Goal: Task Accomplishment & Management: Manage account settings

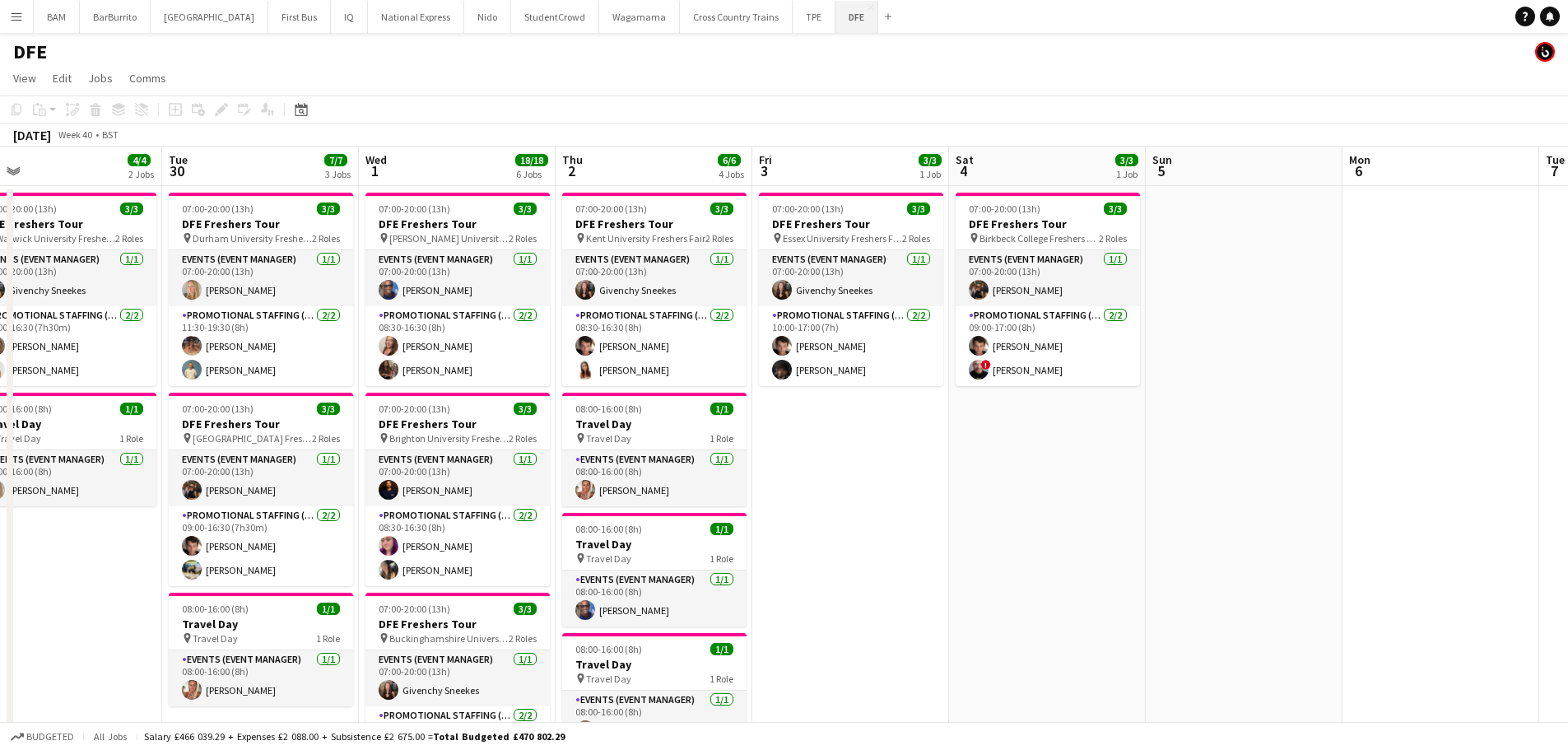
click at [835, 20] on button "DFE Close" at bounding box center [856, 17] width 43 height 32
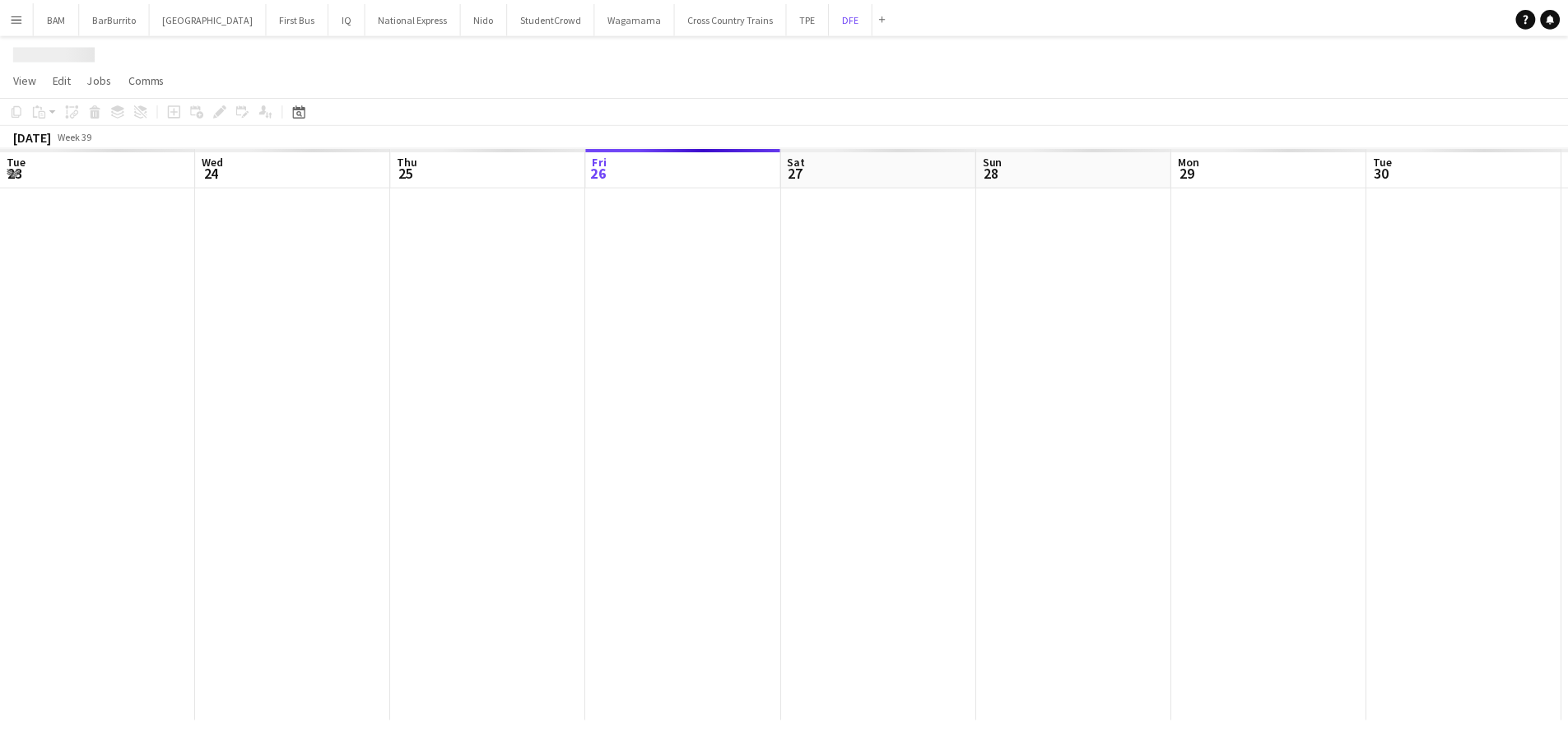
scroll to position [0, 393]
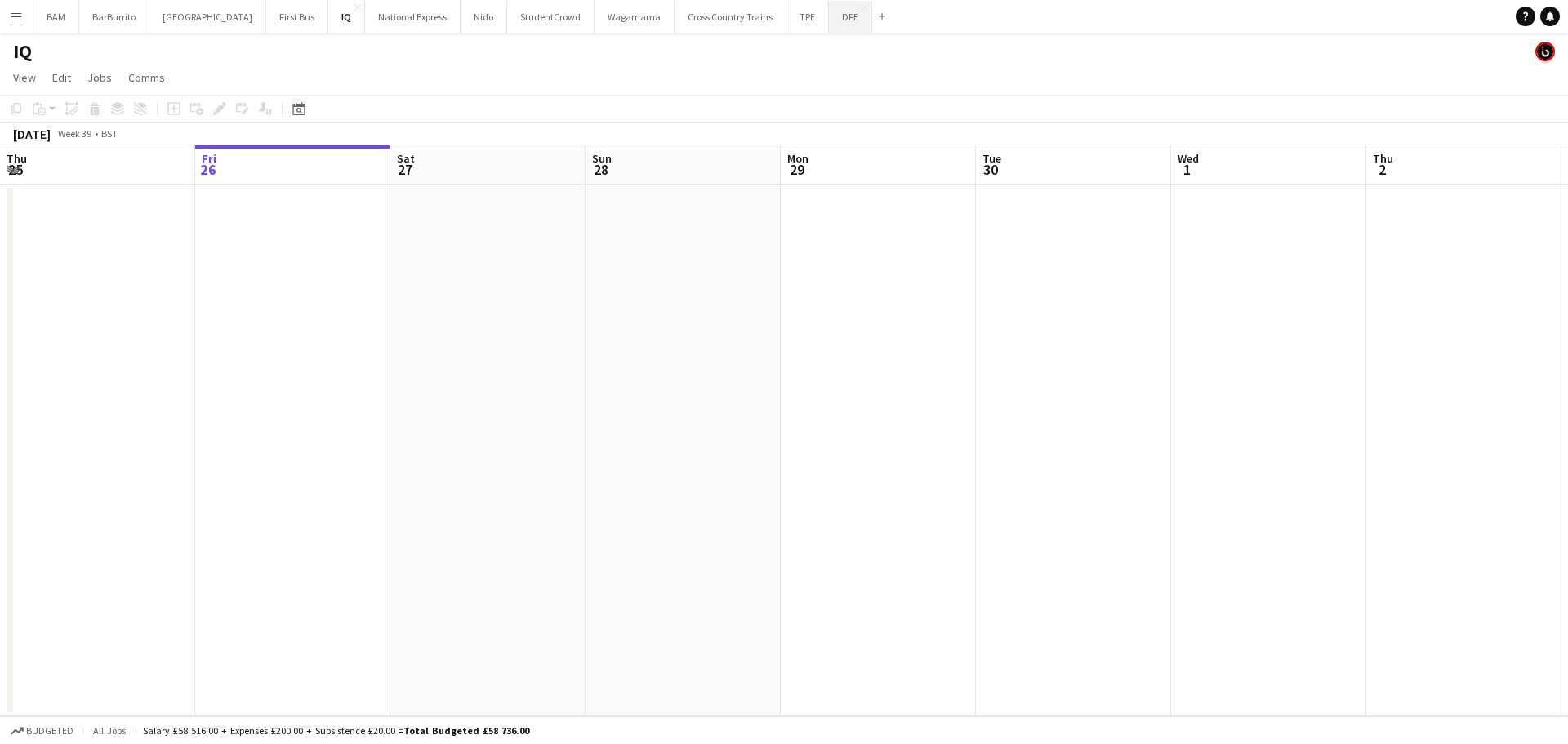
click at [828, 28] on button "DFE Close" at bounding box center [850, 17] width 43 height 32
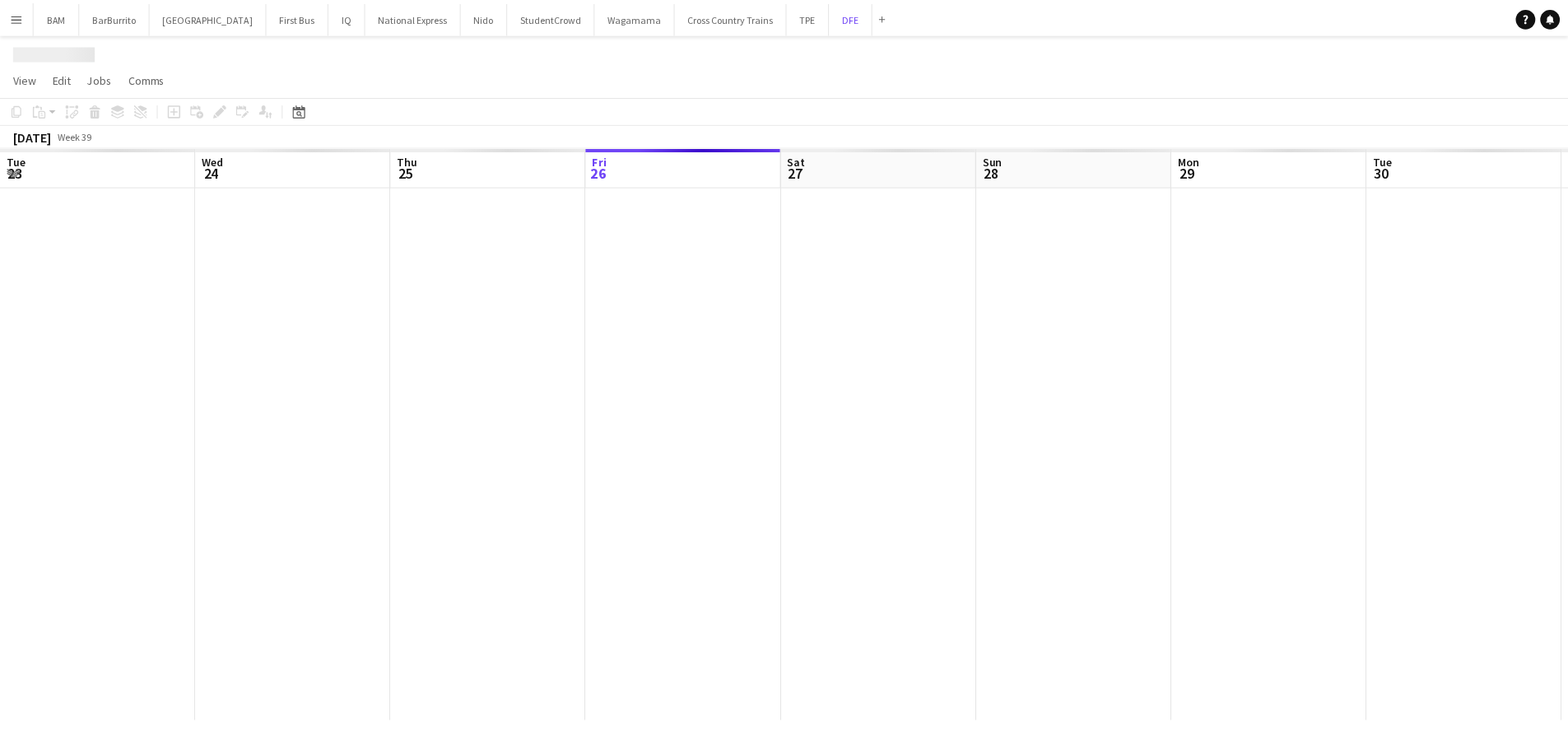
scroll to position [0, 393]
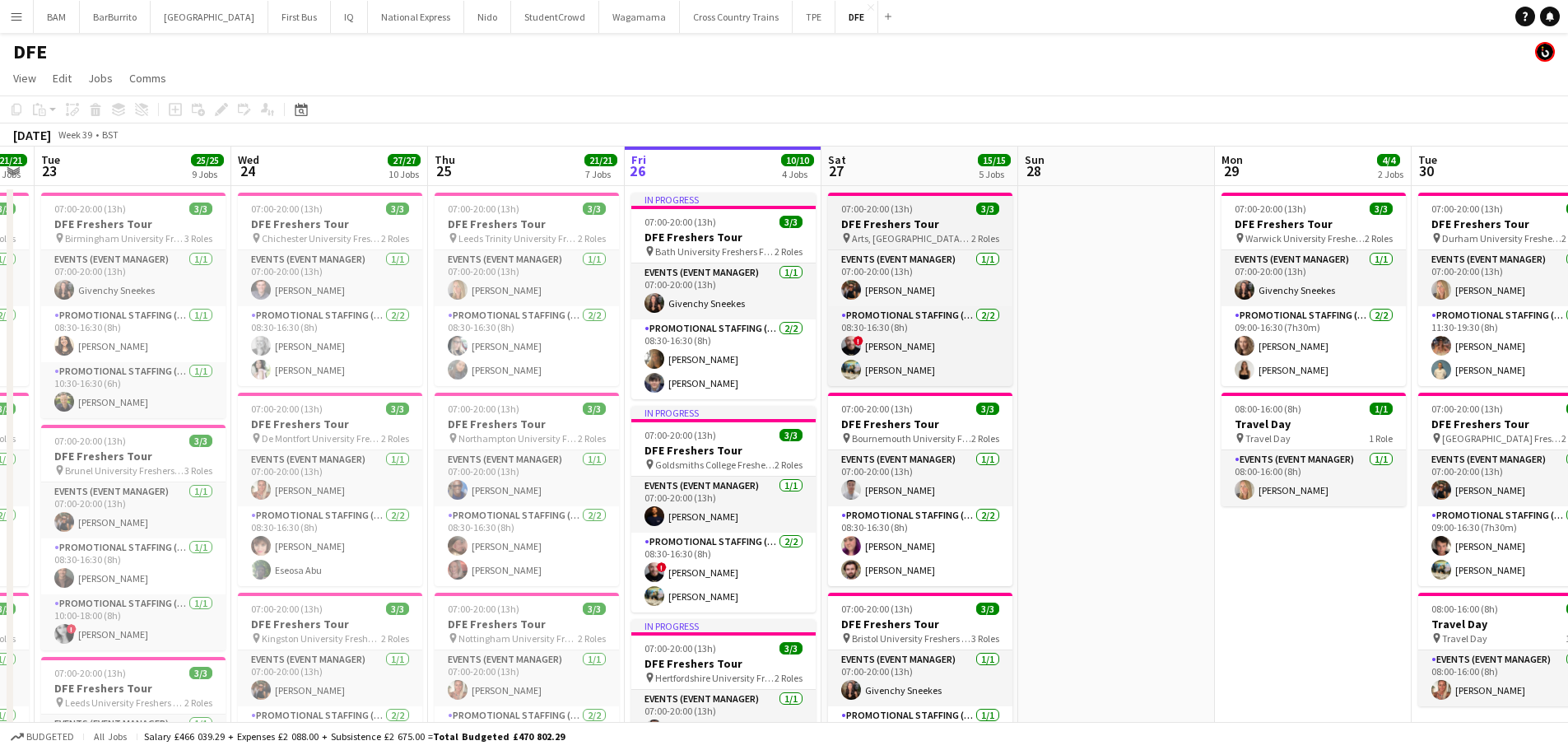
drag, startPoint x: 507, startPoint y: 191, endPoint x: 916, endPoint y: 235, distance: 411.4
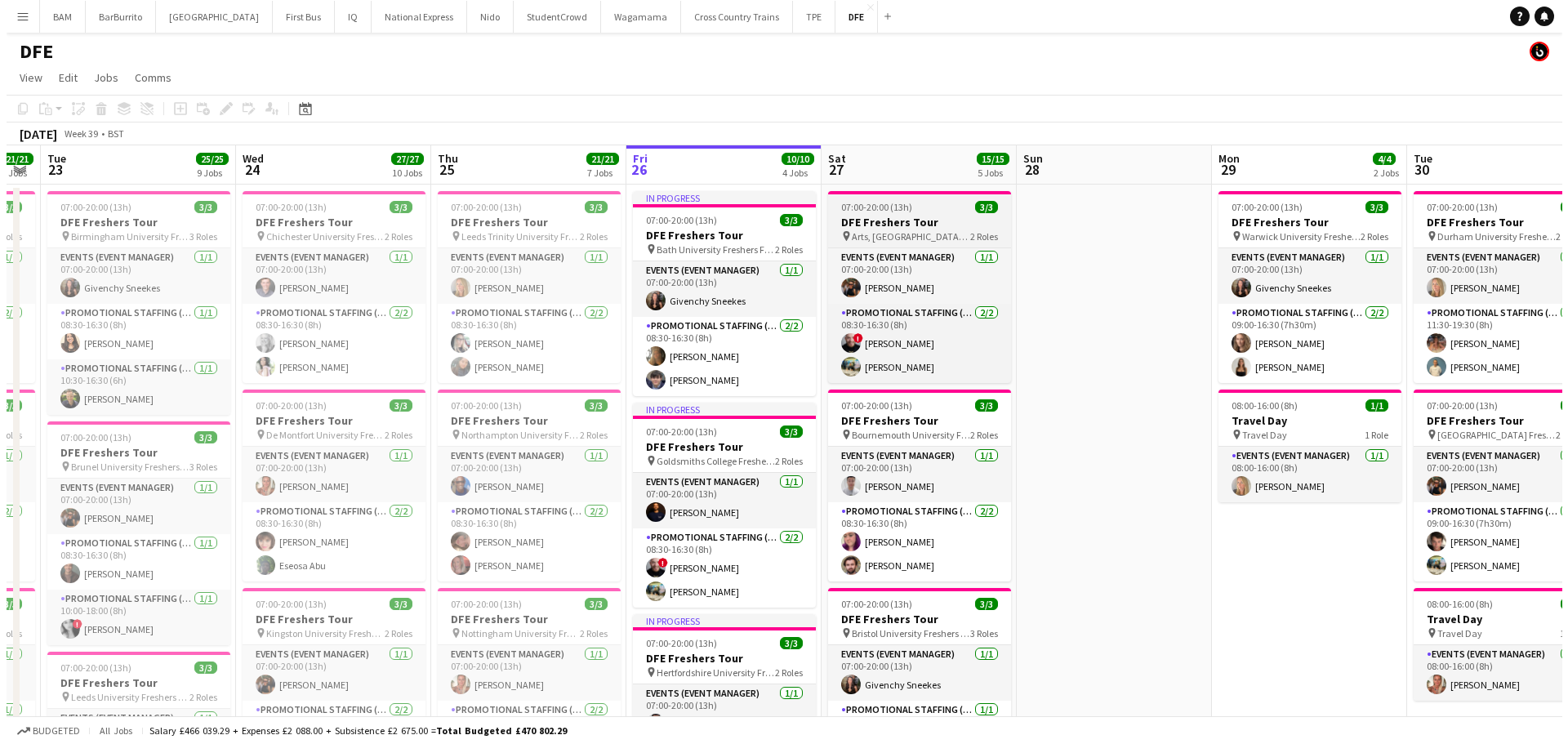
scroll to position [0, 355]
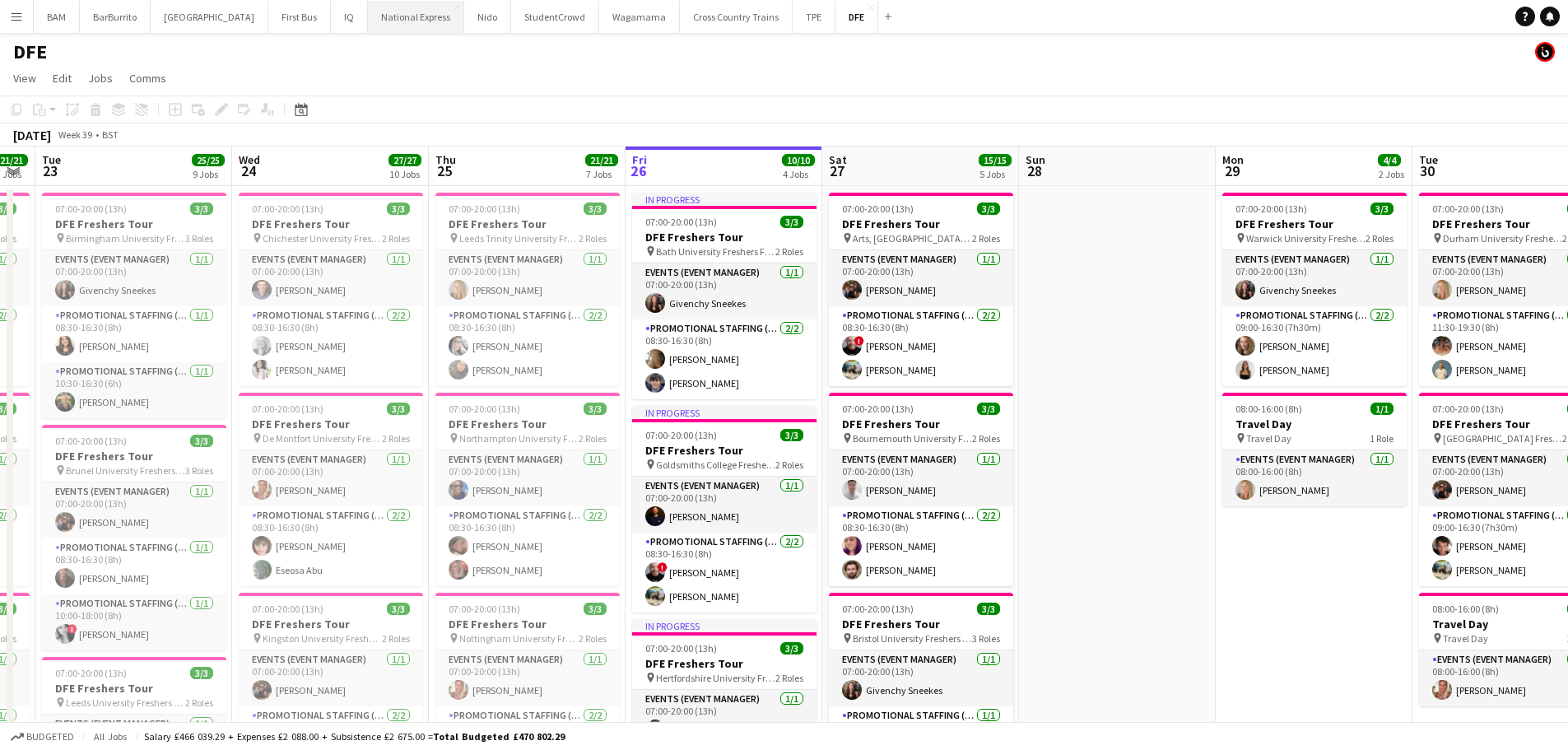
click at [392, 29] on button "National Express Close" at bounding box center [416, 17] width 96 height 32
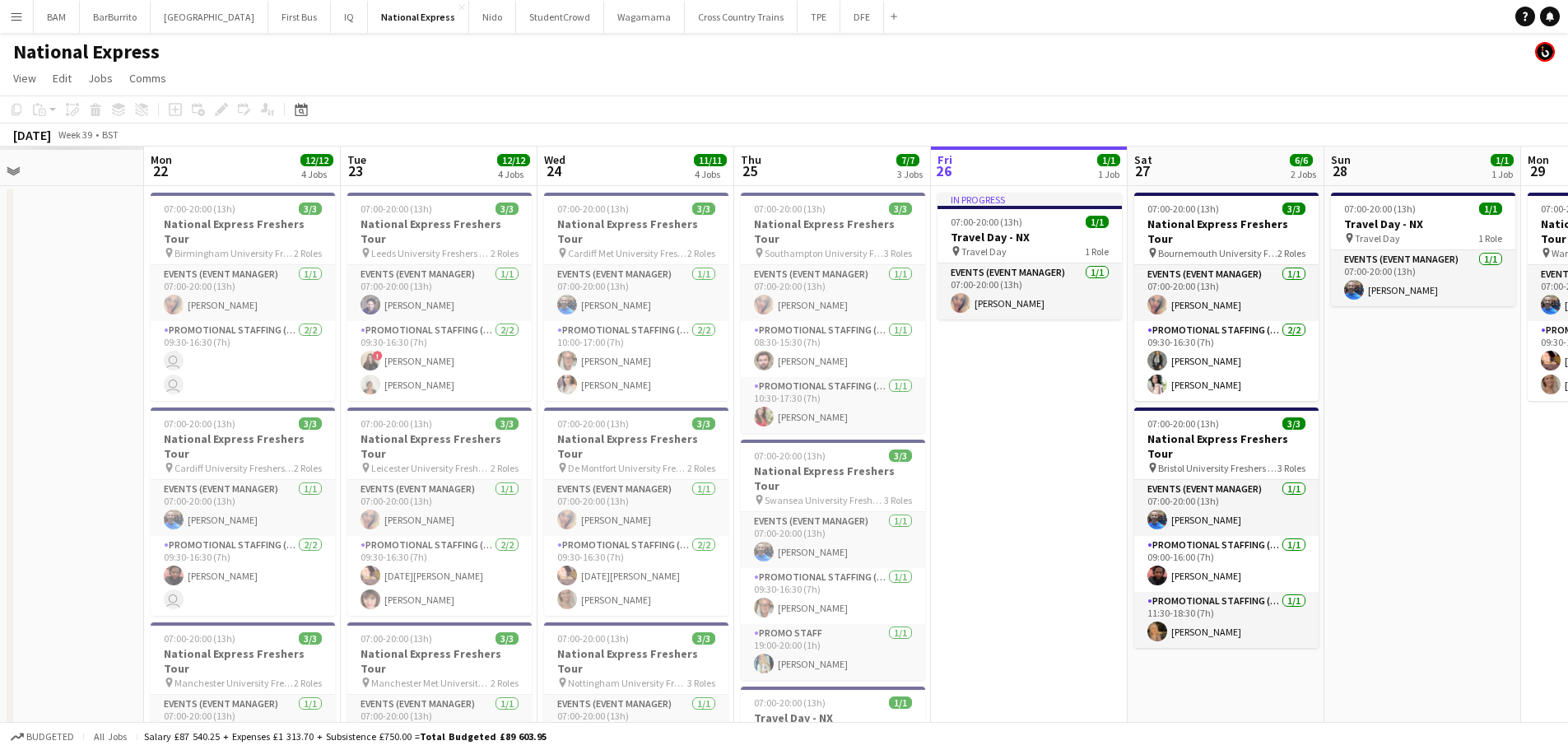
scroll to position [0, 471]
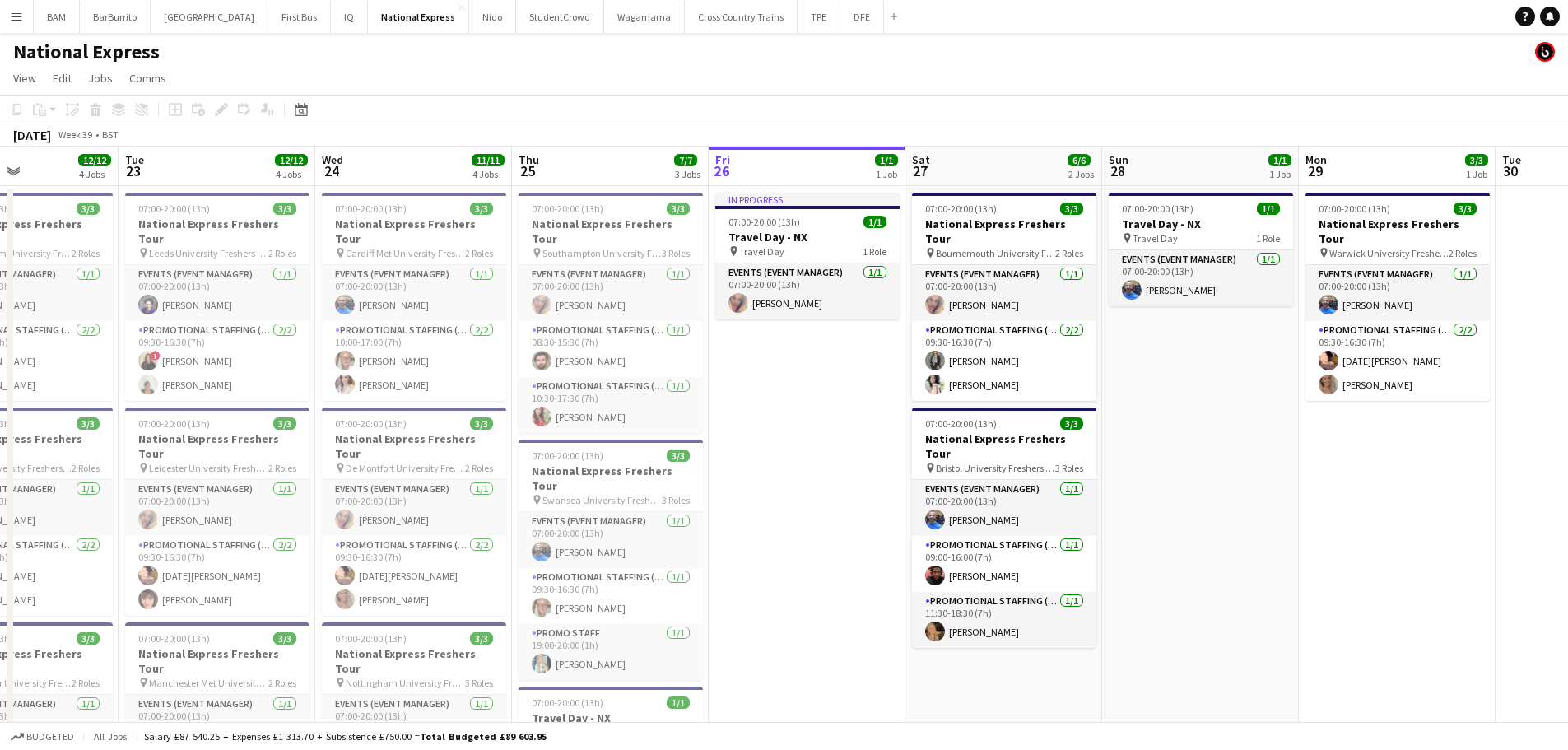
drag, startPoint x: 523, startPoint y: 373, endPoint x: 1035, endPoint y: 370, distance: 512.0
click at [1035, 370] on app-calendar-viewport "Sat 20 3/3 1 Job Sun 21 2/2 2 Jobs Mon 22 12/12 4 Jobs Tue 23 12/12 4 Jobs Wed …" at bounding box center [784, 619] width 1568 height 945
click at [630, 406] on app-card-role "Promotional Staffing (Brand Ambassadors) 1/1 10:30-17:30 (7h) Emma Wood" at bounding box center [611, 405] width 184 height 56
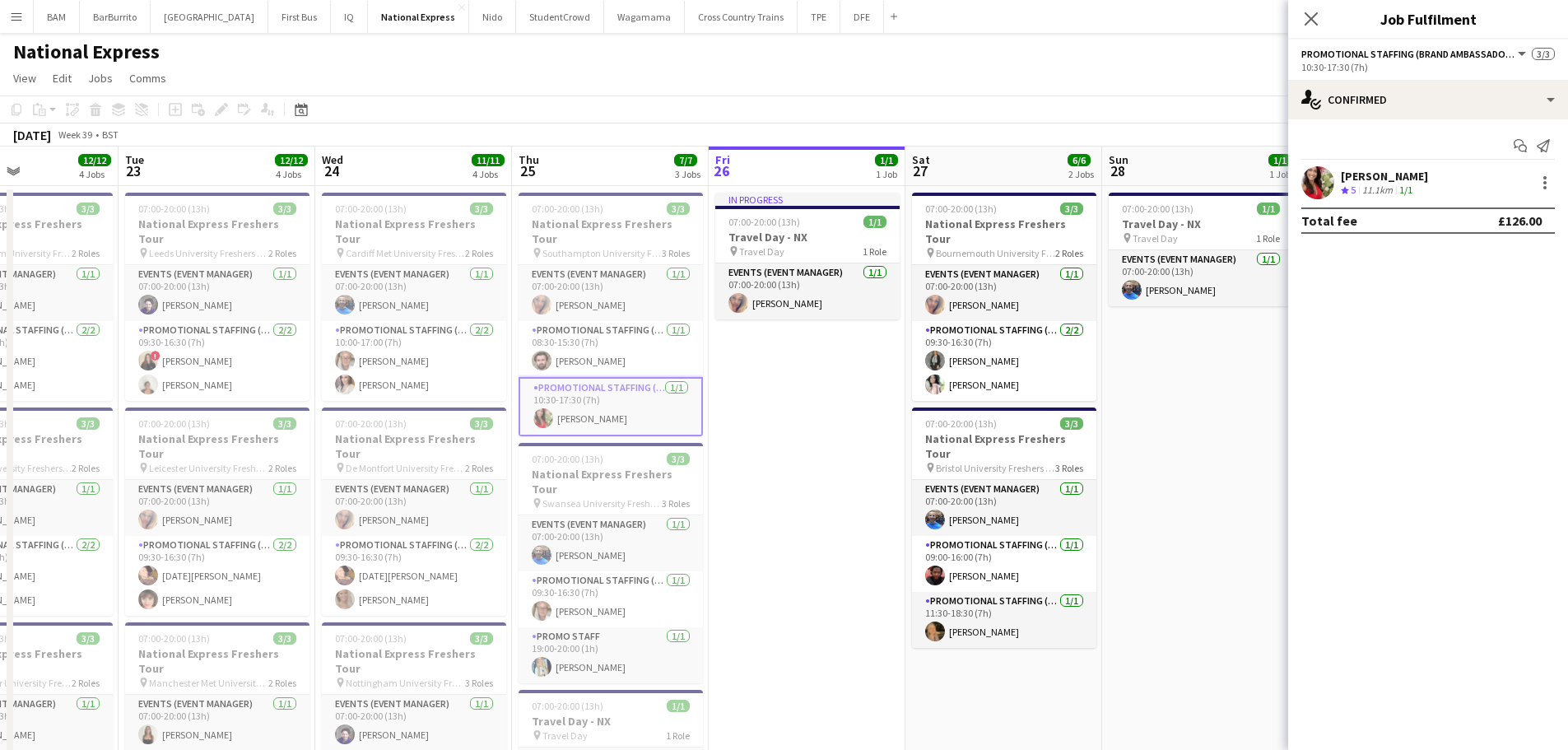
click at [1297, 20] on div "Close pop-in" at bounding box center [1310, 18] width 46 height 38
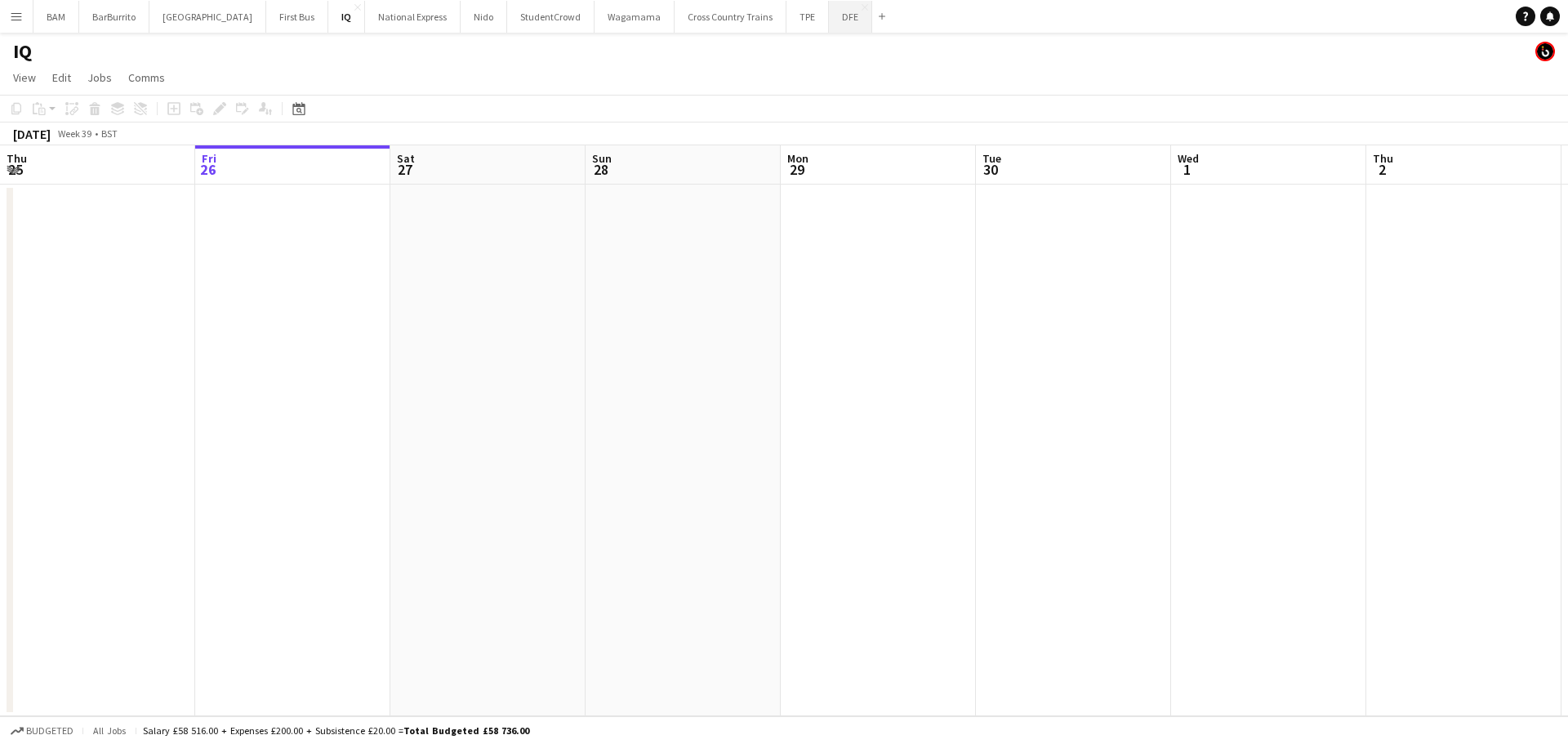
click at [828, 26] on button "DFE Close" at bounding box center [850, 17] width 43 height 32
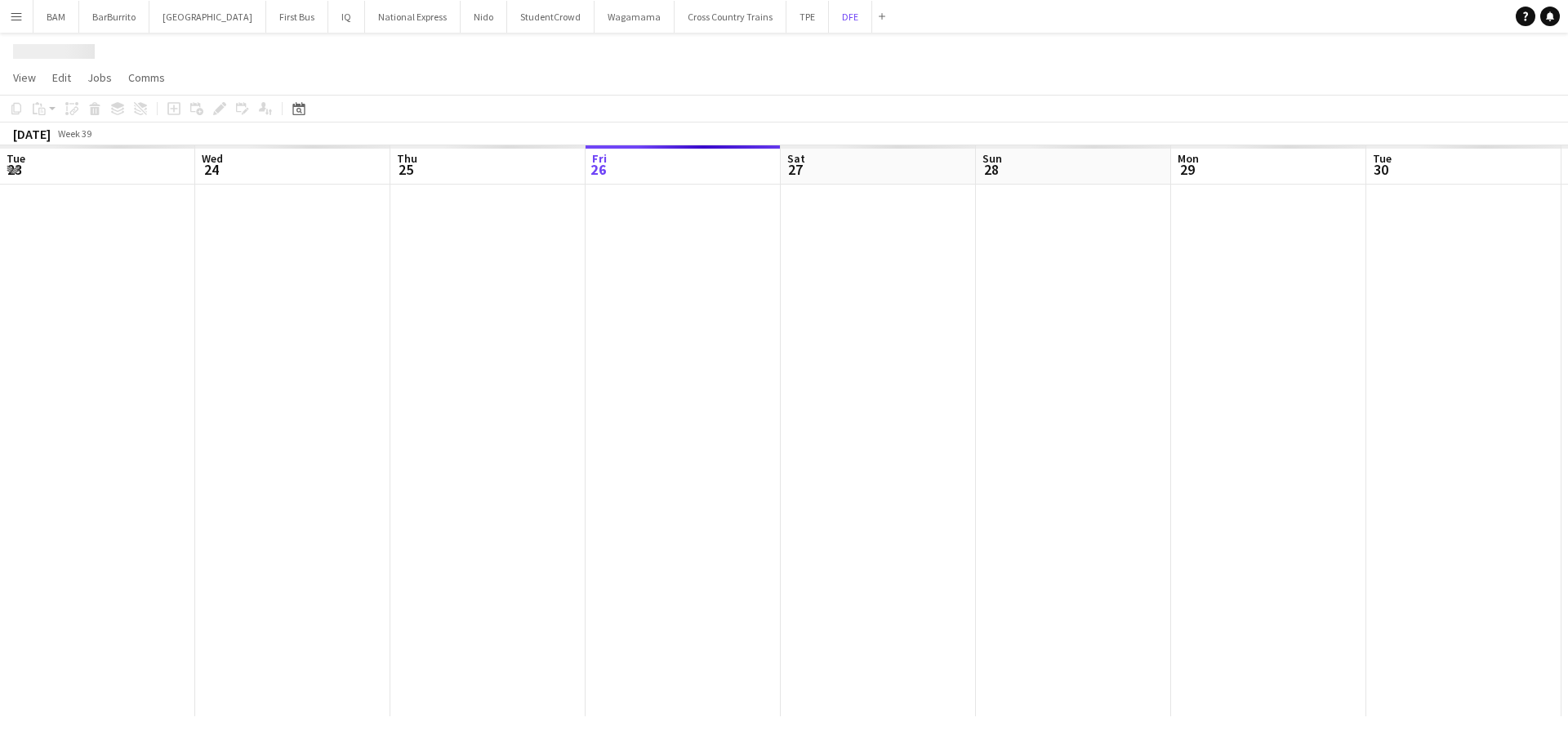
scroll to position [0, 390]
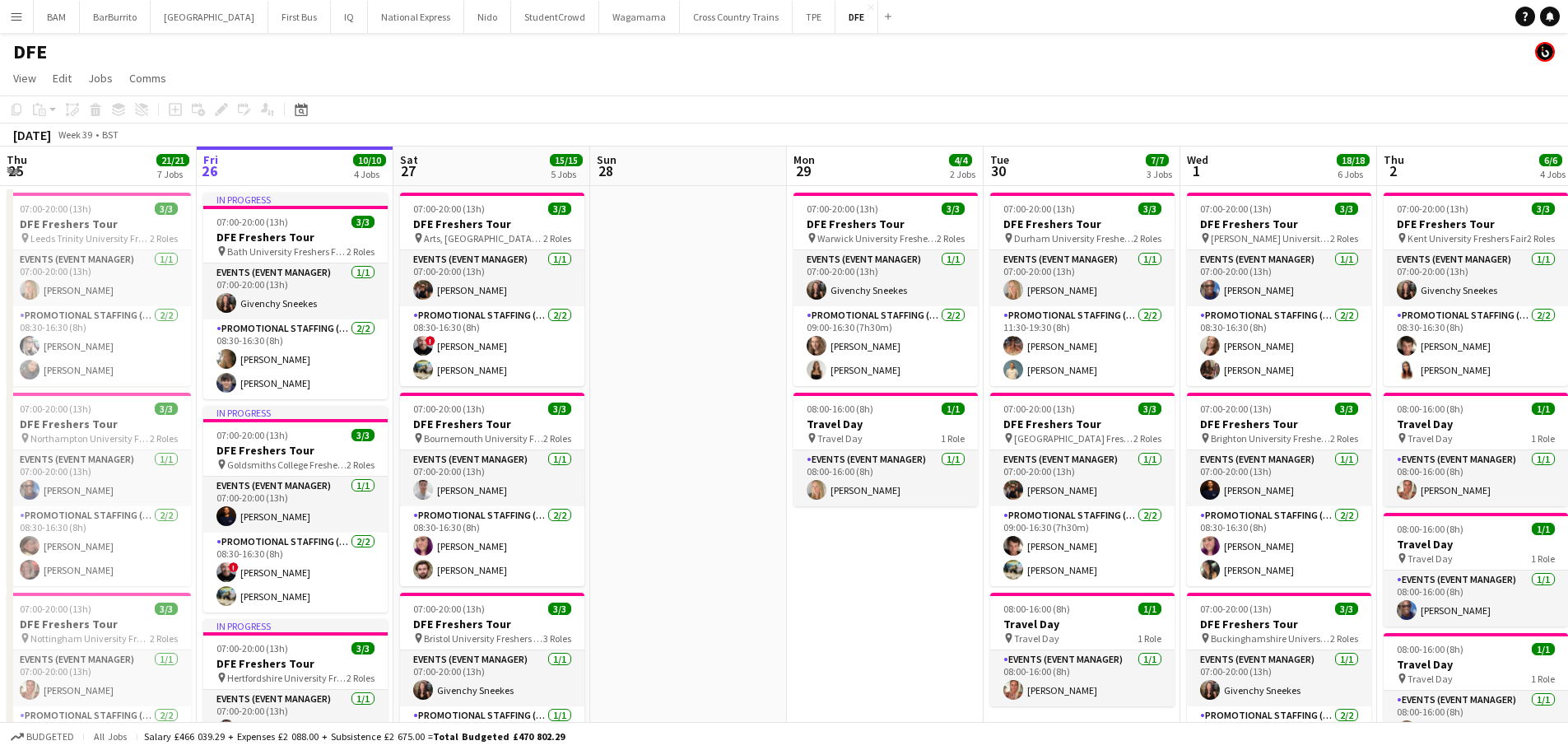
click at [12, 18] on app-icon "Menu" at bounding box center [16, 16] width 13 height 13
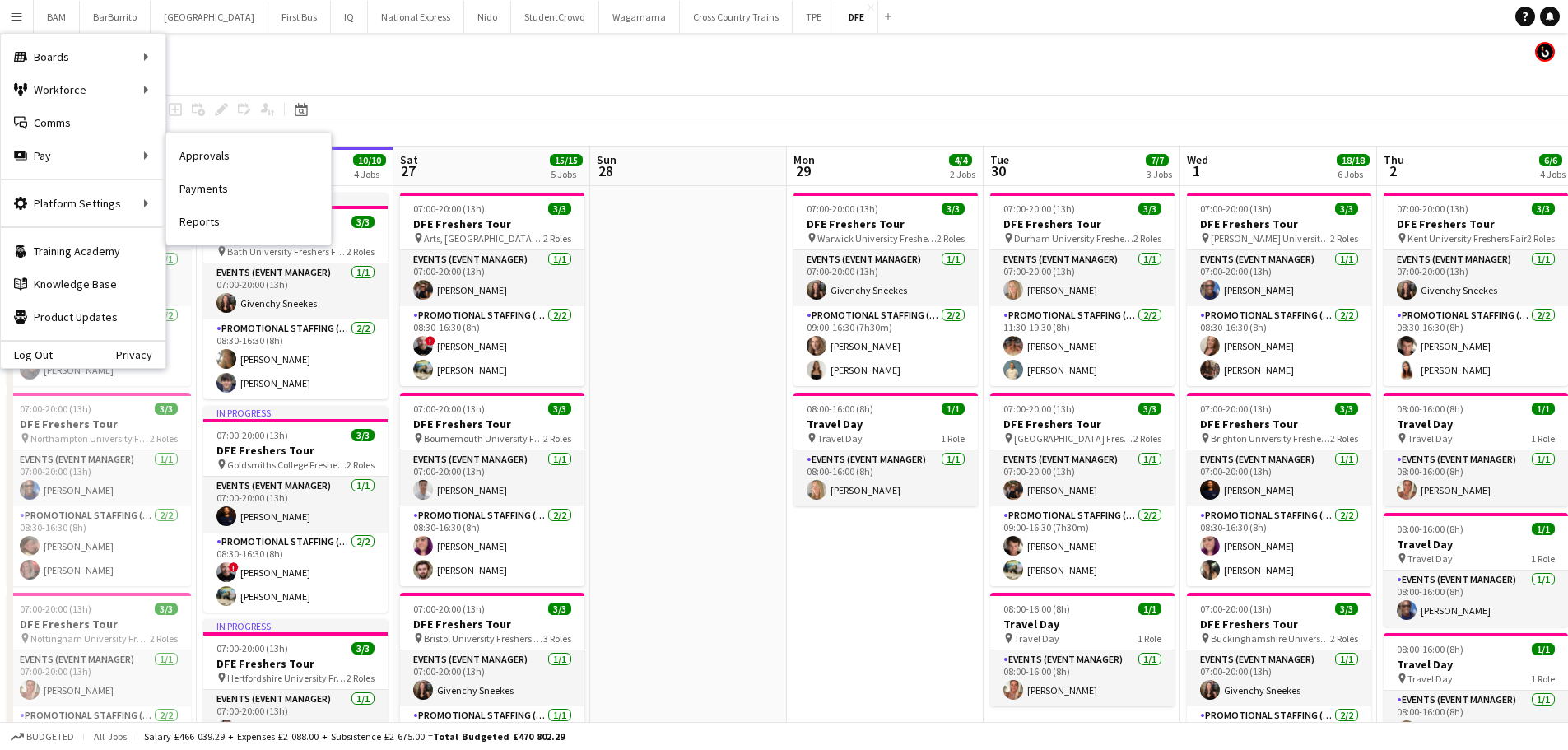
drag, startPoint x: 240, startPoint y: 159, endPoint x: 255, endPoint y: 166, distance: 16.6
click at [240, 159] on link "Approvals" at bounding box center [249, 156] width 165 height 33
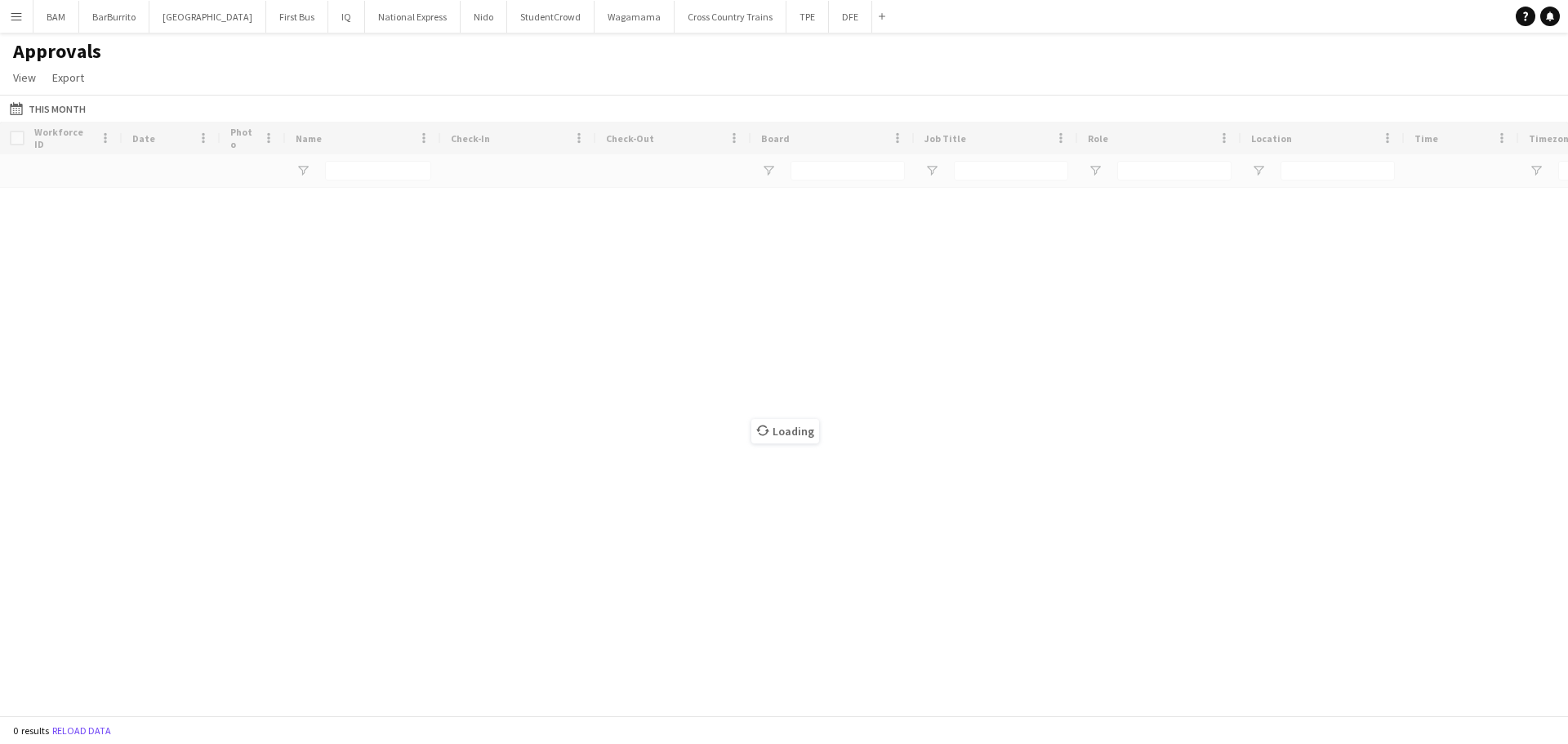
type input "*******"
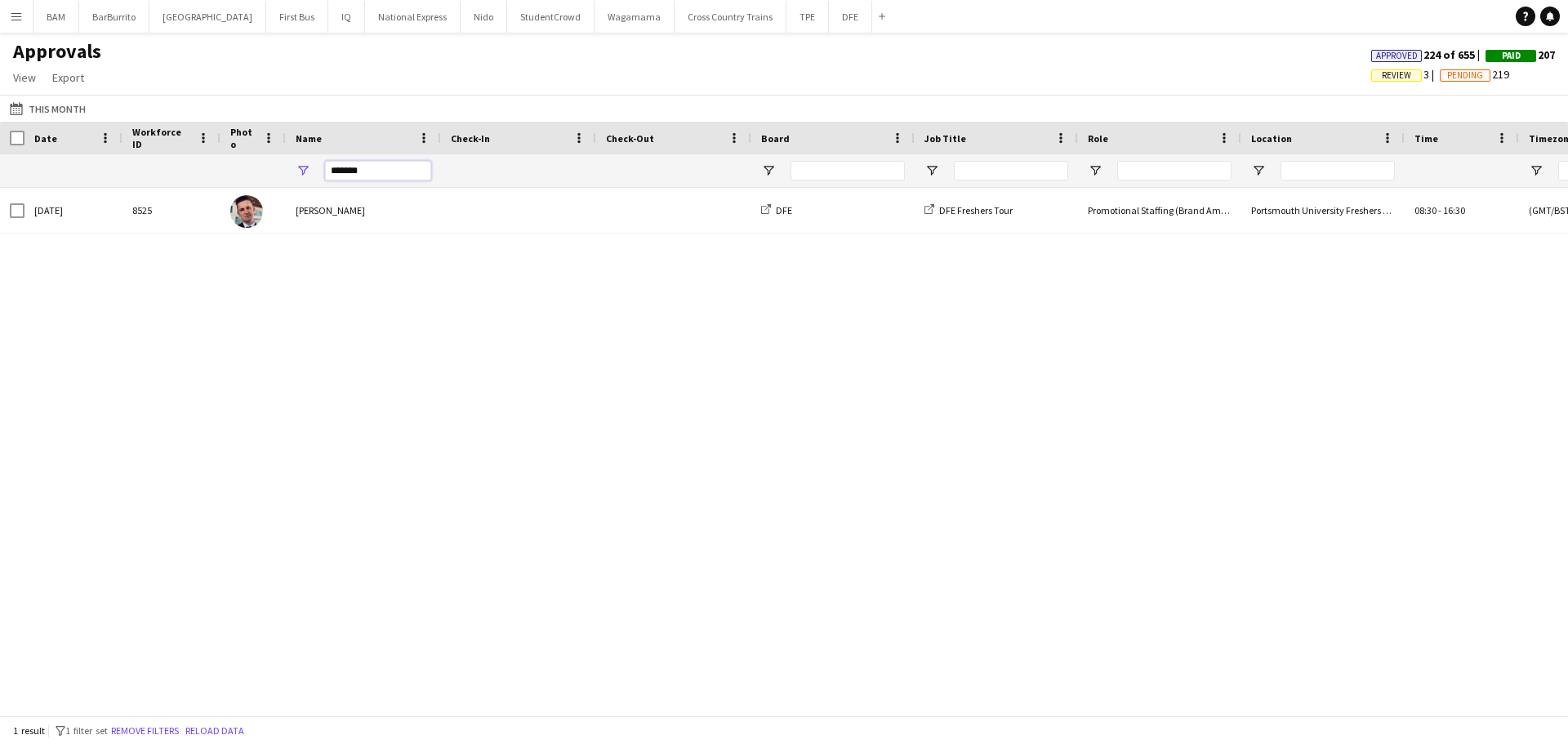
click at [297, 180] on div "*******" at bounding box center [363, 171] width 155 height 33
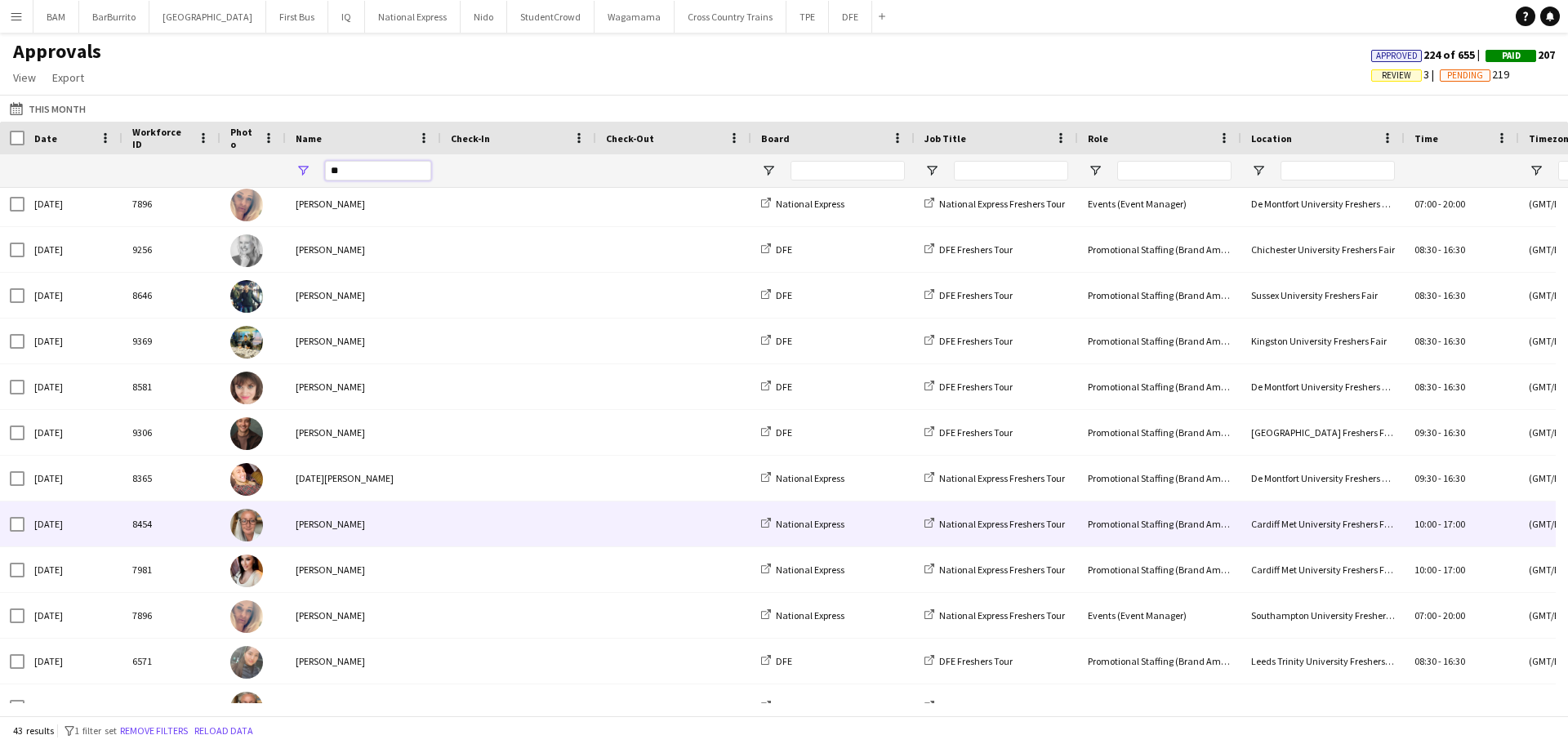
scroll to position [1451, 0]
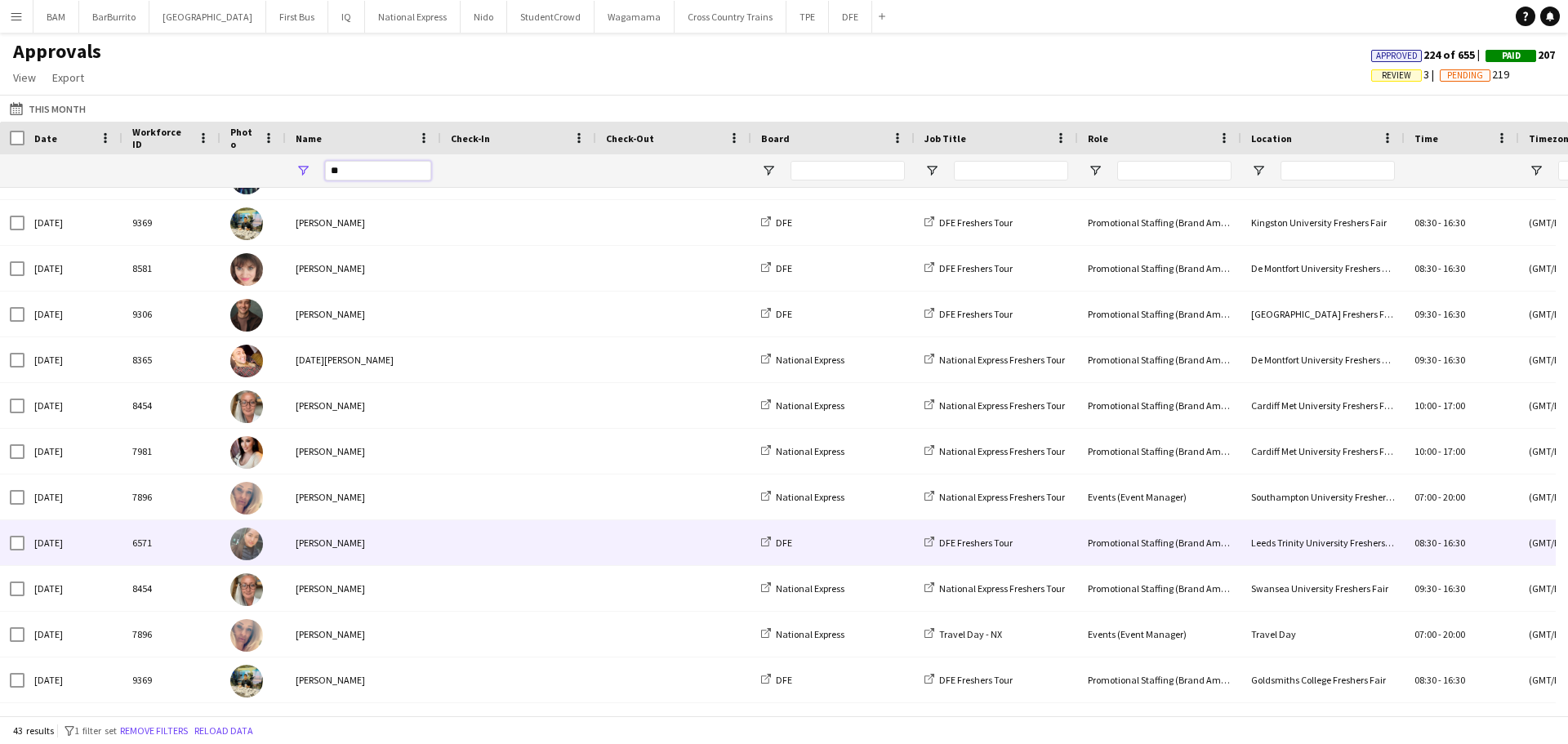
type input "**"
click at [503, 541] on span at bounding box center [519, 542] width 136 height 45
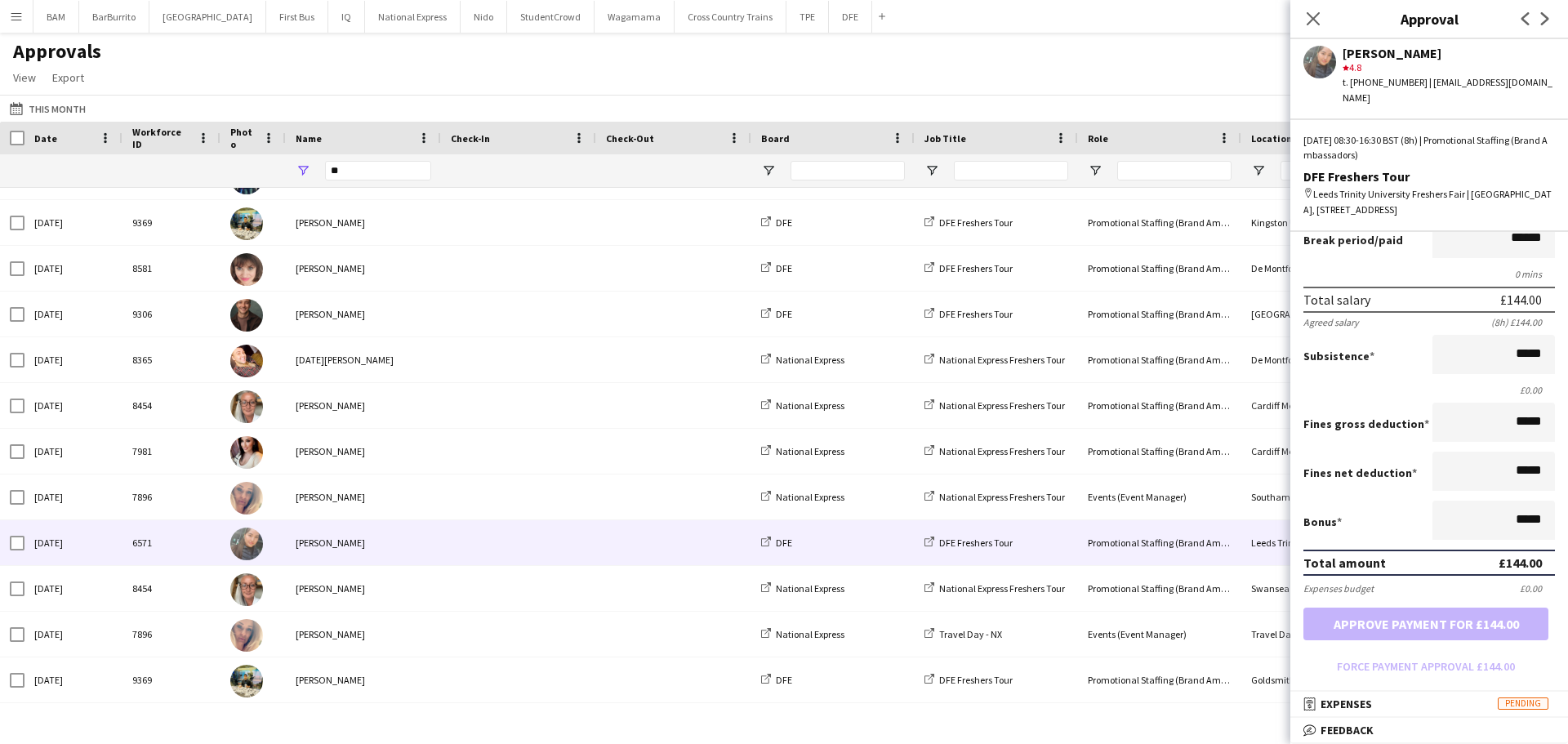
scroll to position [242, 0]
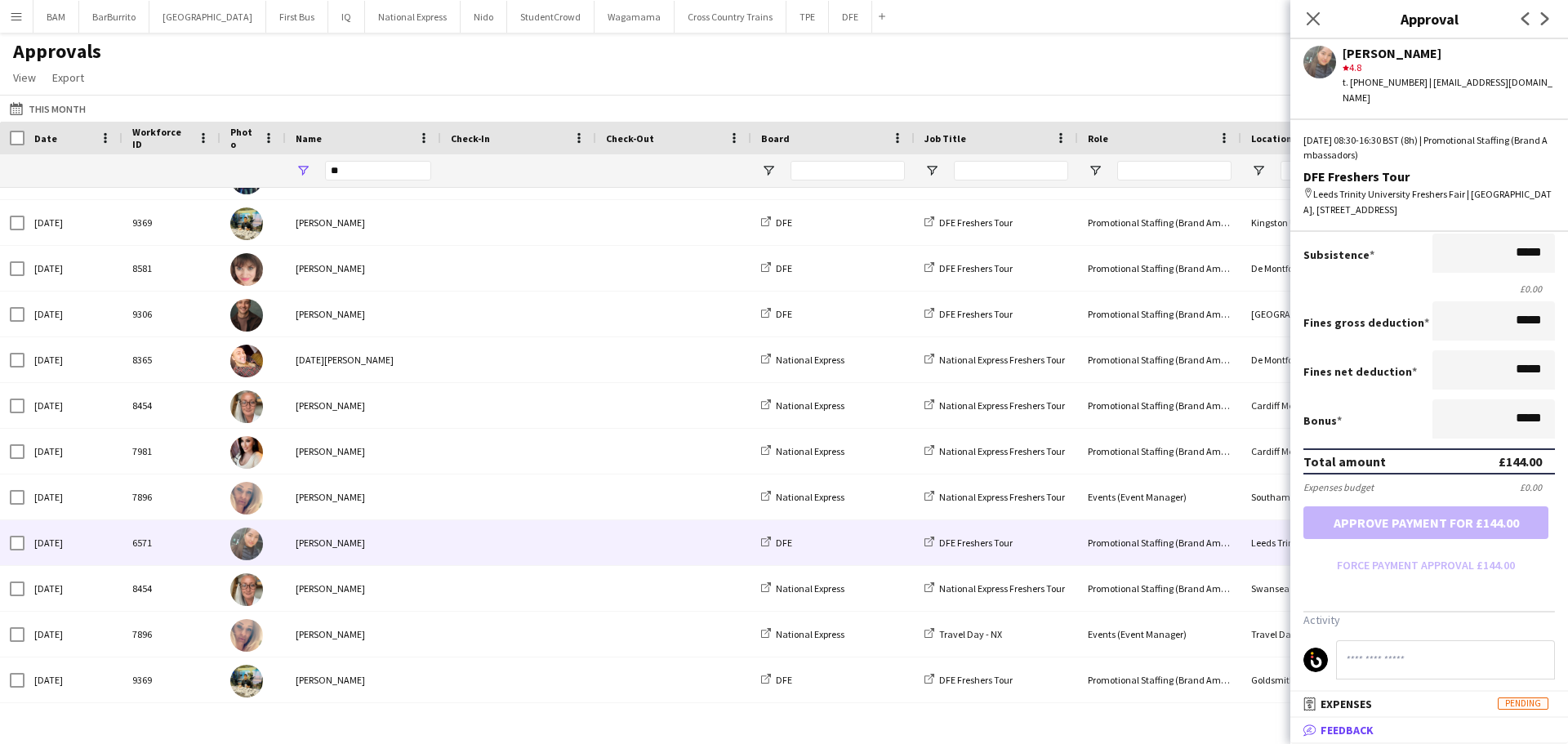
click at [1473, 732] on mat-panel-title "bubble-pencil Feedback" at bounding box center [1425, 729] width 271 height 15
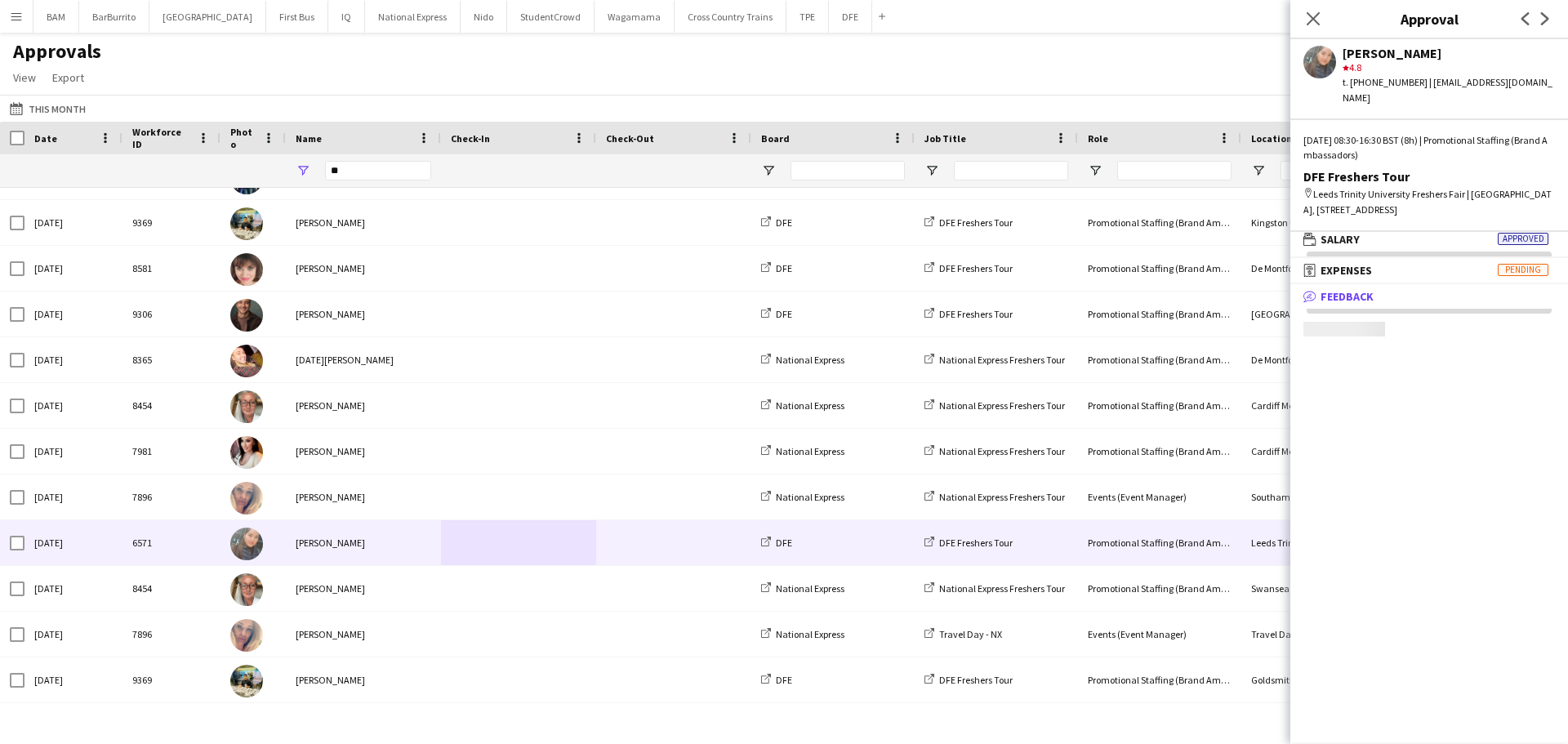
scroll to position [5, 0]
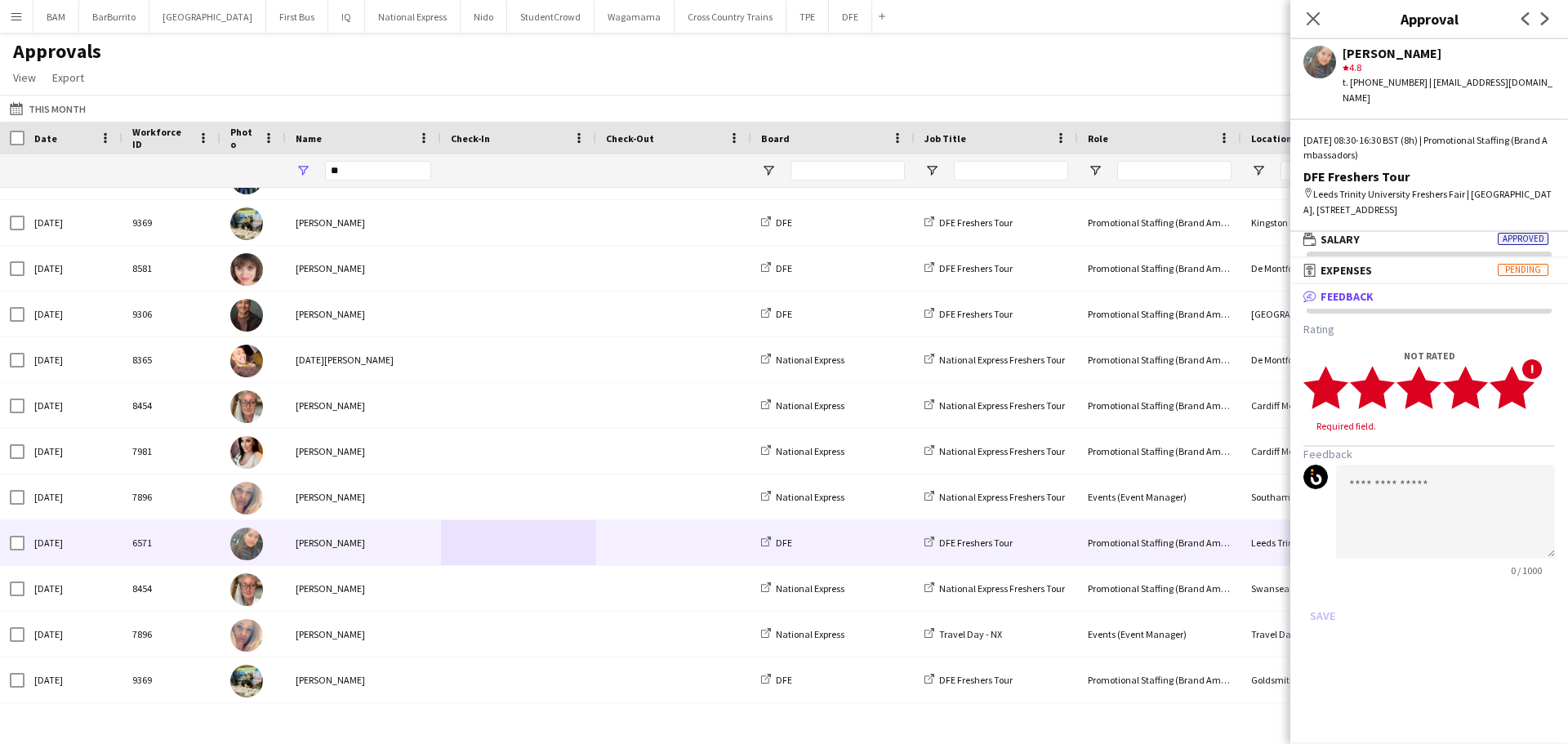
click at [1516, 379] on polygon at bounding box center [1512, 387] width 45 height 43
click at [1438, 520] on textarea at bounding box center [1445, 496] width 219 height 94
click at [1481, 468] on textarea "********" at bounding box center [1445, 496] width 219 height 94
paste textarea "**********"
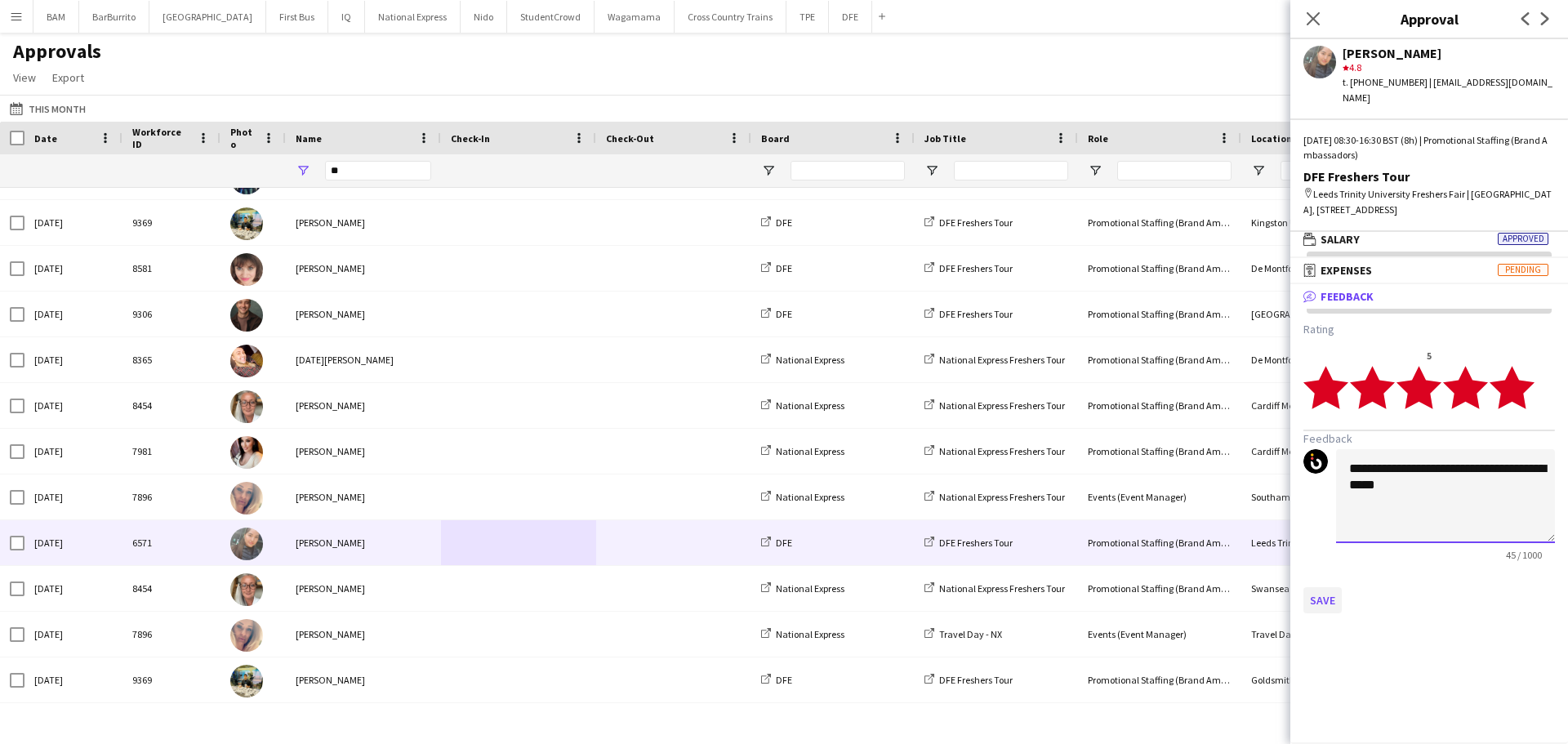
type textarea "**********"
click at [1330, 595] on button "Save" at bounding box center [1322, 600] width 38 height 26
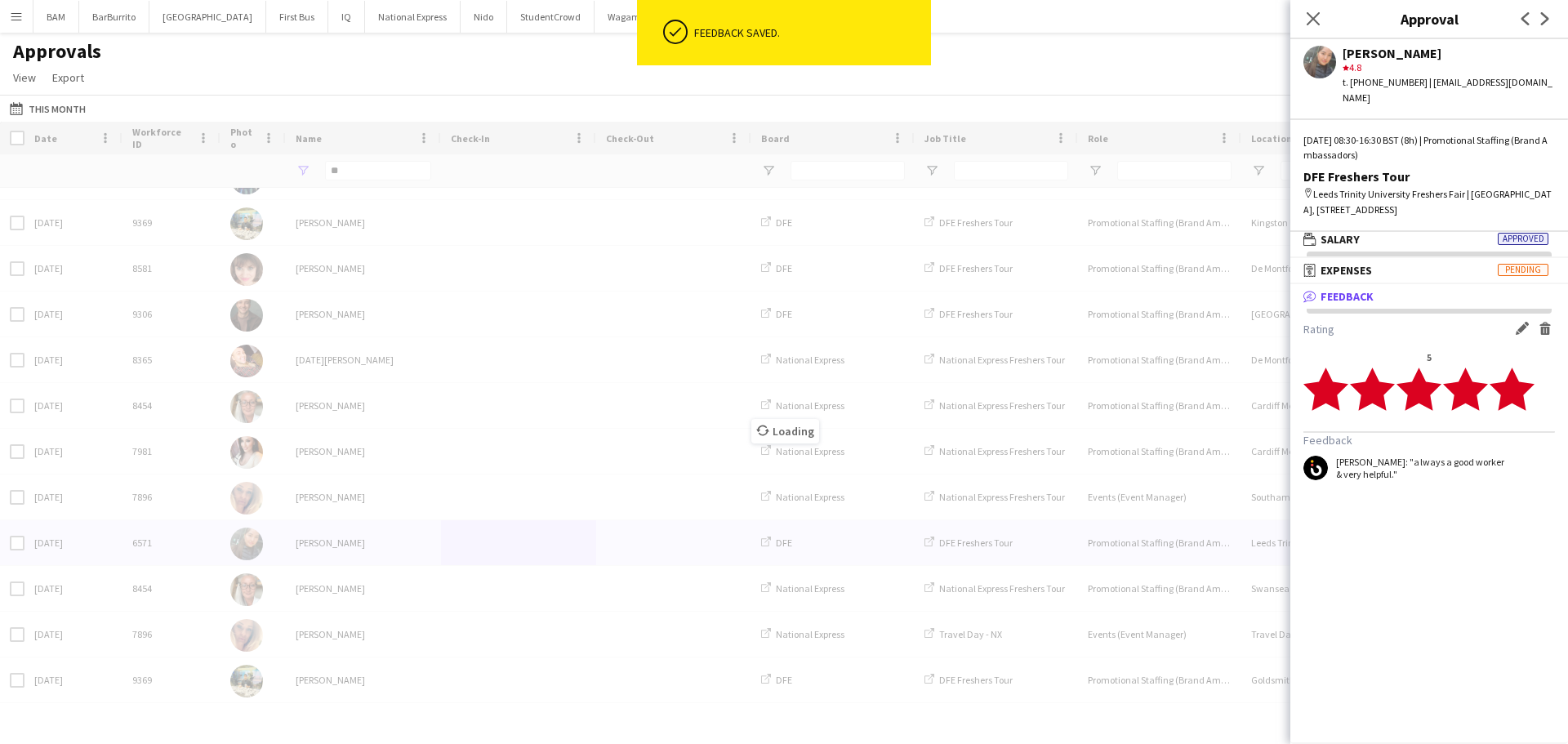
drag, startPoint x: 1311, startPoint y: 18, endPoint x: 1280, endPoint y: 47, distance: 42.4
click at [1312, 18] on icon "Close pop-in" at bounding box center [1312, 18] width 13 height 13
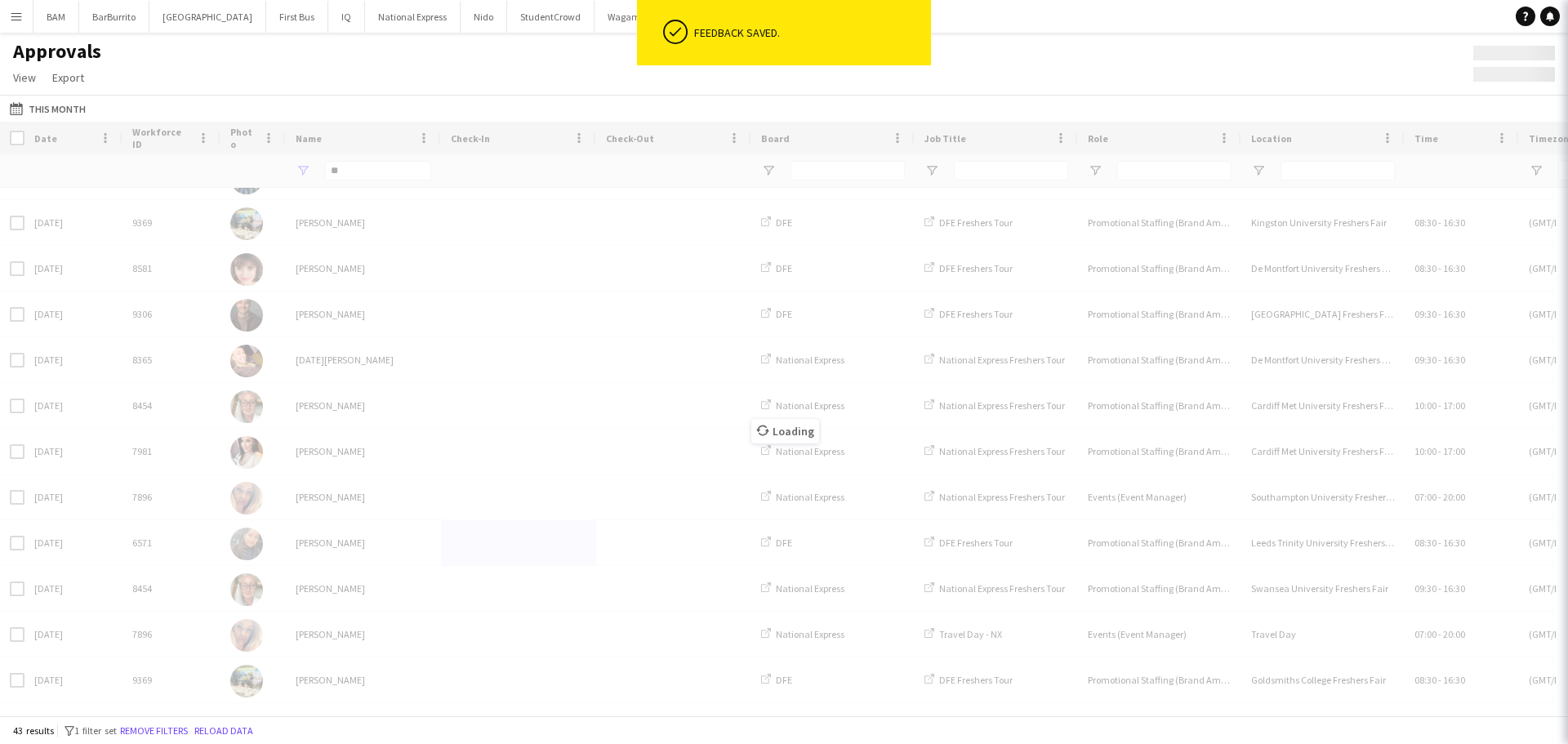
click at [1226, 93] on div "Approvals View Customise view Customise filters Reset Filters Reset View Reset …" at bounding box center [784, 67] width 1568 height 56
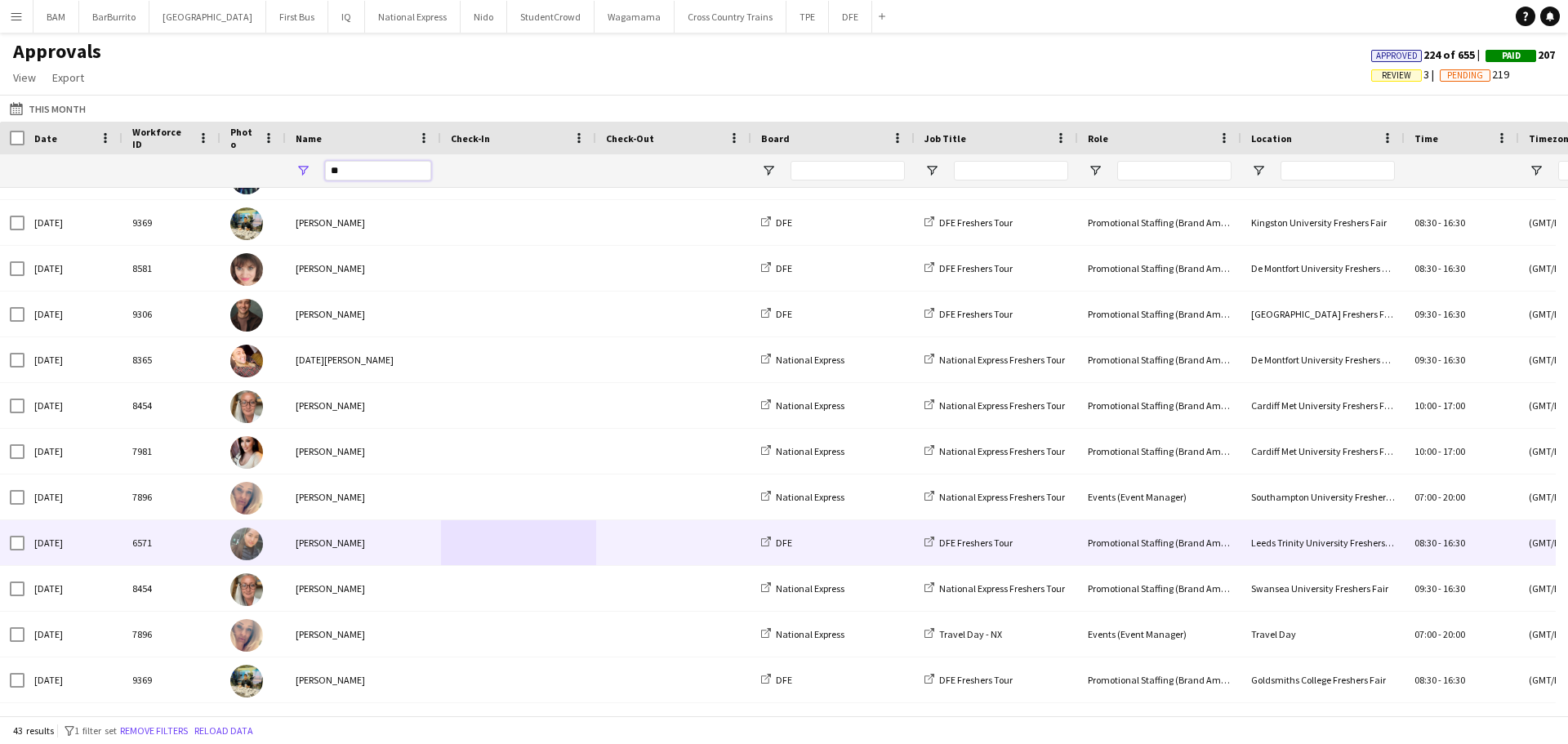
drag, startPoint x: 349, startPoint y: 164, endPoint x: 309, endPoint y: 169, distance: 40.3
click at [309, 169] on div "**" at bounding box center [363, 171] width 155 height 33
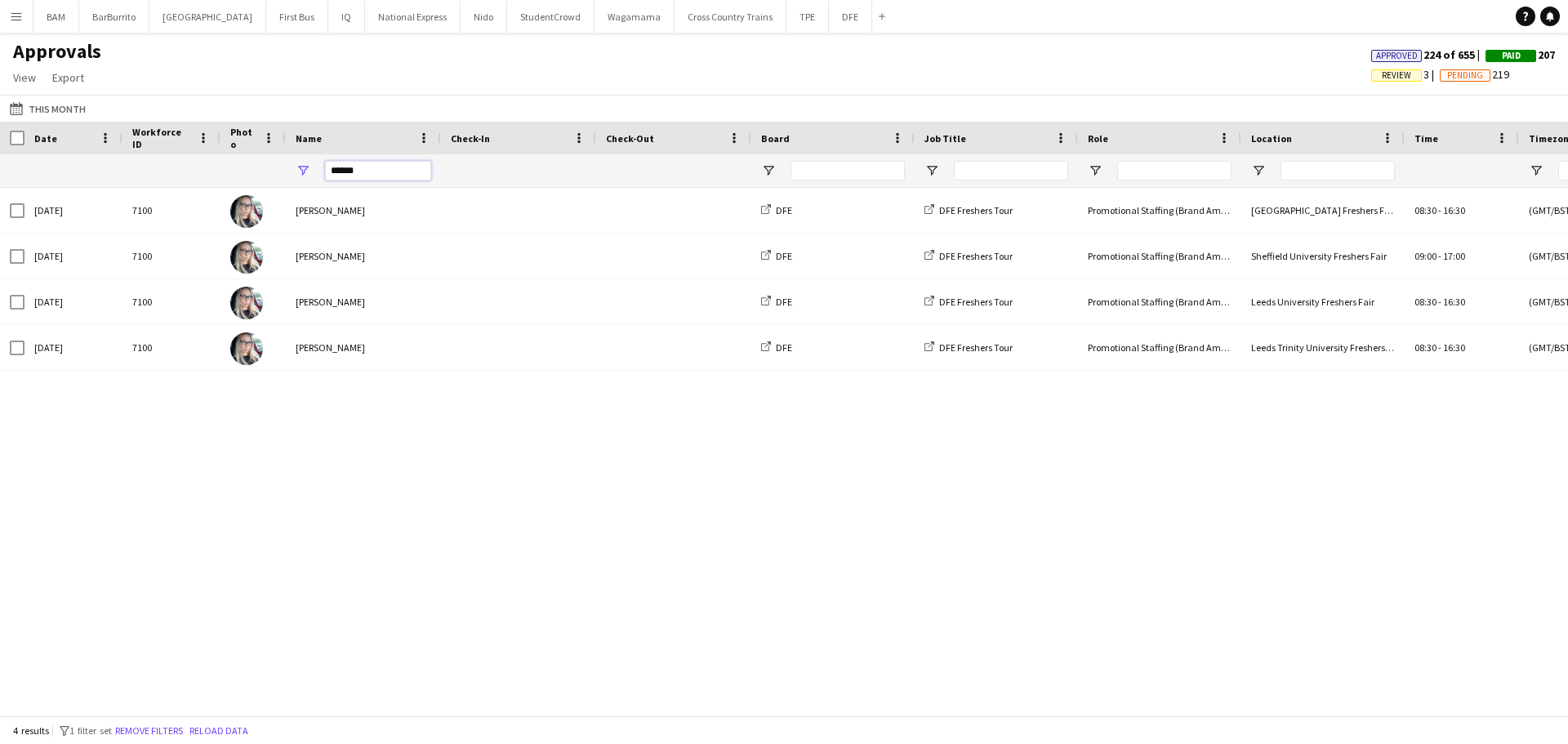
scroll to position [0, 0]
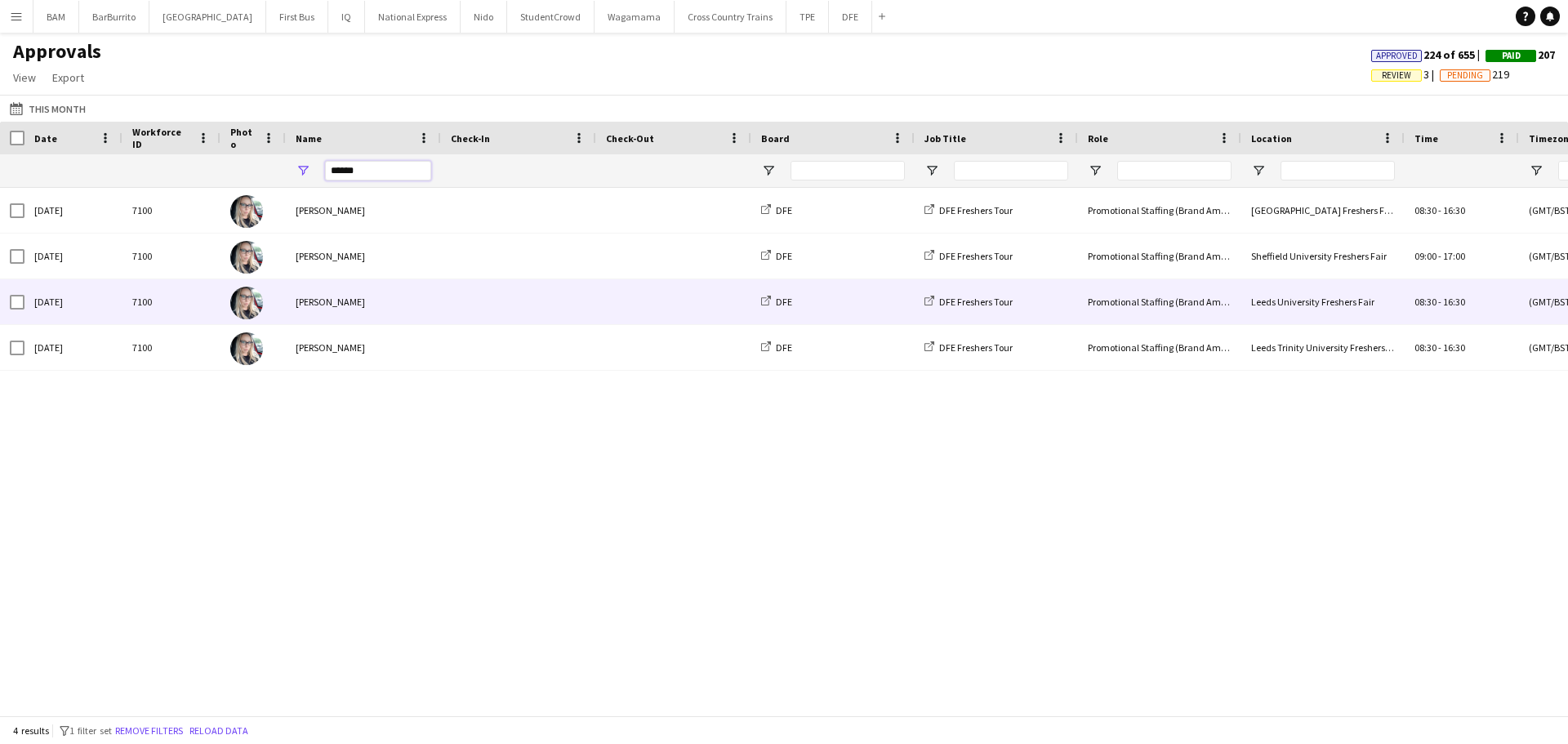
type input "******"
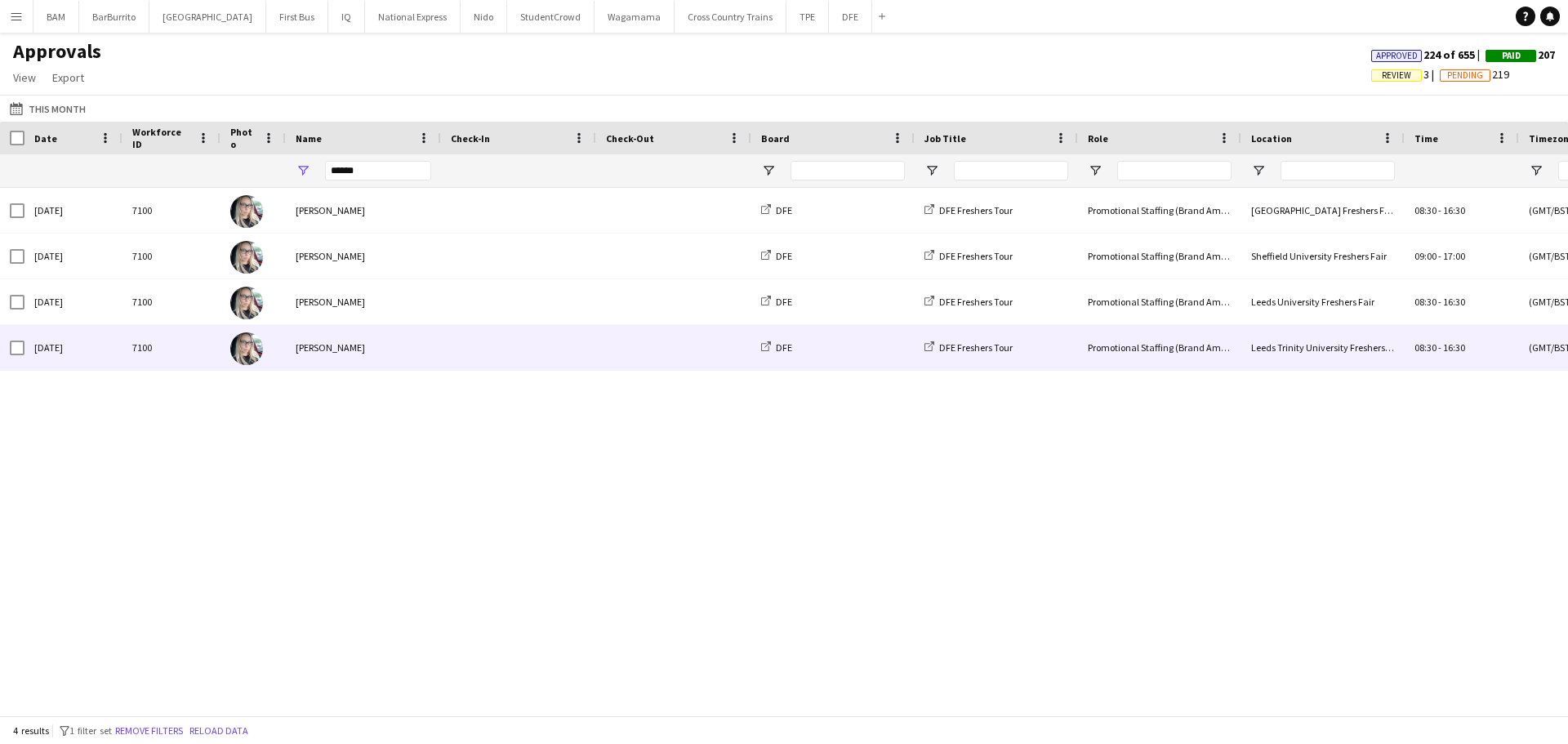
click at [498, 355] on span at bounding box center [519, 348] width 136 height 45
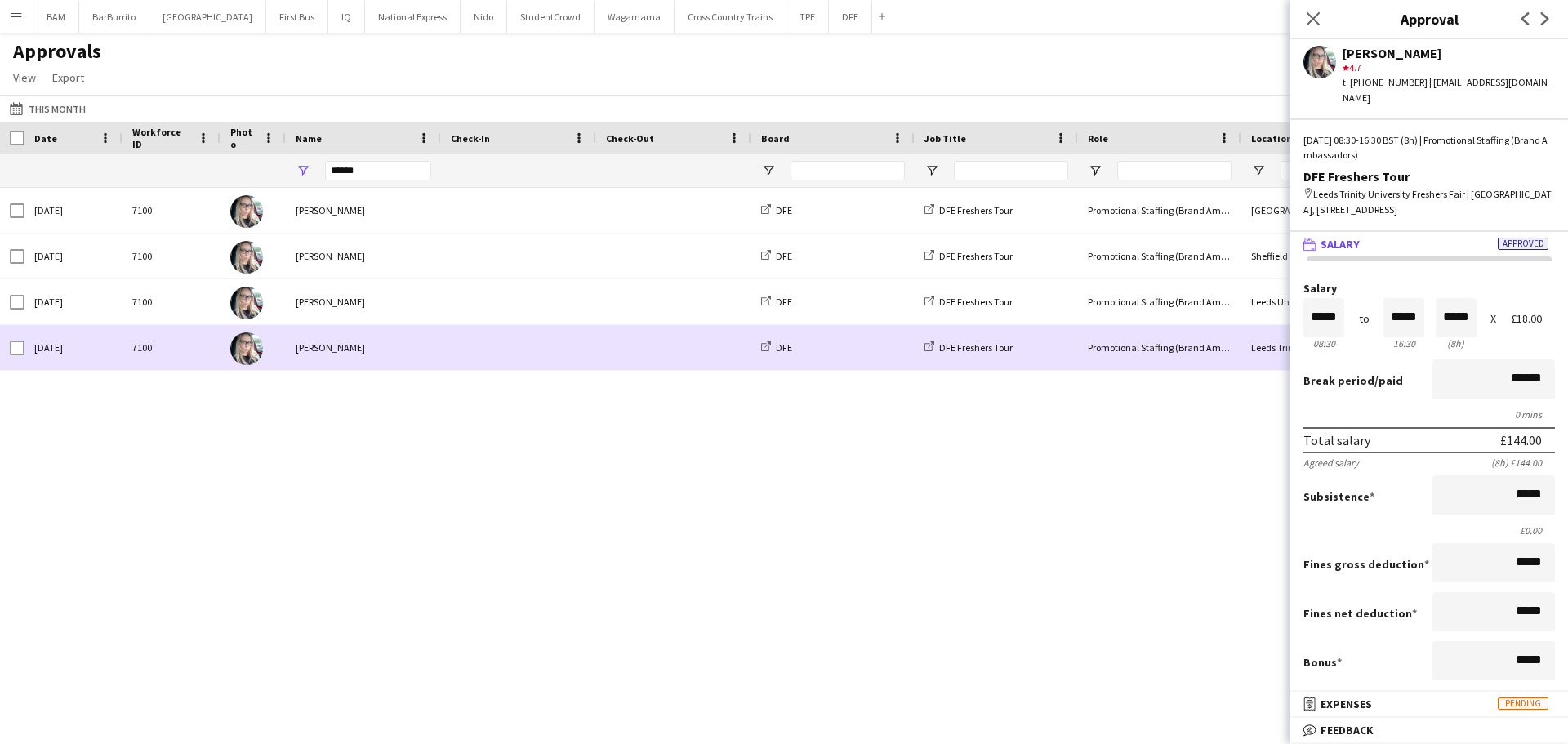
click at [564, 465] on div "Thu, 25 Sep 2025 7100 Cheryl Bonser DFE DFE Freshers Tour Promotional Staffing …" at bounding box center [784, 445] width 1568 height 515
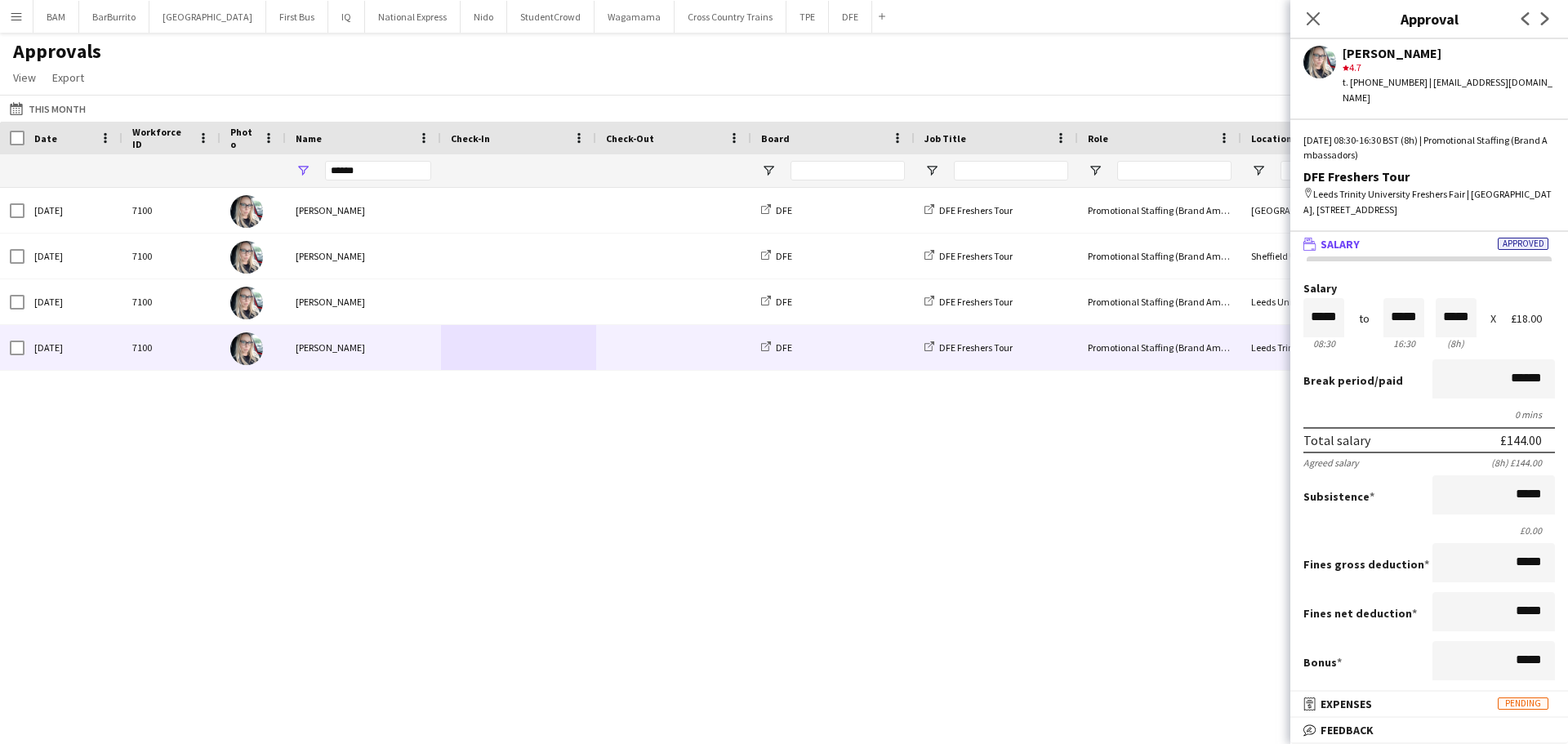
click at [1324, 16] on div "Close pop-in" at bounding box center [1312, 18] width 46 height 37
click at [1319, 23] on icon "Close pop-in" at bounding box center [1312, 18] width 16 height 16
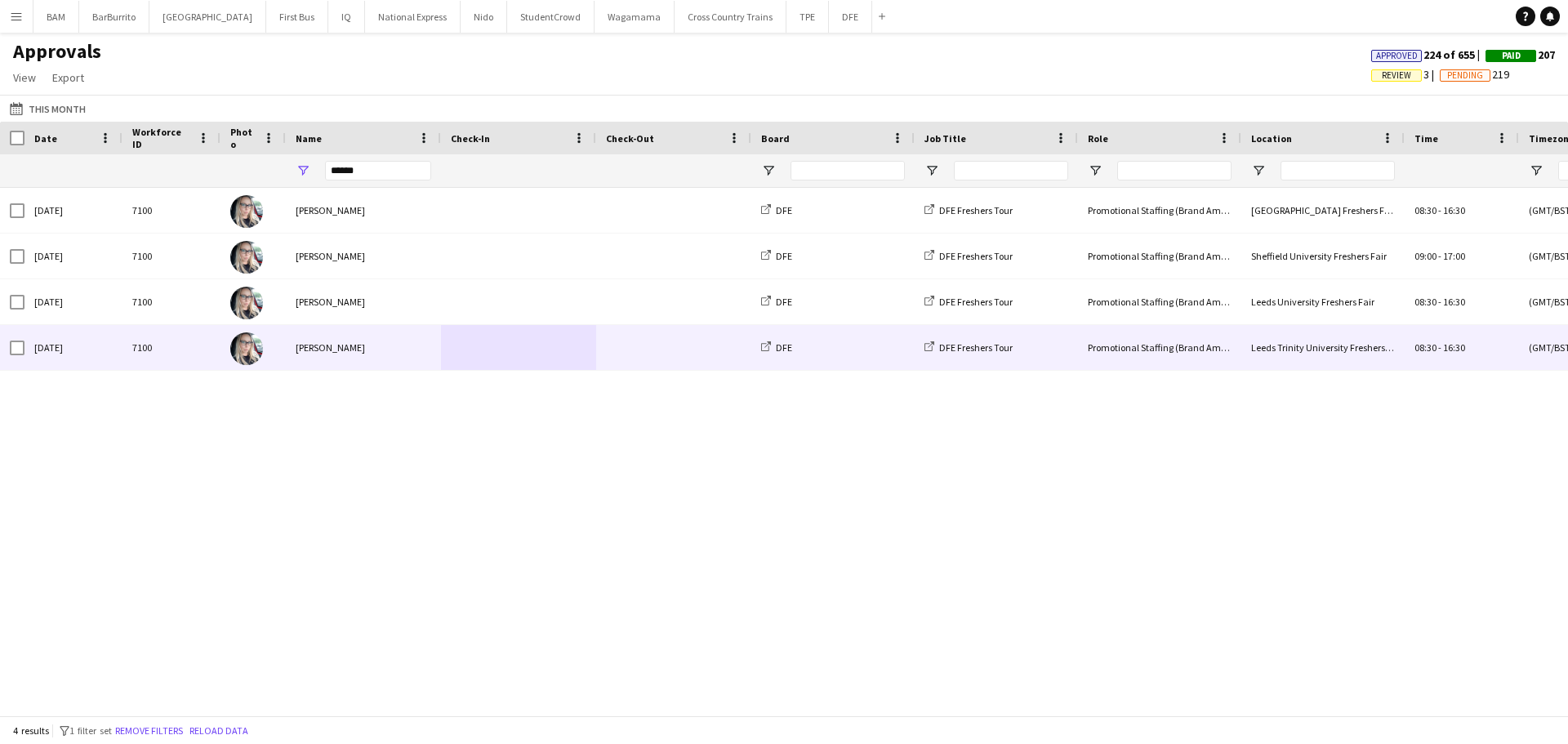
click at [1233, 341] on div "Promotional Staffing (Brand Ambassadors)" at bounding box center [1159, 348] width 163 height 45
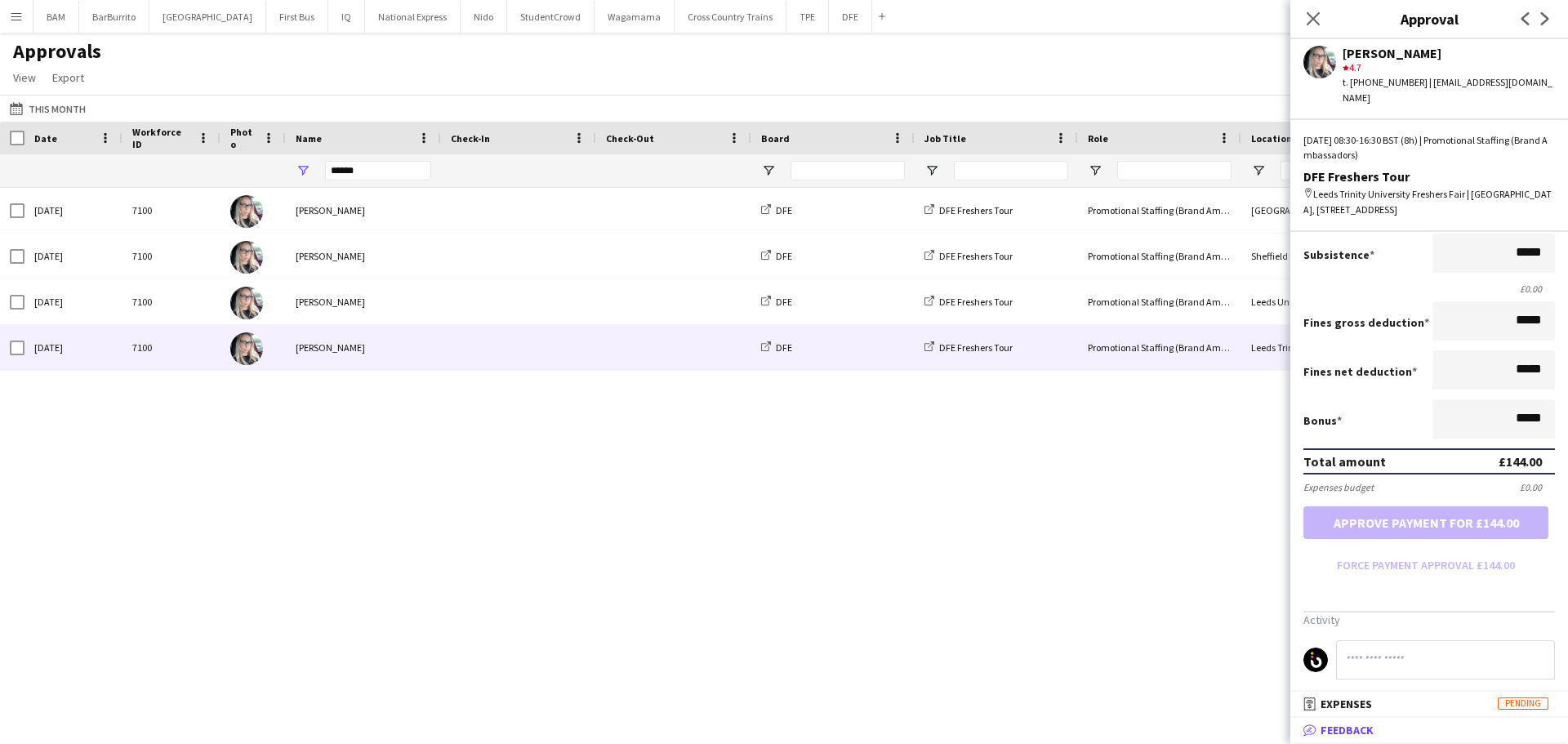
click at [1379, 735] on mat-panel-title "bubble-pencil Feedback" at bounding box center [1425, 729] width 271 height 15
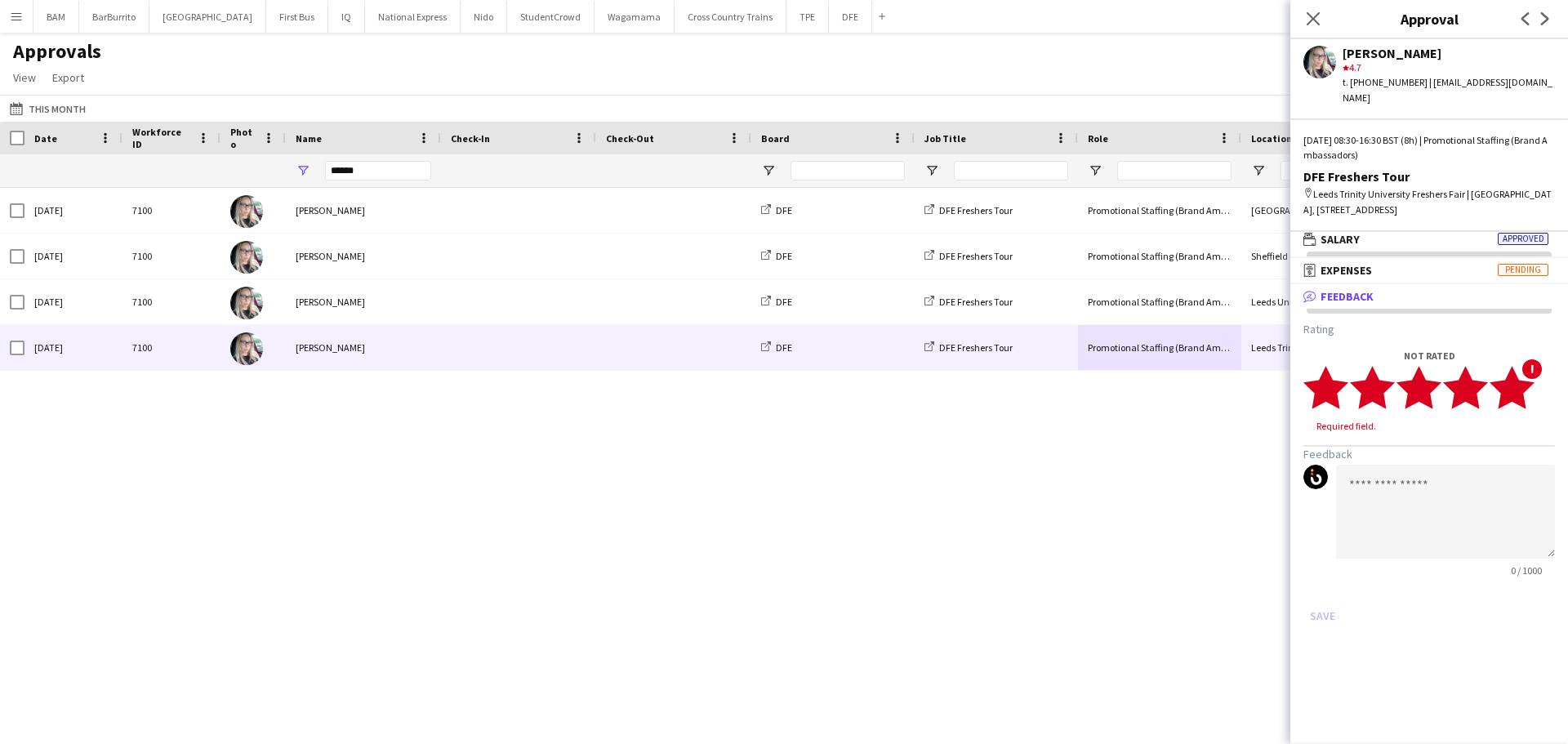
click at [1525, 384] on icon "star" at bounding box center [1512, 388] width 45 height 45
click at [1478, 489] on textarea at bounding box center [1445, 496] width 219 height 94
click at [1477, 449] on textarea "********" at bounding box center [1445, 496] width 219 height 94
paste textarea "**********"
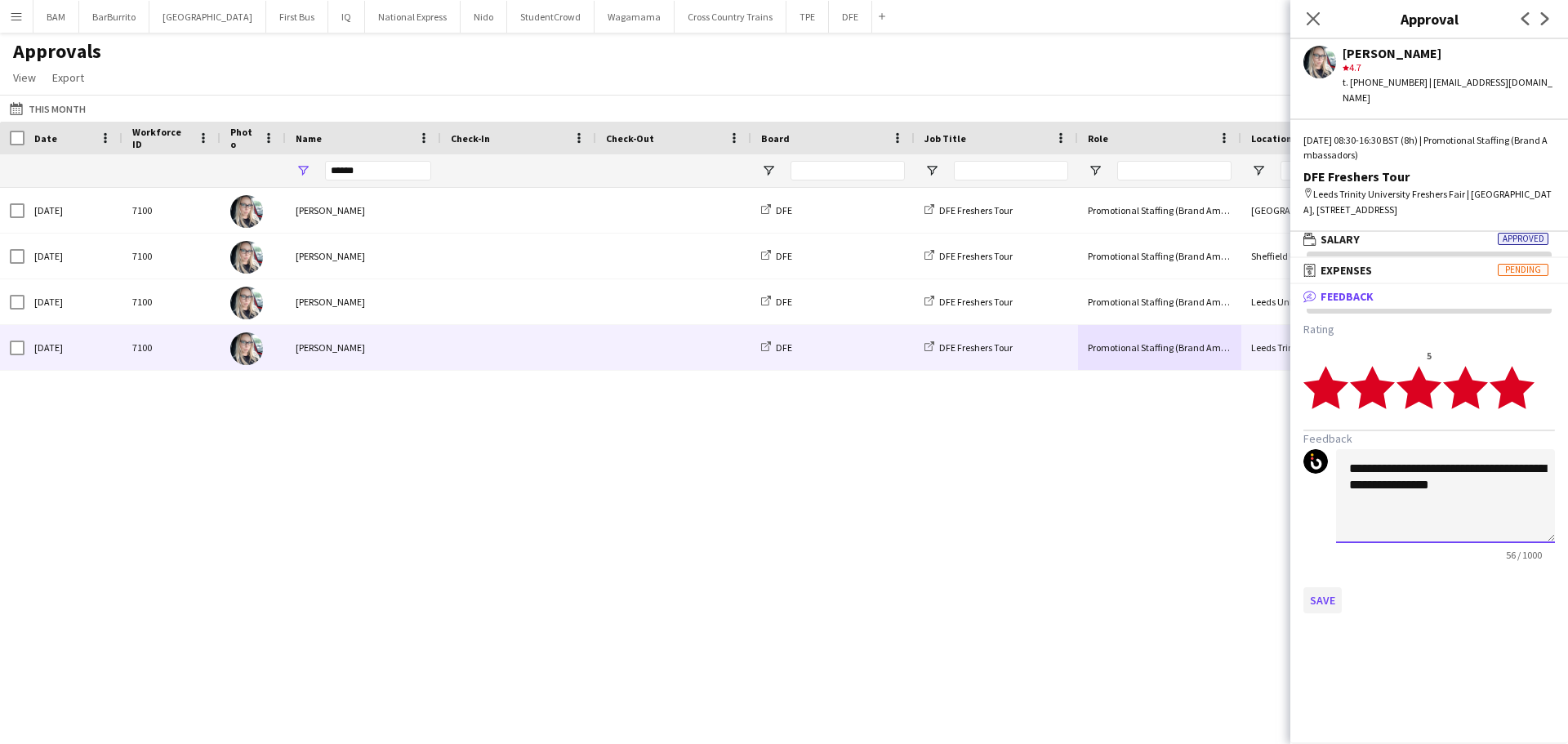
type textarea "**********"
click at [1336, 587] on button "Save" at bounding box center [1322, 600] width 38 height 26
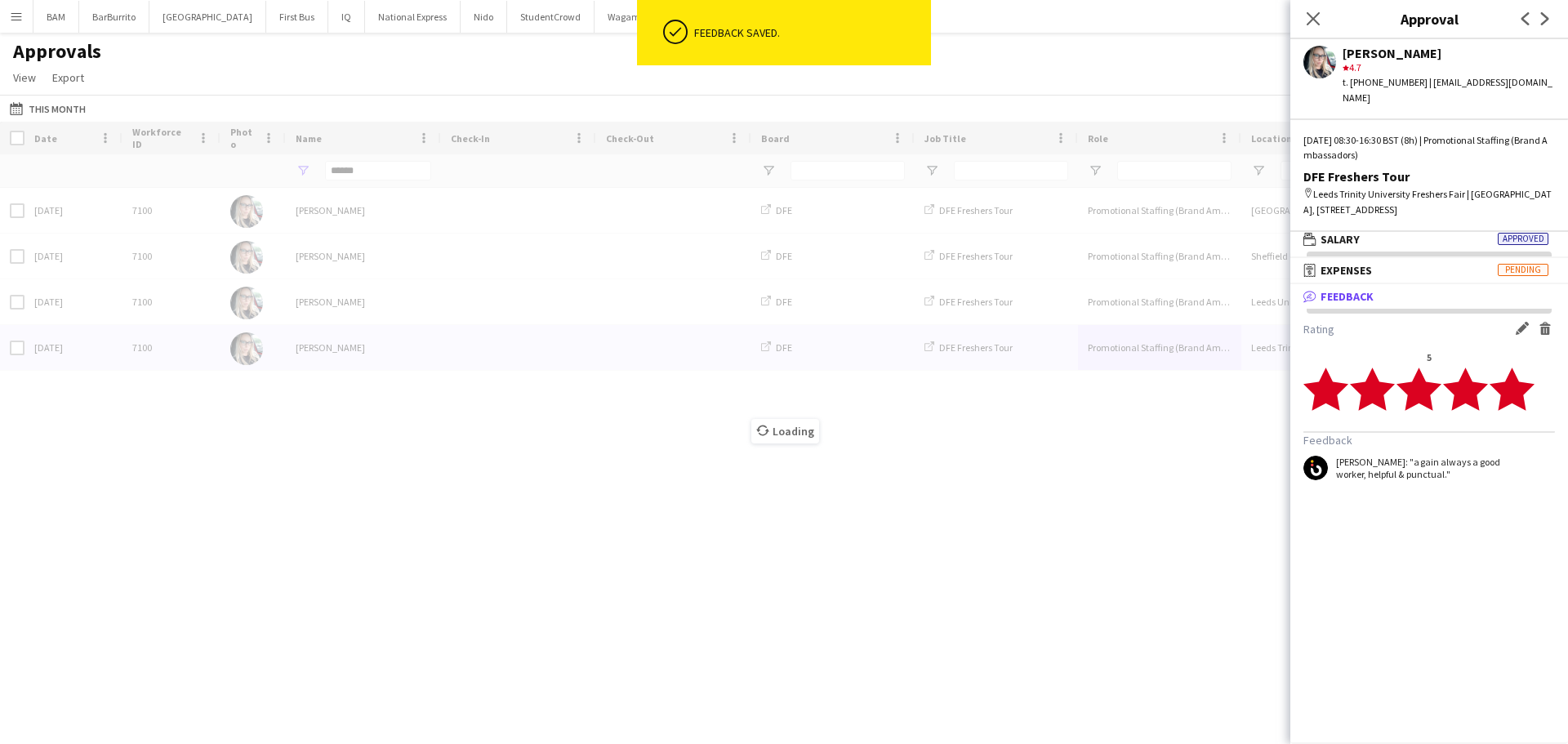
click at [1154, 522] on div "Loading" at bounding box center [784, 418] width 1568 height 594
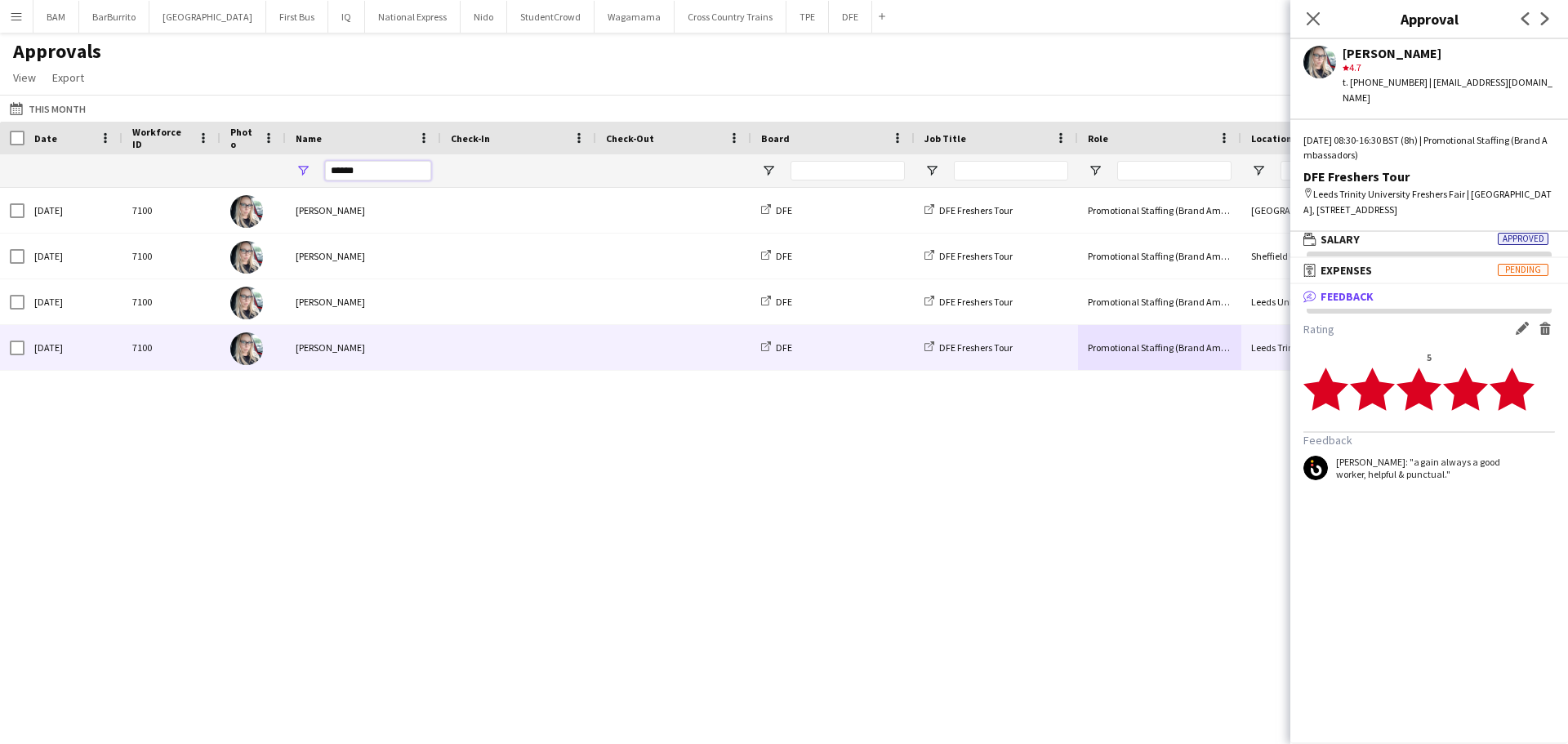
drag, startPoint x: 369, startPoint y: 173, endPoint x: 269, endPoint y: 170, distance: 100.0
click at [269, 170] on div "******" at bounding box center [1482, 171] width 2964 height 33
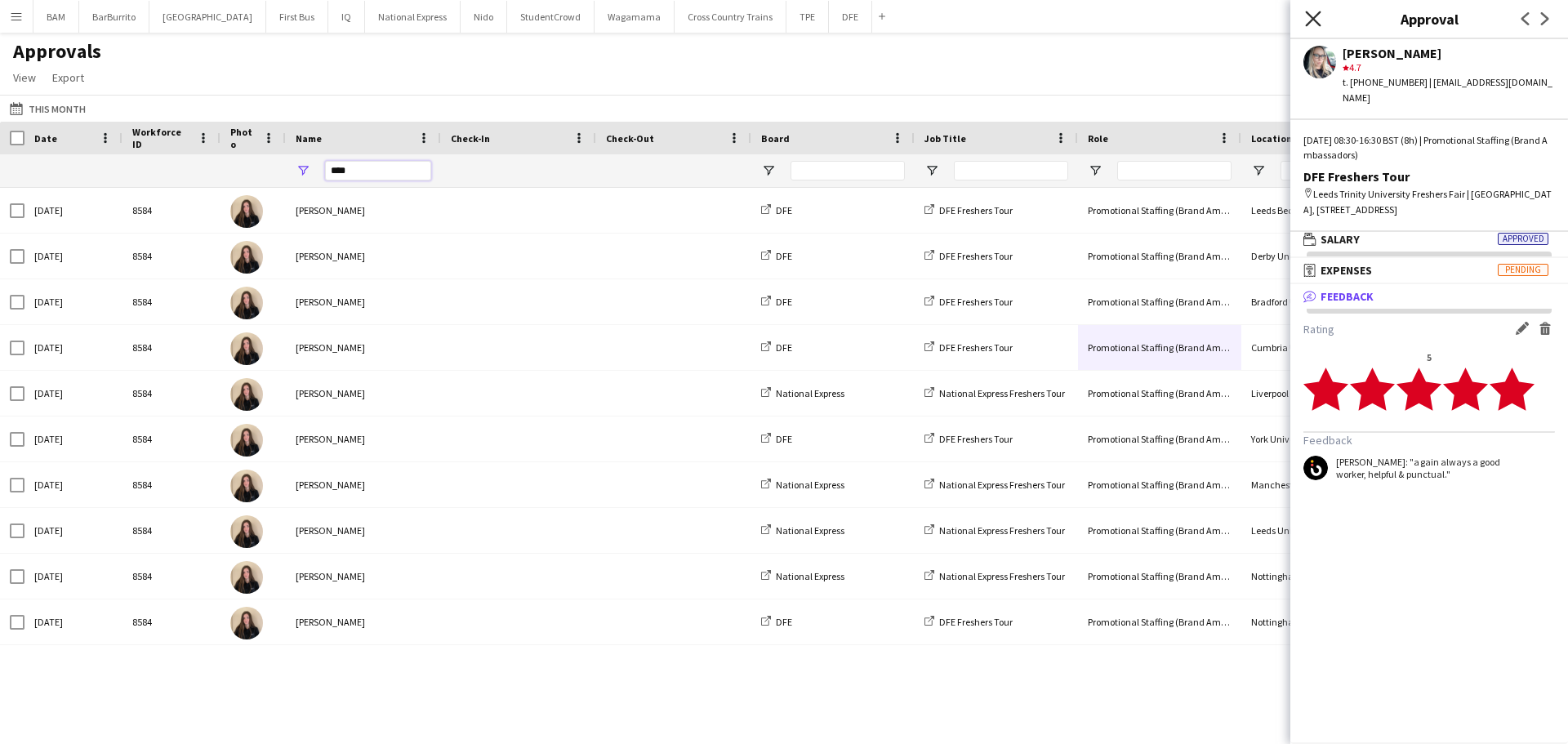
type input "****"
click at [1309, 17] on icon "Close pop-in" at bounding box center [1312, 18] width 16 height 16
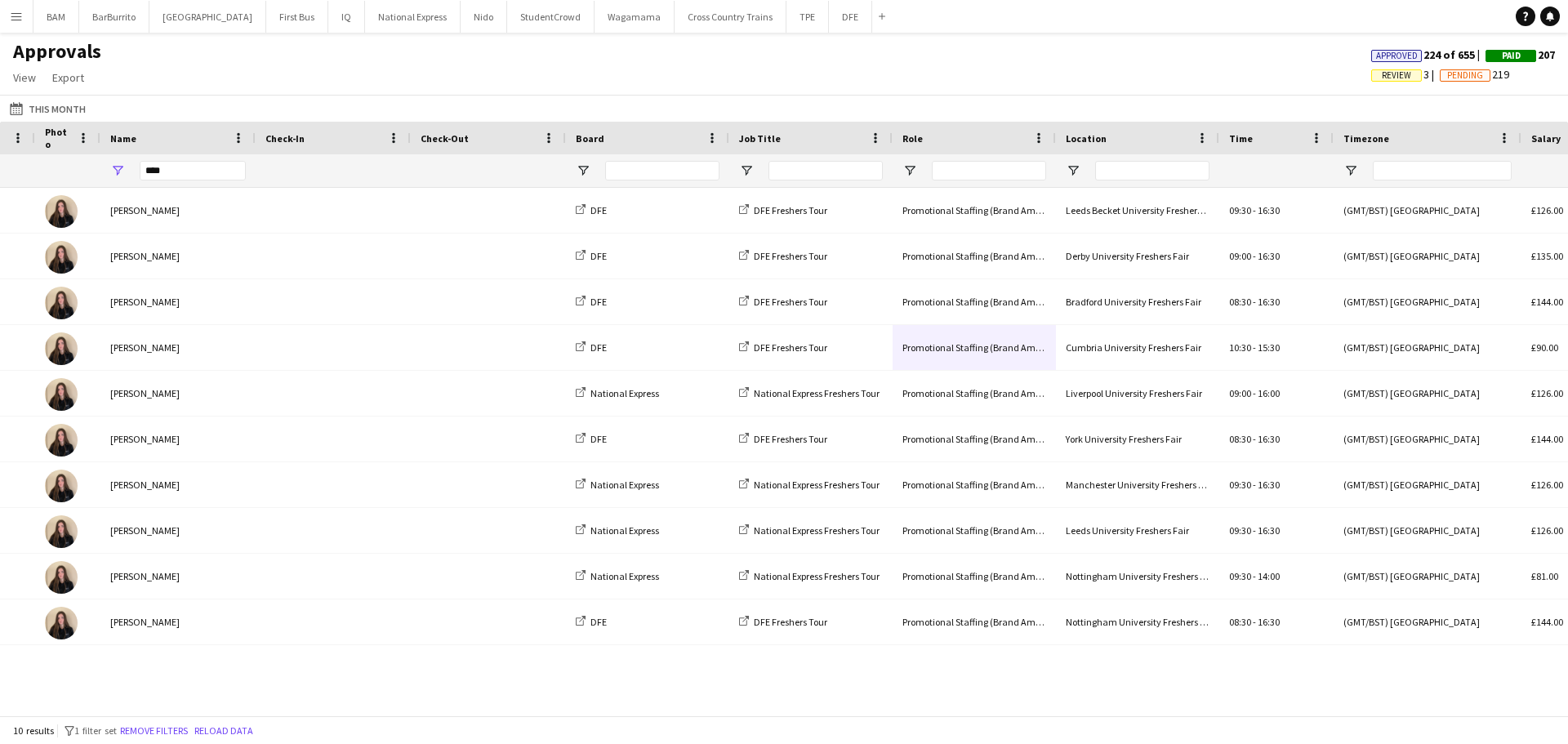
scroll to position [0, 527]
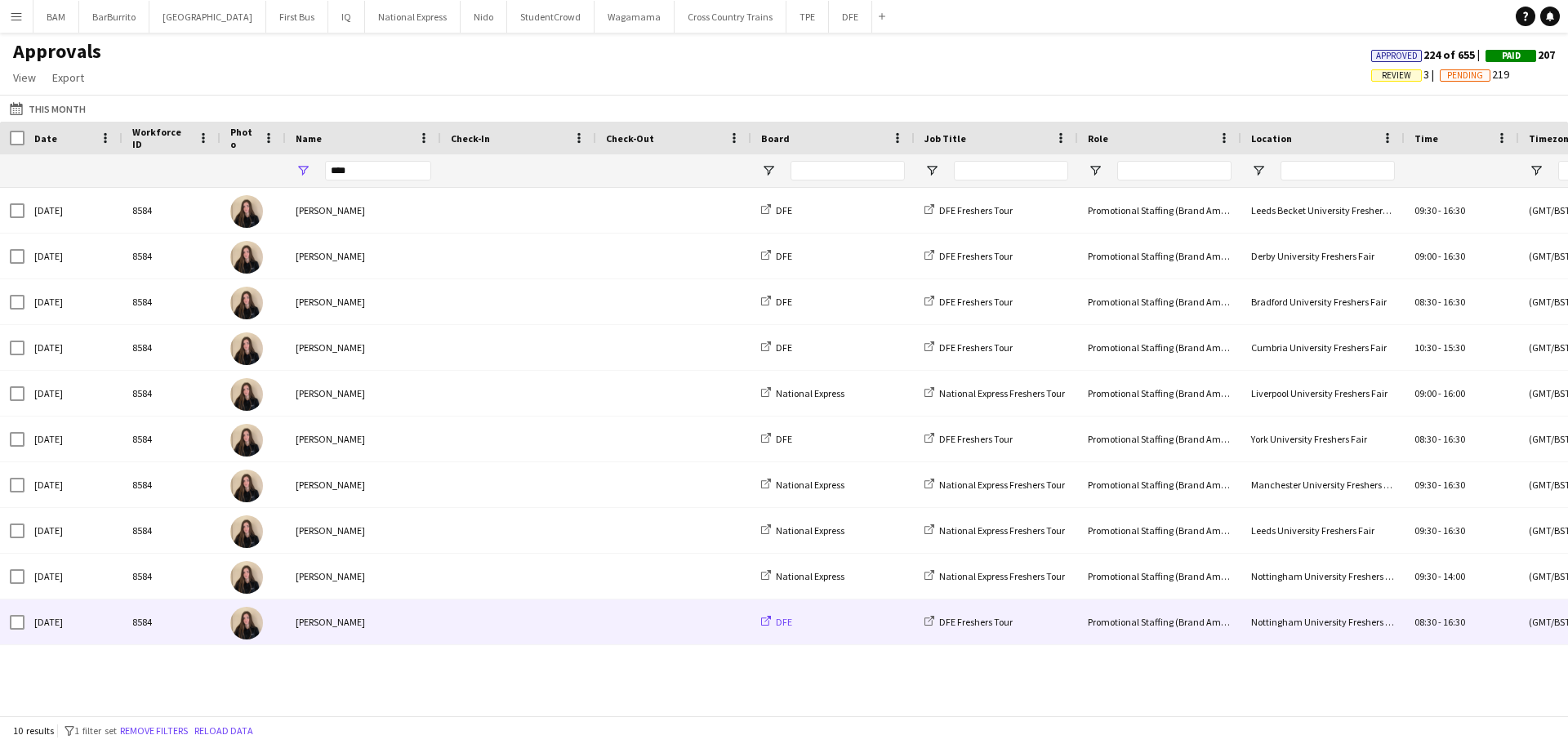
click at [770, 627] on link "DFE" at bounding box center [777, 621] width 31 height 12
click at [1066, 625] on div "DFE Freshers Tour" at bounding box center [996, 622] width 163 height 45
click at [1211, 623] on div "Promotional Staffing (Brand Ambassadors)" at bounding box center [1159, 622] width 163 height 45
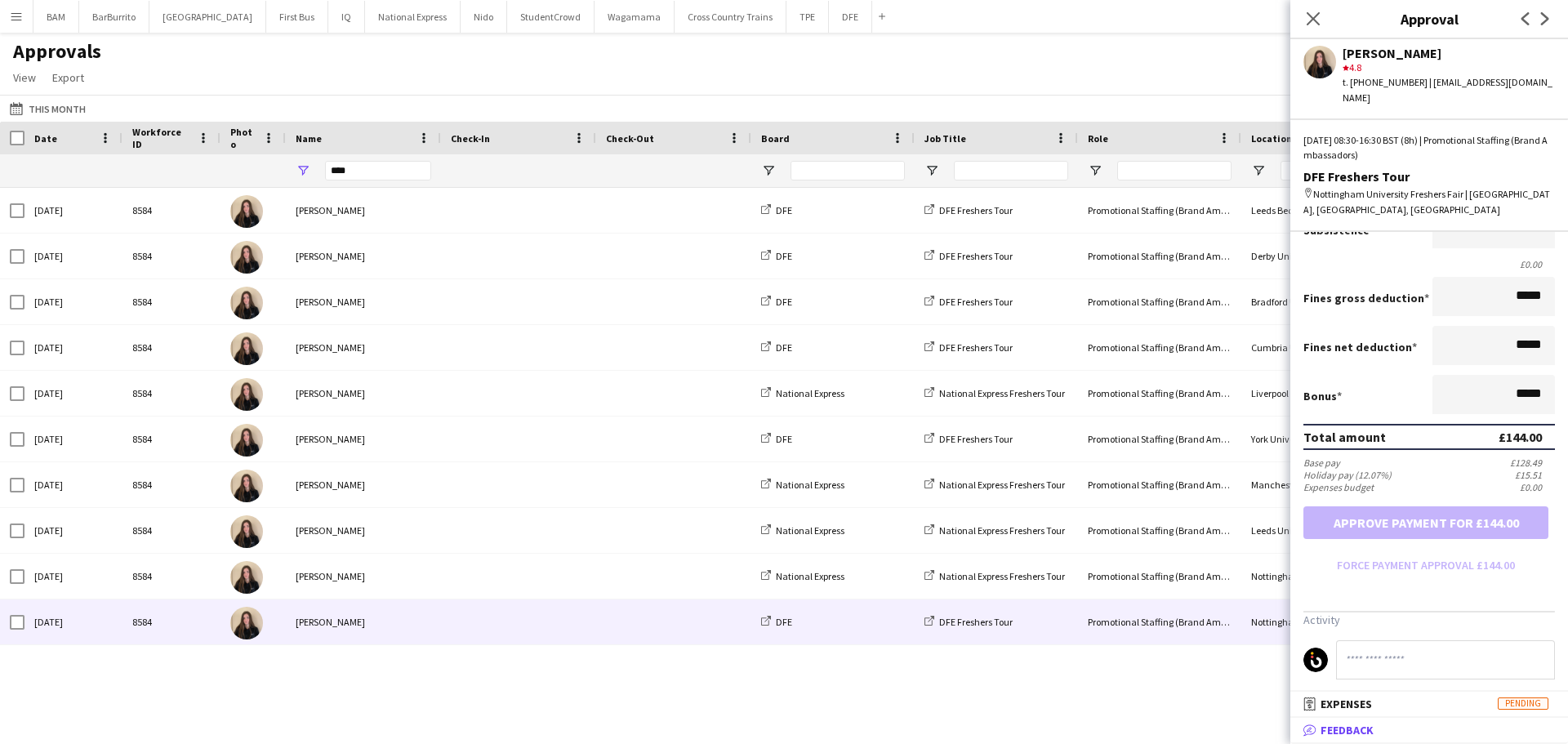
click at [1354, 737] on span "Feedback" at bounding box center [1346, 729] width 53 height 15
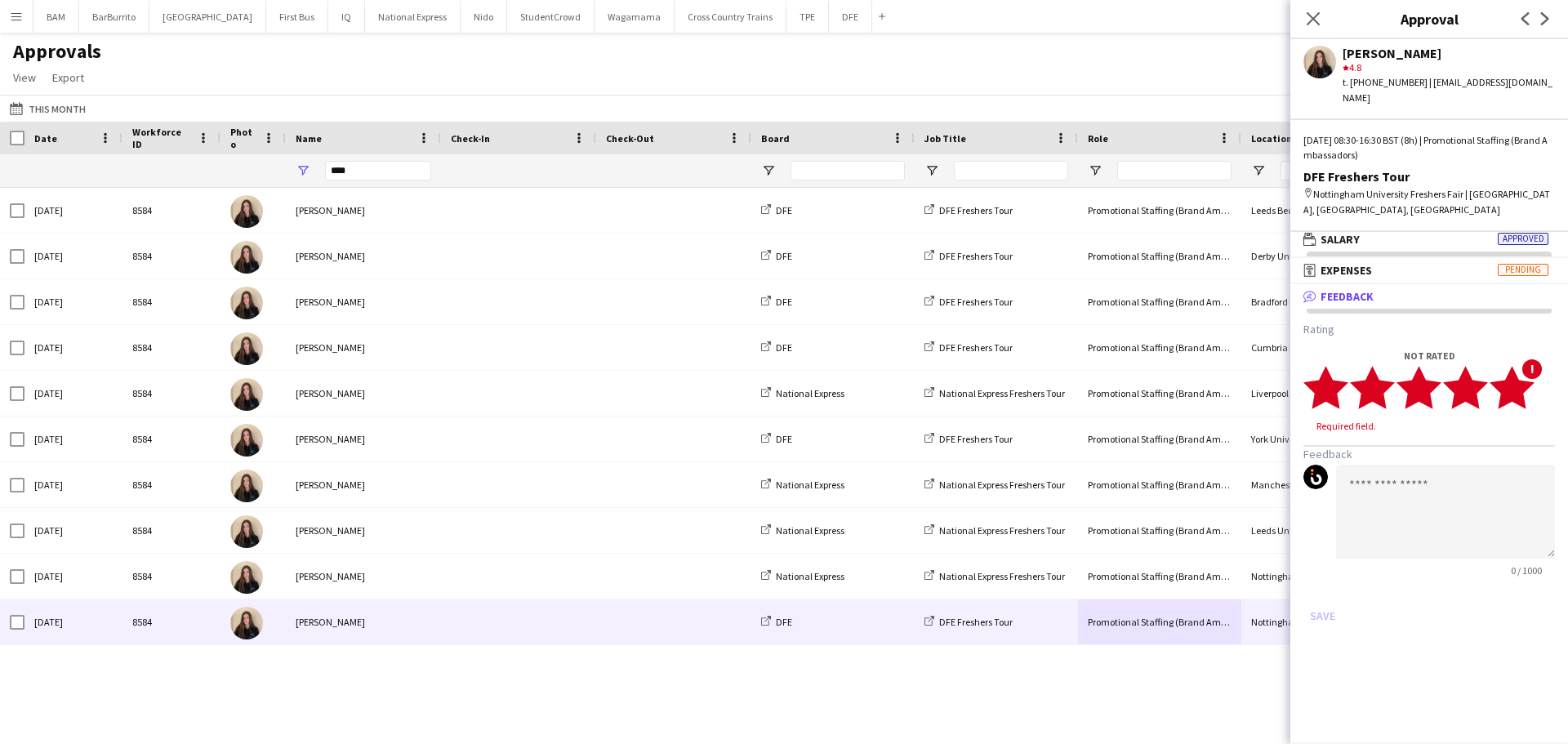
click at [1523, 376] on polygon at bounding box center [1512, 387] width 45 height 43
click at [1427, 459] on textarea at bounding box center [1445, 496] width 219 height 94
paste textarea "**********"
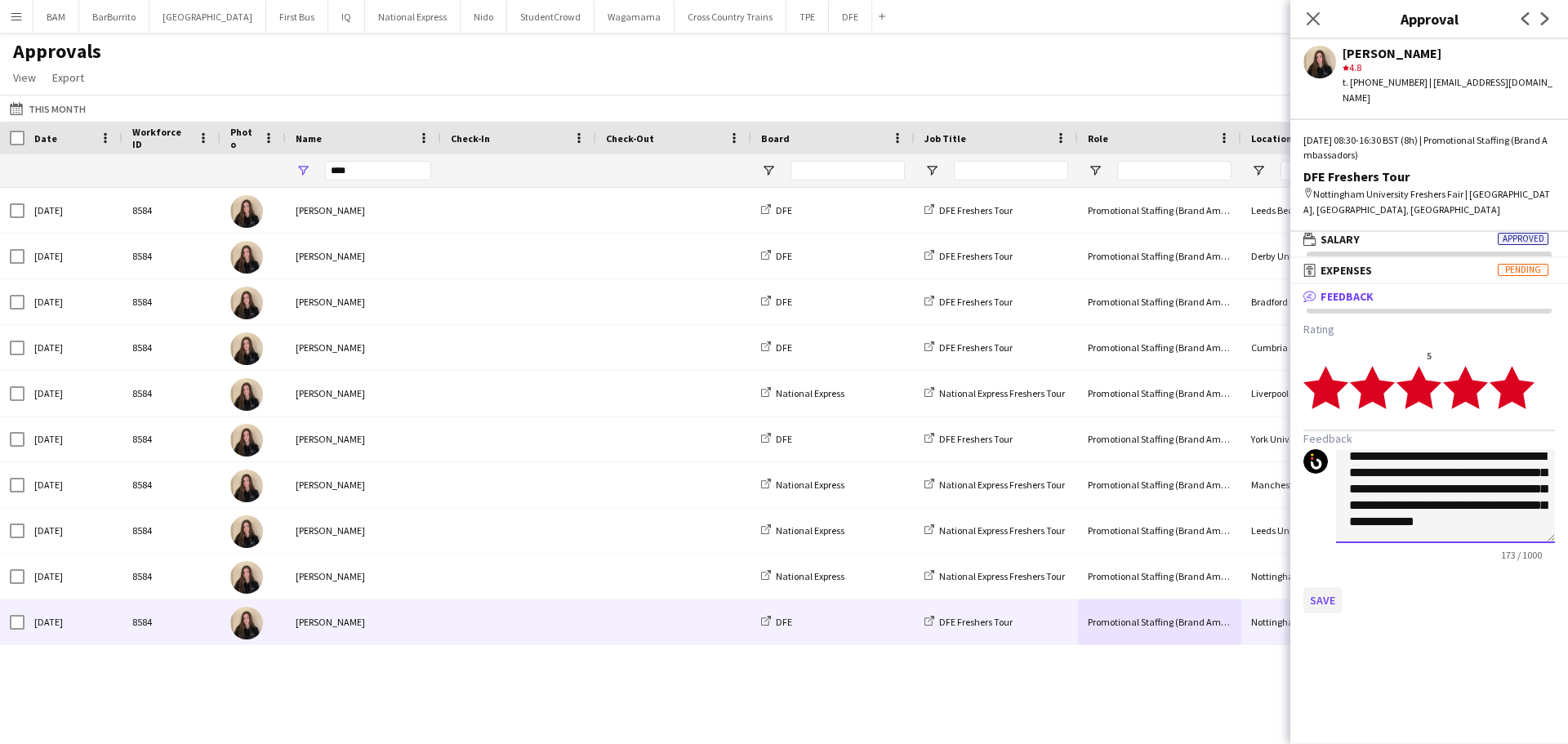
type textarea "**********"
click at [1337, 587] on button "Save" at bounding box center [1322, 600] width 38 height 26
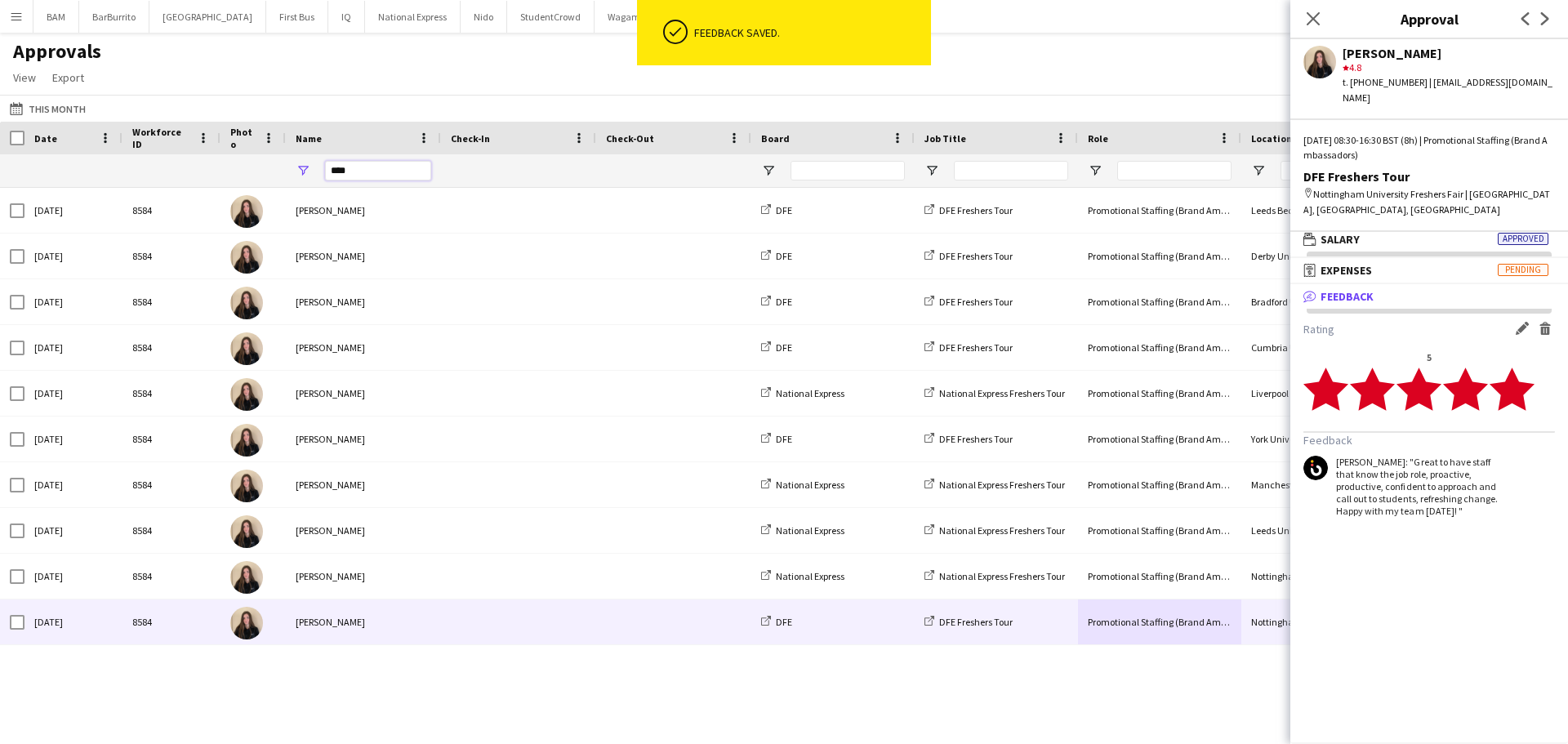
click at [307, 171] on div "****" at bounding box center [363, 171] width 155 height 33
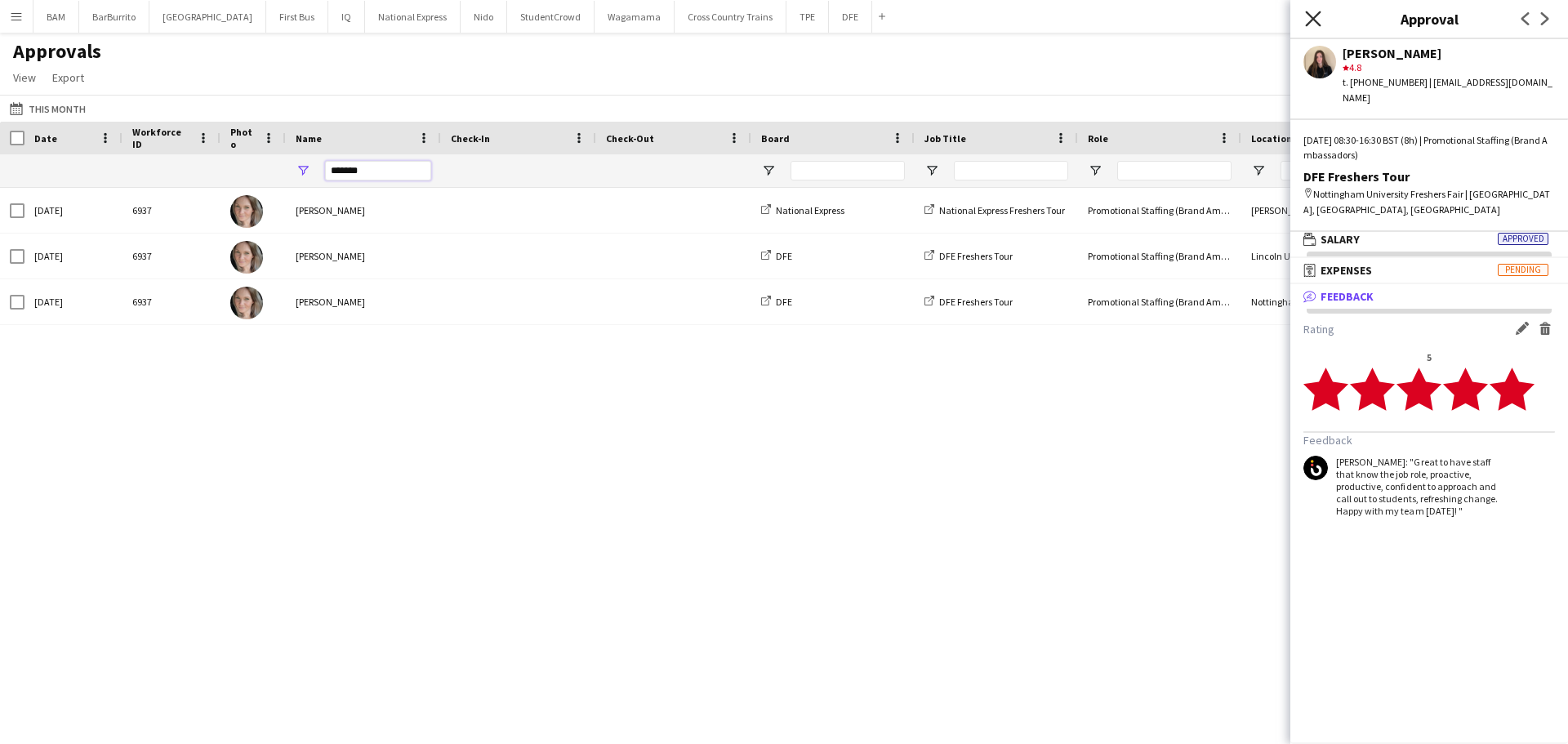
type input "*******"
click at [1314, 15] on icon "Close pop-in" at bounding box center [1312, 18] width 16 height 16
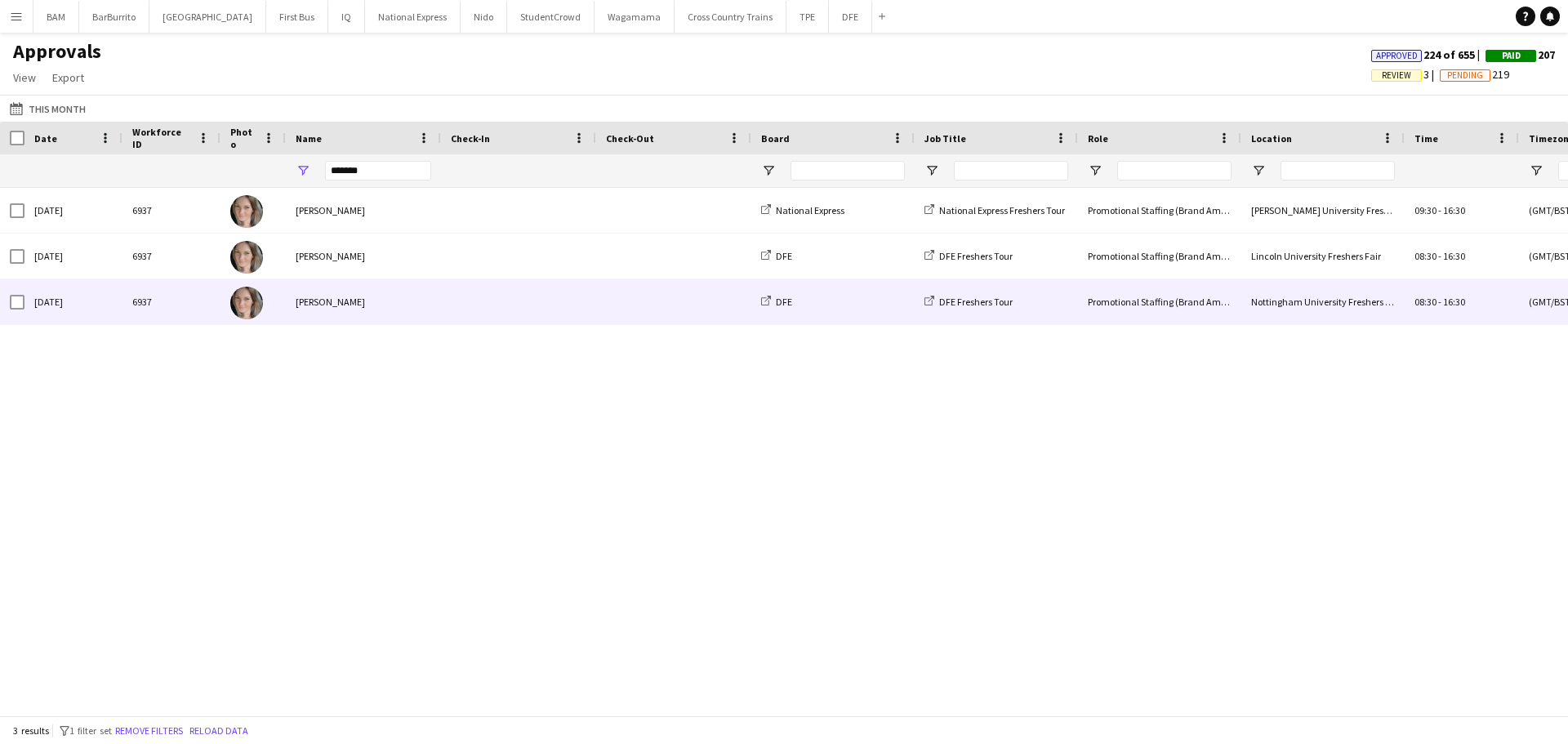
click at [1274, 306] on div "Nottingham University Freshers Fair" at bounding box center [1323, 302] width 163 height 45
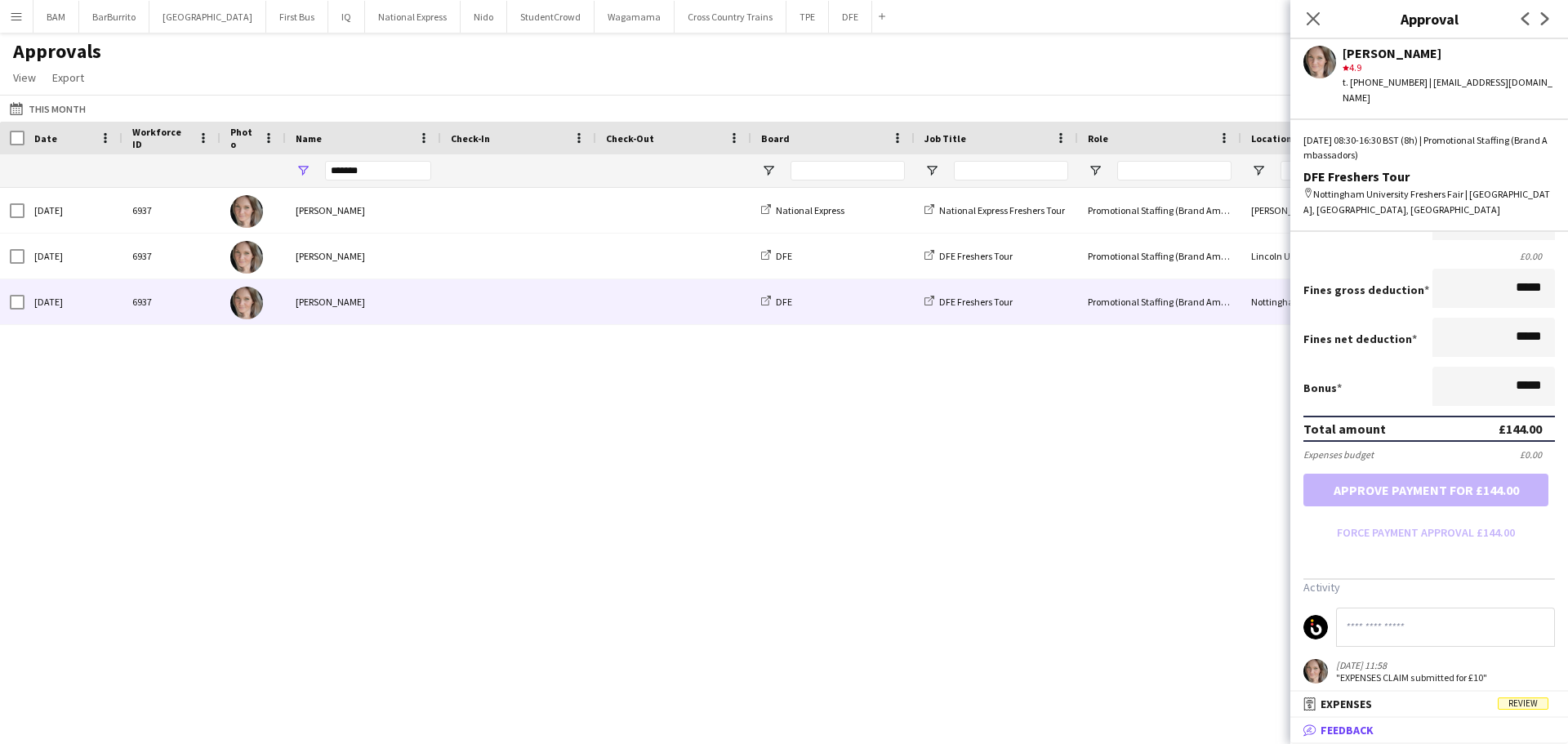
click at [1403, 737] on mat-panel-title "bubble-pencil Feedback" at bounding box center [1425, 729] width 271 height 15
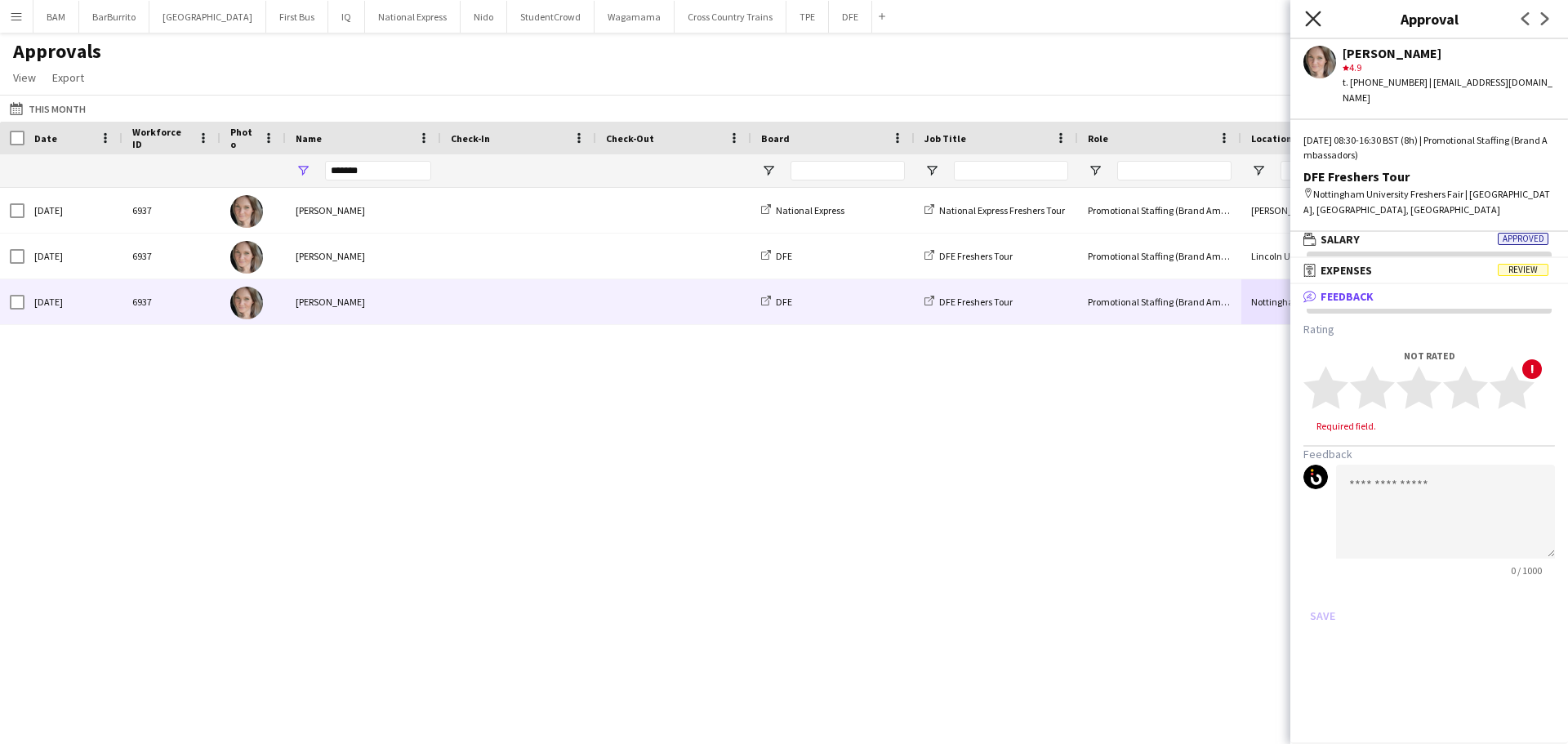
click at [1312, 22] on icon "Close pop-in" at bounding box center [1312, 18] width 16 height 16
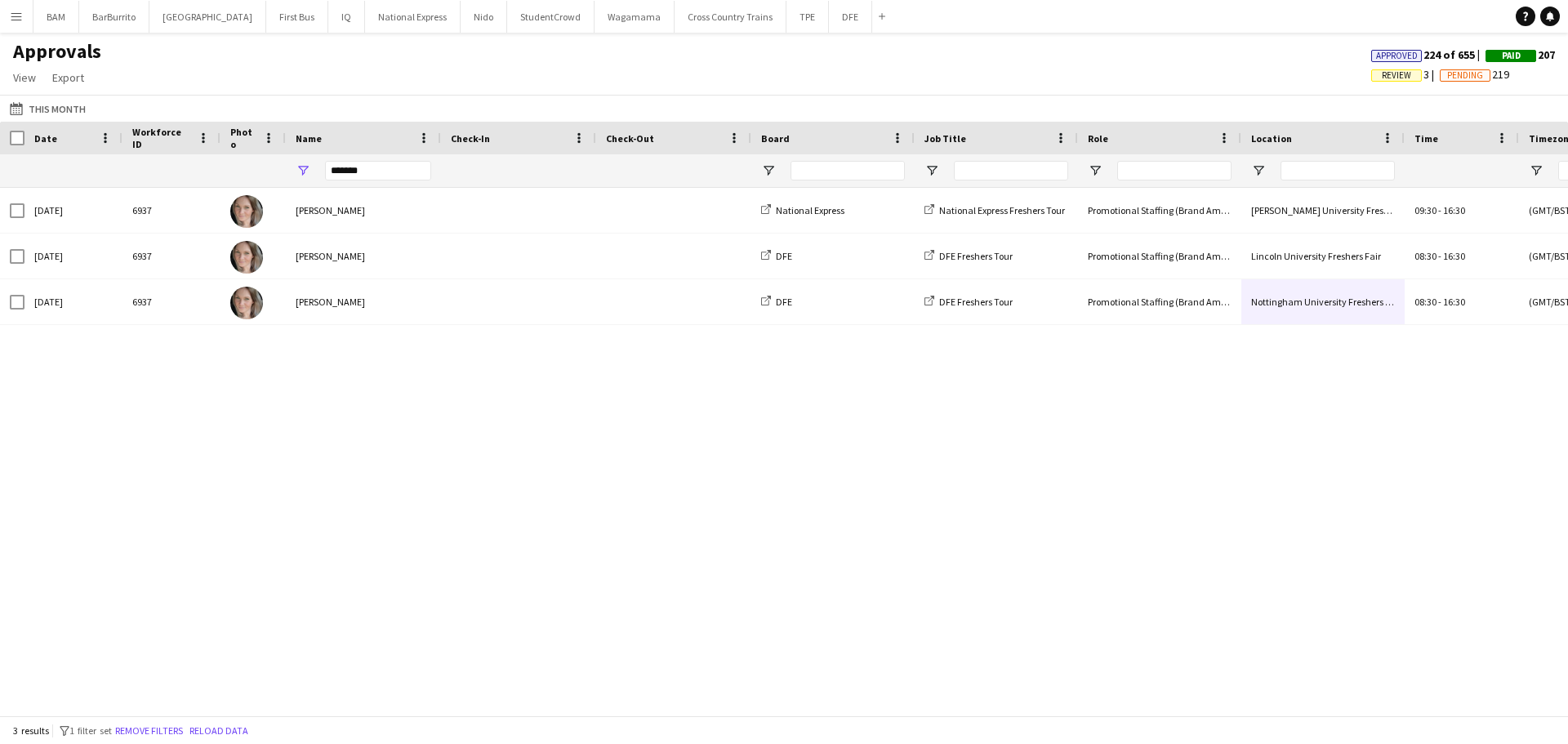
click at [1235, 317] on div "Promotional Staffing (Brand Ambassadors)" at bounding box center [1159, 302] width 163 height 45
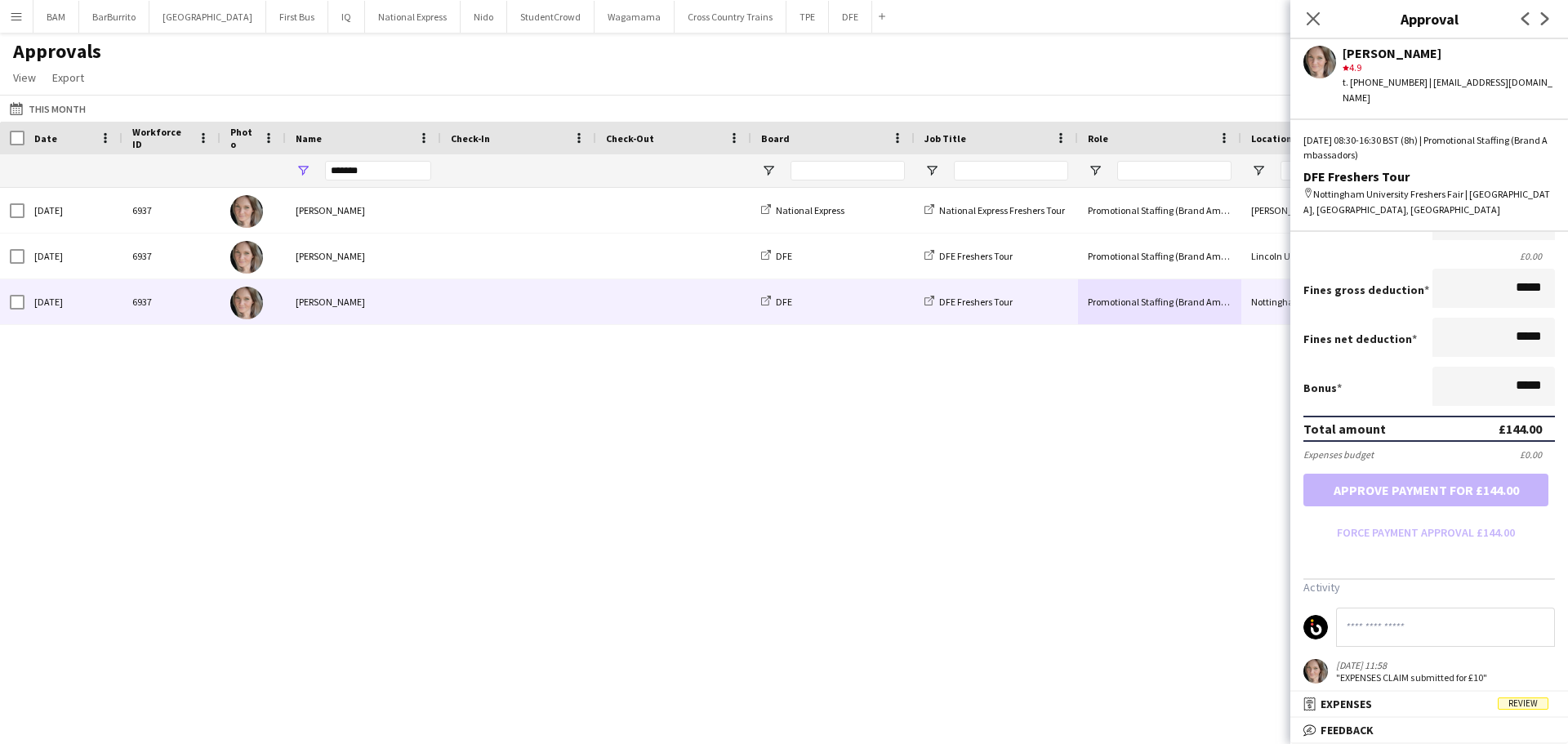
click at [1425, 671] on div ""EXPENSES CLAIM submitted for £10"" at bounding box center [1412, 677] width 151 height 12
click at [1406, 671] on div ""EXPENSES CLAIM submitted for £10"" at bounding box center [1412, 677] width 151 height 12
click at [1439, 698] on mat-panel-title "receipt Expenses Review" at bounding box center [1425, 703] width 271 height 15
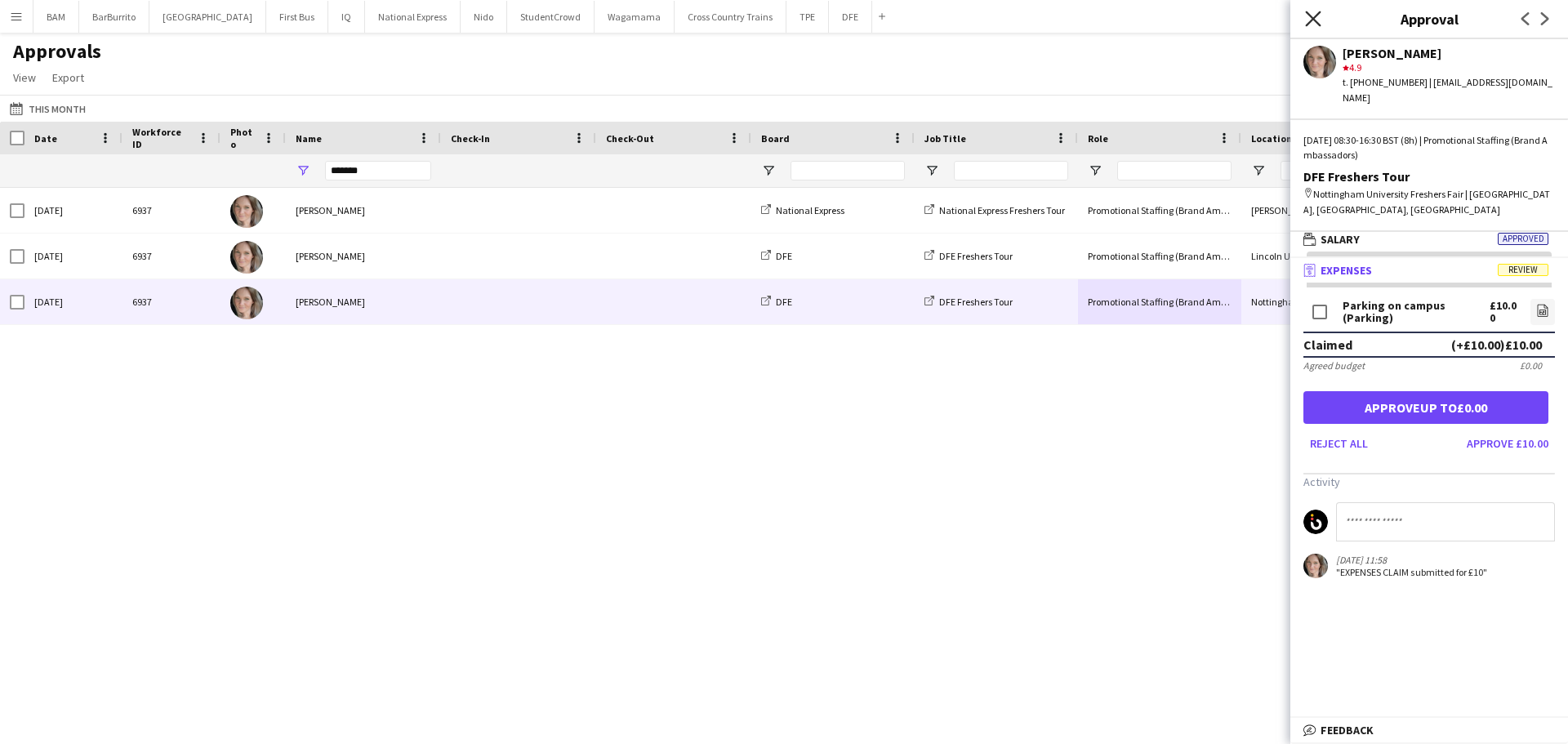
click at [1306, 12] on icon at bounding box center [1312, 18] width 16 height 16
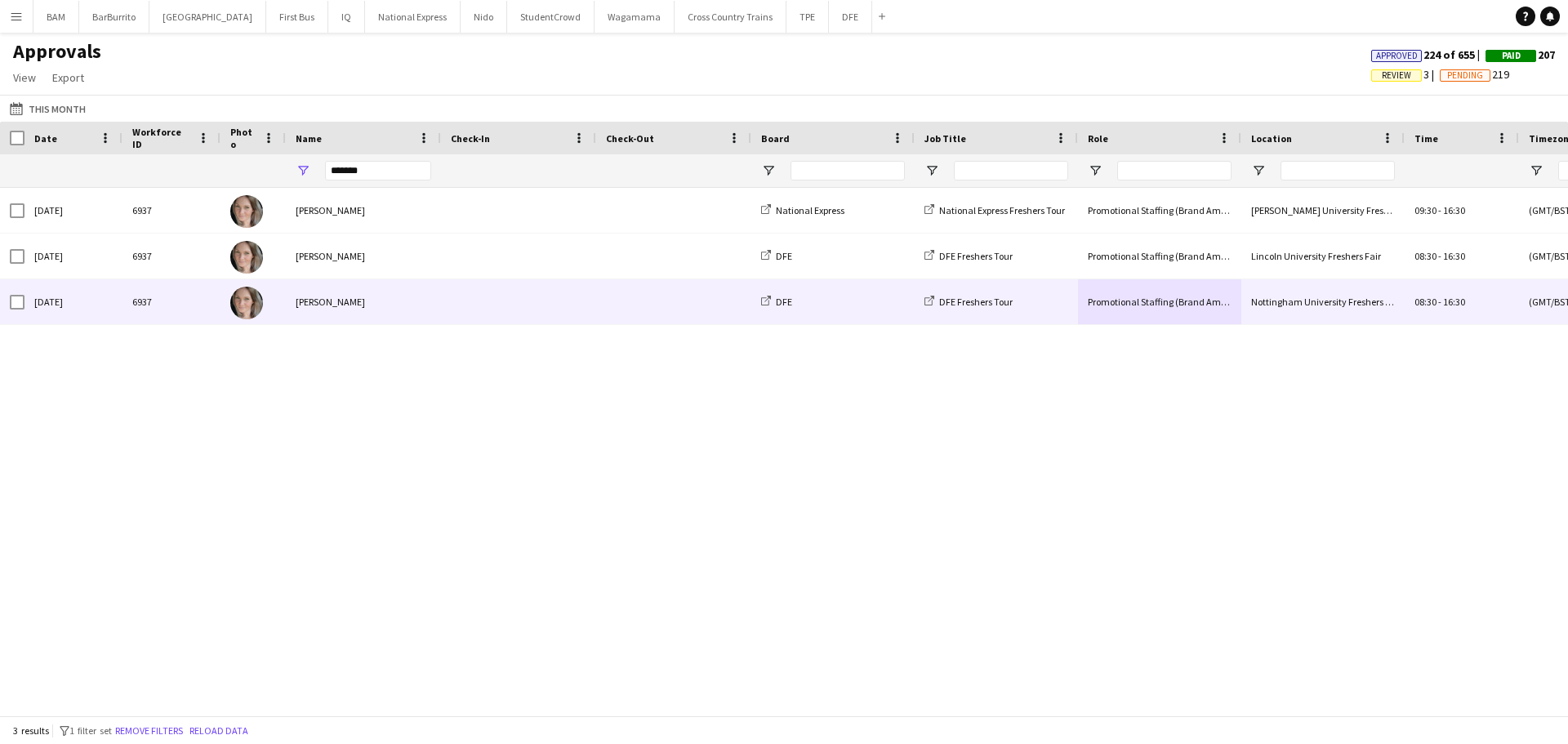
click at [1023, 315] on div "DFE Freshers Tour" at bounding box center [996, 302] width 163 height 45
drag, startPoint x: 1027, startPoint y: 310, endPoint x: 1033, endPoint y: 295, distance: 16.2
click at [1027, 307] on div "DFE Freshers Tour" at bounding box center [996, 302] width 163 height 45
click at [1035, 306] on div "DFE Freshers Tour" at bounding box center [996, 302] width 163 height 45
click at [626, 289] on span at bounding box center [674, 302] width 136 height 45
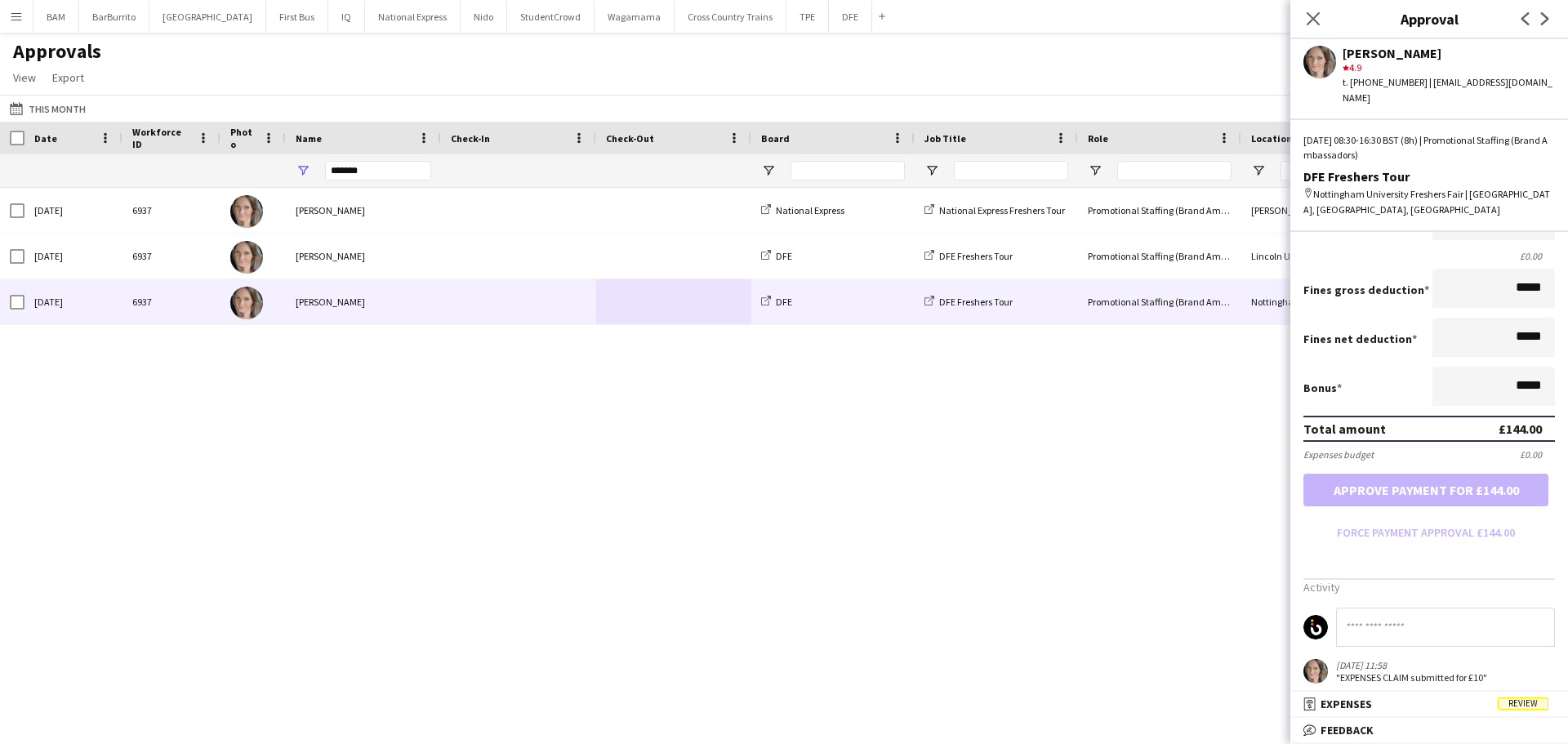
drag, startPoint x: 1363, startPoint y: 731, endPoint x: 1377, endPoint y: 721, distance: 17.2
click at [1364, 730] on span "Feedback" at bounding box center [1346, 729] width 53 height 15
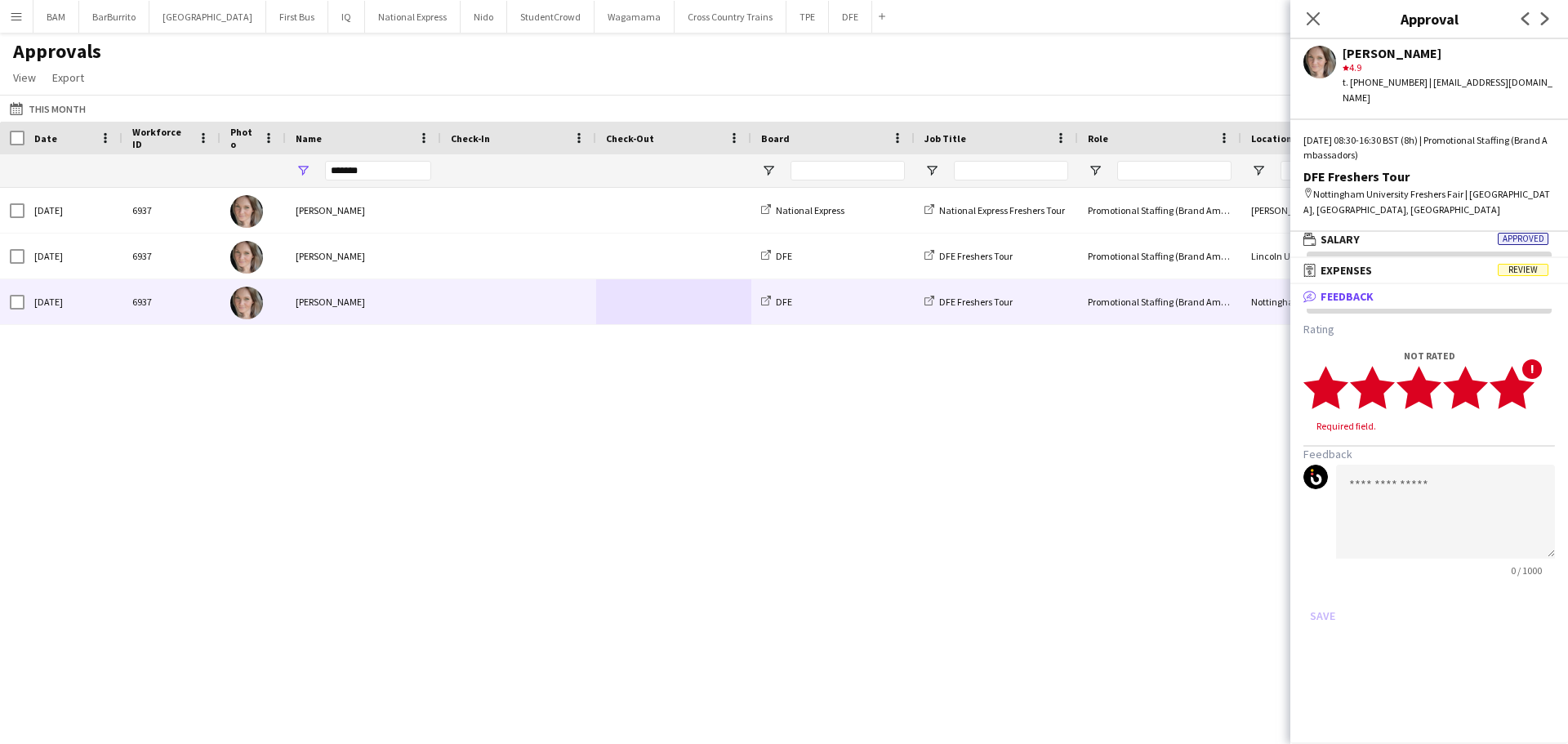
click at [1524, 371] on polygon at bounding box center [1512, 387] width 45 height 43
click at [1478, 457] on textarea at bounding box center [1445, 496] width 219 height 94
click at [1458, 456] on textarea "**********" at bounding box center [1445, 496] width 219 height 94
paste textarea "**********"
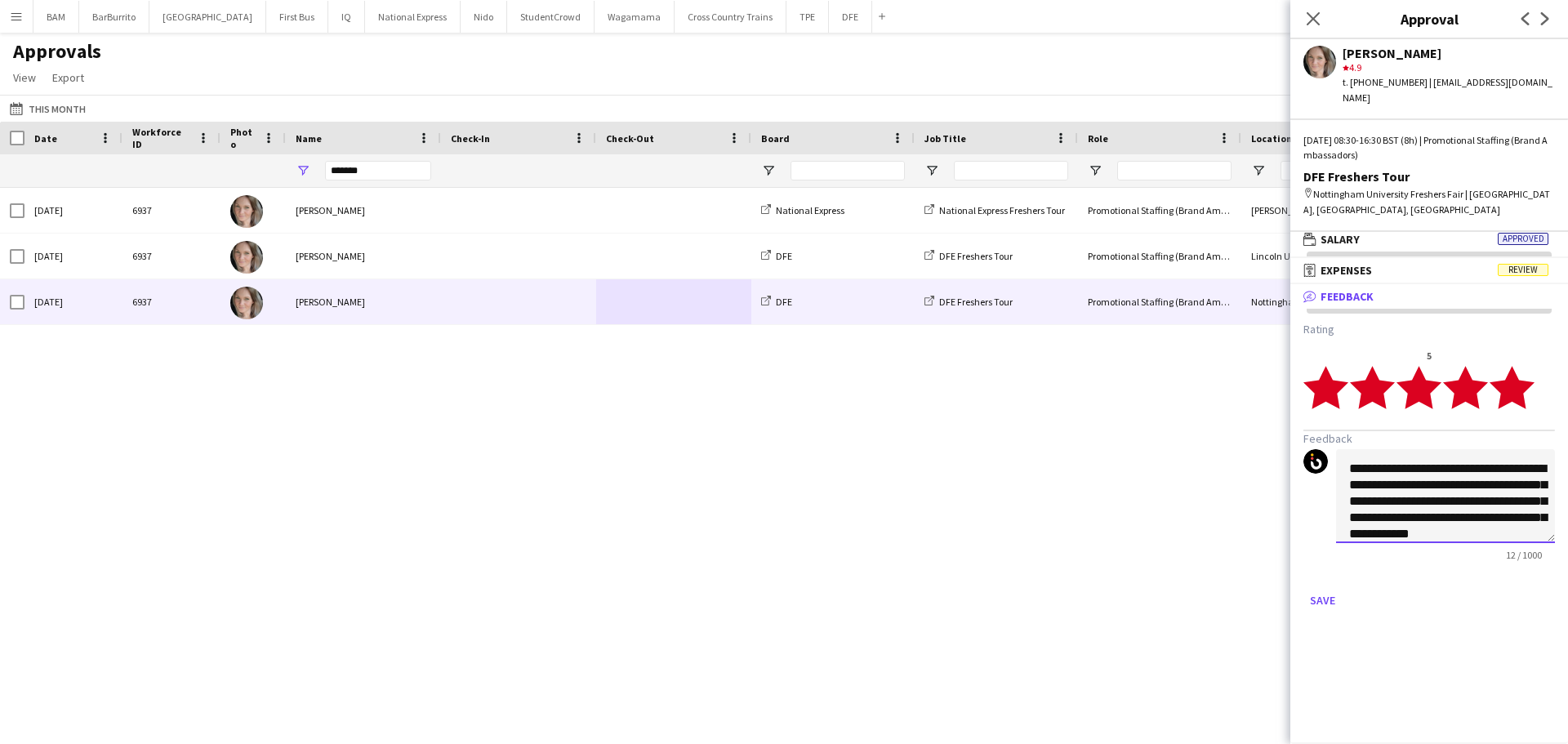
scroll to position [17, 0]
type textarea "**********"
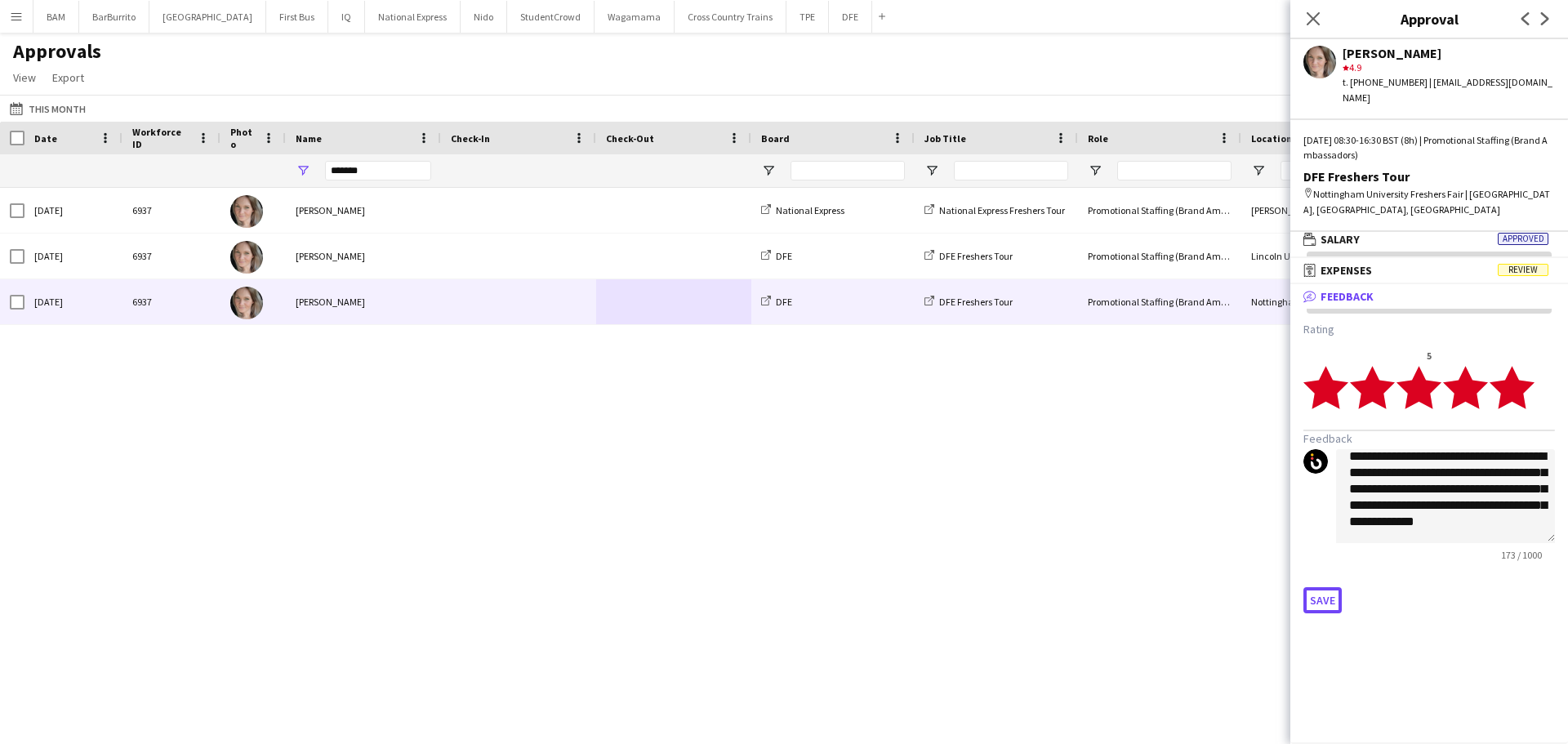
click at [1330, 587] on button "Save" at bounding box center [1322, 600] width 38 height 26
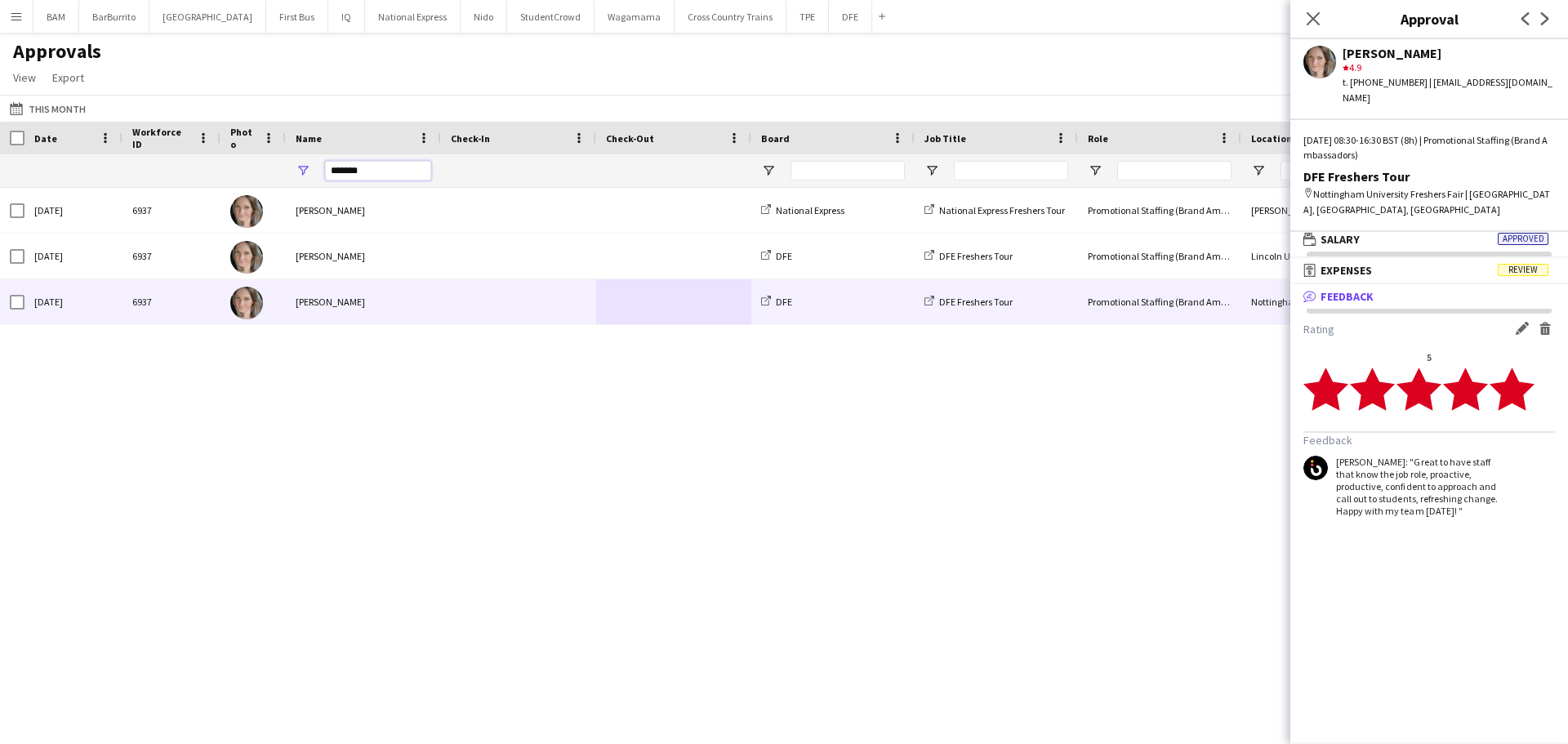
drag, startPoint x: 394, startPoint y: 177, endPoint x: 297, endPoint y: 179, distance: 97.0
click at [297, 179] on div "*******" at bounding box center [363, 171] width 155 height 33
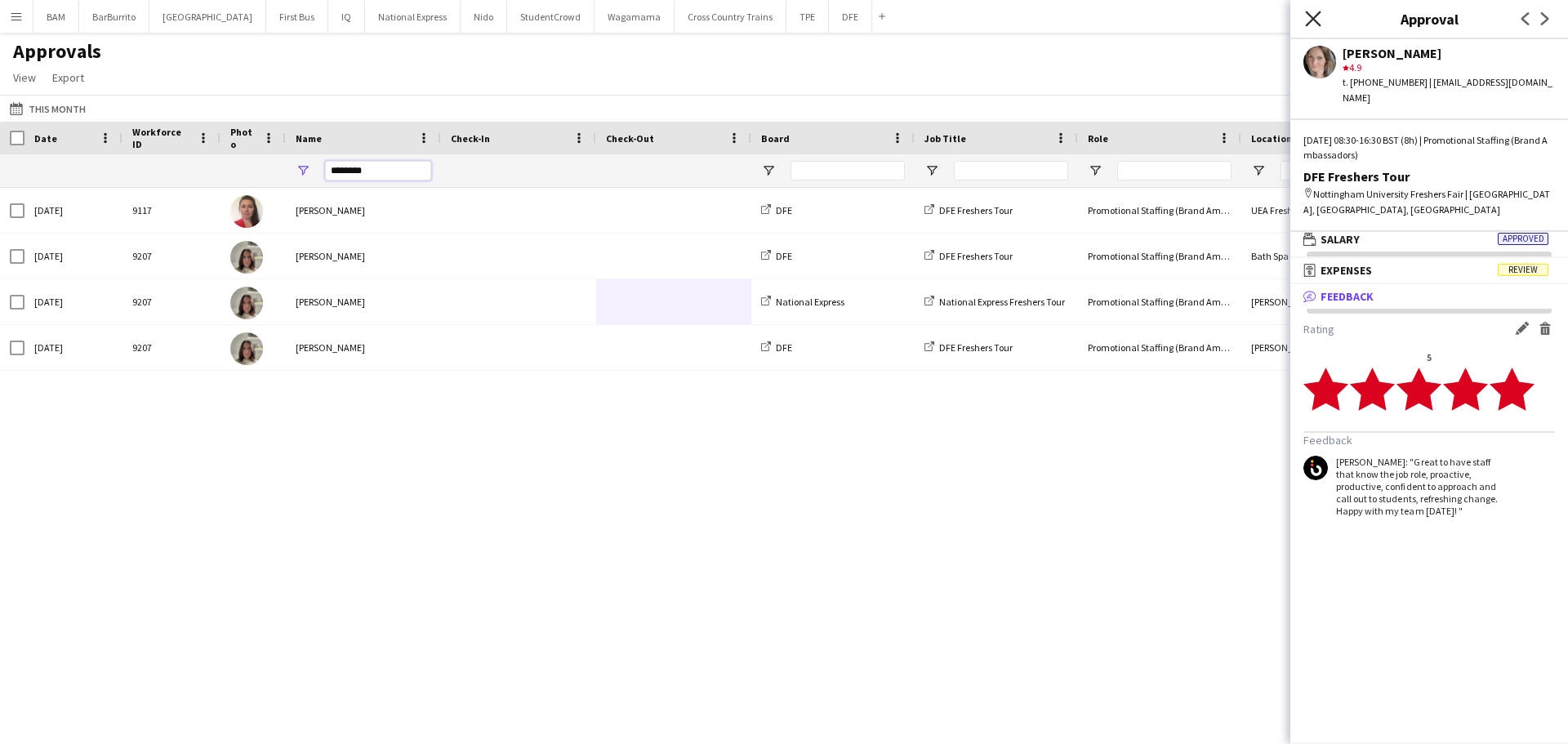
type input "********"
click at [1306, 18] on icon "Close pop-in" at bounding box center [1312, 18] width 16 height 16
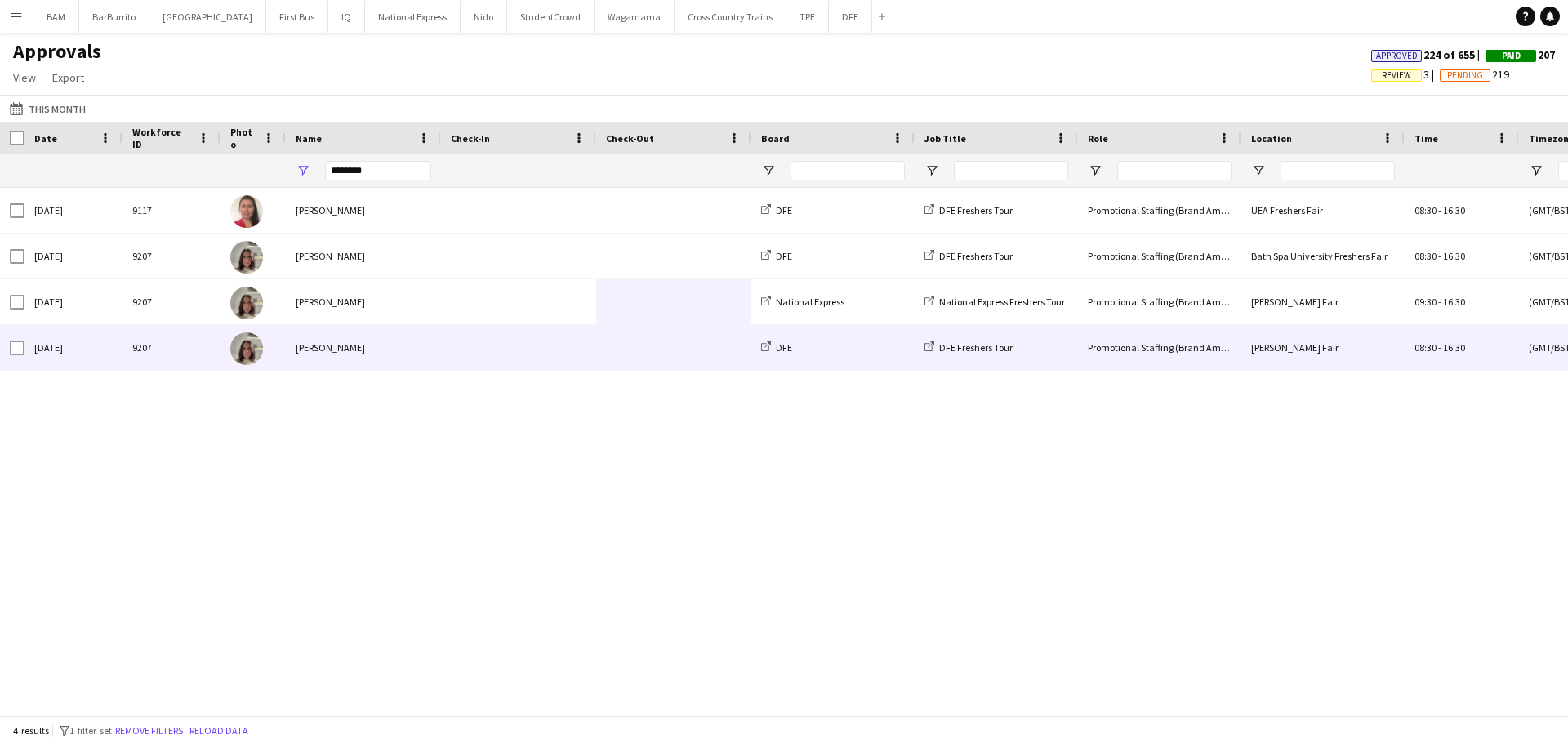
click at [1338, 342] on div "[PERSON_NAME] Fair" at bounding box center [1323, 348] width 163 height 45
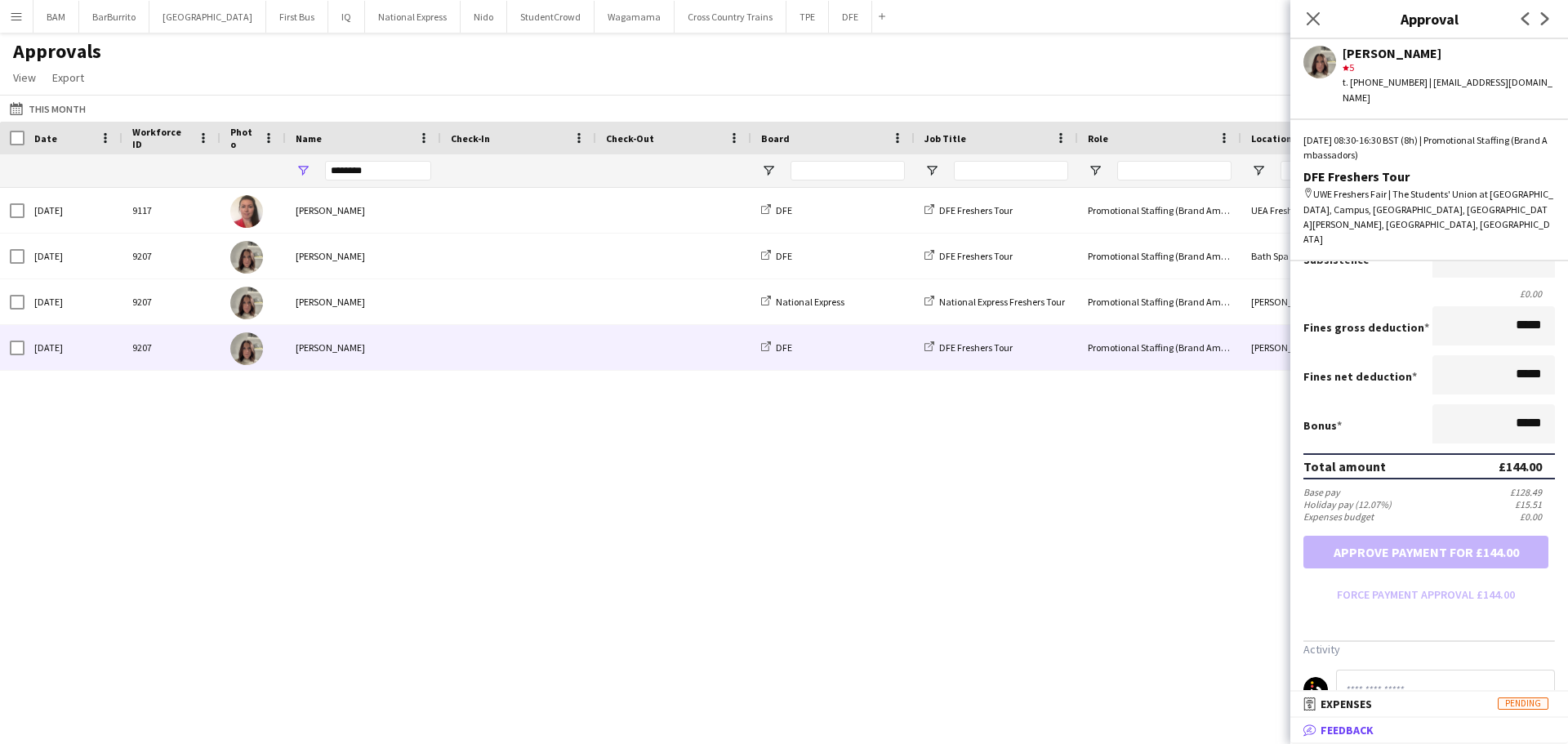
click at [1429, 727] on mat-panel-title "bubble-pencil Feedback" at bounding box center [1425, 729] width 271 height 15
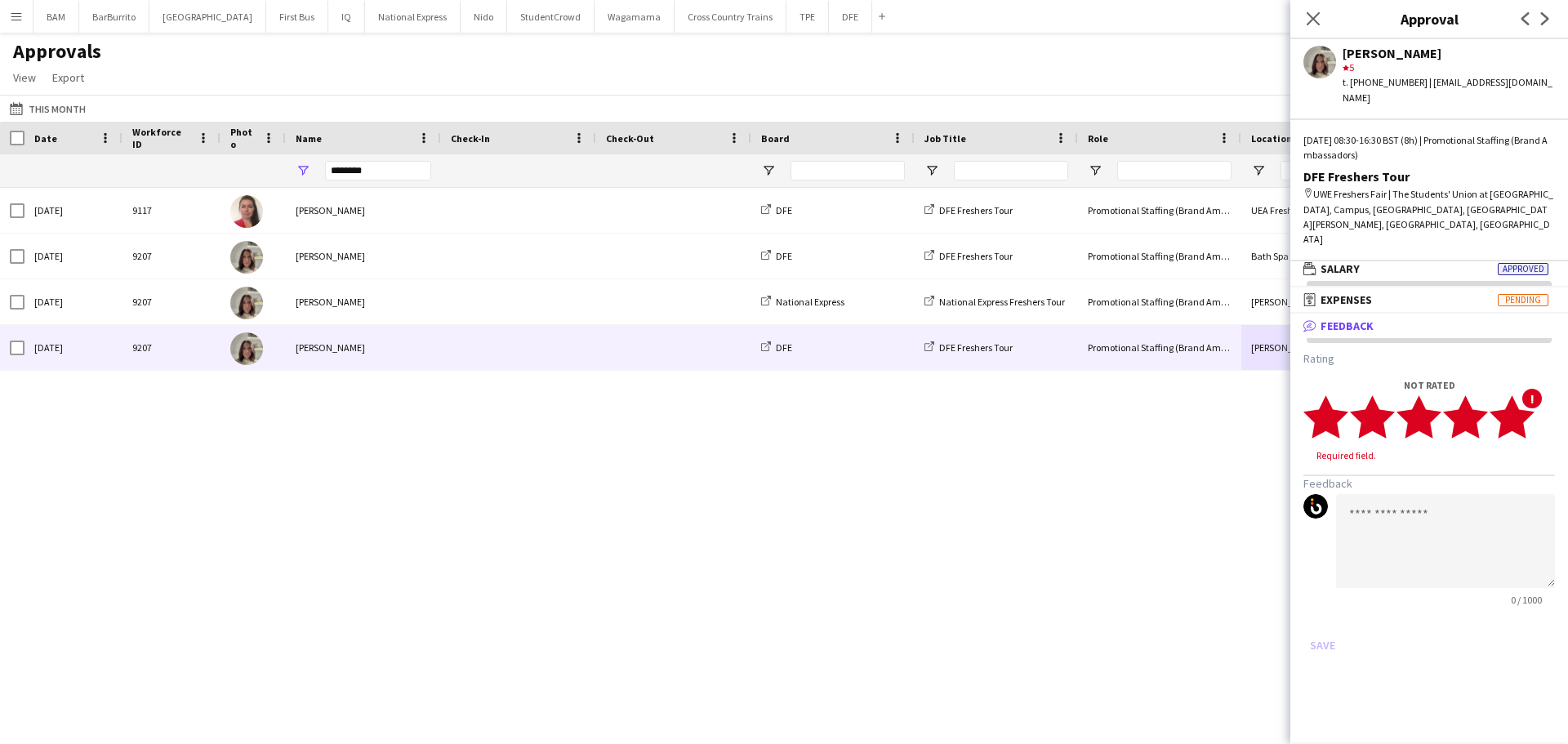
click at [1529, 395] on icon "star" at bounding box center [1512, 417] width 45 height 45
click at [1468, 478] on textarea at bounding box center [1445, 525] width 219 height 94
click at [1467, 478] on textarea "*******" at bounding box center [1445, 525] width 219 height 94
paste textarea "**********"
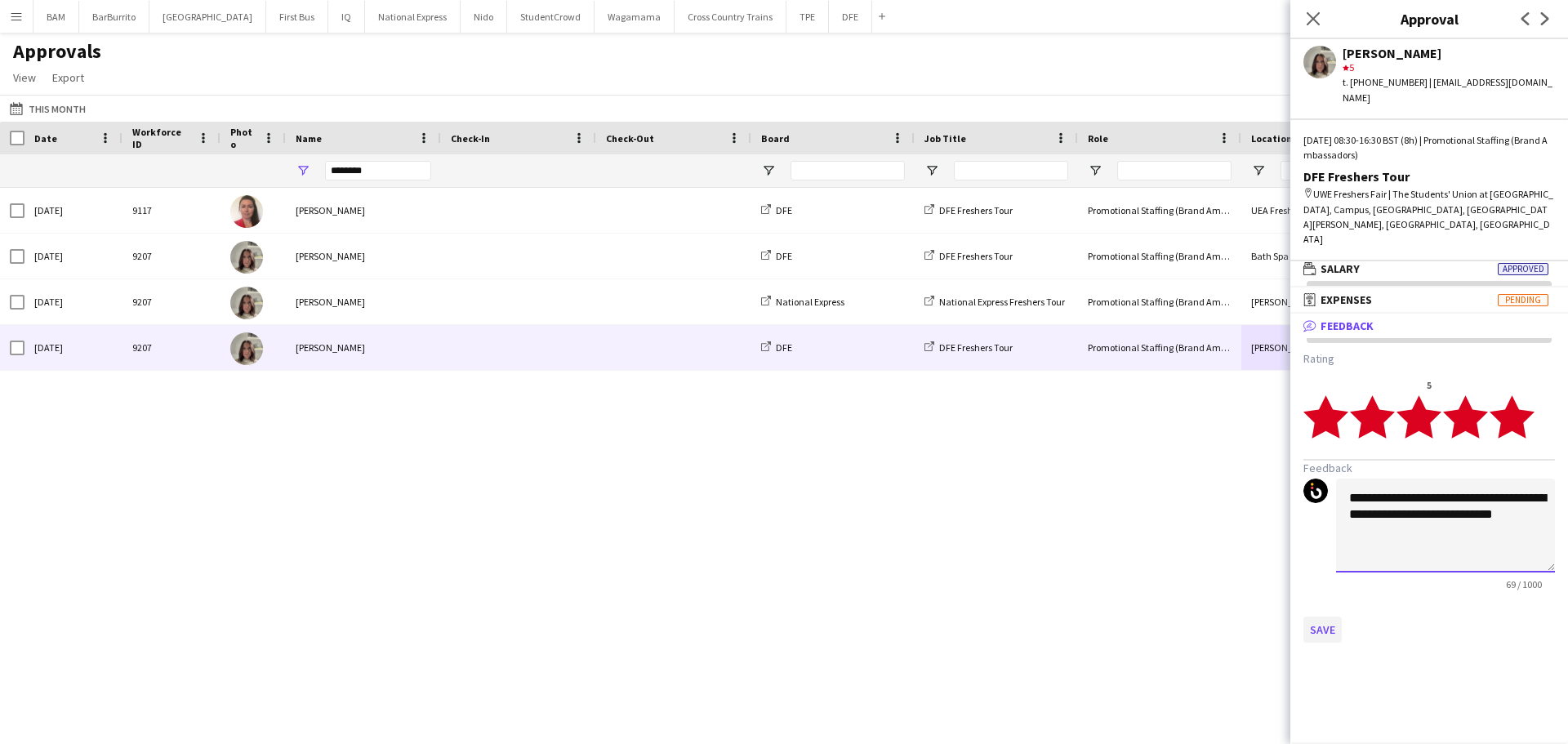
type textarea "**********"
click at [1305, 616] on button "Save" at bounding box center [1322, 629] width 38 height 26
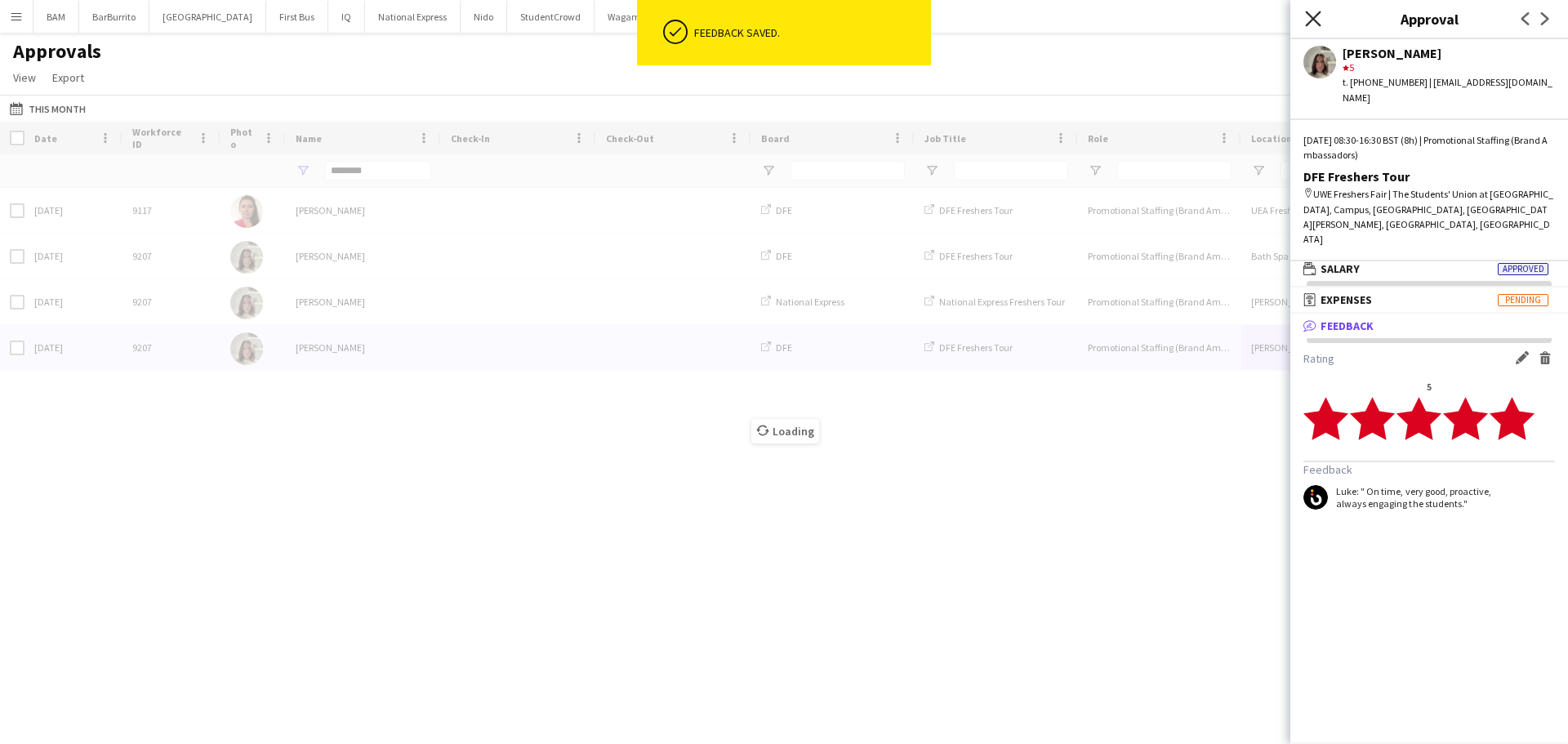
click at [1313, 24] on icon "Close pop-in" at bounding box center [1312, 18] width 16 height 16
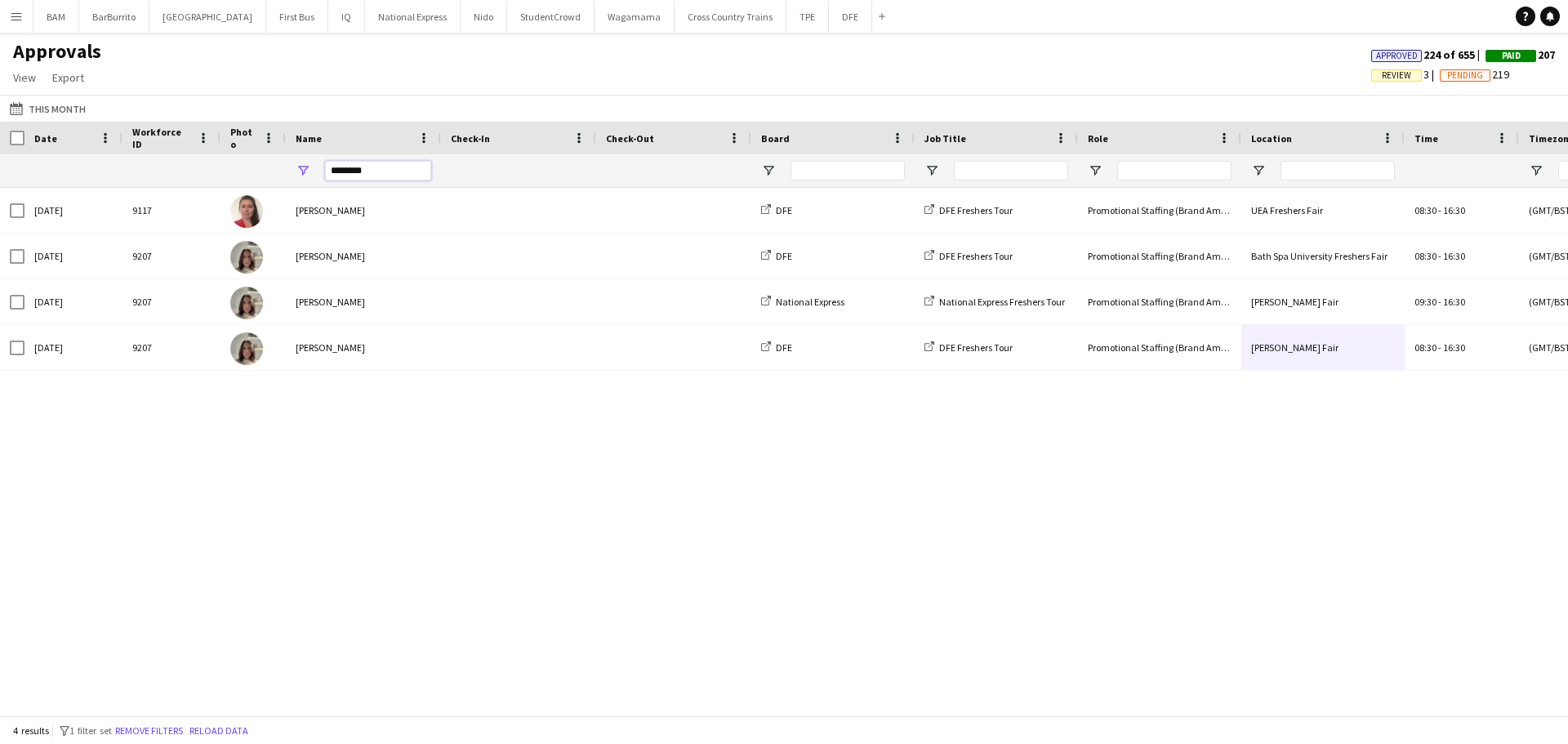
click at [325, 166] on input "********" at bounding box center [378, 170] width 106 height 20
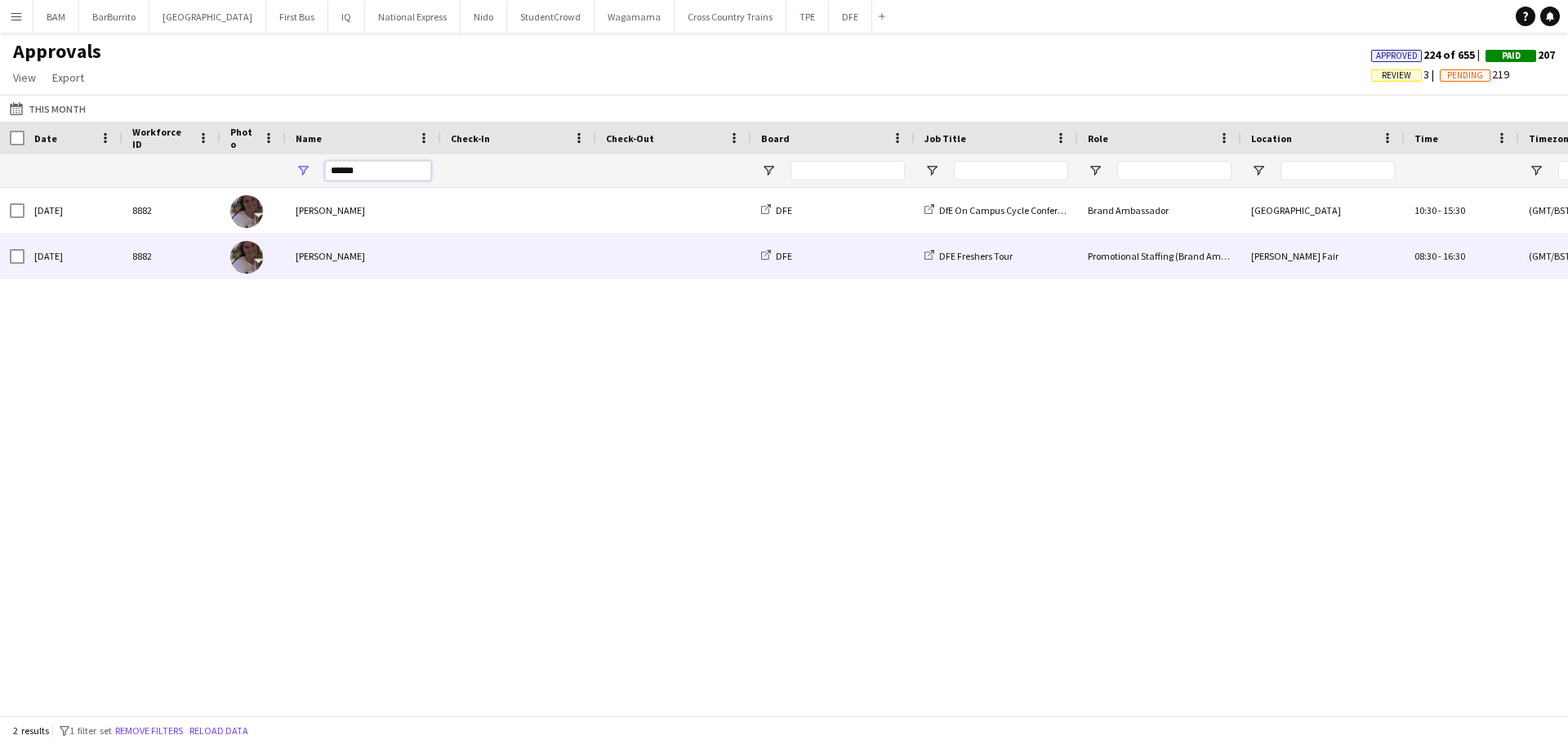
type input "******"
drag, startPoint x: 431, startPoint y: 257, endPoint x: 525, endPoint y: 290, distance: 99.6
click at [434, 258] on div "jemima myatt" at bounding box center [363, 256] width 155 height 45
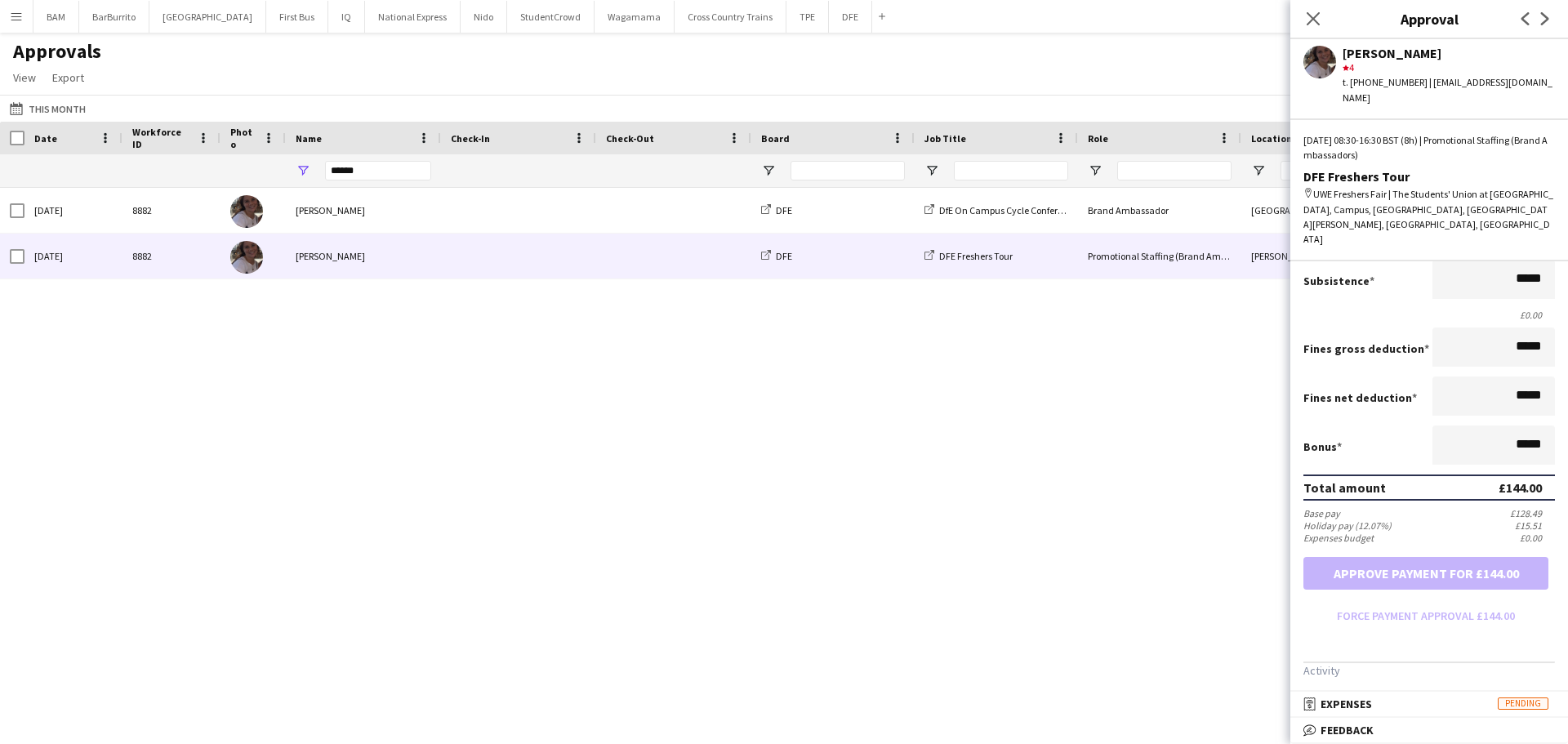
drag, startPoint x: 1431, startPoint y: 727, endPoint x: 1458, endPoint y: 654, distance: 77.8
click at [1432, 727] on mat-panel-title "bubble-pencil Feedback" at bounding box center [1425, 729] width 271 height 15
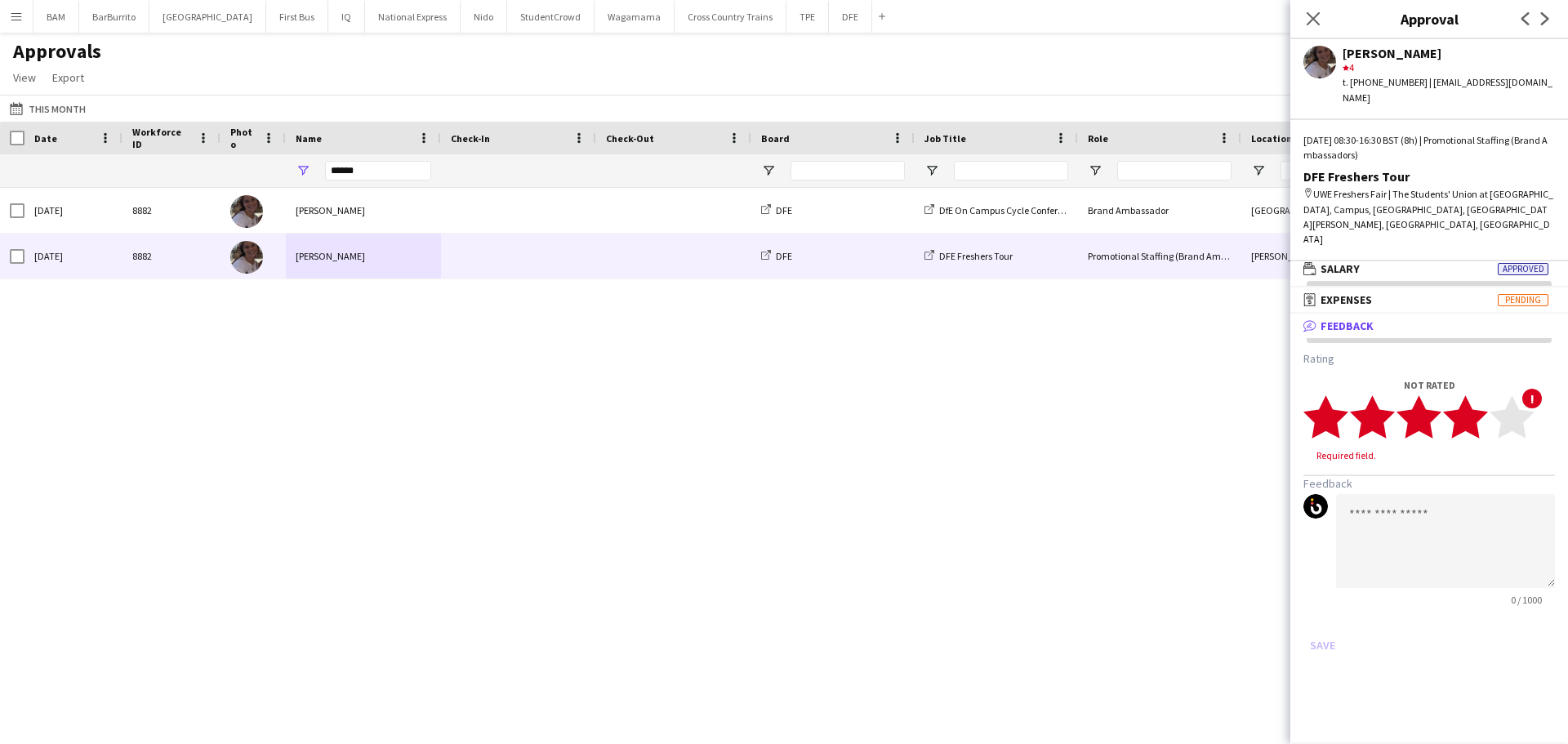
click at [1481, 395] on icon "star" at bounding box center [1465, 417] width 45 height 45
click at [1452, 490] on textarea at bounding box center [1445, 525] width 219 height 94
type textarea "*"
click at [1450, 478] on textarea "*******" at bounding box center [1445, 525] width 219 height 94
paste textarea "**********"
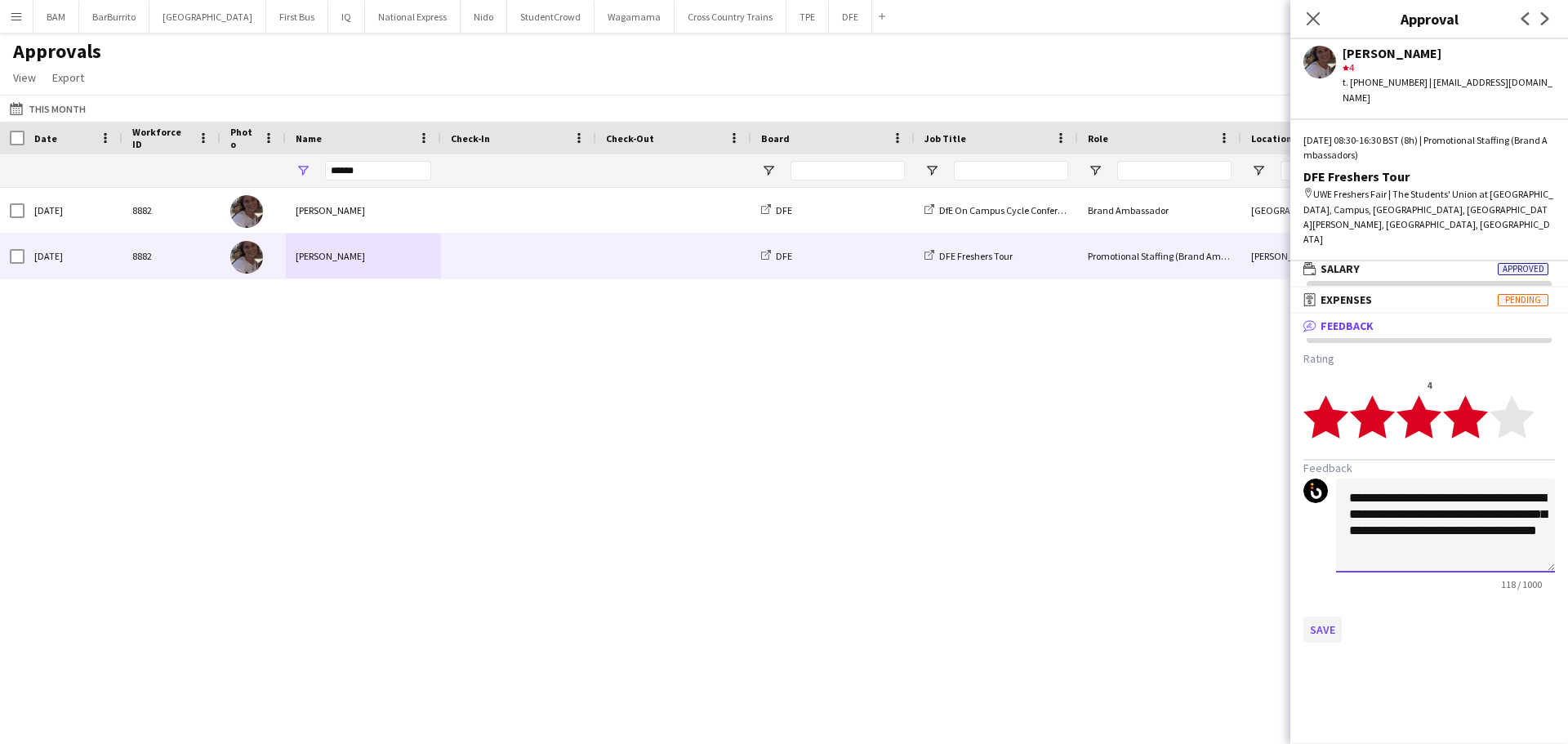
type textarea "**********"
click at [1315, 616] on button "Save" at bounding box center [1322, 629] width 38 height 26
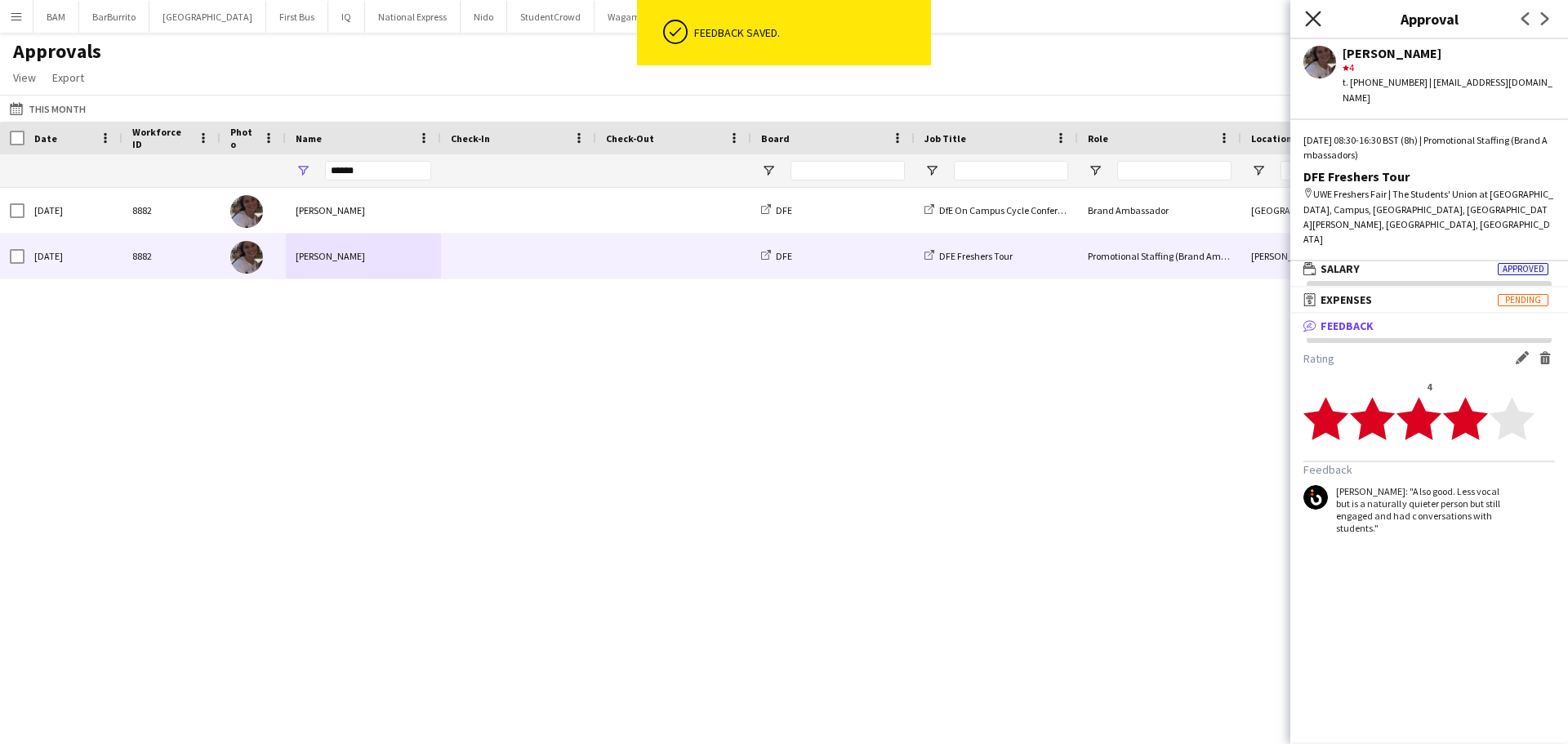
click at [1316, 19] on icon "Close pop-in" at bounding box center [1312, 18] width 16 height 16
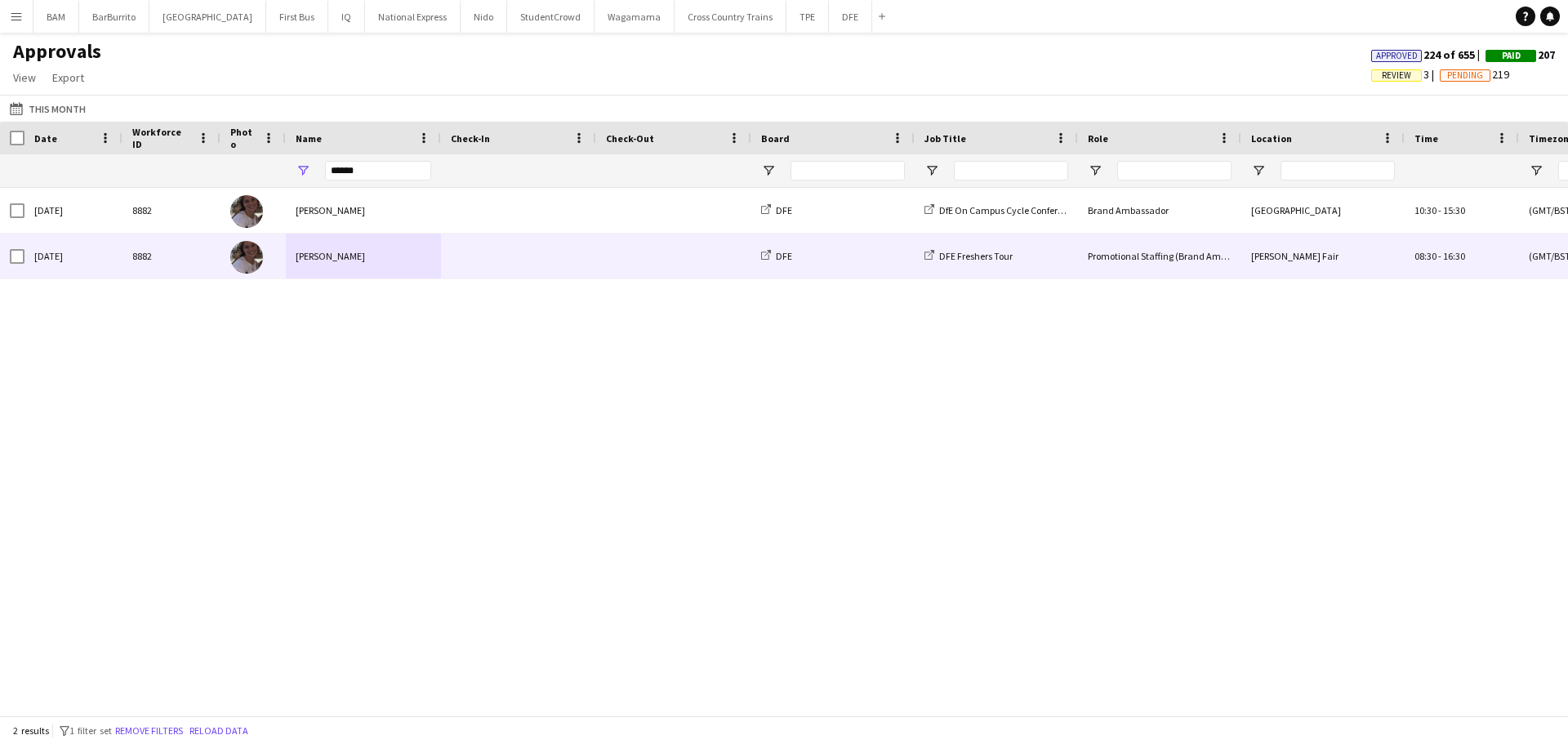
click at [568, 264] on span at bounding box center [519, 256] width 136 height 45
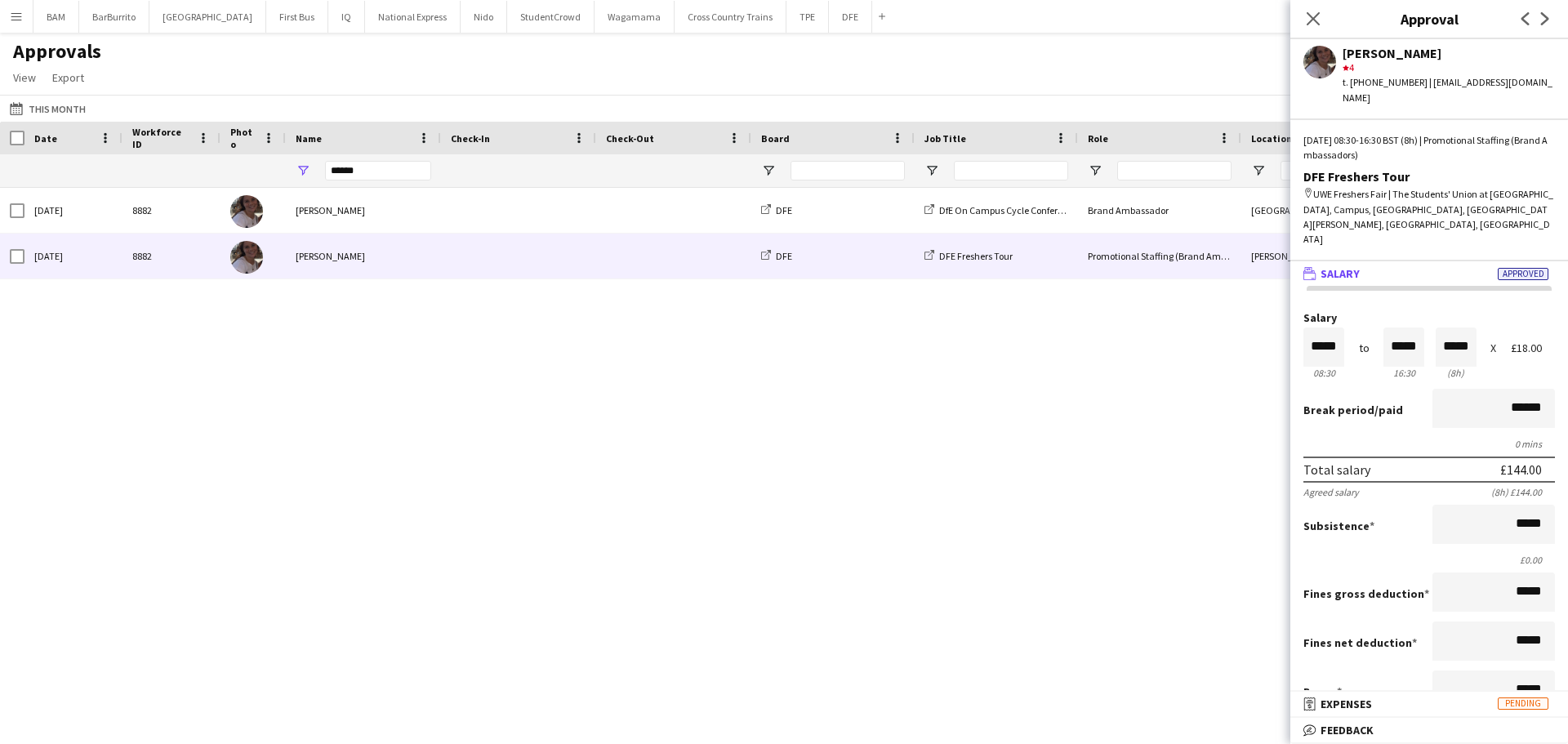
scroll to position [1, 0]
click at [1411, 730] on mat-panel-title "bubble-pencil Feedback" at bounding box center [1425, 729] width 271 height 15
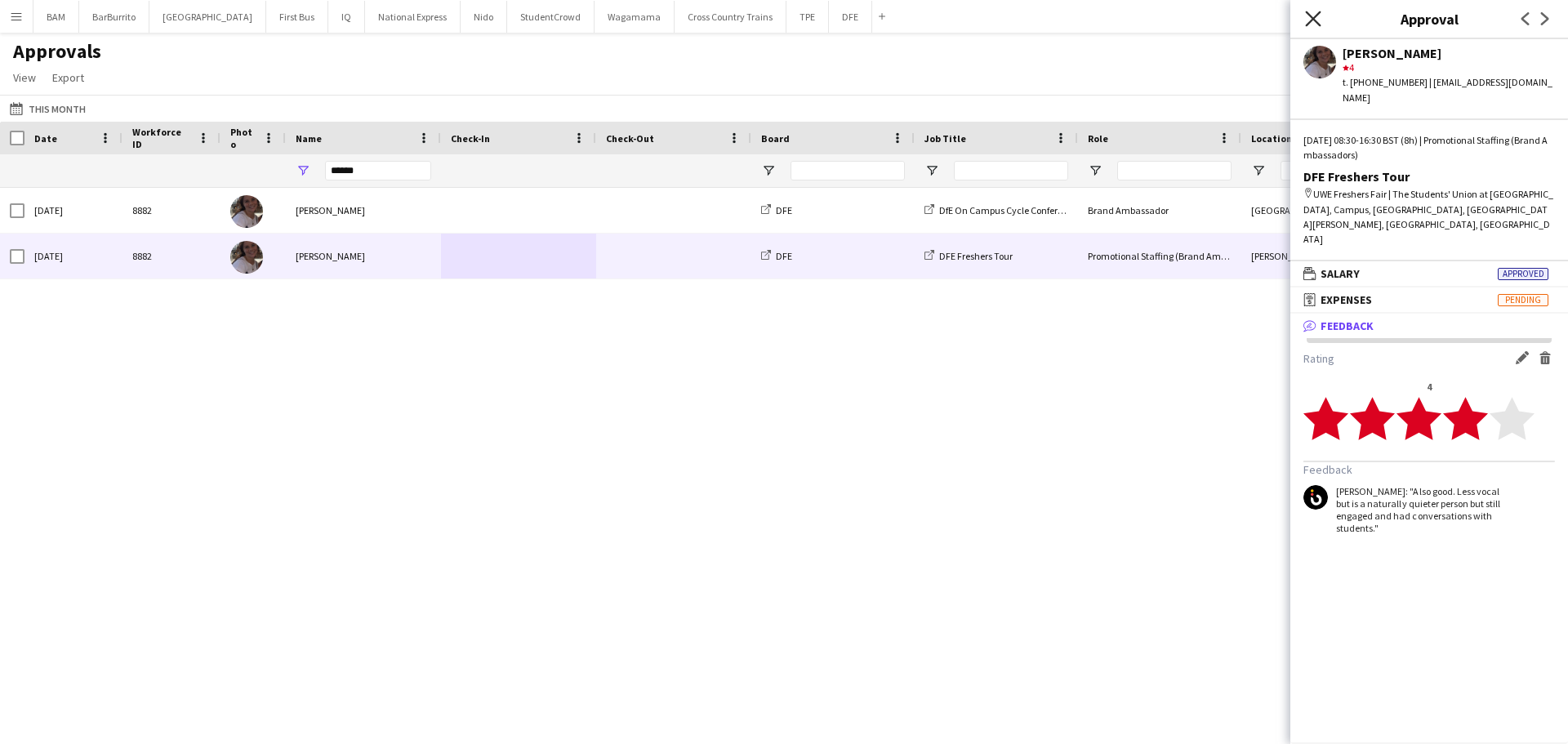
click at [1313, 14] on icon "Close pop-in" at bounding box center [1312, 18] width 16 height 16
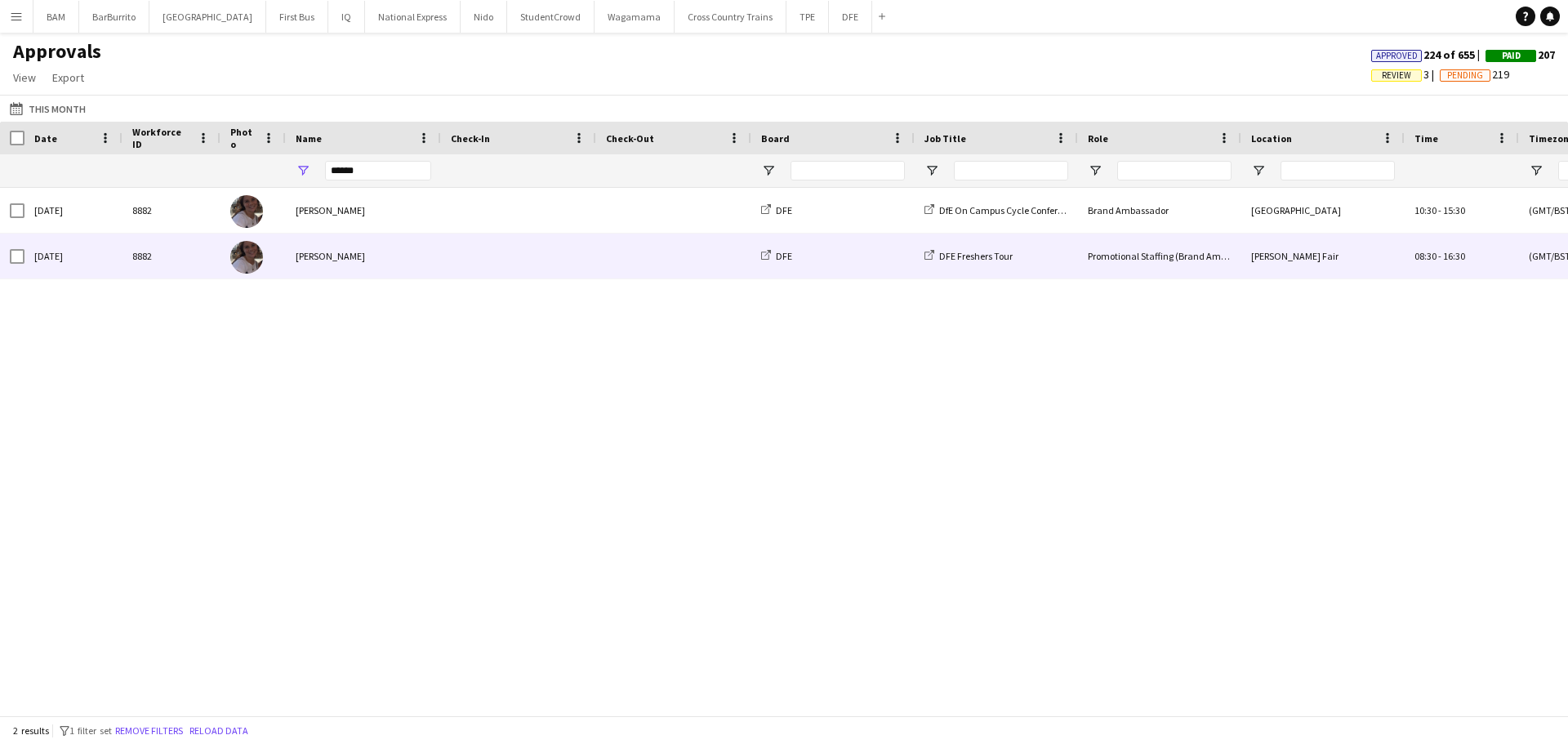
click at [1210, 262] on div "Promotional Staffing (Brand Ambassadors)" at bounding box center [1159, 256] width 163 height 45
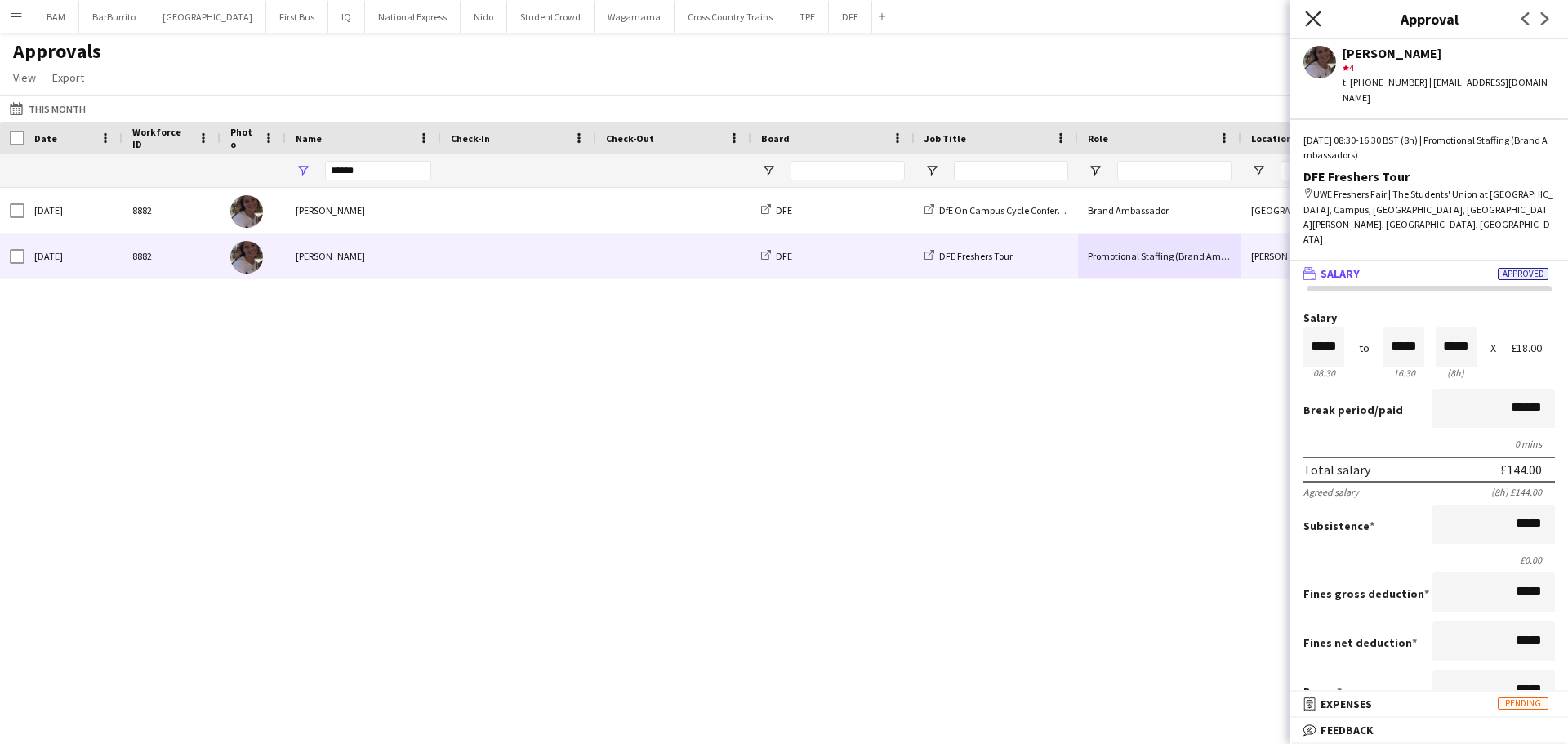
click at [1306, 16] on icon "Close pop-in" at bounding box center [1312, 18] width 16 height 16
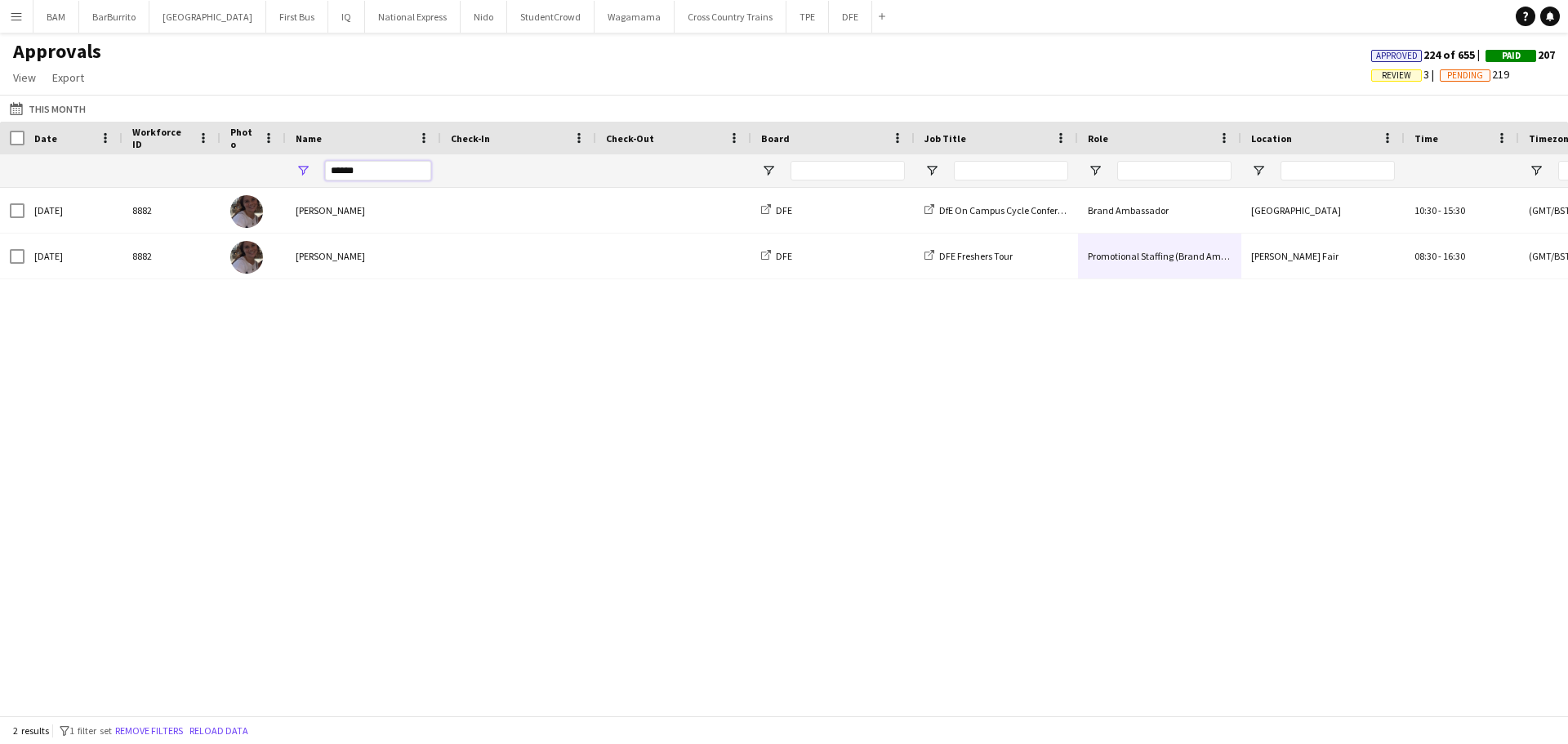
drag, startPoint x: 346, startPoint y: 170, endPoint x: 281, endPoint y: 174, distance: 65.1
click at [281, 174] on div "******" at bounding box center [1482, 171] width 2964 height 33
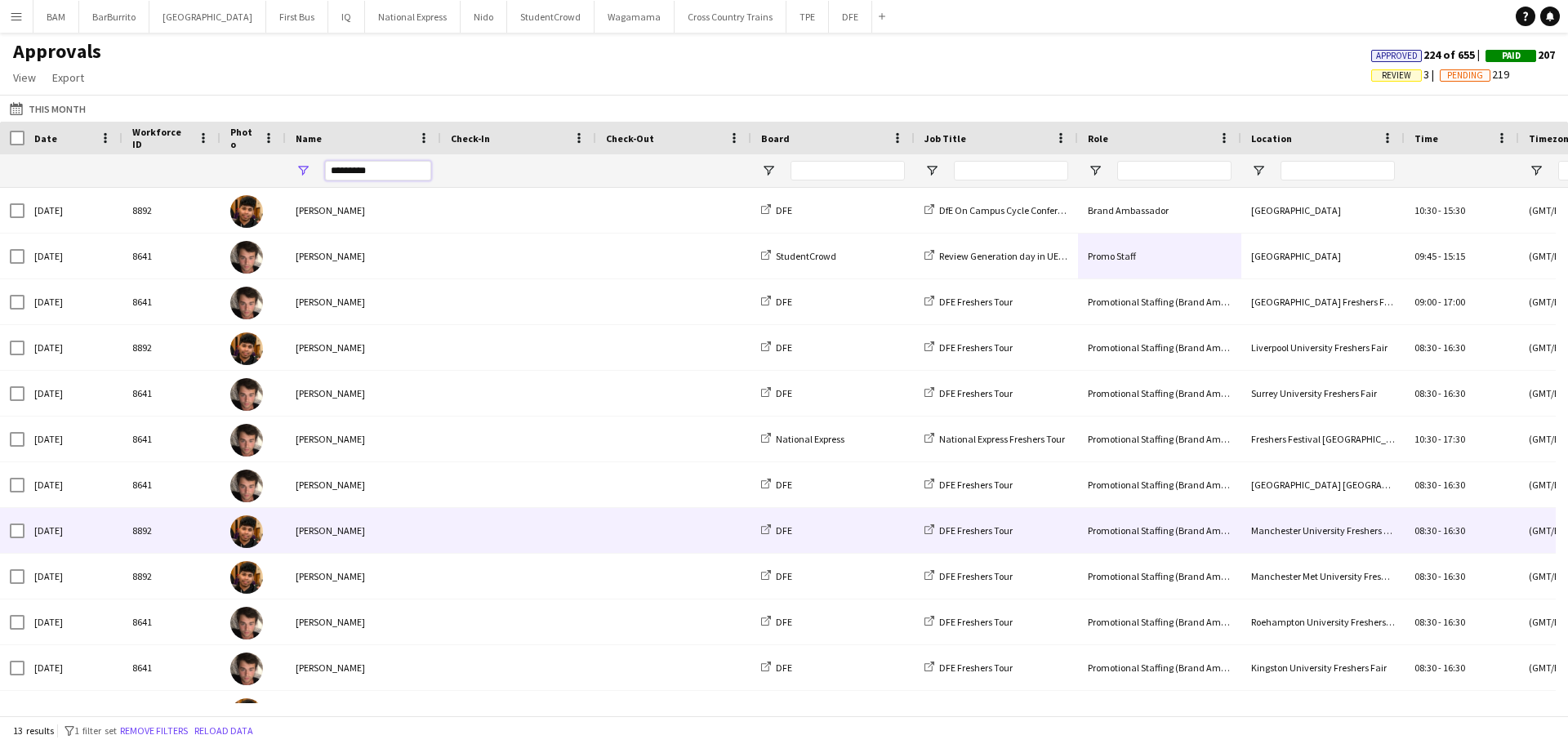
scroll to position [79, 0]
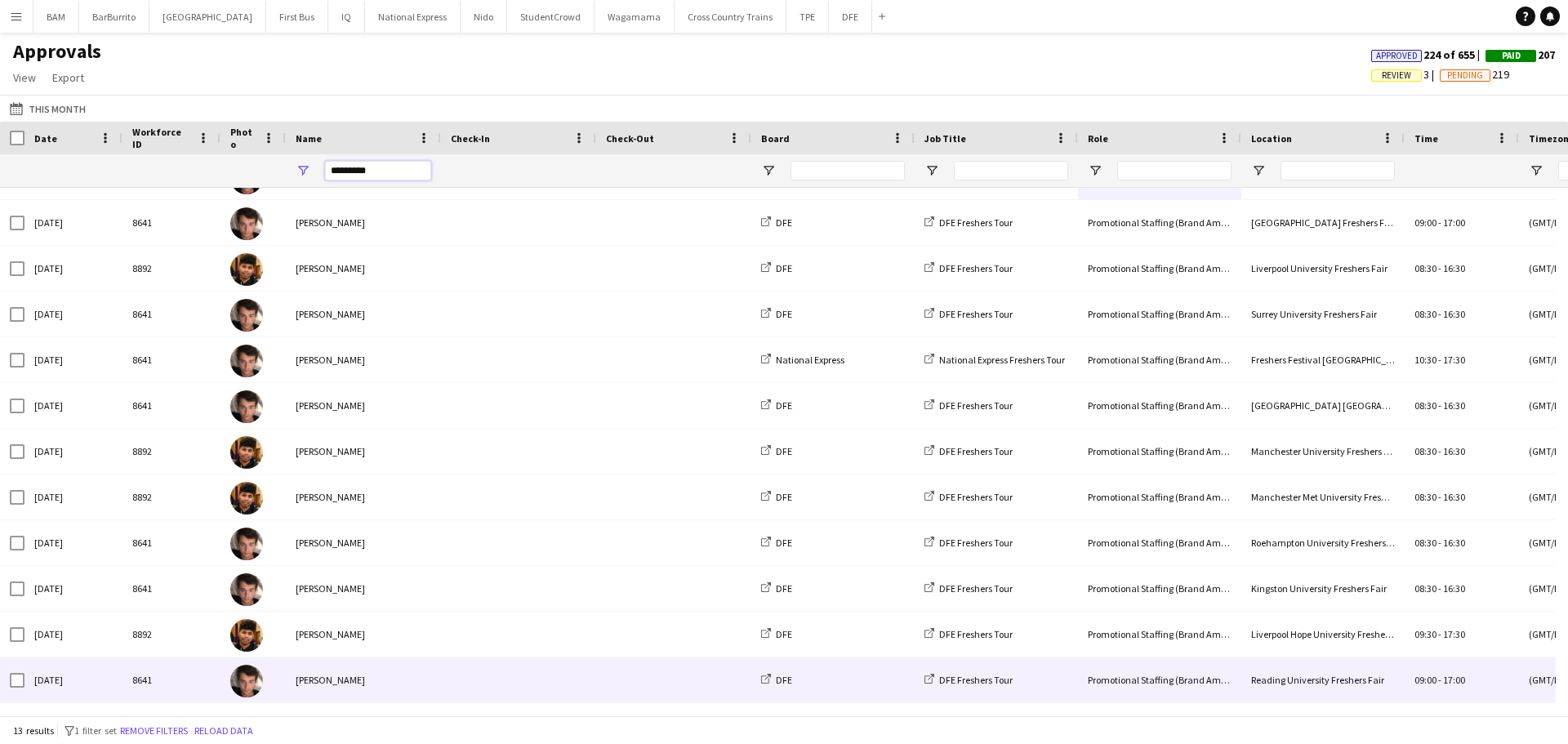
type input "*********"
click at [609, 667] on span at bounding box center [674, 680] width 136 height 45
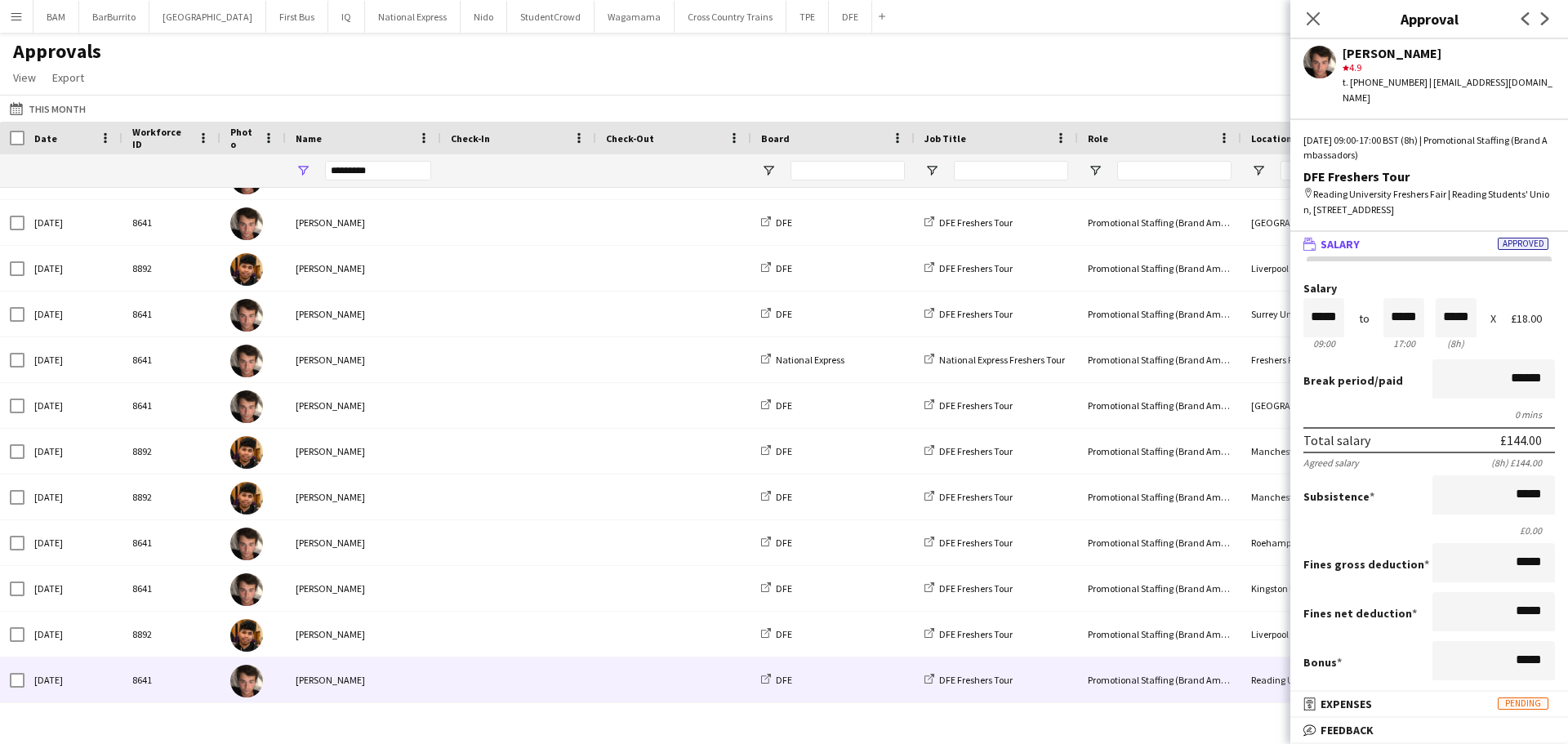
scroll to position [1, 0]
click at [1401, 730] on mat-panel-title "bubble-pencil Feedback" at bounding box center [1425, 729] width 271 height 15
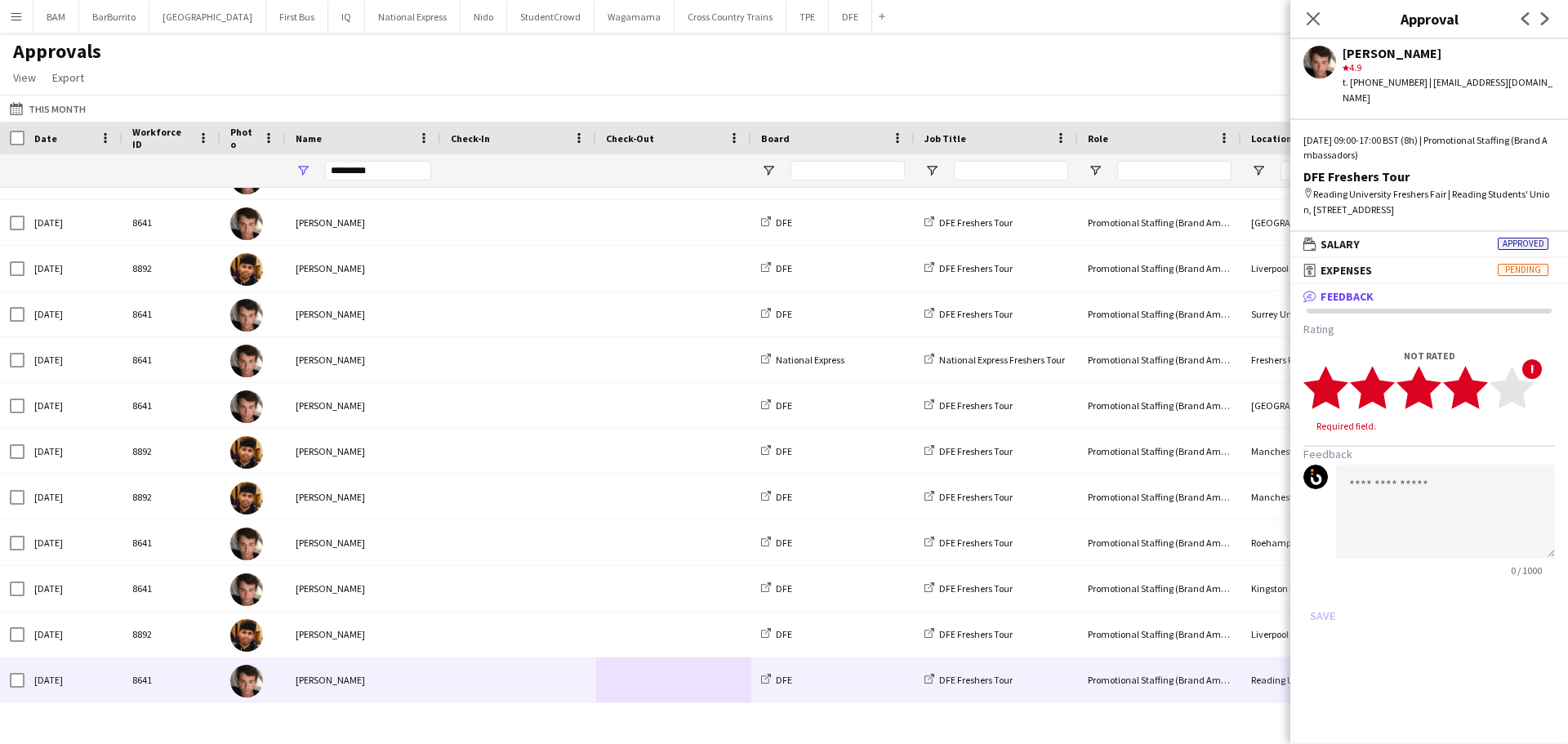
click at [1483, 376] on icon "star" at bounding box center [1465, 388] width 45 height 45
click at [1495, 471] on textarea at bounding box center [1445, 496] width 219 height 94
click at [1493, 463] on textarea "********" at bounding box center [1445, 496] width 219 height 94
paste textarea "**********"
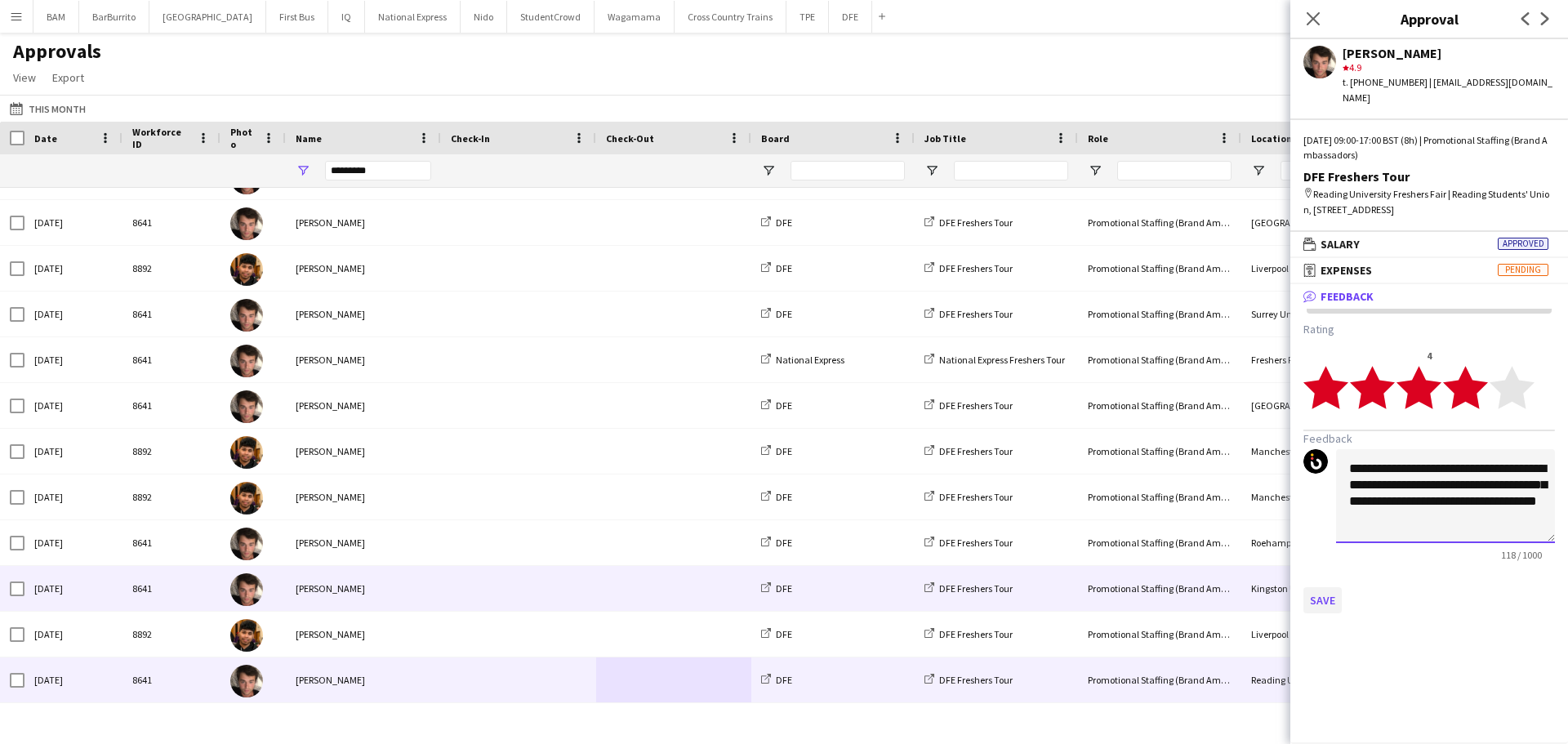
type textarea "**********"
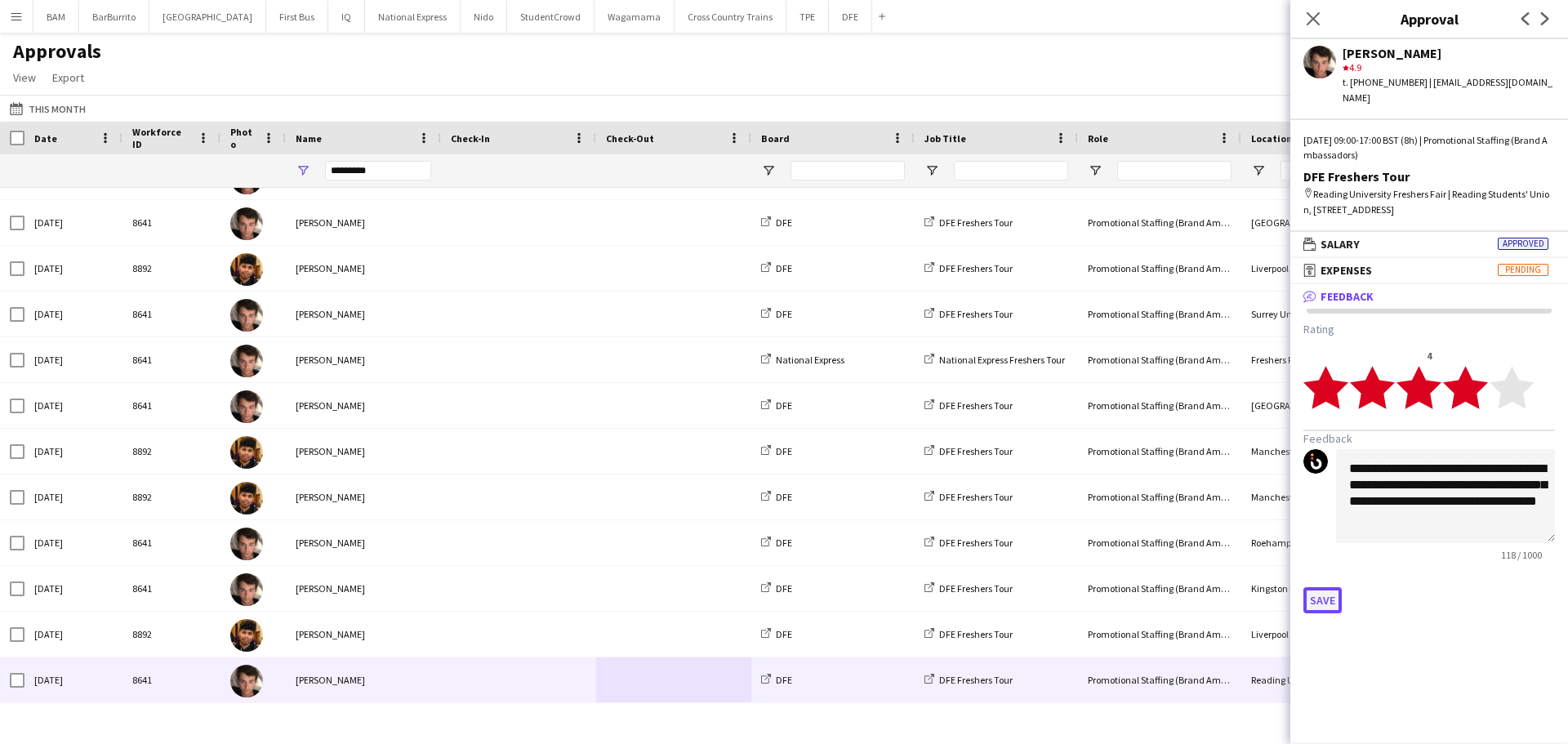
click at [1336, 587] on button "Save" at bounding box center [1322, 600] width 38 height 26
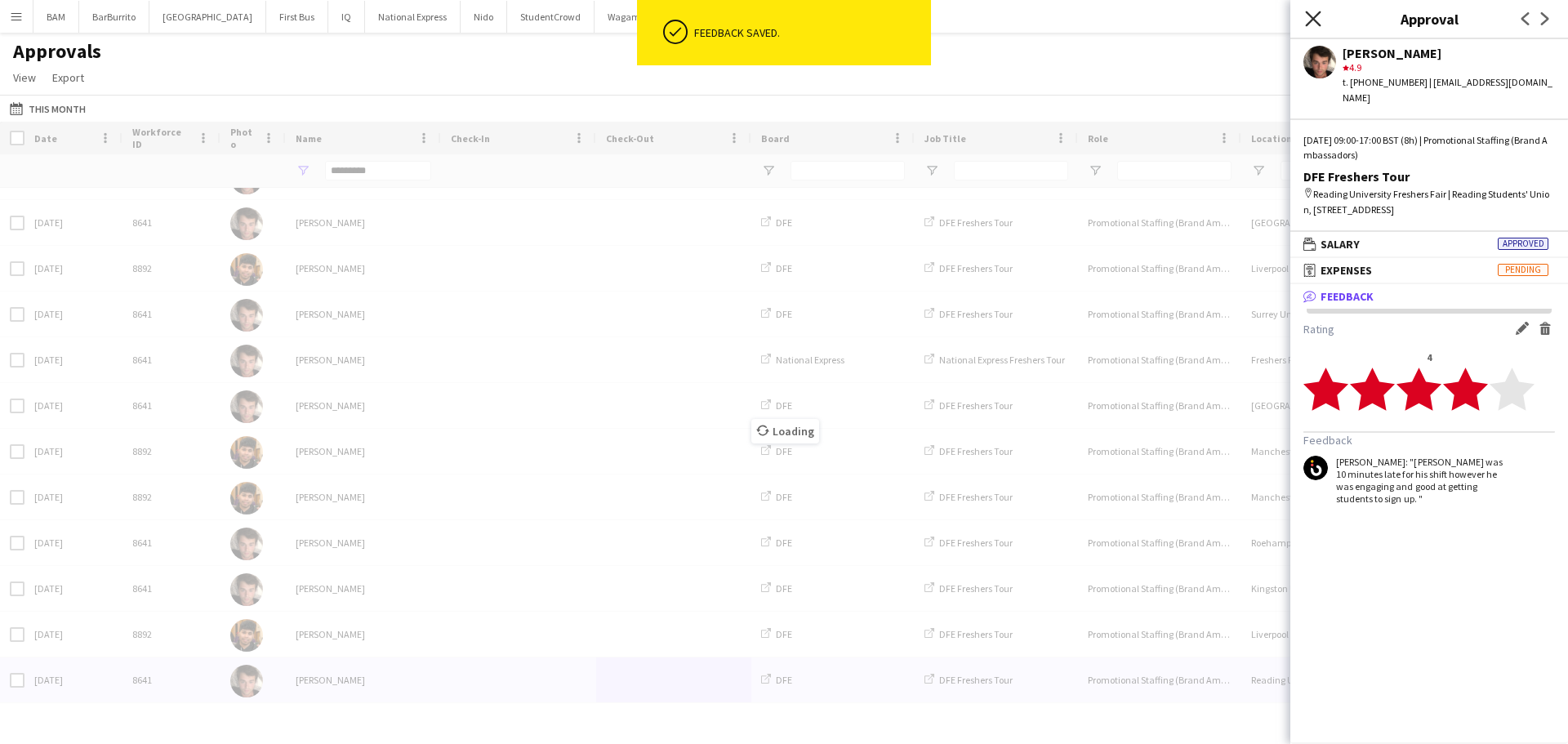
click at [1308, 14] on icon at bounding box center [1312, 18] width 16 height 16
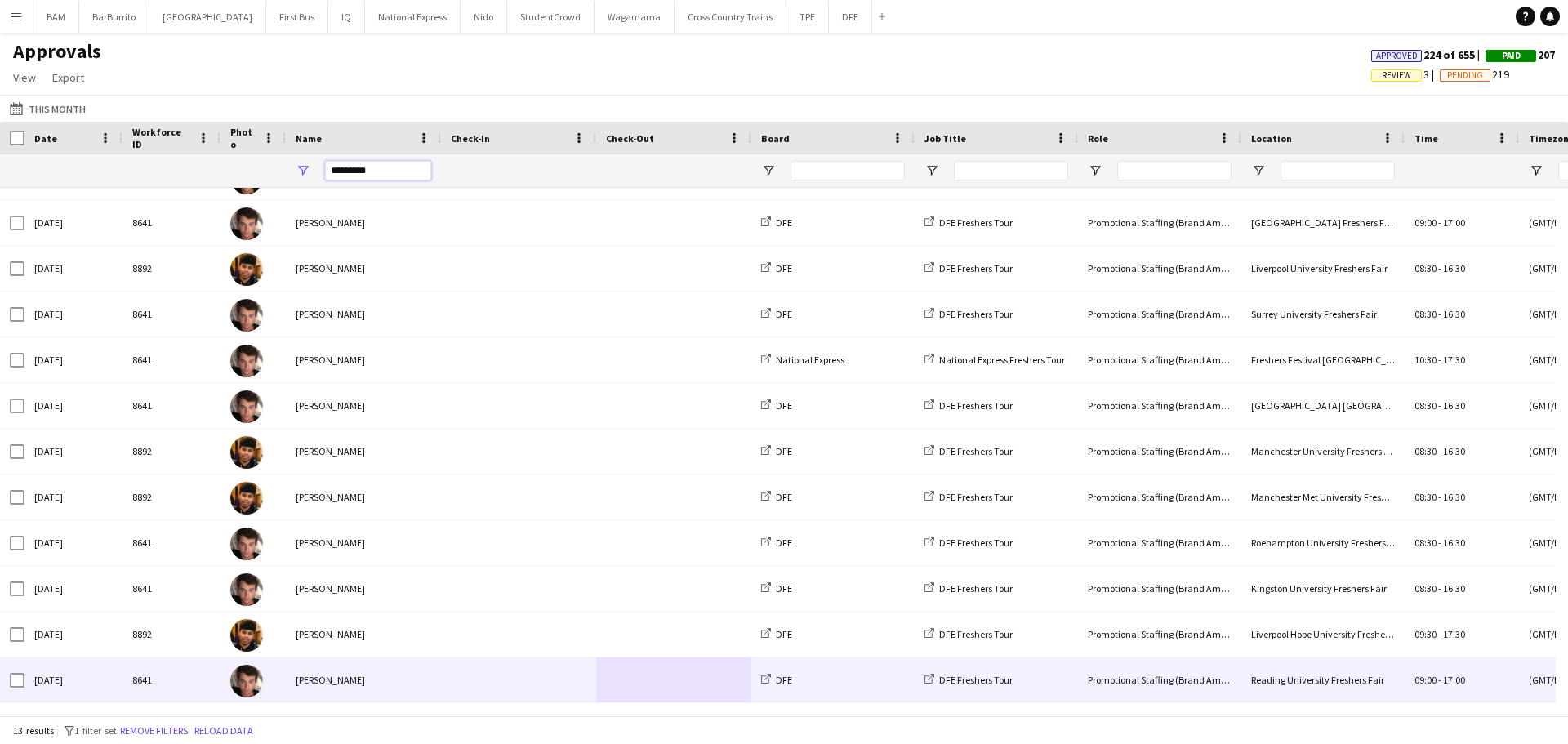
drag, startPoint x: 404, startPoint y: 171, endPoint x: 286, endPoint y: 182, distance: 118.5
click at [289, 179] on div "*********" at bounding box center [363, 171] width 155 height 33
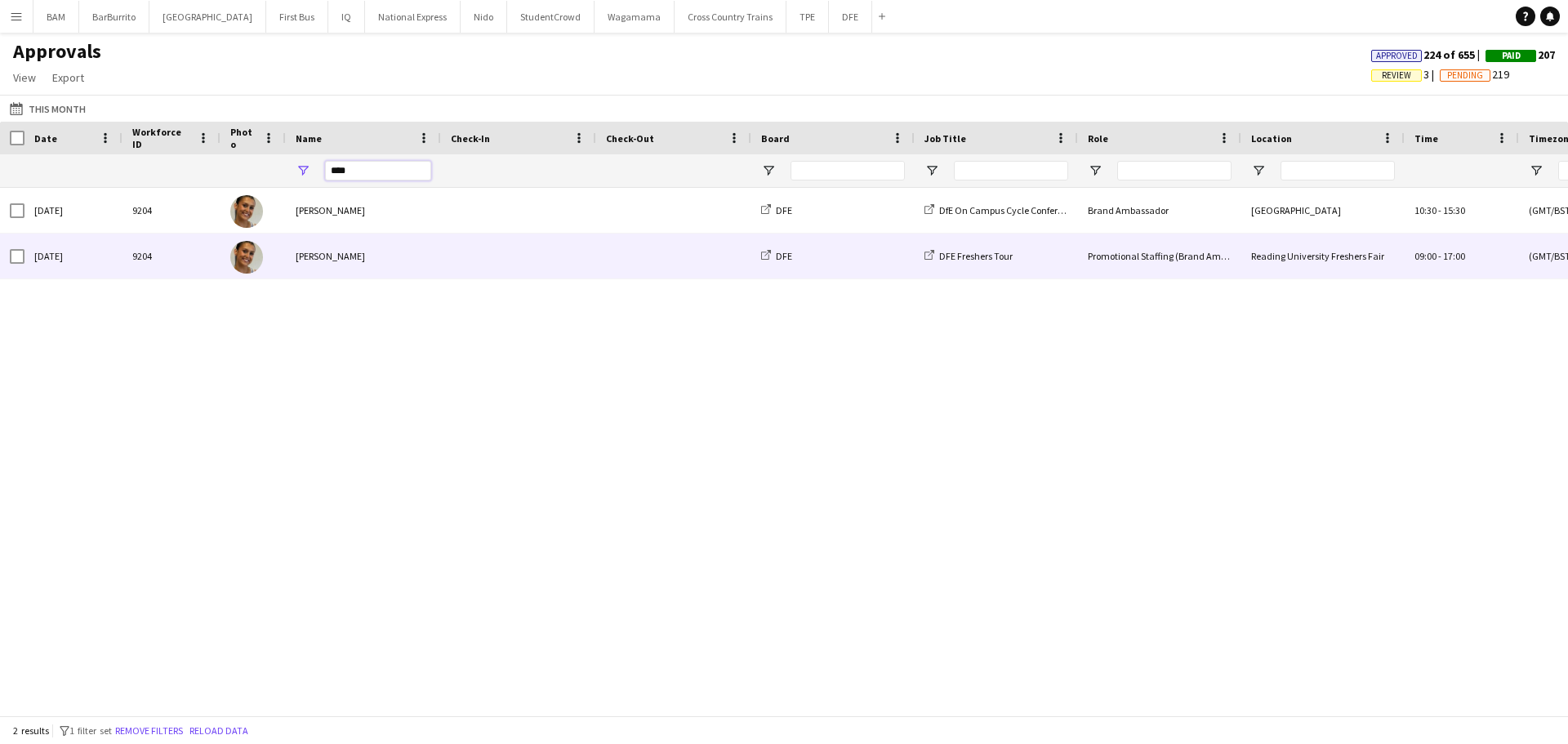
type input "****"
click at [368, 261] on div "Lola Wheeler" at bounding box center [363, 256] width 155 height 45
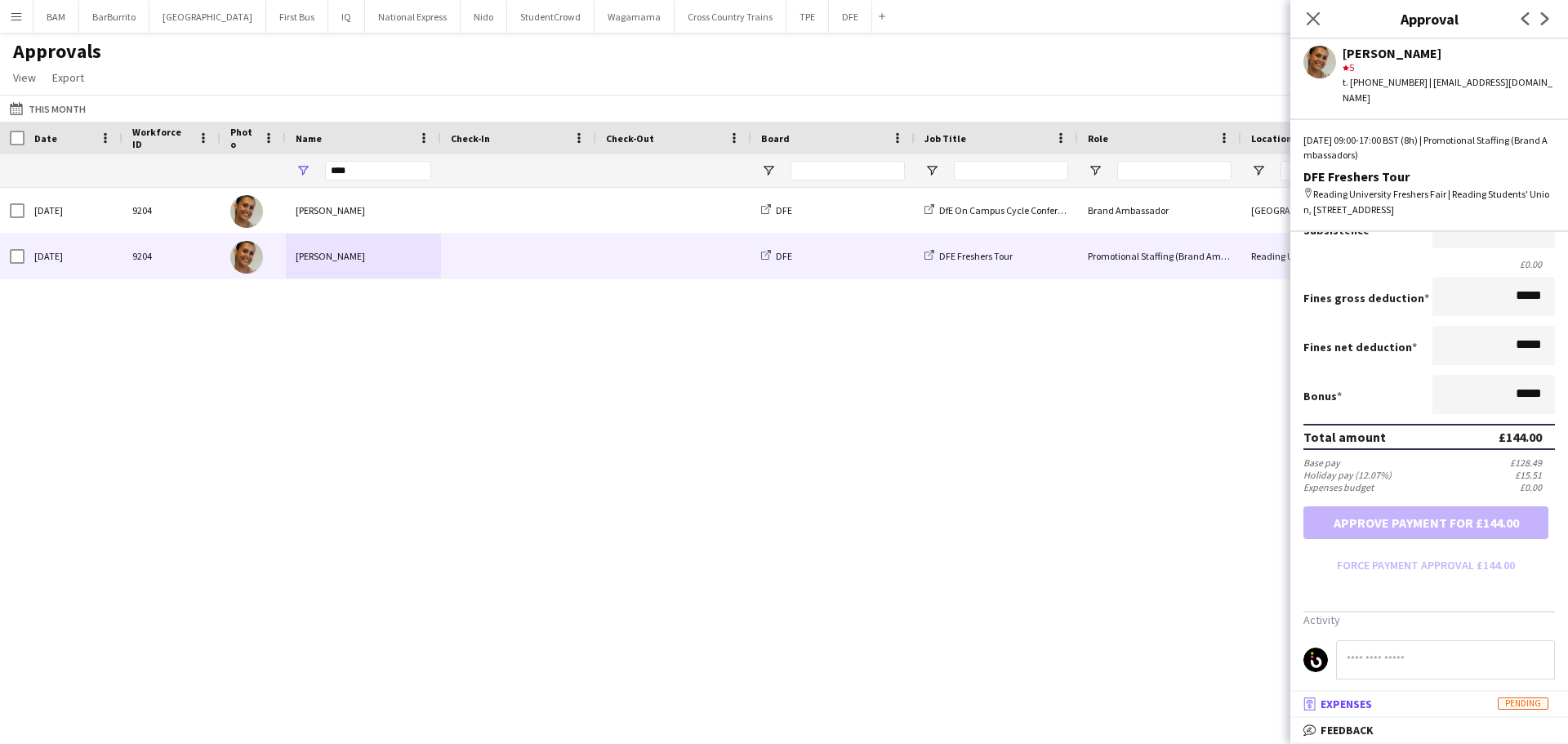
click at [1428, 714] on mat-expansion-panel-header "receipt Expenses Pending" at bounding box center [1428, 704] width 277 height 24
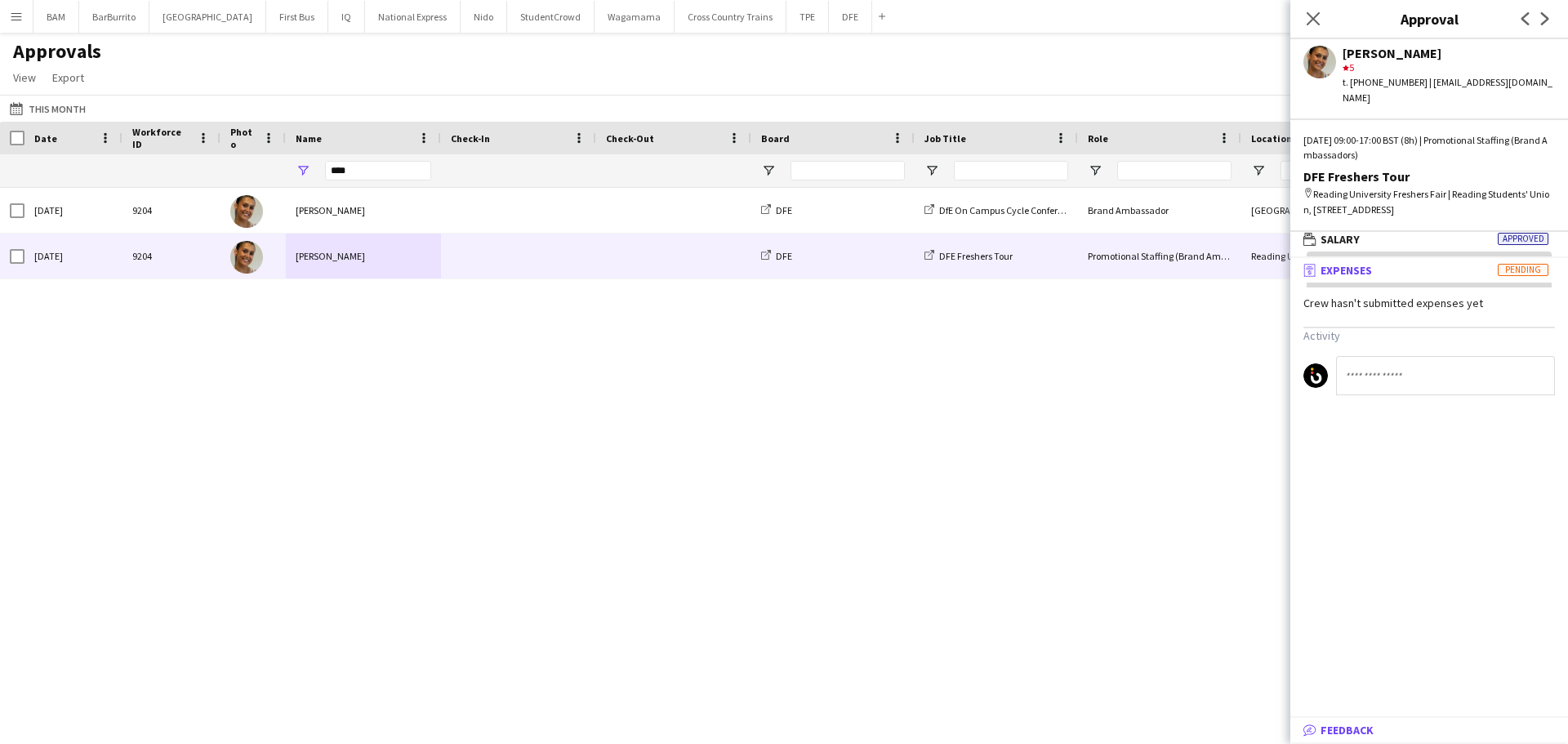
click at [1421, 725] on mat-panel-title "bubble-pencil Feedback" at bounding box center [1425, 729] width 271 height 15
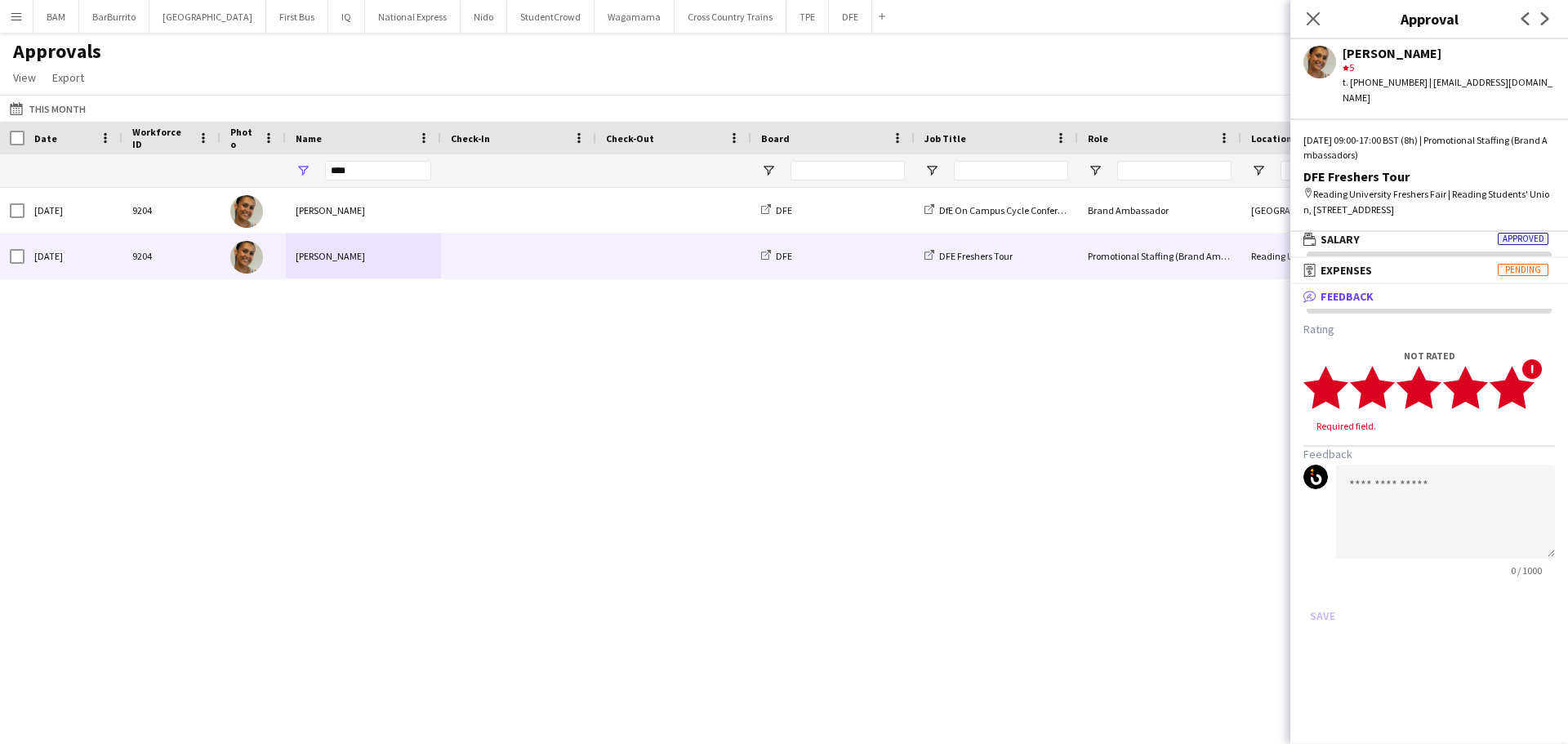
click at [1527, 380] on icon "star" at bounding box center [1512, 388] width 45 height 45
click at [1385, 522] on textarea at bounding box center [1445, 496] width 219 height 94
click at [1412, 449] on textarea "********" at bounding box center [1445, 496] width 219 height 94
paste textarea "**********"
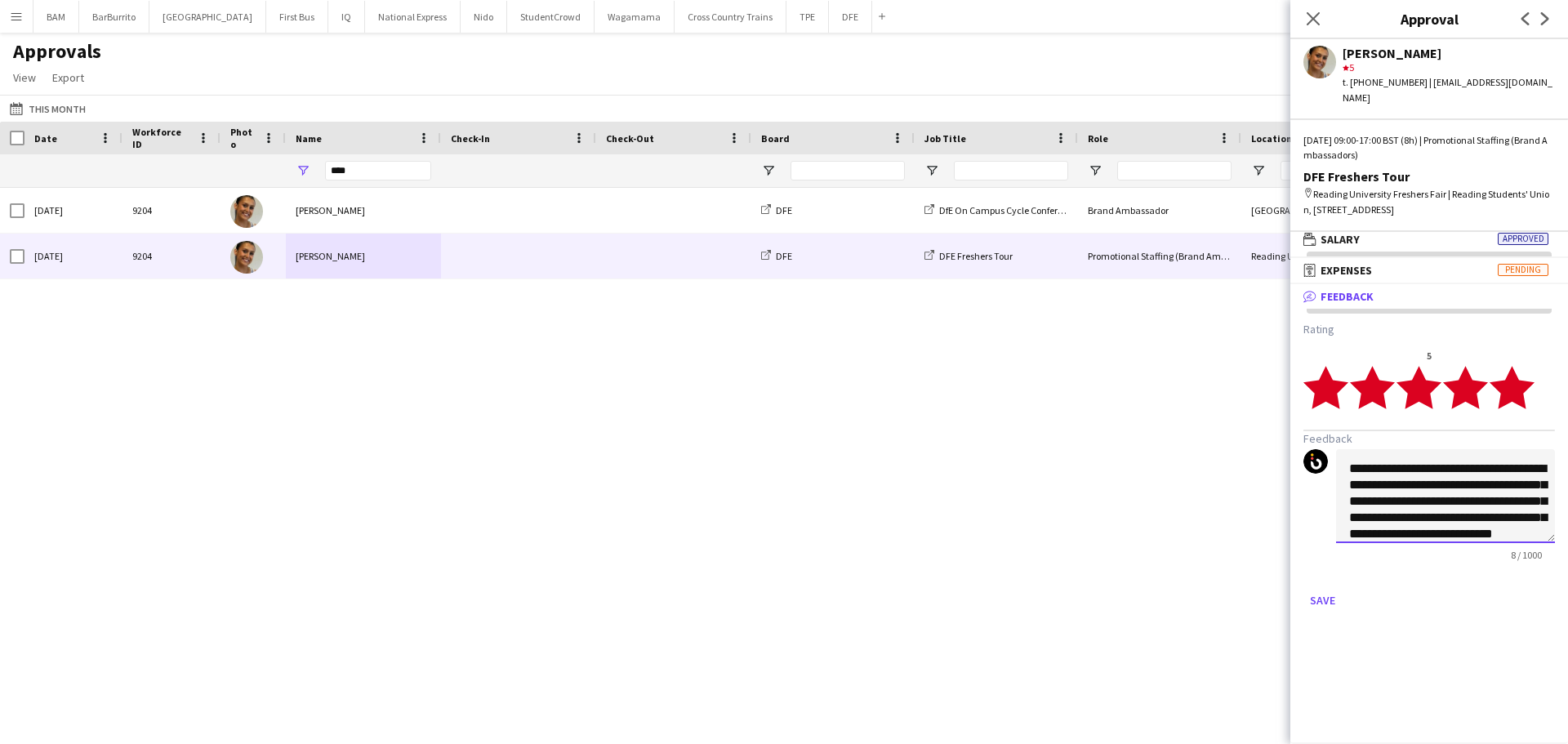
scroll to position [34, 0]
click at [1526, 502] on textarea "**********" at bounding box center [1445, 496] width 219 height 94
type textarea "**********"
click at [1311, 587] on button "Save" at bounding box center [1322, 600] width 38 height 26
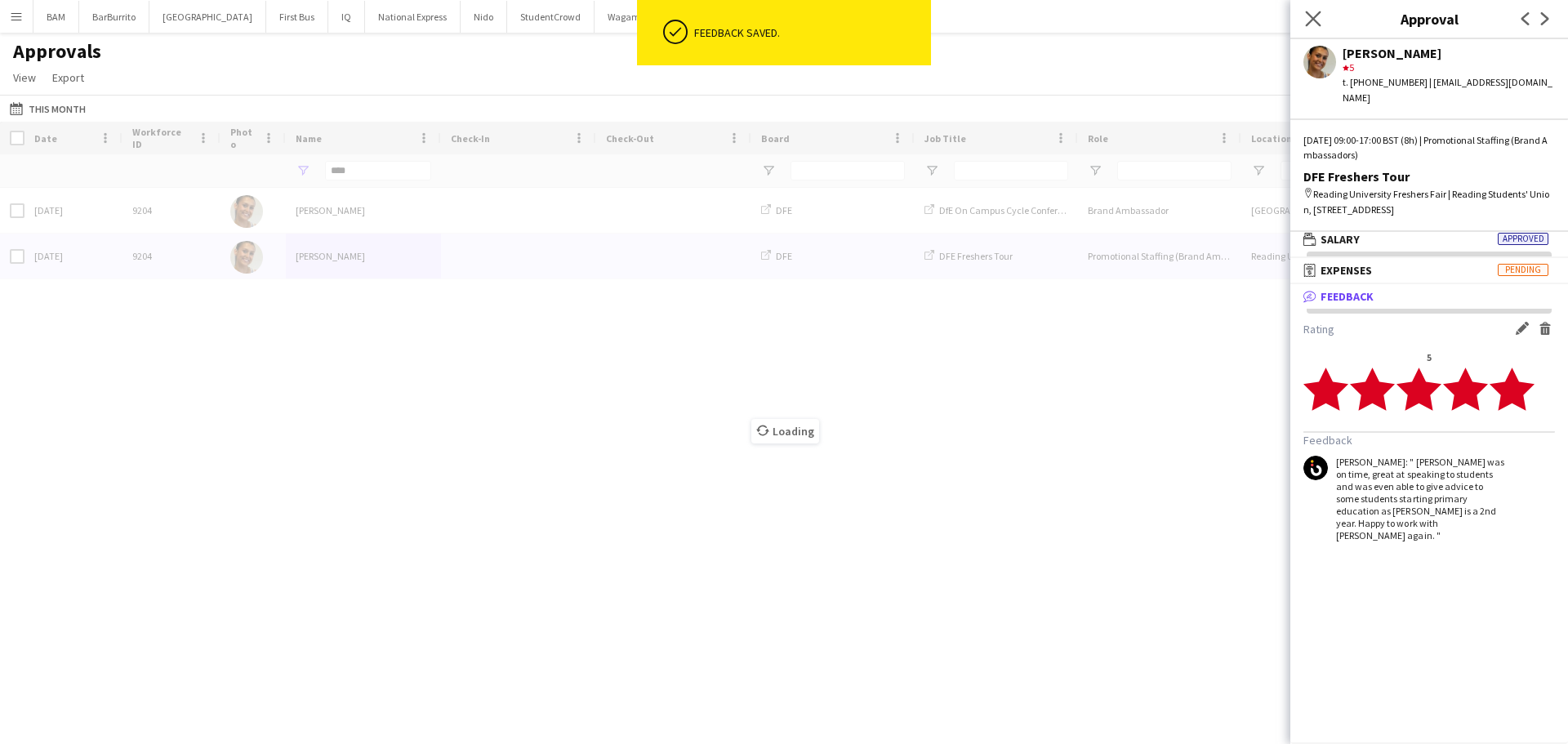
click at [1303, 9] on app-icon "Close pop-in" at bounding box center [1312, 18] width 23 height 23
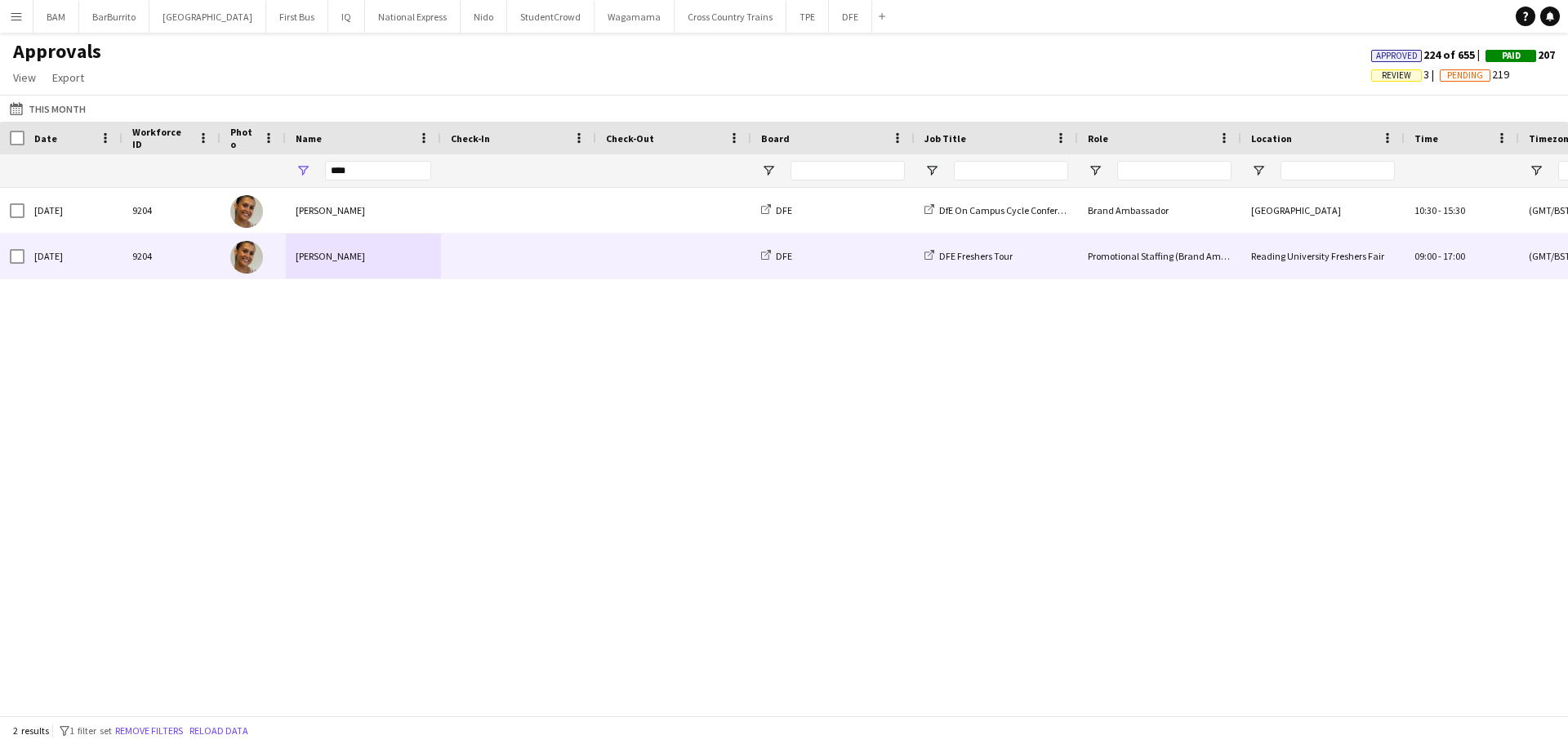
click at [1174, 84] on div "Approvals View Customise view Customise filters Reset Filters Reset View Reset …" at bounding box center [784, 67] width 1568 height 56
drag, startPoint x: 370, startPoint y: 169, endPoint x: 289, endPoint y: 180, distance: 81.7
click at [289, 180] on div "****" at bounding box center [363, 171] width 155 height 33
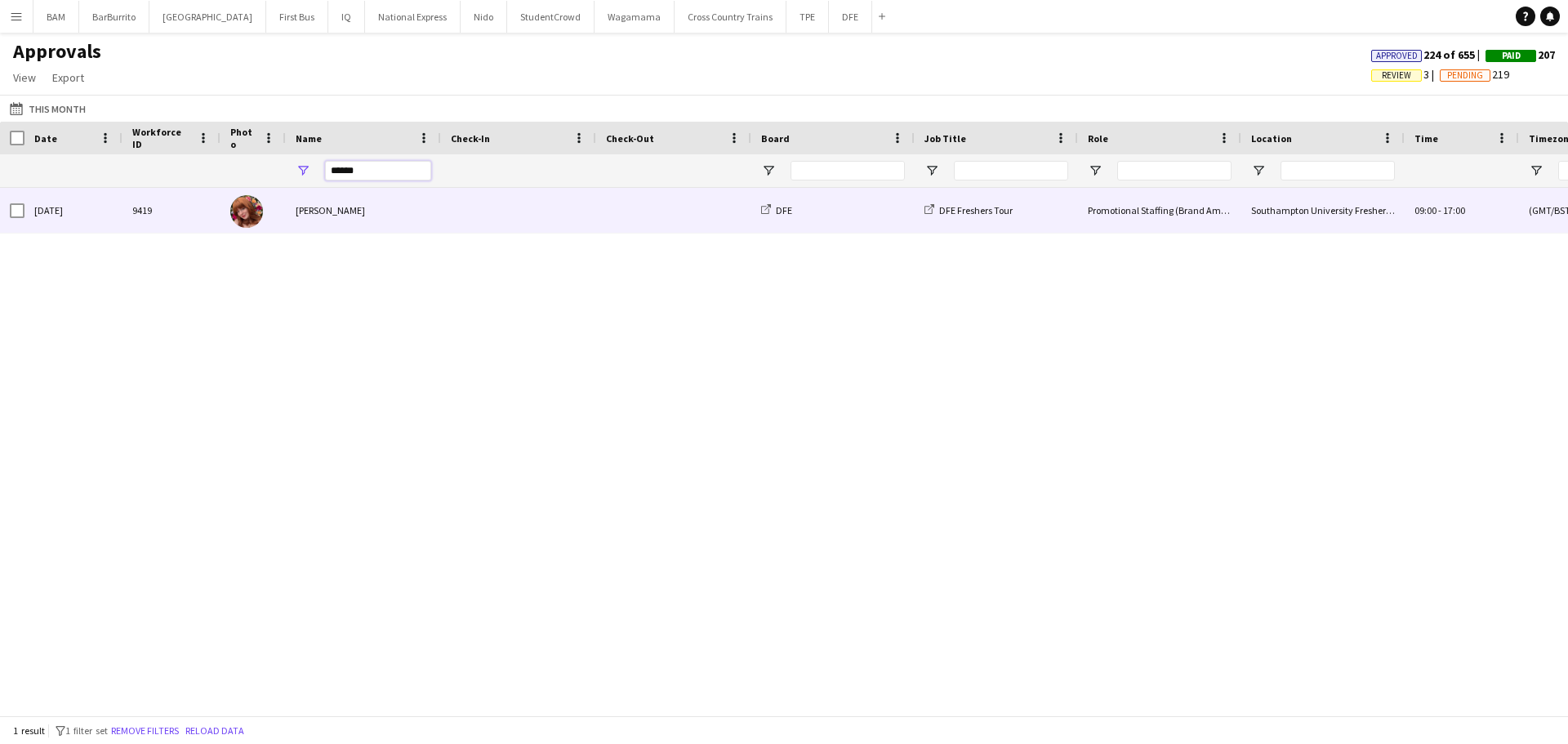
type input "******"
click at [732, 217] on span at bounding box center [674, 210] width 136 height 45
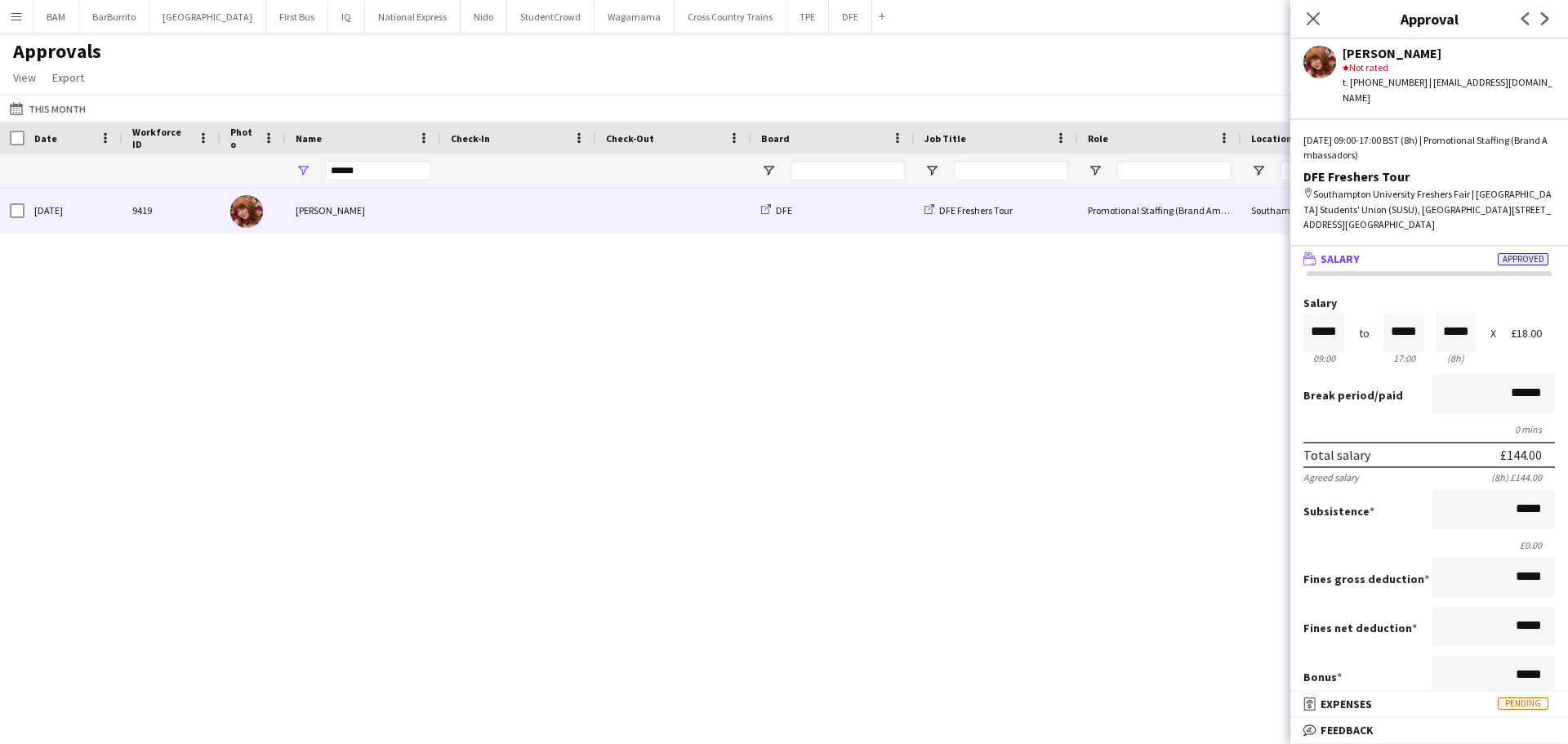
click at [1341, 727] on span "Feedback" at bounding box center [1346, 729] width 53 height 15
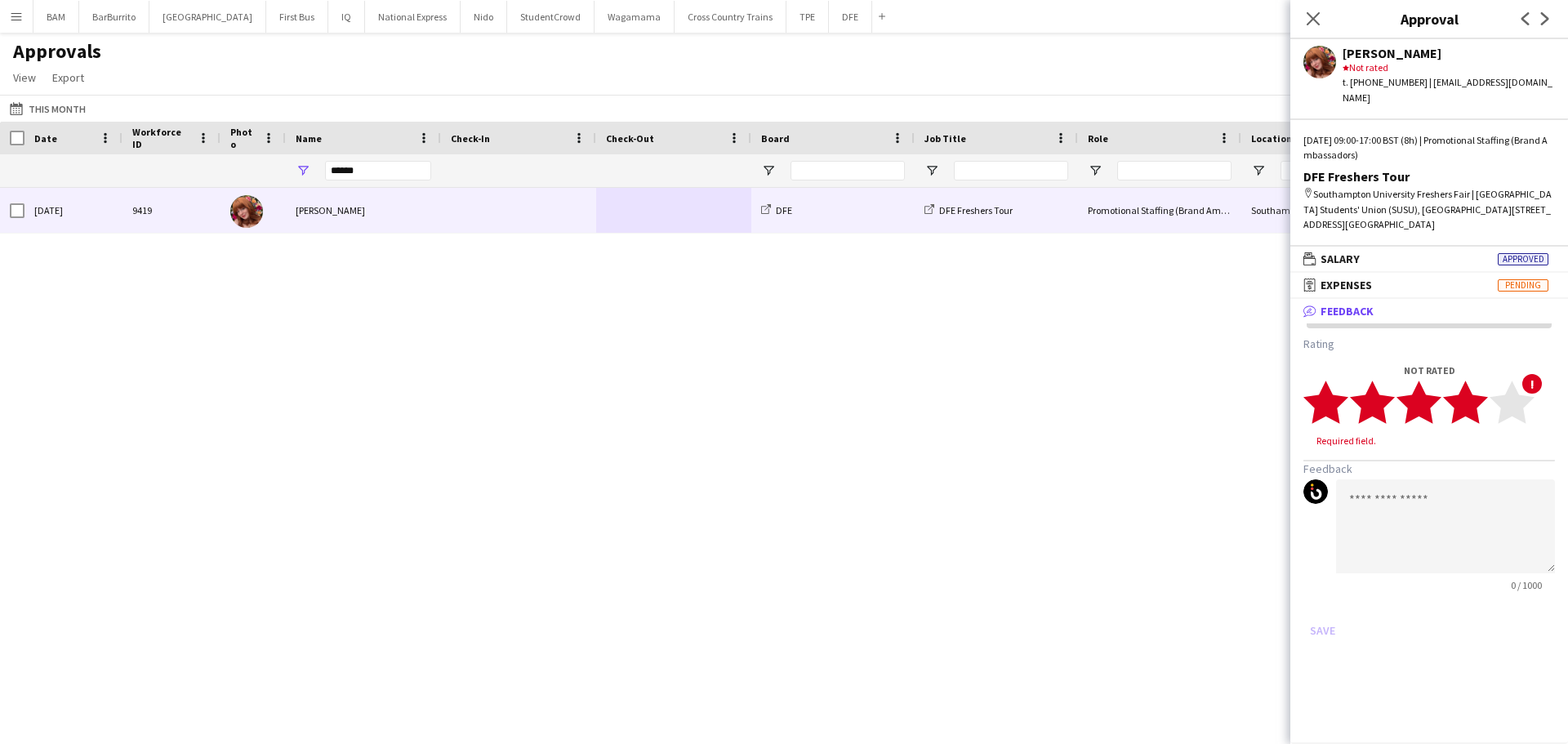
click at [1477, 384] on polygon at bounding box center [1465, 402] width 45 height 43
click at [1456, 478] on textarea at bounding box center [1445, 511] width 219 height 94
drag, startPoint x: 1509, startPoint y: 438, endPoint x: 1518, endPoint y: 455, distance: 19.2
click at [1510, 446] on h3 "Feedback" at bounding box center [1428, 453] width 251 height 15
click at [1517, 464] on textarea "**********" at bounding box center [1445, 511] width 219 height 94
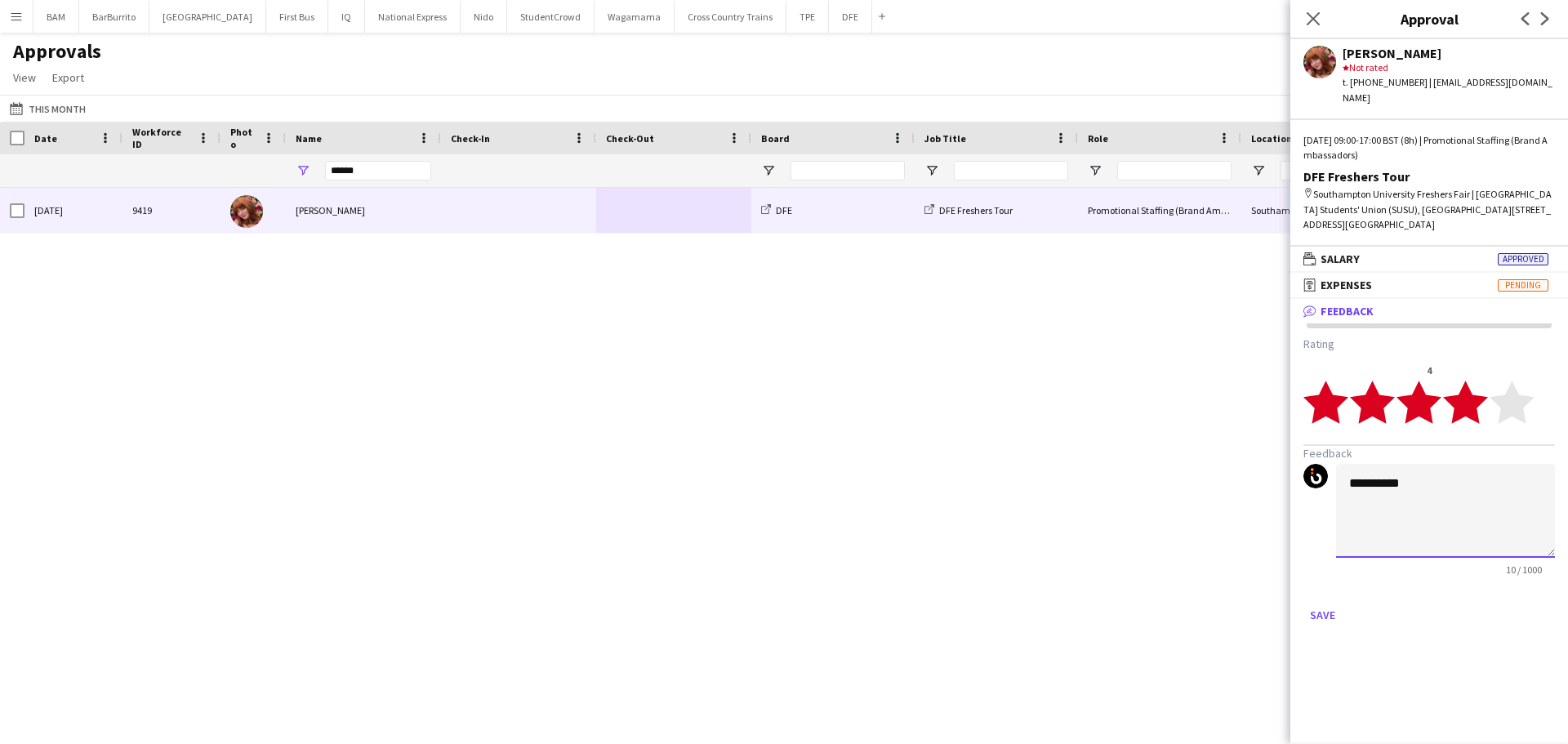
paste textarea "**********"
type textarea "**********"
click at [1322, 601] on button "Save" at bounding box center [1322, 614] width 38 height 26
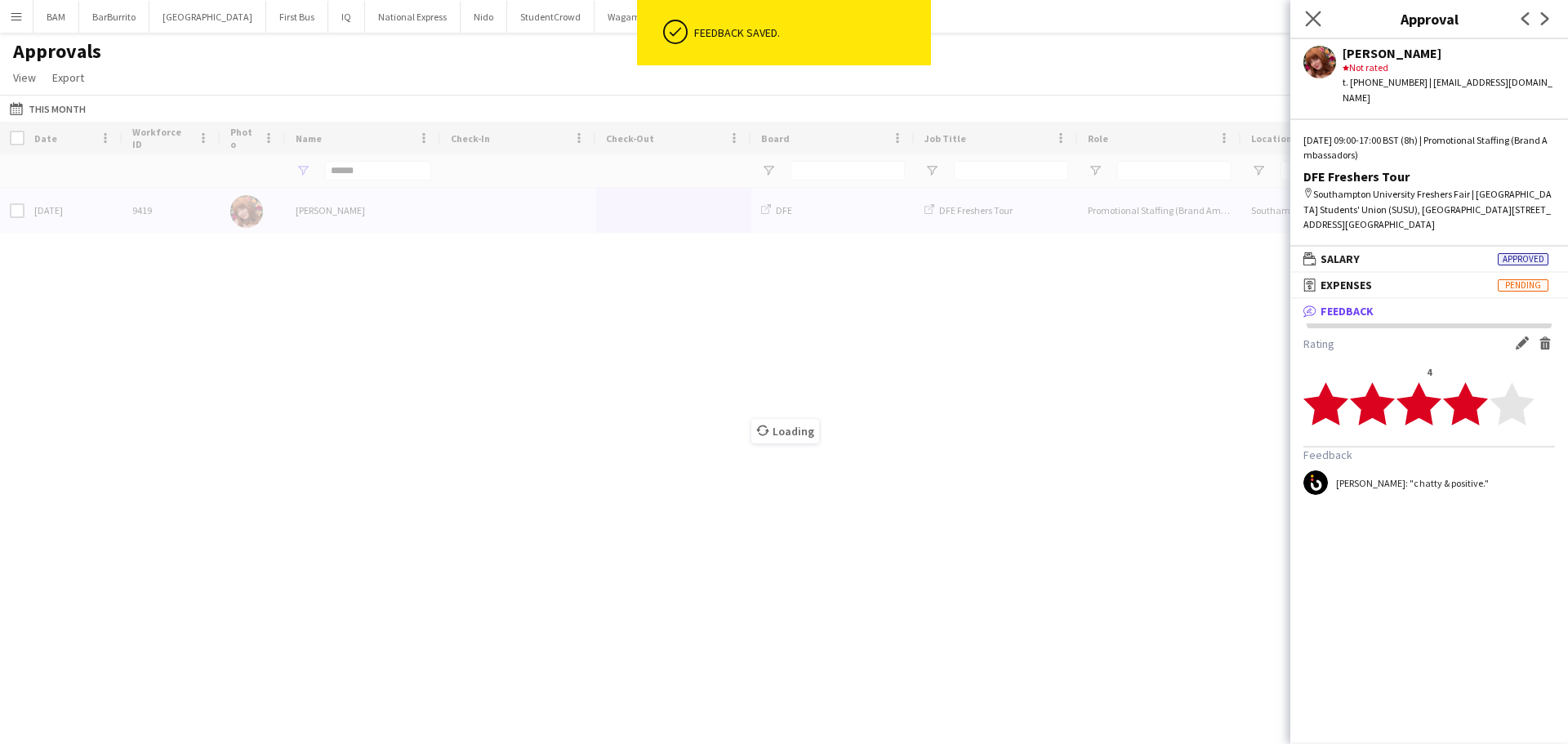
click at [1304, 11] on app-icon "Close pop-in" at bounding box center [1312, 18] width 23 height 23
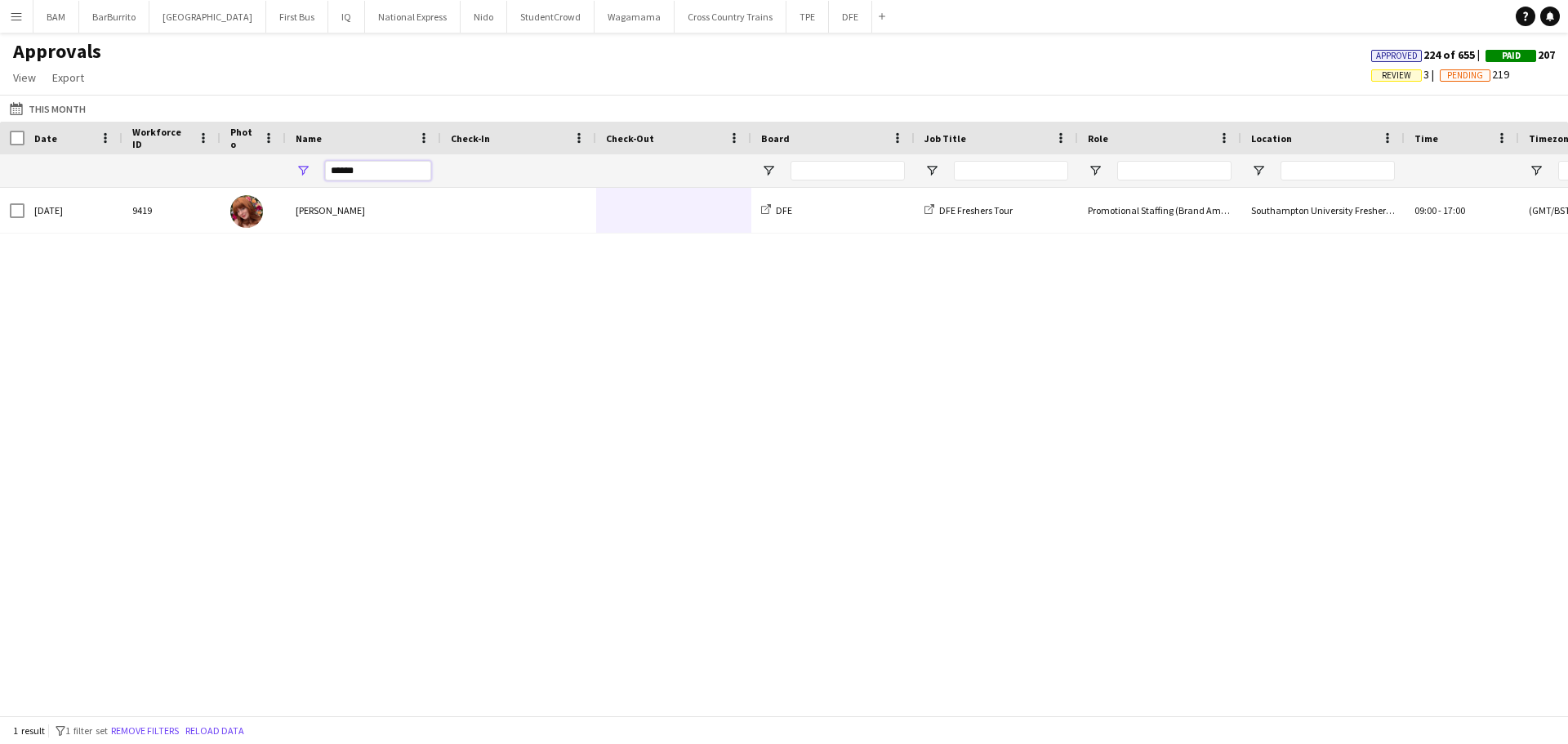
drag, startPoint x: 369, startPoint y: 171, endPoint x: 303, endPoint y: 170, distance: 66.0
click at [303, 170] on div "******" at bounding box center [363, 171] width 155 height 33
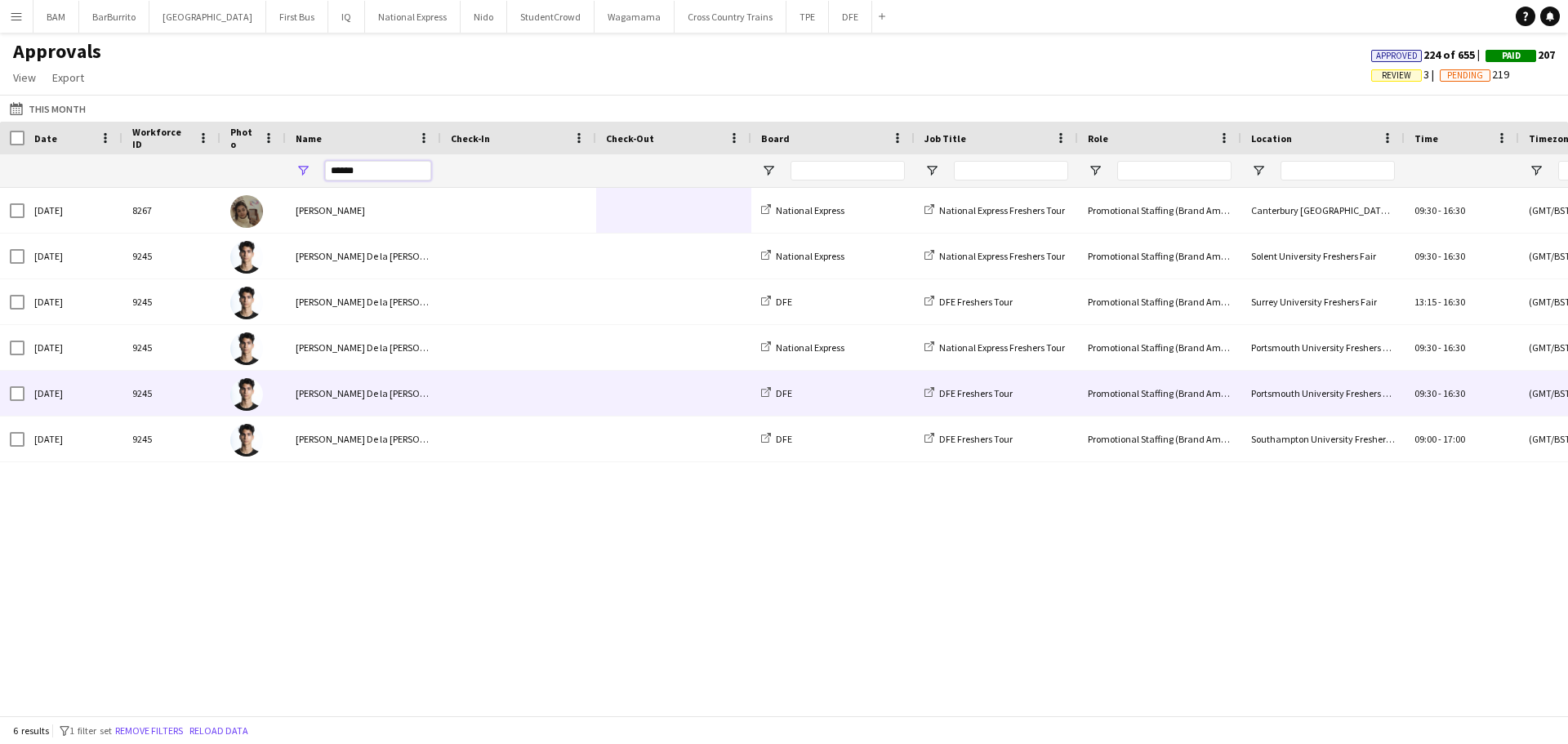
type input "******"
click at [472, 393] on span at bounding box center [519, 393] width 136 height 45
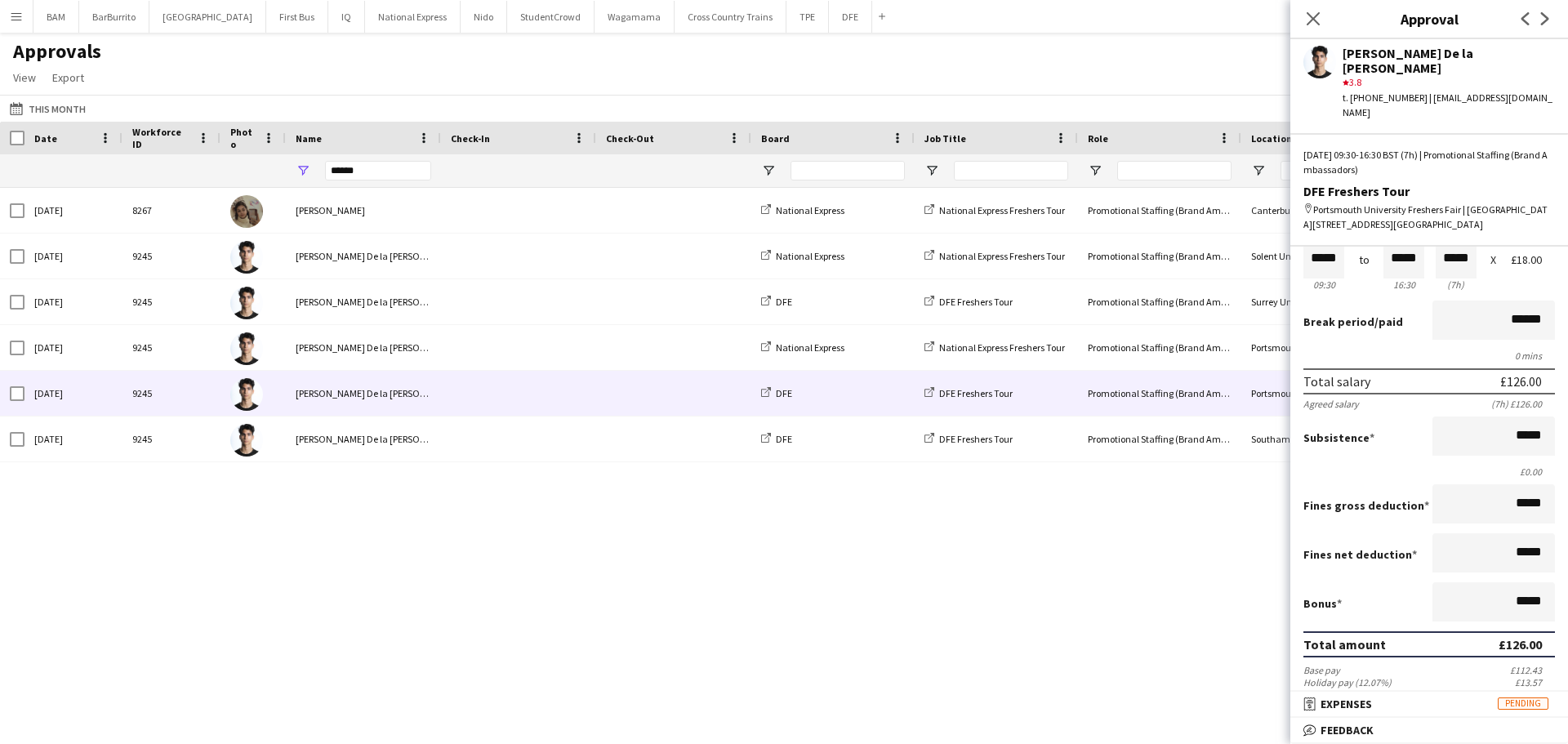
scroll to position [163, 0]
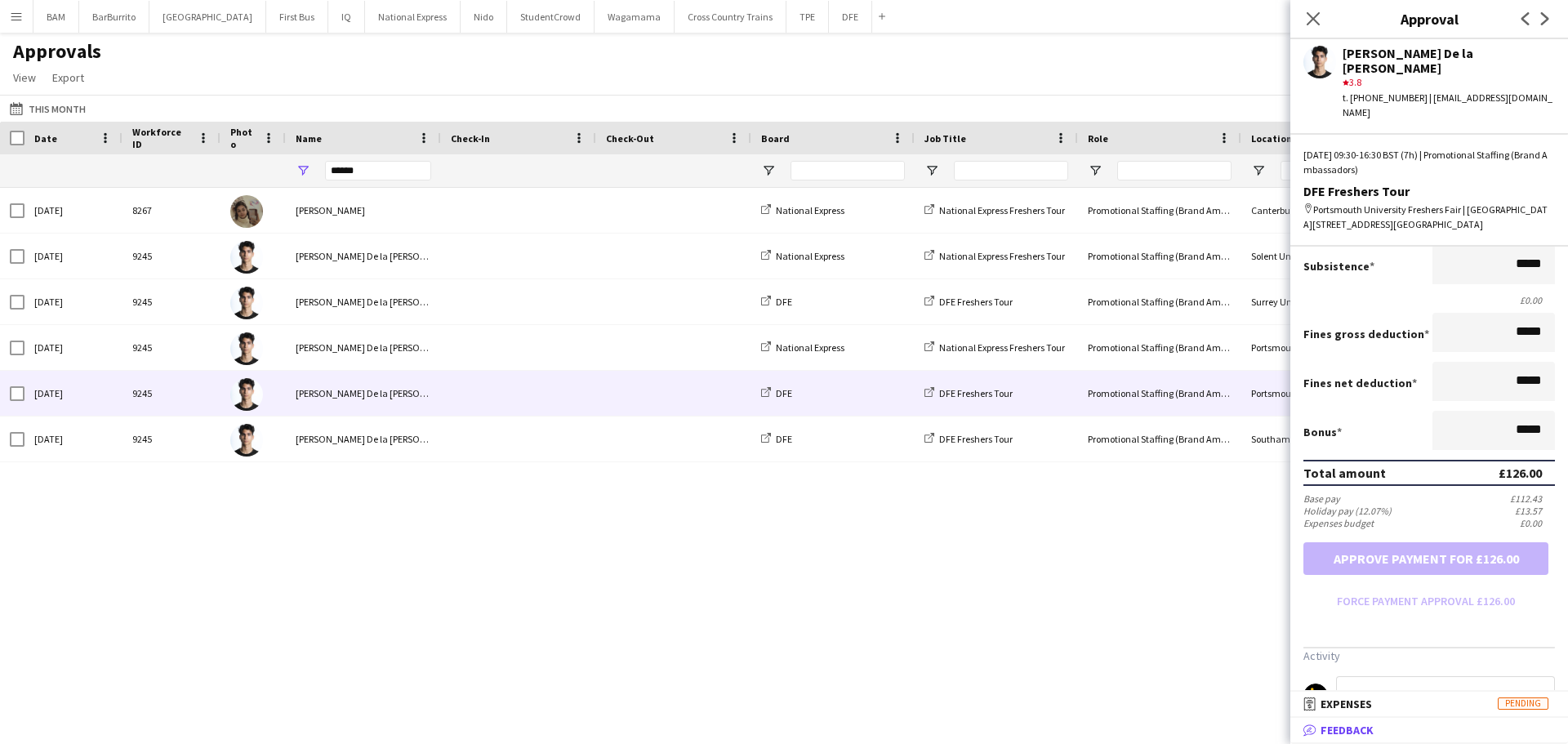
click at [1462, 734] on mat-panel-title "bubble-pencil Feedback" at bounding box center [1425, 729] width 271 height 15
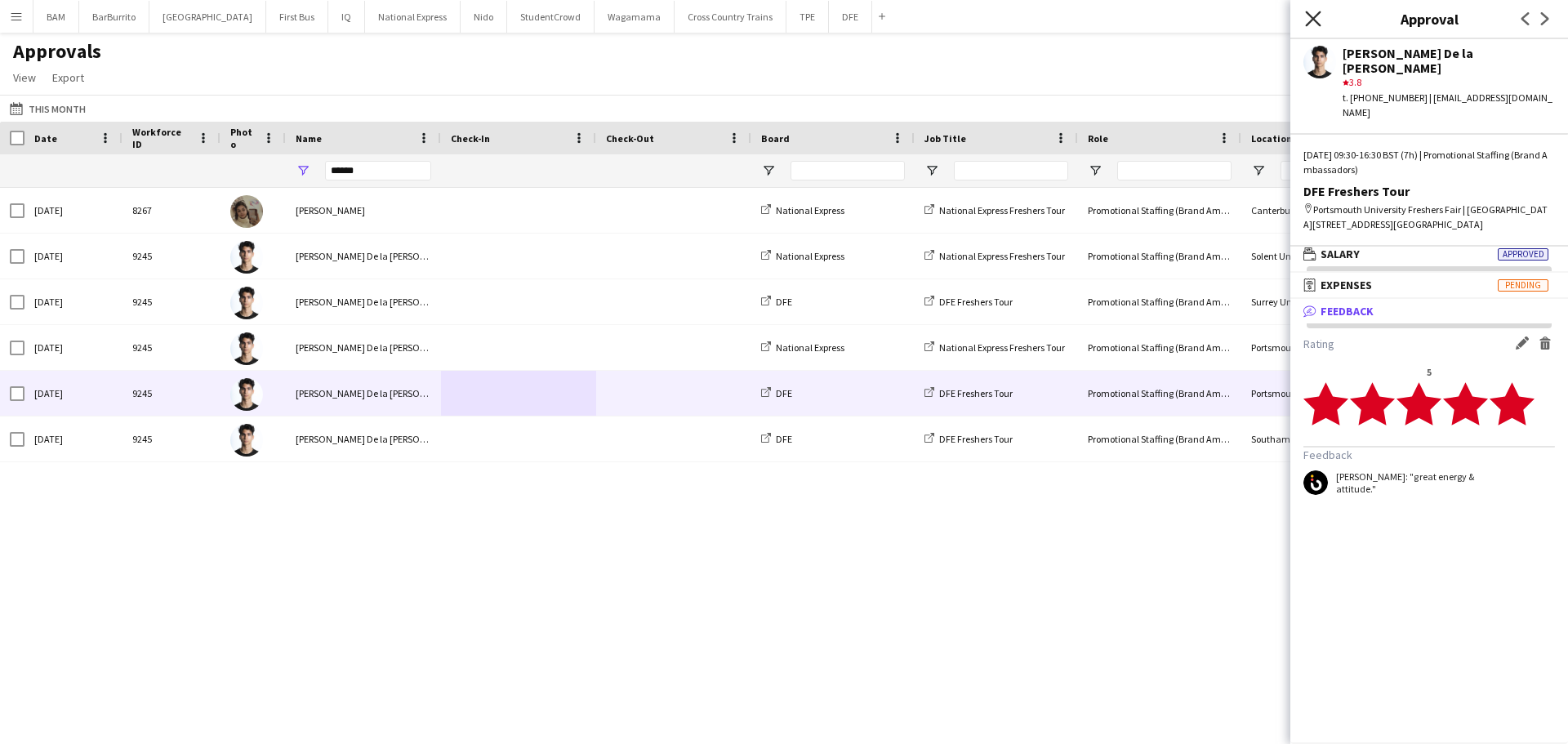
click at [1312, 11] on icon "Close pop-in" at bounding box center [1312, 18] width 16 height 16
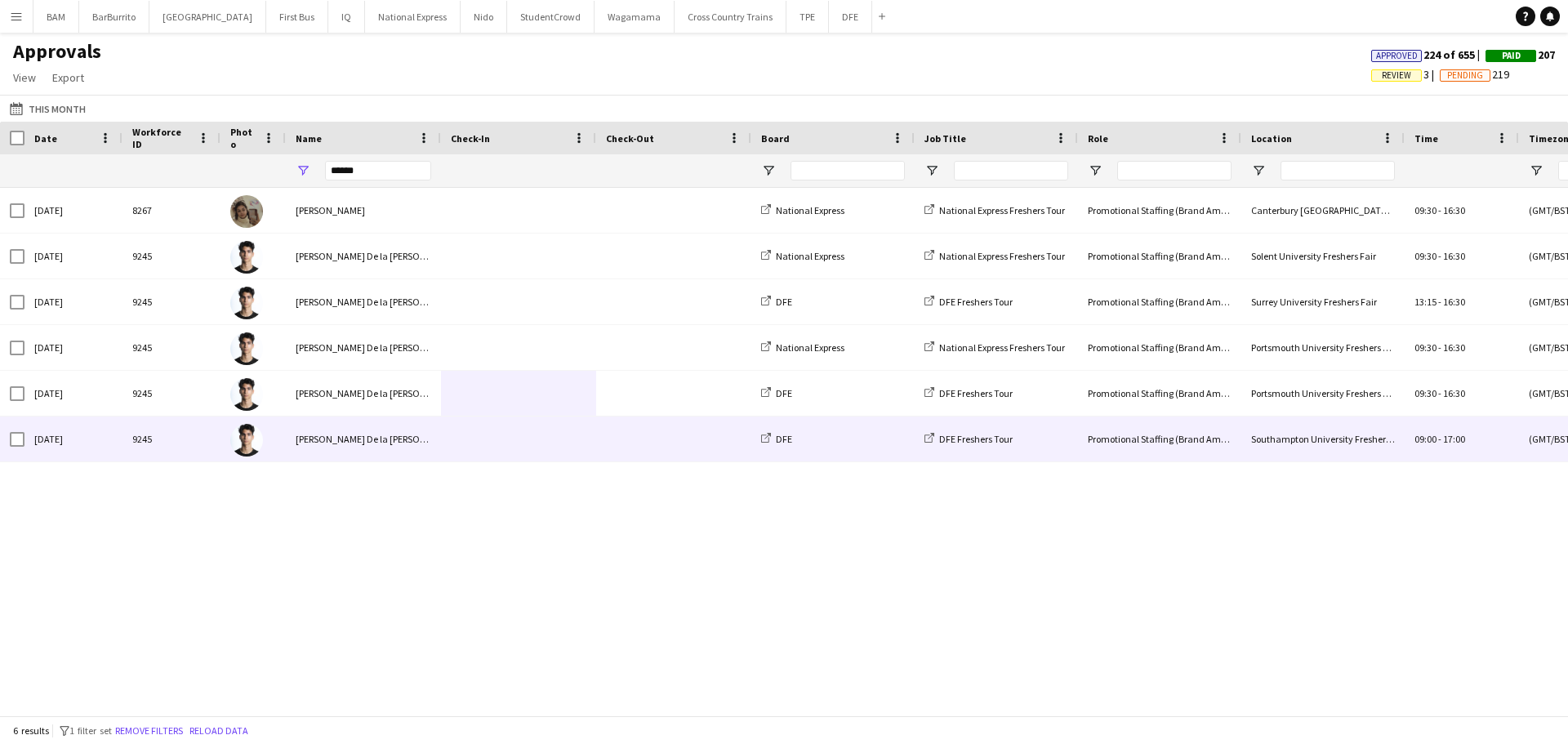
click at [1379, 448] on div "Southampton University Freshers Fair" at bounding box center [1323, 439] width 163 height 45
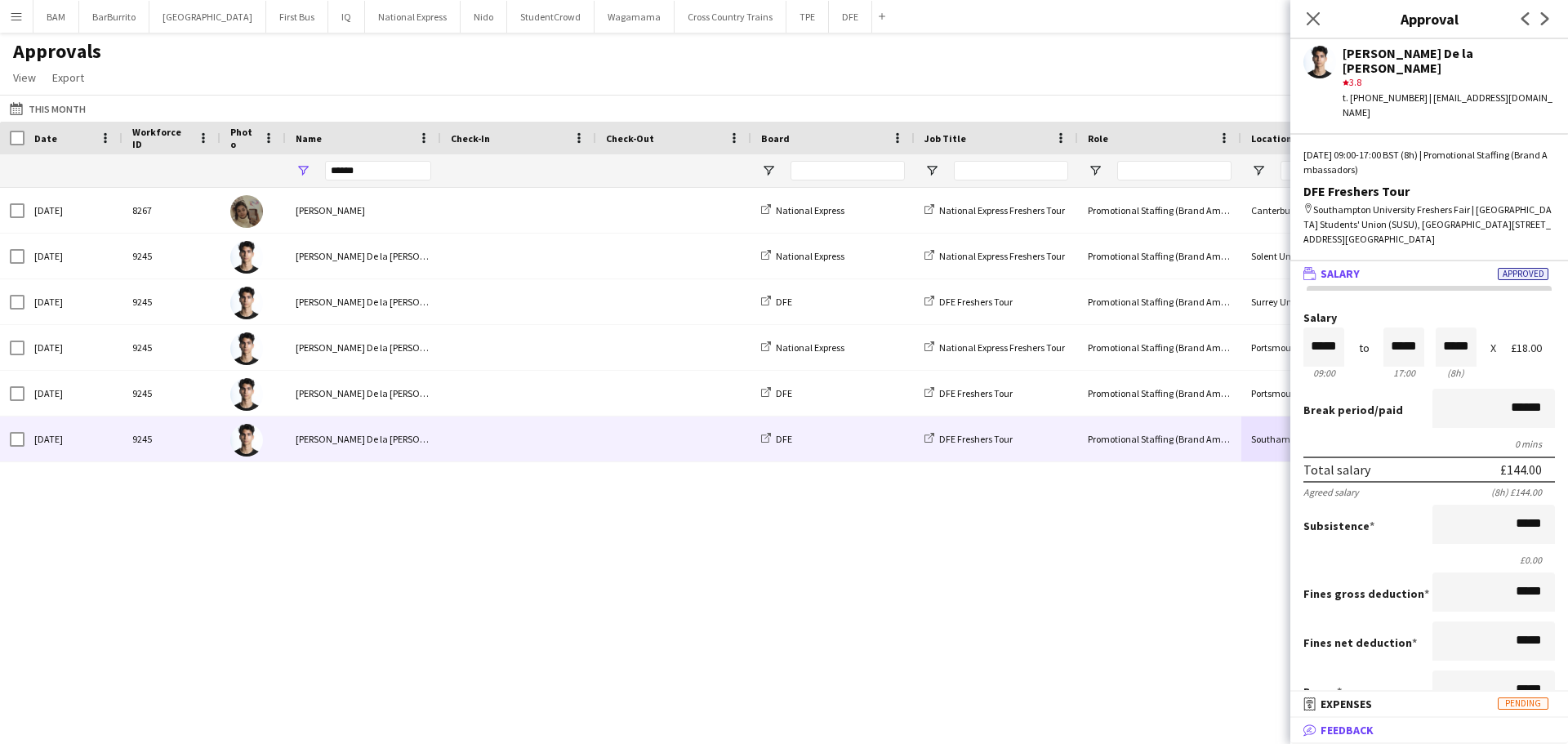
click at [1408, 733] on mat-panel-title "bubble-pencil Feedback" at bounding box center [1425, 729] width 271 height 15
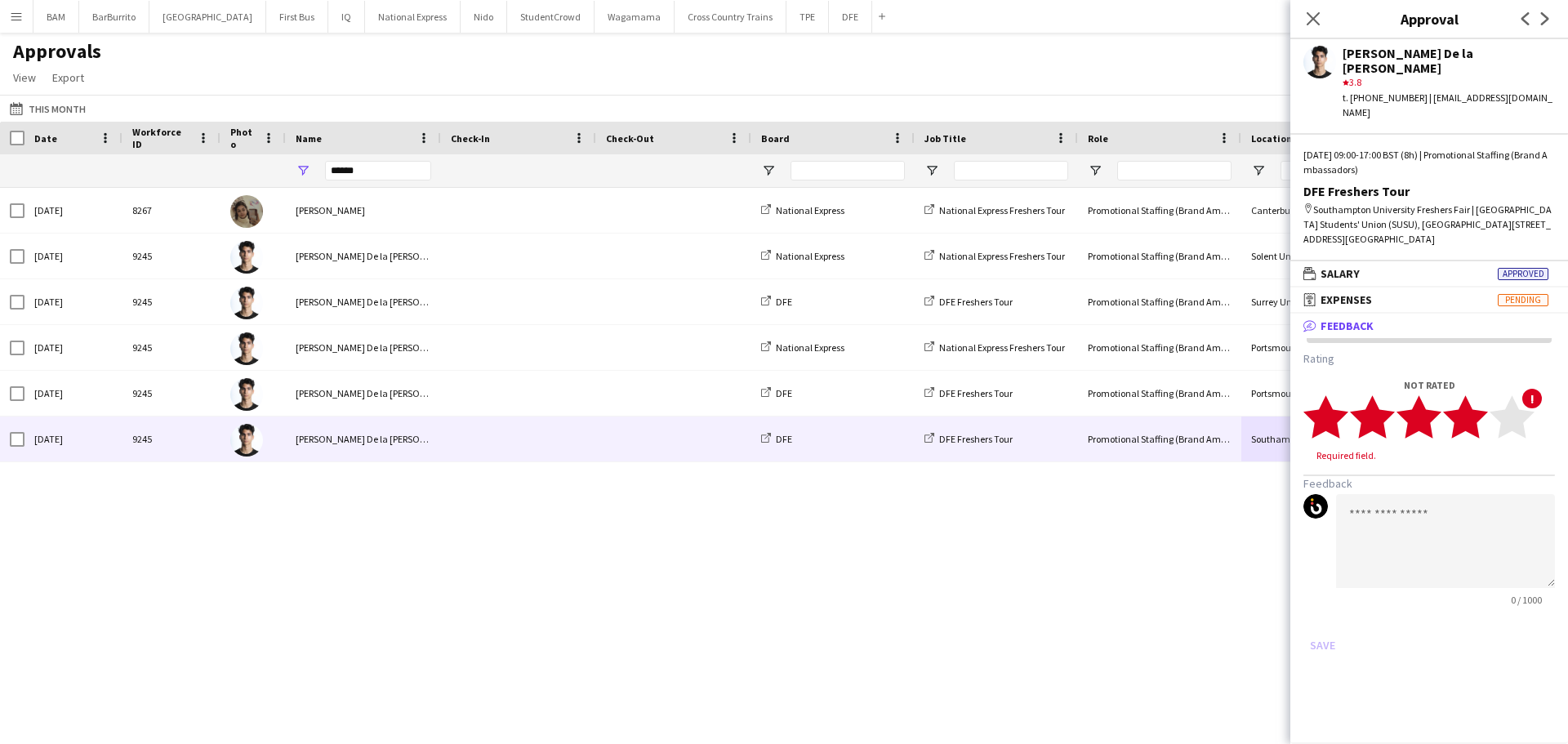
drag, startPoint x: 1469, startPoint y: 394, endPoint x: 1434, endPoint y: 462, distance: 76.5
click at [1470, 396] on polygon at bounding box center [1465, 417] width 45 height 43
click at [1424, 486] on textarea at bounding box center [1445, 525] width 219 height 94
click at [1457, 478] on textarea "**********" at bounding box center [1445, 525] width 219 height 94
paste textarea "**********"
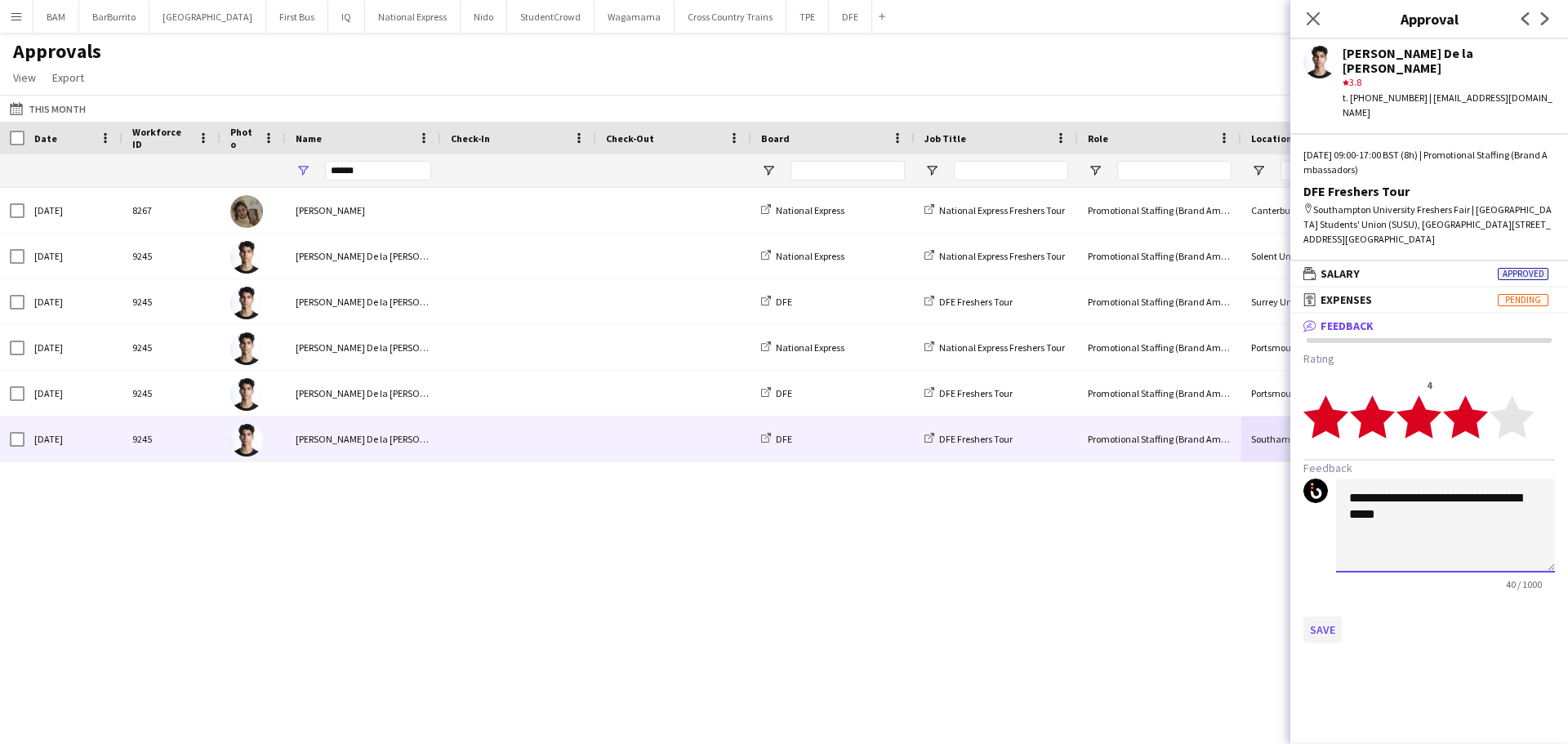
type textarea "**********"
click at [1327, 616] on button "Save" at bounding box center [1322, 629] width 38 height 26
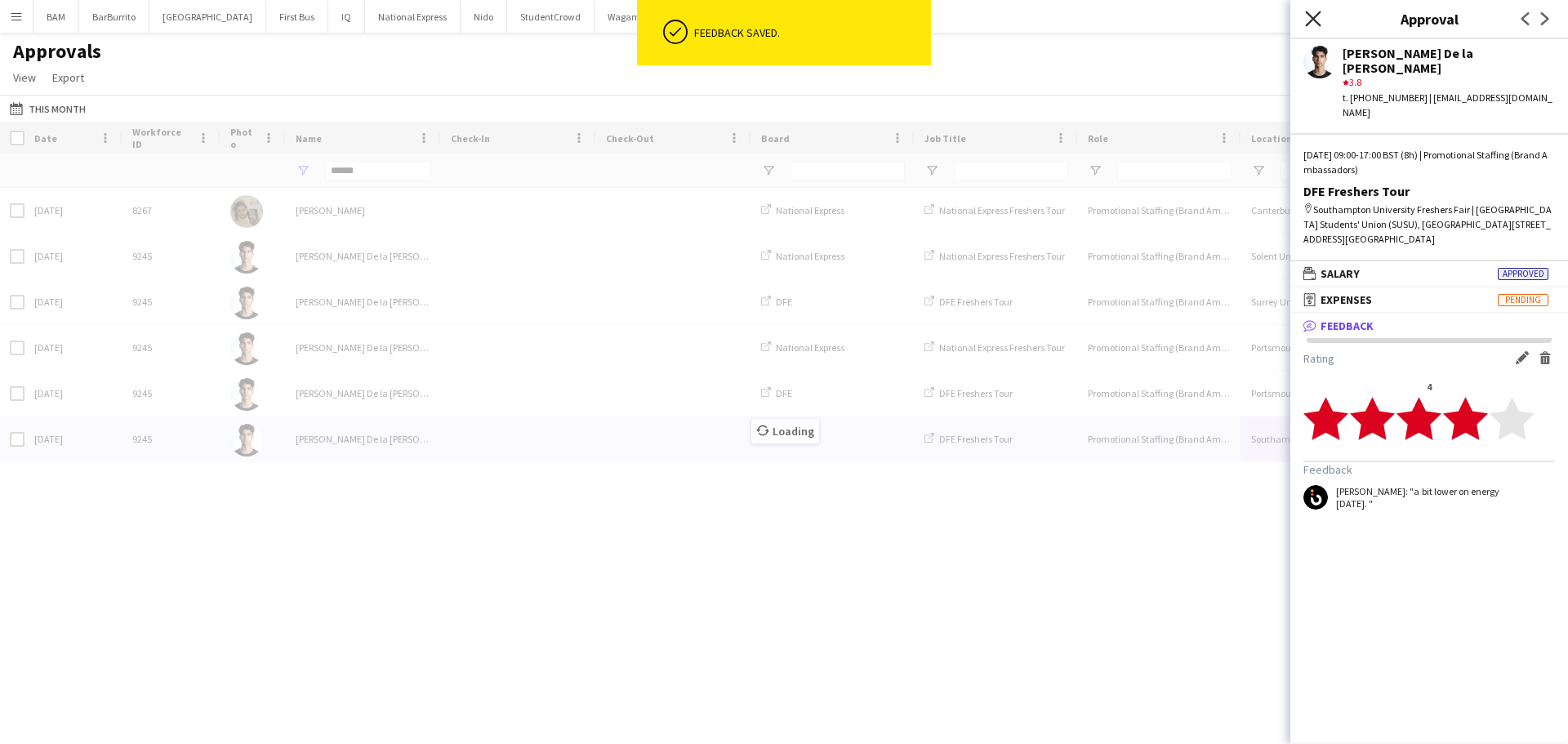
click at [1306, 20] on icon "Close pop-in" at bounding box center [1312, 18] width 16 height 16
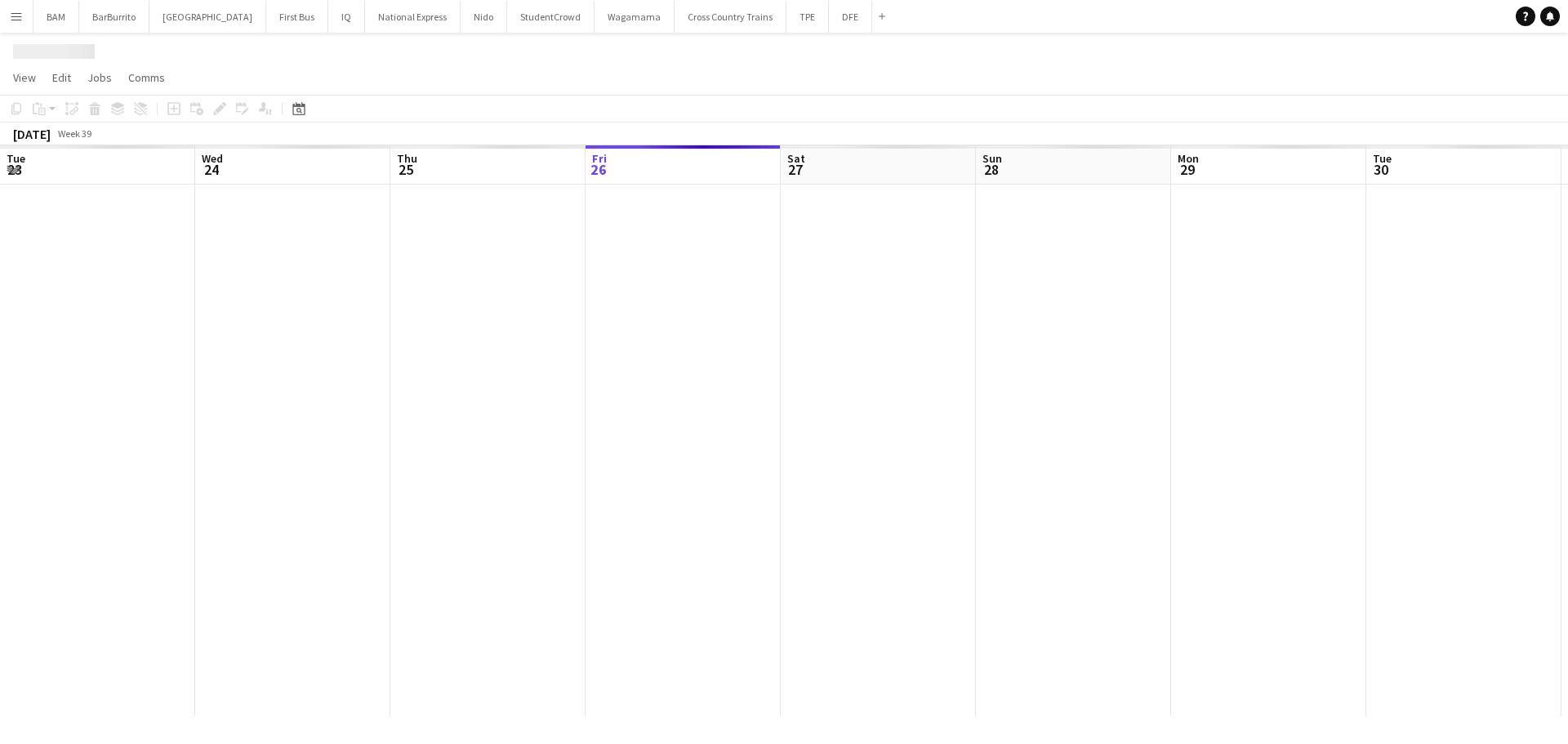
scroll to position [0, 390]
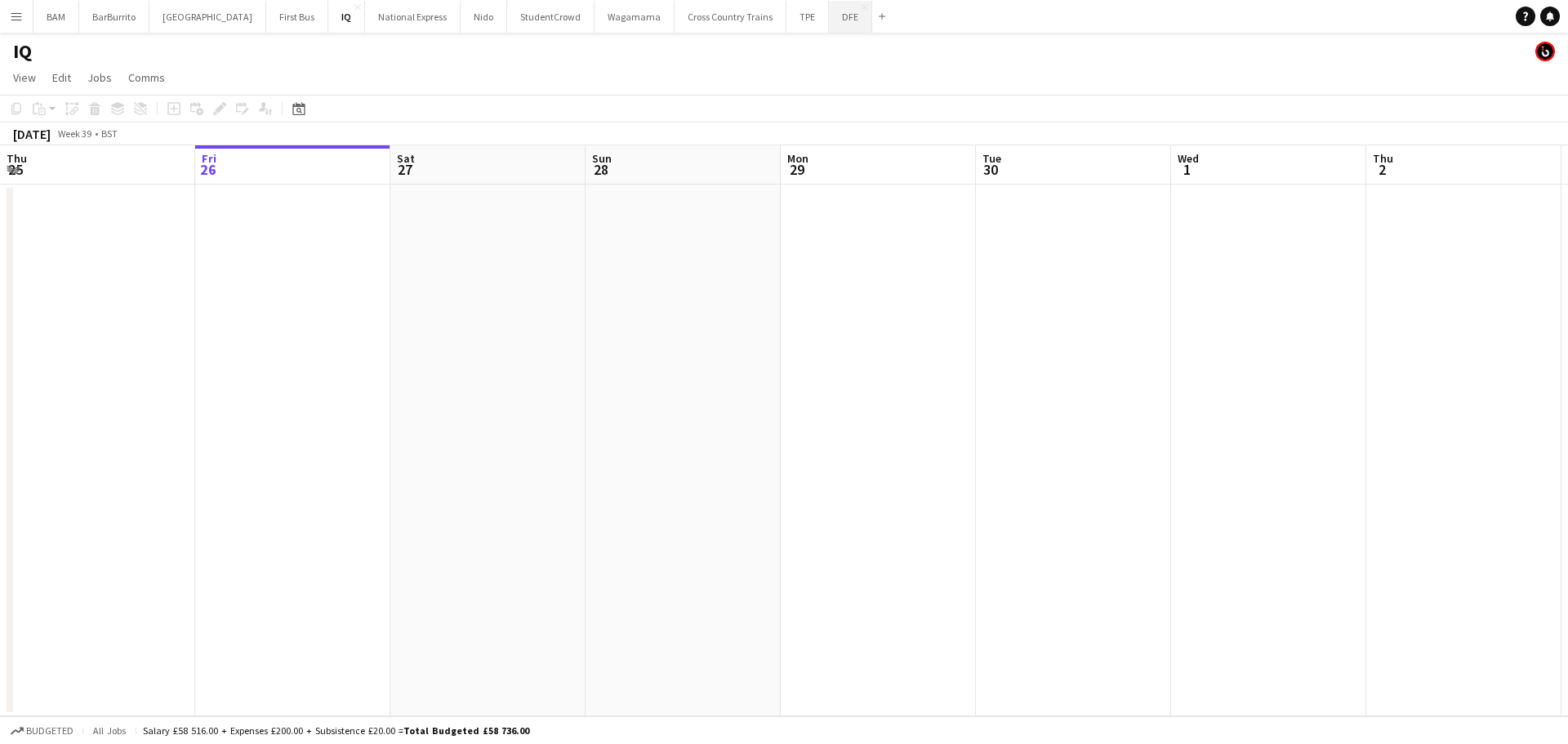
click at [828, 27] on button "DFE Close" at bounding box center [850, 17] width 43 height 32
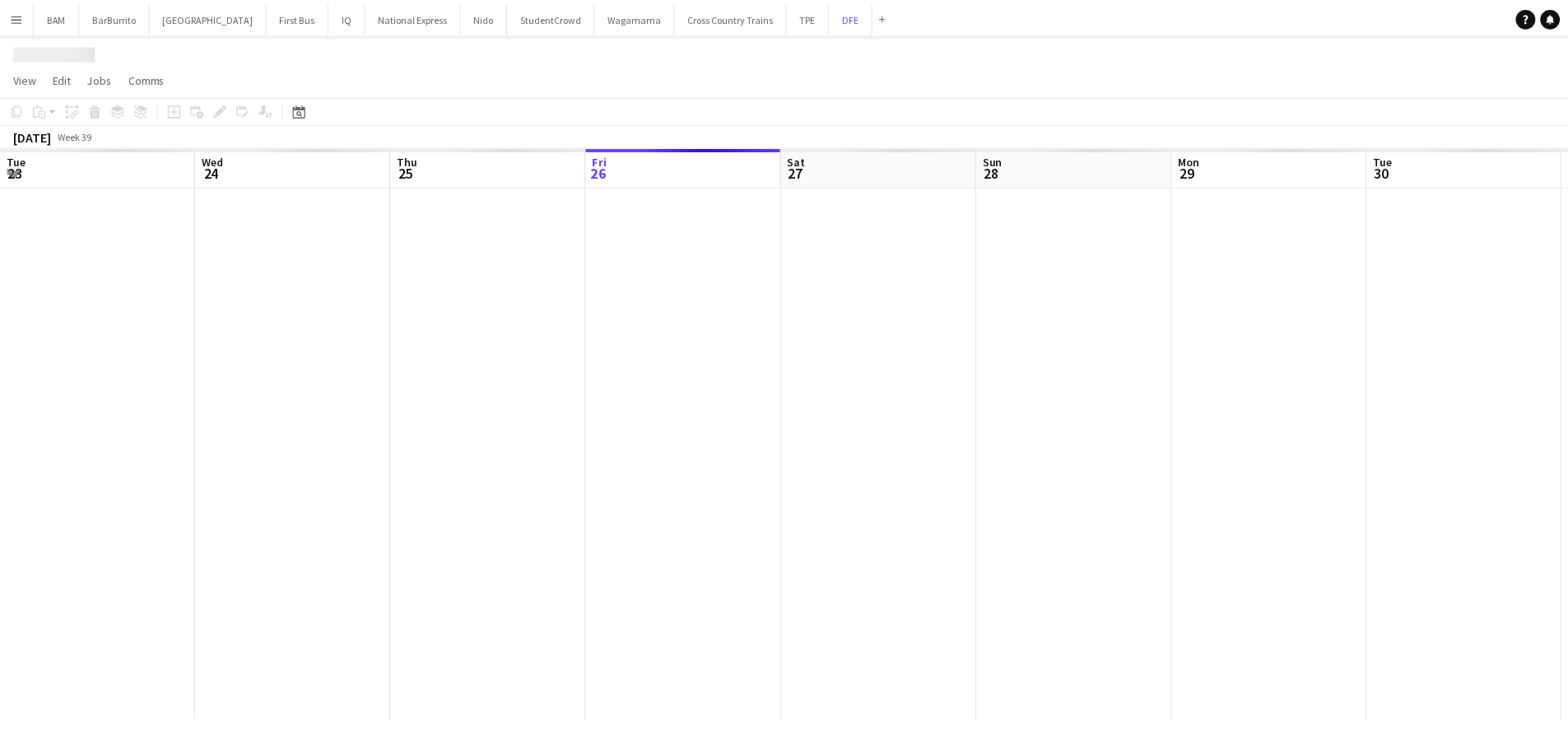
scroll to position [0, 393]
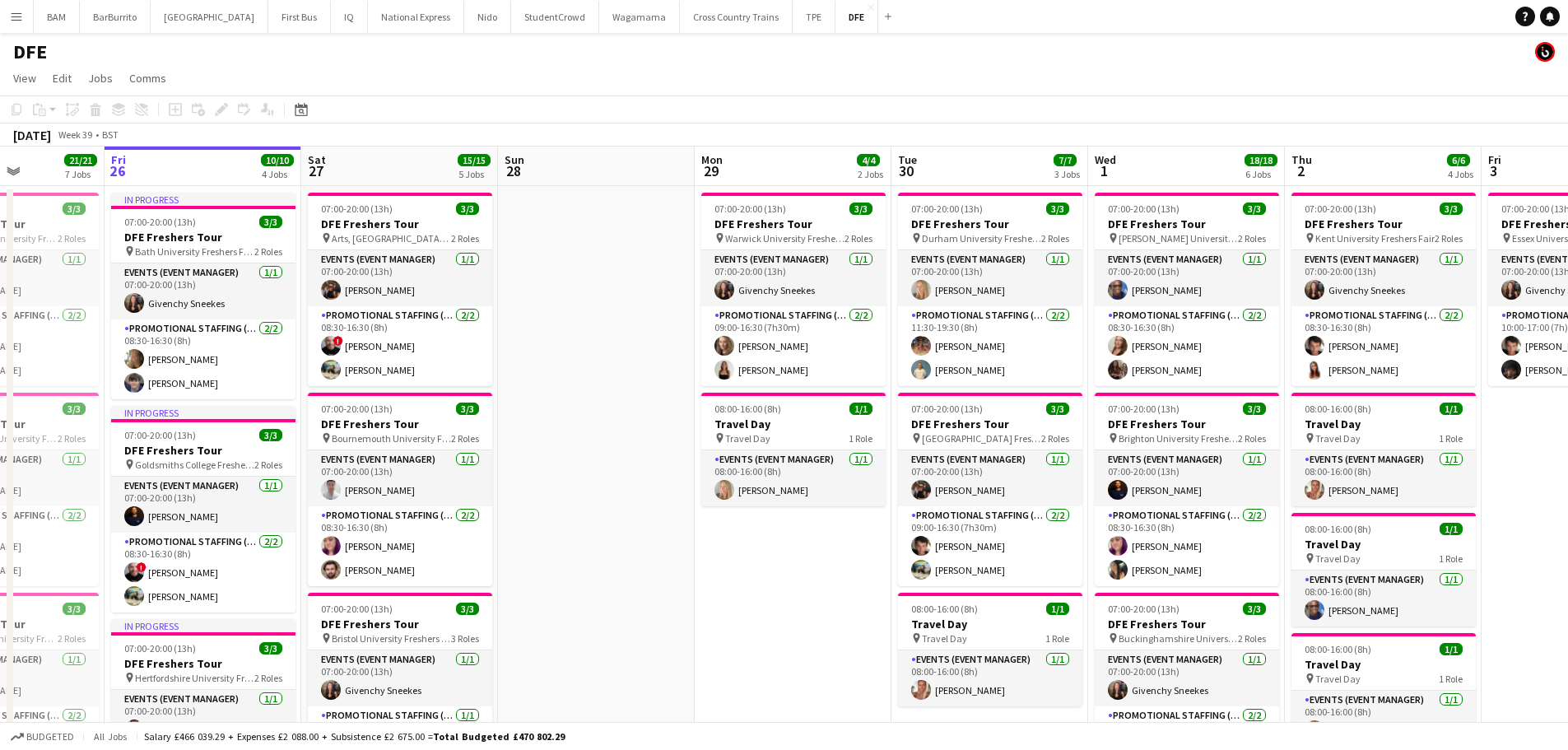
drag, startPoint x: 892, startPoint y: 272, endPoint x: 200, endPoint y: 215, distance: 694.3
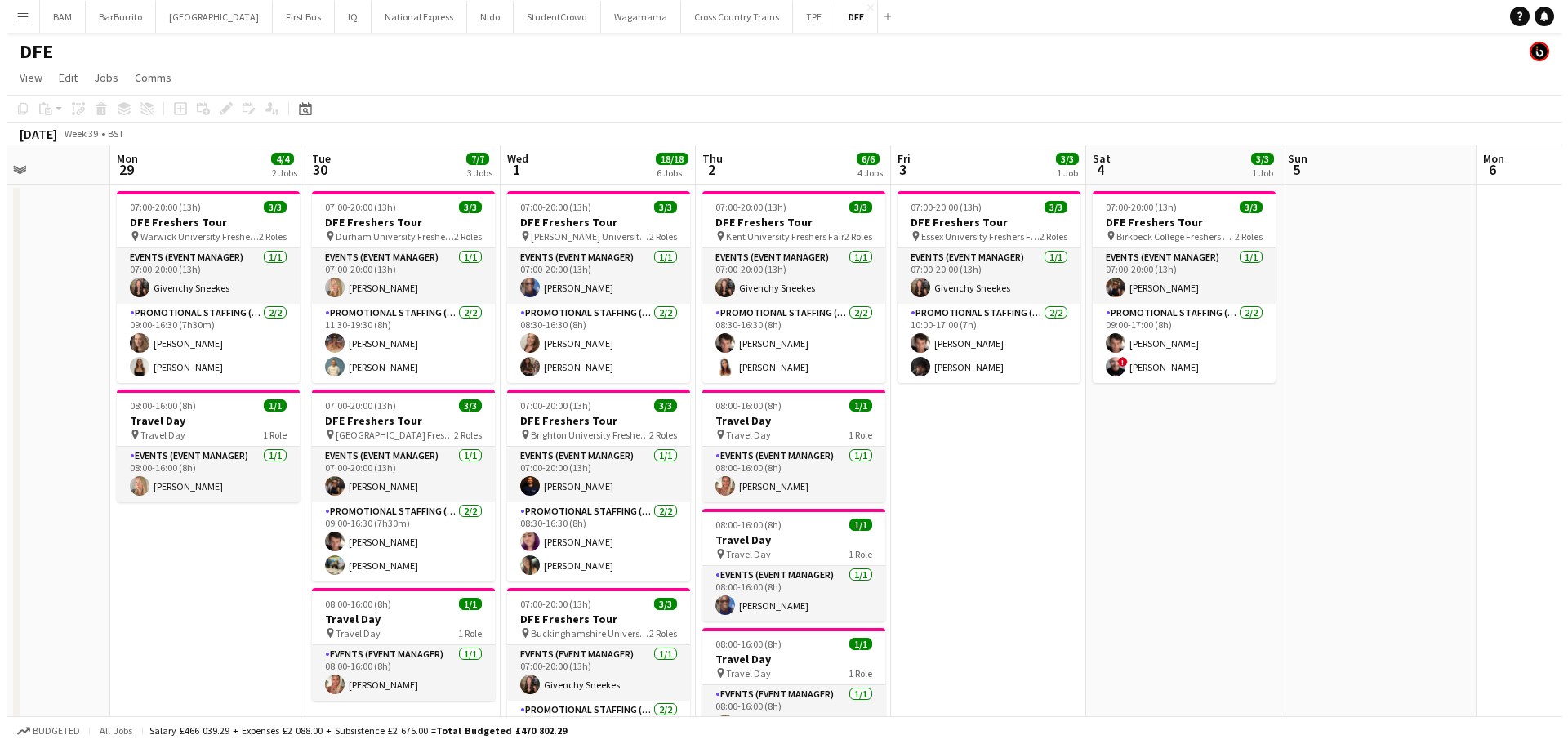
scroll to position [0, 571]
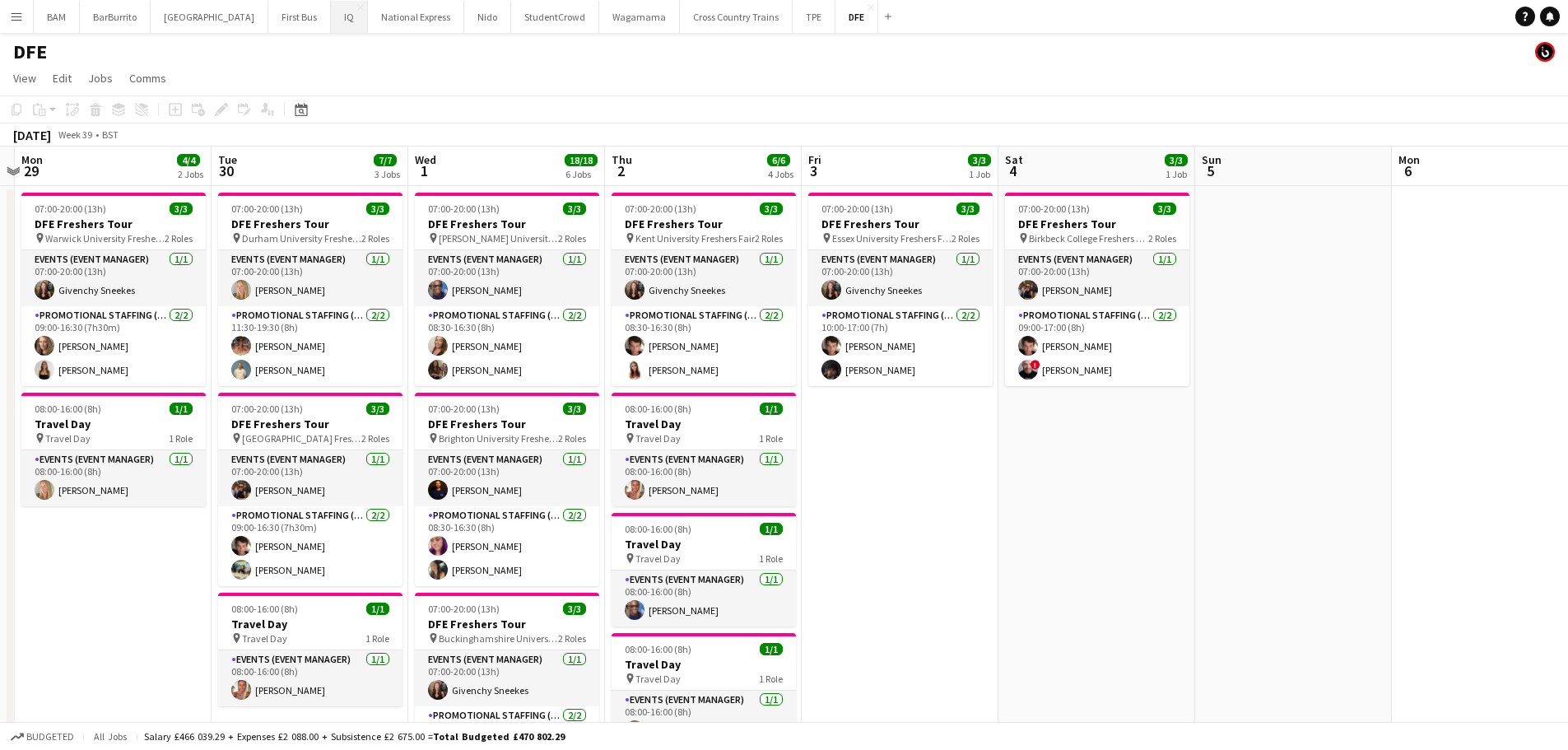
click at [331, 16] on button "IQ Close" at bounding box center [350, 17] width 37 height 32
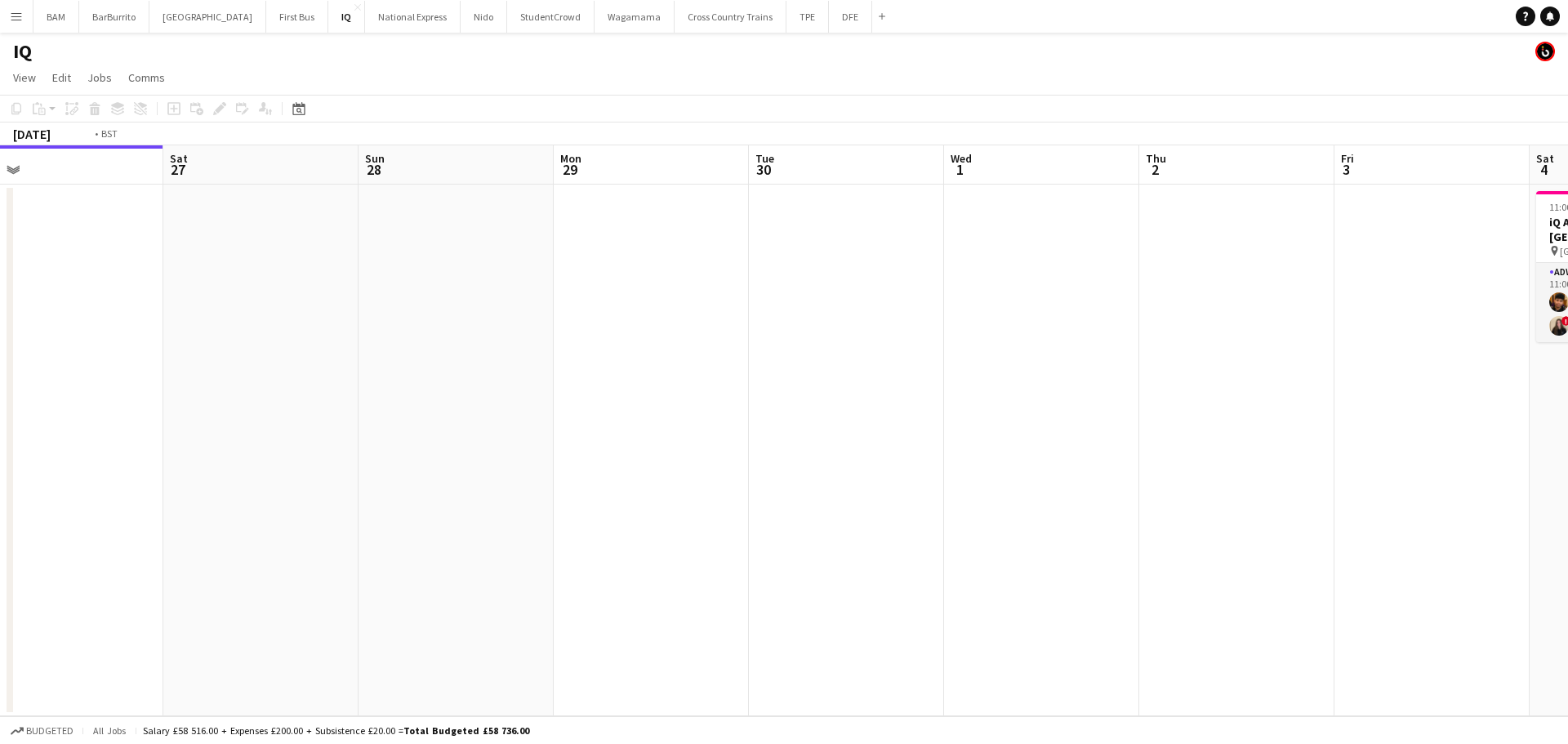
drag, startPoint x: 947, startPoint y: 283, endPoint x: 180, endPoint y: 262, distance: 767.3
click at [178, 266] on app-calendar-viewport "Tue 23 Wed 24 Thu 25 Fri 26 Sat 27 Sun 28 Mon 29 Tue 30 Wed 1 Thu 2 Fri 3 Sat 4…" at bounding box center [784, 430] width 1568 height 571
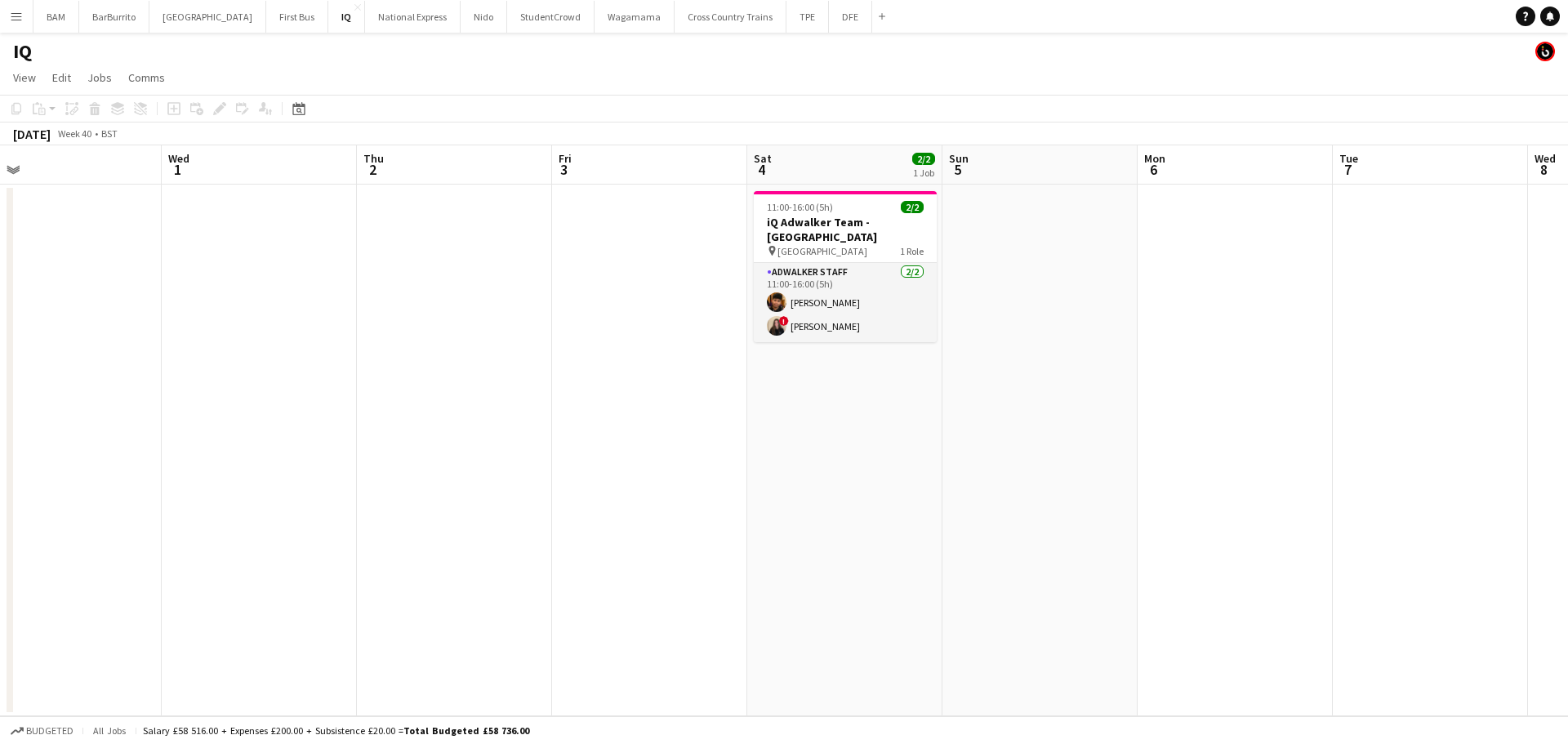
scroll to position [0, 612]
drag, startPoint x: 578, startPoint y: 318, endPoint x: 343, endPoint y: 327, distance: 235.2
click at [343, 327] on app-calendar-viewport "Sat 27 Sun 28 Mon 29 Tue 30 Wed 1 Thu 2 Fri 3 Sat 4 2/2 1 Job Sun 5 Mon 6 Tue 7…" at bounding box center [784, 430] width 1568 height 571
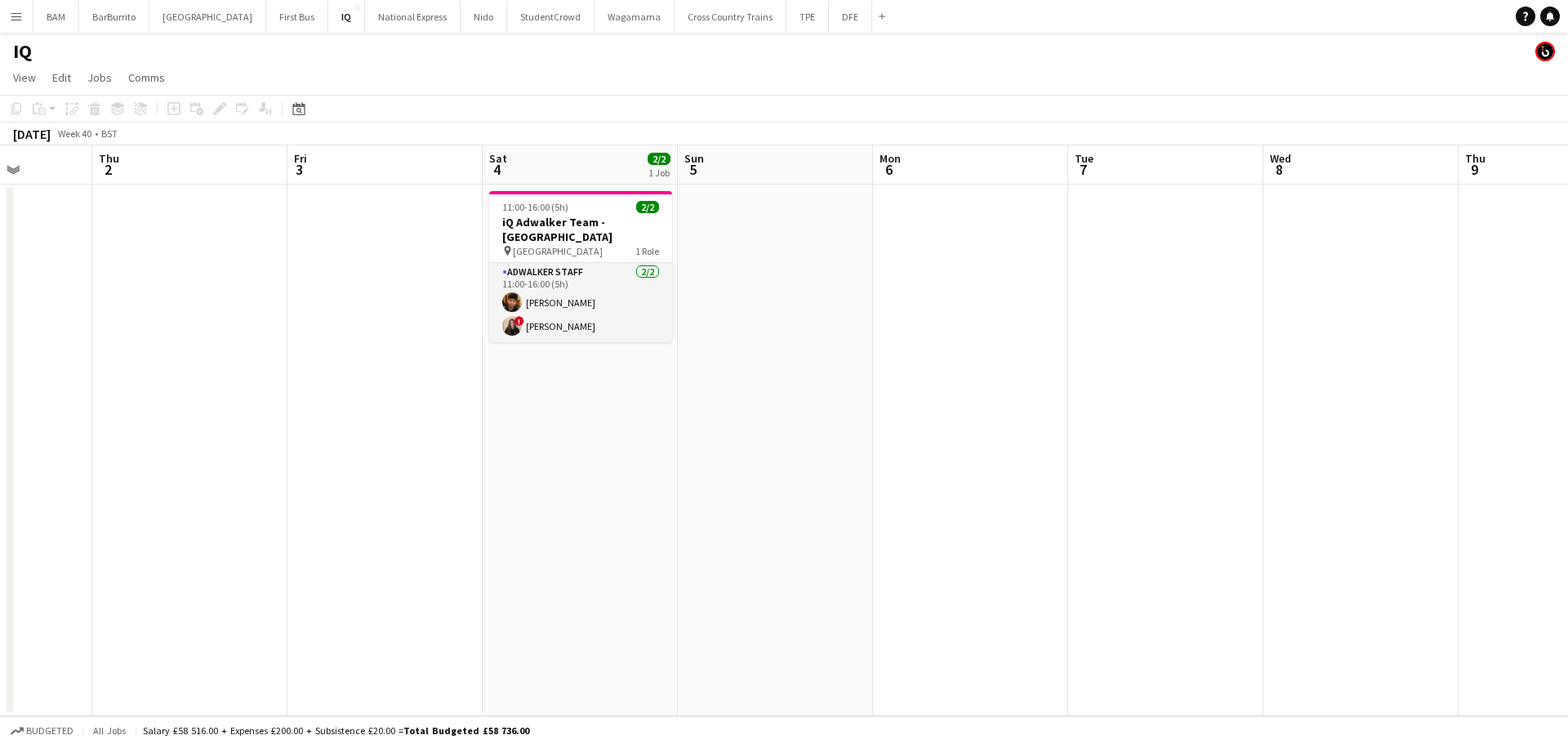
drag, startPoint x: 907, startPoint y: 276, endPoint x: 282, endPoint y: 298, distance: 625.4
click at [249, 297] on app-calendar-viewport "Mon 29 Tue 30 Wed 1 Thu 2 Fri 3 Sat 4 2/2 1 Job Sun 5 Mon 6 Tue 7 Wed 8 Thu 9 F…" at bounding box center [784, 430] width 1568 height 571
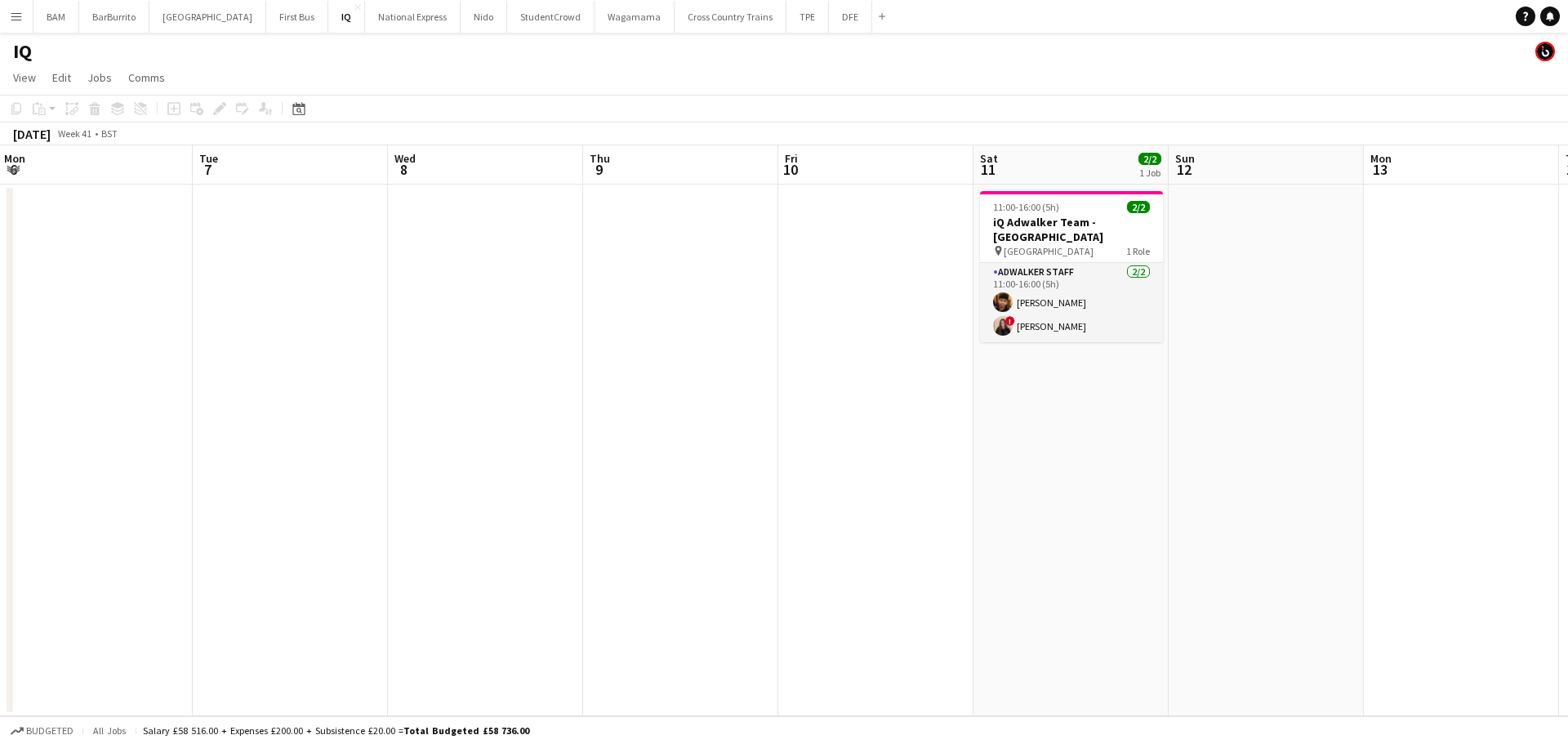
scroll to position [0, 572]
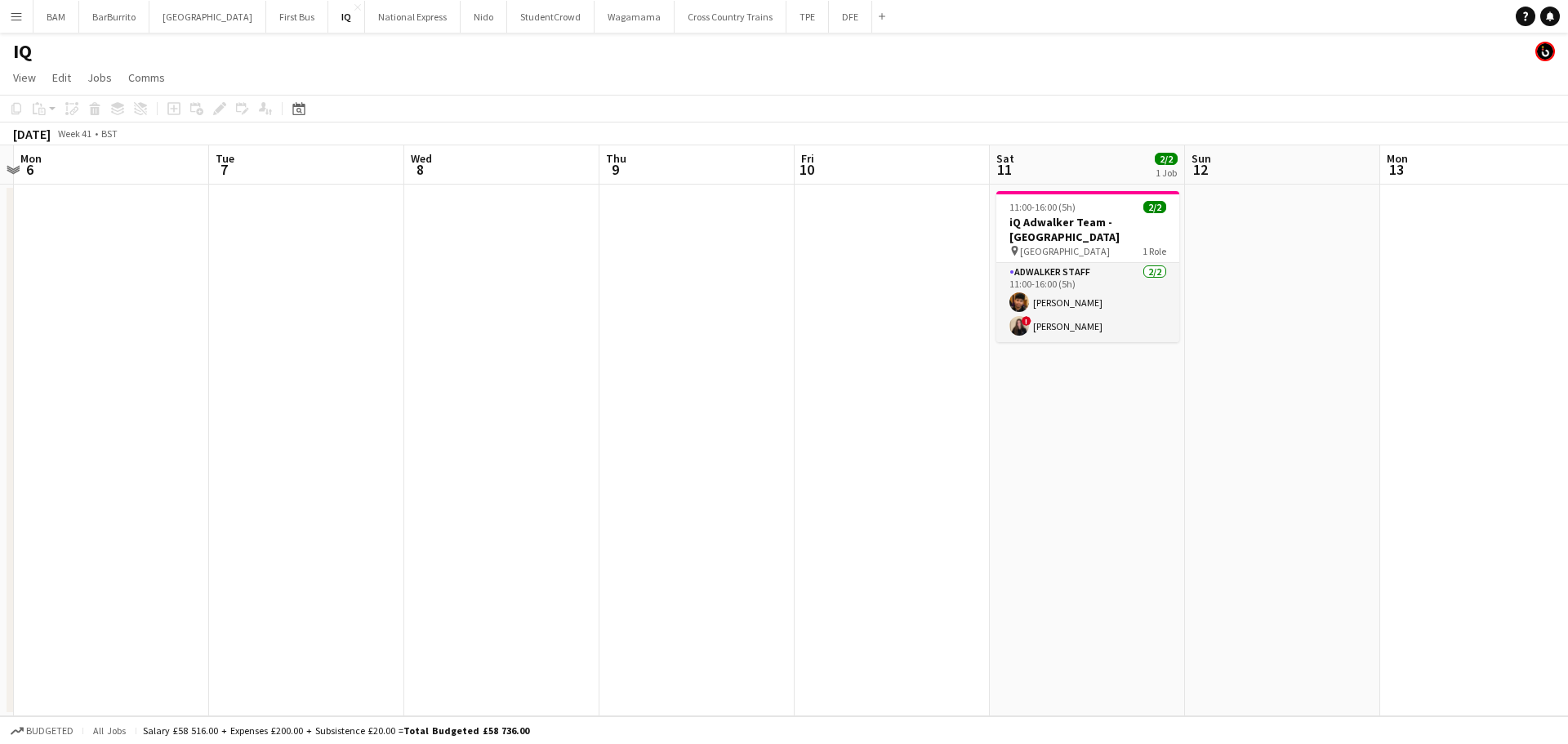
drag, startPoint x: 658, startPoint y: 381, endPoint x: 345, endPoint y: 378, distance: 313.0
click at [345, 378] on app-calendar-viewport "Fri 3 Sat 4 2/2 1 Job Sun 5 Mon 6 Tue 7 Wed 8 Thu 9 Fri 10 Sat 11 2/2 1 Job Sun…" at bounding box center [784, 430] width 1568 height 571
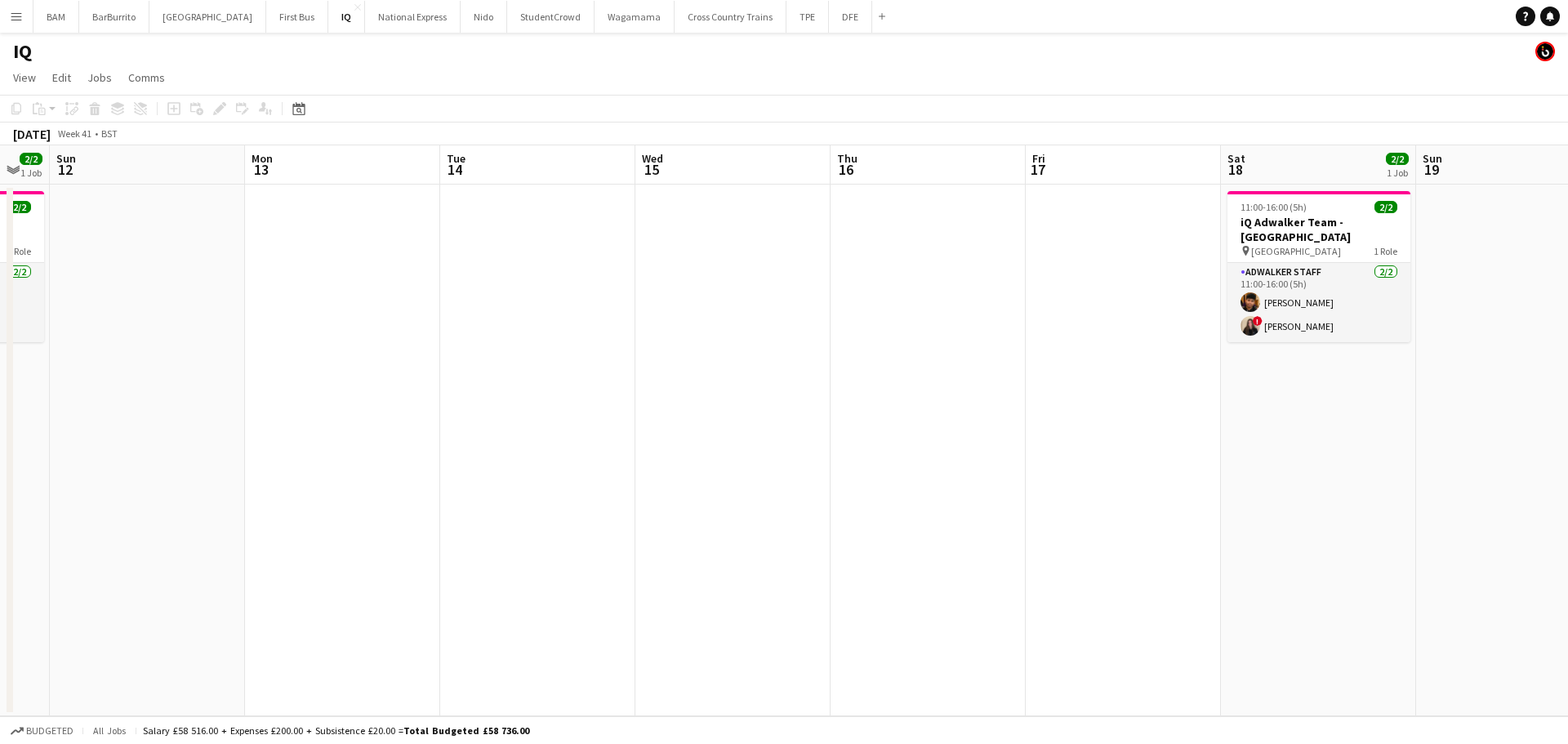
drag, startPoint x: 711, startPoint y: 407, endPoint x: 612, endPoint y: 442, distance: 105.0
click at [134, 434] on app-calendar-viewport "Thu 9 Fri 10 Sat 11 2/2 1 Job Sun 12 Mon 13 Tue 14 Wed 15 Thu 16 Fri 17 Sat 18 …" at bounding box center [784, 430] width 1568 height 571
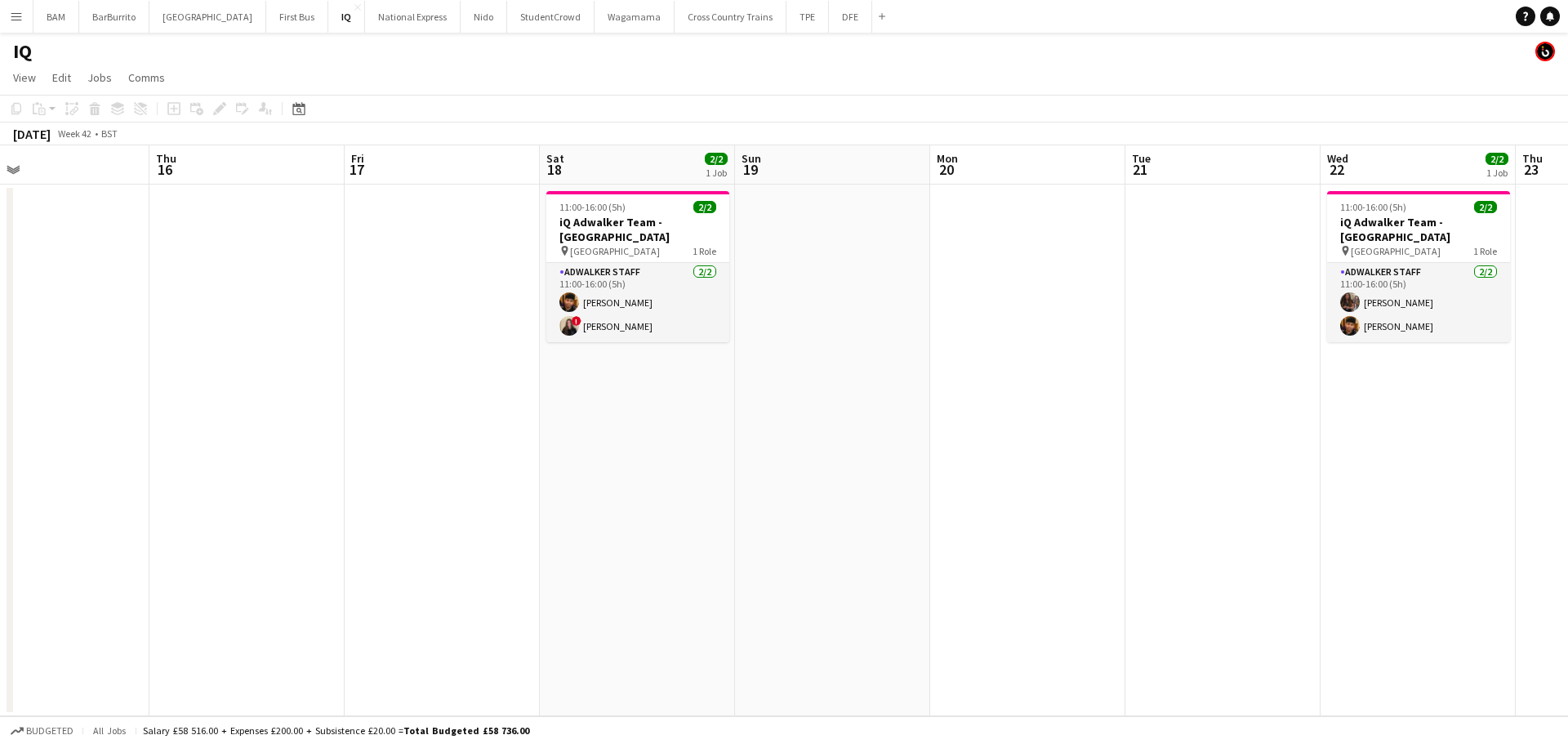
scroll to position [0, 628]
drag, startPoint x: 448, startPoint y: 433, endPoint x: 91, endPoint y: 423, distance: 357.1
click at [91, 423] on app-calendar-viewport "Sun 12 Mon 13 Tue 14 Wed 15 Thu 16 Fri 17 Sat 18 2/2 1 Job Sun 19 Mon 20 Tue 21…" at bounding box center [784, 430] width 1568 height 571
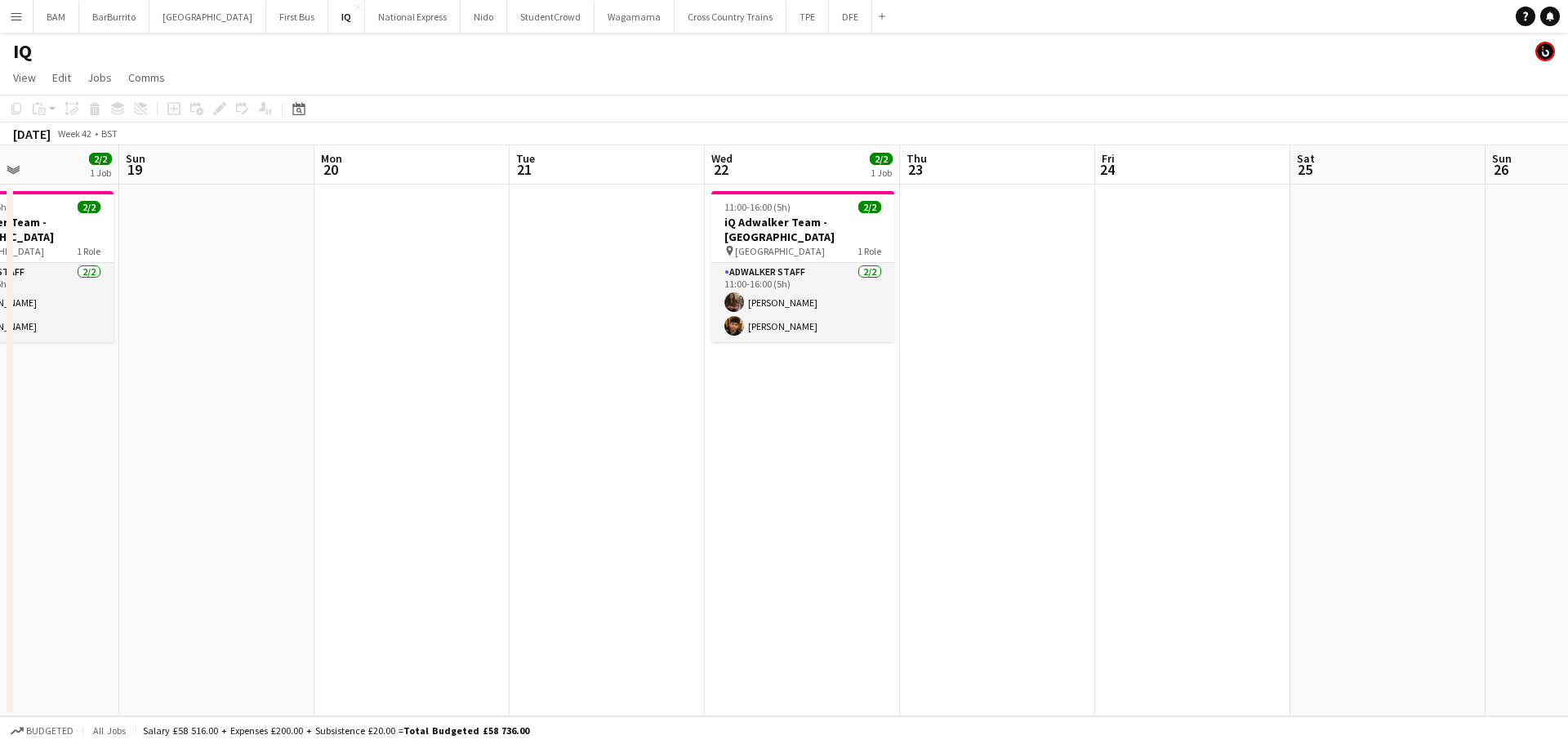
drag, startPoint x: 777, startPoint y: 272, endPoint x: 394, endPoint y: 245, distance: 384.0
click at [394, 245] on app-calendar-viewport "Thu 16 Fri 17 Sat 18 2/2 1 Job Sun 19 Mon 20 Tue 21 Wed 22 2/2 1 Job Thu 23 Fri…" at bounding box center [784, 430] width 1568 height 571
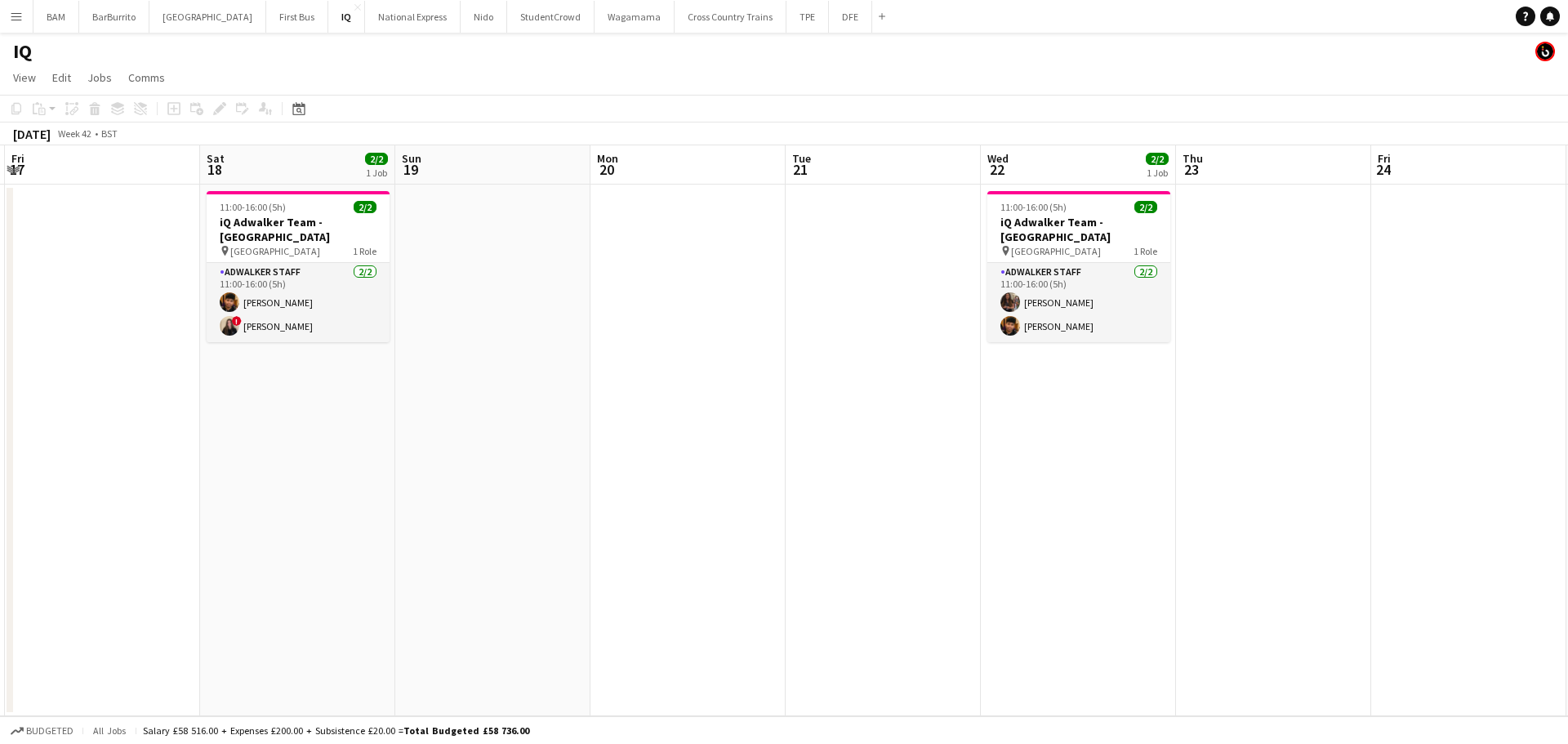
scroll to position [0, 383]
drag, startPoint x: 1066, startPoint y: 304, endPoint x: 1341, endPoint y: 322, distance: 275.6
click at [1341, 322] on app-calendar-viewport "Wed 15 Thu 16 Fri 17 Sat 18 2/2 1 Job Sun 19 Mon 20 Tue 21 Wed 22 2/2 1 Job Thu…" at bounding box center [784, 430] width 1568 height 571
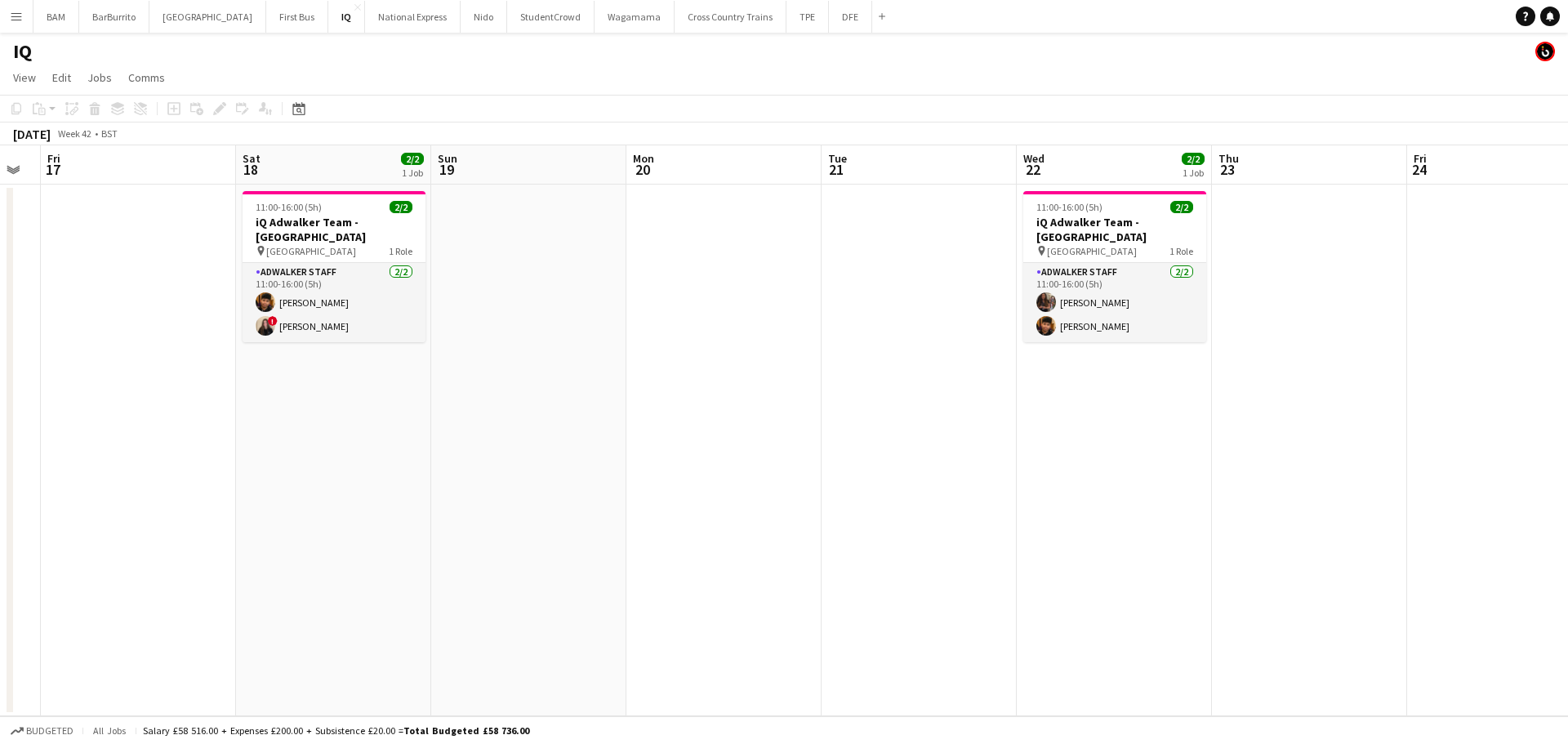
scroll to position [0, 472]
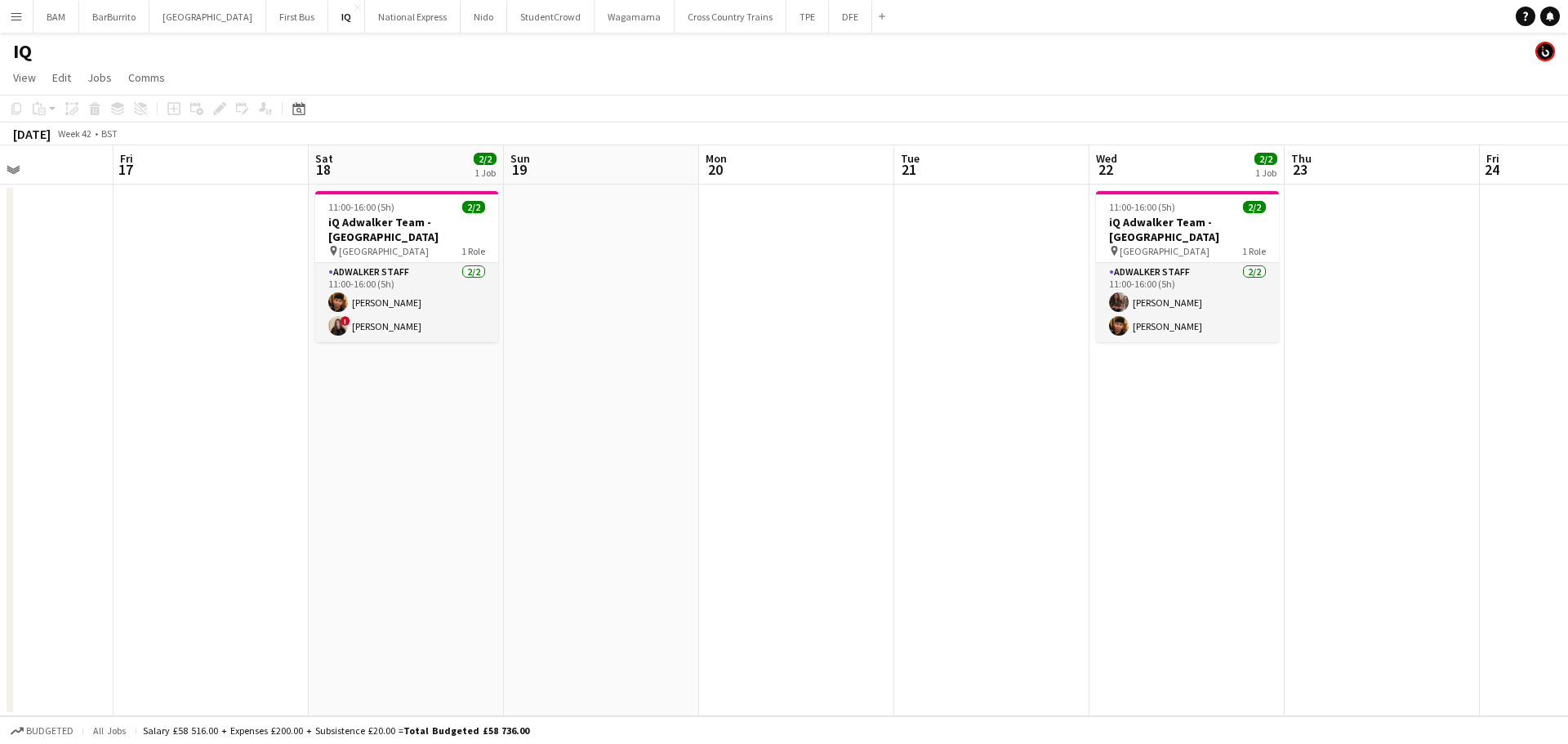
drag, startPoint x: 1096, startPoint y: 407, endPoint x: 1204, endPoint y: 385, distance: 110.2
click at [1204, 385] on app-calendar-viewport "Tue 14 Wed 15 Thu 16 Fri 17 Sat 18 2/2 1 Job Sun 19 Mon 20 Tue 21 Wed 22 2/2 1 …" at bounding box center [784, 430] width 1568 height 571
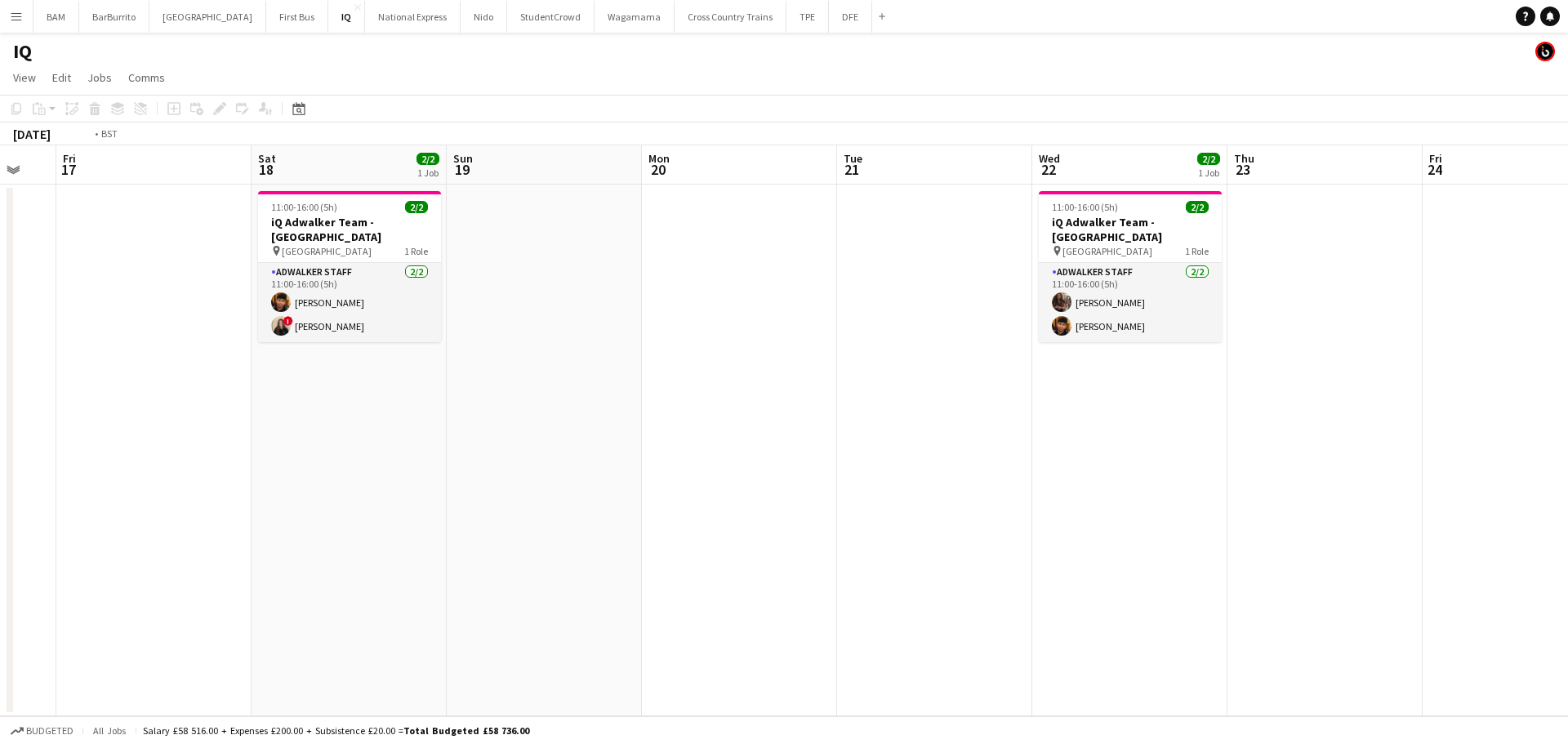
drag, startPoint x: 847, startPoint y: 296, endPoint x: 130, endPoint y: 255, distance: 718.2
click at [101, 261] on app-calendar-viewport "Tue 14 Wed 15 Thu 16 Fri 17 Sat 18 2/2 1 Job Sun 19 Mon 20 Tue 21 Wed 22 2/2 1 …" at bounding box center [784, 430] width 1568 height 571
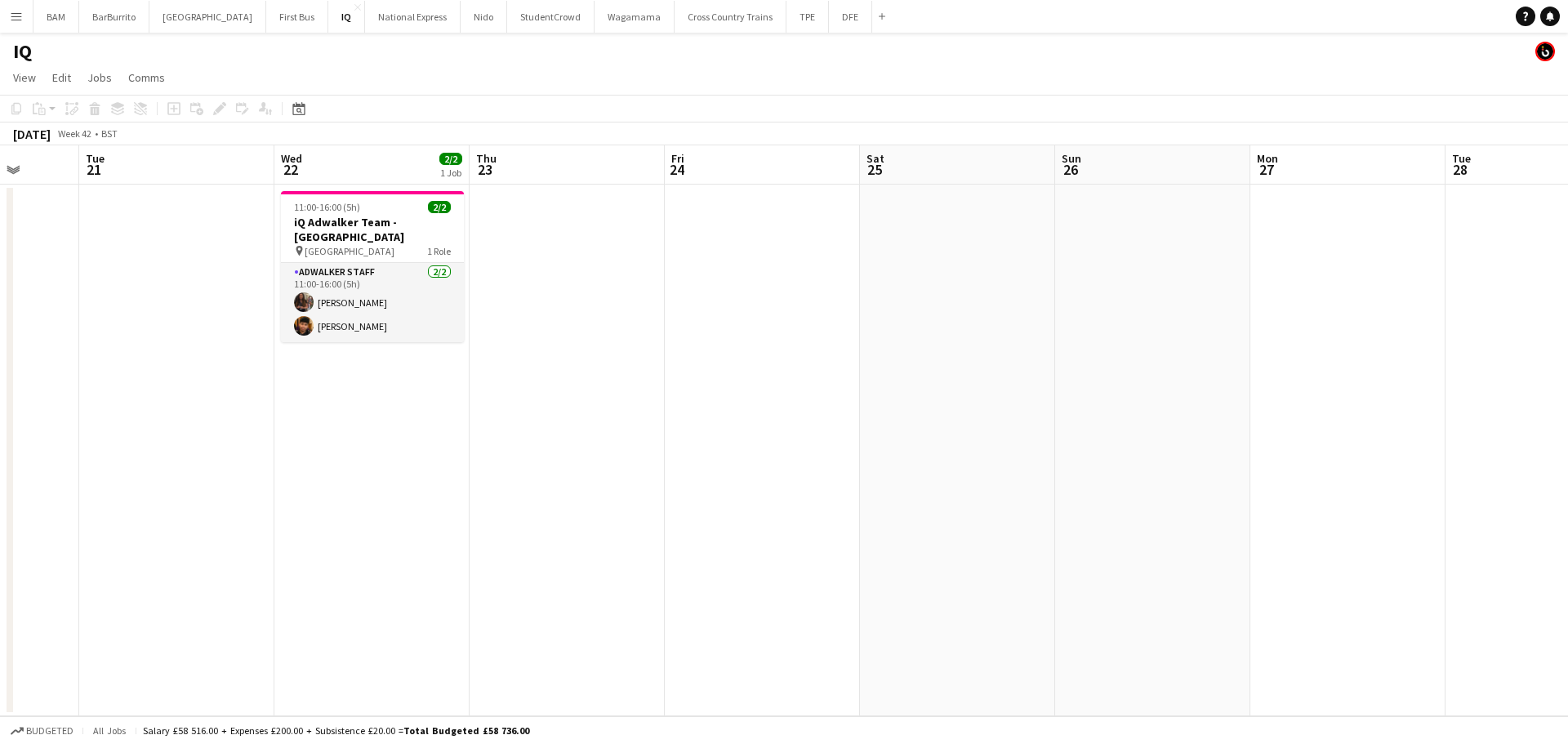
drag, startPoint x: 1158, startPoint y: 369, endPoint x: 117, endPoint y: 314, distance: 1042.5
click at [155, 320] on app-calendar-viewport "Sat 18 2/2 1 Job Sun 19 Mon 20 Tue 21 Wed 22 2/2 1 Job Thu 23 Fri 24 Sat 25 Sun…" at bounding box center [784, 430] width 1568 height 571
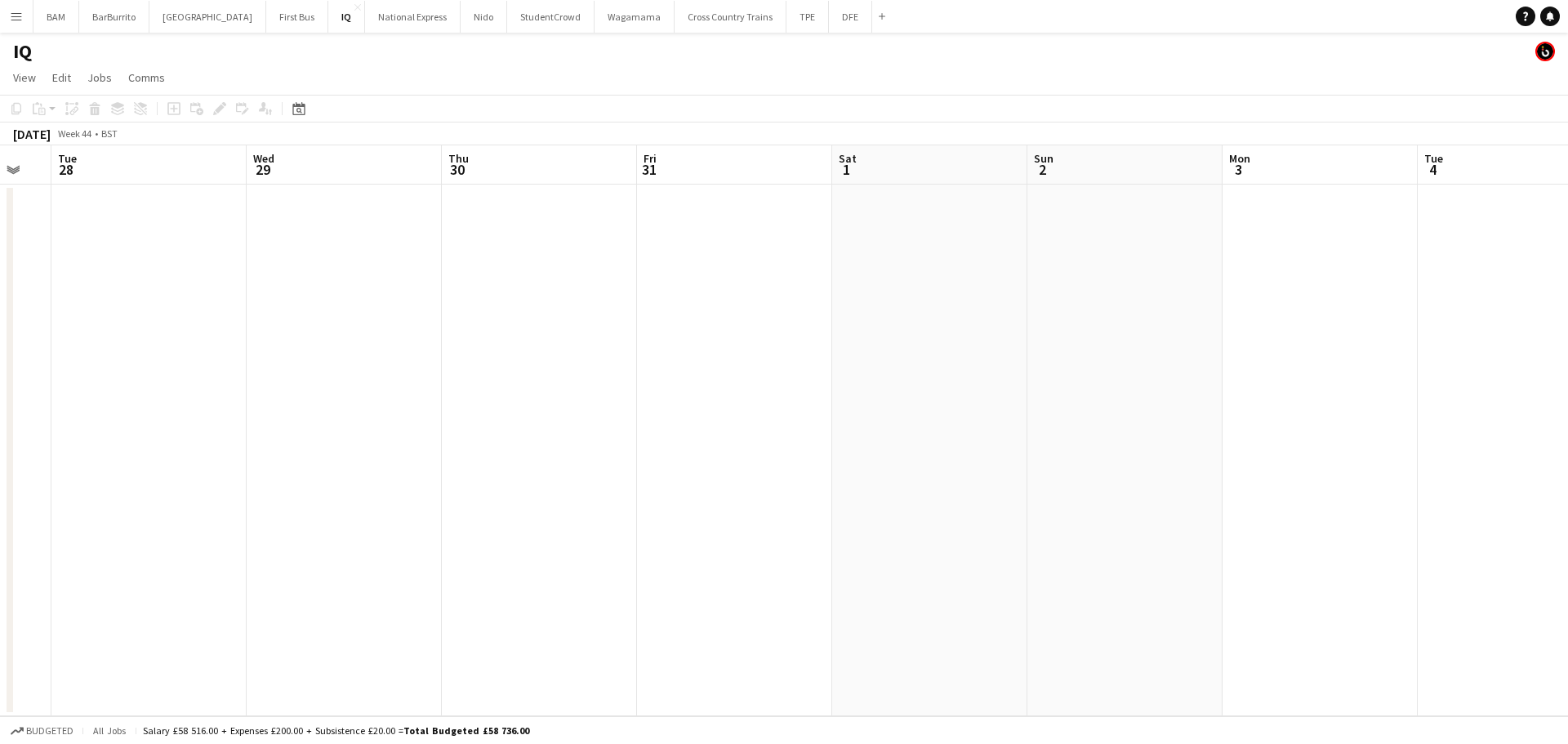
drag, startPoint x: 1234, startPoint y: 402, endPoint x: 272, endPoint y: 360, distance: 962.9
click at [267, 367] on app-calendar-viewport "Sat 25 Sun 26 Mon 27 Tue 28 Wed 29 Thu 30 Fri 31 Sat 1 Sun 2 Mon 3 Tue 4 Wed 5 …" at bounding box center [784, 430] width 1568 height 571
drag, startPoint x: 1222, startPoint y: 407, endPoint x: -32, endPoint y: 317, distance: 1257.2
click at [0, 317] on html "Menu Boards Boards Boards All jobs Status Workforce Workforce My Workforce Recr…" at bounding box center [784, 372] width 1568 height 744
drag, startPoint x: 1061, startPoint y: 422, endPoint x: 488, endPoint y: 336, distance: 579.4
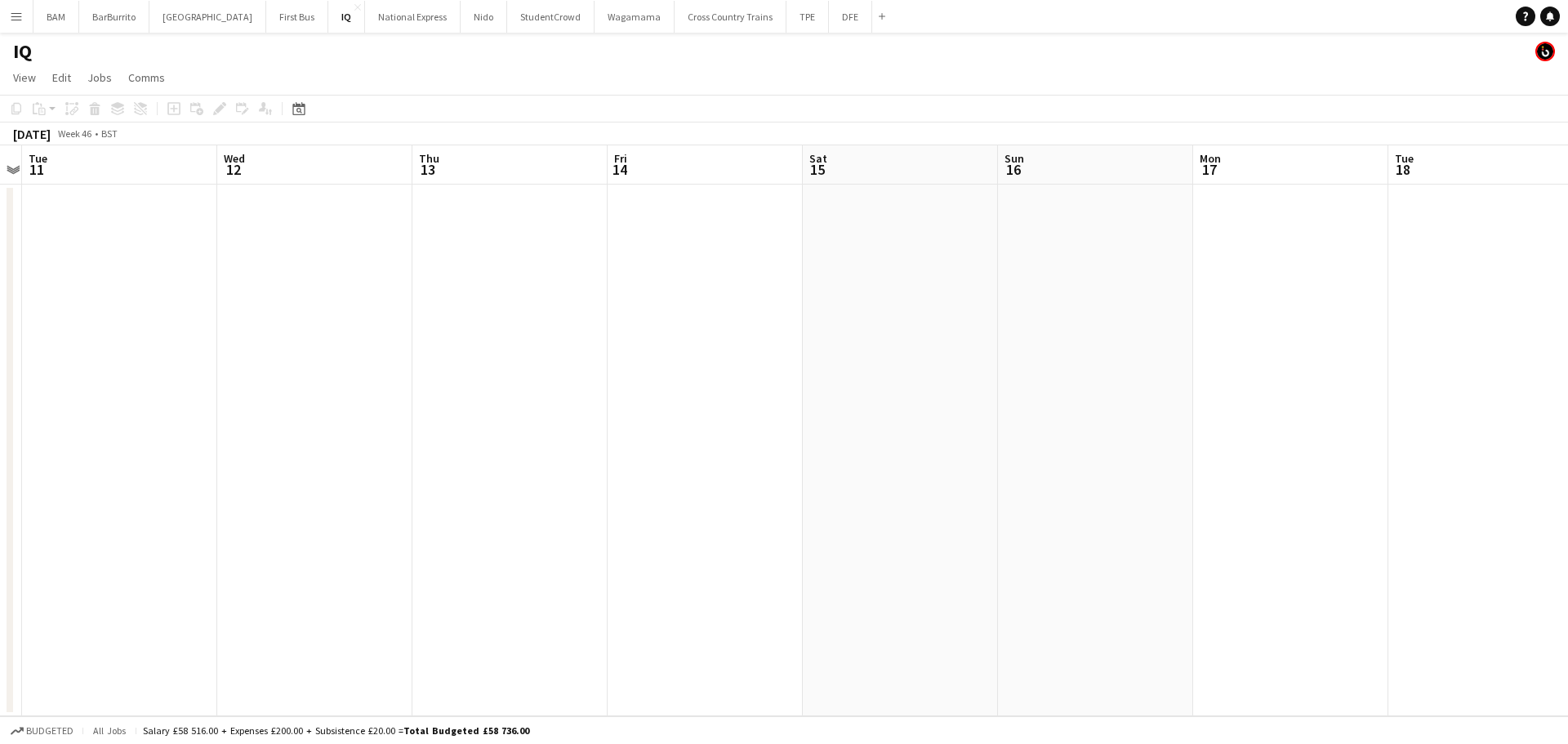
click at [0, 295] on html "Menu Boards Boards Boards All jobs Status Workforce Workforce My Workforce Recr…" at bounding box center [784, 372] width 1568 height 744
drag, startPoint x: 804, startPoint y: 363, endPoint x: 1171, endPoint y: 331, distance: 368.4
click at [0, 269] on html "Menu Boards Boards Boards All jobs Status Workforce Workforce My Workforce Recr…" at bounding box center [784, 372] width 1568 height 744
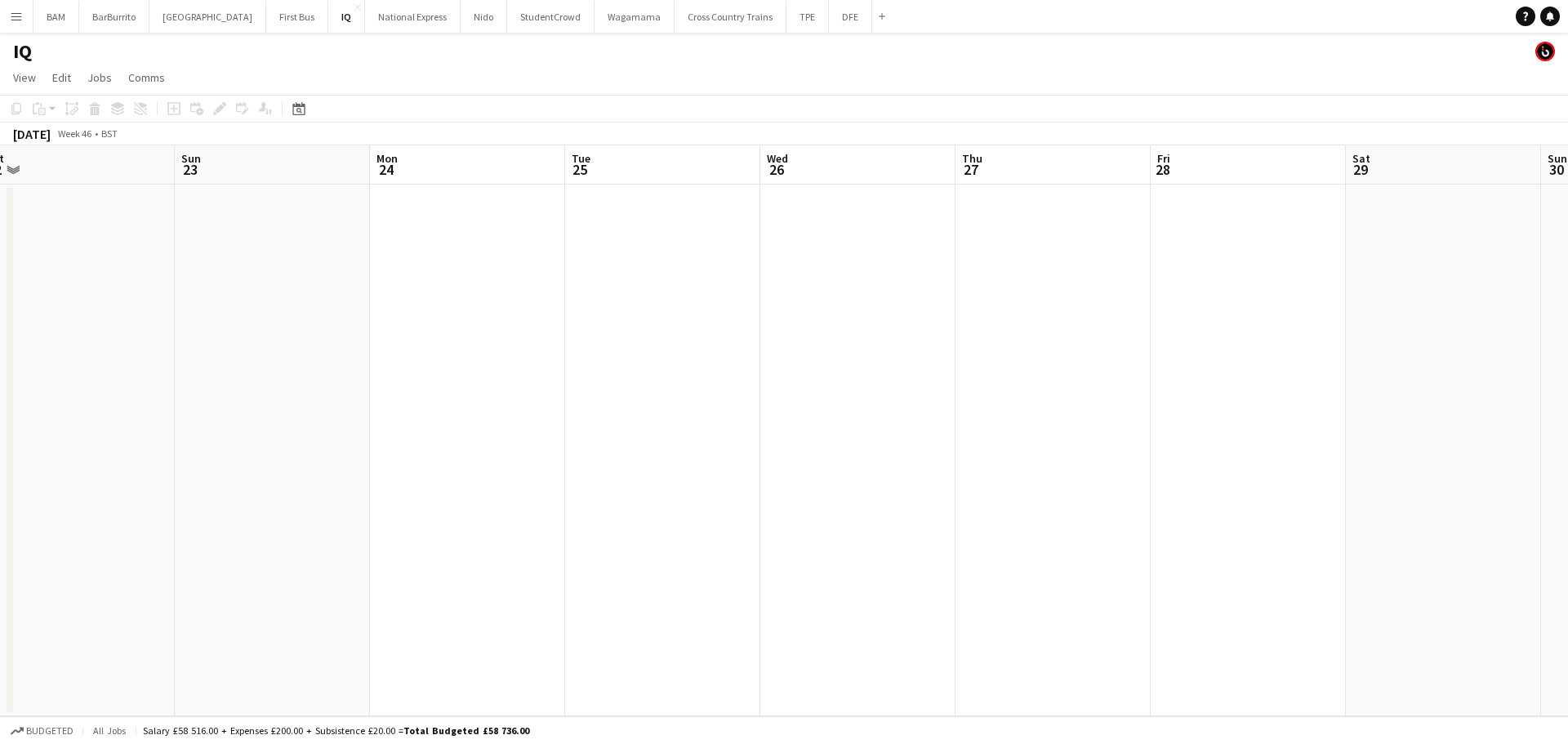
drag, startPoint x: 495, startPoint y: 301, endPoint x: 1324, endPoint y: 293, distance: 829.0
click at [1286, 289] on app-calendar-viewport "Thu 20 Fri 21 Sat 22 Sun 23 Mon 24 Tue 25 Wed 26 Thu 27 Fri 28 Sat 29 Sun 30 Mo…" at bounding box center [784, 430] width 1568 height 571
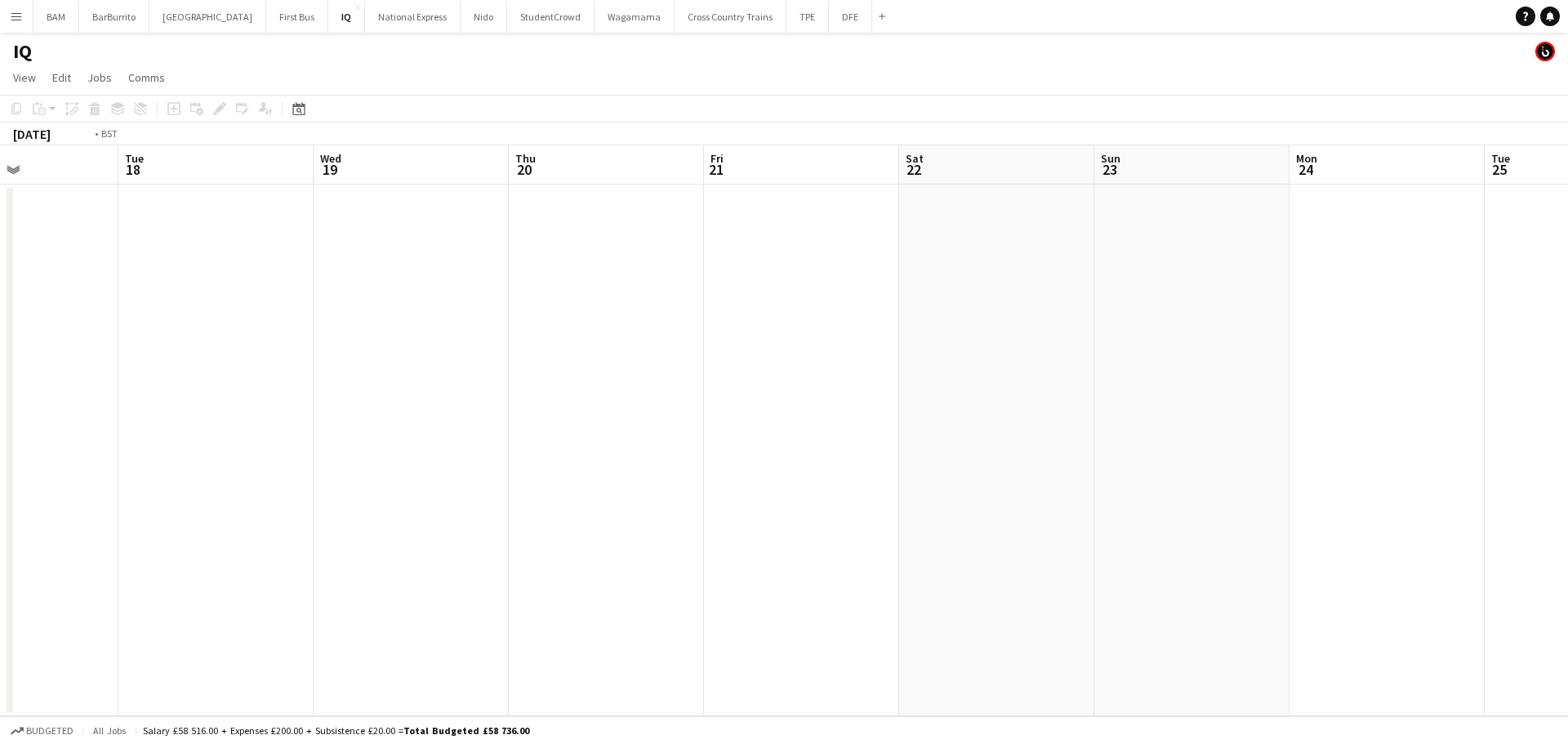
drag, startPoint x: 224, startPoint y: 259, endPoint x: 1044, endPoint y: 286, distance: 820.4
click at [1556, 278] on app-calendar-viewport "Sat 15 Sun 16 Mon 17 Tue 18 Wed 19 Thu 20 Fri 21 Sat 22 Sun 23 Mon 24 Tue 25 We…" at bounding box center [784, 430] width 1568 height 571
drag, startPoint x: 270, startPoint y: 220, endPoint x: 905, endPoint y: 273, distance: 637.2
click at [1200, 258] on app-calendar-viewport "Sat 8 Sun 9 Mon 10 Tue 11 Wed 12 Thu 13 Fri 14 Sat 15 Sun 16 Mon 17 Tue 18 Wed …" at bounding box center [784, 430] width 1568 height 571
drag, startPoint x: 311, startPoint y: 270, endPoint x: 1177, endPoint y: 276, distance: 866.0
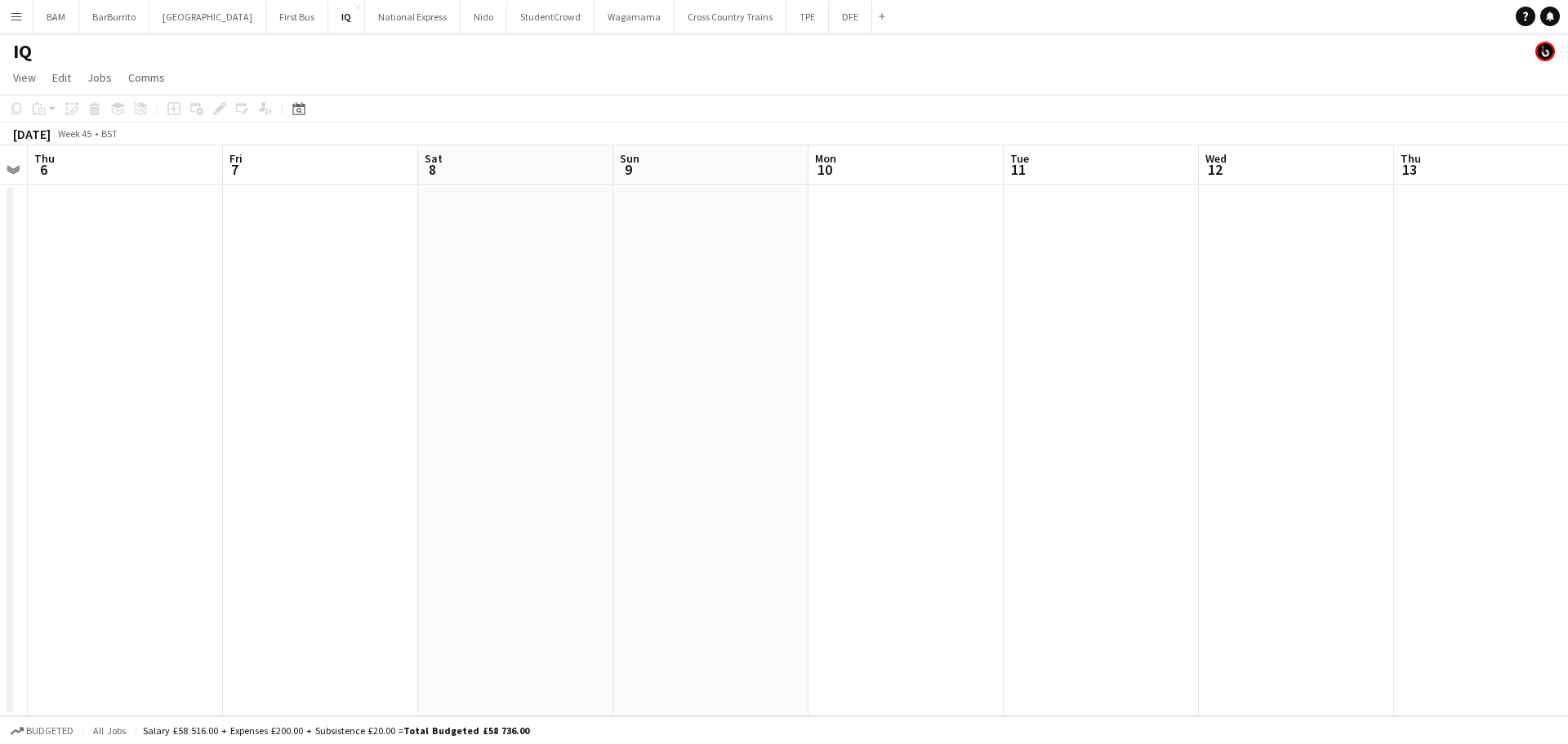
click at [1175, 276] on app-calendar-viewport "Mon 3 Tue 4 Wed 5 Thu 6 Fri 7 Sat 8 Sun 9 Mon 10 Tue 11 Wed 12 Thu 13 Fri 14 Sa…" at bounding box center [784, 430] width 1568 height 571
drag, startPoint x: 153, startPoint y: 277, endPoint x: 1234, endPoint y: 293, distance: 1081.1
click at [1270, 296] on app-calendar-viewport "Tue 28 Wed 29 Thu 30 Fri 31 Sat 1 Sun 2 Mon 3 Tue 4 Wed 5 Thu 6 Fri 7 Sat 8 Sun…" at bounding box center [784, 430] width 1568 height 571
drag, startPoint x: 219, startPoint y: 282, endPoint x: 1280, endPoint y: 335, distance: 1062.3
click at [1295, 339] on app-calendar-viewport "Tue 21 Wed 22 2/2 1 Job Thu 23 Fri 24 Sat 25 Sun 26 Mon 27 Tue 28 Wed 29 Thu 30…" at bounding box center [784, 430] width 1568 height 571
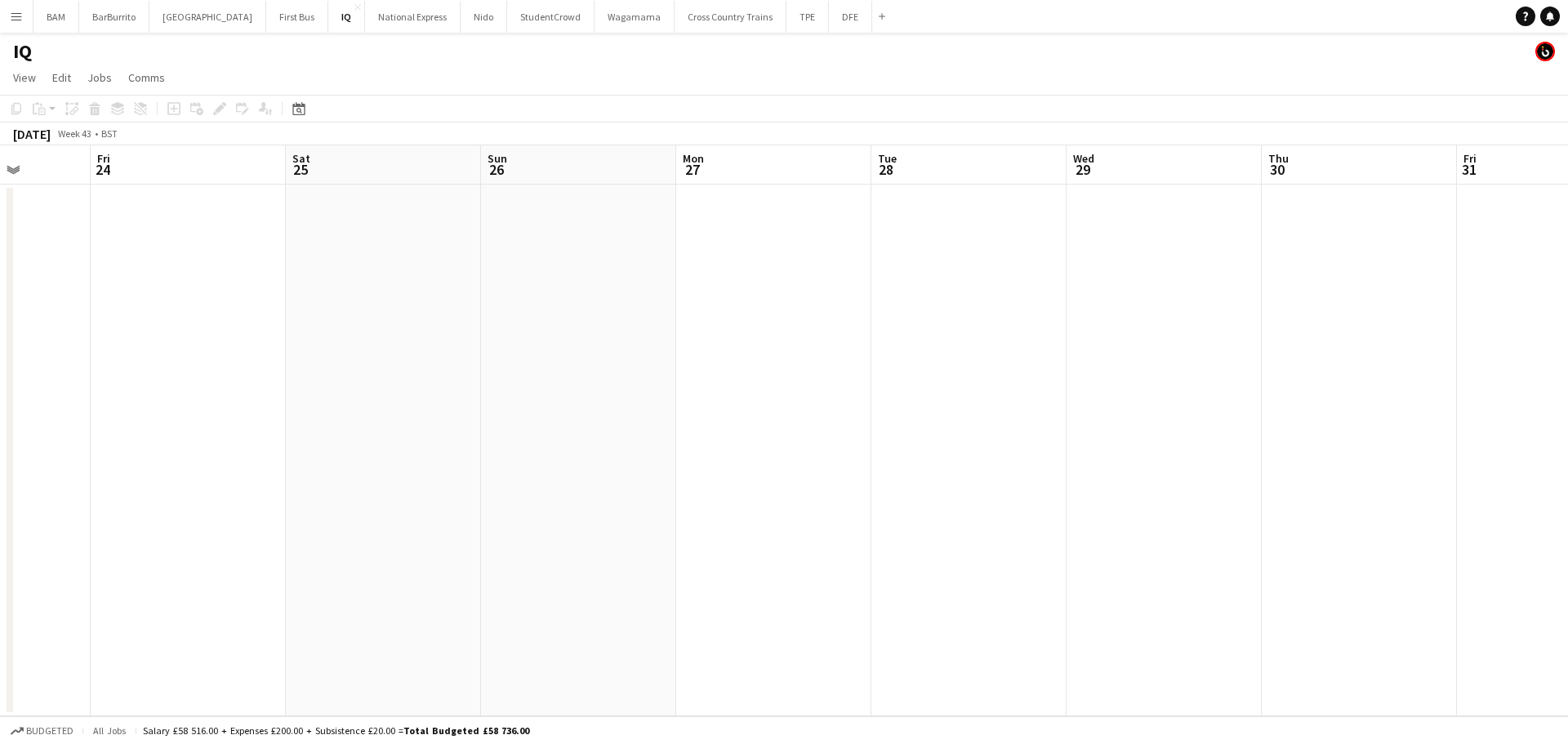
drag, startPoint x: 1068, startPoint y: 280, endPoint x: 258, endPoint y: 217, distance: 812.4
click at [258, 217] on app-calendar-viewport "Tue 21 Wed 22 2/2 1 Job Thu 23 Fri 24 Sat 25 Sun 26 Mon 27 Tue 28 Wed 29 Thu 30…" at bounding box center [784, 430] width 1568 height 571
drag, startPoint x: 955, startPoint y: 296, endPoint x: 618, endPoint y: 256, distance: 339.4
click at [273, 240] on app-calendar-viewport "Tue 21 Wed 22 2/2 1 Job Thu 23 Fri 24 Sat 25 Sun 26 Mon 27 Tue 28 Wed 29 Thu 30…" at bounding box center [784, 430] width 1568 height 571
drag, startPoint x: 711, startPoint y: 291, endPoint x: 1277, endPoint y: 289, distance: 566.0
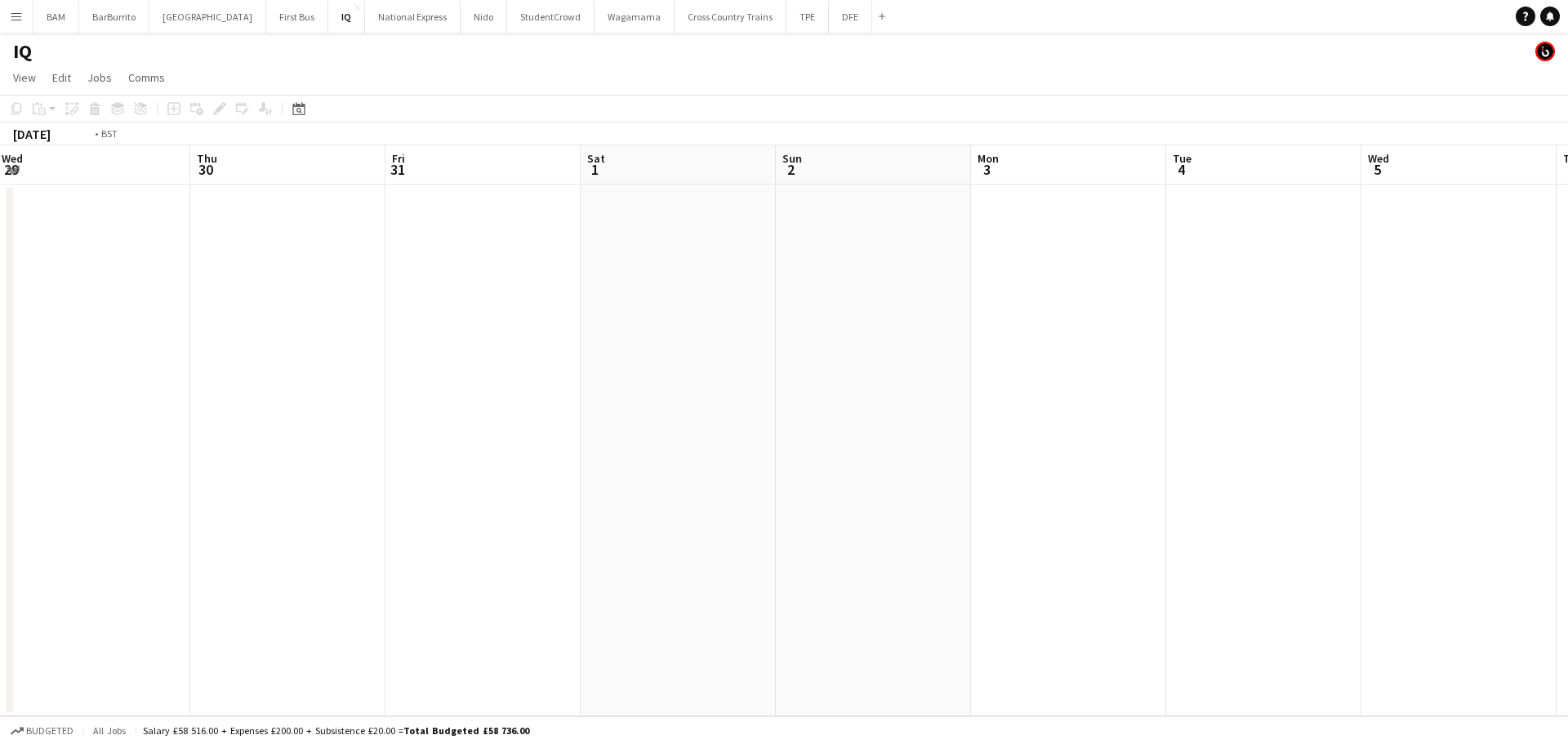
click at [1334, 271] on app-calendar-viewport "Sun 26 Mon 27 Tue 28 Wed 29 Thu 30 Fri 31 Sat 1 Sun 2 Mon 3 Tue 4 Wed 5 Thu 6 F…" at bounding box center [784, 430] width 1568 height 571
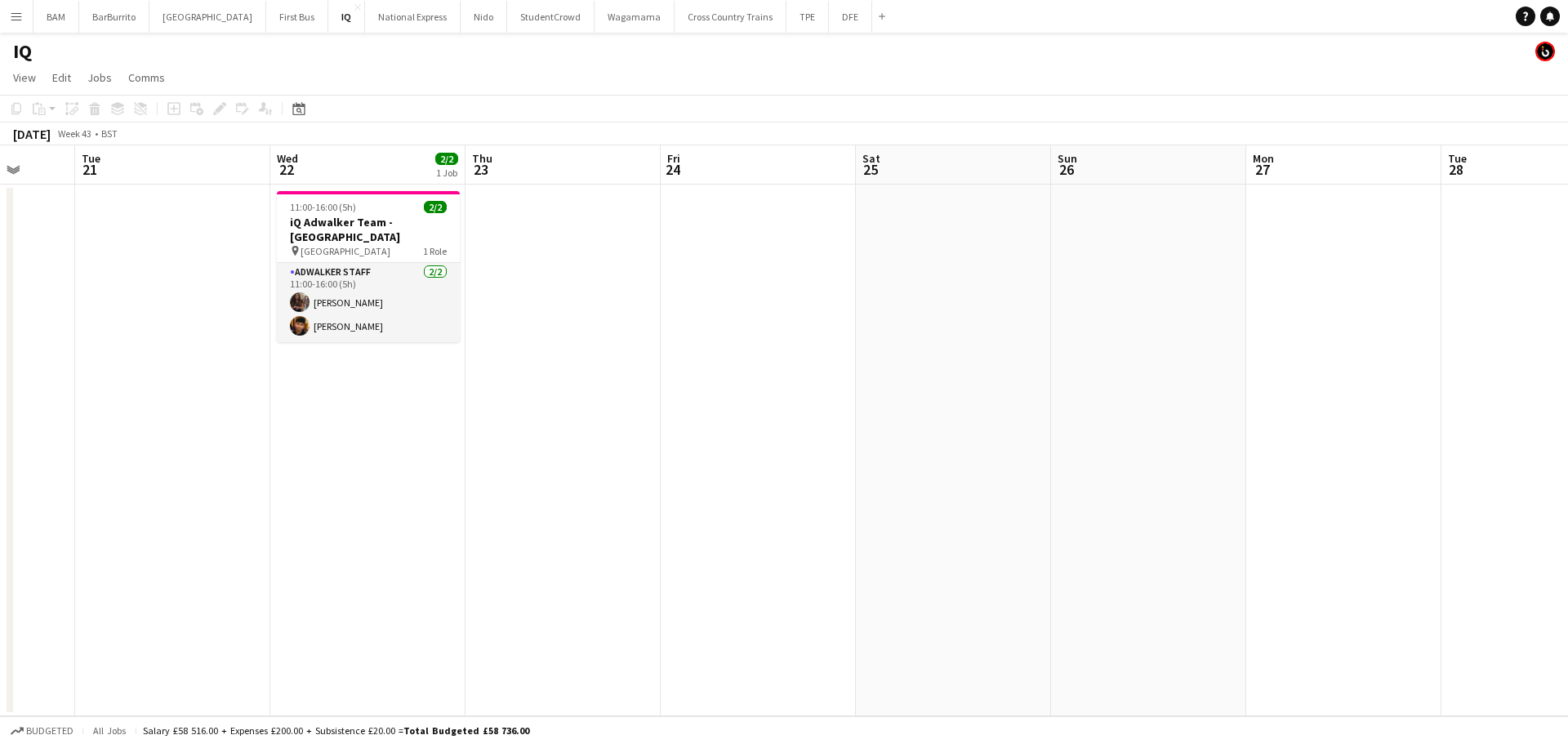
scroll to position [0, 492]
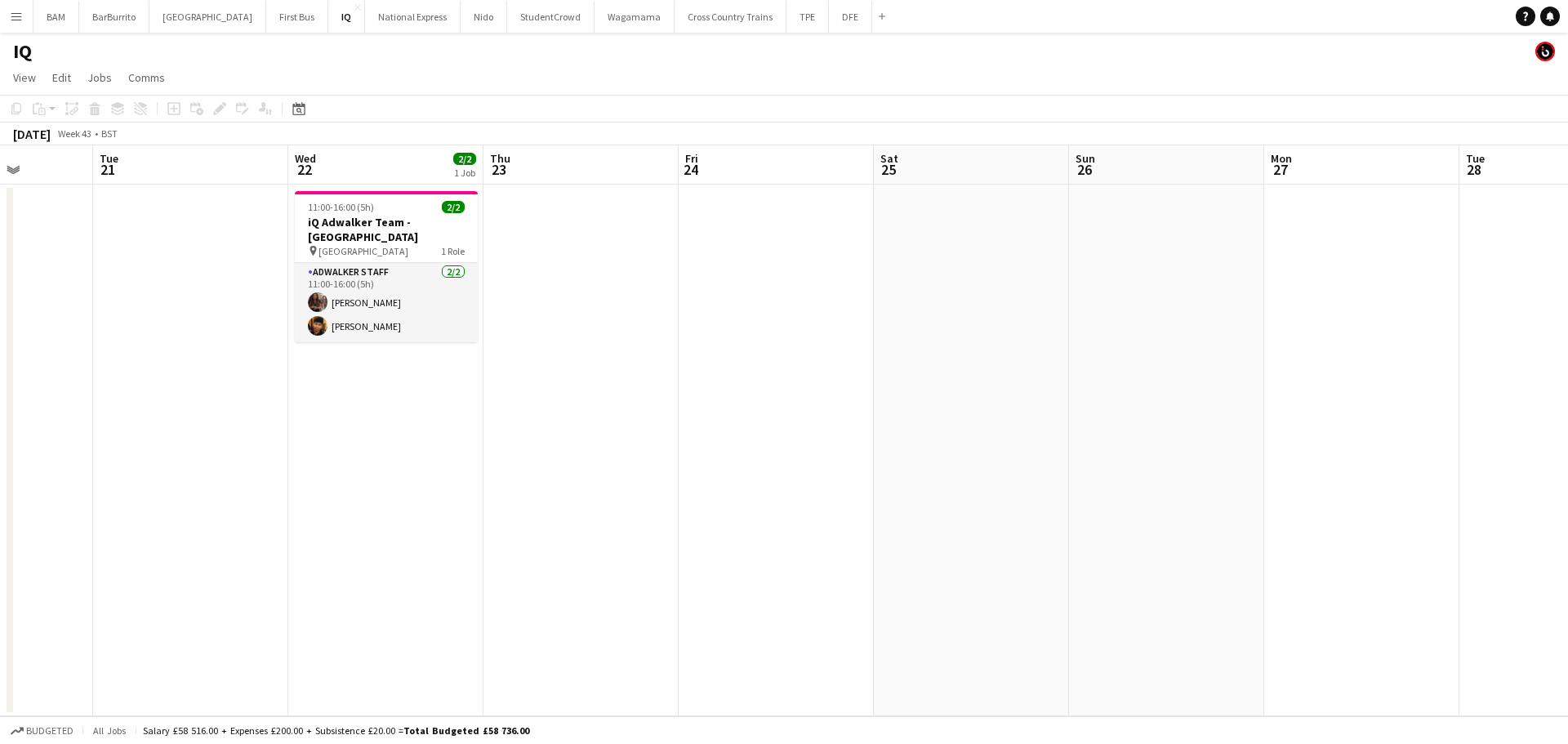
drag, startPoint x: 716, startPoint y: 253, endPoint x: 1564, endPoint y: 290, distance: 848.8
click at [1564, 290] on app-calendar-viewport "Sat 18 2/2 1 Job Sun 19 Mon 20 Tue 21 Wed 22 2/2 1 Job Thu 23 Fri 24 Sat 25 Sun…" at bounding box center [784, 430] width 1568 height 571
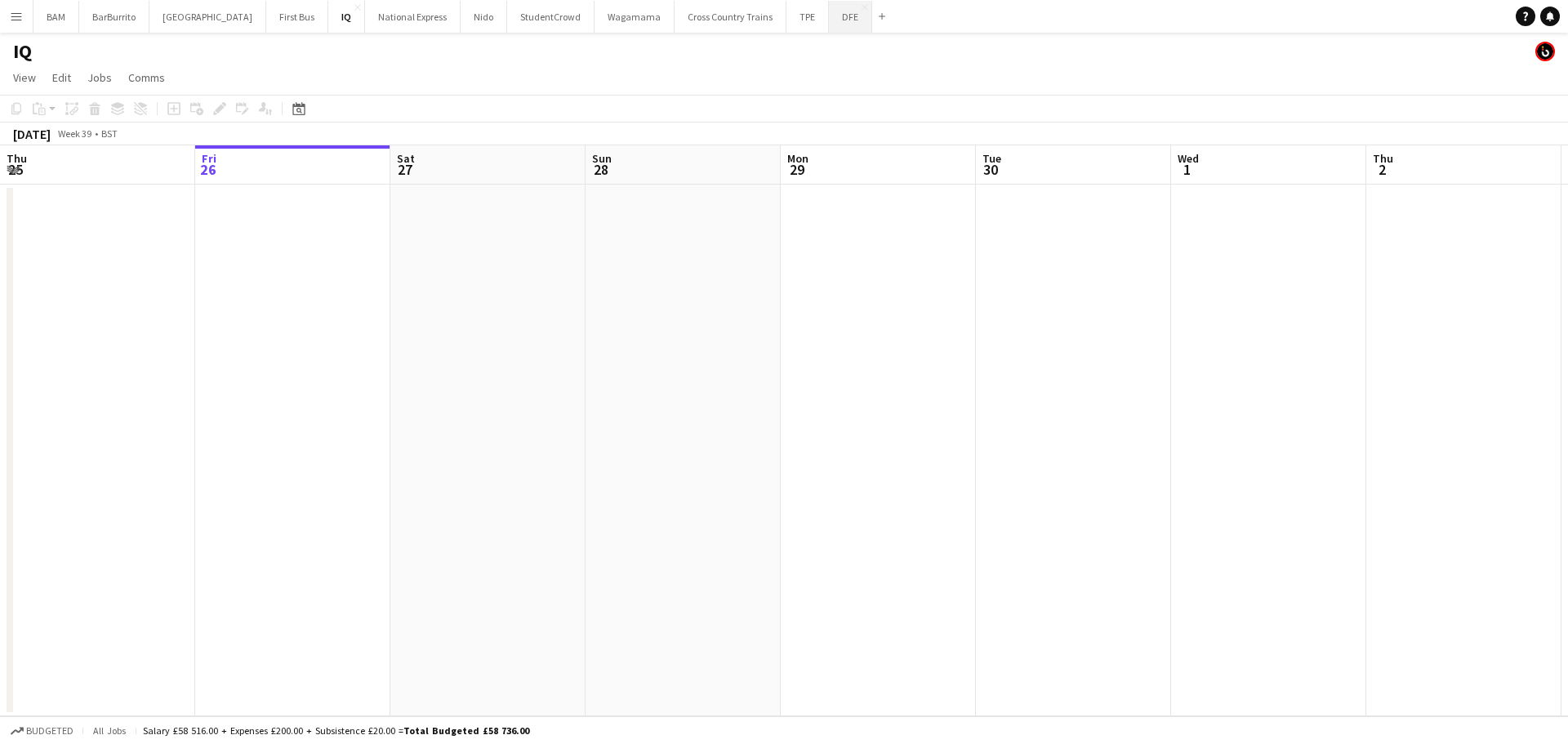
click at [828, 19] on button "DFE Close" at bounding box center [850, 17] width 43 height 32
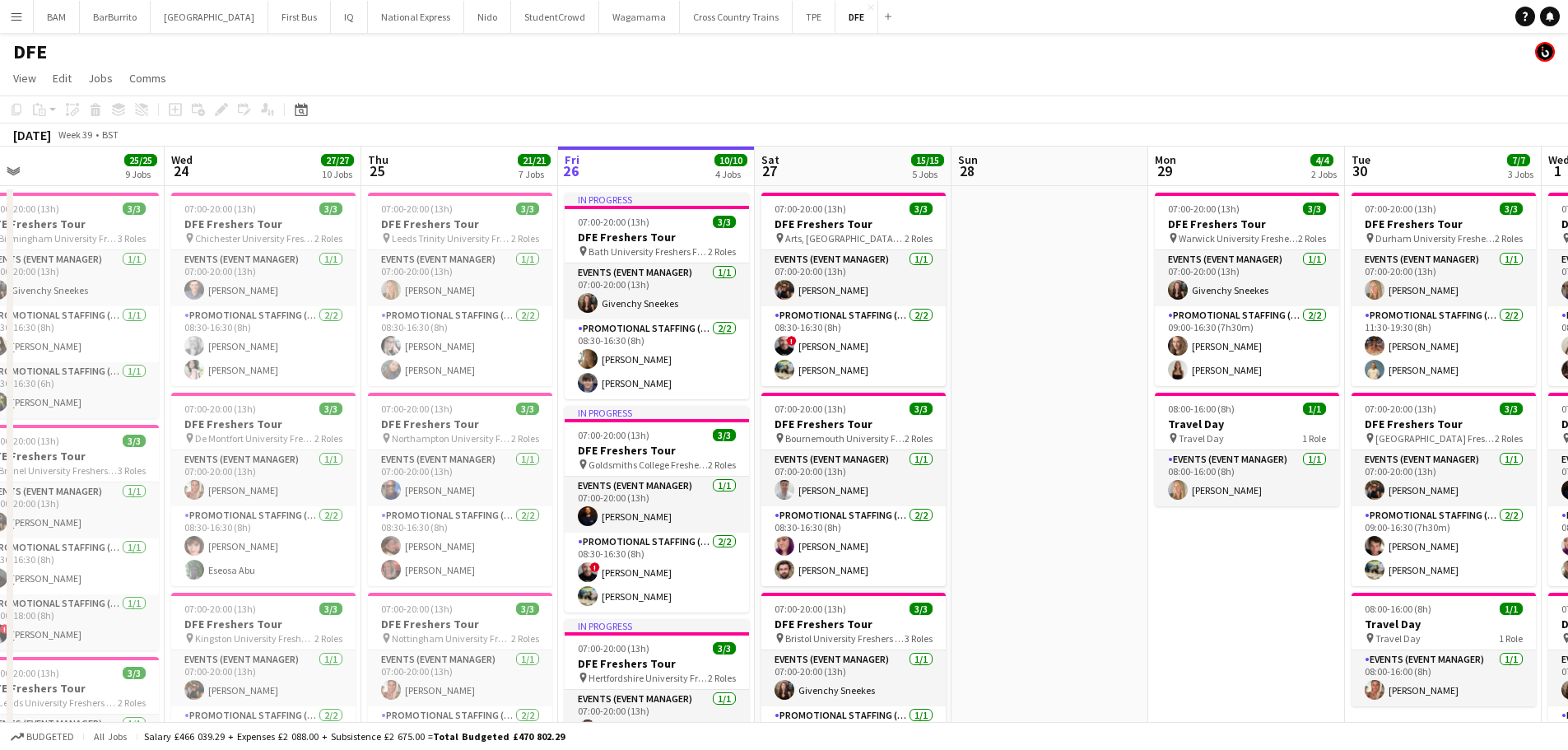
scroll to position [0, 424]
drag, startPoint x: 612, startPoint y: 380, endPoint x: 975, endPoint y: 368, distance: 363.2
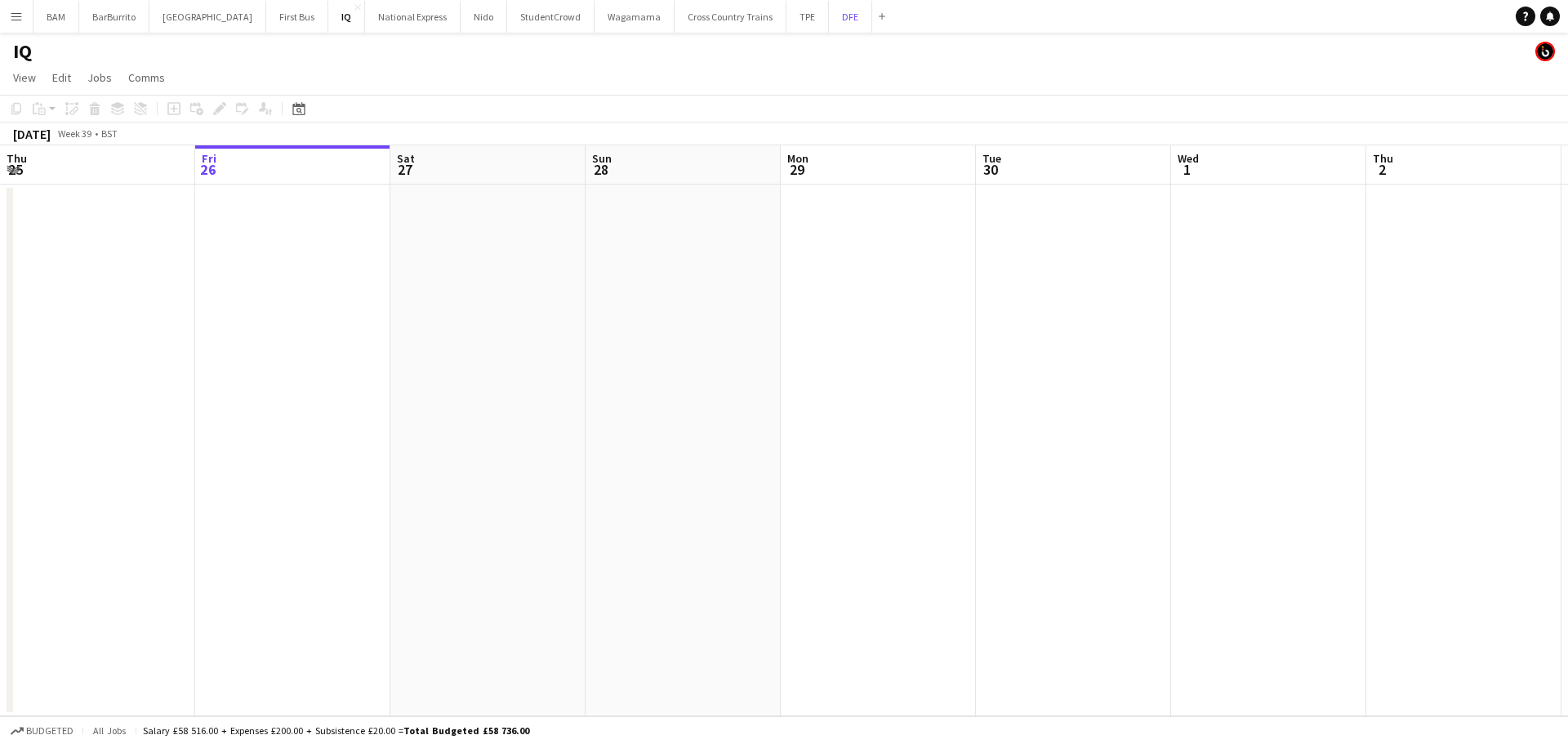
drag, startPoint x: 799, startPoint y: 23, endPoint x: 789, endPoint y: 91, distance: 68.7
click at [797, 37] on div "Menu Boards Boards Boards All jobs Status Workforce Workforce My Workforce Recr…" at bounding box center [784, 372] width 1568 height 744
click at [828, 20] on button "DFE Close" at bounding box center [850, 17] width 43 height 32
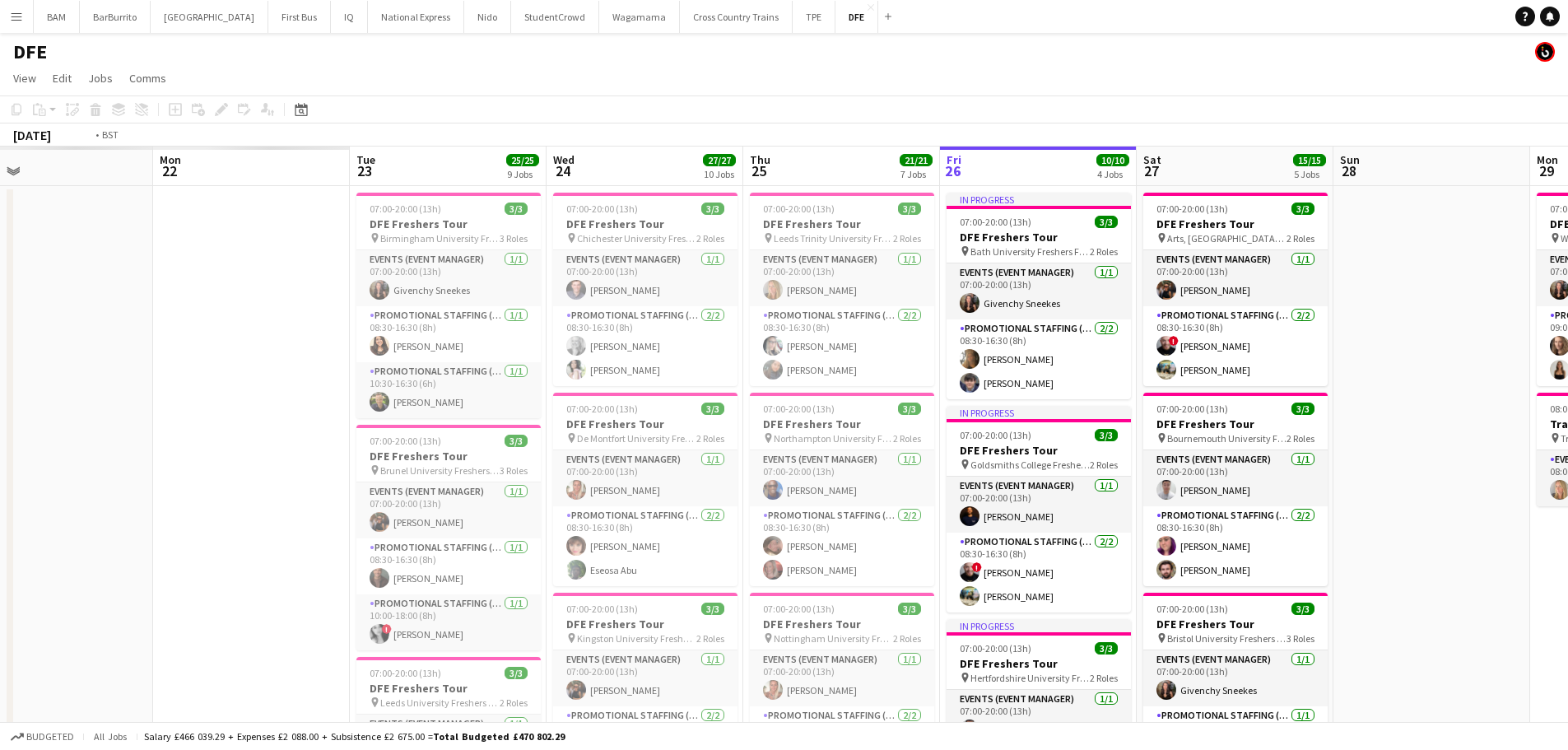
scroll to position [0, 565]
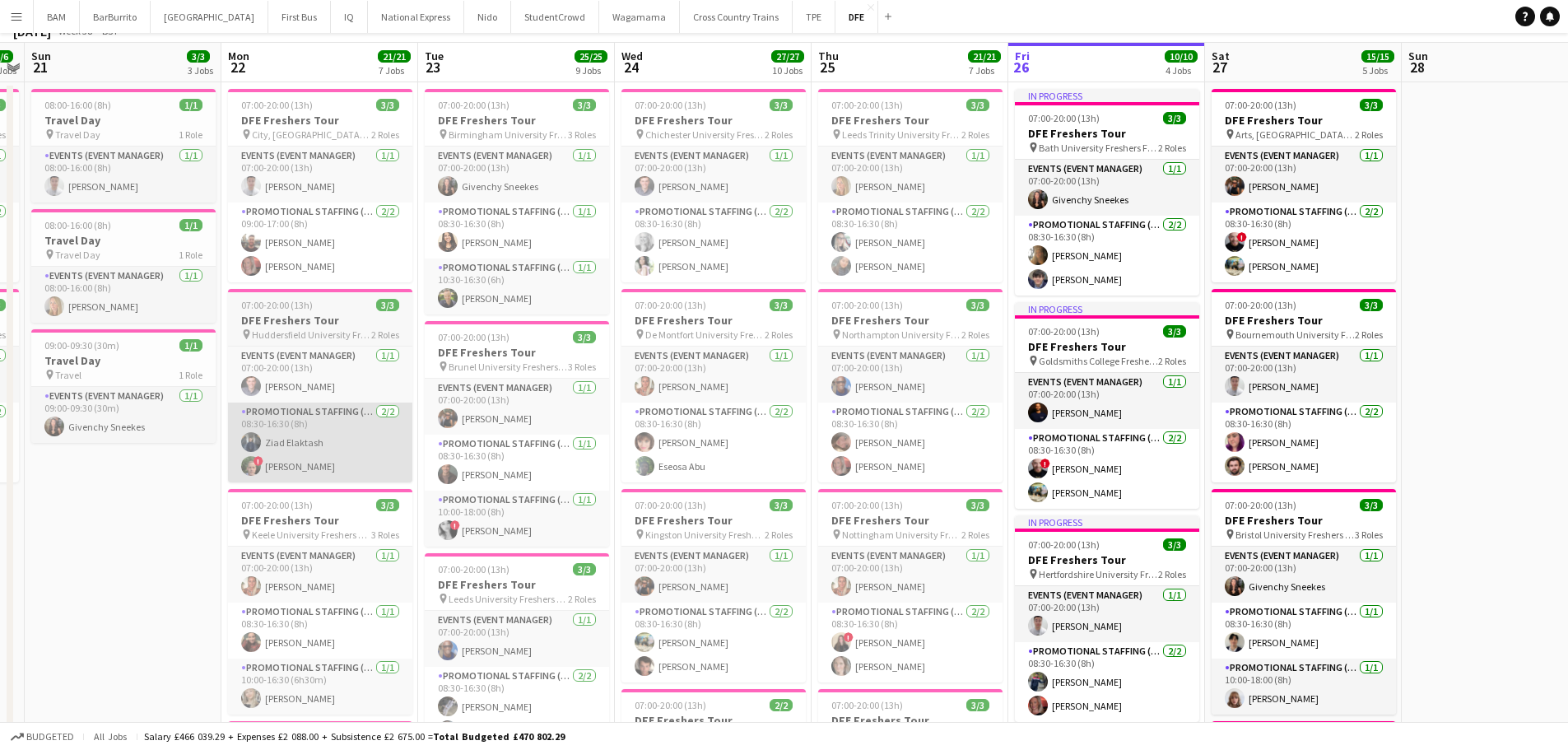
scroll to position [165, 0]
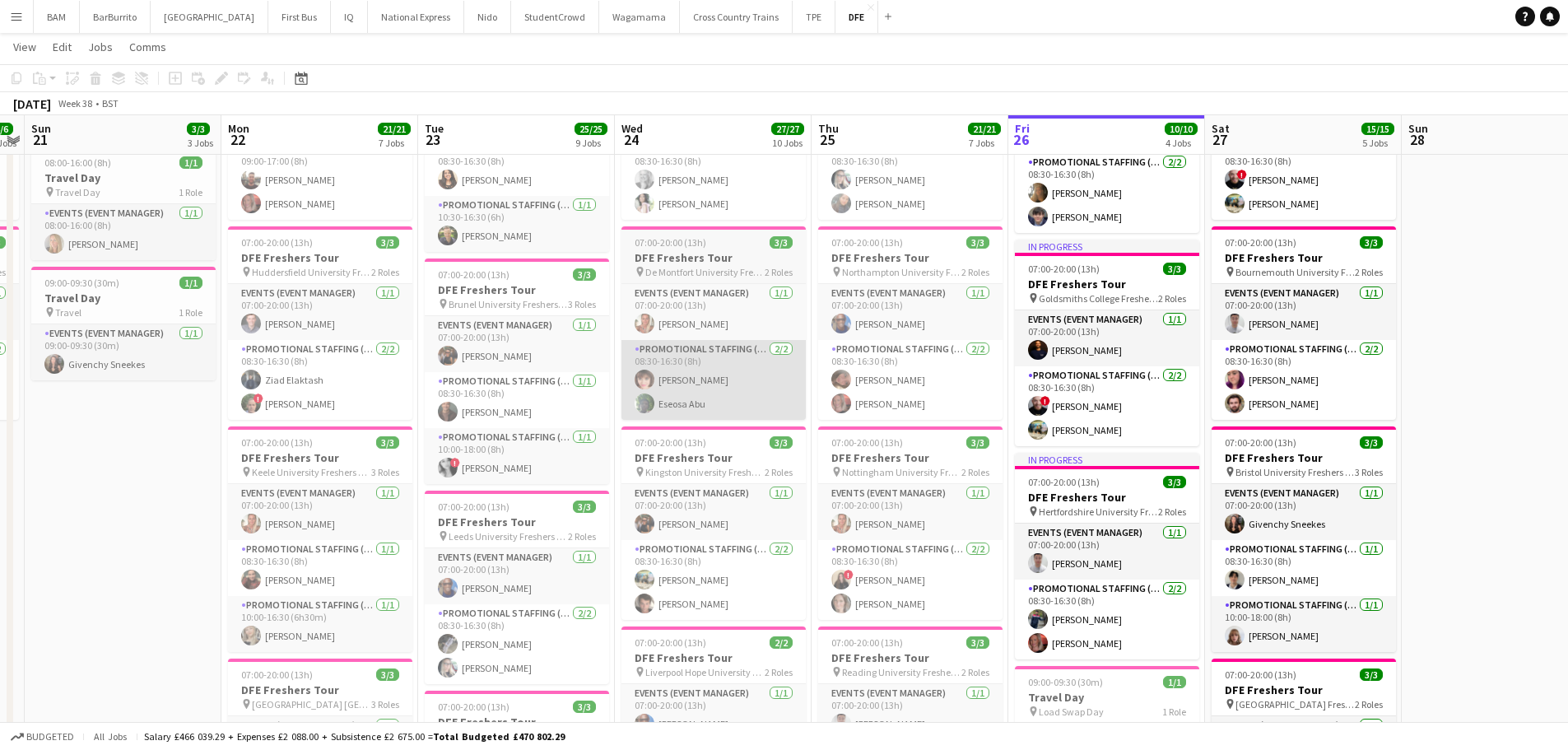
drag, startPoint x: 337, startPoint y: 314, endPoint x: 624, endPoint y: 361, distance: 290.8
click at [337, 316] on app-card-role "Events (Event Manager) 1/1 07:00-20:00 (13h) Luke Drewell" at bounding box center [320, 312] width 184 height 56
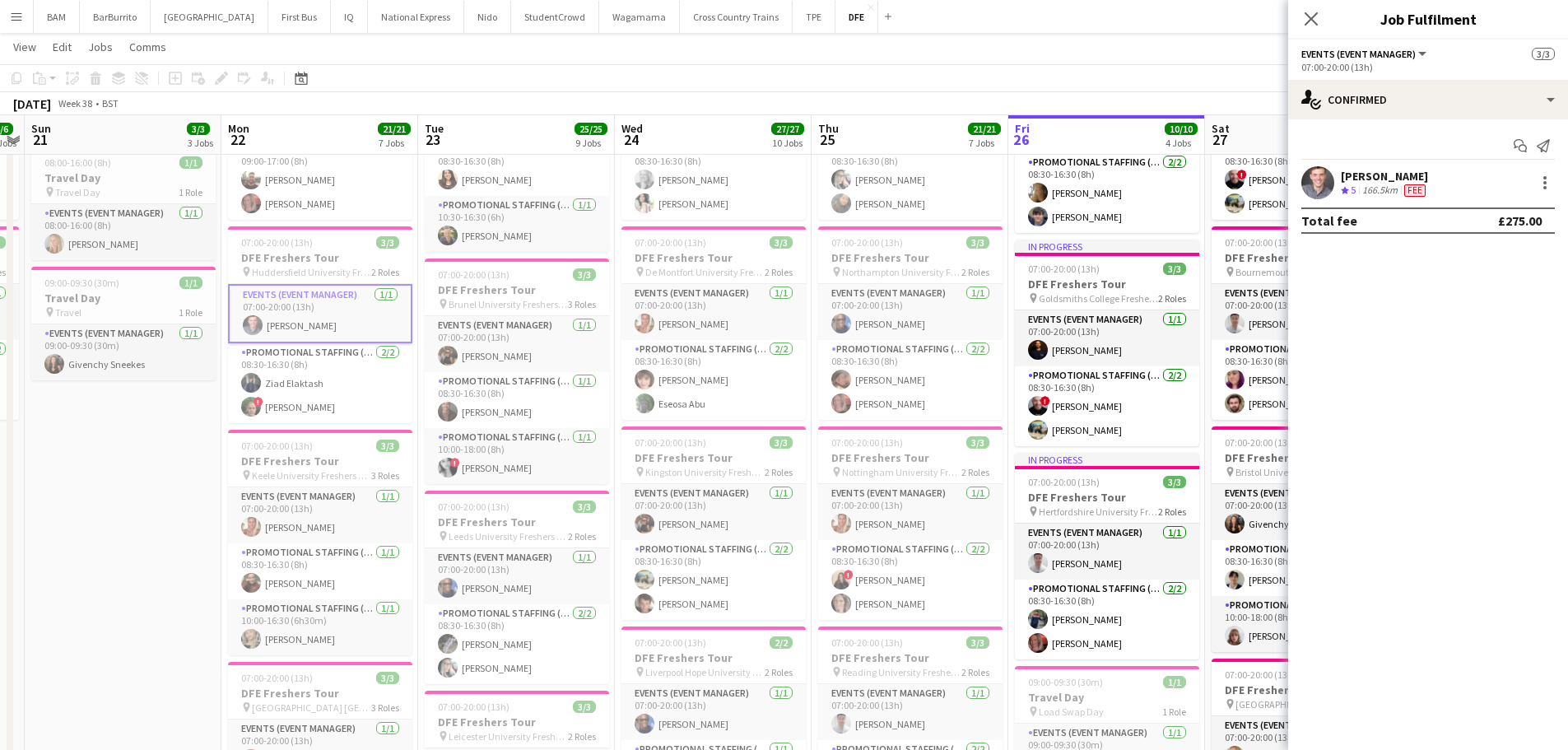
click at [1460, 195] on div "Luke Drewell Crew rating 5 166.5km Fee" at bounding box center [1427, 183] width 279 height 33
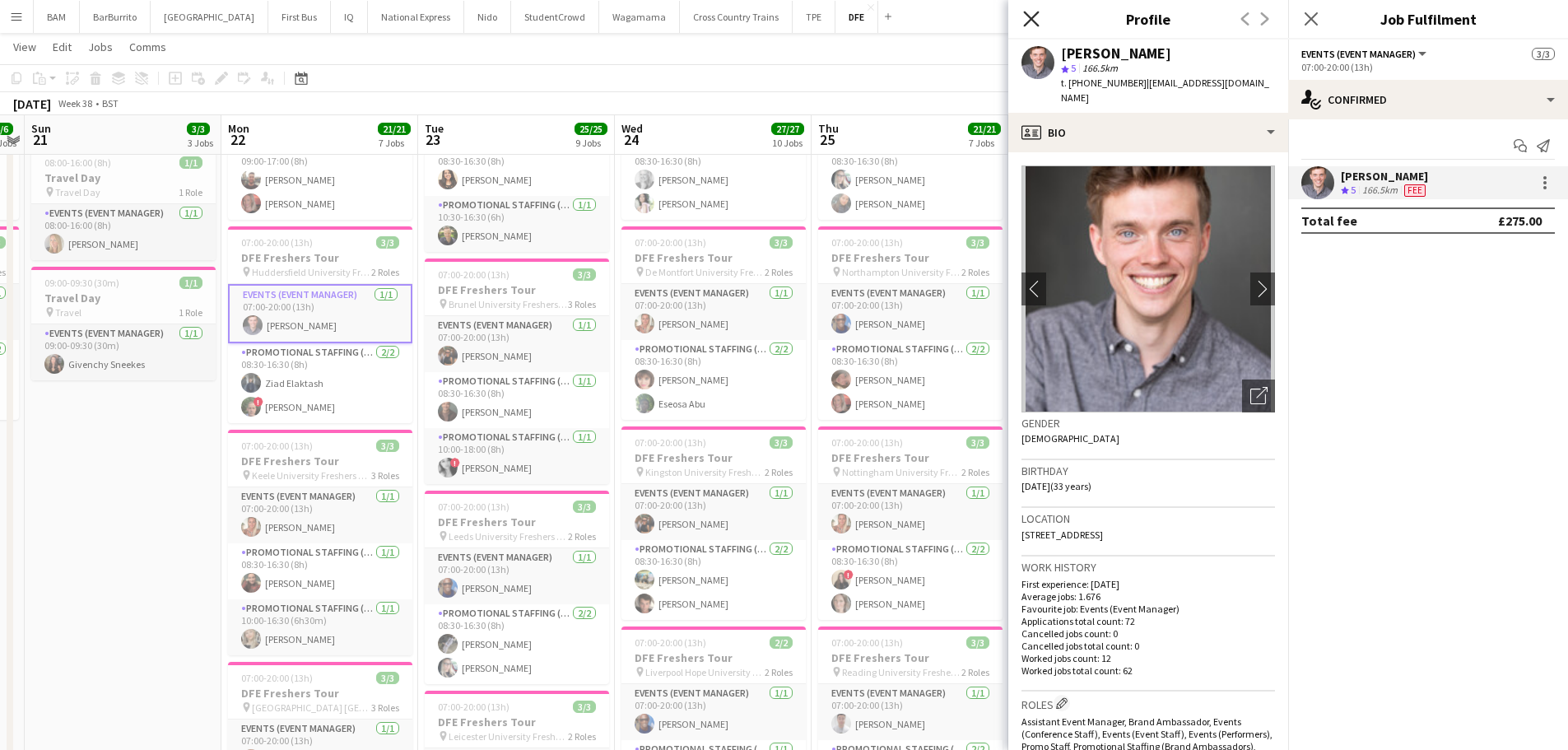
click at [1036, 18] on icon "Close pop-in" at bounding box center [1031, 18] width 16 height 16
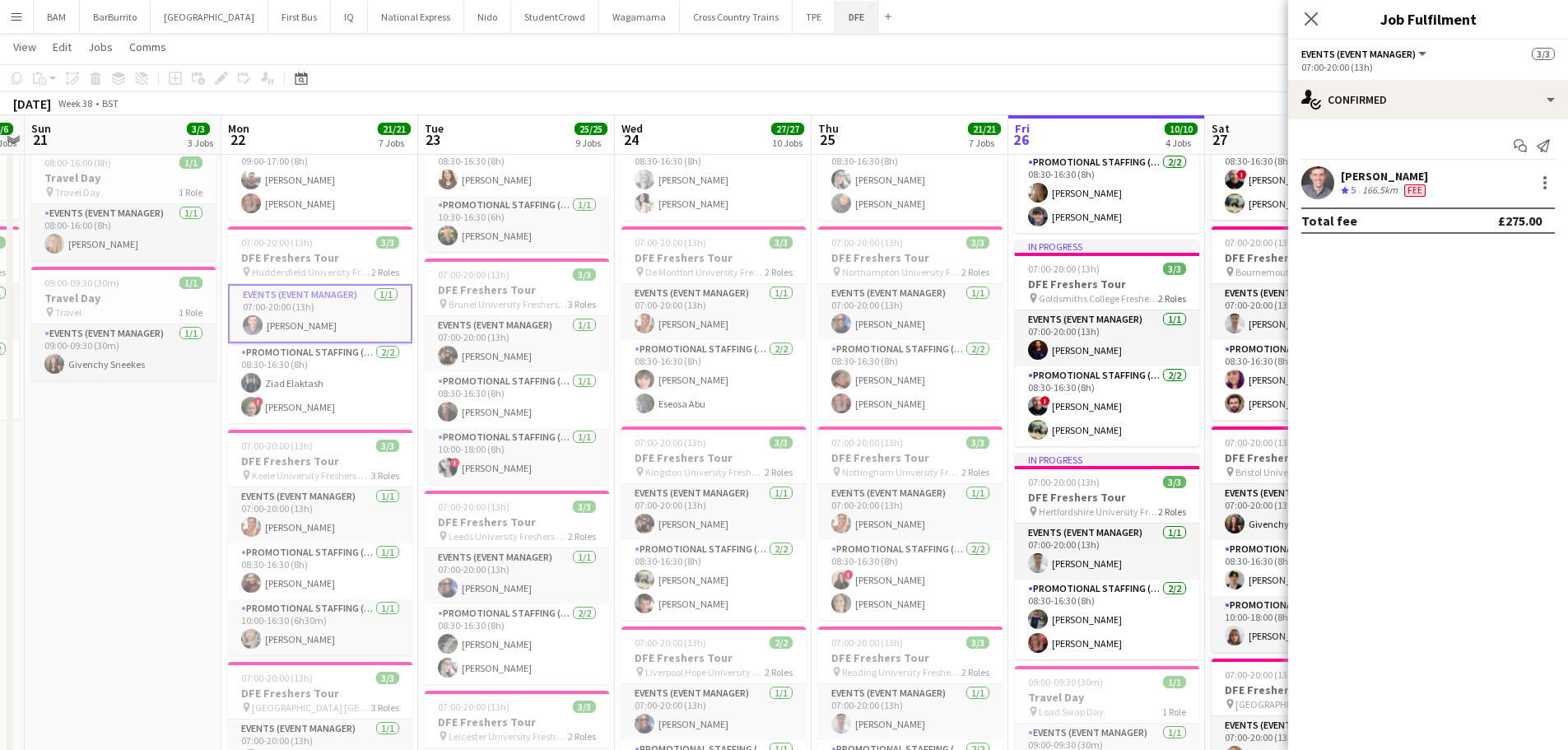
click at [835, 25] on button "DFE Close" at bounding box center [856, 17] width 43 height 32
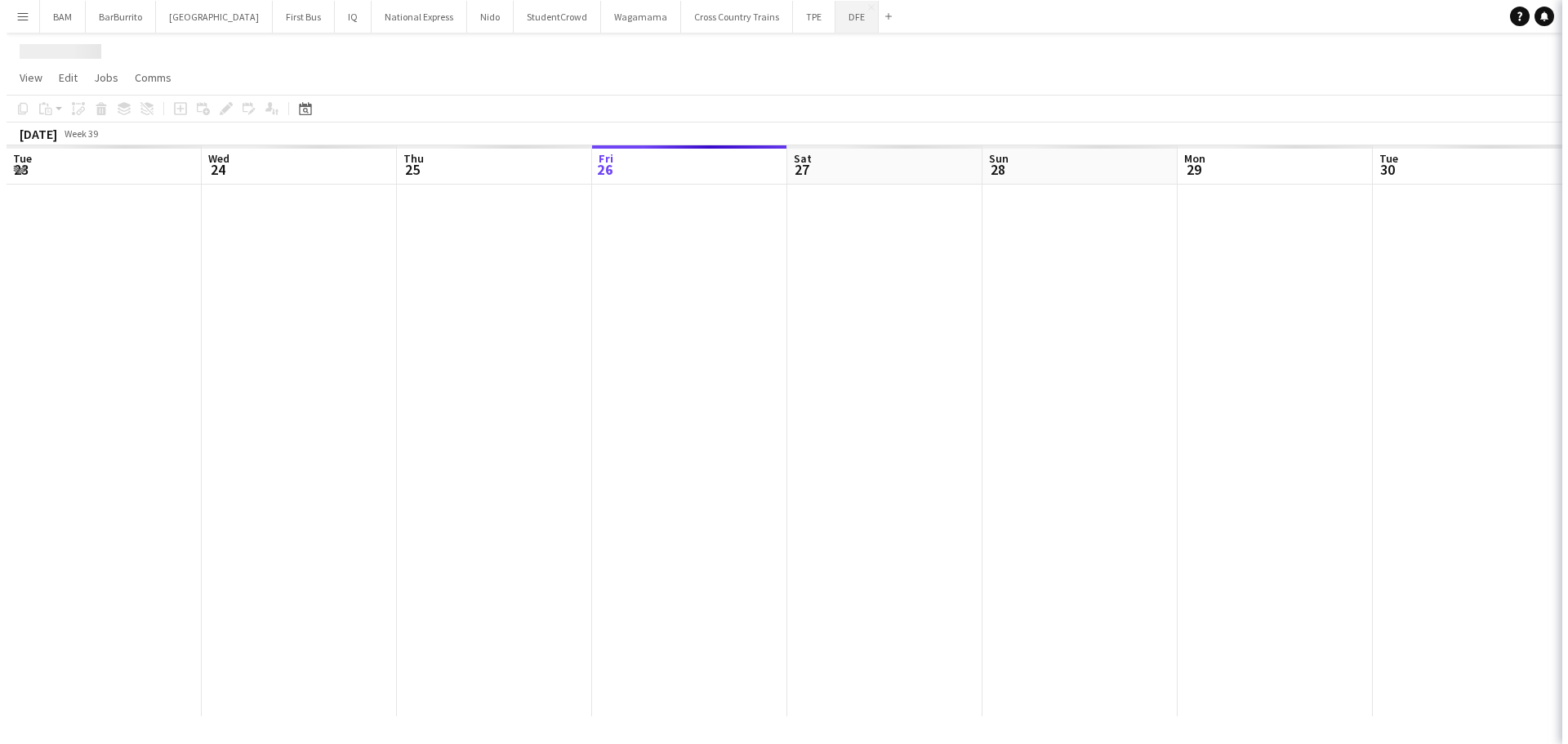
scroll to position [0, 0]
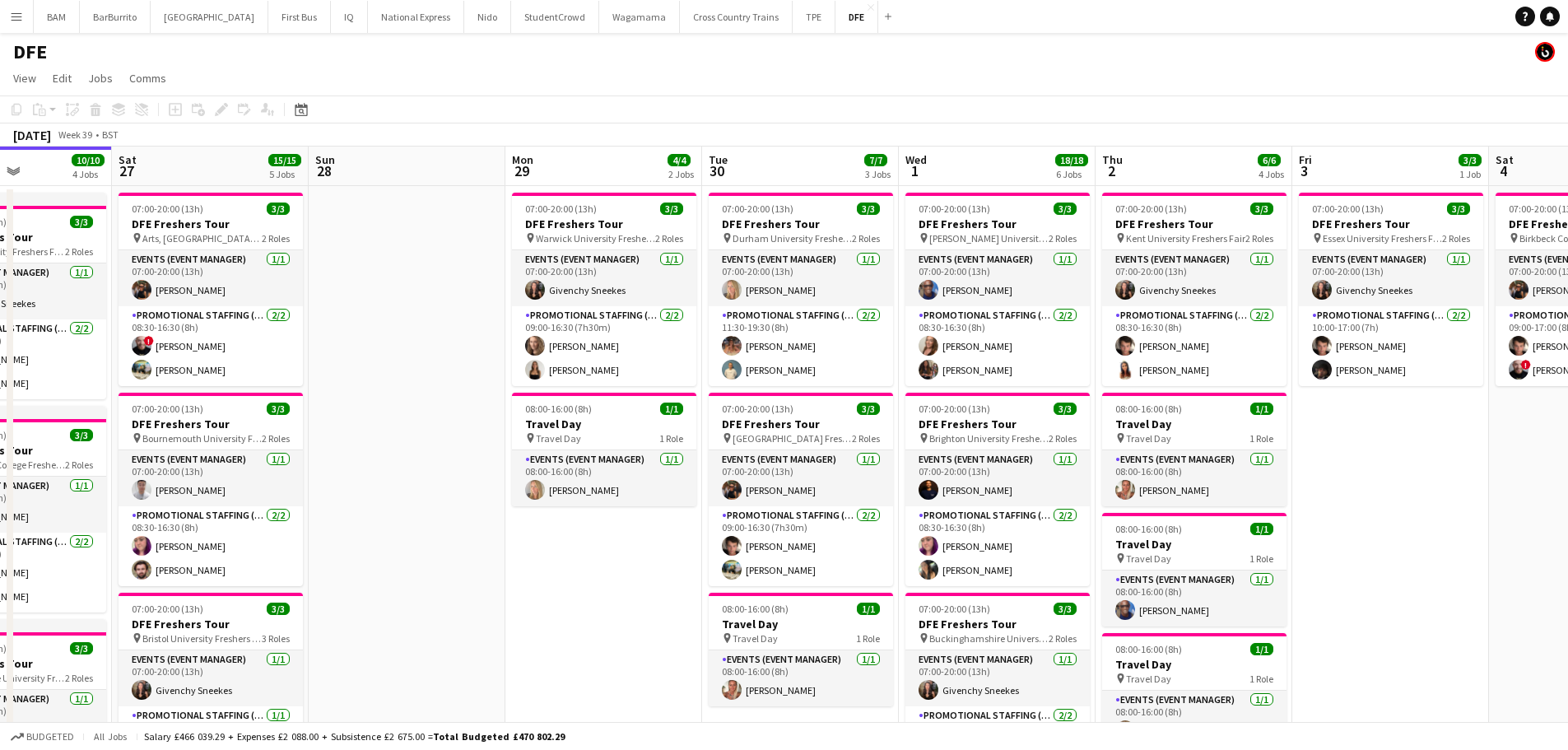
drag, startPoint x: 948, startPoint y: 251, endPoint x: 315, endPoint y: 237, distance: 633.2
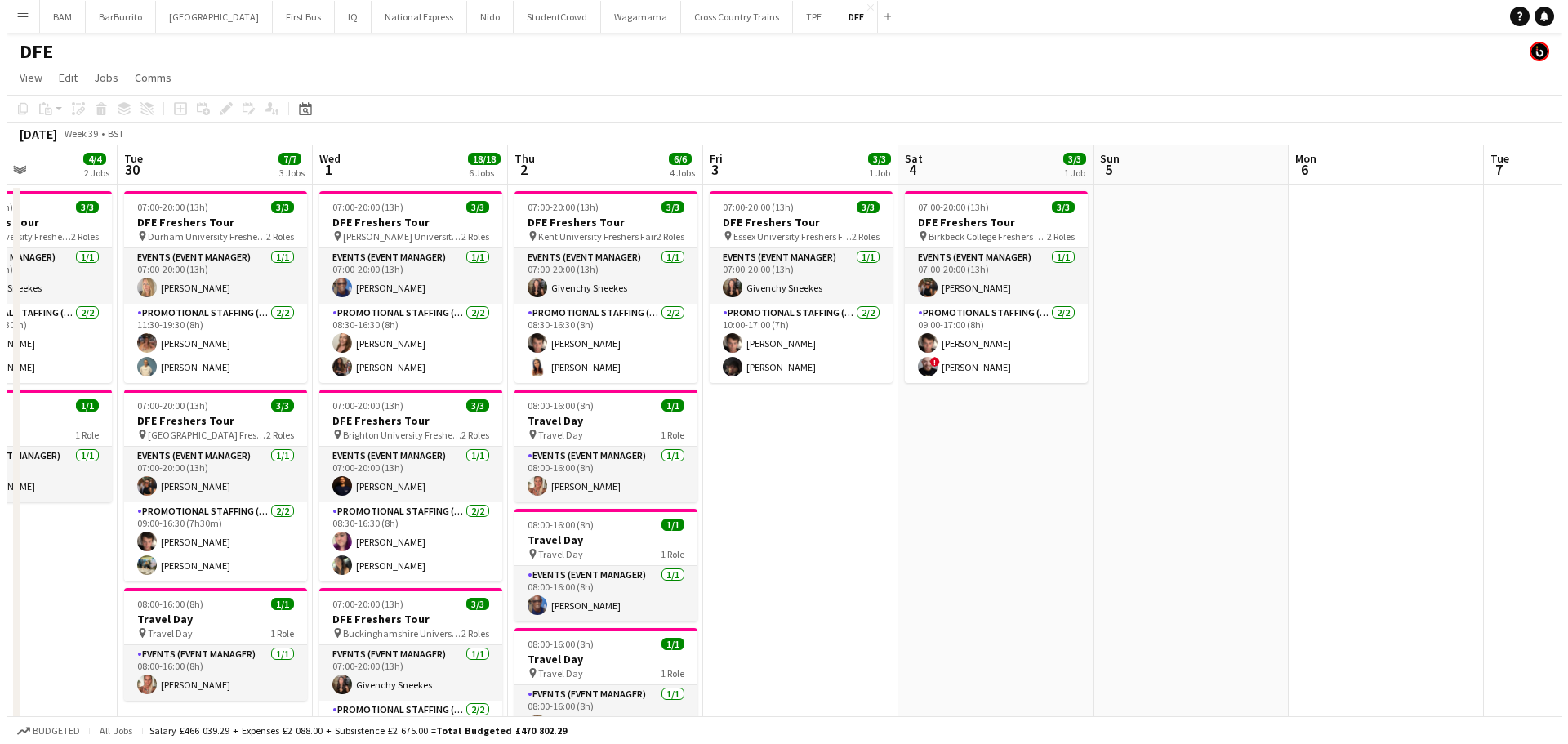
scroll to position [0, 526]
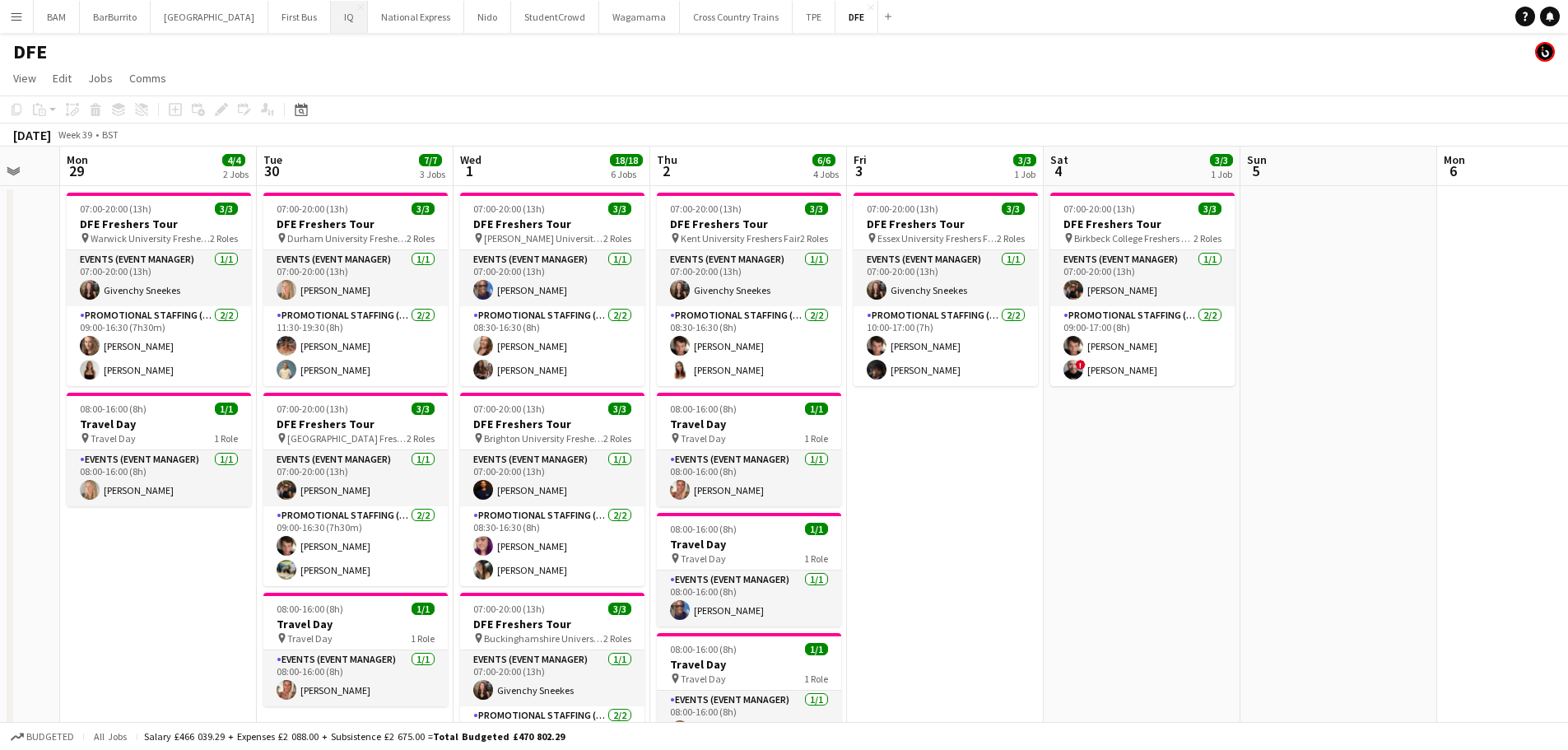
click at [331, 17] on button "IQ Close" at bounding box center [350, 17] width 37 height 32
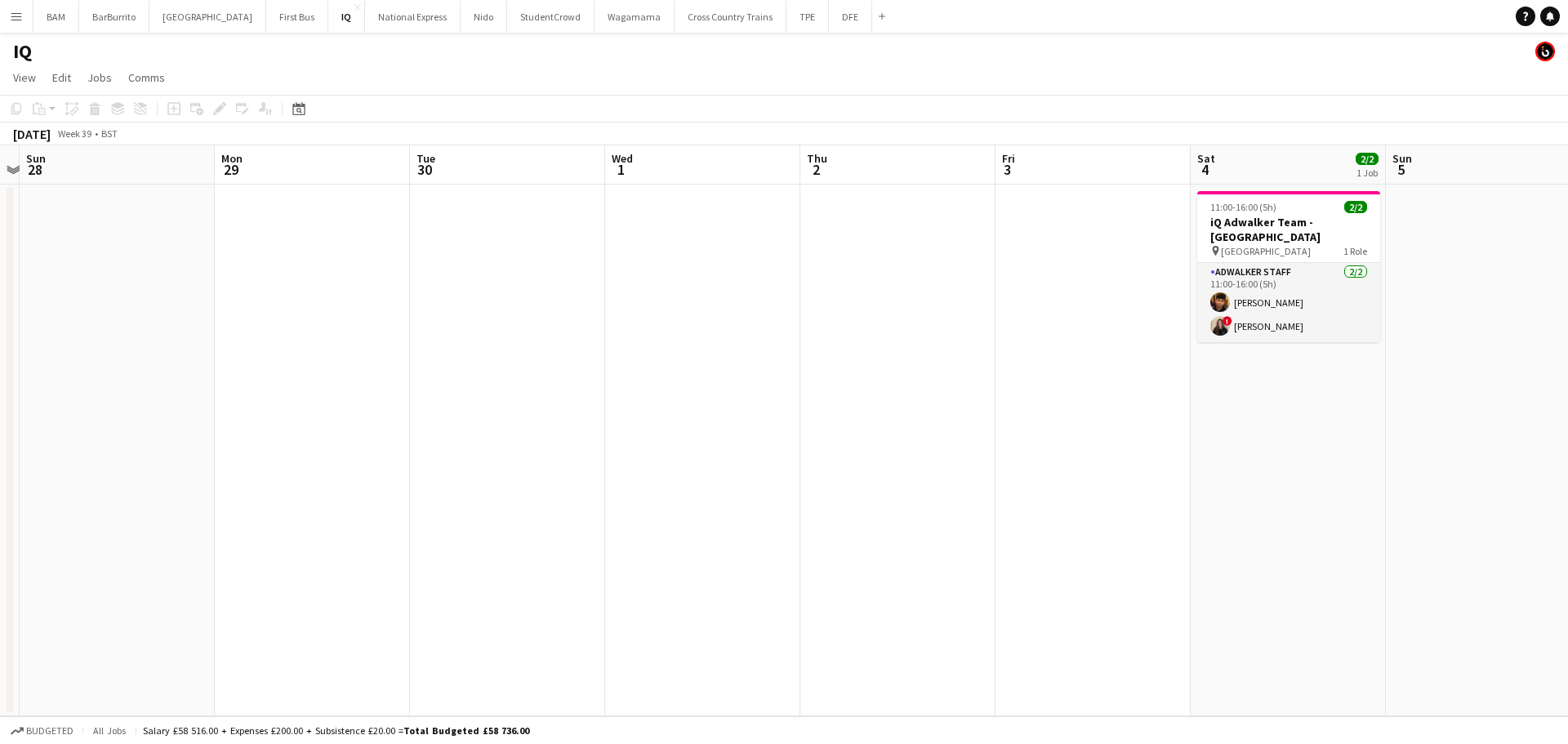
drag, startPoint x: 1009, startPoint y: 301, endPoint x: 631, endPoint y: 340, distance: 380.0
click at [368, 316] on app-calendar-viewport "Thu 25 Fri 26 Sat 27 Sun 28 Mon 29 Tue 30 Wed 1 Thu 2 Fri 3 Sat 4 2/2 1 Job Sun…" at bounding box center [784, 430] width 1568 height 571
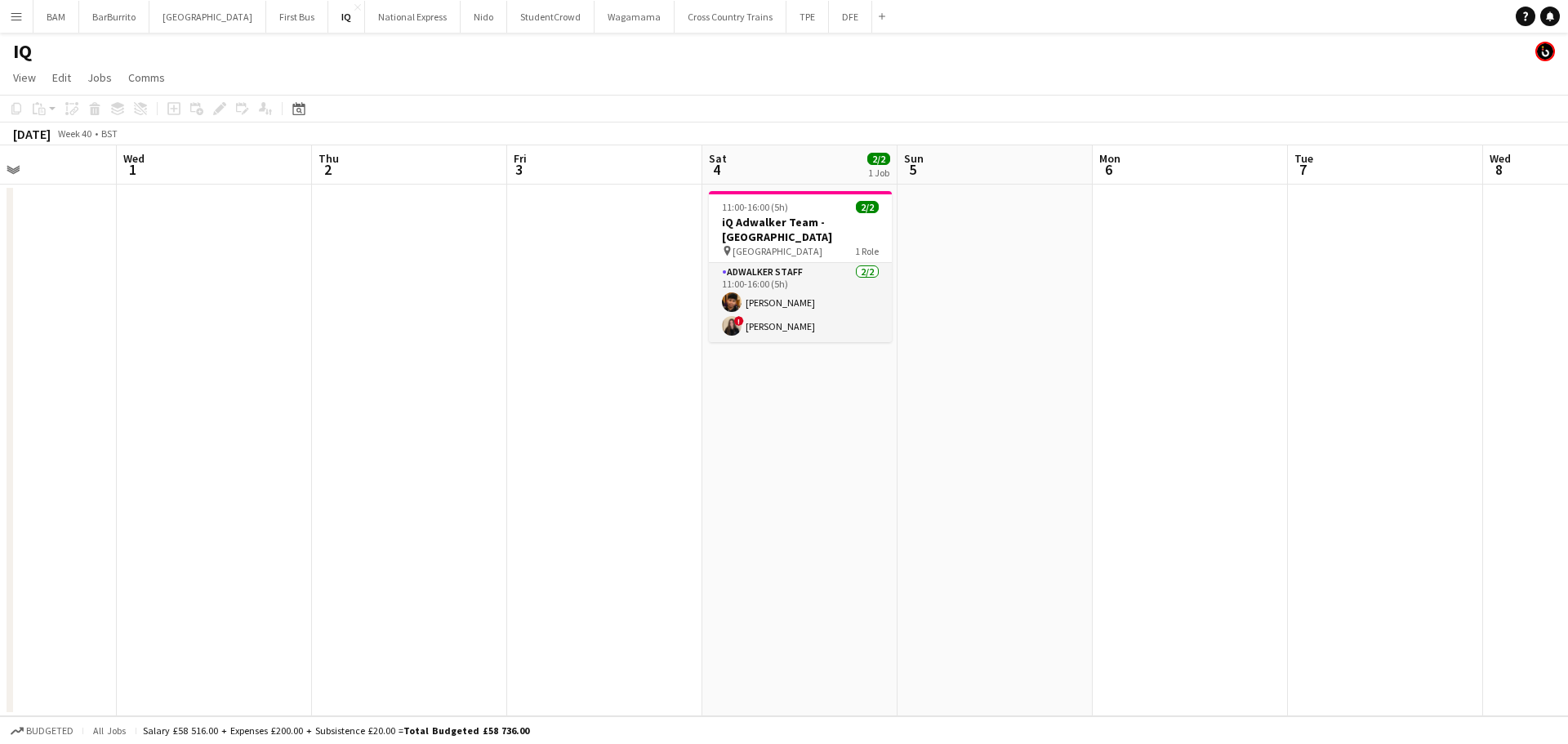
scroll to position [0, 494]
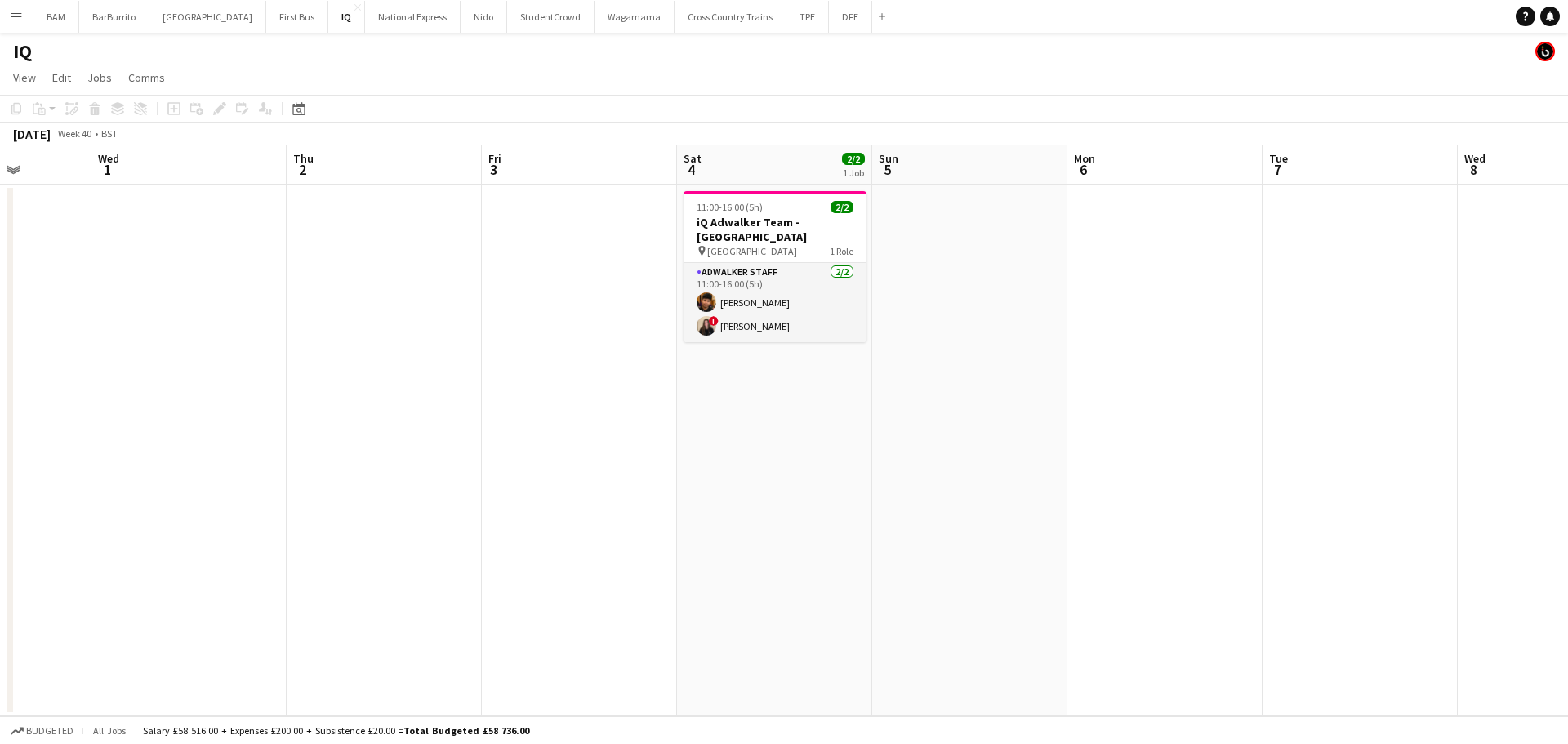
drag, startPoint x: 702, startPoint y: 354, endPoint x: 485, endPoint y: 349, distance: 217.1
click at [485, 349] on app-calendar-viewport "Sun 28 Mon 29 Tue 30 Wed 1 Thu 2 Fri 3 Sat 4 2/2 1 Job Sun 5 Mon 6 Tue 7 Wed 8 …" at bounding box center [784, 430] width 1568 height 571
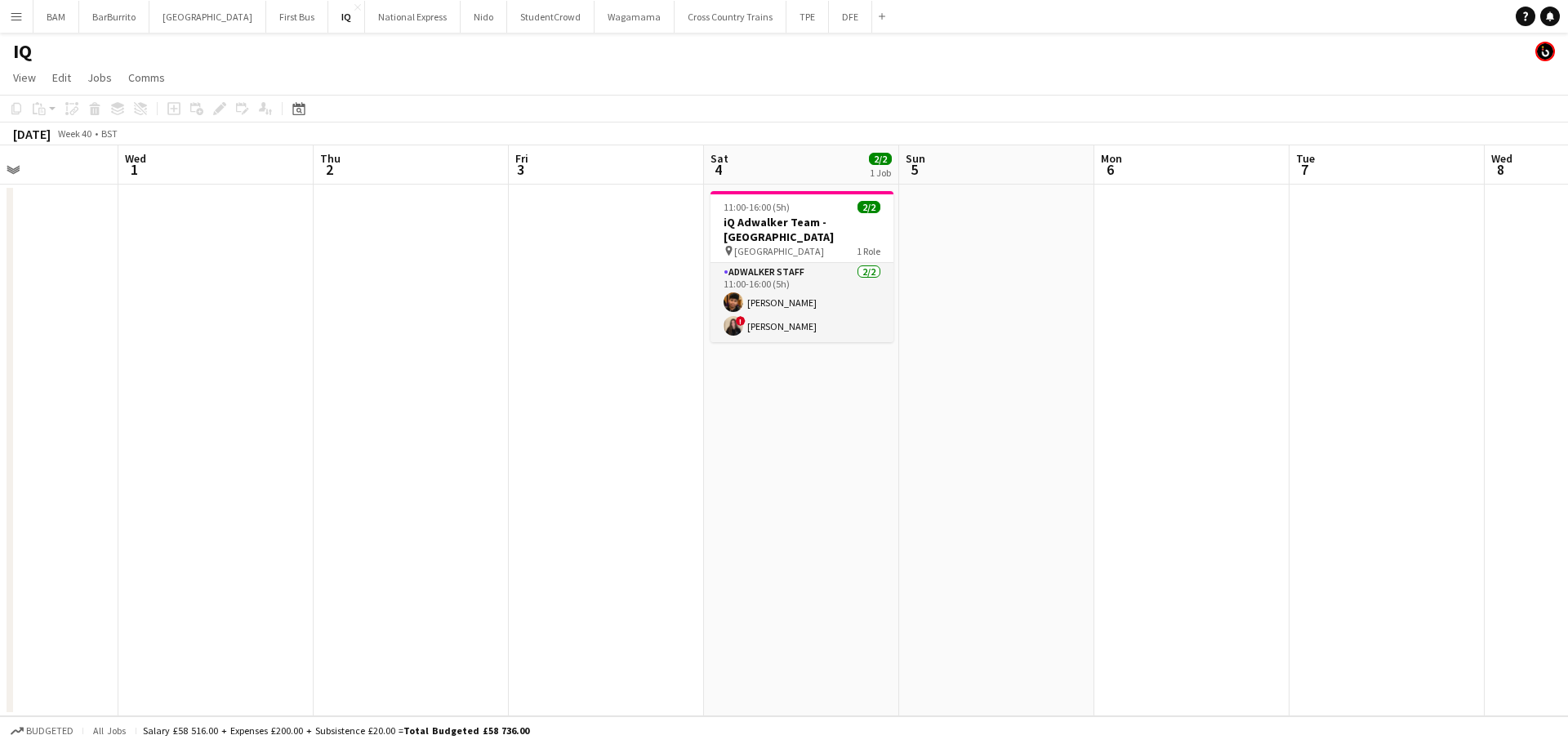
drag, startPoint x: 1051, startPoint y: 450, endPoint x: 358, endPoint y: 431, distance: 693.3
click at [358, 431] on app-calendar-viewport "Sun 28 Mon 29 Tue 30 Wed 1 Thu 2 Fri 3 Sat 4 2/2 1 Job Sun 5 Mon 6 Tue 7 Wed 8 …" at bounding box center [784, 430] width 1568 height 571
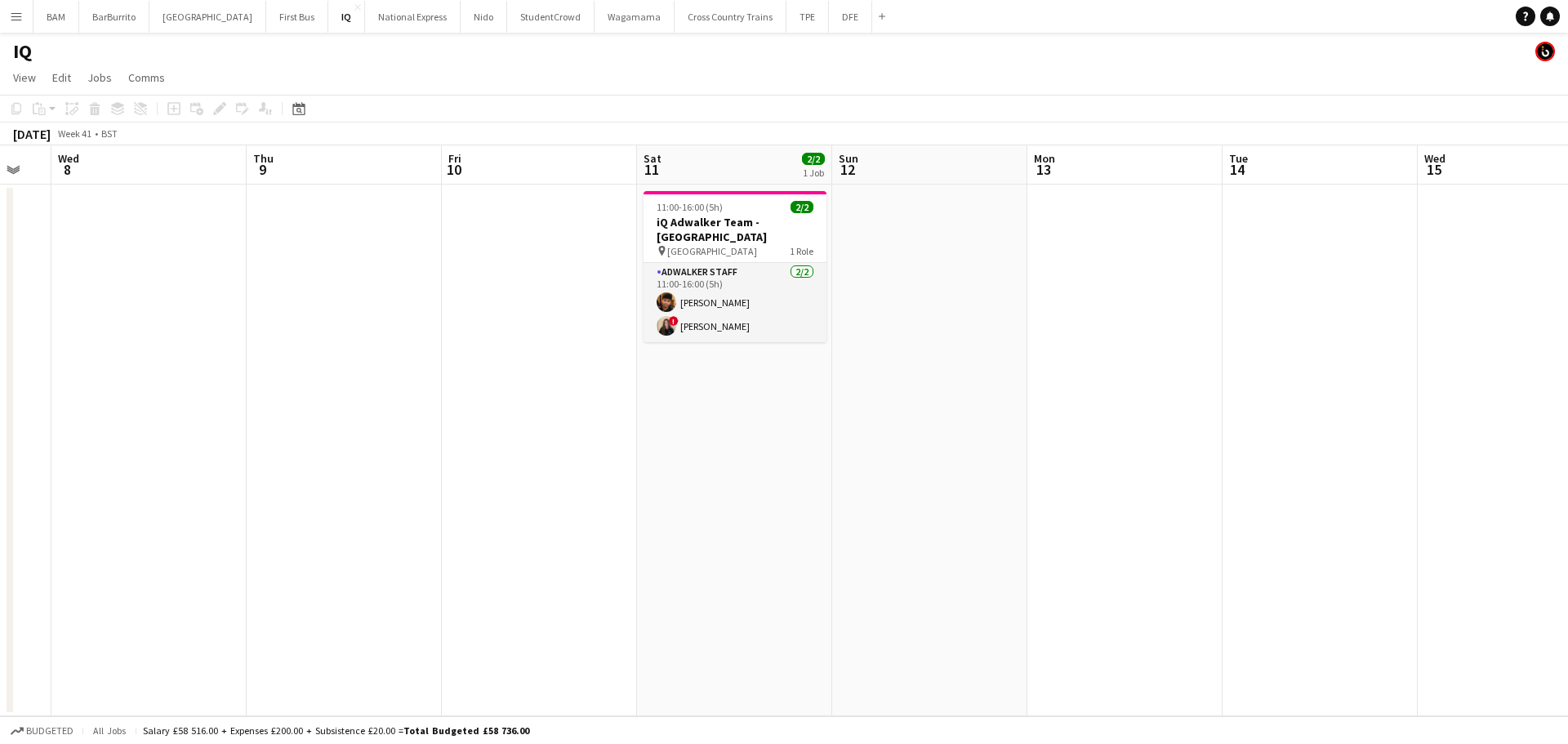
drag, startPoint x: 444, startPoint y: 430, endPoint x: 426, endPoint y: 427, distance: 18.2
click at [434, 428] on app-calendar-viewport "Sun 5 Mon 6 Tue 7 Wed 8 Thu 9 Fri 10 Sat 11 2/2 1 Job Sun 12 Mon 13 Tue 14 Wed …" at bounding box center [784, 430] width 1568 height 571
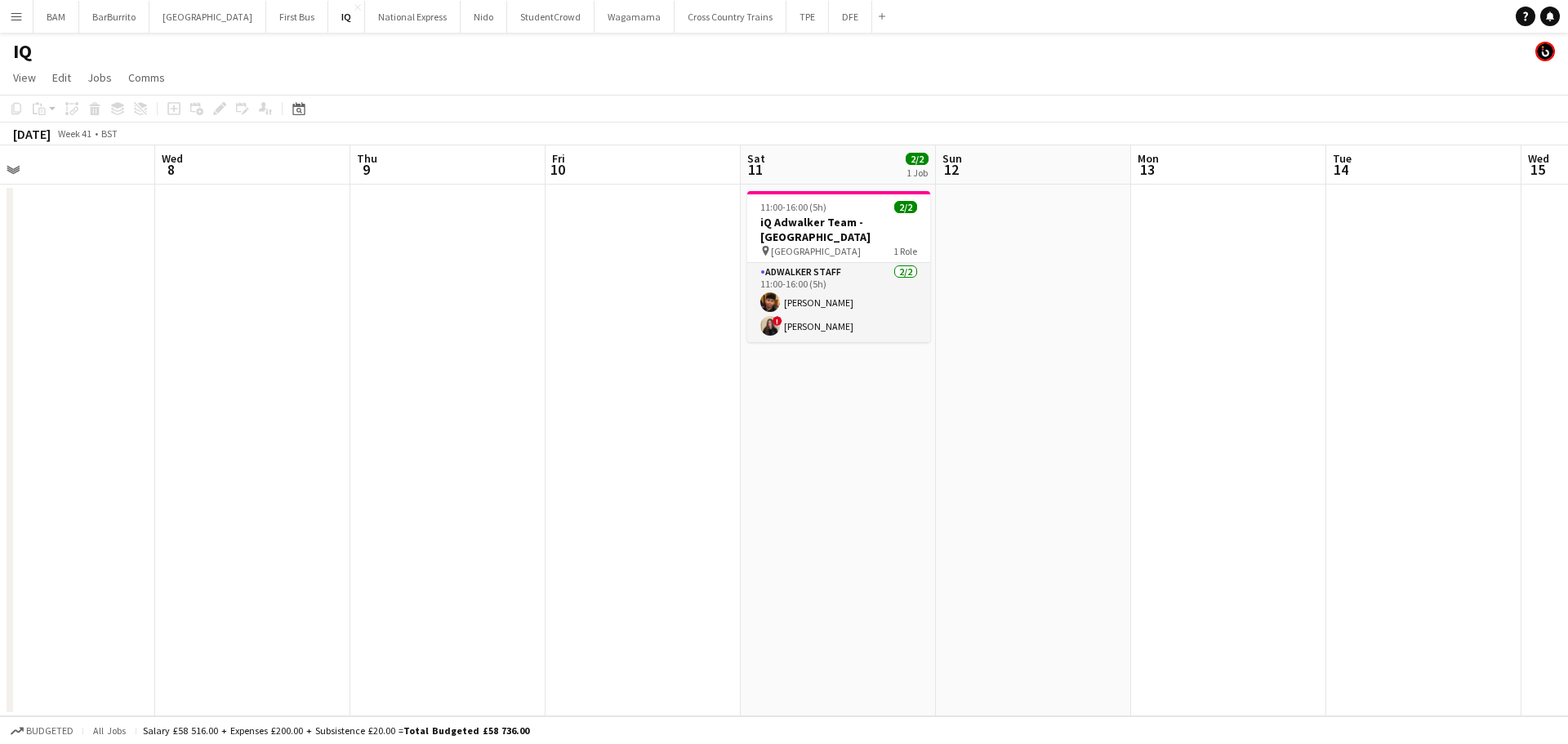
drag, startPoint x: 1091, startPoint y: 497, endPoint x: -19, endPoint y: 445, distance: 1111.2
click at [0, 445] on html "Menu Boards Boards Boards All jobs Status Workforce Workforce My Workforce Recr…" at bounding box center [784, 372] width 1568 height 744
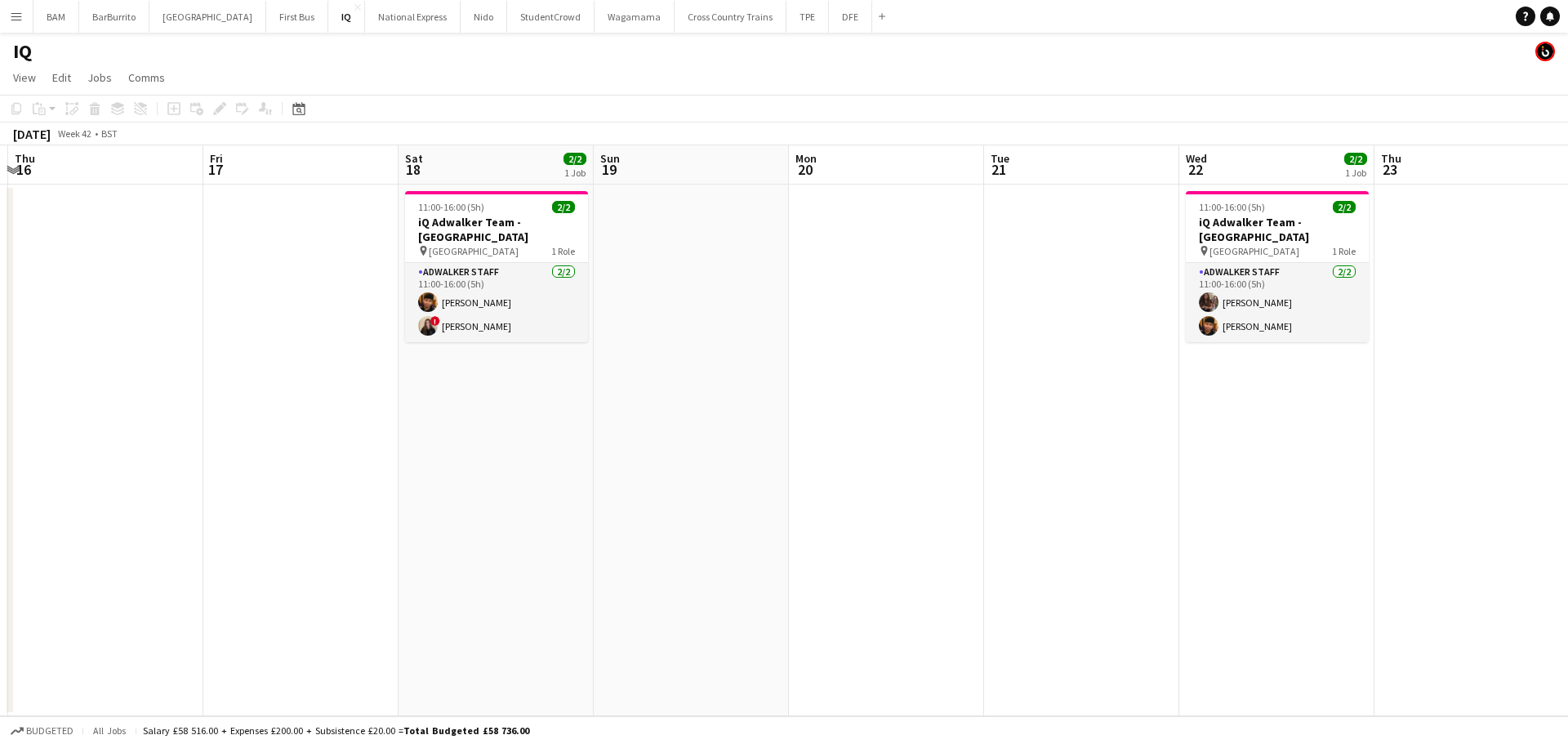
click at [558, 478] on app-calendar-viewport "Mon 13 Tue 14 Wed 15 Thu 16 Fri 17 Sat 18 2/2 1 Job Sun 19 Mon 20 Tue 21 Wed 22…" at bounding box center [784, 430] width 1568 height 571
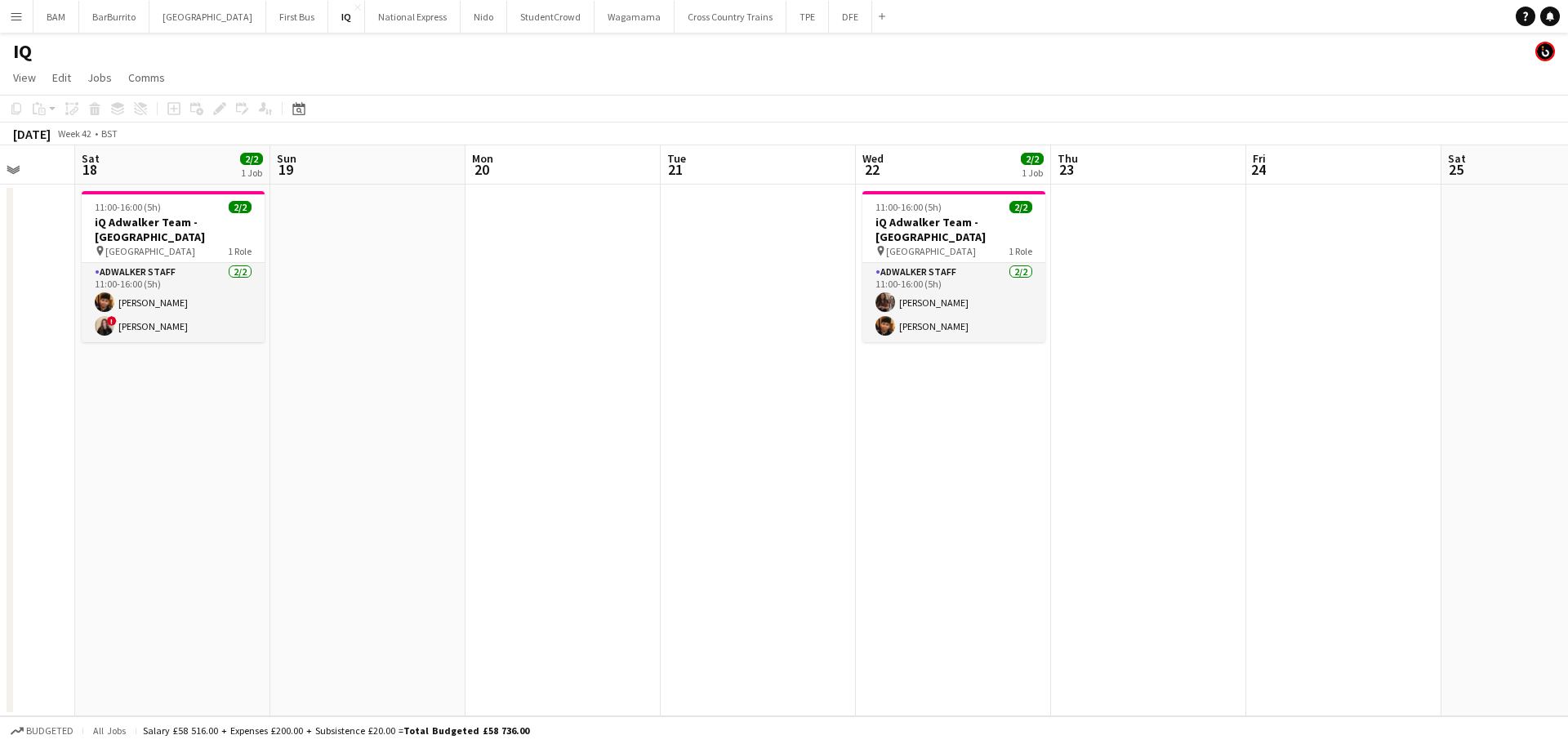
click at [785, 498] on app-calendar-viewport "Wed 15 Thu 16 Fri 17 Sat 18 2/2 1 Job Sun 19 Mon 20 Tue 21 Wed 22 2/2 1 Job Thu…" at bounding box center [784, 430] width 1568 height 571
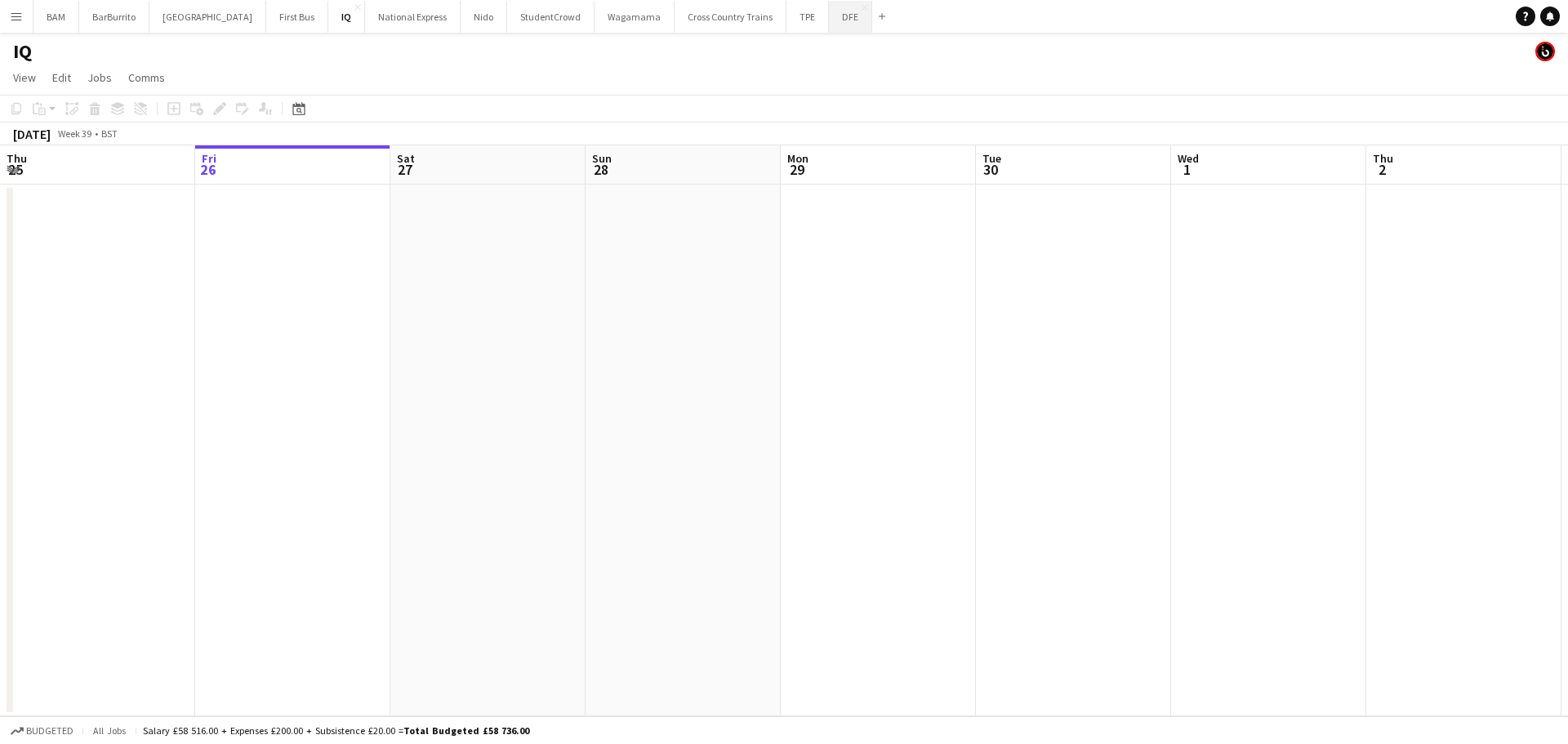
click at [828, 23] on button "DFE Close" at bounding box center [850, 17] width 43 height 32
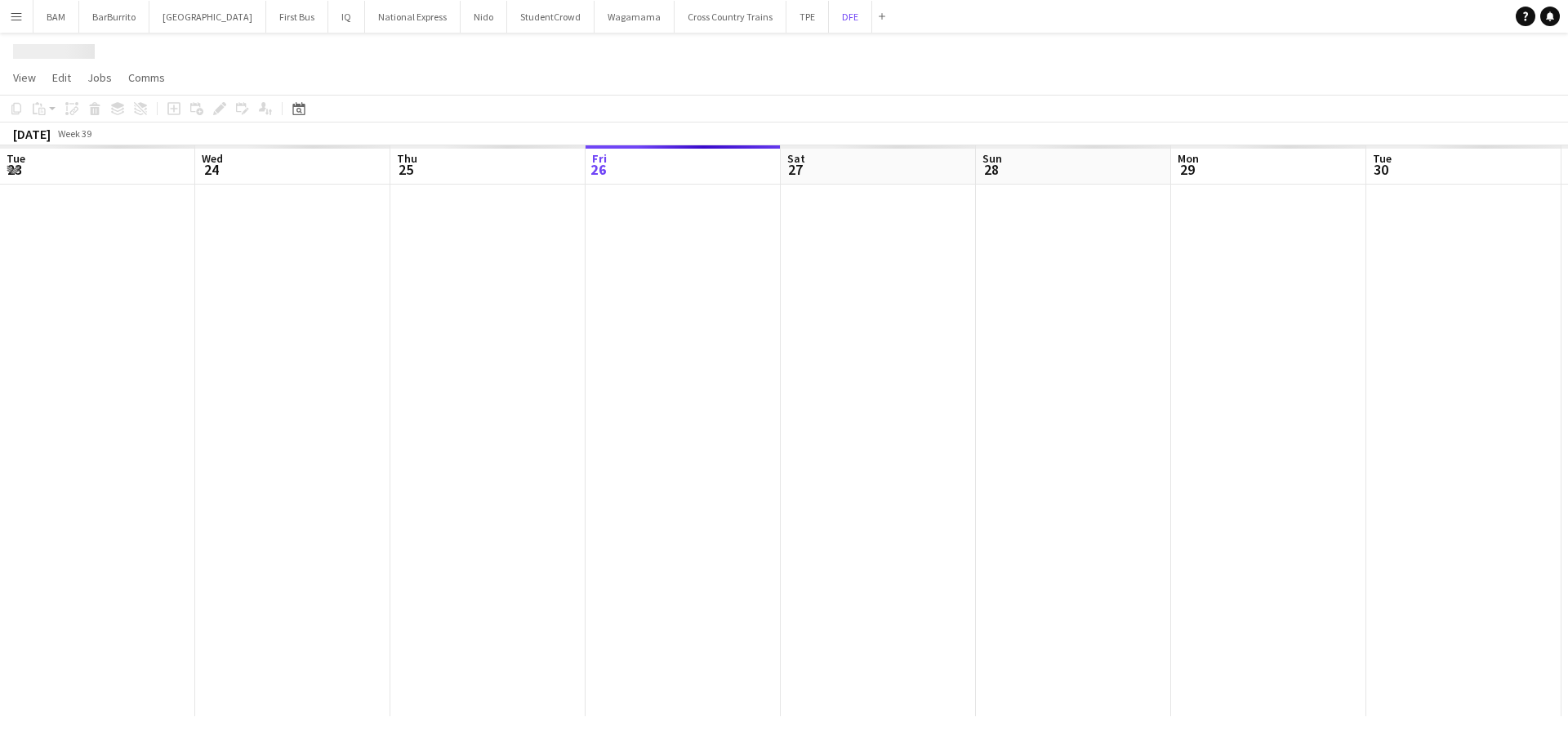
scroll to position [0, 390]
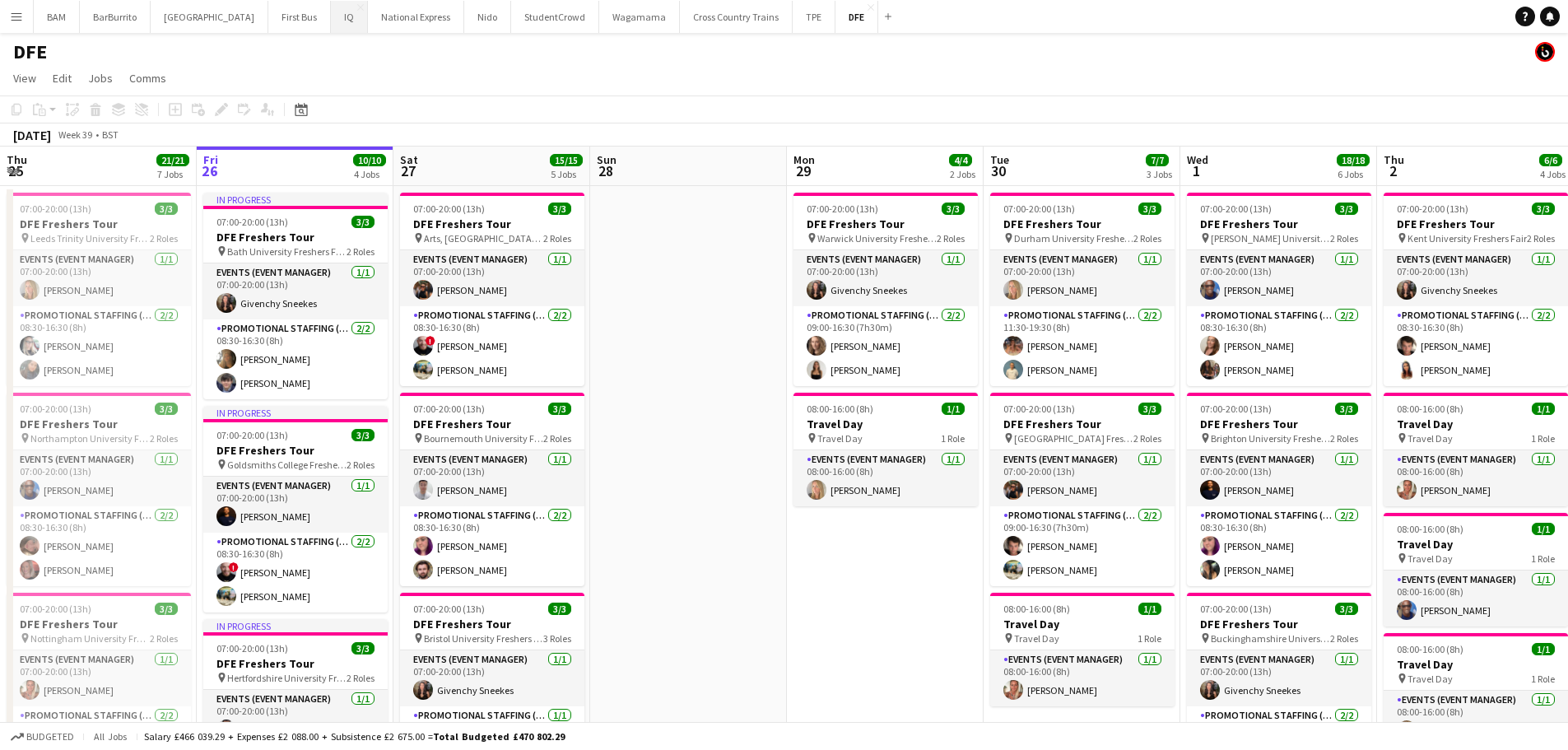
click at [331, 30] on button "IQ Close" at bounding box center [350, 17] width 37 height 32
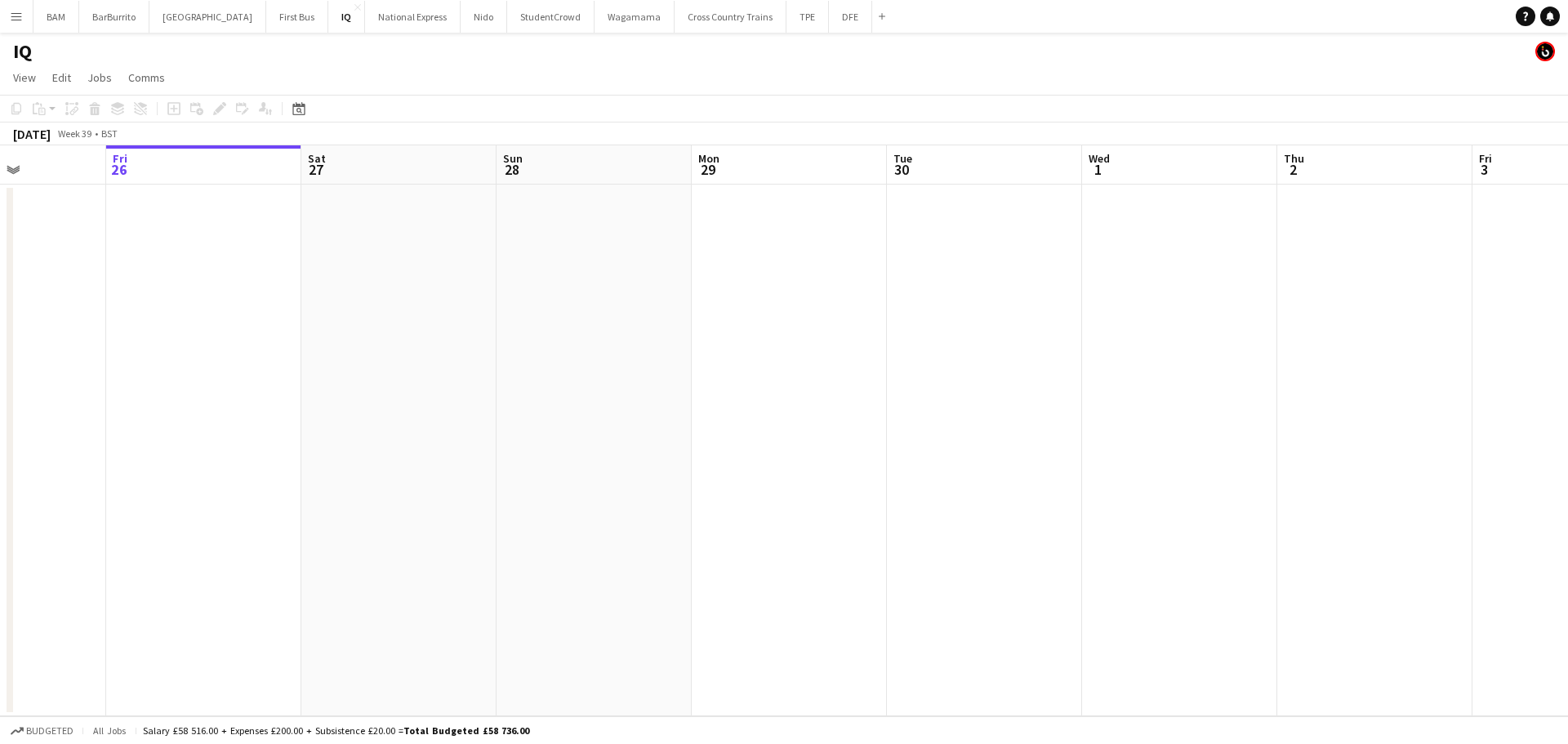
drag, startPoint x: 1114, startPoint y: 245, endPoint x: 683, endPoint y: 236, distance: 431.1
click at [671, 236] on app-calendar-viewport "Tue 23 Wed 24 Thu 25 Fri 26 Sat 27 Sun 28 Mon 29 Tue 30 Wed 1 Thu 2 Fri 3 Sat 4…" at bounding box center [784, 430] width 1568 height 571
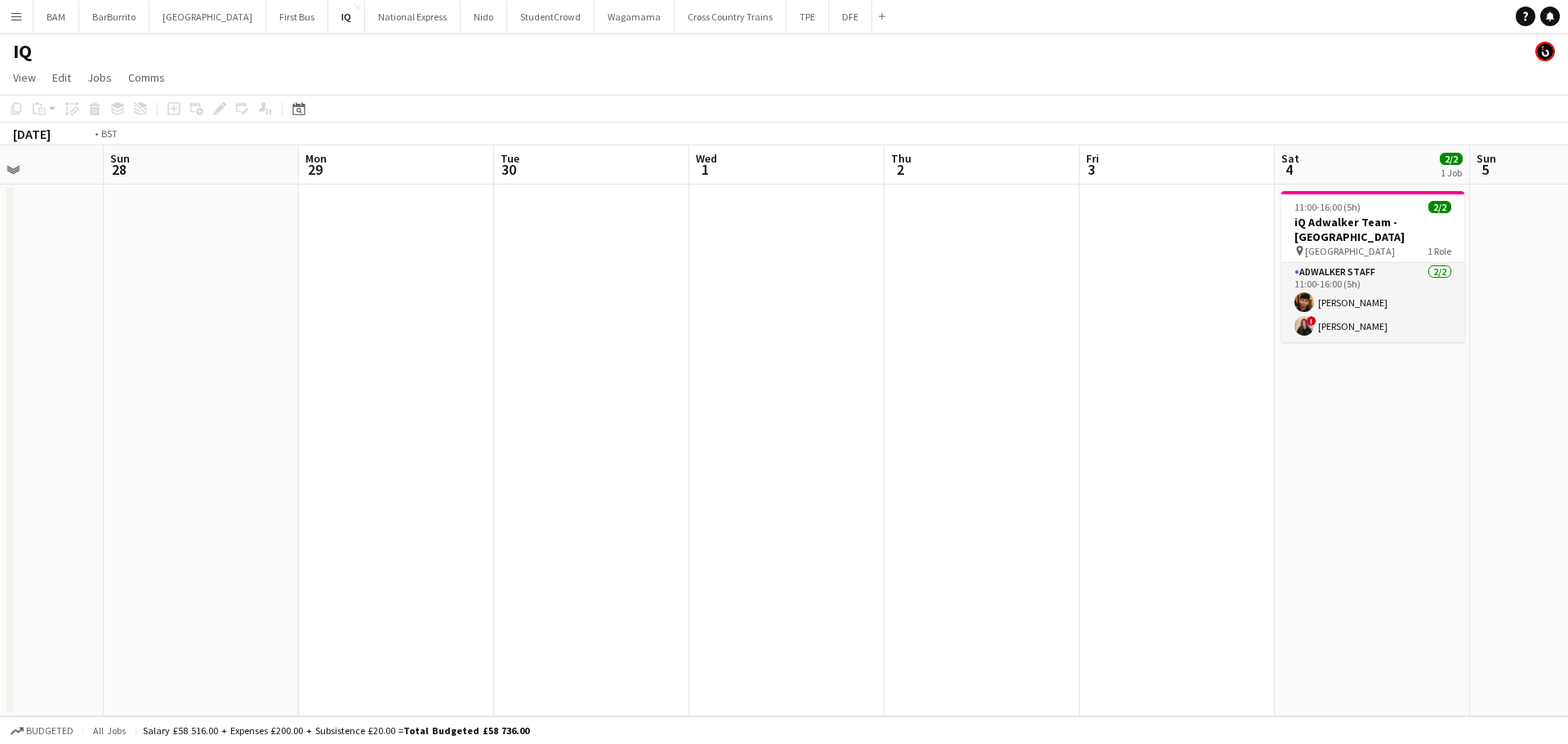
drag, startPoint x: 821, startPoint y: 312, endPoint x: 317, endPoint y: 297, distance: 504.2
click at [317, 297] on app-calendar-viewport "Thu 25 Fri 26 Sat 27 Sun 28 Mon 29 Tue 30 Wed 1 Thu 2 Fri 3 Sat 4 2/2 1 Job Sun…" at bounding box center [784, 430] width 1568 height 571
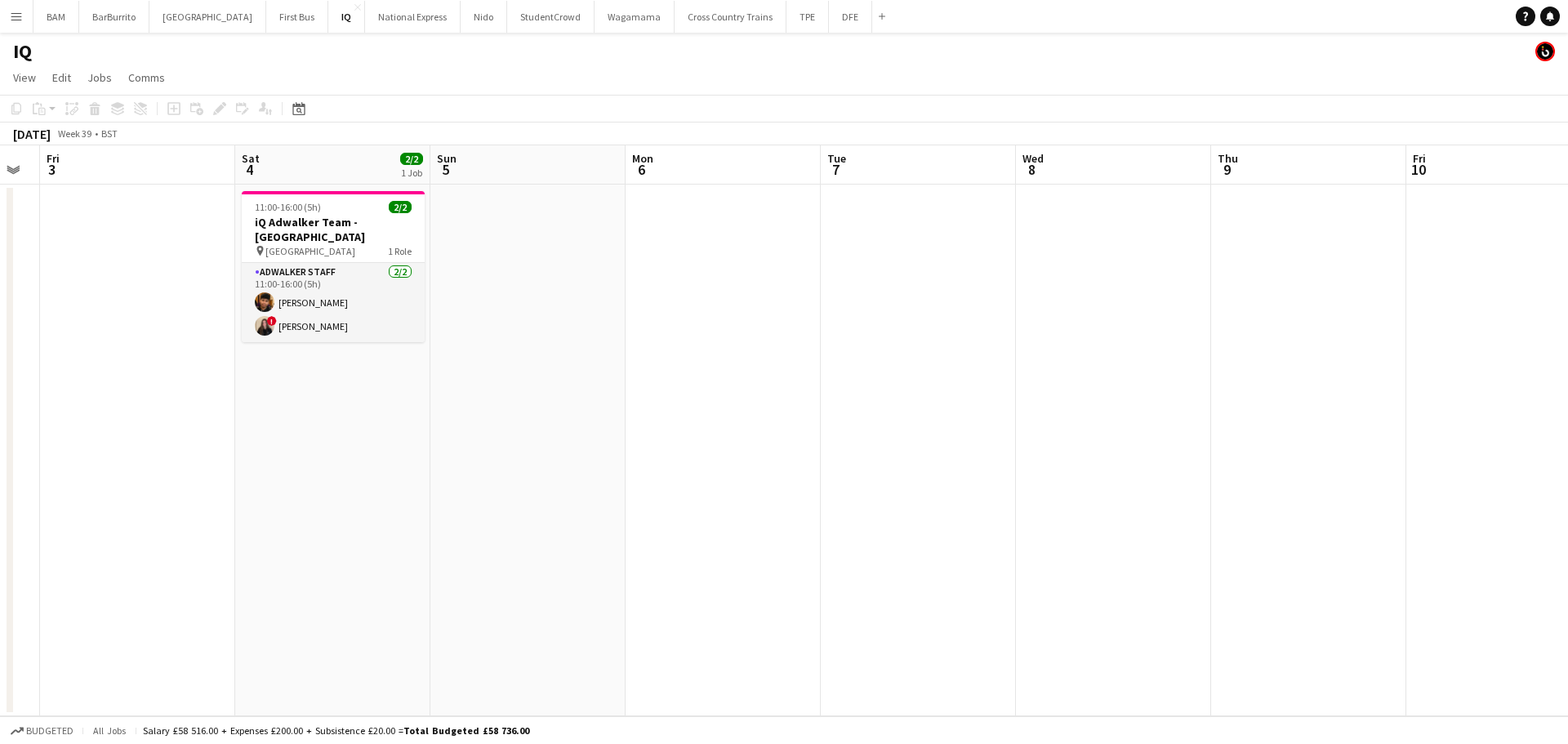
drag, startPoint x: 759, startPoint y: 376, endPoint x: 1070, endPoint y: 330, distance: 314.4
click at [307, 309] on app-calendar-viewport "Tue 30 Wed 1 Thu 2 Fri 3 Sat 4 2/2 1 Job Sun 5 Mon 6 Tue 7 Wed 8 Thu 9 Fri 10 S…" at bounding box center [784, 430] width 1568 height 571
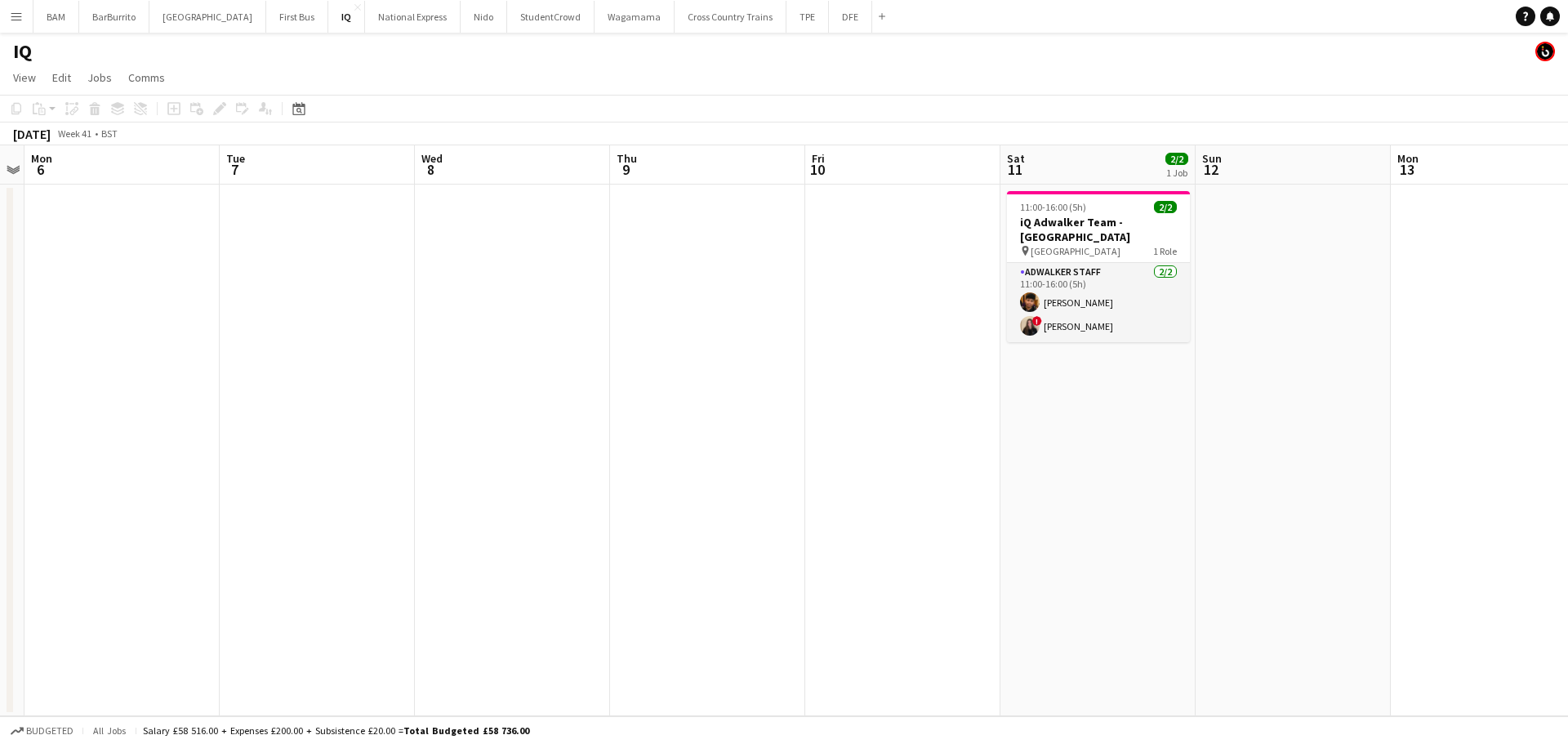
drag, startPoint x: 1111, startPoint y: 360, endPoint x: 350, endPoint y: 332, distance: 761.5
click at [355, 334] on app-calendar-viewport "Fri 3 Sat 4 2/2 1 Job Sun 5 Mon 6 Tue 7 Wed 8 Thu 9 Fri 10 Sat 11 2/2 1 Job Sun…" at bounding box center [784, 430] width 1568 height 571
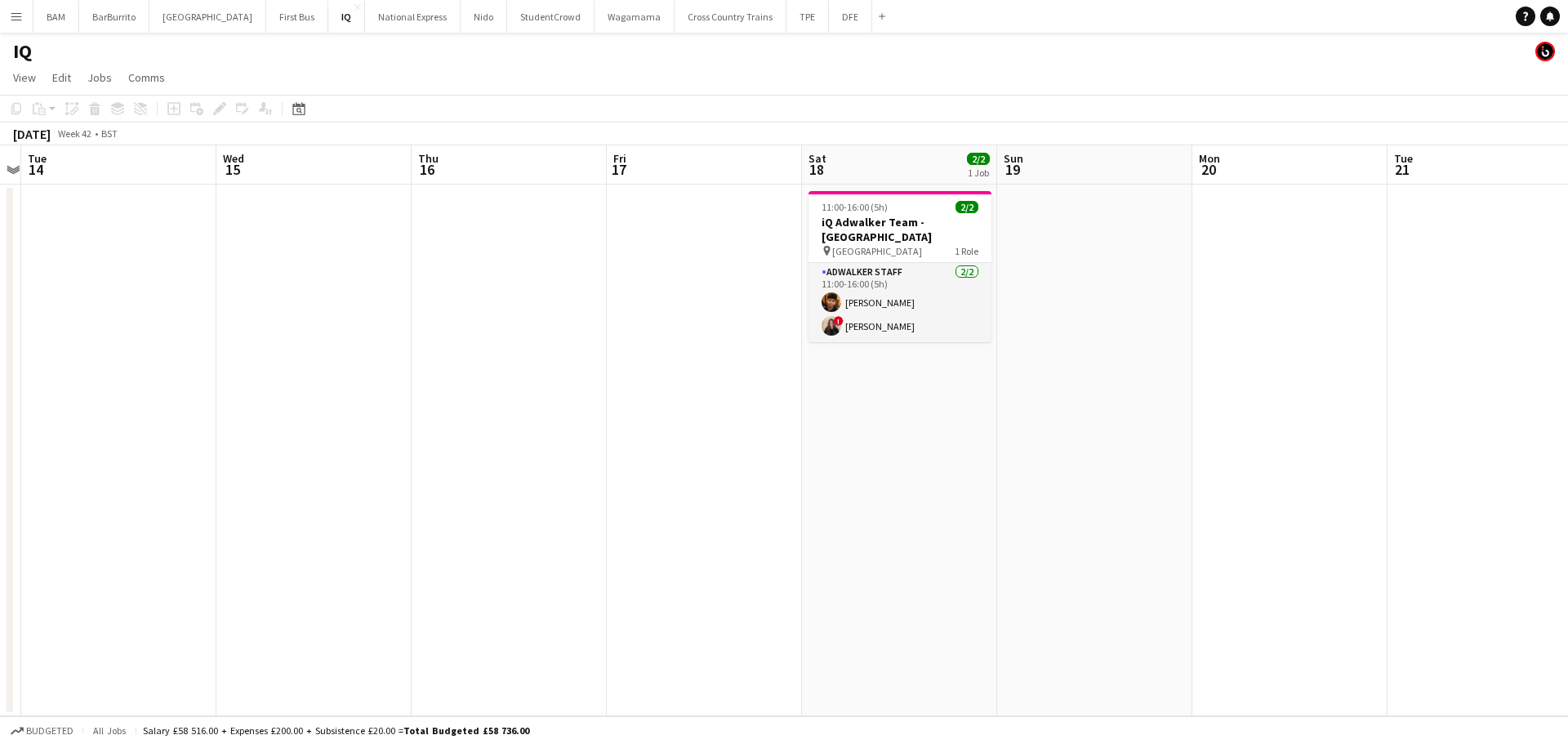
scroll to position [0, 575]
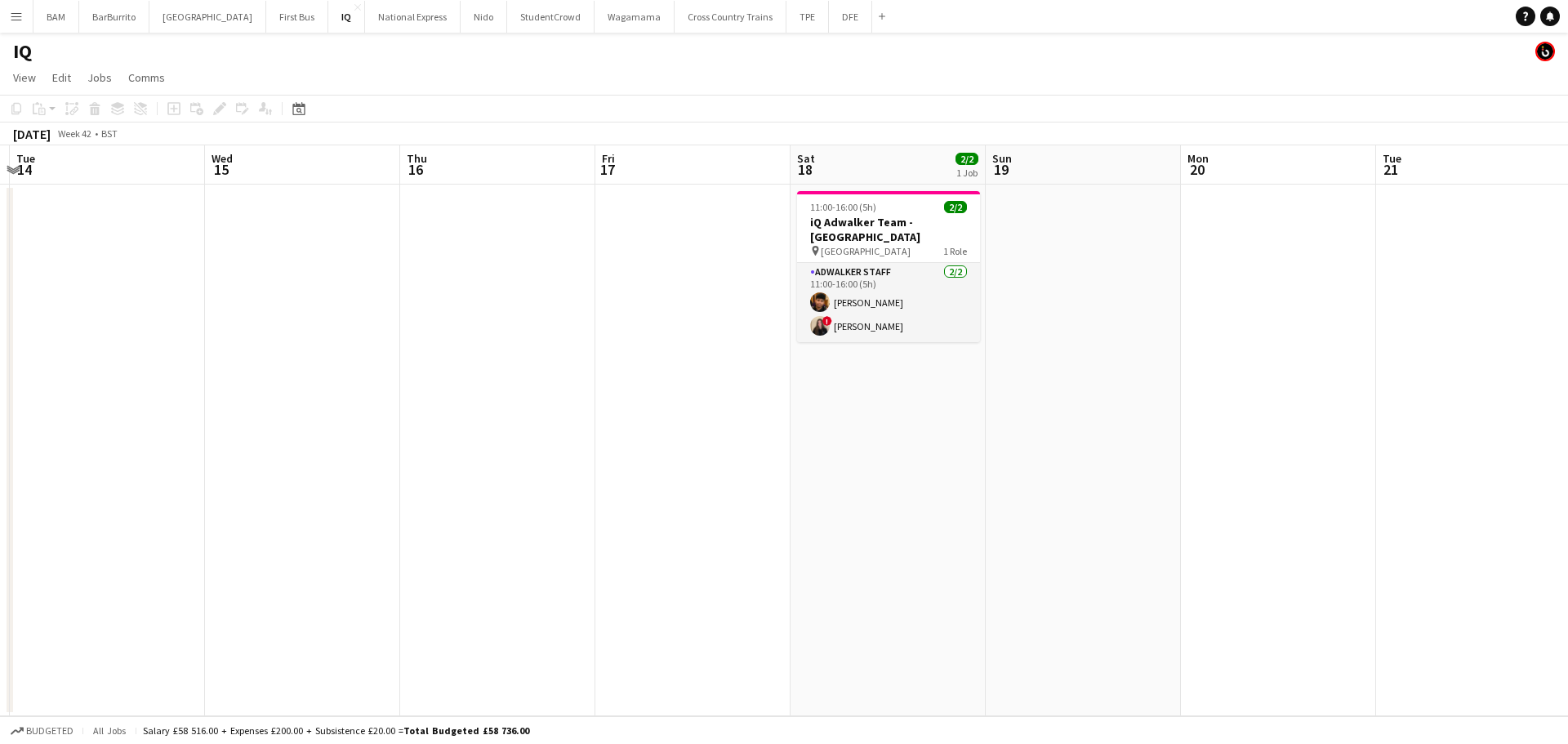
drag, startPoint x: 1232, startPoint y: 415, endPoint x: 458, endPoint y: 398, distance: 774.2
click at [453, 402] on app-calendar-viewport "Sat 11 2/2 1 Job Sun 12 Mon 13 Tue 14 Wed 15 Thu 16 Fri 17 Sat 18 2/2 1 Job Sun…" at bounding box center [784, 430] width 1568 height 571
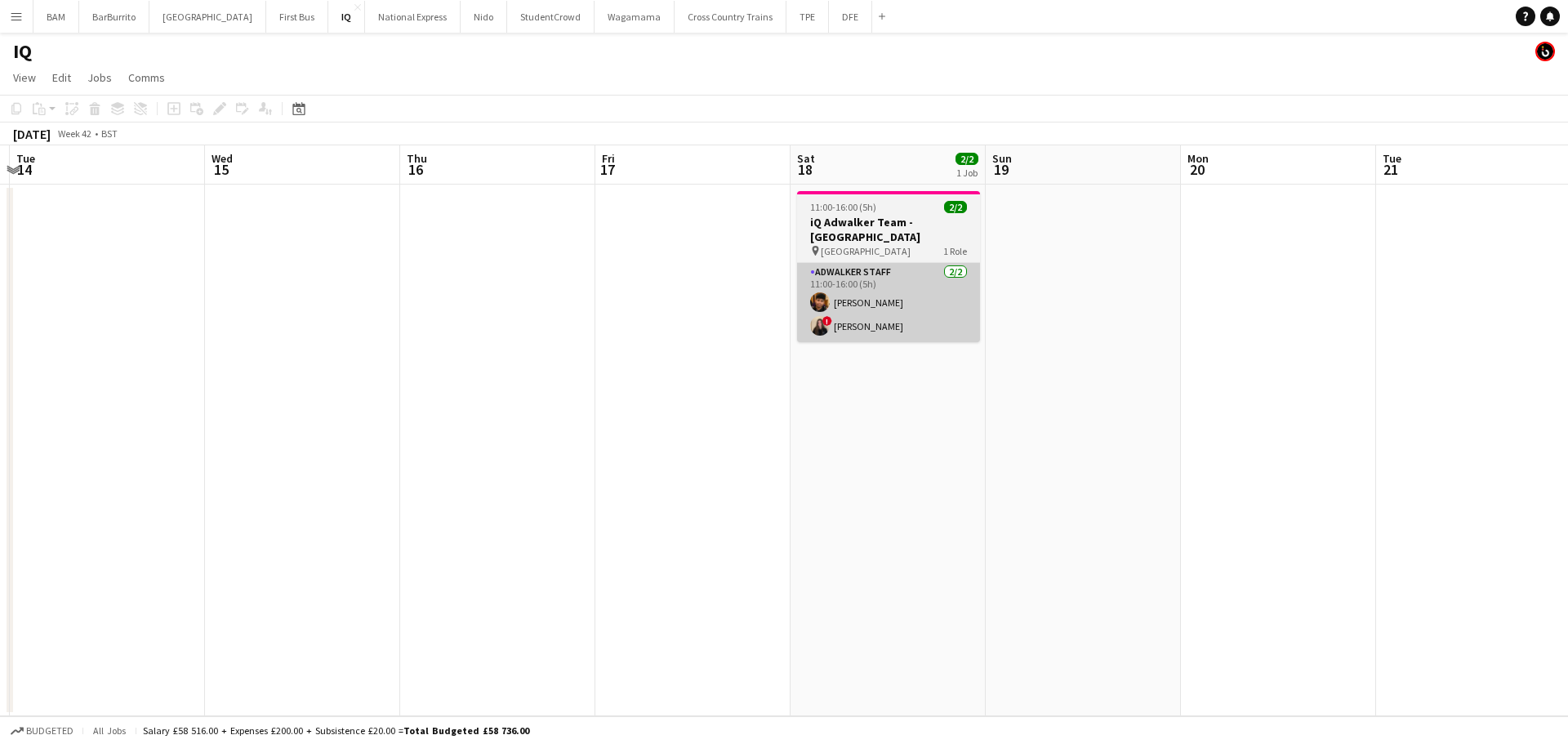
click at [879, 308] on app-card-role "Adwalker Staff [DATE] 11:00-16:00 (5h) [PERSON_NAME] ! [PERSON_NAME]" at bounding box center [888, 302] width 183 height 79
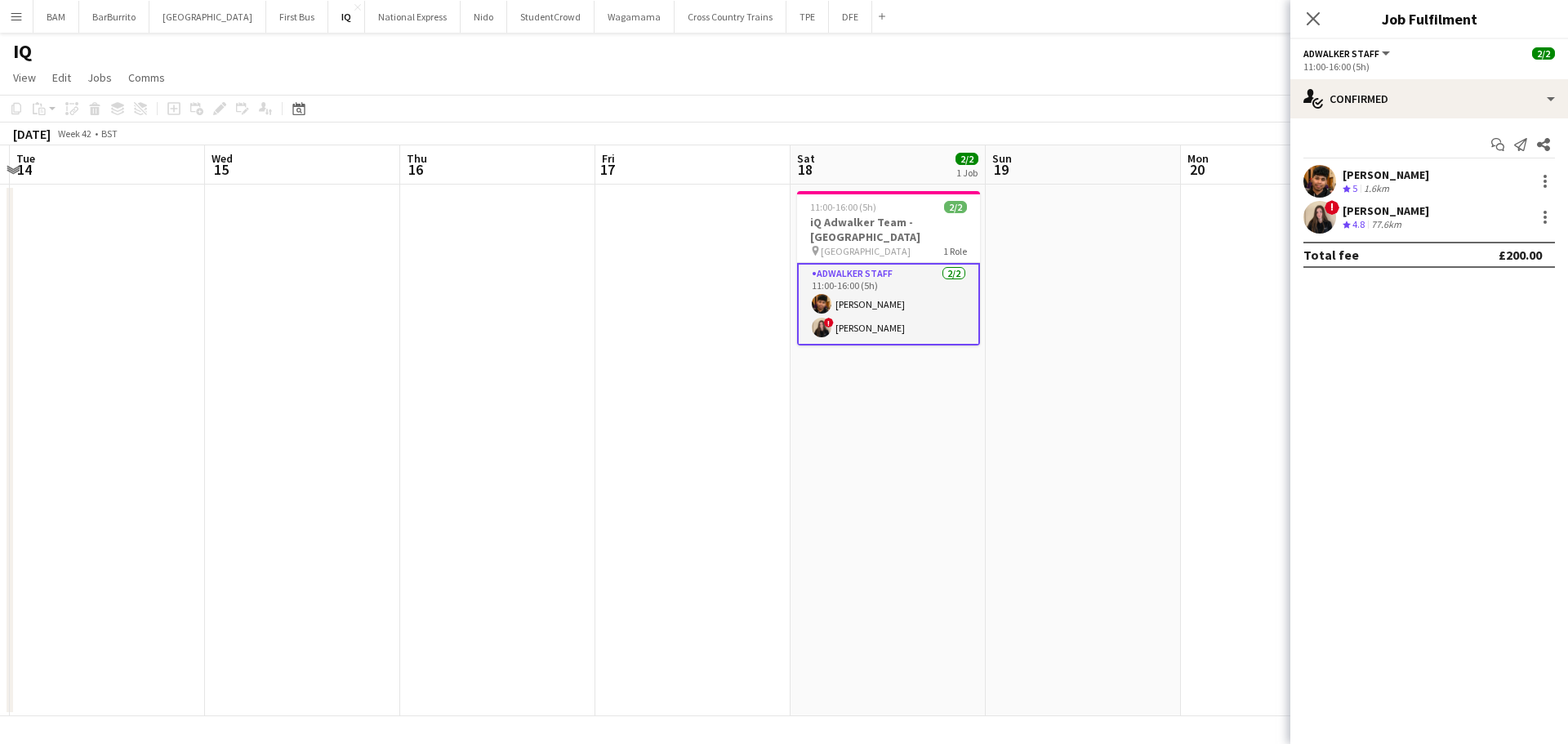
click at [1077, 289] on app-date-cell at bounding box center [1083, 450] width 196 height 532
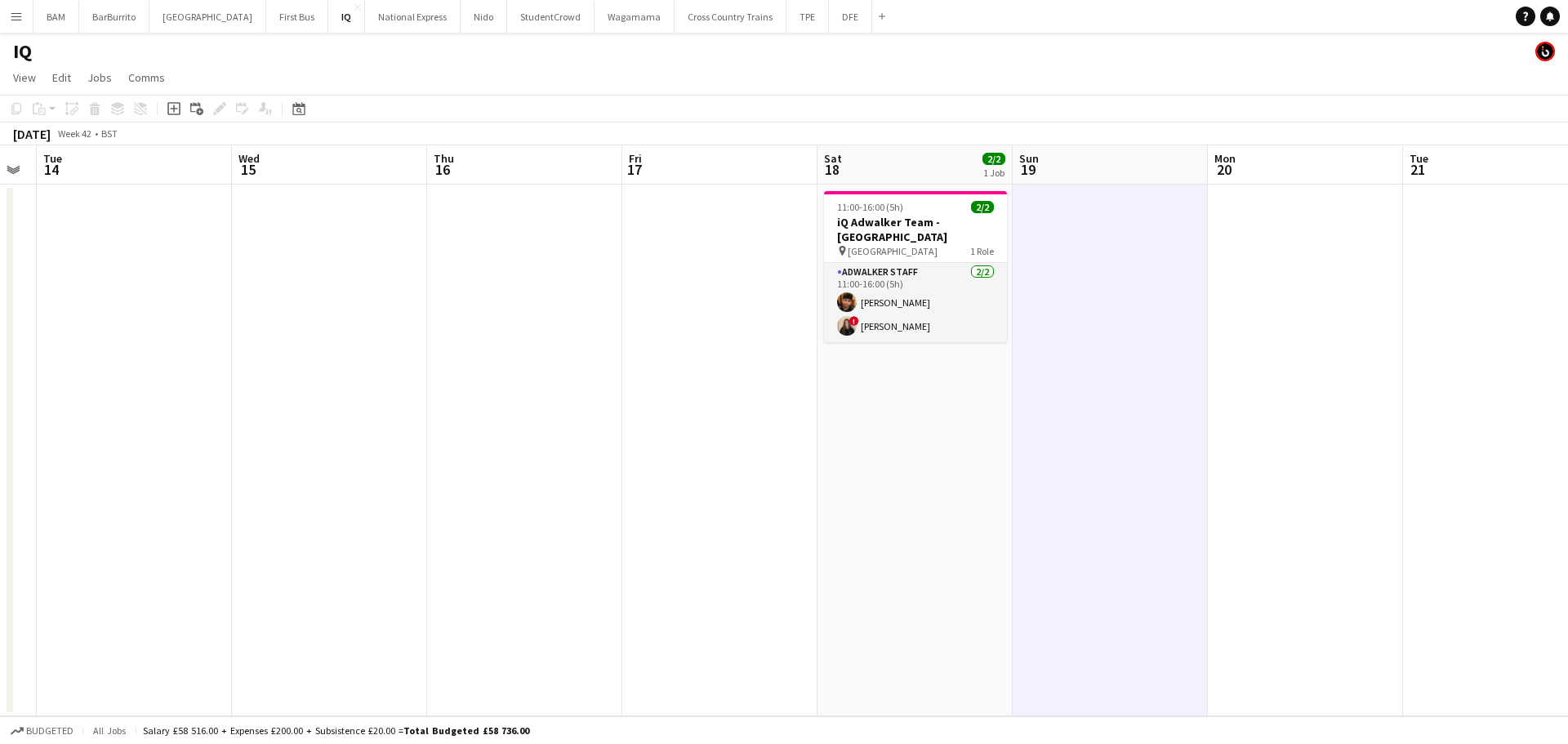
drag, startPoint x: 501, startPoint y: 235, endPoint x: 492, endPoint y: 231, distance: 9.8
click at [486, 233] on app-calendar-viewport "Sat 11 2/2 1 Job Sun 12 Mon 13 Tue 14 Wed 15 Thu 16 Fri 17 Sat 18 2/2 1 Job Sun…" at bounding box center [784, 430] width 1568 height 571
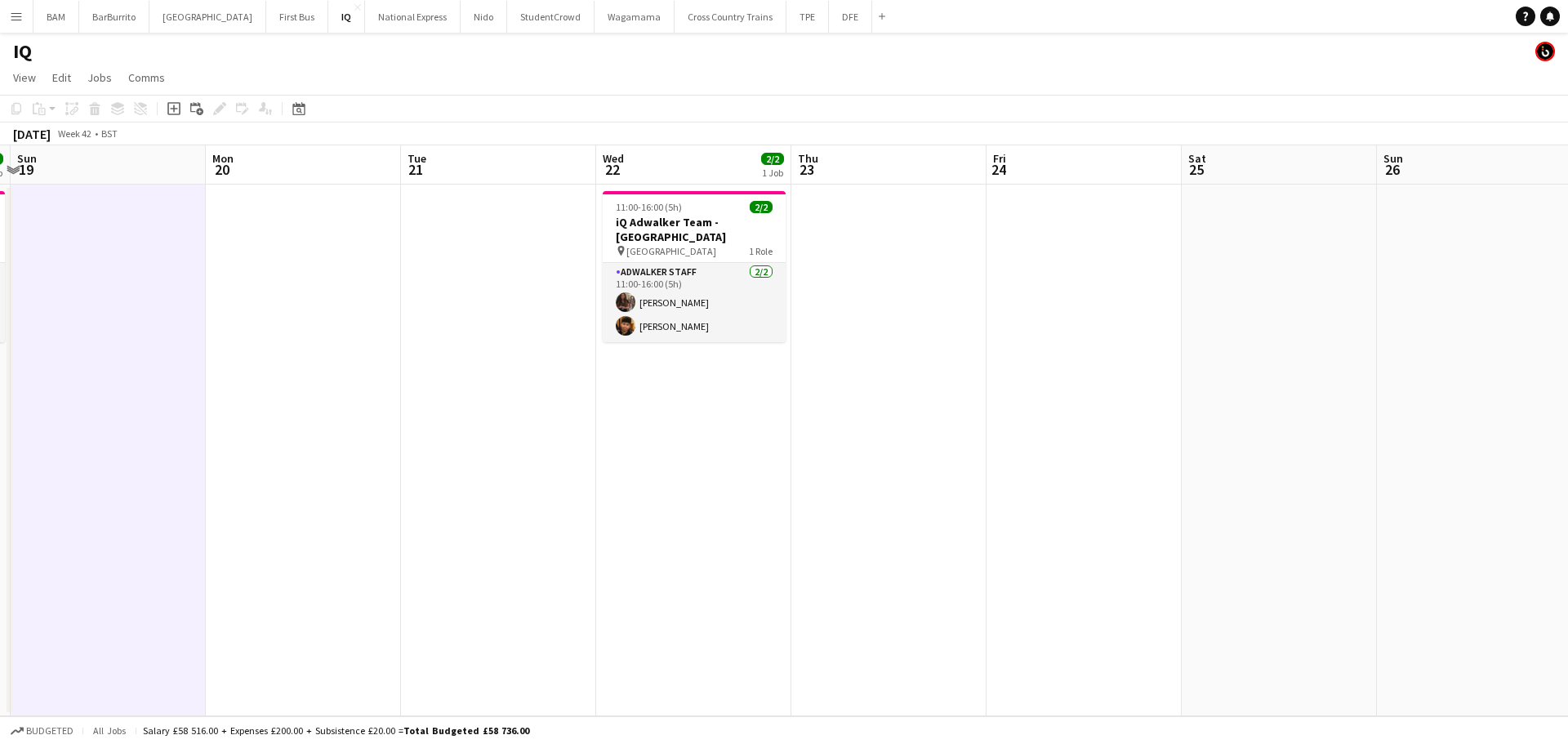
scroll to position [0, 607]
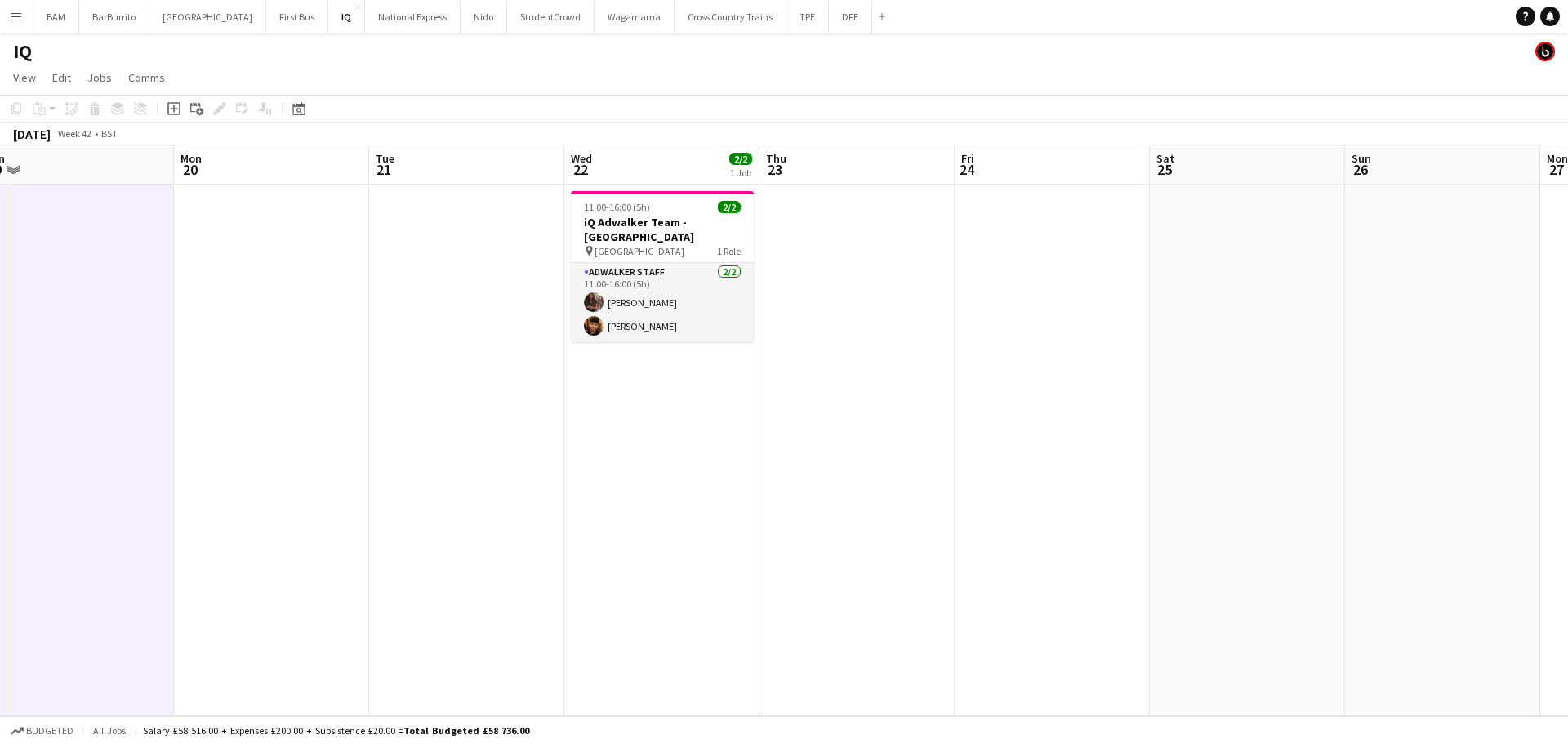
click at [850, 294] on app-calendar-viewport "Thu 16 Fri 17 Sat 18 2/2 1 Job Sun 19 Mon 20 Tue 21 Wed 22 2/2 1 Job Thu 23 Fri…" at bounding box center [784, 430] width 1568 height 571
click at [652, 311] on app-card-role "Adwalker Staff [DATE] 11:00-16:00 (5h) [PERSON_NAME] [PERSON_NAME]" at bounding box center [662, 302] width 183 height 79
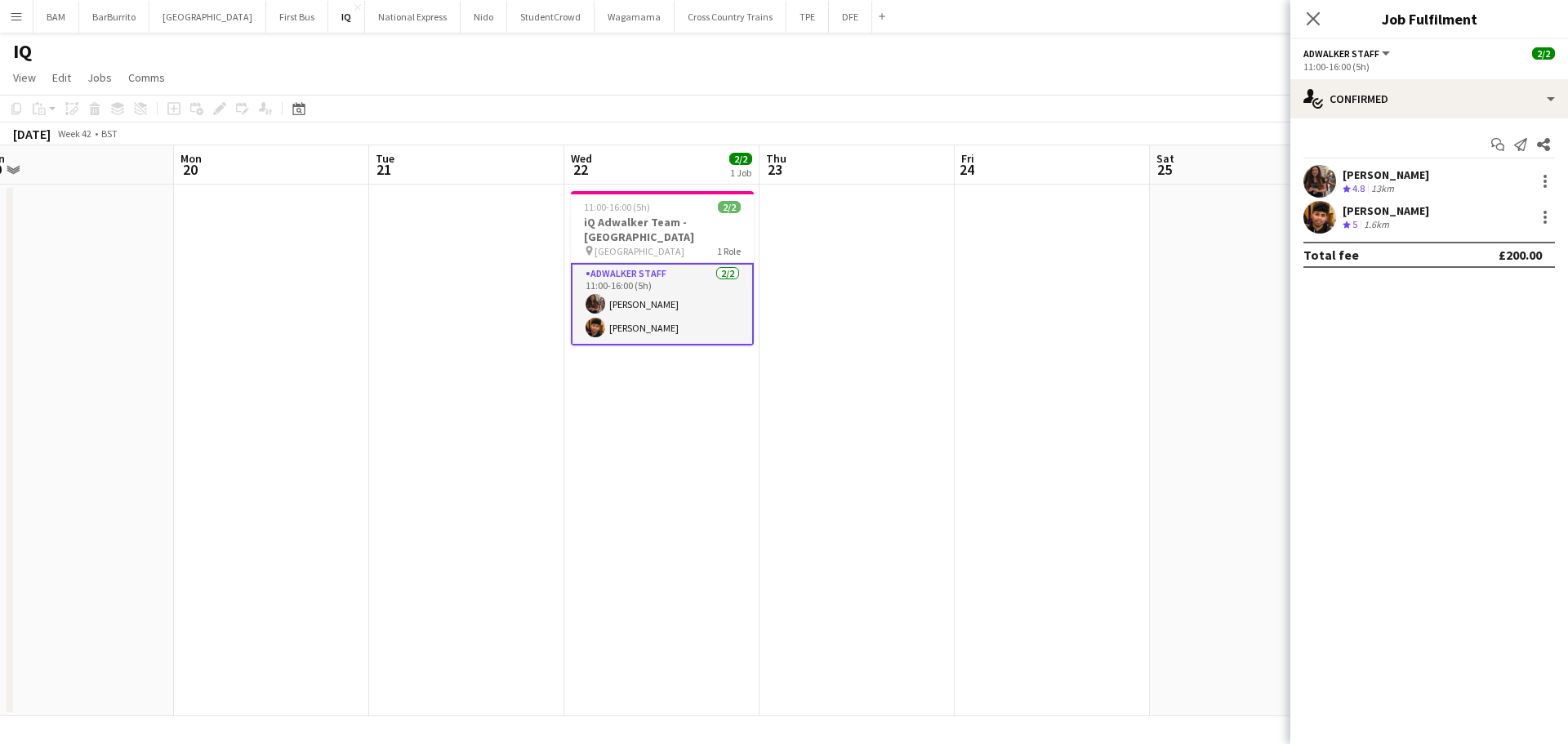
click at [1434, 177] on div "[PERSON_NAME] Crew rating 4.8 13km" at bounding box center [1428, 182] width 277 height 33
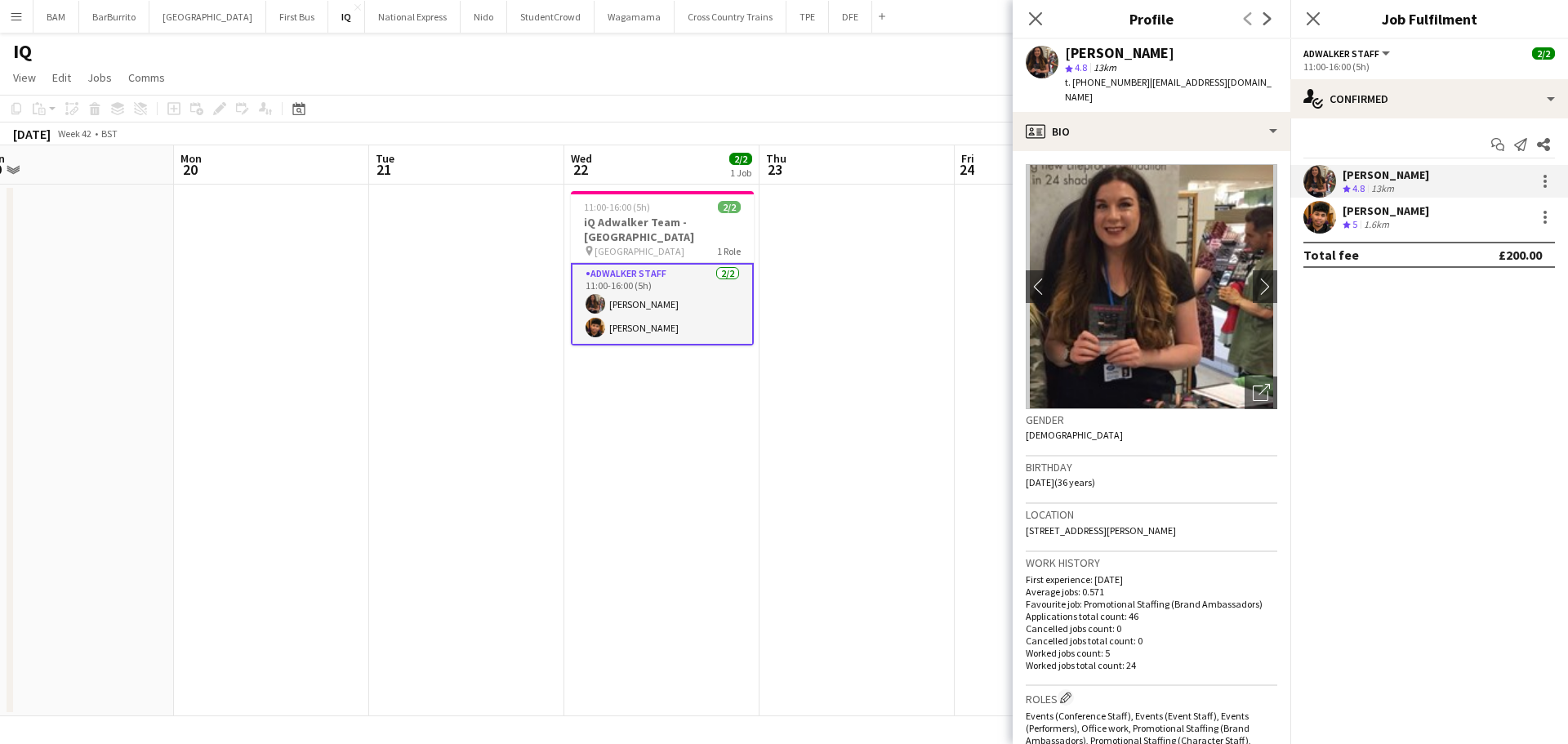
click at [627, 93] on app-page-menu "View Day view expanded Day view collapsed Month view Date picker Jump to [DATE]…" at bounding box center [784, 79] width 1568 height 31
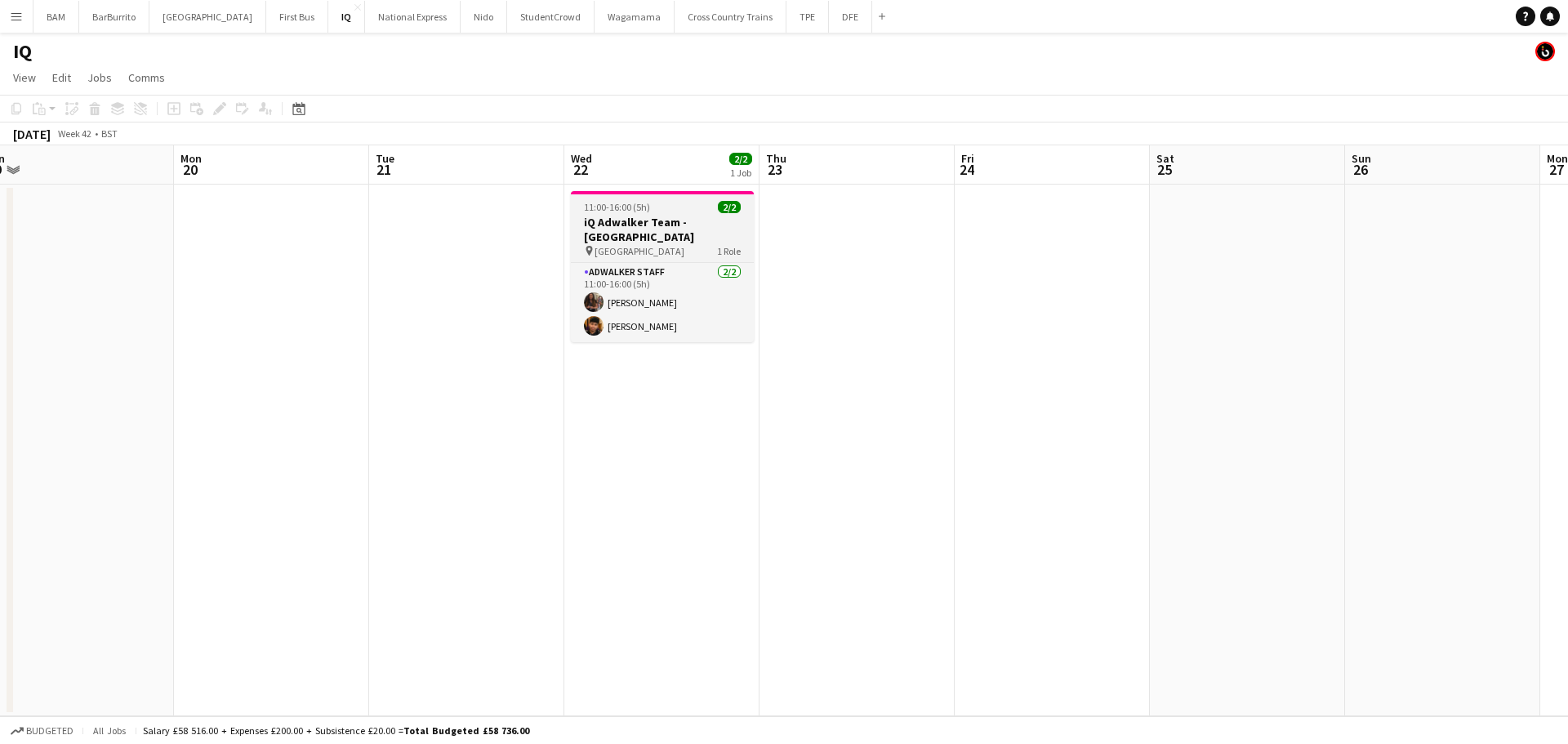
click at [678, 210] on div "11:00-16:00 (5h) 2/2" at bounding box center [662, 207] width 183 height 12
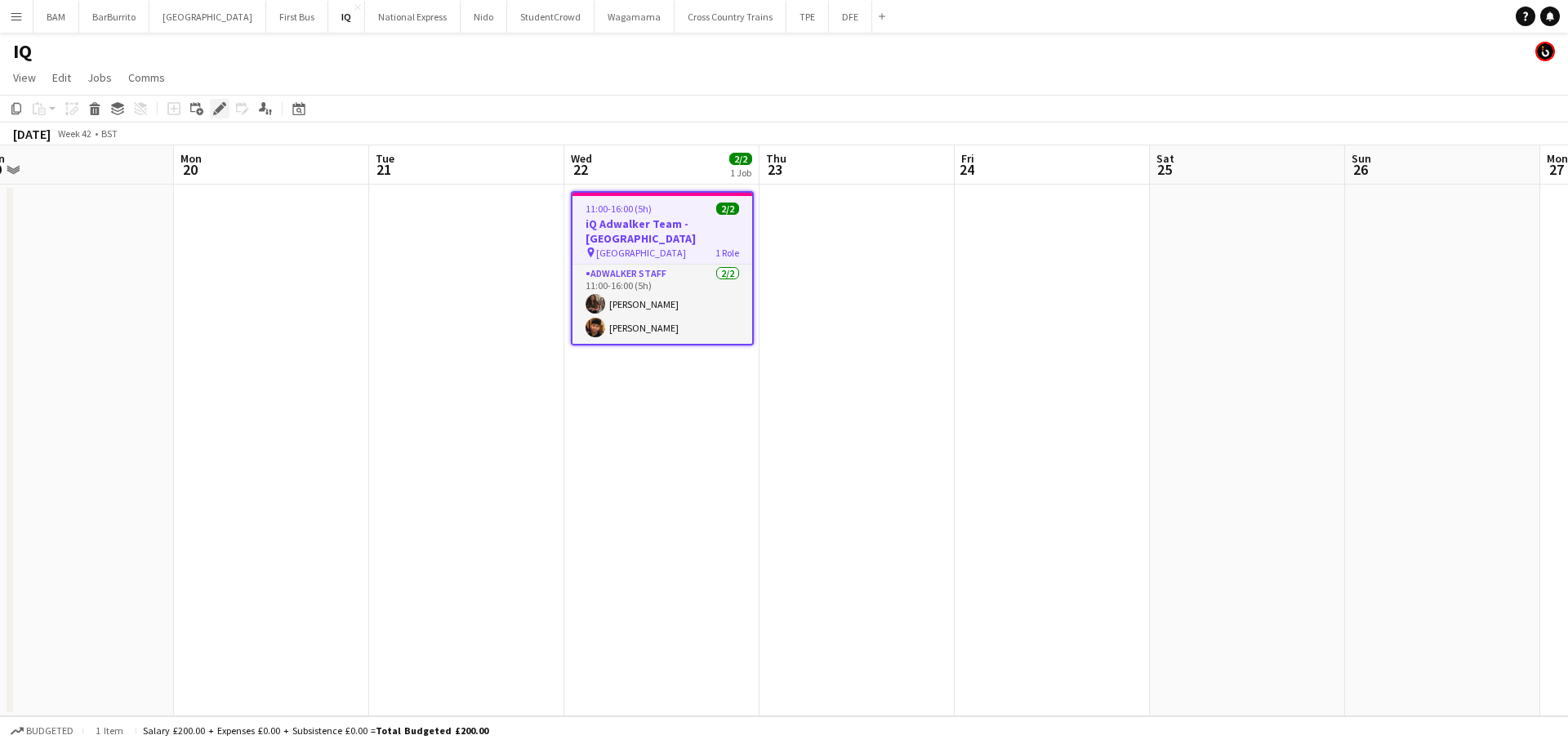
click at [220, 107] on icon at bounding box center [219, 109] width 9 height 9
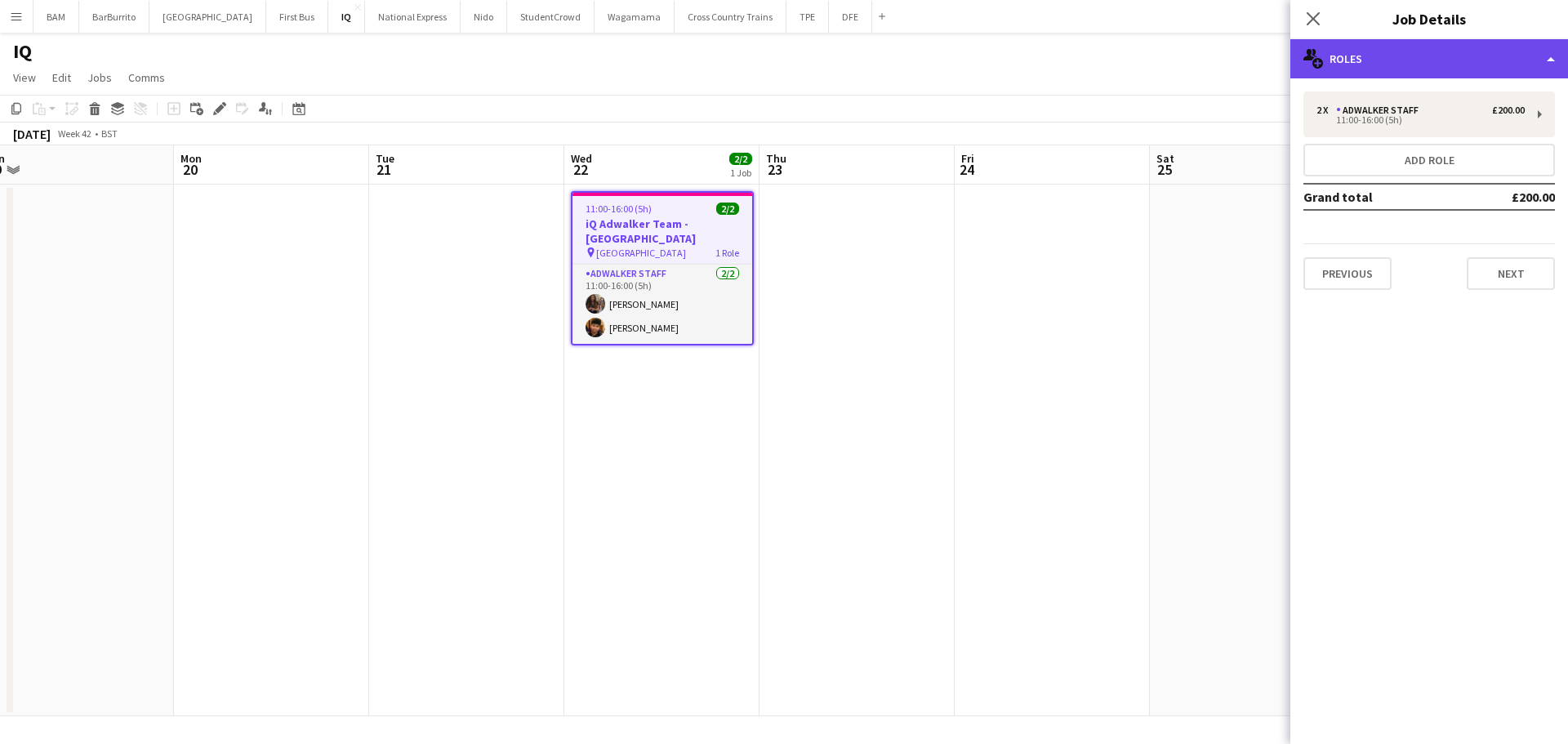
click at [1399, 56] on div "multiple-users-add Roles" at bounding box center [1428, 58] width 277 height 39
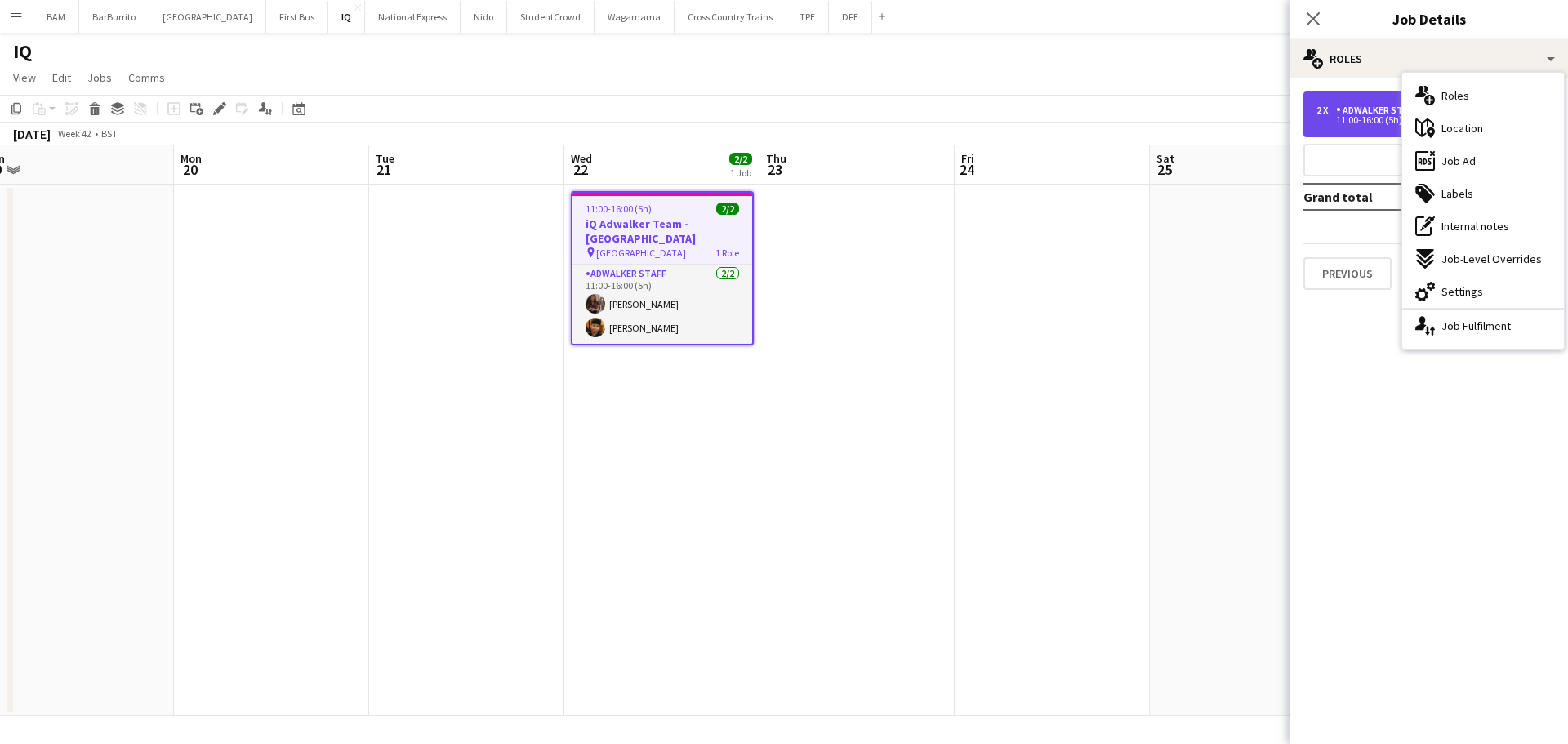
click at [1363, 122] on div "11:00-16:00 (5h)" at bounding box center [1420, 119] width 209 height 8
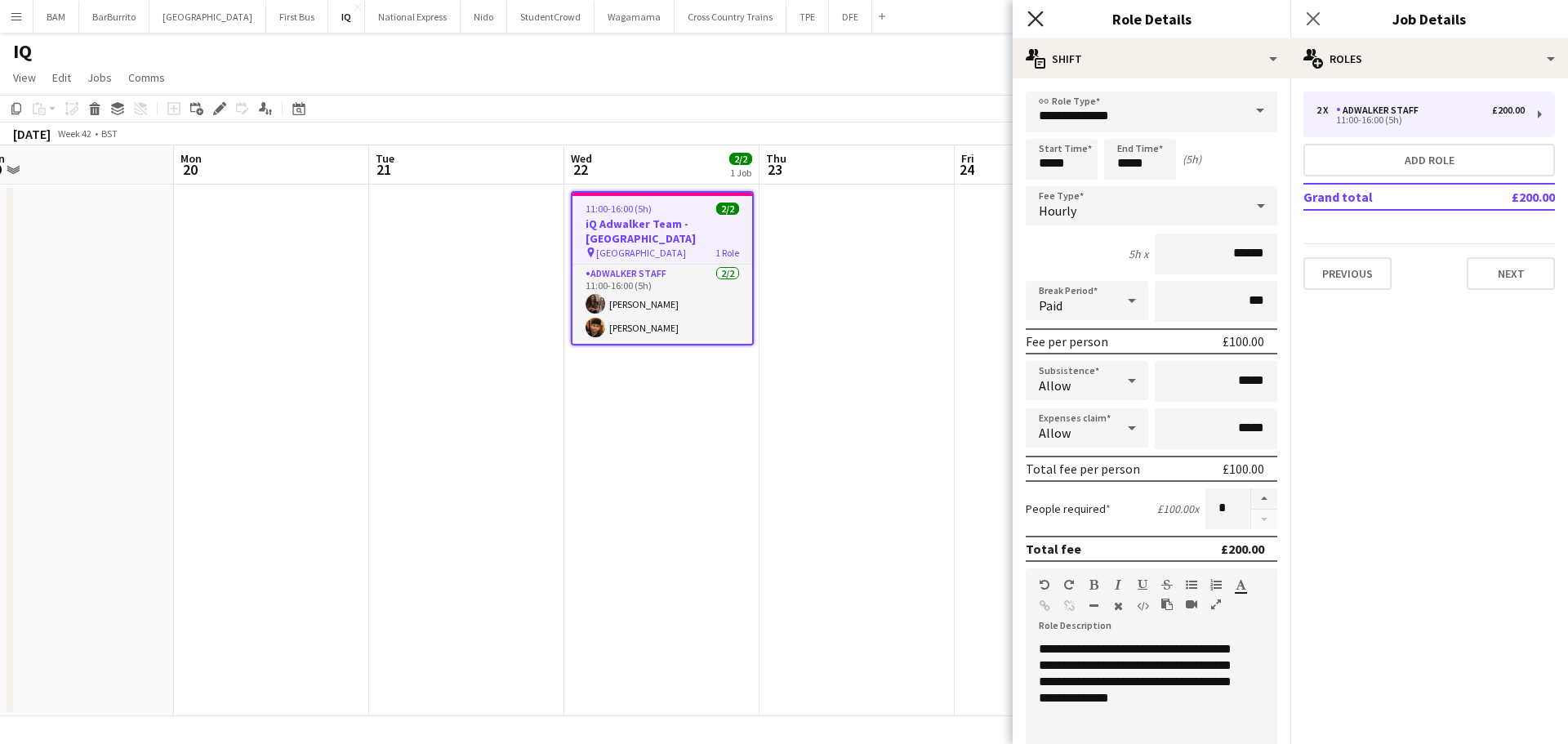
click at [1037, 19] on icon "Close pop-in" at bounding box center [1035, 18] width 16 height 16
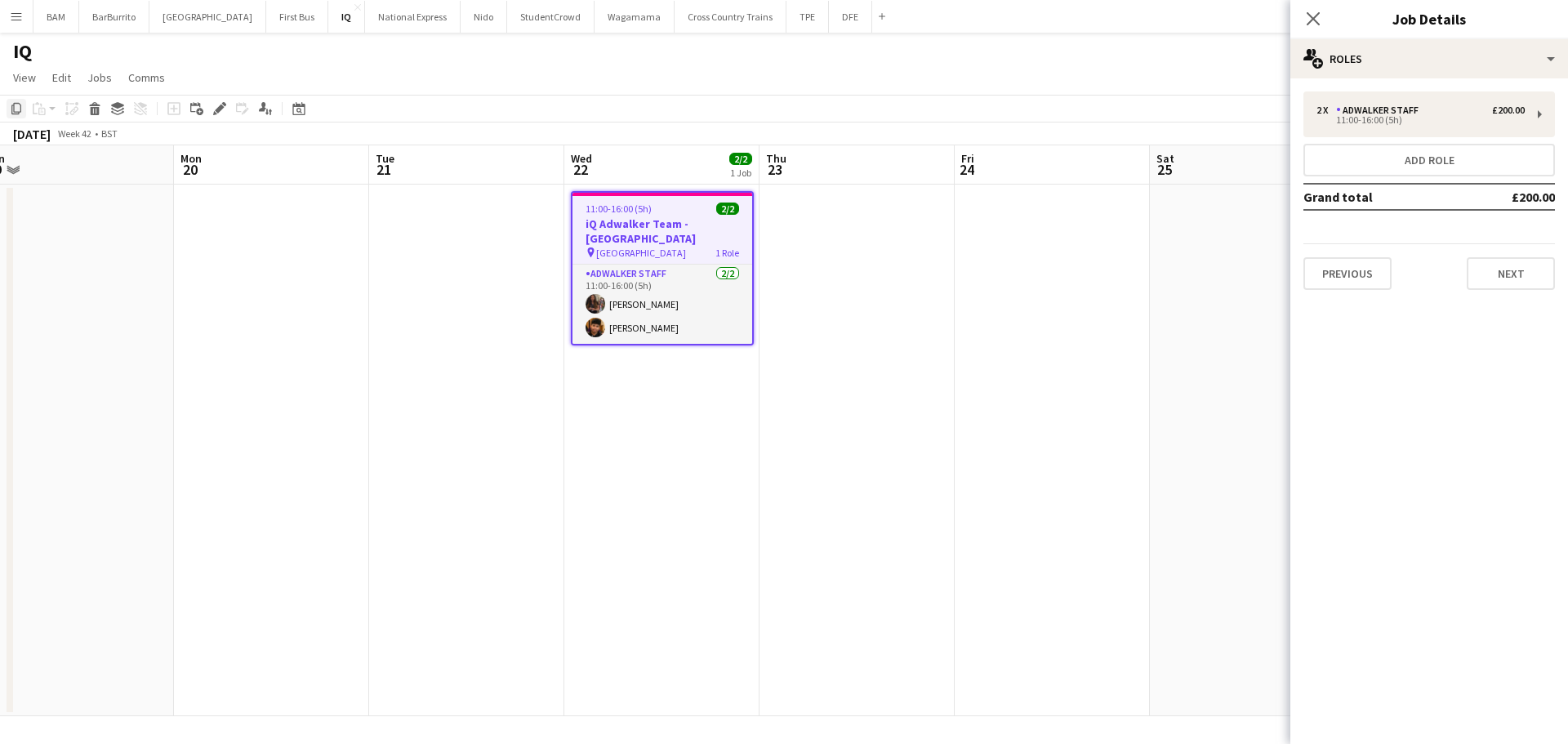
click at [10, 106] on icon "Copy" at bounding box center [16, 108] width 13 height 13
drag, startPoint x: 1076, startPoint y: 297, endPoint x: 538, endPoint y: 272, distance: 538.6
click at [508, 274] on app-calendar-viewport "Thu 16 Fri 17 Sat 18 2/2 1 Job Sun 19 Mon 20 Tue 21 Wed 22 2/2 1 Job Thu 23 Fri…" at bounding box center [784, 430] width 1568 height 571
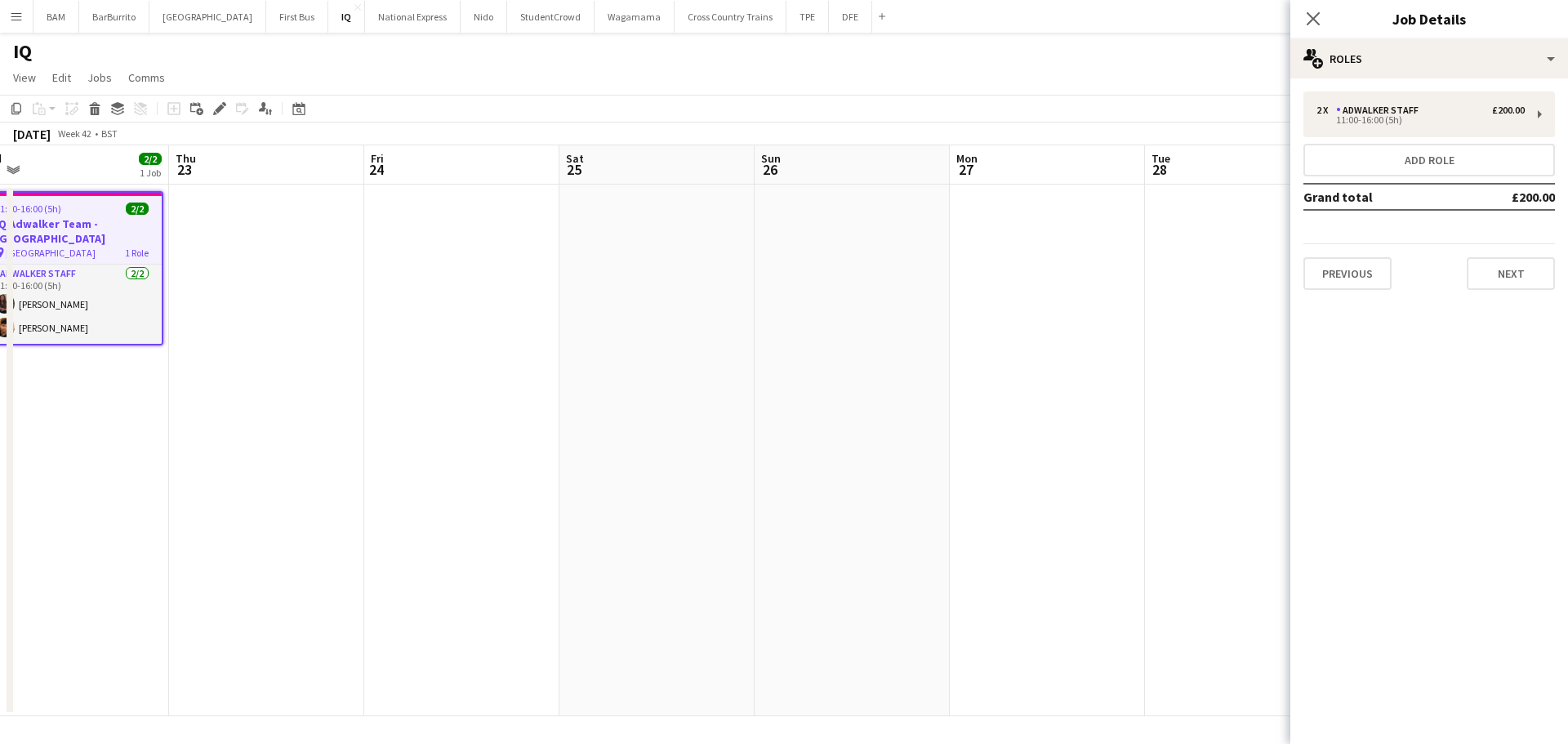
drag, startPoint x: 827, startPoint y: 303, endPoint x: 400, endPoint y: 275, distance: 427.9
click at [236, 276] on app-calendar-viewport "Sun 19 Mon 20 Tue 21 Wed 22 2/2 1 Job Thu 23 Fri 24 Sat 25 Sun 26 Mon 27 Tue 28…" at bounding box center [784, 430] width 1568 height 571
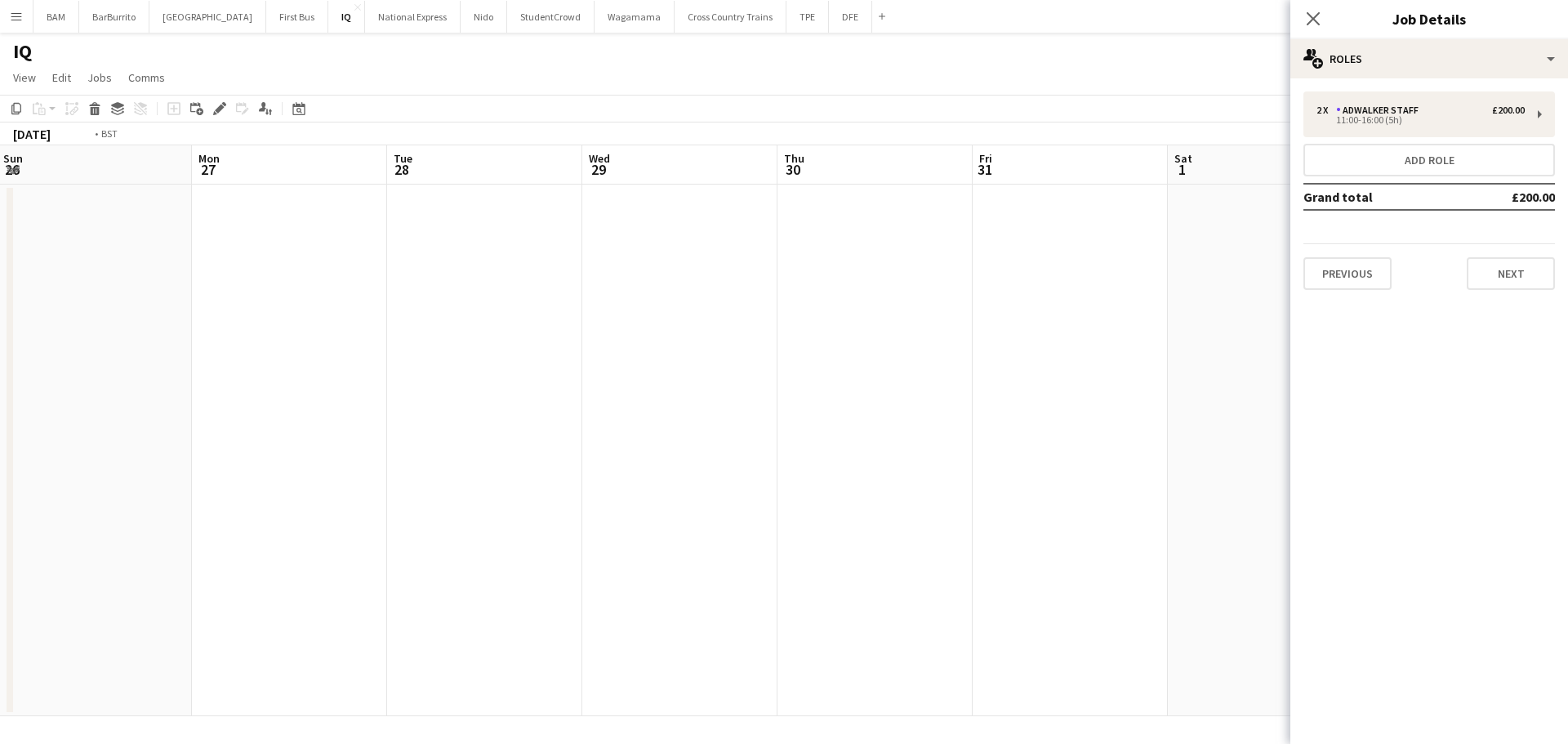
click at [392, 305] on app-calendar-viewport "Thu 23 Fri 24 Sat 25 Sun 26 Mon 27 Tue 28 Wed 29 Thu 30 Fri 31 Sat 1 Sun 2 Mon …" at bounding box center [784, 430] width 1568 height 571
click at [342, 325] on app-calendar-viewport "Sun 26 Mon 27 Tue 28 Wed 29 Thu 30 Fri 31 Sat 1 Sun 2 Mon 3 Tue 4 Wed 5 Thu 6 F…" at bounding box center [784, 430] width 1568 height 571
drag, startPoint x: 1062, startPoint y: 340, endPoint x: 490, endPoint y: 332, distance: 572.1
click at [490, 332] on app-calendar-viewport "Thu 30 Fri 31 Sat 1 Sun 2 Mon 3 Tue 4 Wed 5 Thu 6 Fri 7 Sat 8 Sun 9 Mon 10 Tue …" at bounding box center [784, 430] width 1568 height 571
drag, startPoint x: 773, startPoint y: 341, endPoint x: 978, endPoint y: 345, distance: 205.0
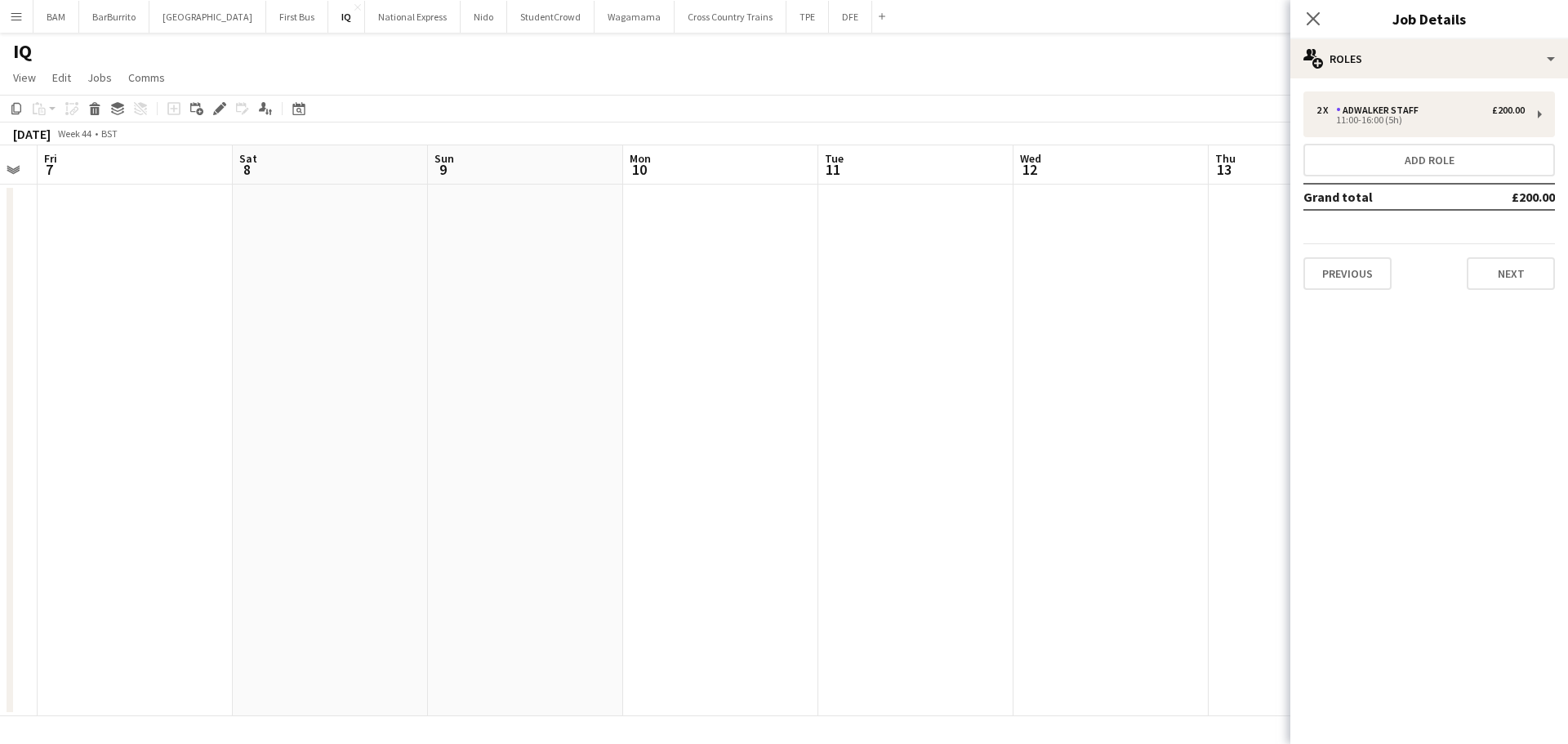
click at [495, 339] on app-calendar-viewport "Tue 4 Wed 5 Thu 6 Fri 7 Sat 8 Sun 9 Mon 10 Tue 11 Wed 12 Thu 13 Fri 14 Sat 15 S…" at bounding box center [784, 430] width 1568 height 571
drag, startPoint x: 951, startPoint y: 349, endPoint x: 348, endPoint y: 334, distance: 603.2
click at [348, 334] on app-calendar-viewport "Wed 5 Thu 6 Fri 7 Sat 8 Sun 9 Mon 10 Tue 11 Wed 12 Thu 13 Fri 14 Sat 15 Sun 16 …" at bounding box center [784, 430] width 1568 height 571
drag, startPoint x: 546, startPoint y: 356, endPoint x: 394, endPoint y: 345, distance: 152.4
click at [394, 345] on app-calendar-viewport "Wed 12 Thu 13 Fri 14 Sat 15 Sun 16 Mon 17 Tue 18 Wed 19 Thu 20 Fri 21 Sat 22 Su…" at bounding box center [784, 430] width 1568 height 571
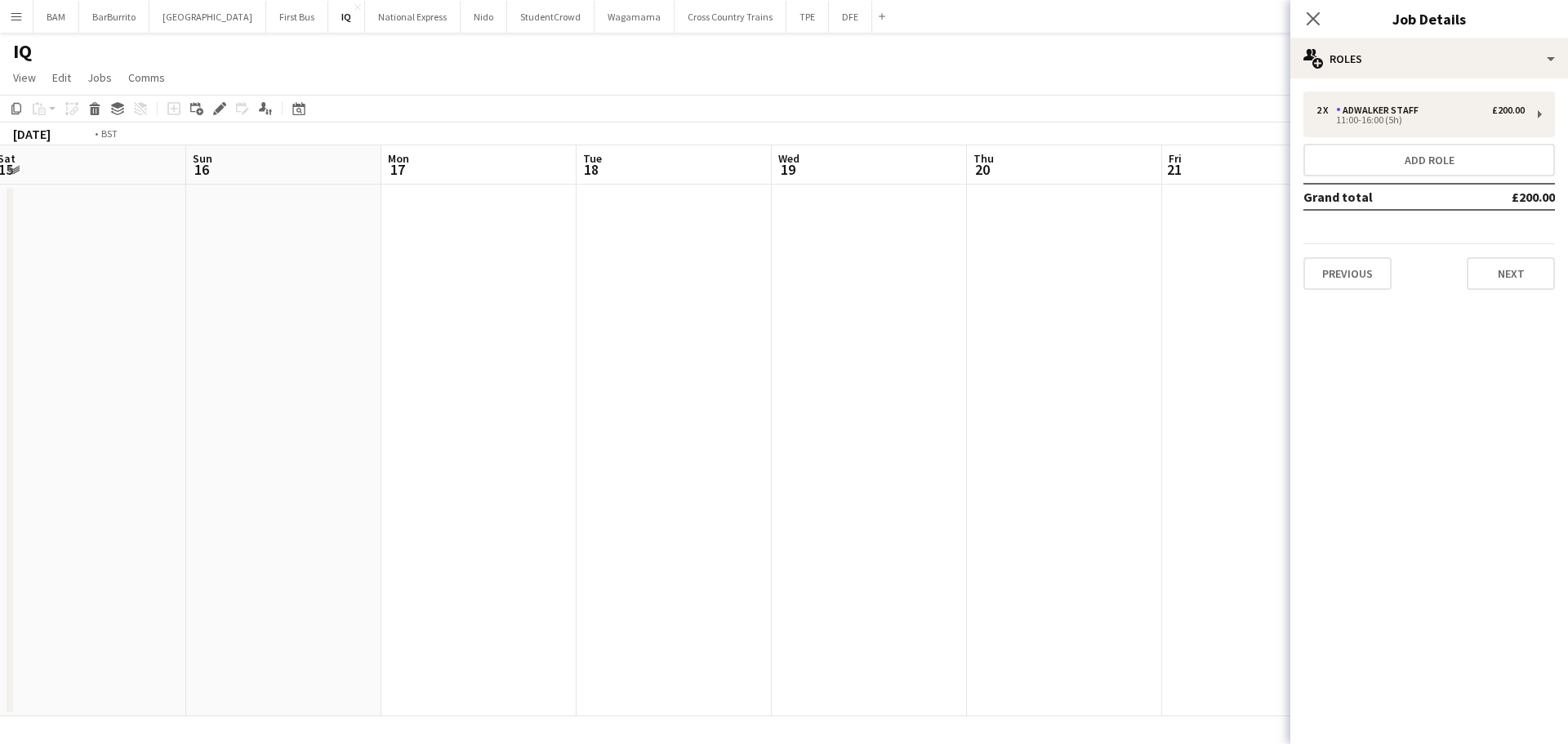
scroll to position [0, 532]
drag, startPoint x: 1033, startPoint y: 372, endPoint x: 533, endPoint y: 361, distance: 500.1
click at [533, 361] on app-calendar-viewport "Sun 16 Mon 17 Tue 18 Wed 19 Thu 20 Fri 21 Sat 22 Sun 23 Mon 24 Tue 25 Wed 26 Th…" at bounding box center [784, 430] width 1568 height 571
click at [734, 260] on app-date-cell at bounding box center [737, 450] width 196 height 532
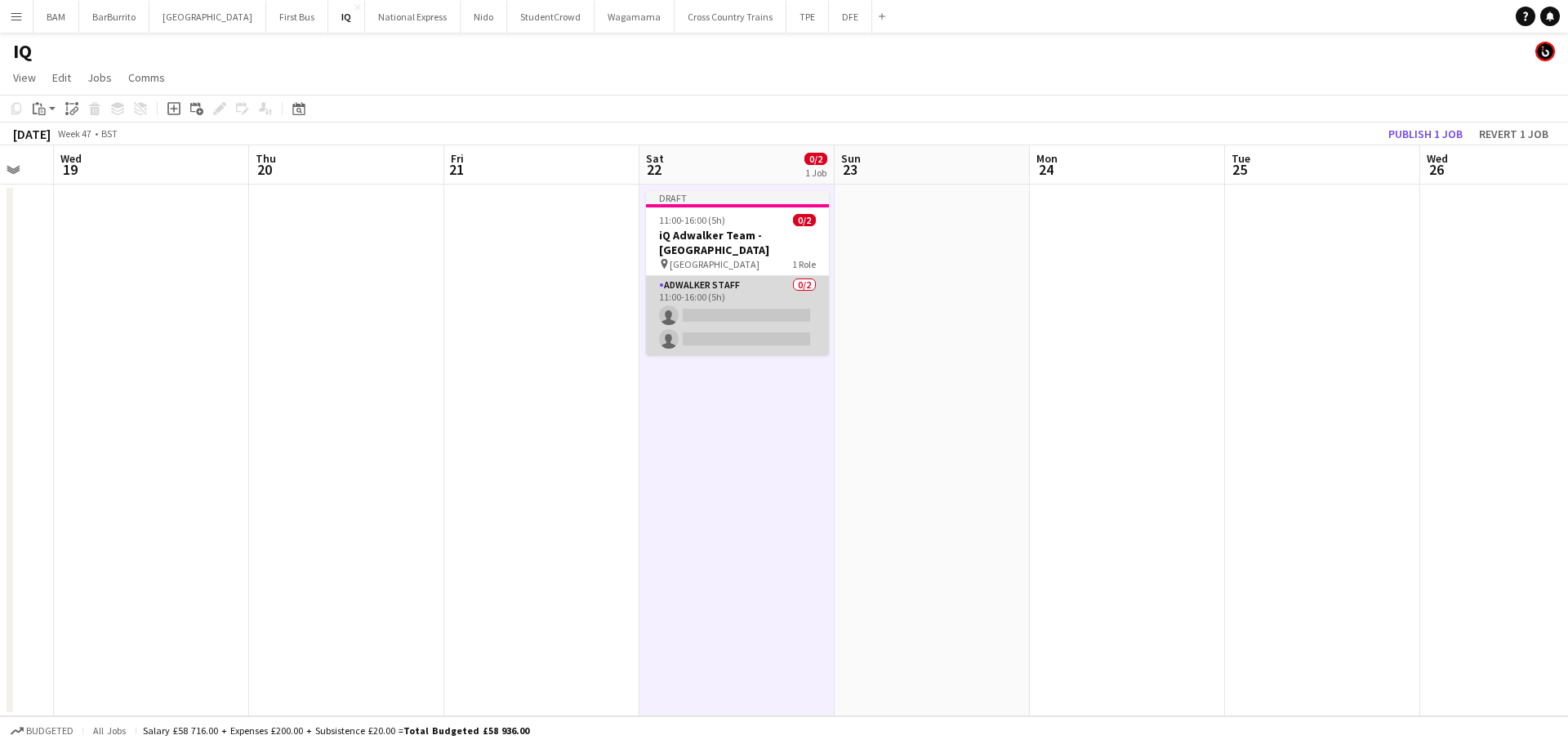
click at [734, 303] on app-card-role "Adwalker Staff 0/2 11:00-16:00 (5h) single-neutral-actions single-neutral-actio…" at bounding box center [737, 316] width 183 height 79
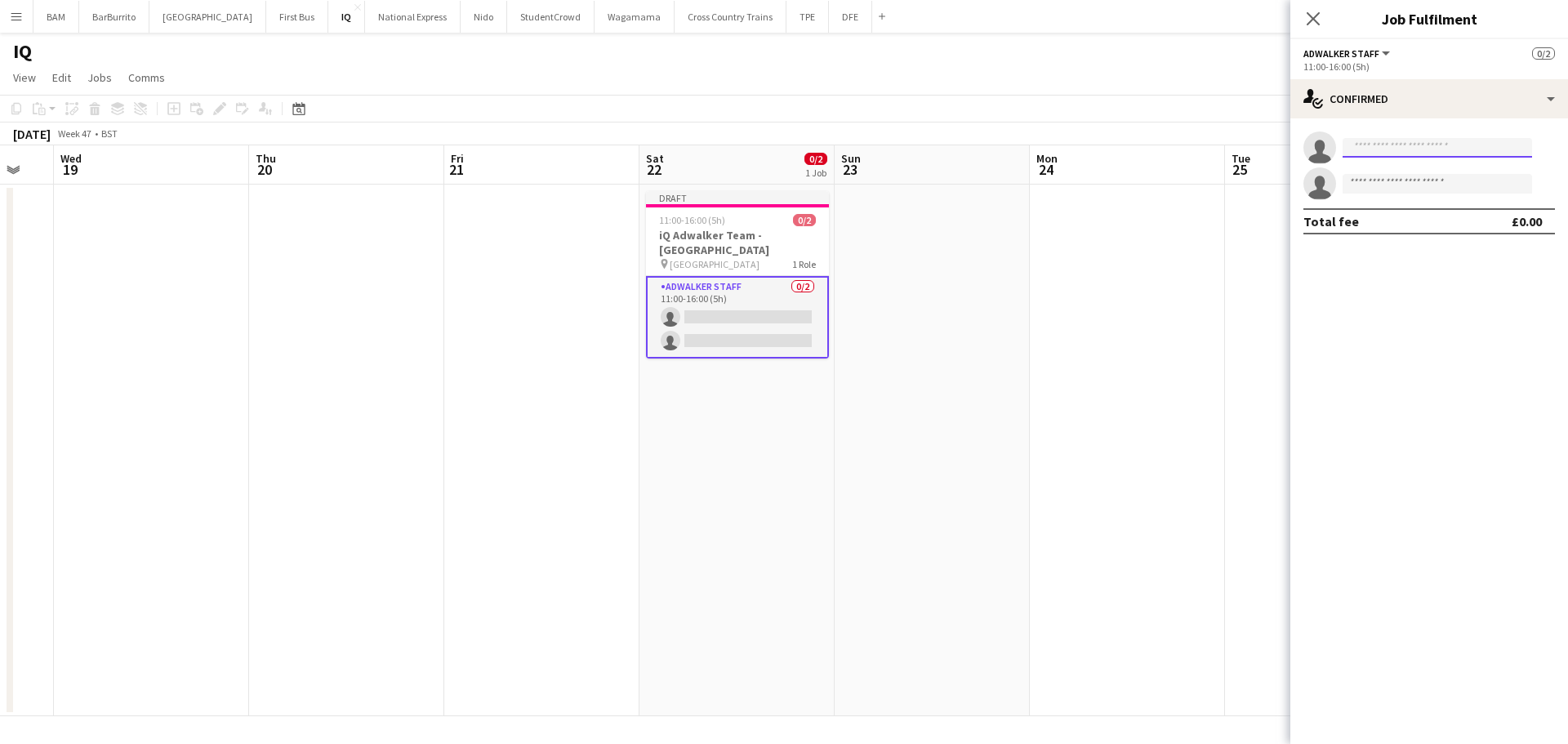
click at [1398, 143] on input at bounding box center [1437, 148] width 189 height 20
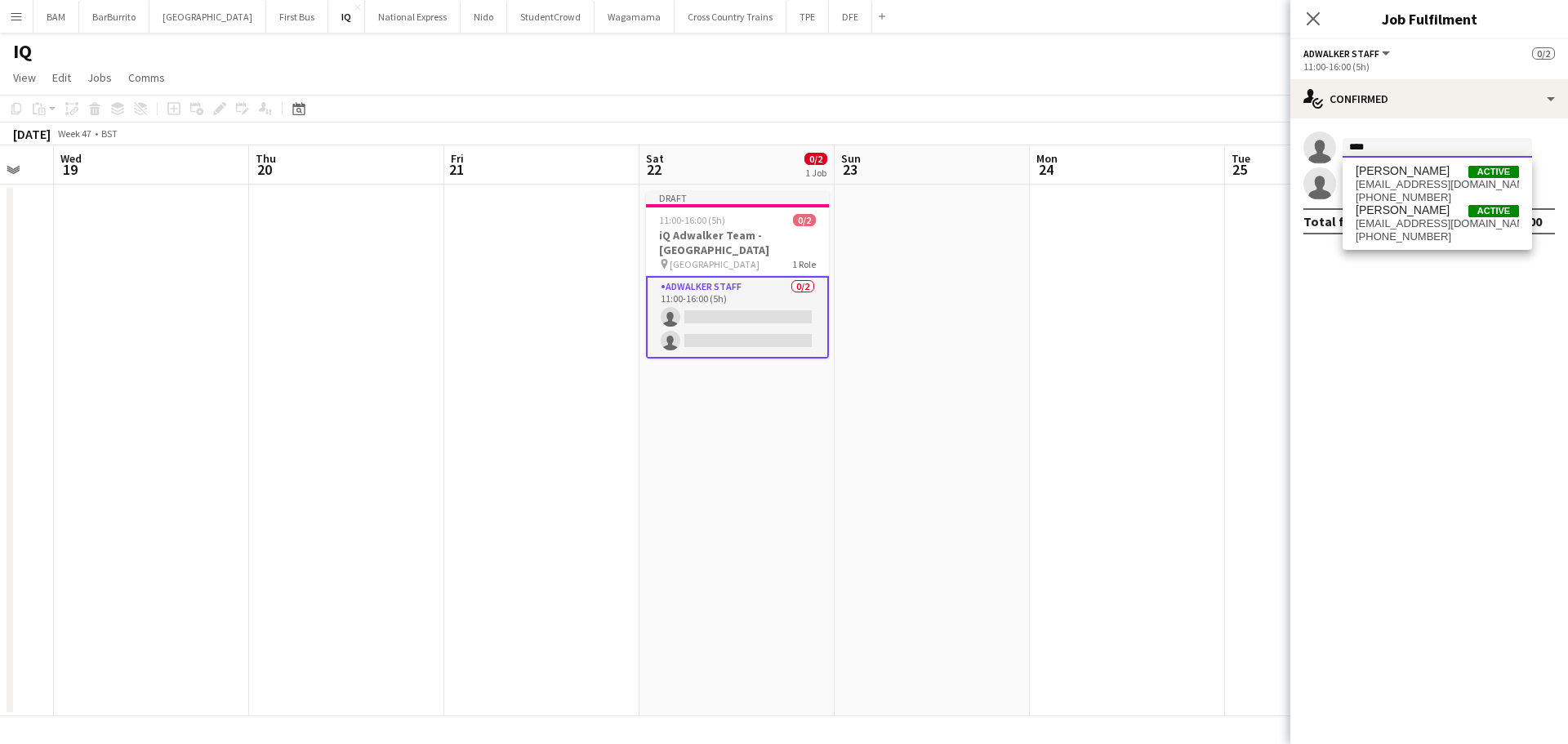
type input "****"
click at [1443, 183] on span "[EMAIL_ADDRESS][DOMAIN_NAME]" at bounding box center [1437, 184] width 163 height 13
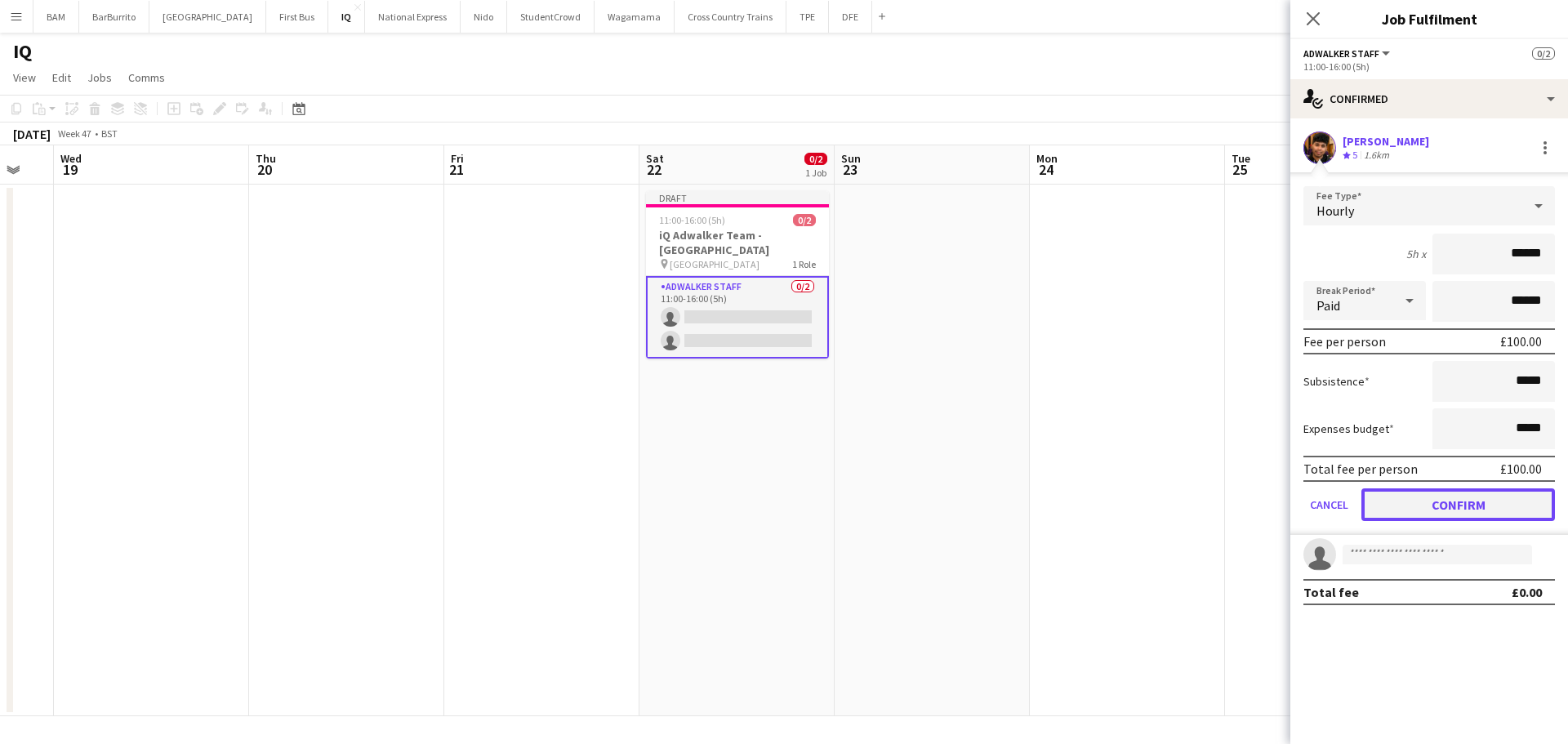
click at [1471, 508] on button "Confirm" at bounding box center [1458, 505] width 194 height 33
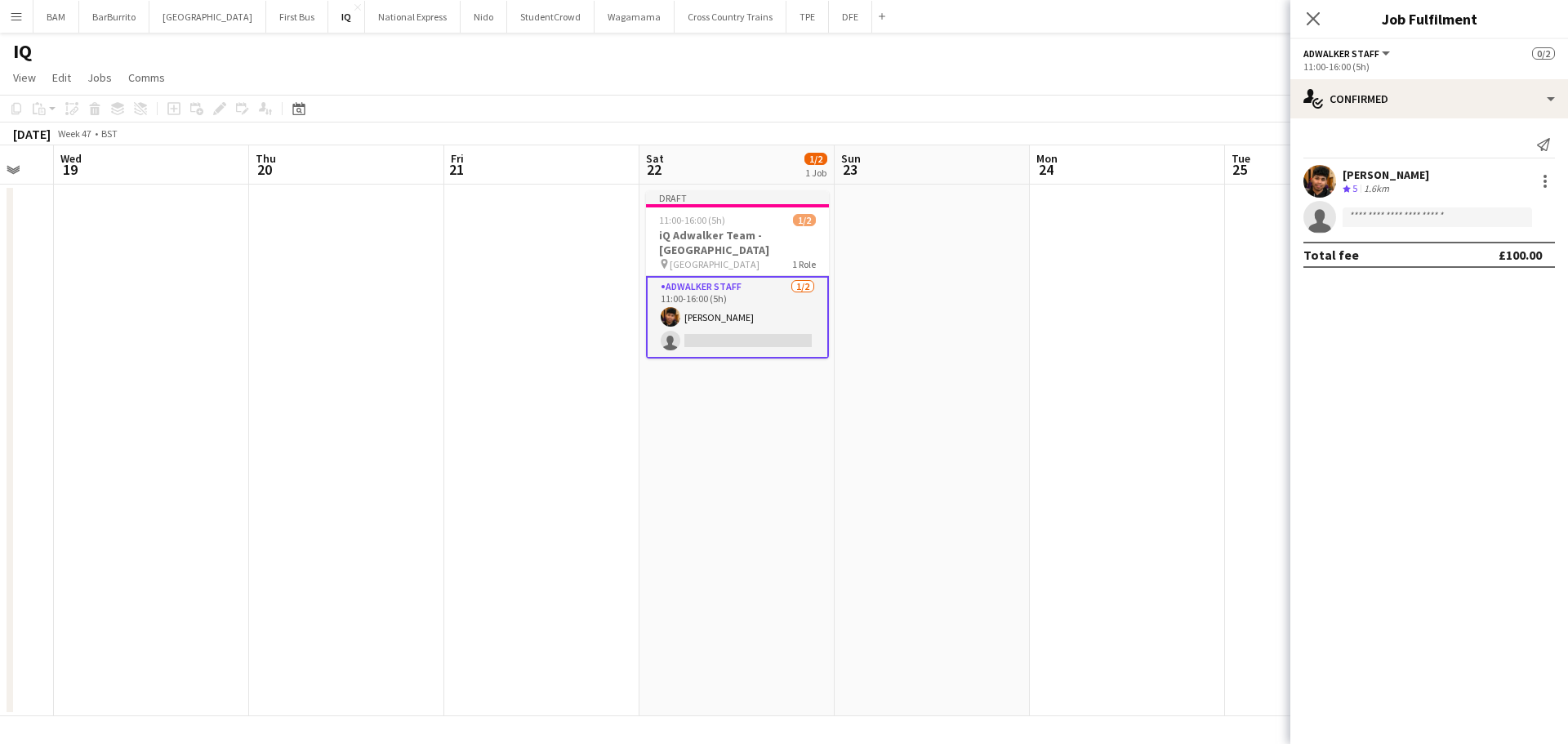
click at [886, 72] on app-page-menu "View Day view expanded Day view collapsed Month view Date picker Jump to [DATE]…" at bounding box center [784, 79] width 1568 height 31
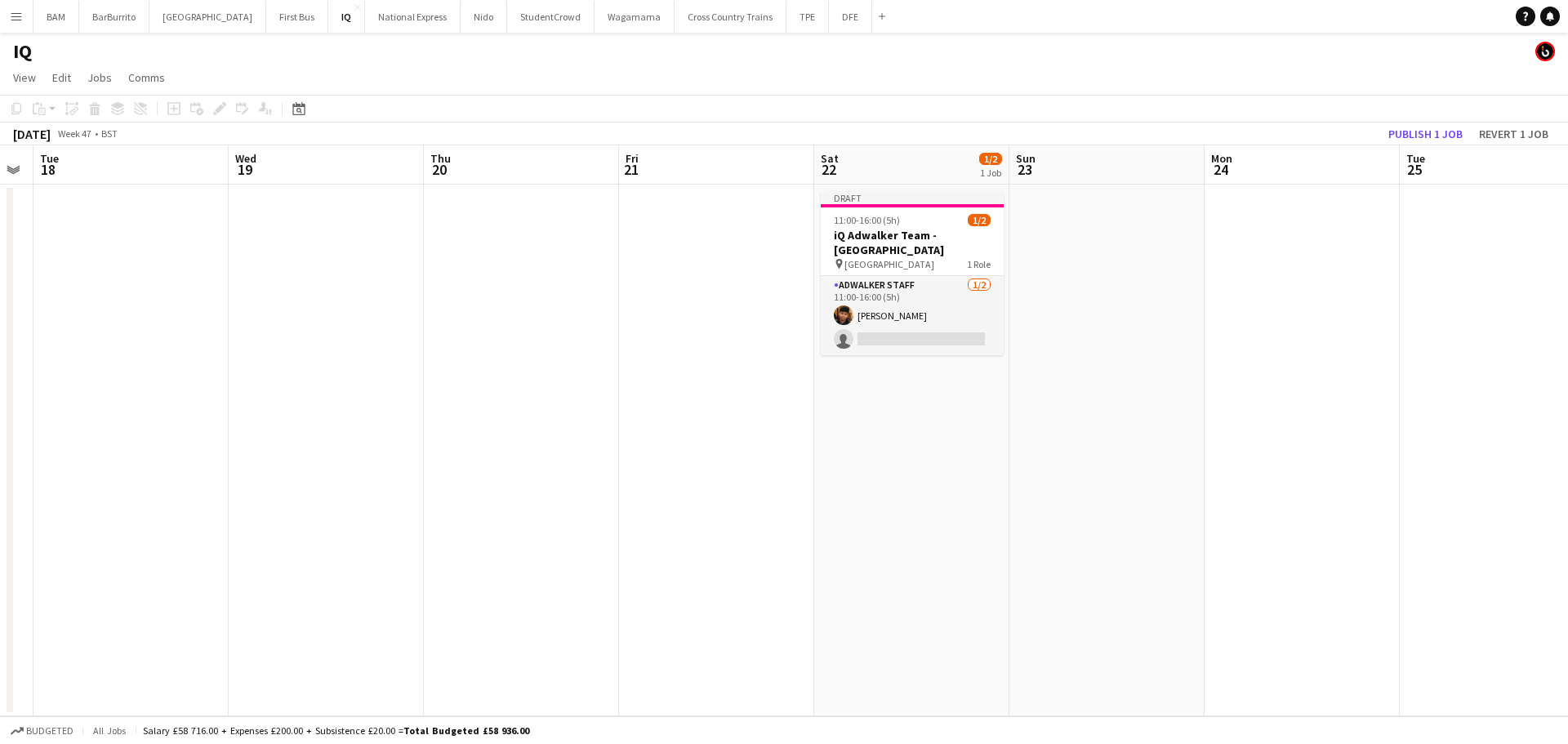
drag, startPoint x: 821, startPoint y: 262, endPoint x: 1092, endPoint y: 282, distance: 271.7
click at [1102, 276] on app-calendar-viewport "Sun 16 Mon 17 Tue 18 Wed 19 Thu 20 Fri 21 Sat 22 1/2 1 Job Sun 23 Mon 24 Tue 25…" at bounding box center [784, 430] width 1568 height 571
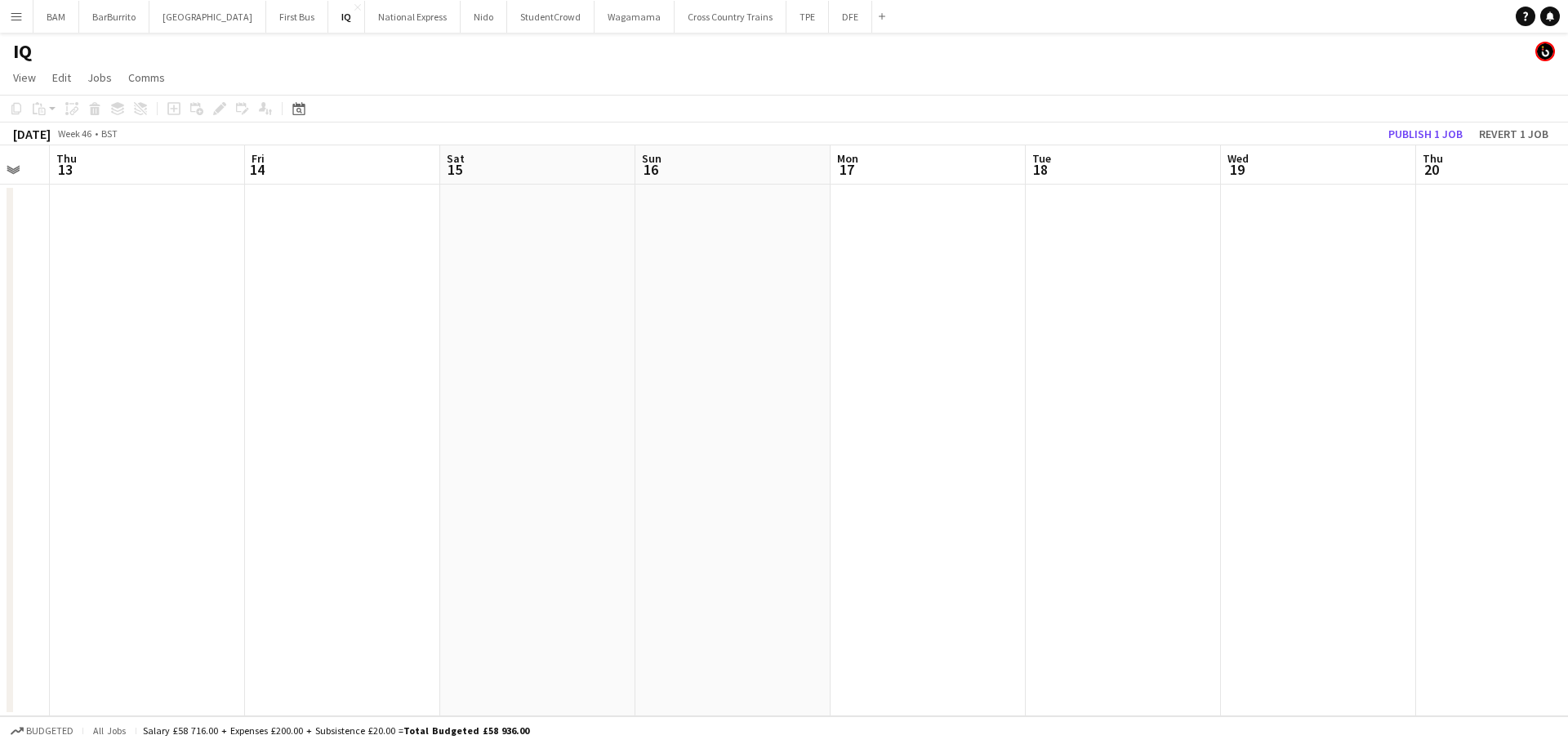
drag, startPoint x: 572, startPoint y: 281, endPoint x: 703, endPoint y: 314, distance: 135.1
click at [990, 295] on app-calendar-viewport "Tue 11 Wed 12 Thu 13 Fri 14 Sat 15 Sun 16 Mon 17 Tue 18 Wed 19 Thu 20 Fri 21 Sa…" at bounding box center [784, 430] width 1568 height 571
drag, startPoint x: 412, startPoint y: 309, endPoint x: 533, endPoint y: 338, distance: 124.4
click at [1100, 322] on app-calendar-viewport "Mon 10 Tue 11 Wed 12 Thu 13 Fri 14 Sat 15 Sun 16 Mon 17 Tue 18 Wed 19 Thu 20 Fr…" at bounding box center [784, 430] width 1568 height 571
drag, startPoint x: 1078, startPoint y: 341, endPoint x: 965, endPoint y: 331, distance: 113.4
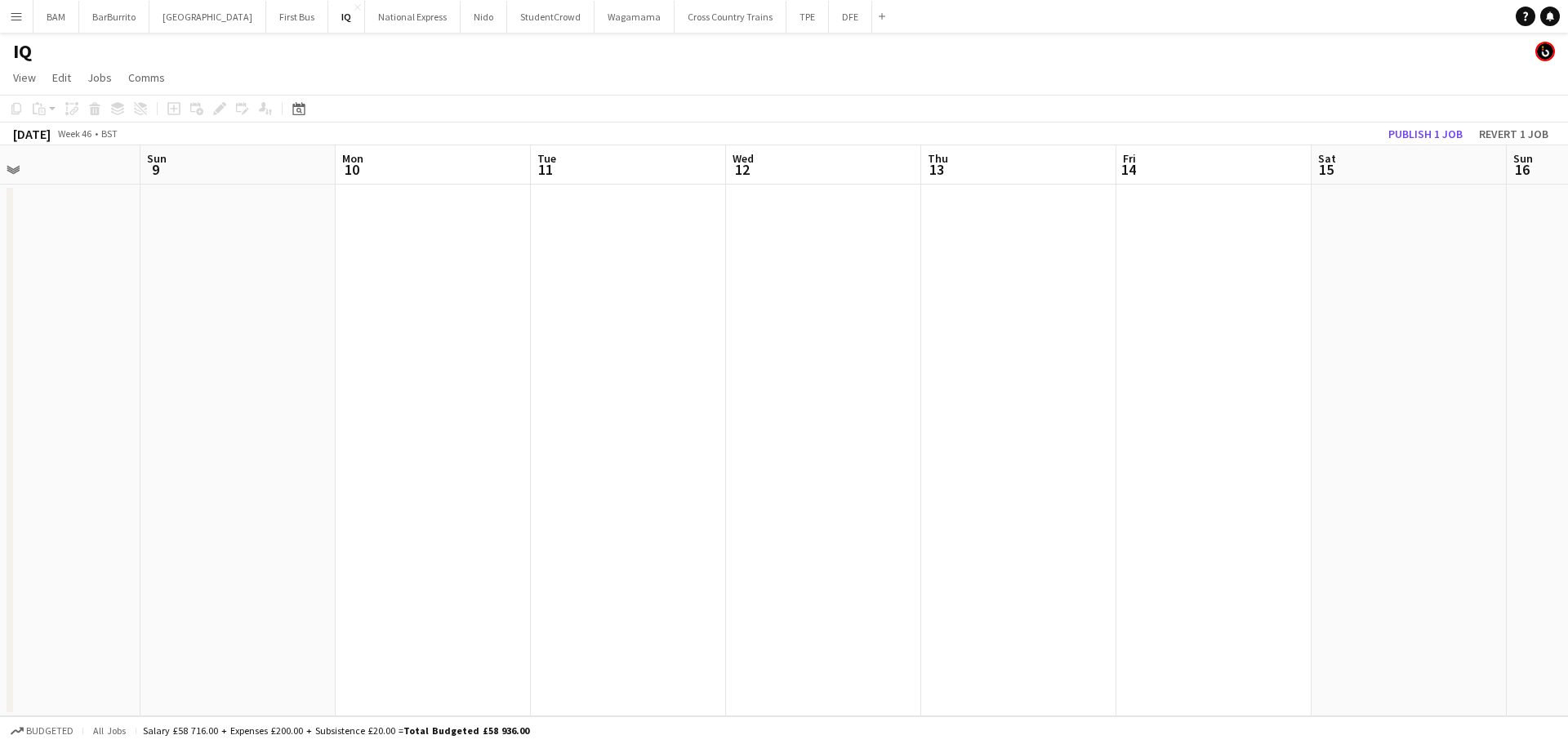
click at [1206, 340] on app-calendar-viewport "Thu 6 Fri 7 Sat 8 Sun 9 Mon 10 Tue 11 Wed 12 Thu 13 Fri 14 Sat 15 Sun 16 Mon 17…" at bounding box center [784, 430] width 1568 height 571
drag, startPoint x: 854, startPoint y: 310, endPoint x: 1206, endPoint y: 316, distance: 352.1
click at [1125, 313] on app-calendar-viewport "Sat 1 Sun 2 Mon 3 Tue 4 Wed 5 Thu 6 Fri 7 Sat 8 Sun 9 Mon 10 Tue 11 Wed 12 Thu …" at bounding box center [784, 430] width 1568 height 571
drag, startPoint x: 850, startPoint y: 317, endPoint x: 584, endPoint y: 321, distance: 266.0
click at [1121, 324] on app-calendar-viewport "Sun 26 Mon 27 Tue 28 Wed 29 Thu 30 Fri 31 Sat 1 Sun 2 Mon 3 Tue 4 Wed 5 Thu 6 F…" at bounding box center [784, 430] width 1568 height 571
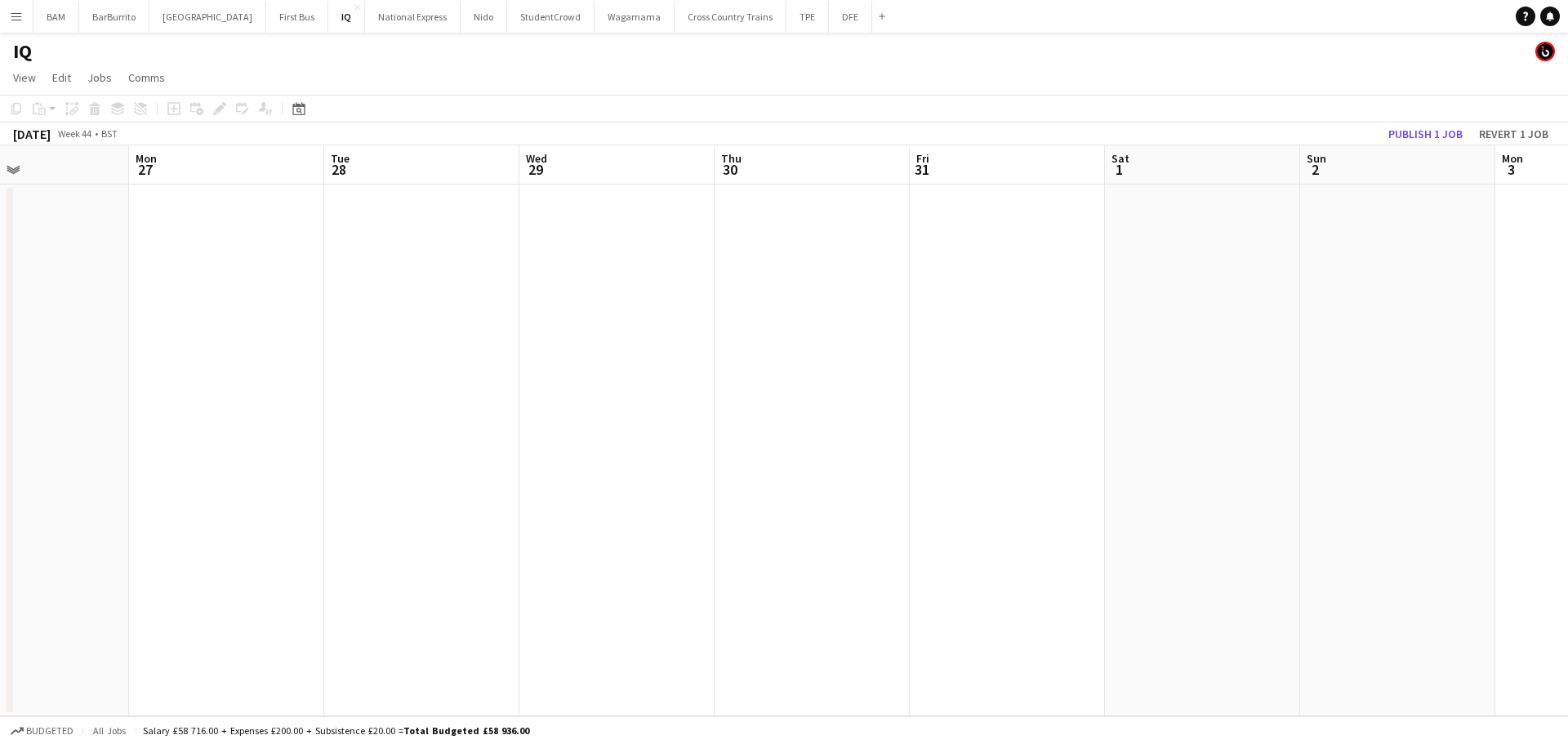
drag, startPoint x: 85, startPoint y: 293, endPoint x: 927, endPoint y: 312, distance: 842.2
click at [1071, 305] on app-calendar-viewport "Fri 24 Sat 25 Sun 26 Mon 27 Tue 28 Wed 29 Thu 30 Fri 31 Sat 1 Sun 2 Mon 3 Tue 4…" at bounding box center [784, 430] width 1568 height 571
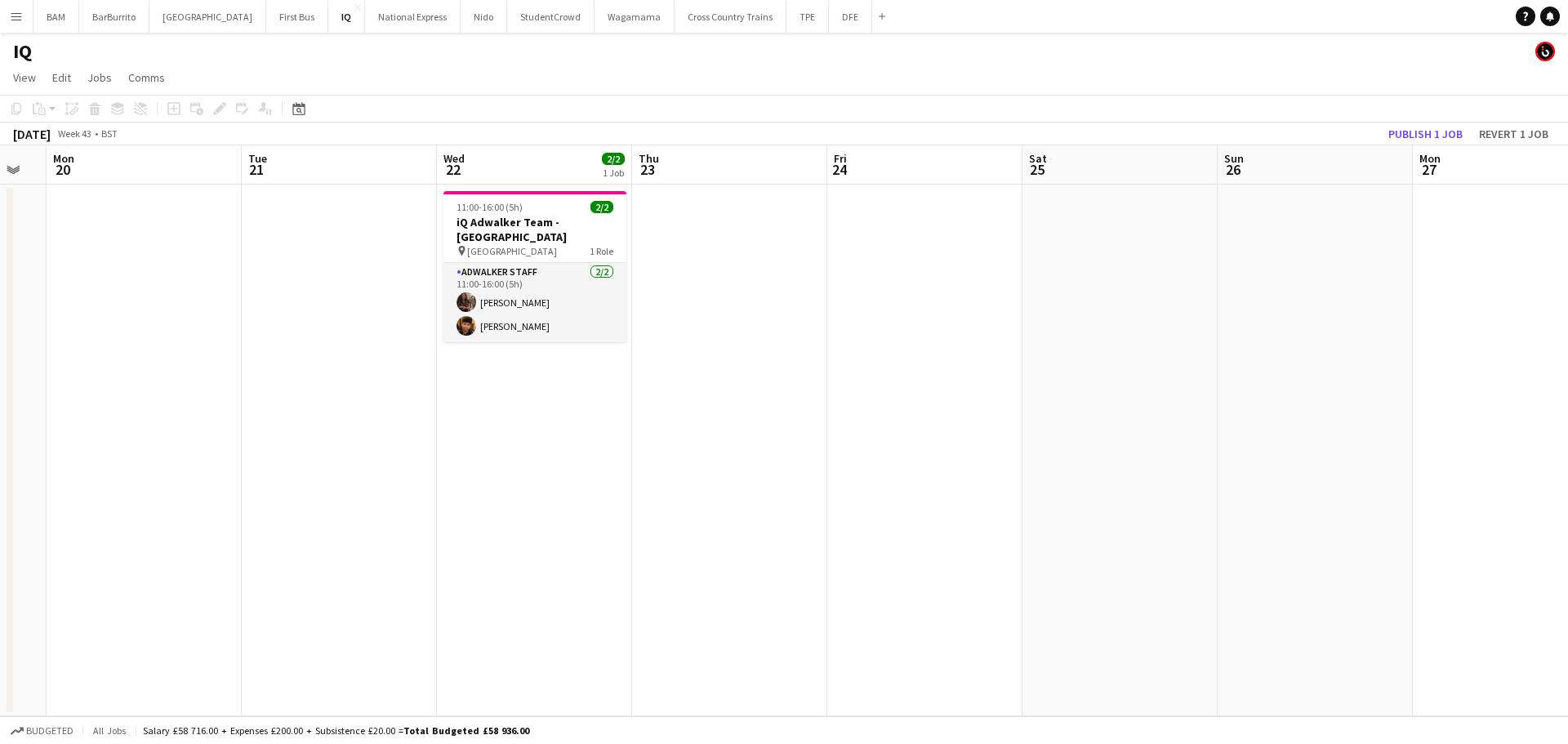
scroll to position [0, 342]
drag, startPoint x: 325, startPoint y: 309, endPoint x: 546, endPoint y: 304, distance: 221.1
click at [546, 304] on app-calendar-viewport "Sat 18 2/2 1 Job Sun 19 Mon 20 Tue 21 Wed 22 2/2 1 Job Thu 23 Fri 24 Sat 25 Sun…" at bounding box center [784, 430] width 1568 height 571
drag, startPoint x: 558, startPoint y: 309, endPoint x: 579, endPoint y: 316, distance: 22.1
click at [558, 309] on app-card-role "Adwalker Staff [DATE] 11:00-16:00 (5h) [PERSON_NAME] [PERSON_NAME]" at bounding box center [537, 302] width 183 height 79
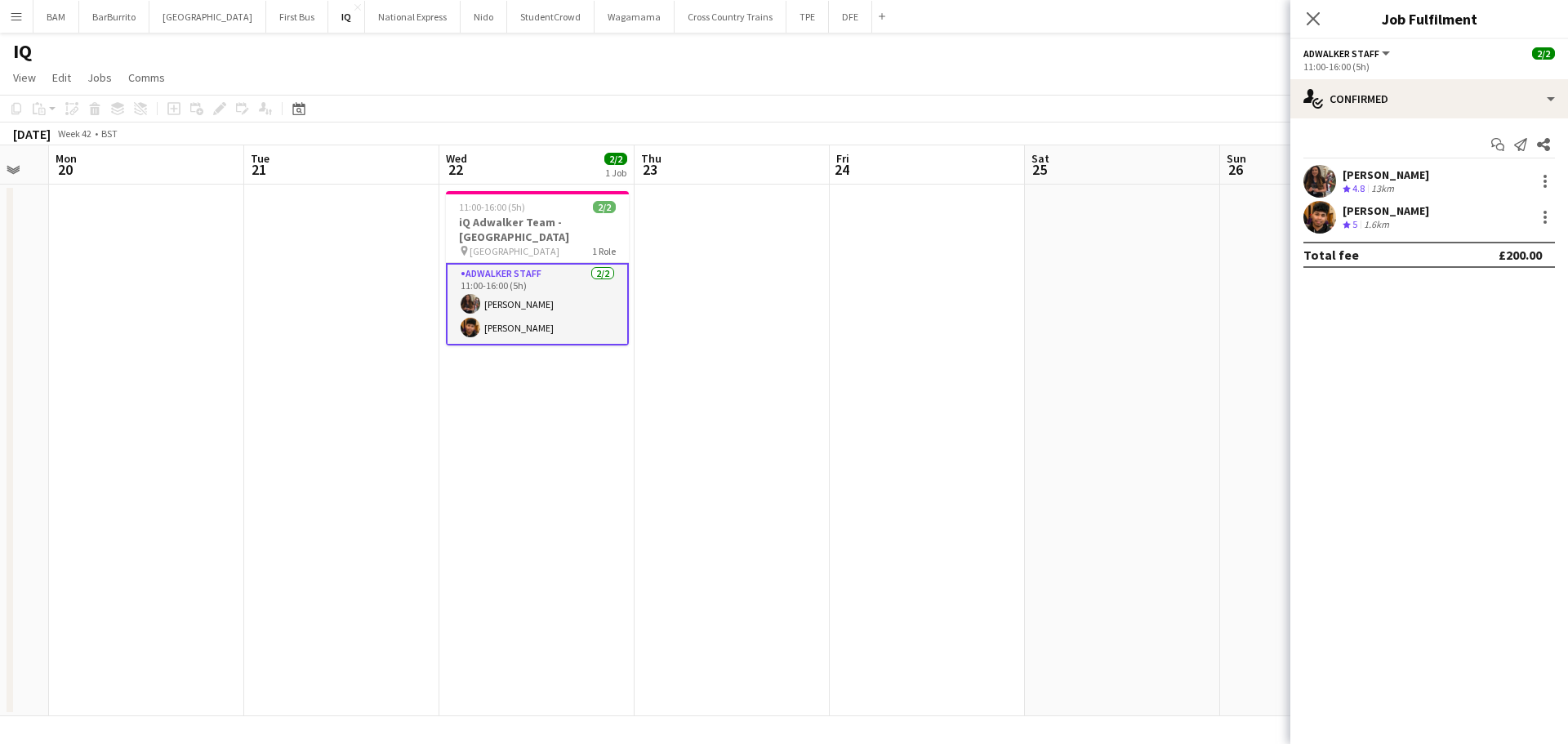
click at [1429, 223] on div "Crew rating 5 1.6km" at bounding box center [1385, 225] width 87 height 14
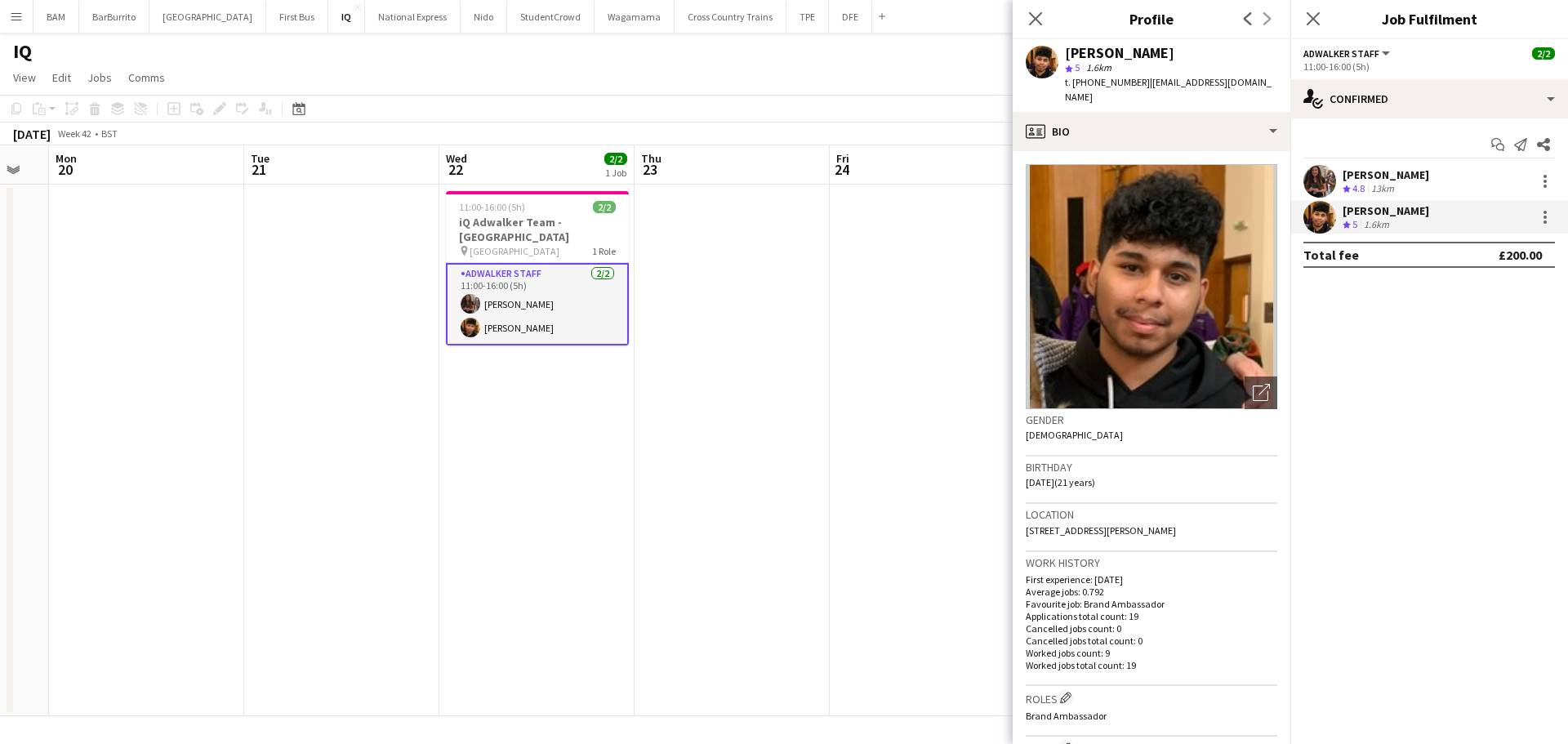
click at [1445, 187] on div "Catryn Philbin Crew rating 4.8 13km" at bounding box center [1428, 182] width 277 height 33
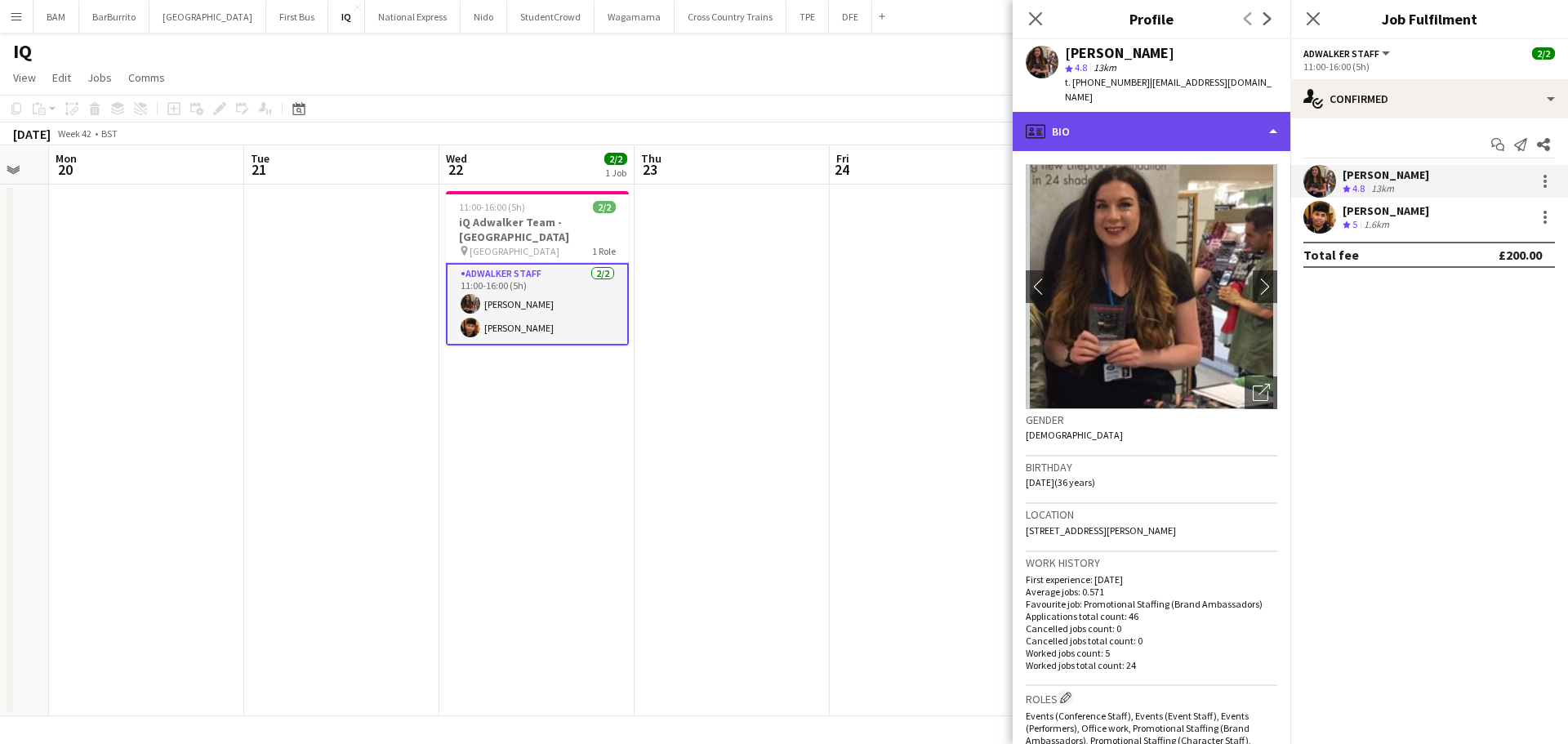
click at [1160, 112] on div "profile Bio" at bounding box center [1151, 131] width 277 height 39
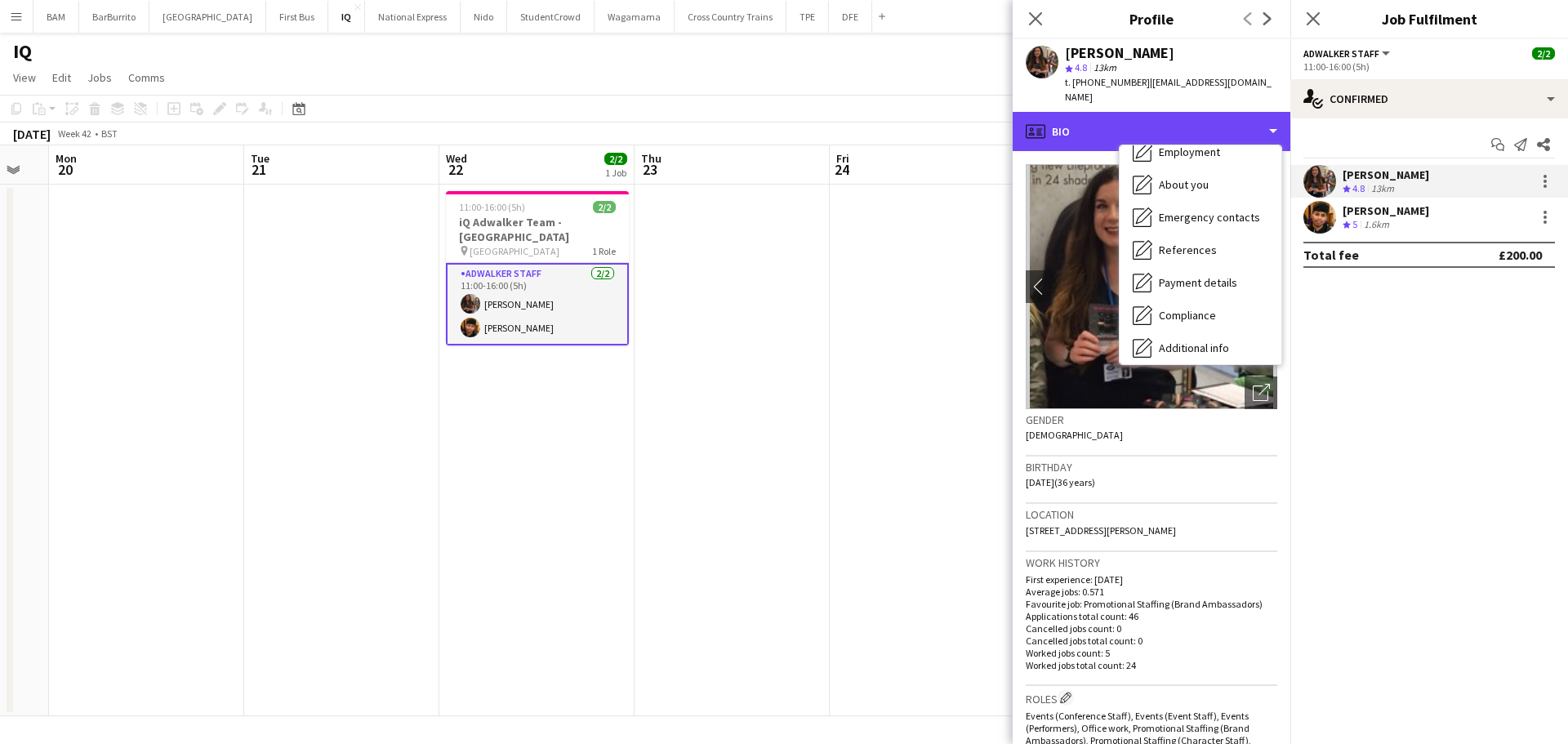
scroll to position [186, 0]
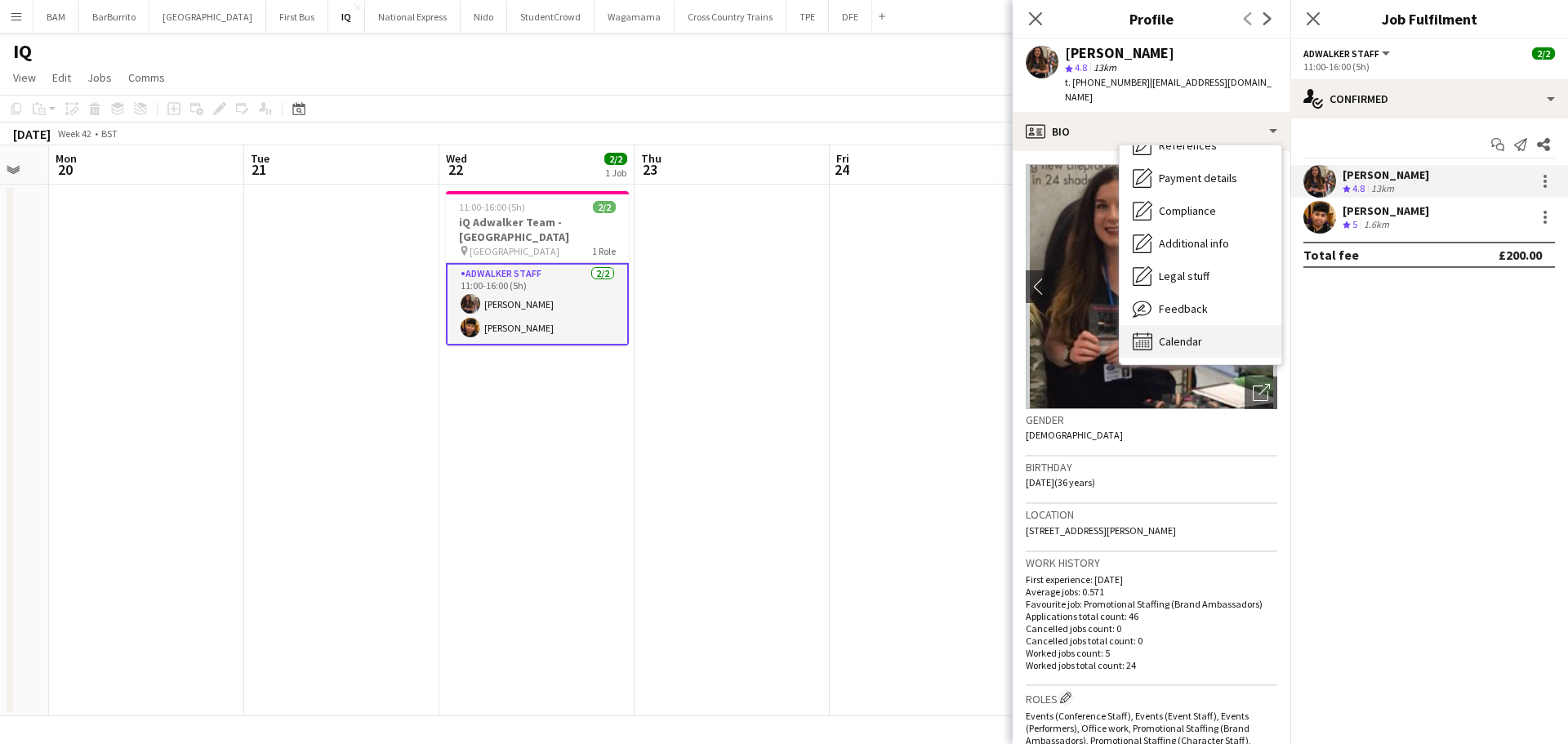
click at [1198, 335] on div "Calendar Calendar" at bounding box center [1200, 342] width 162 height 33
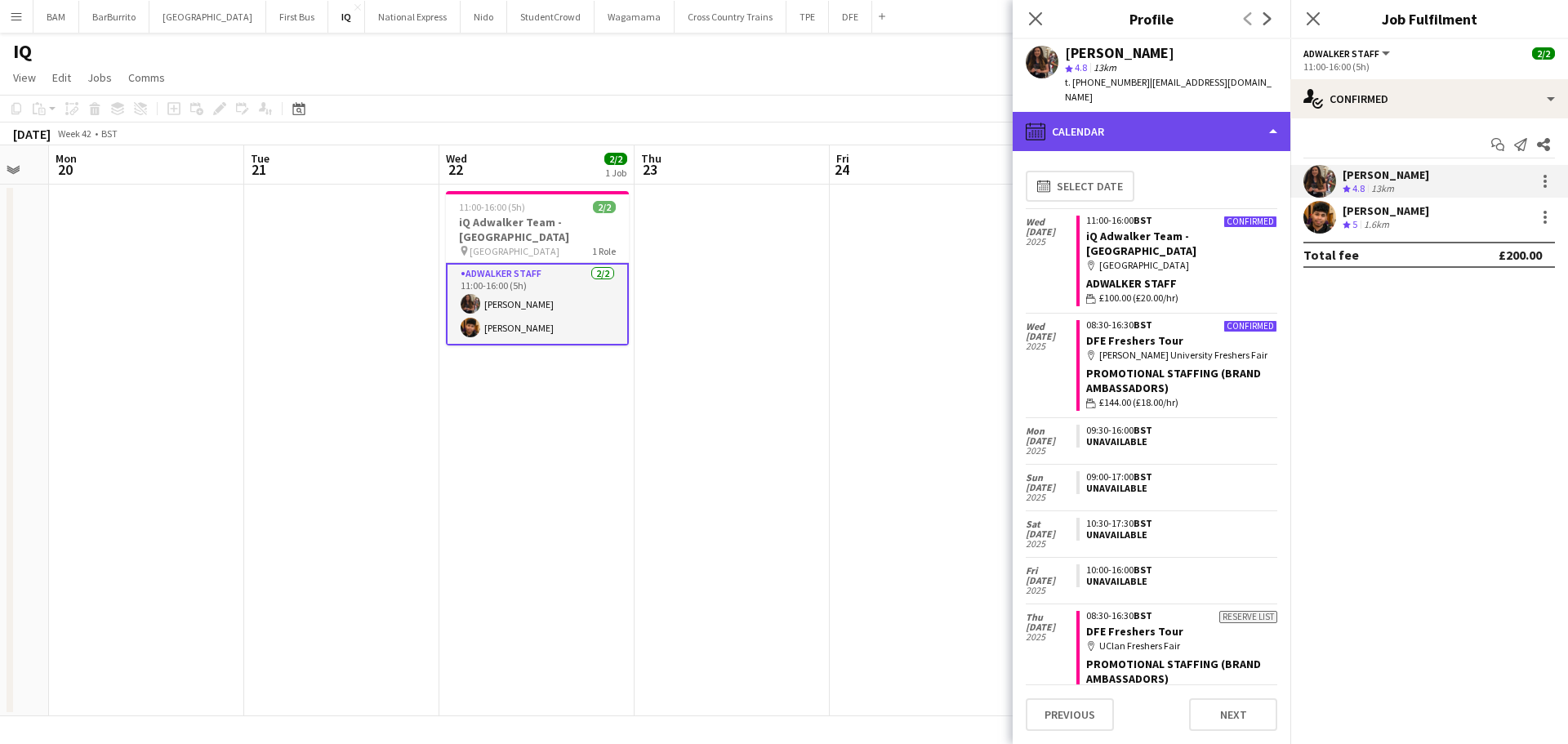
click at [1176, 129] on div "calendar-full Calendar" at bounding box center [1151, 131] width 277 height 39
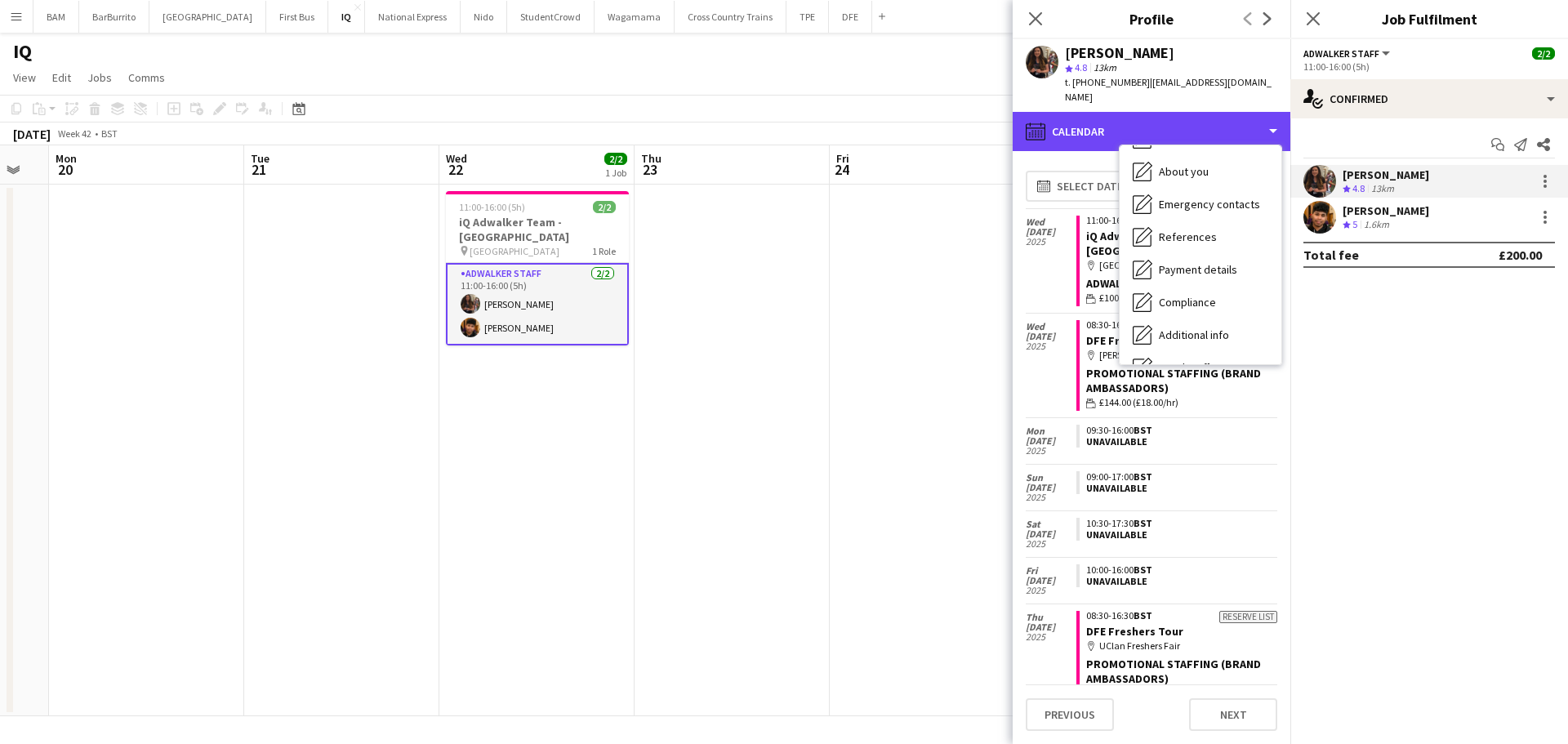
scroll to position [0, 0]
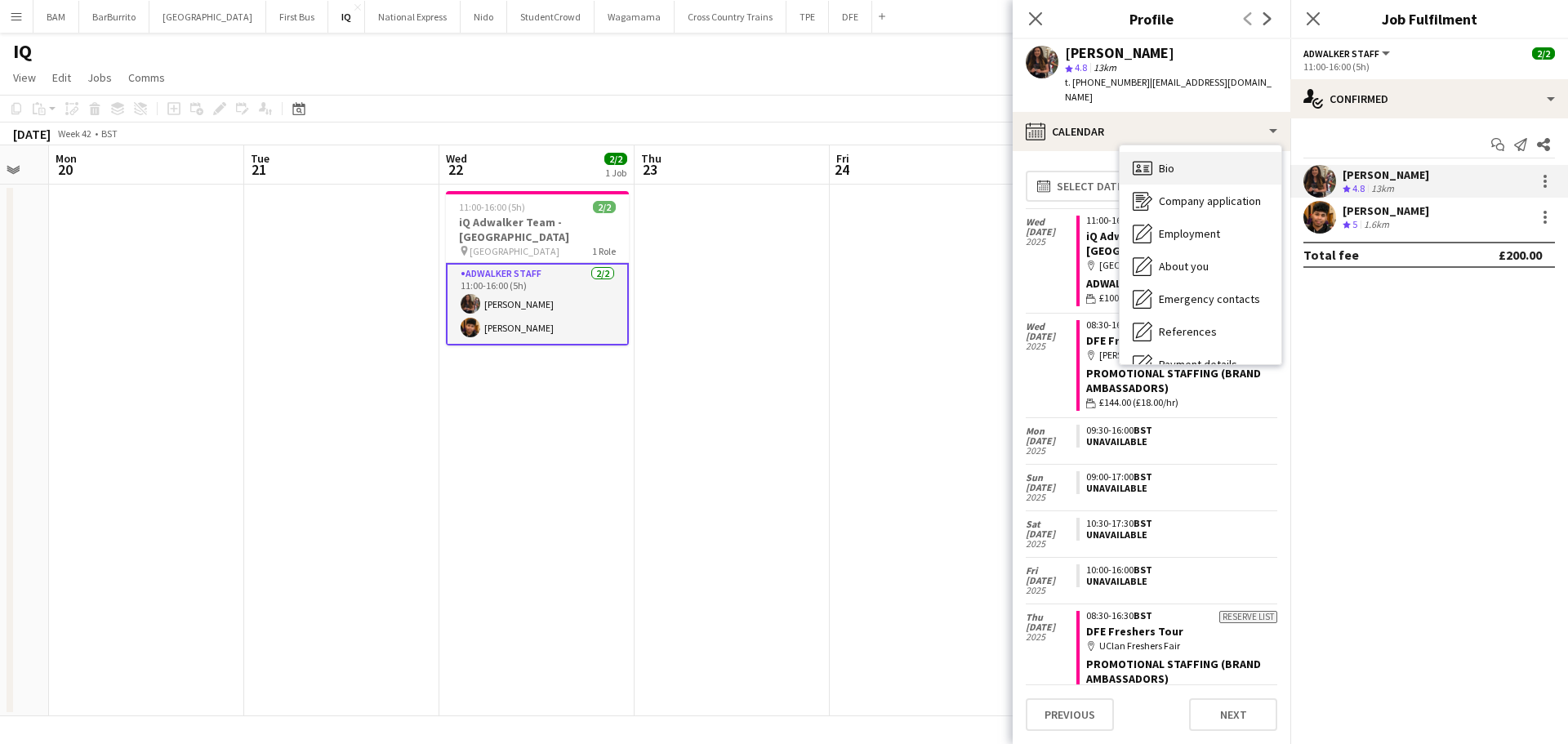
click at [1183, 158] on div "Bio Bio" at bounding box center [1200, 169] width 162 height 33
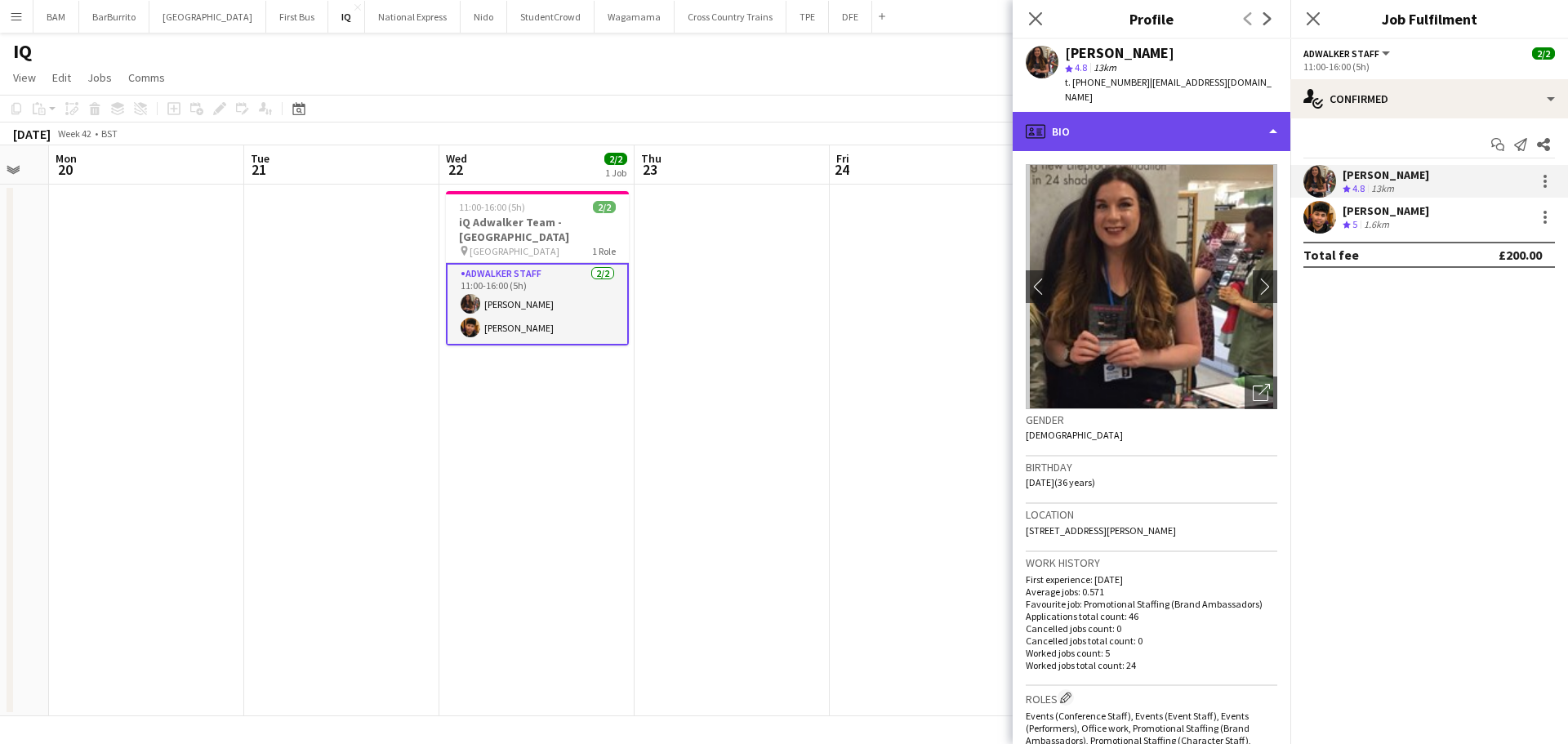
click at [1200, 121] on div "profile Bio" at bounding box center [1151, 131] width 277 height 39
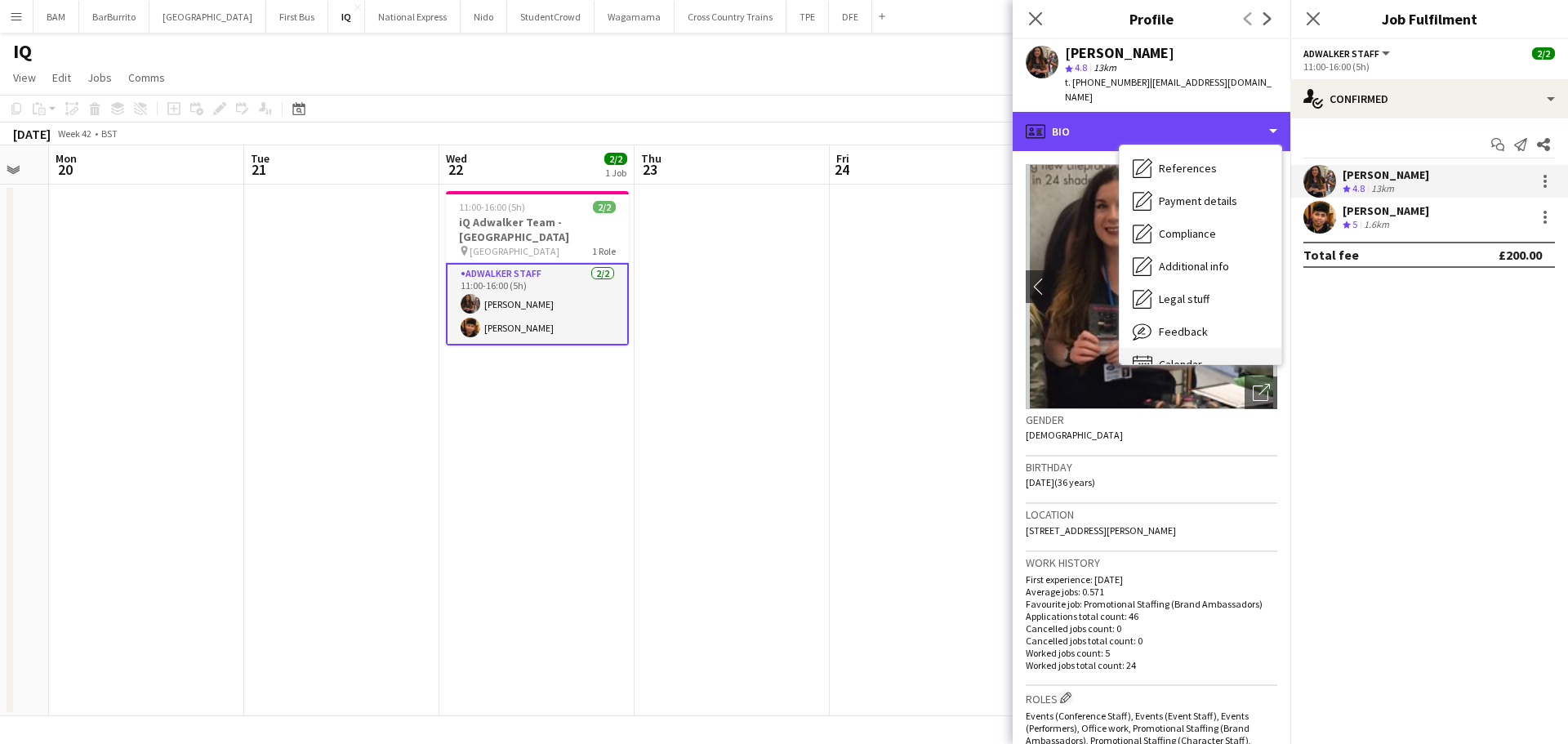
scroll to position [186, 0]
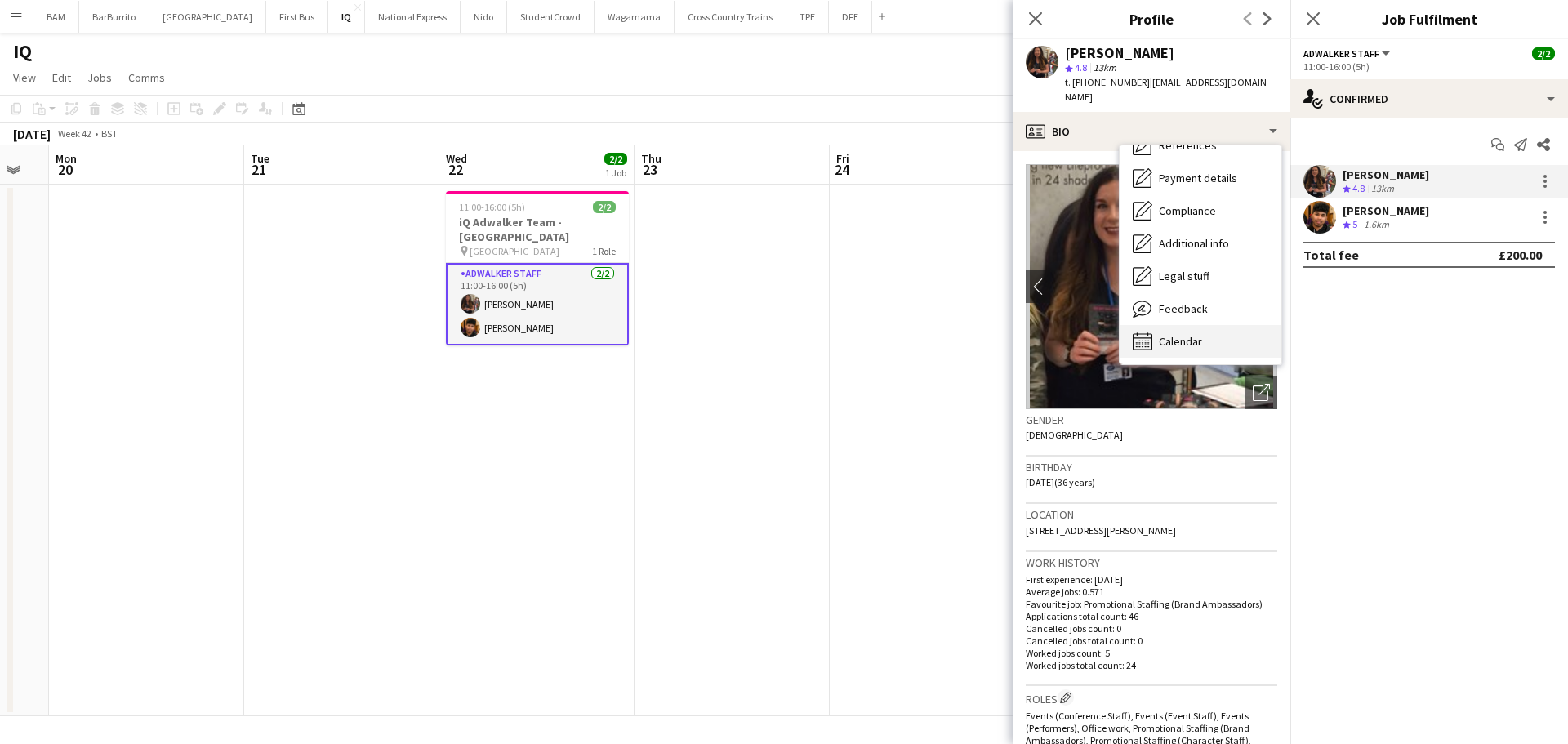
click at [1174, 334] on span "Calendar" at bounding box center [1180, 341] width 43 height 15
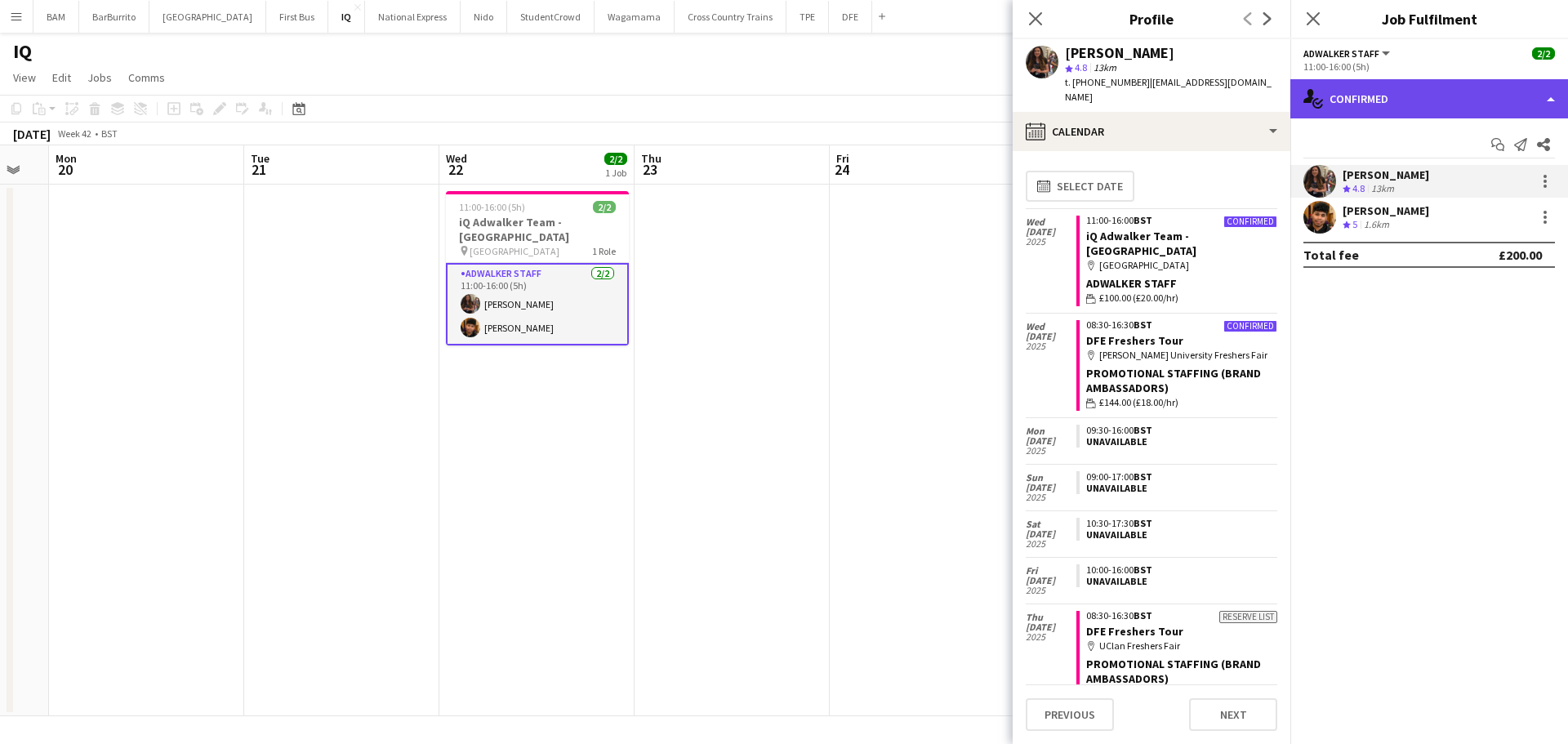
click at [1462, 101] on div "single-neutral-actions-check-2 Confirmed" at bounding box center [1428, 98] width 277 height 39
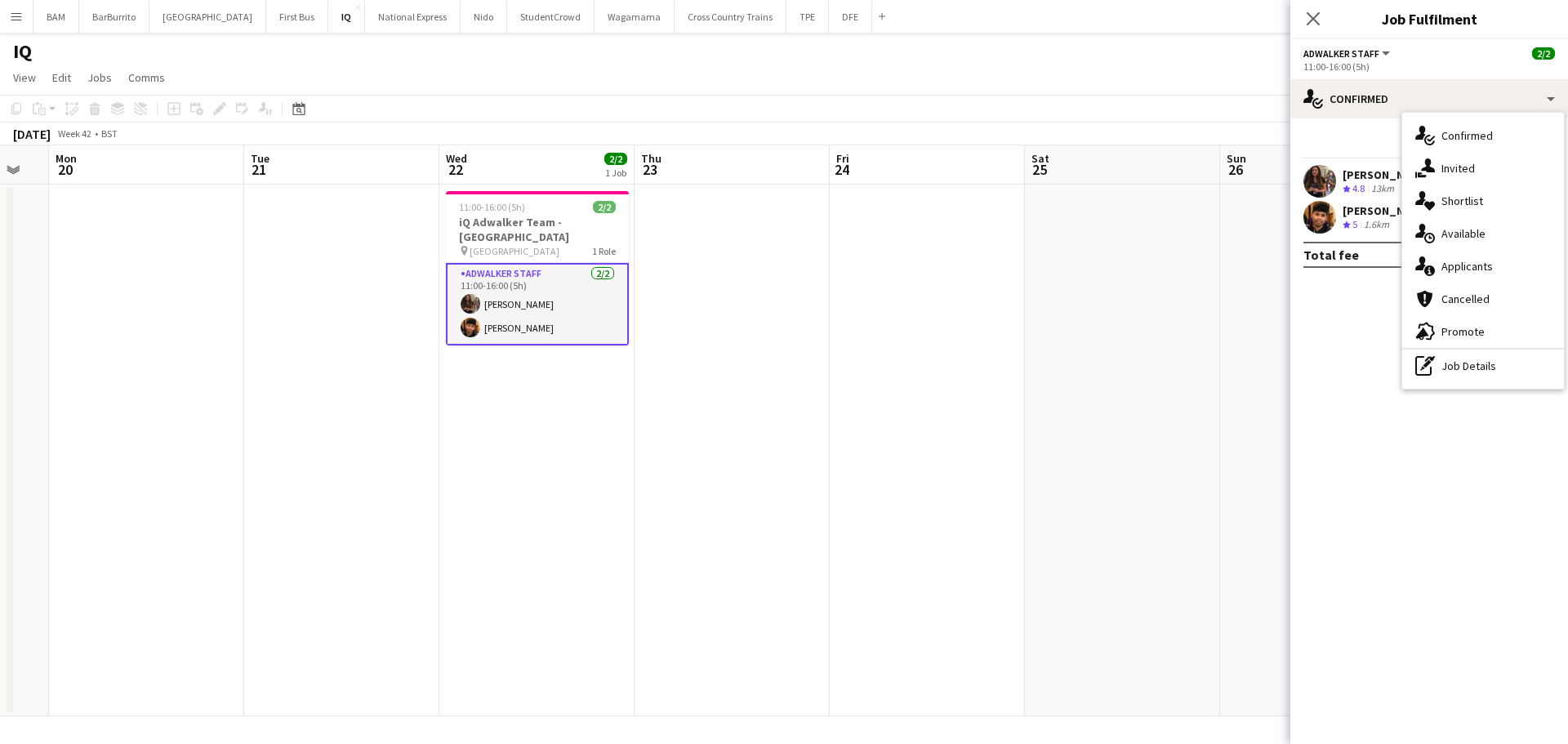
drag, startPoint x: 1479, startPoint y: 365, endPoint x: 1478, endPoint y: 332, distance: 33.0
click at [1479, 362] on div "pen-write Job Details" at bounding box center [1483, 366] width 162 height 33
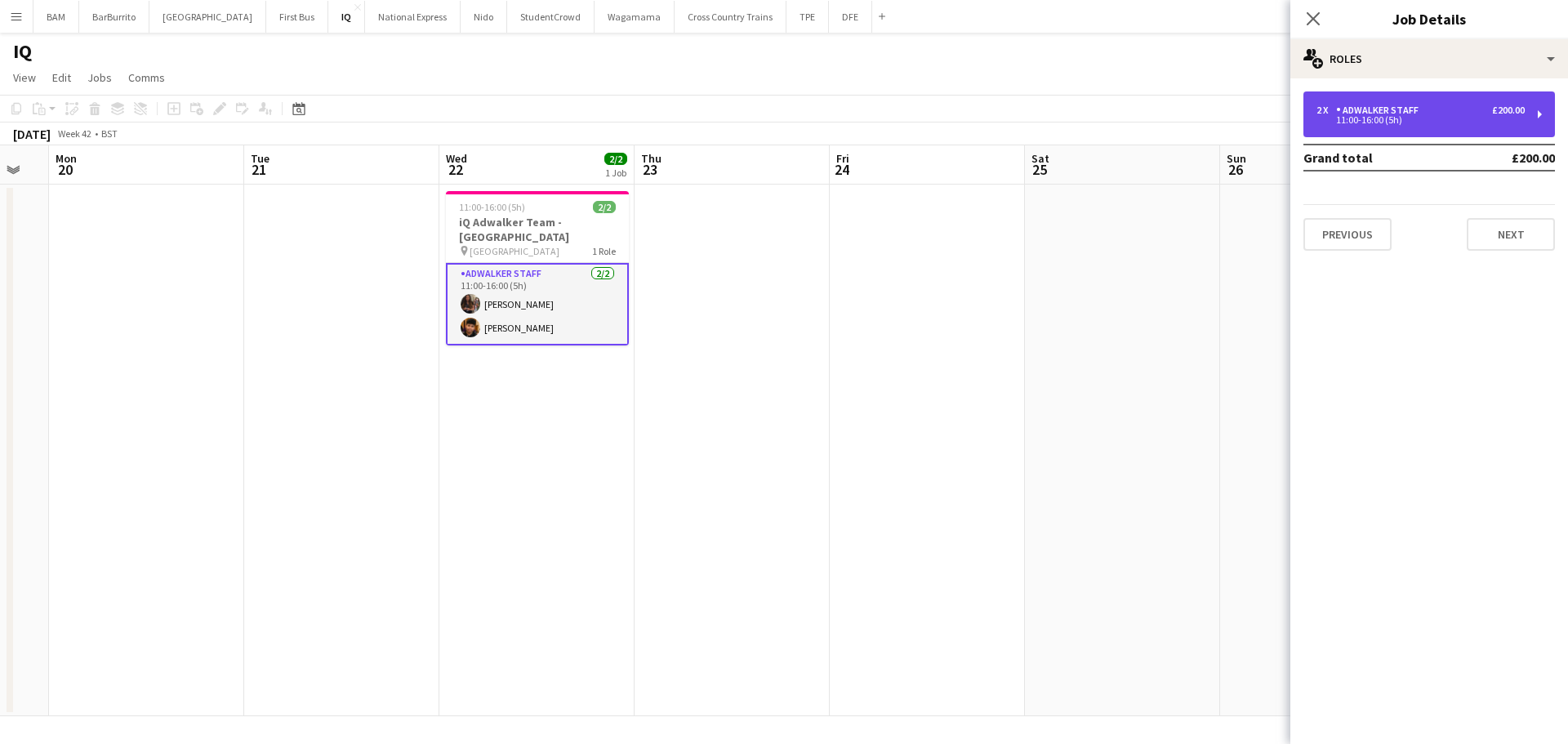
click at [1452, 115] on div "2 x Adwalker Staff £200.00" at bounding box center [1420, 110] width 209 height 11
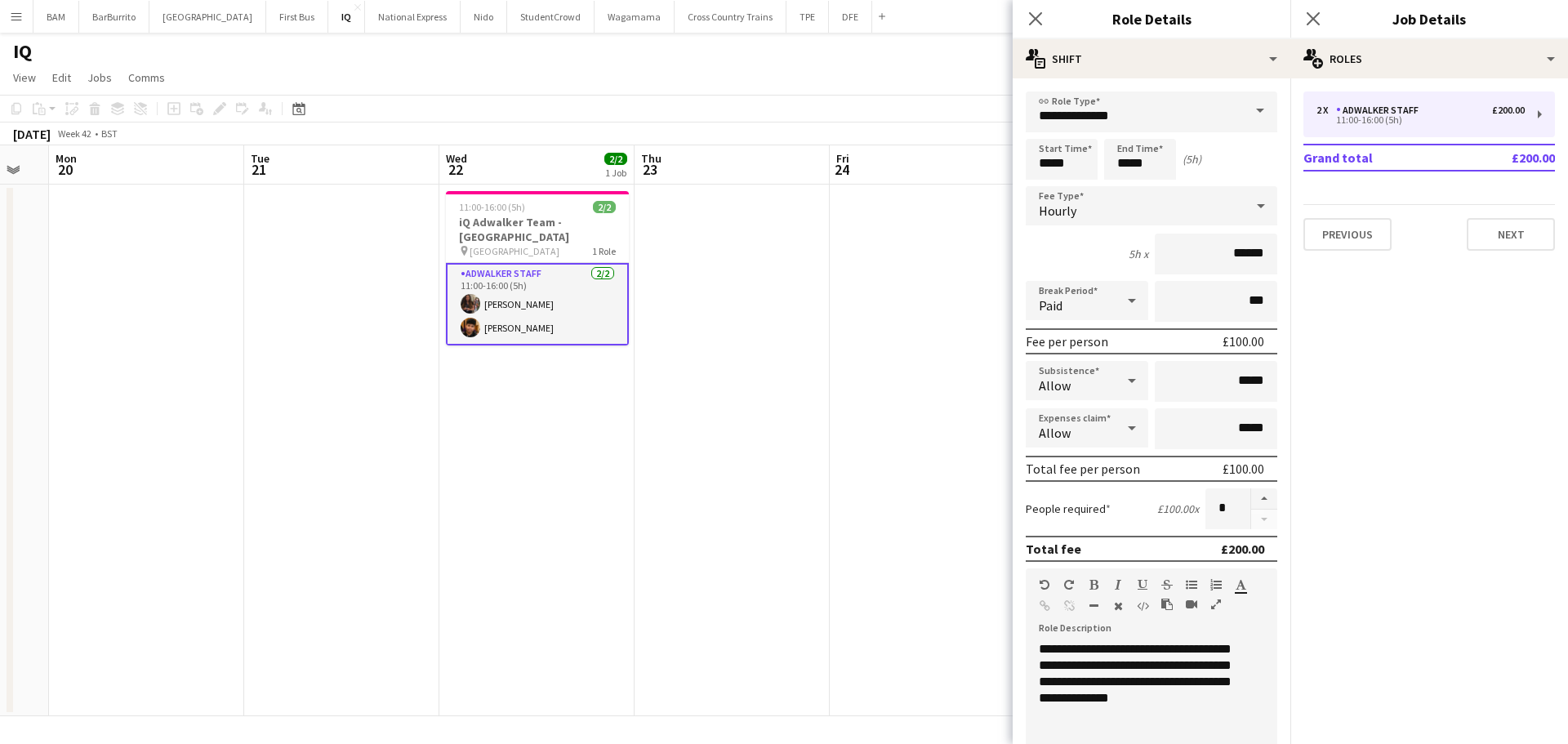
click at [945, 196] on app-date-cell at bounding box center [927, 450] width 196 height 532
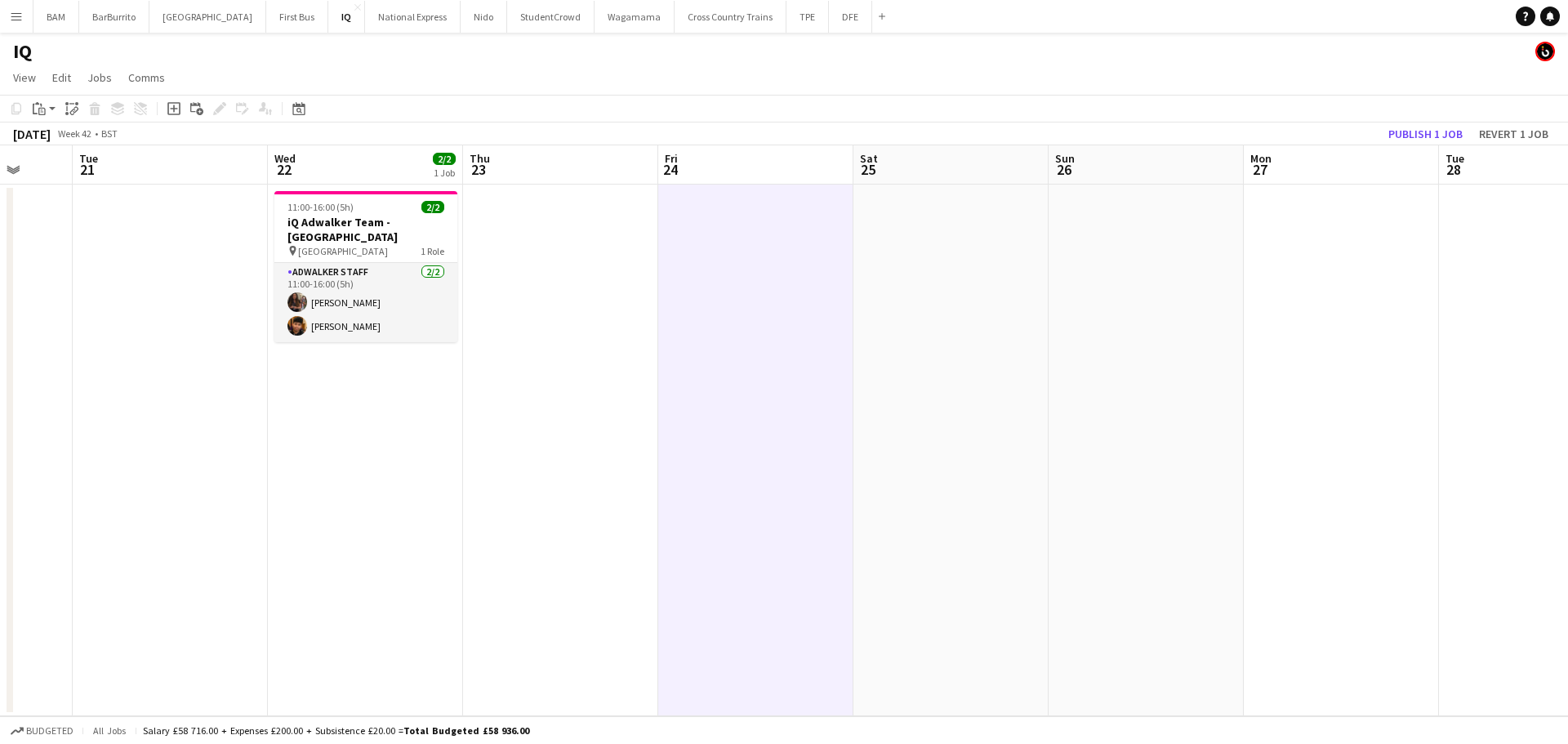
click at [468, 270] on app-calendar-viewport "Sat 18 2/2 1 Job Sun 19 Mon 20 Tue 21 Wed 22 2/2 1 Job Thu 23 Fri 24 Sat 25 Sun…" at bounding box center [784, 430] width 1568 height 571
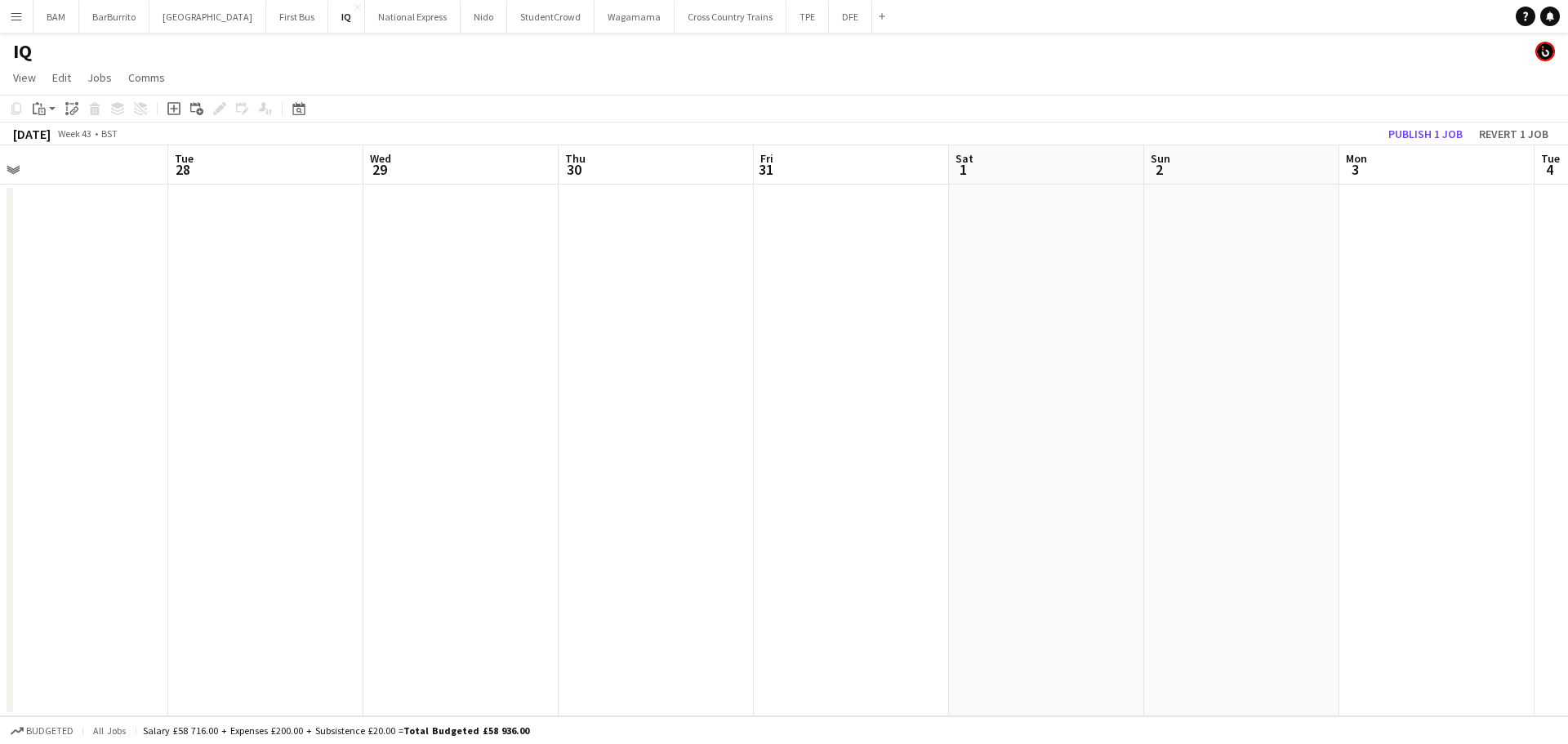
drag, startPoint x: 524, startPoint y: 313, endPoint x: 522, endPoint y: 304, distance: 9.2
click at [486, 309] on app-calendar-viewport "Fri 24 Sat 25 Sun 26 Mon 27 Tue 28 Wed 29 Thu 30 Fri 31 Sat 1 Sun 2 Mon 3 Tue 4…" at bounding box center [784, 430] width 1568 height 571
drag, startPoint x: 1187, startPoint y: 389, endPoint x: 866, endPoint y: 367, distance: 321.8
click at [429, 358] on app-calendar-viewport "Tue 28 Wed 29 Thu 30 Fri 31 Sat 1 Sun 2 Mon 3 Tue 4 Wed 5 Thu 6 Fri 7 Sat 8 Sun…" at bounding box center [784, 430] width 1568 height 571
drag, startPoint x: 903, startPoint y: 381, endPoint x: 1296, endPoint y: 391, distance: 393.1
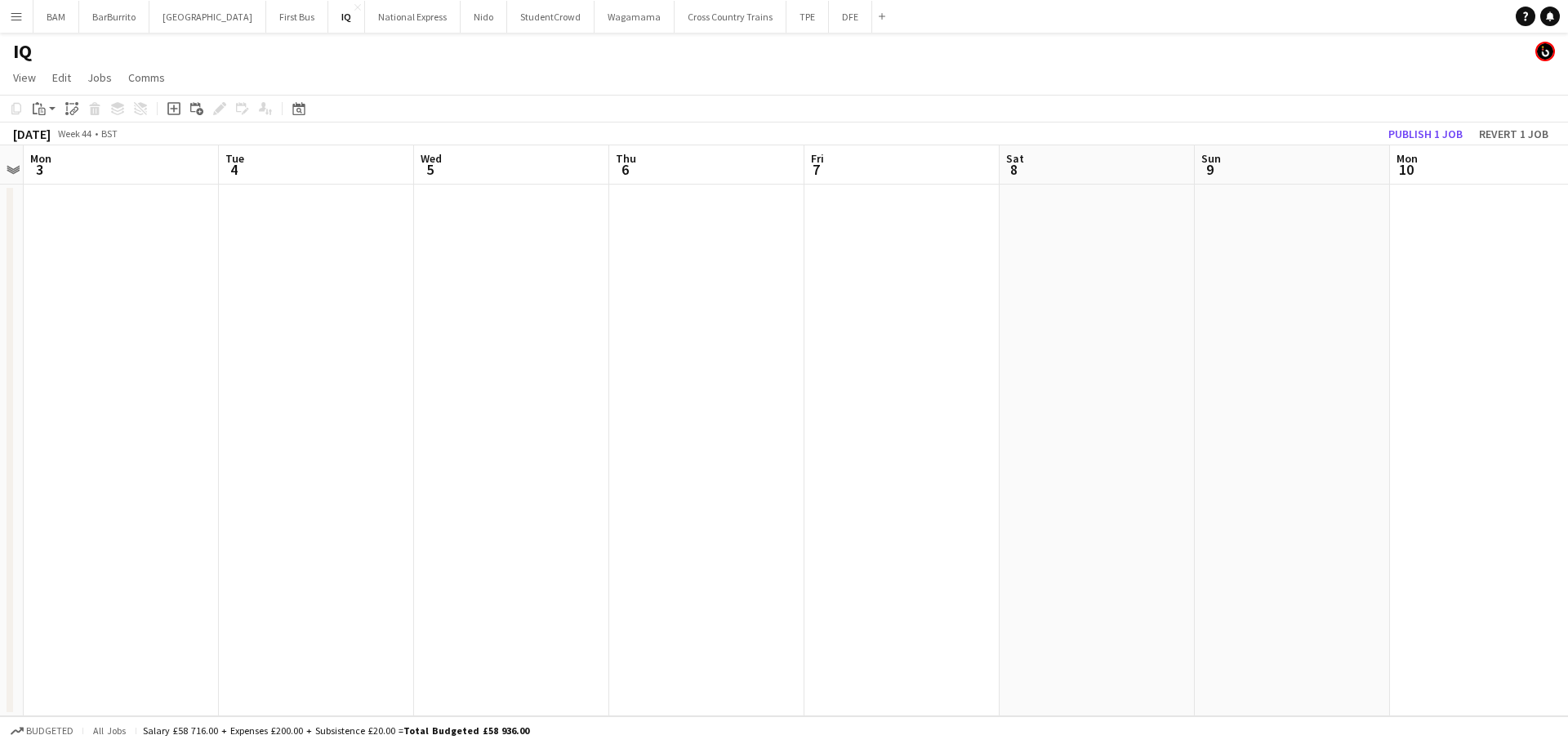
click at [559, 375] on app-calendar-viewport "Fri 31 Sat 1 Sun 2 Mon 3 Tue 4 Wed 5 Thu 6 Fri 7 Sat 8 Sun 9 Mon 10 Tue 11 Wed …" at bounding box center [784, 430] width 1568 height 571
drag, startPoint x: 1092, startPoint y: 389, endPoint x: 468, endPoint y: 370, distance: 624.3
click at [468, 370] on app-calendar-viewport "Mon 3 Tue 4 Wed 5 Thu 6 Fri 7 Sat 8 Sun 9 Mon 10 Tue 11 Wed 12 Thu 13 Fri 14 Sa…" at bounding box center [784, 430] width 1568 height 571
drag, startPoint x: 502, startPoint y: 344, endPoint x: 372, endPoint y: 330, distance: 130.8
click at [409, 336] on app-calendar-viewport "Fri 7 Sat 8 Sun 9 Mon 10 Tue 11 Wed 12 Thu 13 Fri 14 Sat 15 Sun 16 Mon 17 Tue 1…" at bounding box center [784, 430] width 1568 height 571
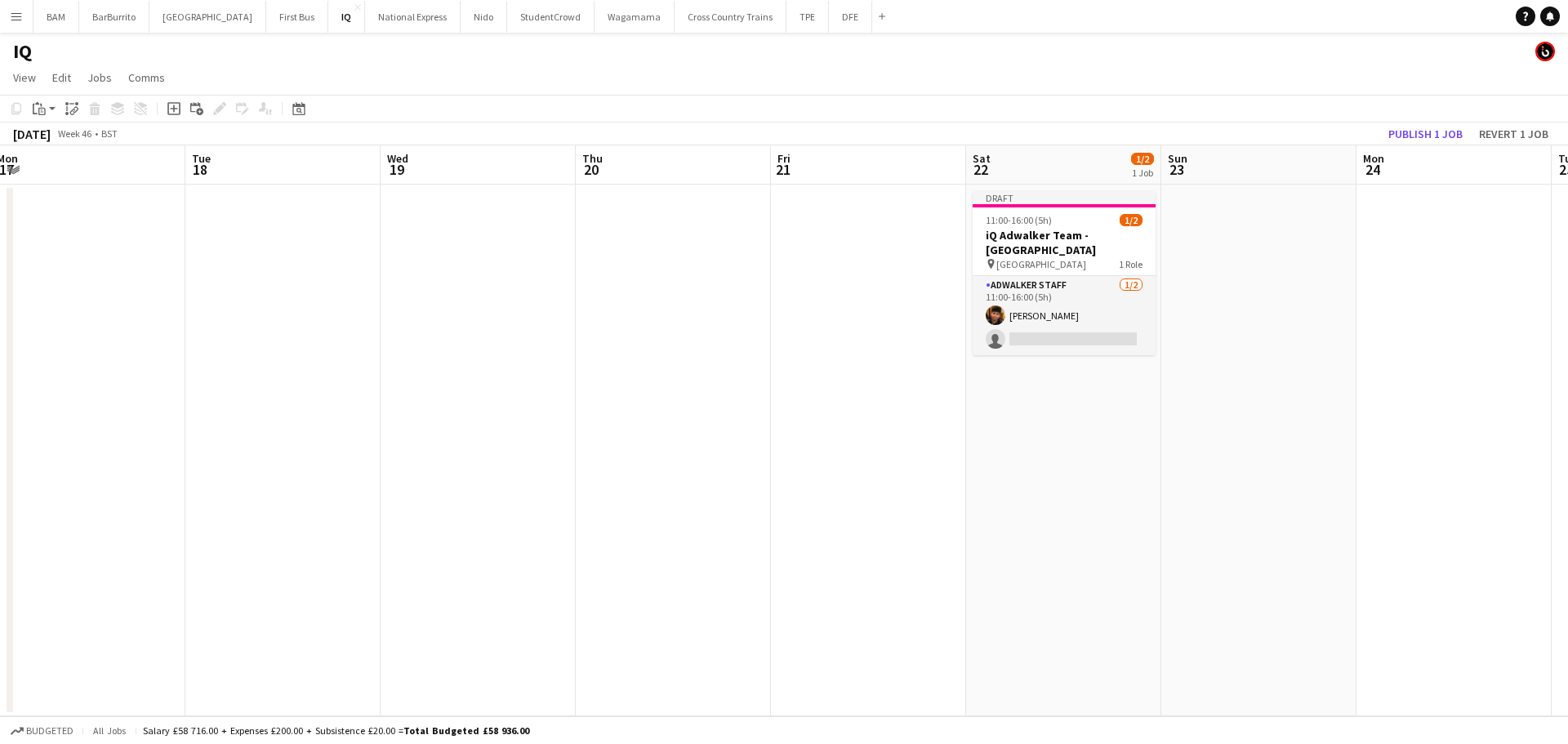
drag, startPoint x: 694, startPoint y: 378, endPoint x: 1177, endPoint y: 342, distance: 484.3
click at [541, 363] on app-calendar-viewport "Sat 15 Sun 16 Mon 17 Tue 18 Wed 19 Thu 20 Fri 21 Sat 22 1/2 1 Job Sun 23 Mon 24…" at bounding box center [784, 430] width 1568 height 571
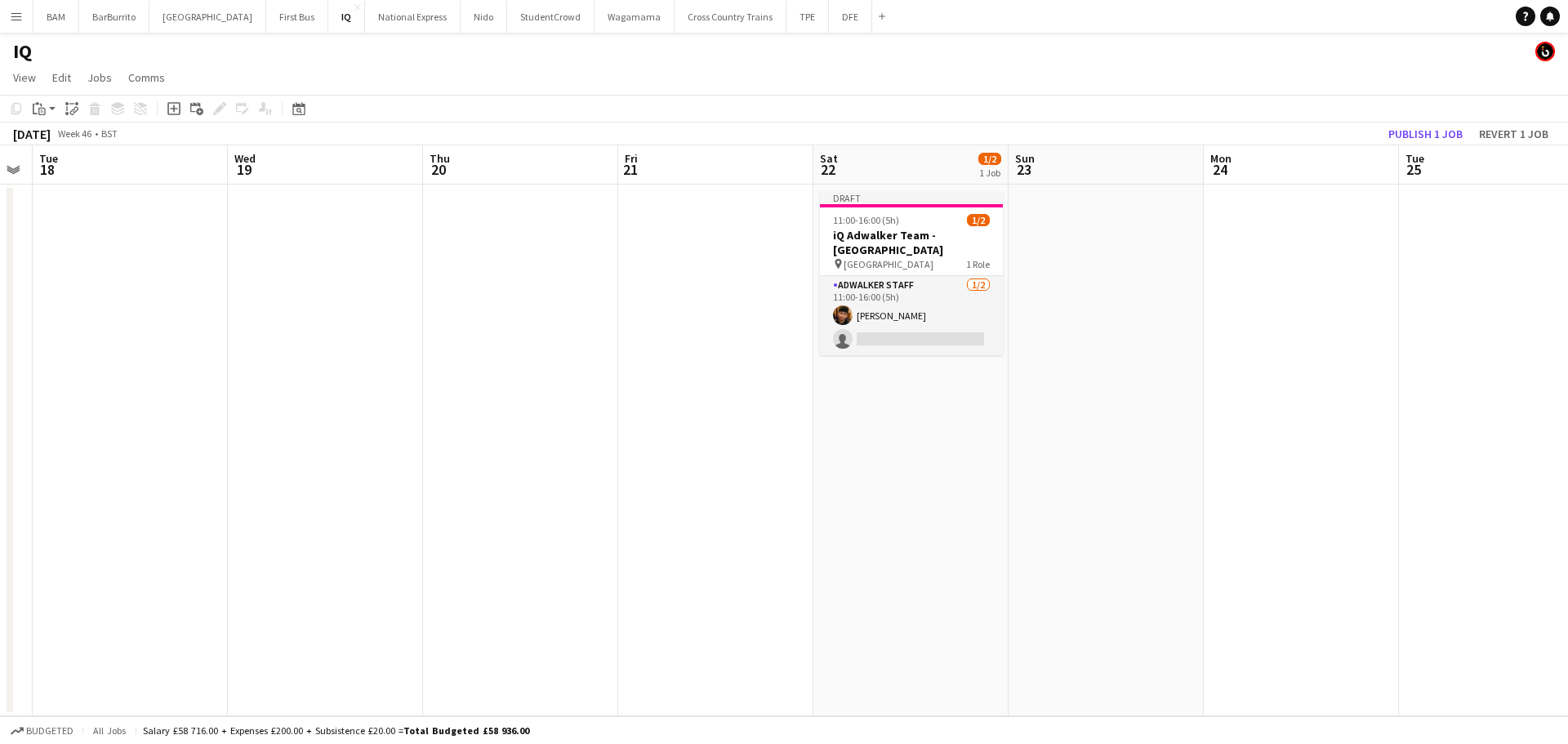
drag, startPoint x: 1112, startPoint y: 336, endPoint x: 1098, endPoint y: 302, distance: 36.8
click at [1096, 322] on app-calendar-viewport "Sat 15 Sun 16 Mon 17 Tue 18 Wed 19 Thu 20 Fri 21 Sat 22 1/2 1 Job Sun 23 Mon 24…" at bounding box center [784, 430] width 1568 height 571
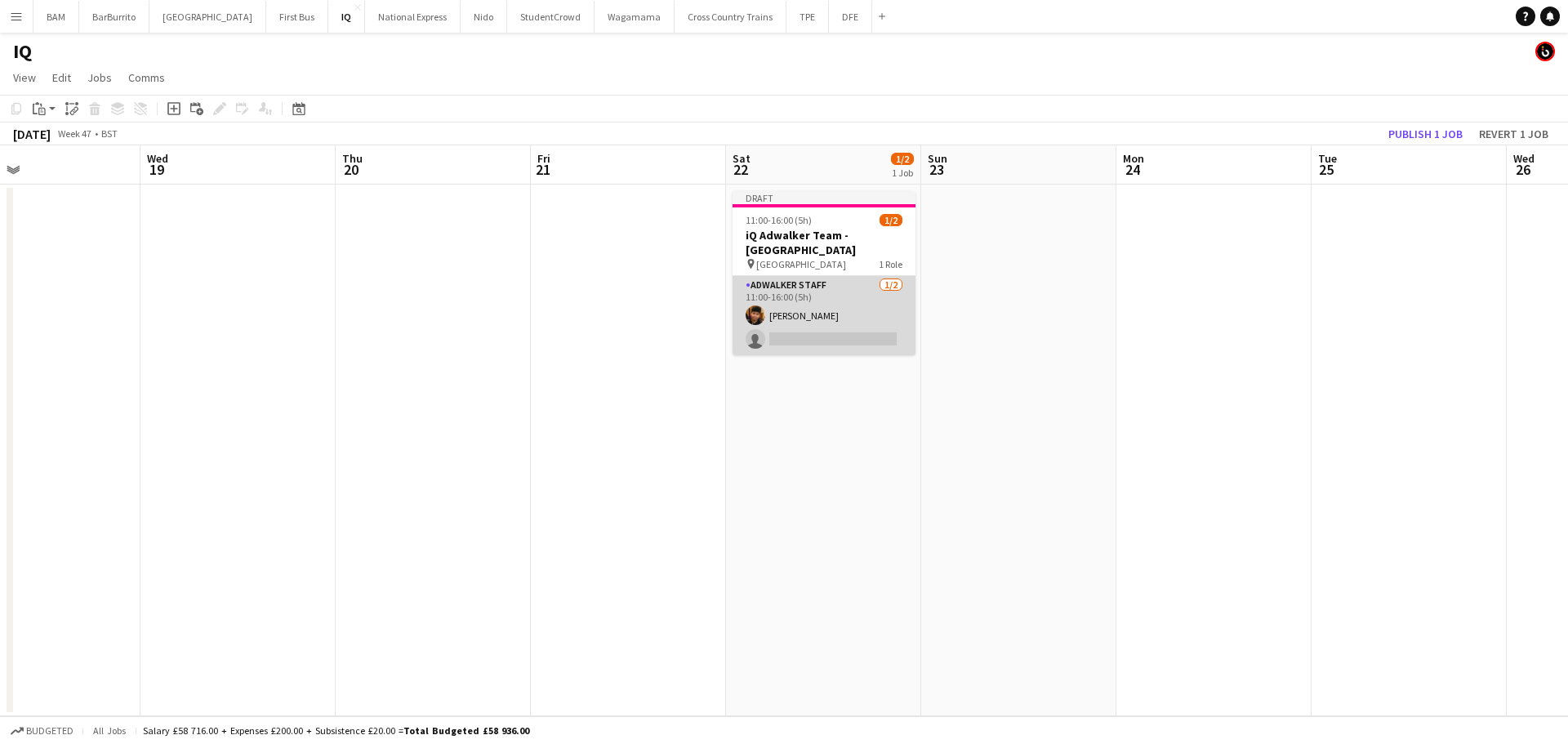
click at [842, 323] on app-card-role "Adwalker Staff [DATE] 11:00-16:00 (5h) [PERSON_NAME] single-neutral-actions" at bounding box center [824, 316] width 183 height 79
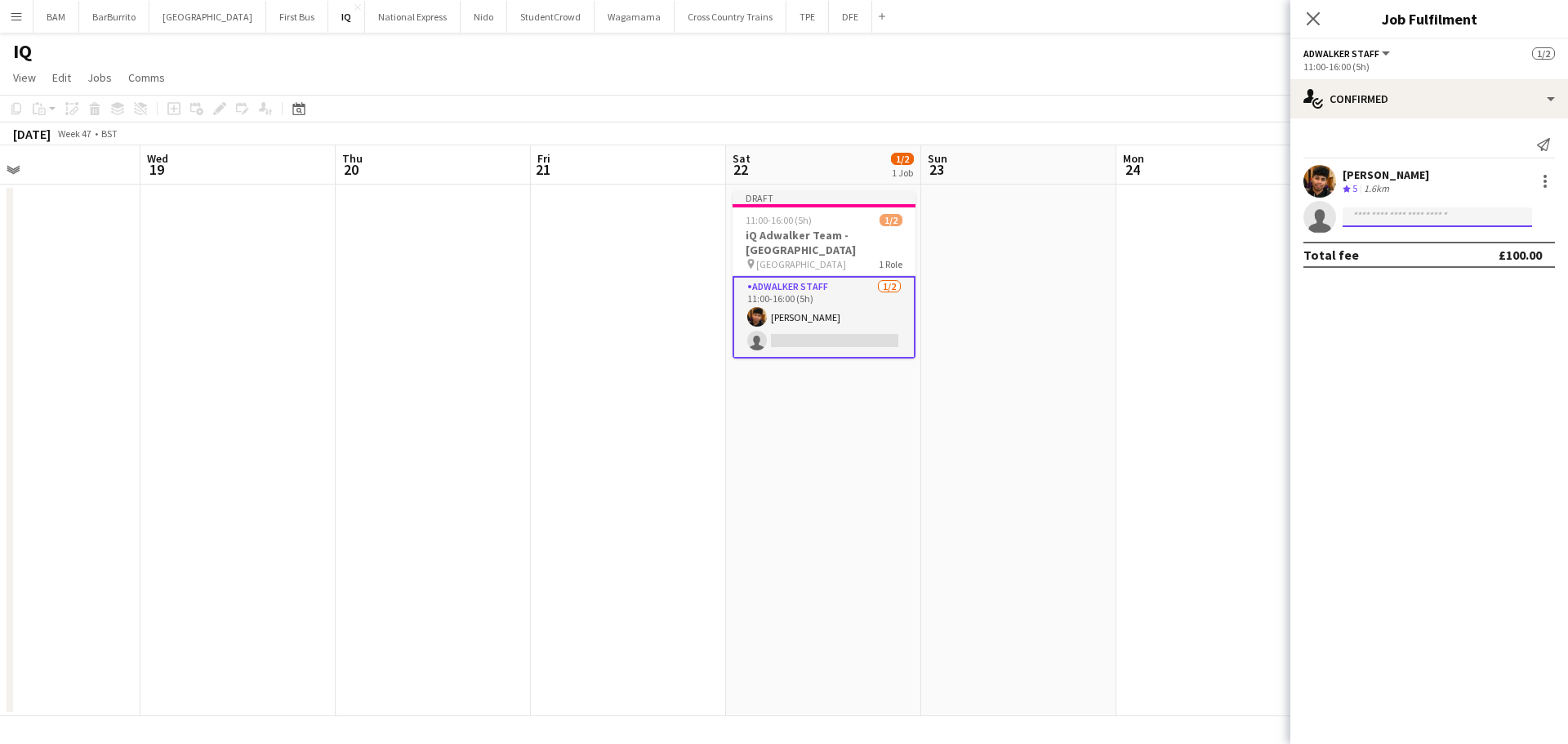
click at [1466, 221] on input at bounding box center [1437, 217] width 189 height 20
type input "******"
click at [1461, 236] on span "Catryn Philbin Active" at bounding box center [1437, 241] width 163 height 14
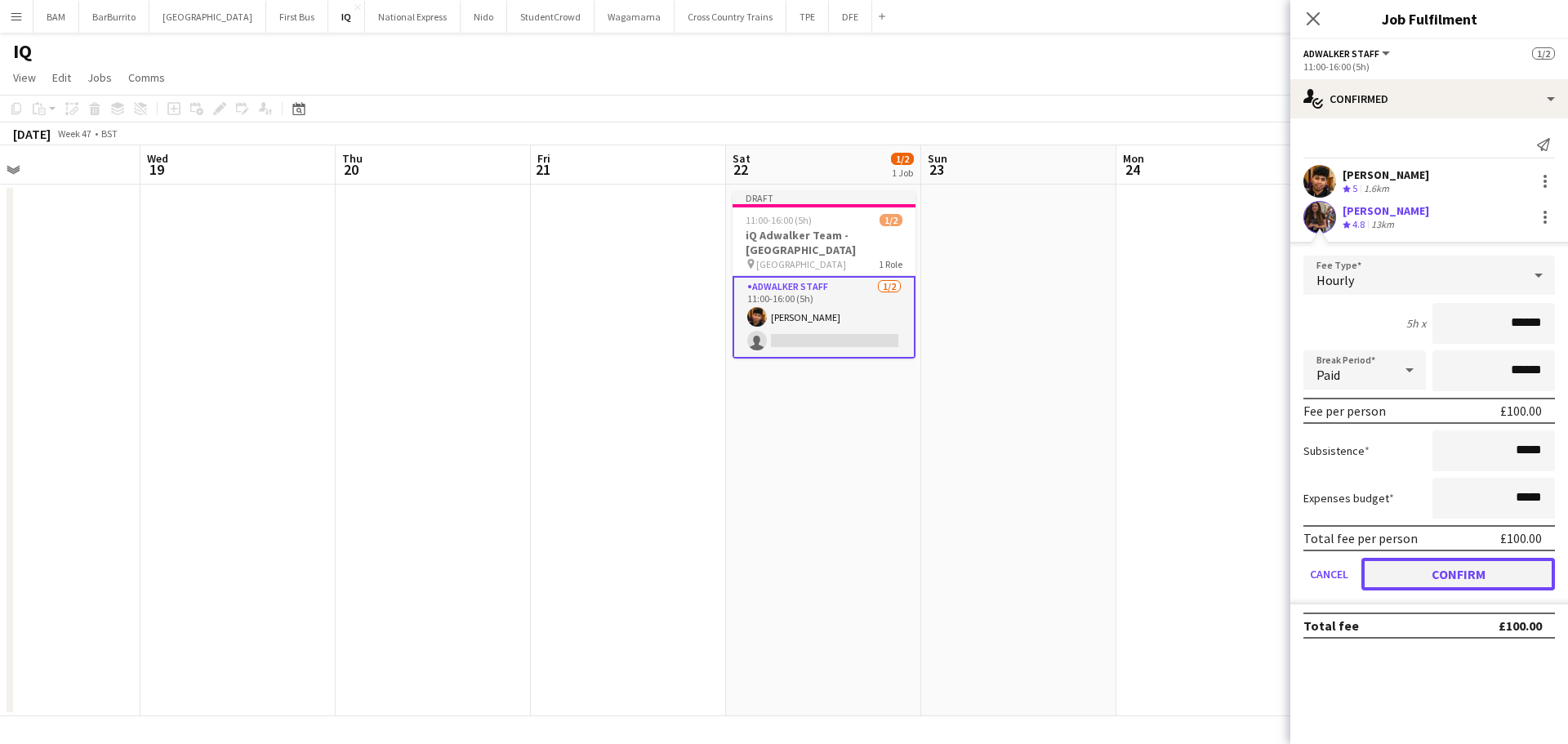
click at [1481, 582] on button "Confirm" at bounding box center [1458, 575] width 194 height 33
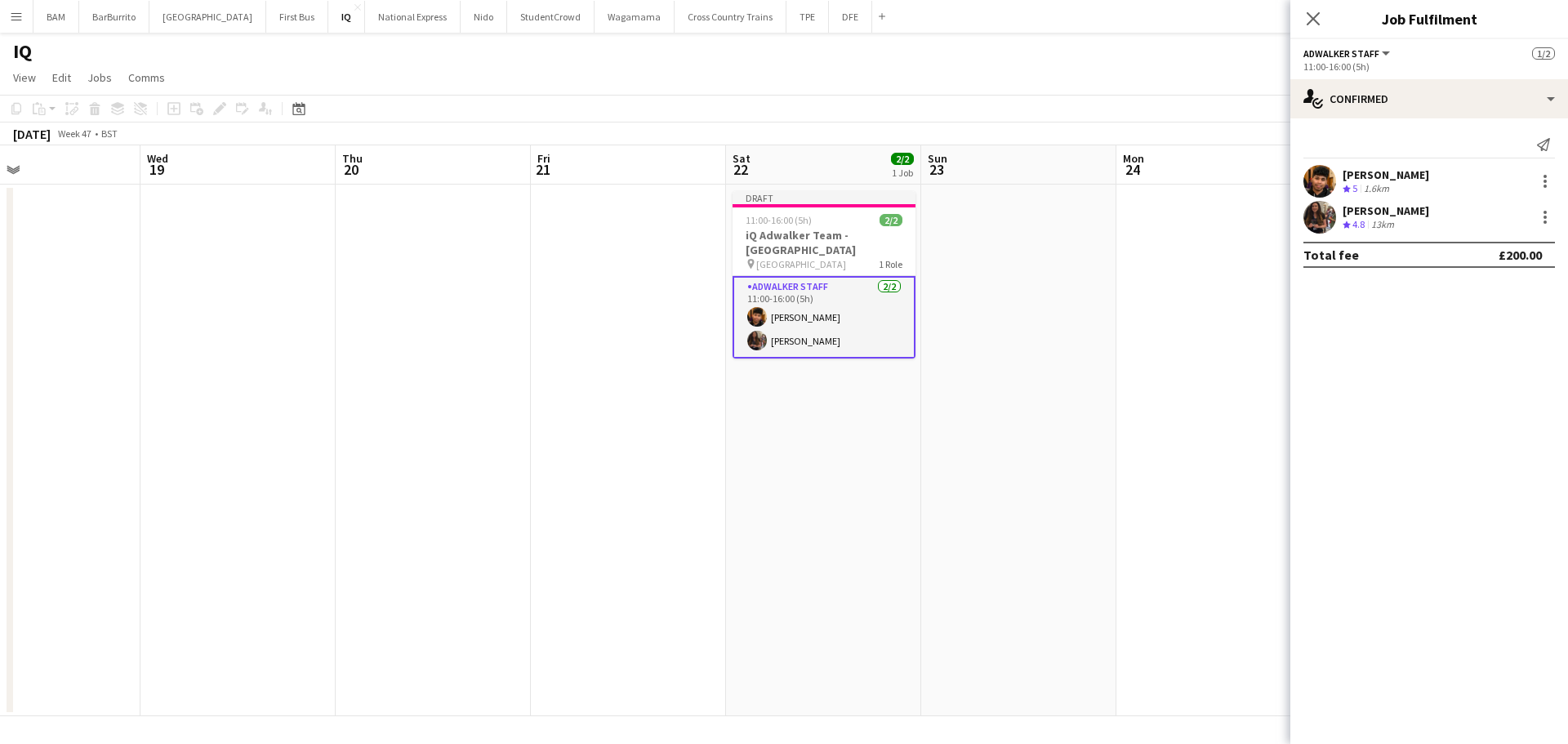
click at [1078, 142] on div "November 2025 Week 47 • BST Publish 1 job Revert 1 job" at bounding box center [784, 134] width 1568 height 23
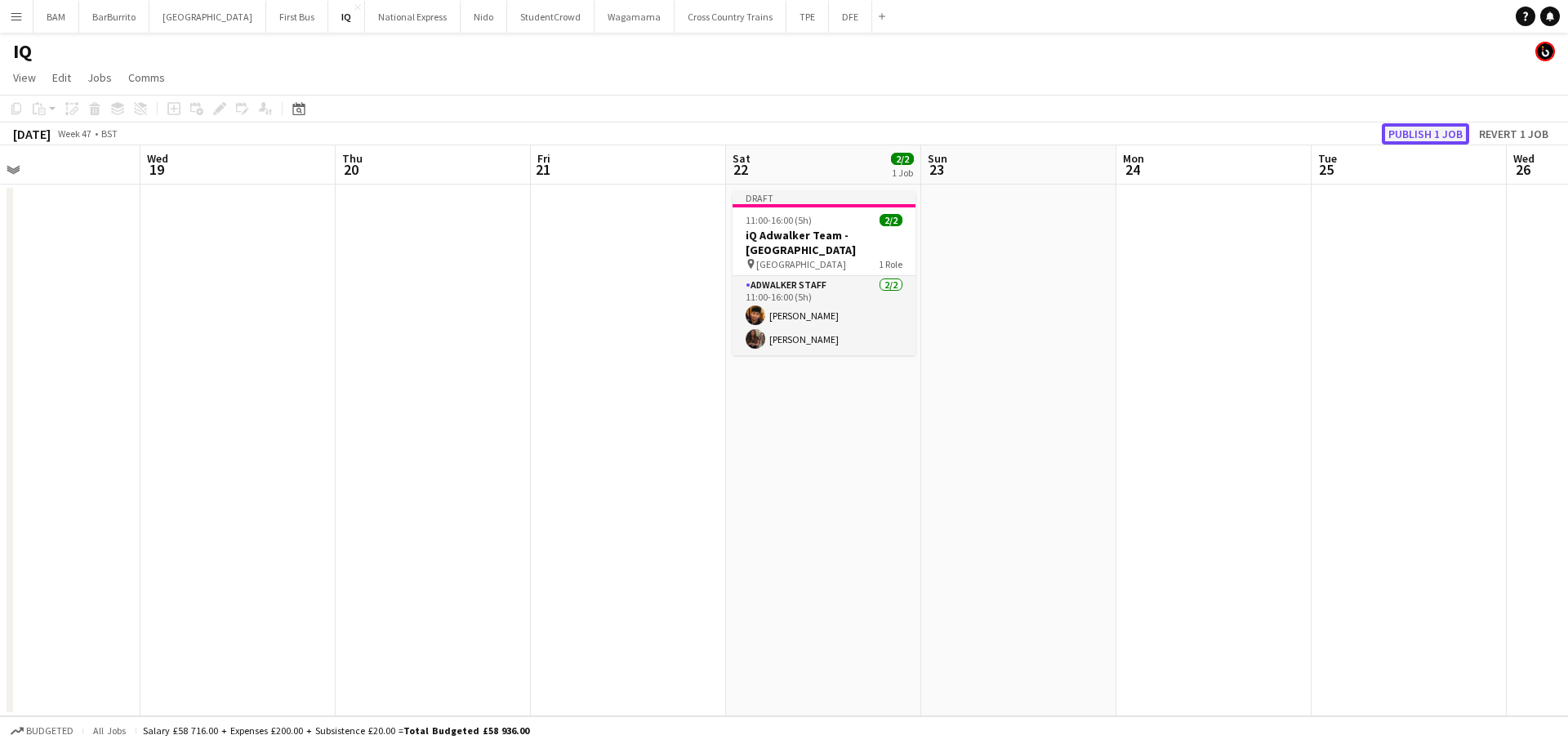
click at [1405, 140] on button "Publish 1 job" at bounding box center [1425, 134] width 88 height 21
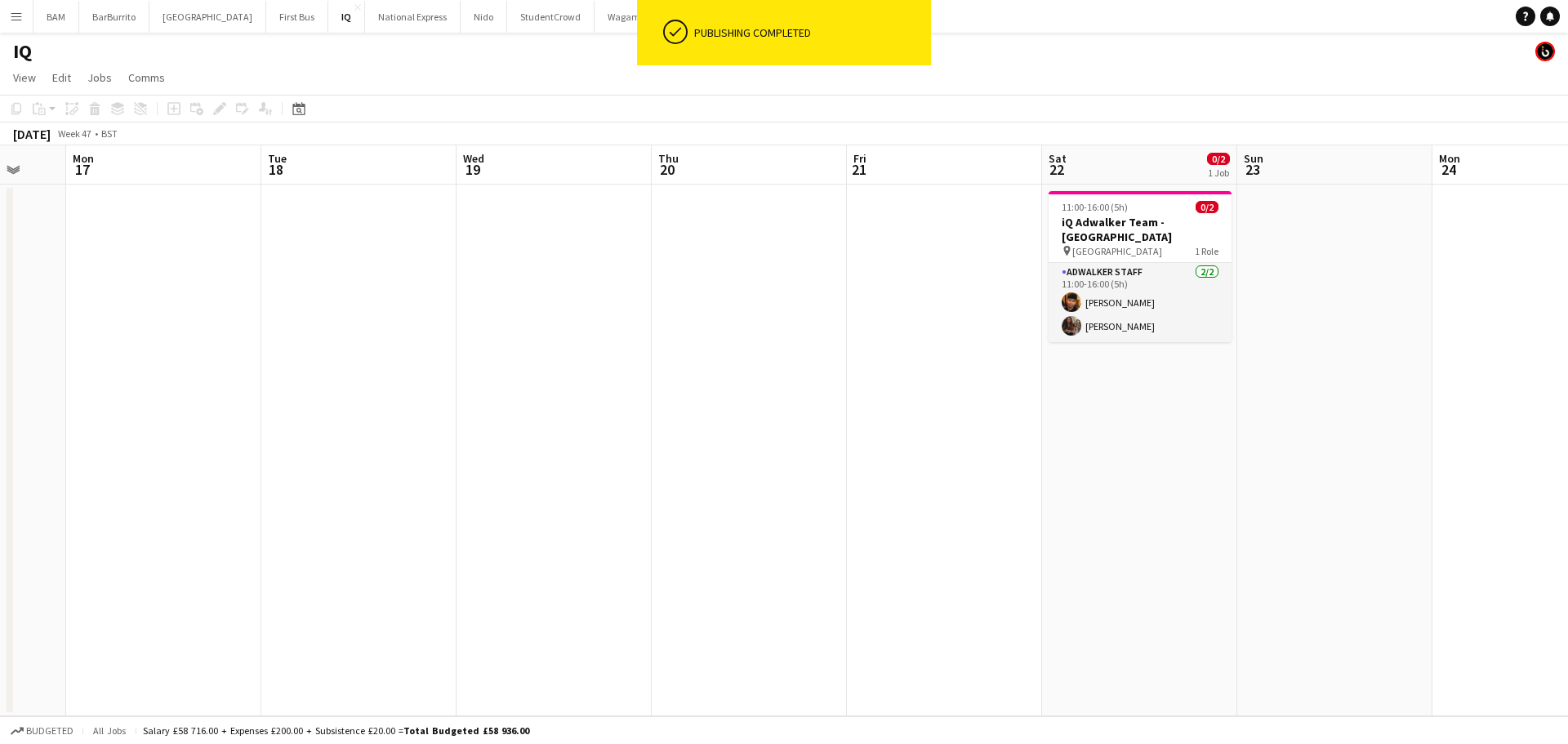
drag, startPoint x: 576, startPoint y: 392, endPoint x: 1111, endPoint y: 419, distance: 535.7
click at [1142, 401] on app-calendar-viewport "Sat 15 Sun 16 Mon 17 Tue 18 Wed 19 Thu 20 Fri 21 Sat 22 0/2 1 Job Sun 23 Mon 24…" at bounding box center [784, 430] width 1568 height 571
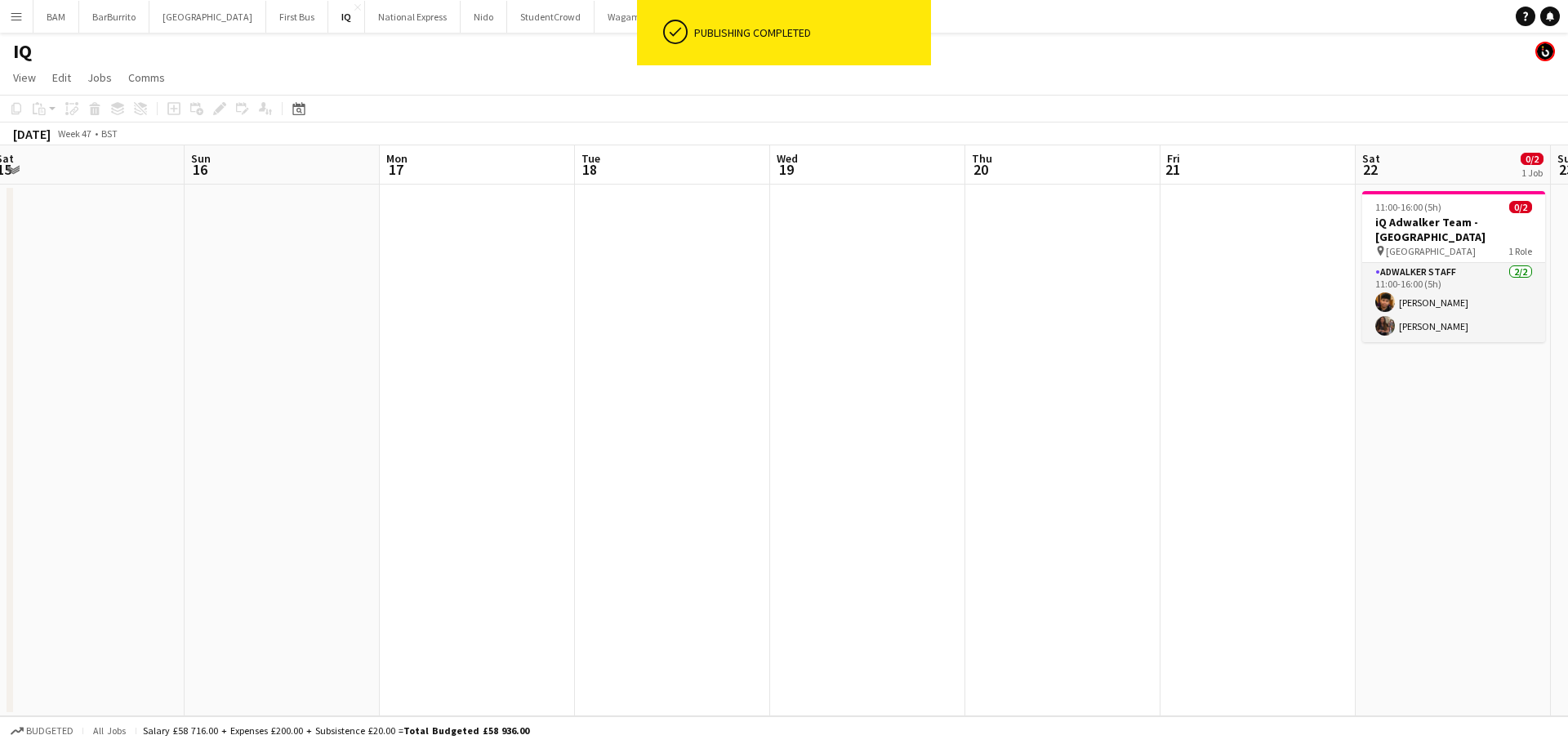
drag, startPoint x: 386, startPoint y: 421, endPoint x: 867, endPoint y: 412, distance: 481.1
click at [994, 407] on app-calendar-viewport "Thu 13 Fri 14 Sat 15 Sun 16 Mon 17 Tue 18 Wed 19 Thu 20 Fri 21 Sat 22 0/2 1 Job…" at bounding box center [784, 430] width 1568 height 571
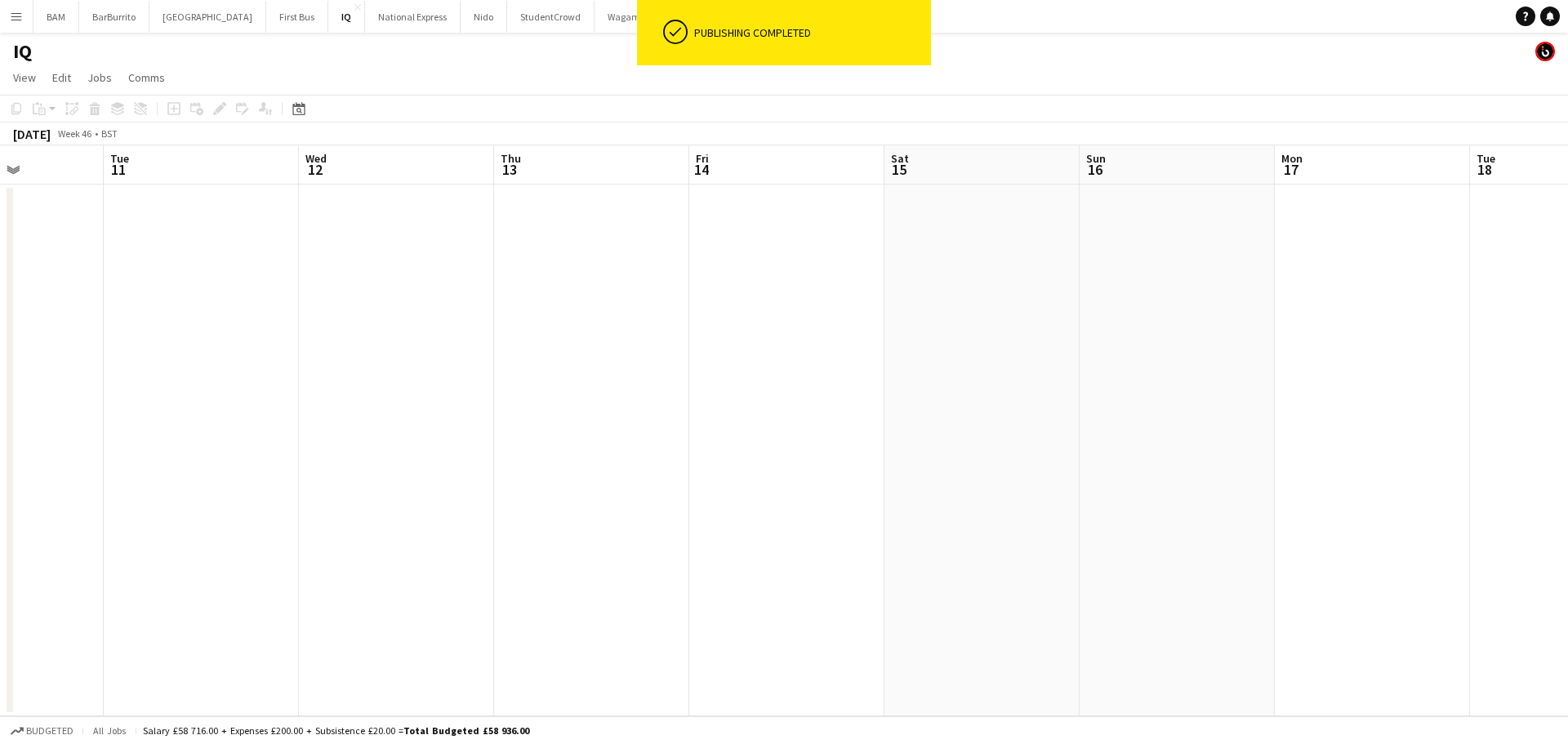
drag, startPoint x: 625, startPoint y: 391, endPoint x: 1139, endPoint y: 355, distance: 515.3
click at [0, 377] on html "ok-circled Publishing completed Menu Boards Boards Boards All jobs Status Workf…" at bounding box center [784, 372] width 1568 height 744
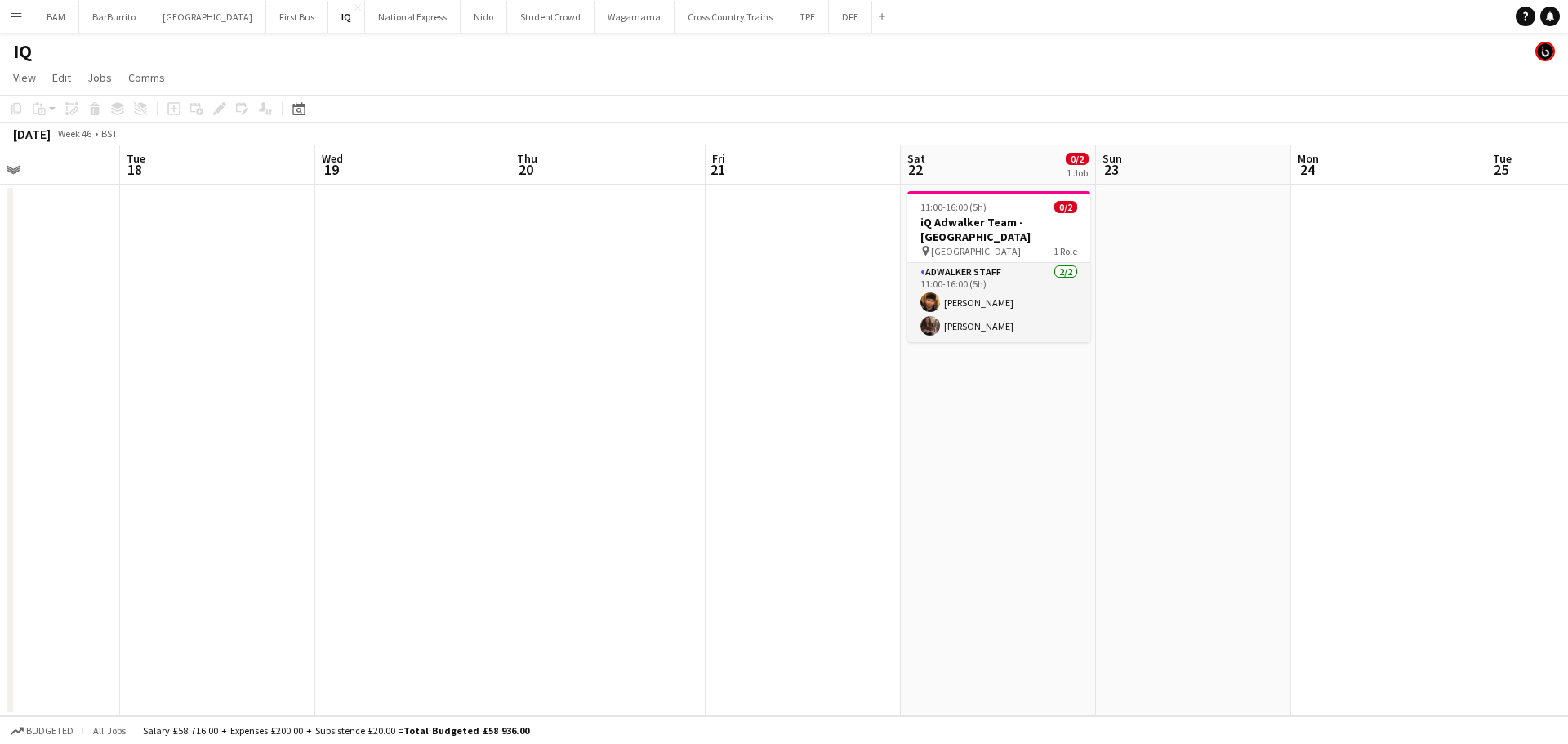
click at [353, 382] on app-calendar-viewport "Sat 15 Sun 16 Mon 17 Tue 18 Wed 19 Thu 20 Fri 21 Sat 22 0/2 1 Job Sun 23 Mon 24…" at bounding box center [784, 430] width 1568 height 571
click at [766, 56] on div "IQ" at bounding box center [784, 49] width 1568 height 31
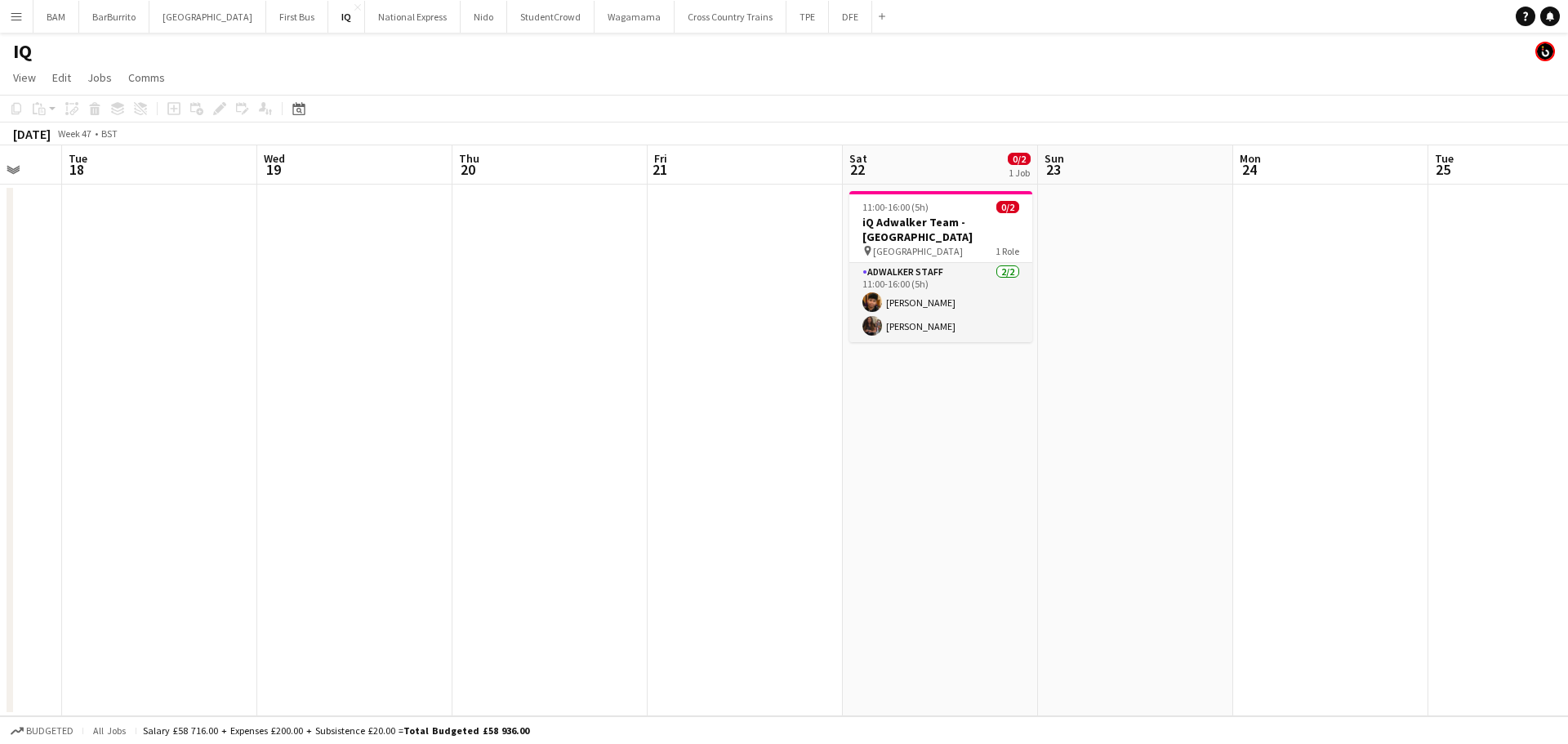
drag, startPoint x: 37, startPoint y: 319, endPoint x: 1105, endPoint y: 340, distance: 1068.2
click at [1090, 337] on app-calendar-viewport "Sat 15 Sun 16 Mon 17 Tue 18 Wed 19 Thu 20 Fri 21 Sat 22 0/2 1 Job Sun 23 Mon 24…" at bounding box center [784, 430] width 1568 height 571
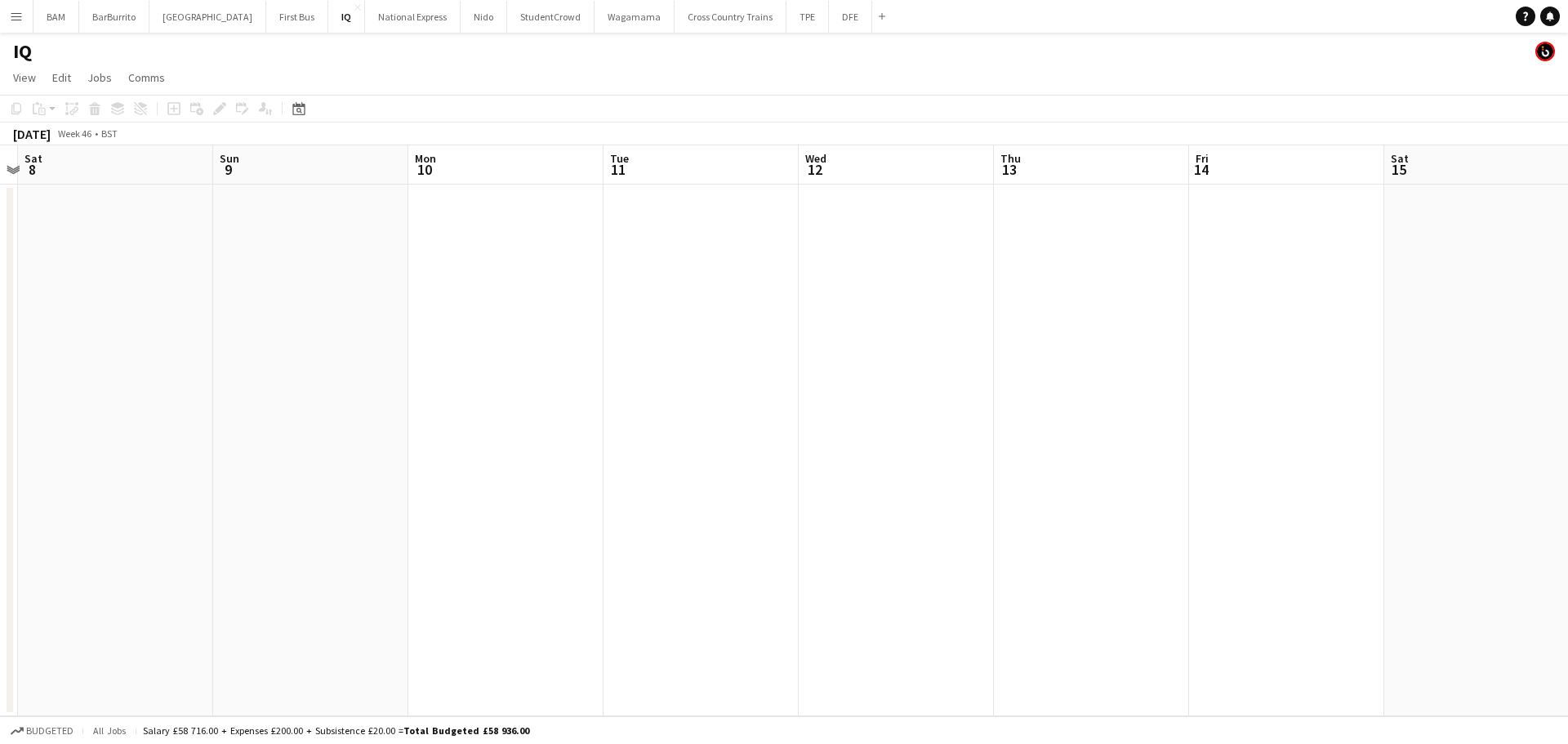
drag, startPoint x: 254, startPoint y: 325, endPoint x: 1097, endPoint y: 329, distance: 843.0
click at [1061, 327] on app-calendar-viewport "Thu 6 Fri 7 Sat 8 Sun 9 Mon 10 Tue 11 Wed 12 Thu 13 Fri 14 Sat 15 Sun 16 Mon 17…" at bounding box center [784, 430] width 1568 height 571
drag, startPoint x: 302, startPoint y: 316, endPoint x: 1318, endPoint y: 329, distance: 1016.1
click at [1318, 329] on app-calendar-viewport "Thu 6 Fri 7 Sat 8 Sun 9 Mon 10 Tue 11 Wed 12 Thu 13 Fri 14 Sat 15 Sun 16 Mon 17…" at bounding box center [784, 430] width 1568 height 571
drag, startPoint x: 362, startPoint y: 277, endPoint x: 694, endPoint y: 296, distance: 332.5
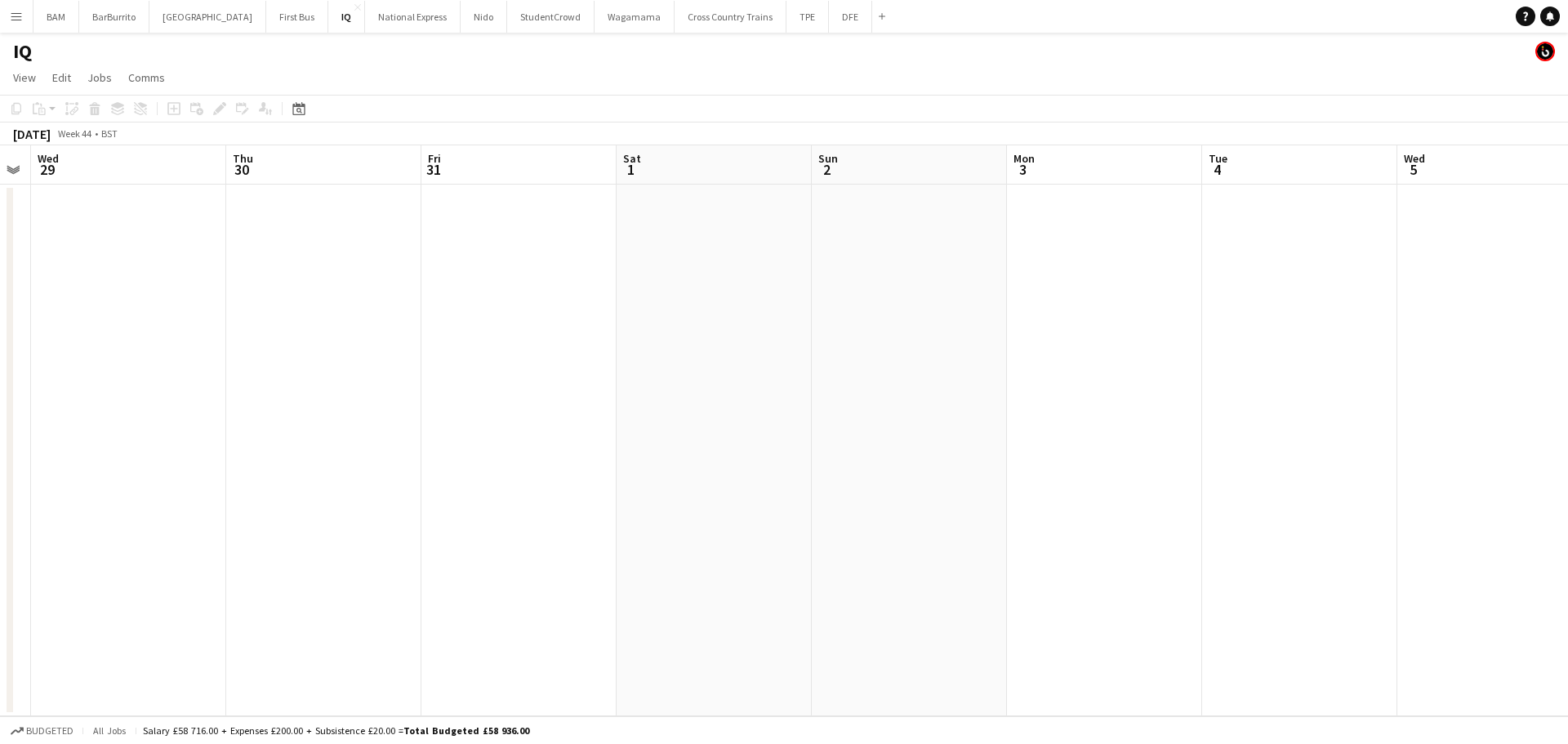
click at [1226, 291] on app-calendar-viewport "Mon 27 Tue 28 Wed 29 Thu 30 Fri 31 Sat 1 Sun 2 Mon 3 Tue 4 Wed 5 Thu 6 Fri 7 Sa…" at bounding box center [784, 430] width 1568 height 571
drag, startPoint x: 118, startPoint y: 294, endPoint x: 1216, endPoint y: 303, distance: 1098.0
click at [1216, 303] on app-calendar-viewport "Tue 21 Wed 22 2/2 1 Job Thu 23 Fri 24 Sat 25 Sun 26 Mon 27 Tue 28 Wed 29 Thu 30…" at bounding box center [784, 430] width 1568 height 571
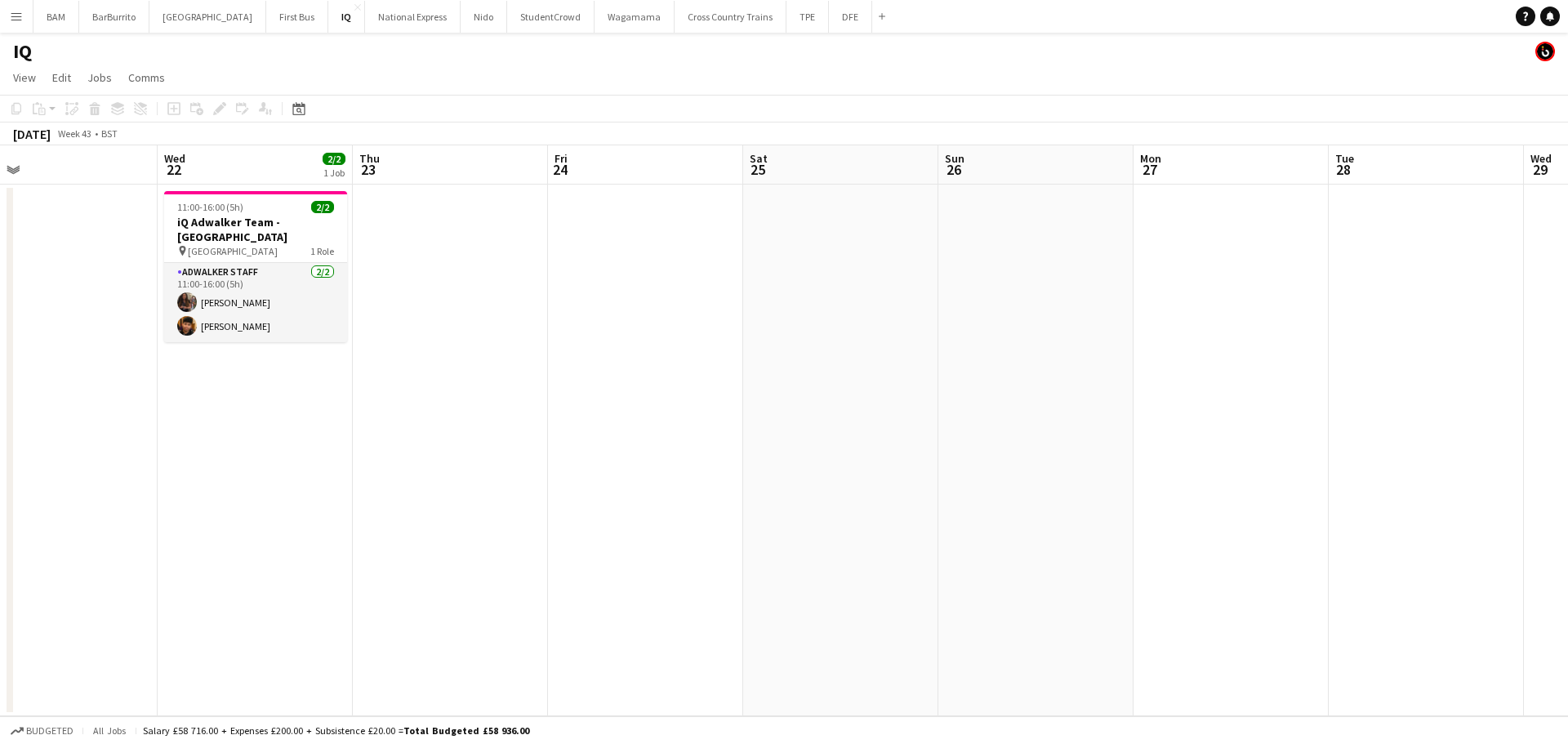
drag, startPoint x: 919, startPoint y: 293, endPoint x: 1110, endPoint y: 301, distance: 191.2
click at [1341, 295] on app-calendar-viewport "Sun 19 Mon 20 Tue 21 Wed 22 2/2 1 Job Thu 23 Fri 24 Sat 25 Sun 26 Mon 27 Tue 28…" at bounding box center [784, 430] width 1568 height 571
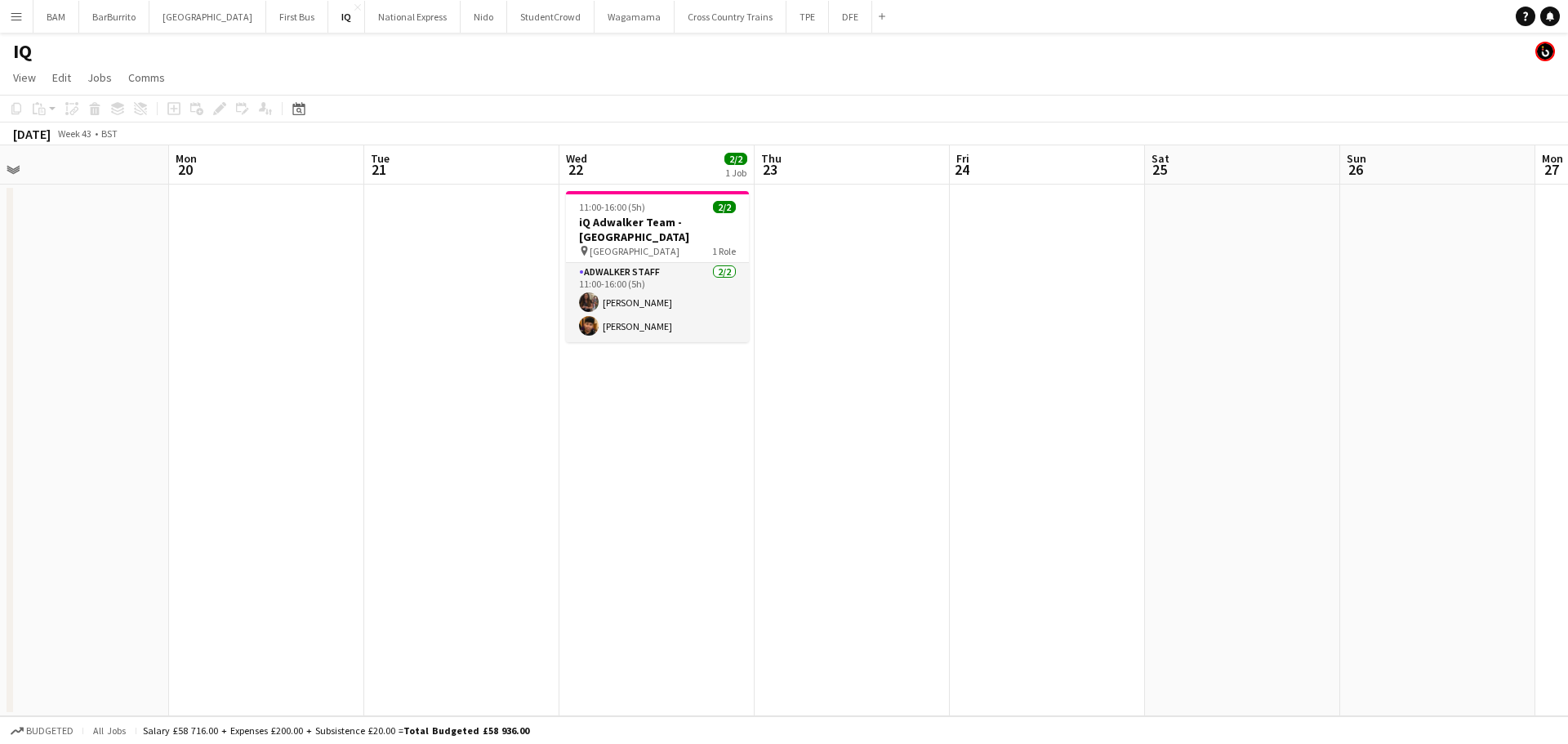
scroll to position [0, 369]
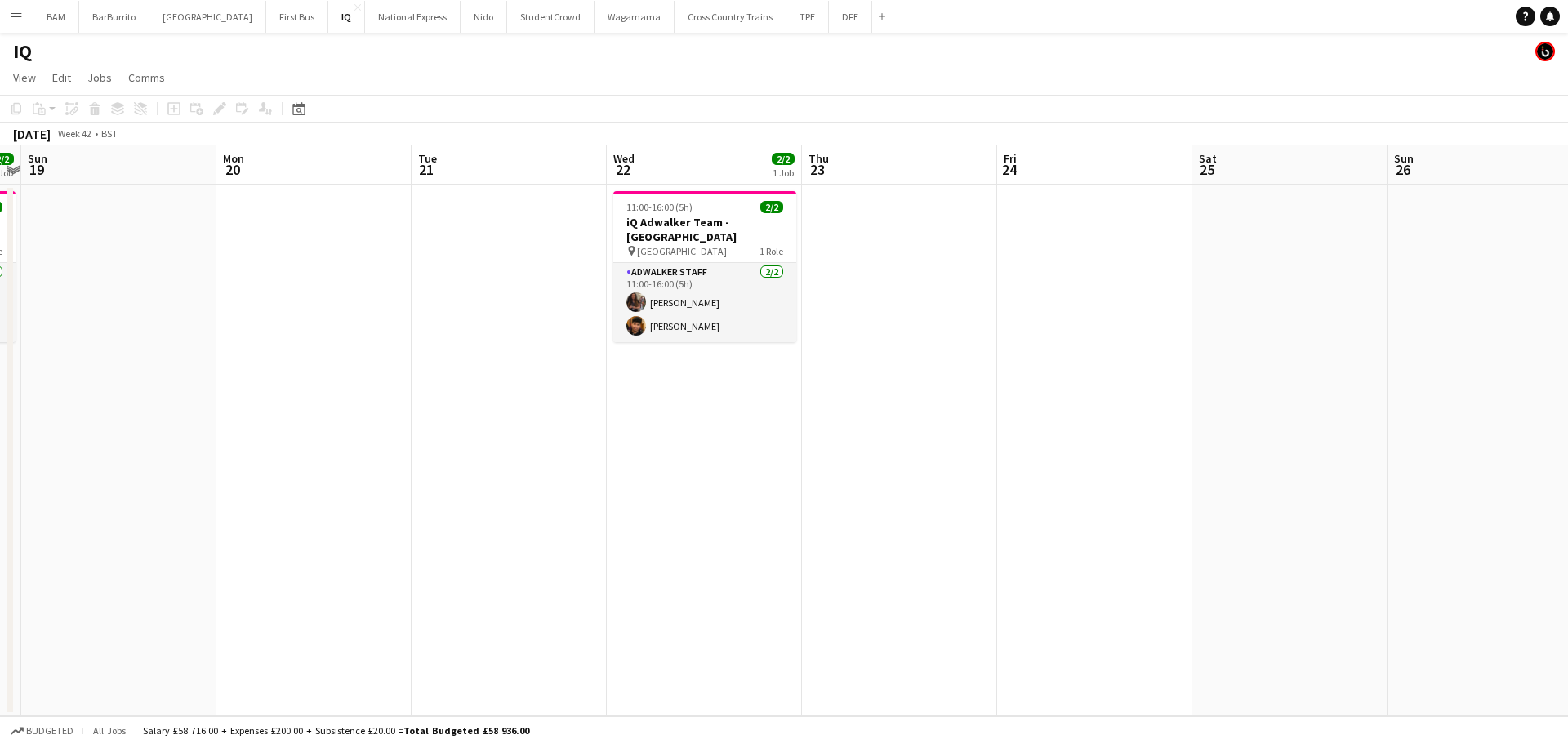
drag, startPoint x: 340, startPoint y: 289, endPoint x: 361, endPoint y: 289, distance: 21.0
click at [361, 289] on app-calendar-viewport "Fri 17 Sat 18 2/2 1 Job Sun 19 Mon 20 Tue 21 Wed 22 2/2 1 Job Thu 23 Fri 24 Sat…" at bounding box center [784, 430] width 1568 height 571
click at [729, 210] on div "11:00-16:00 (5h) 2/2" at bounding box center [704, 207] width 183 height 12
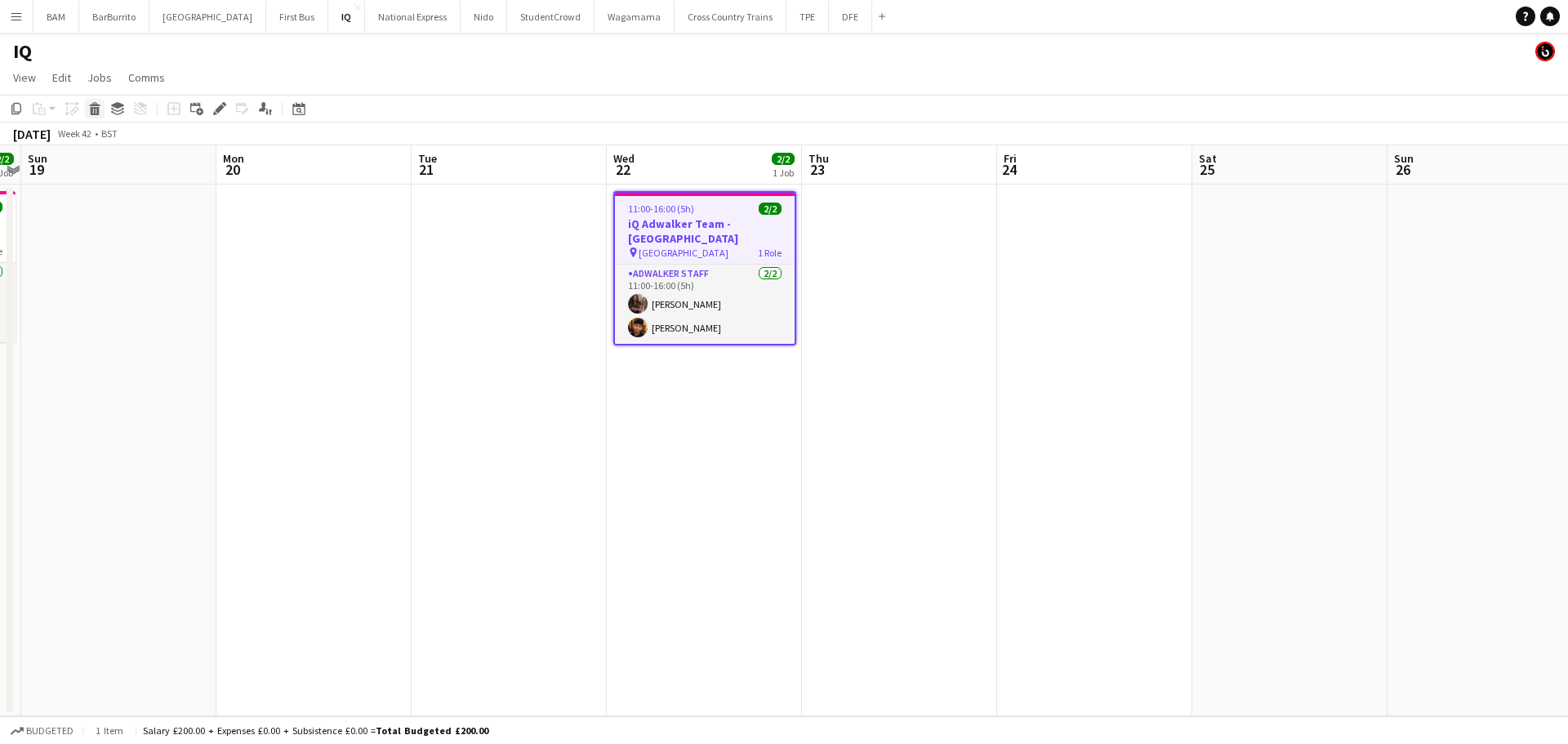
click at [97, 110] on icon at bounding box center [95, 110] width 9 height 8
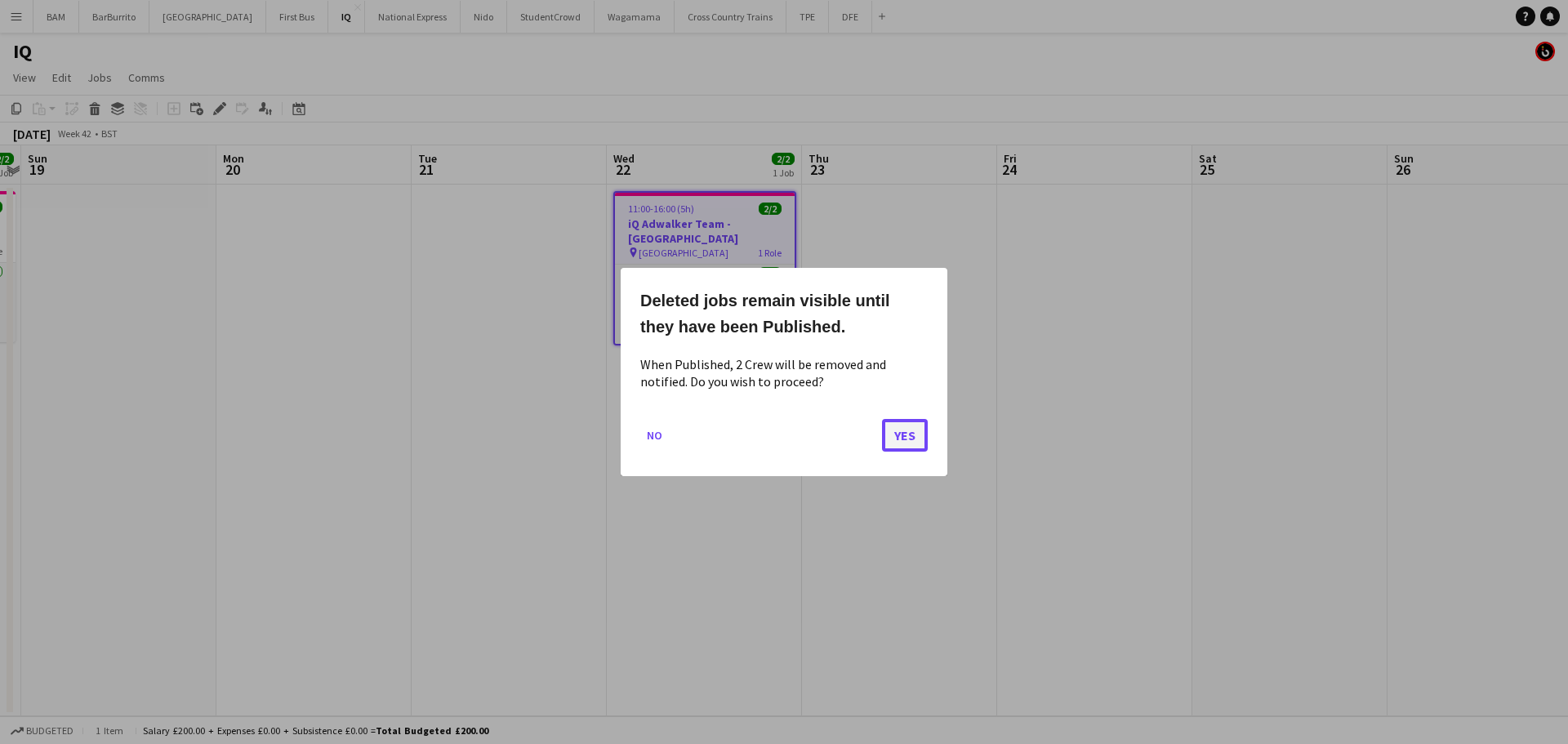
click at [897, 436] on button "Yes" at bounding box center [905, 435] width 46 height 33
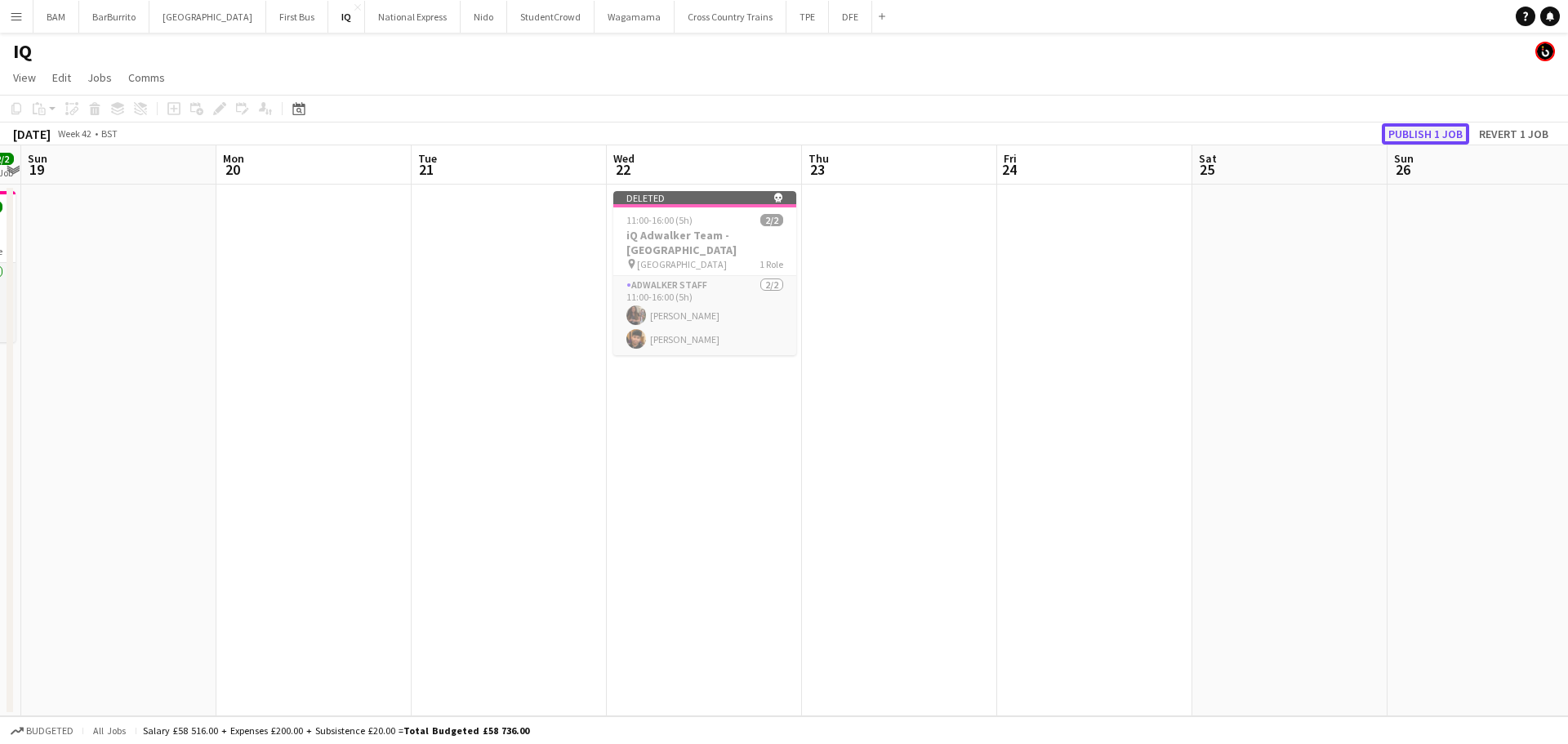
click at [1404, 129] on button "Publish 1 job" at bounding box center [1425, 134] width 88 height 21
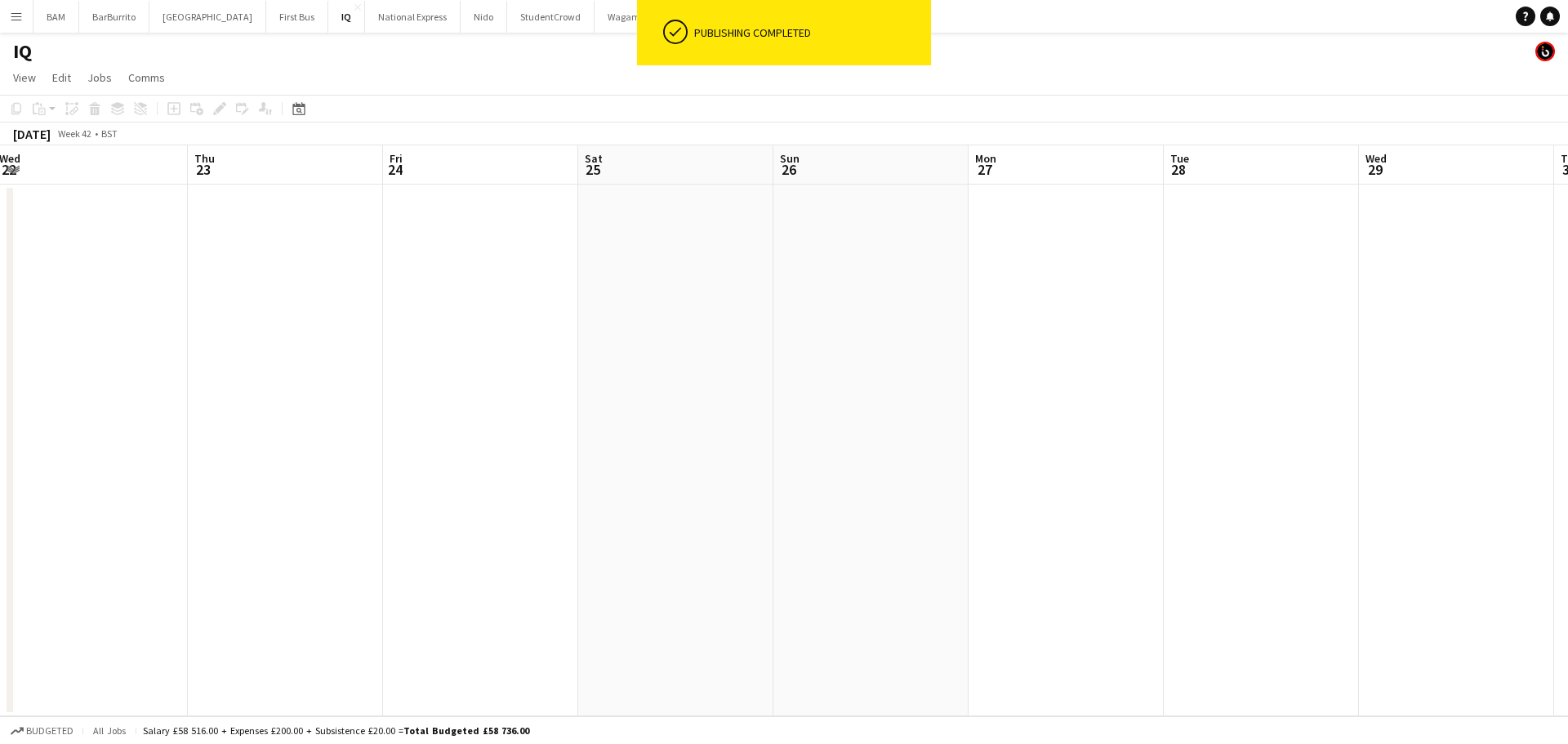
drag, startPoint x: 1228, startPoint y: 422, endPoint x: 360, endPoint y: 384, distance: 868.8
click at [369, 386] on app-calendar-viewport "Sun 19 Mon 20 Tue 21 Wed 22 Thu 23 Fri 24 Sat 25 Sun 26 Mon 27 Tue 28 Wed 29 Th…" at bounding box center [784, 430] width 1568 height 571
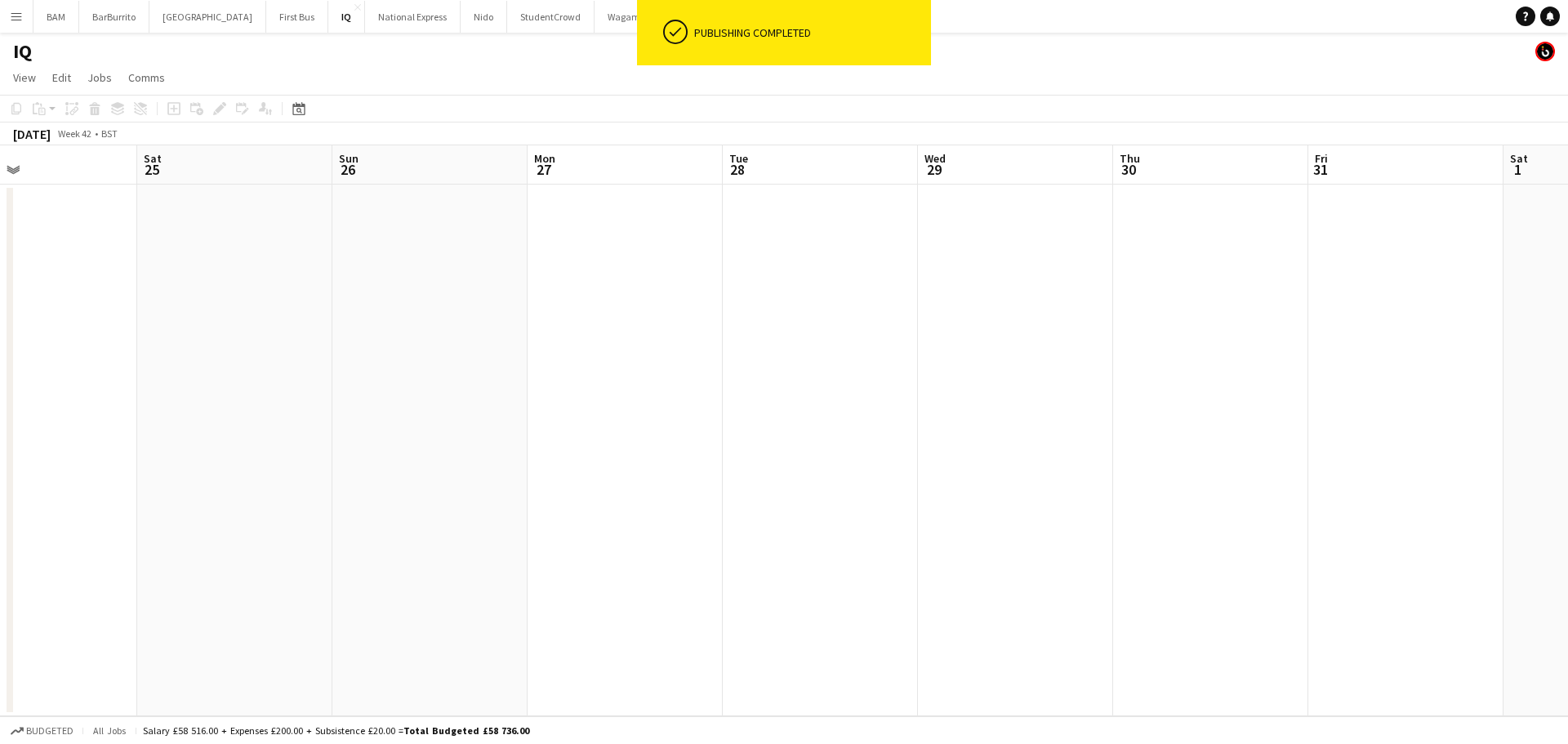
drag, startPoint x: 1131, startPoint y: 439, endPoint x: 375, endPoint y: 407, distance: 756.7
click at [355, 412] on app-calendar-viewport "Tue 21 Wed 22 Thu 23 Fri 24 Sat 25 Sun 26 Mon 27 Tue 28 Wed 29 Thu 30 Fri 31 Sa…" at bounding box center [784, 430] width 1568 height 571
drag, startPoint x: 1246, startPoint y: 432, endPoint x: 606, endPoint y: 399, distance: 640.9
click at [516, 416] on app-calendar-viewport "Sat 25 Sun 26 Mon 27 Tue 28 Wed 29 Thu 30 Fri 31 Sat 1 Sun 2 Mon 3 Tue 4 Wed 5 …" at bounding box center [784, 430] width 1568 height 571
drag, startPoint x: 869, startPoint y: 389, endPoint x: 1179, endPoint y: 383, distance: 310.1
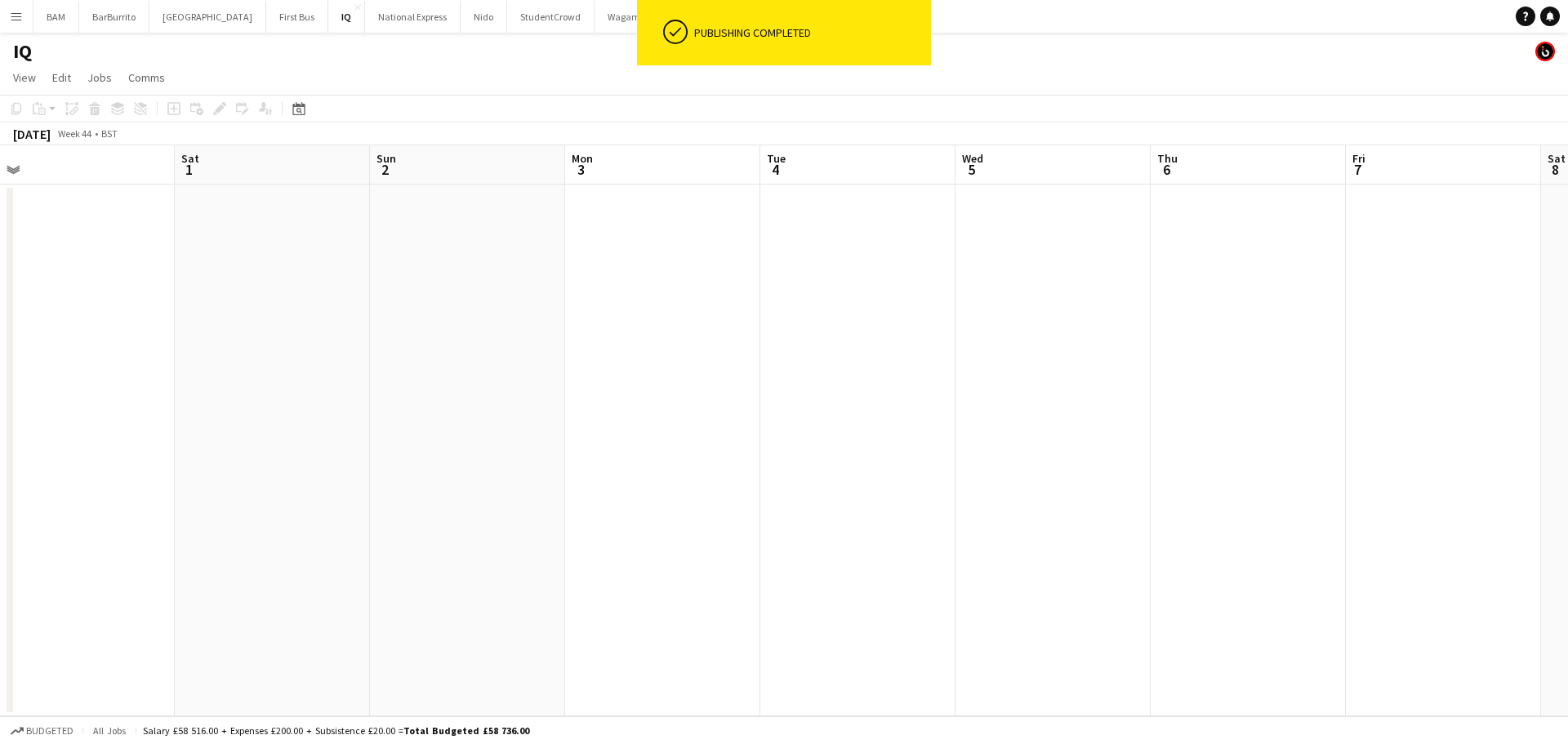
click at [585, 382] on app-calendar-viewport "Tue 28 Wed 29 Thu 30 Fri 31 Sat 1 Sun 2 Mon 3 Tue 4 Wed 5 Thu 6 Fri 7 Sat 8 Sun…" at bounding box center [784, 430] width 1568 height 571
click at [608, 390] on app-calendar-viewport "Sat 1 Sun 2 Mon 3 Tue 4 Wed 5 Thu 6 Fri 7 Sat 8 Sun 9 Mon 10 Tue 11 Wed 12 Thu …" at bounding box center [784, 430] width 1568 height 571
drag, startPoint x: 1178, startPoint y: 409, endPoint x: 920, endPoint y: 393, distance: 258.5
click at [690, 403] on app-calendar-viewport "Wed 5 Thu 6 Fri 7 Sat 8 Sun 9 Mon 10 Tue 11 Wed 12 Thu 13 Fri 14 Sat 15 Sun 16 …" at bounding box center [784, 430] width 1568 height 571
drag, startPoint x: 554, startPoint y: 372, endPoint x: 487, endPoint y: 368, distance: 67.1
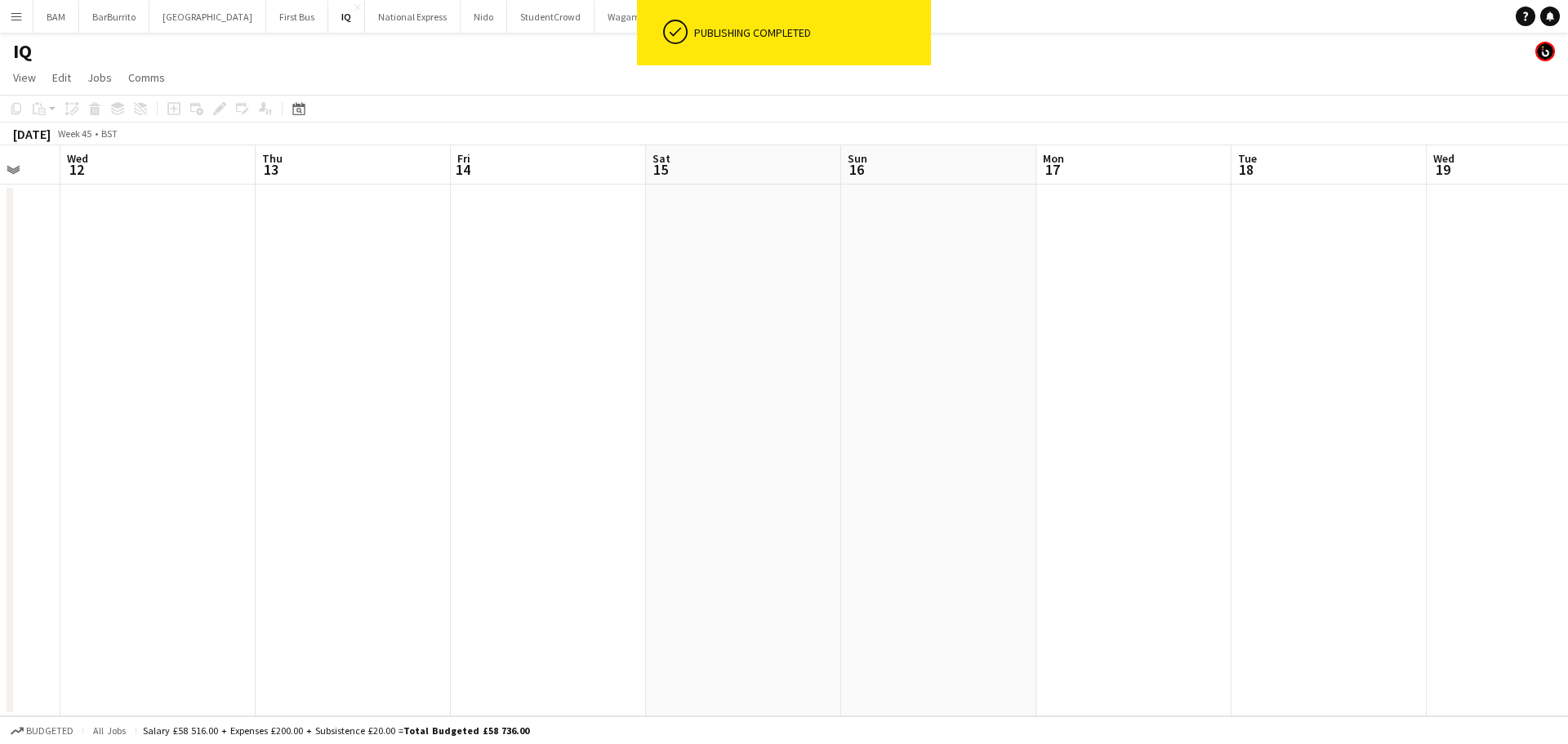
click at [471, 370] on app-calendar-viewport "Sun 9 Mon 10 Tue 11 Wed 12 Thu 13 Fri 14 Sat 15 Sun 16 Mon 17 Tue 18 Wed 19 Thu…" at bounding box center [784, 430] width 1568 height 571
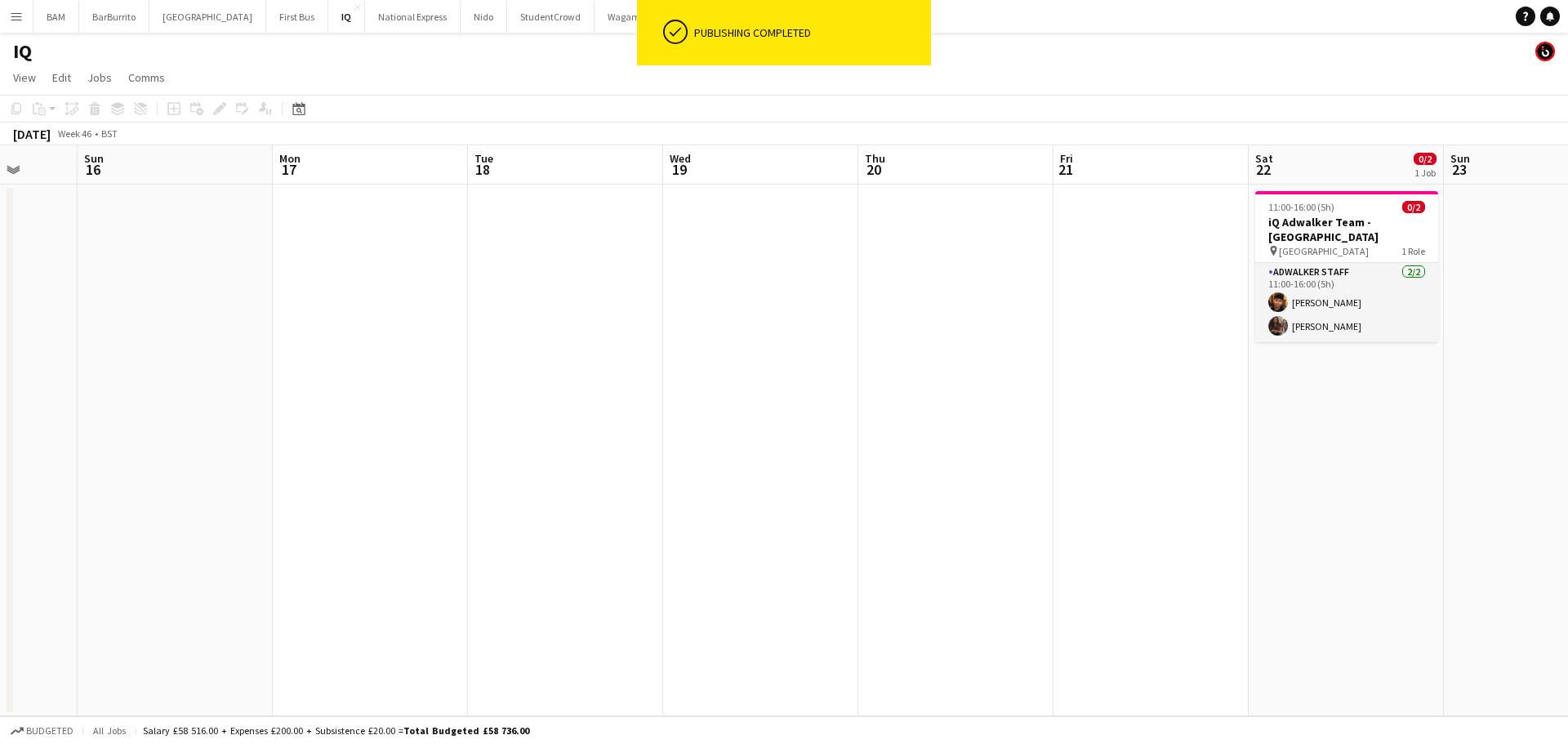
drag, startPoint x: 614, startPoint y: 395, endPoint x: 600, endPoint y: 395, distance: 14.0
click at [600, 395] on app-calendar-viewport "Thu 13 Fri 14 Sat 15 Sun 16 Mon 17 Tue 18 Wed 19 Thu 20 Fri 21 Sat 22 0/2 1 Job…" at bounding box center [784, 430] width 1568 height 571
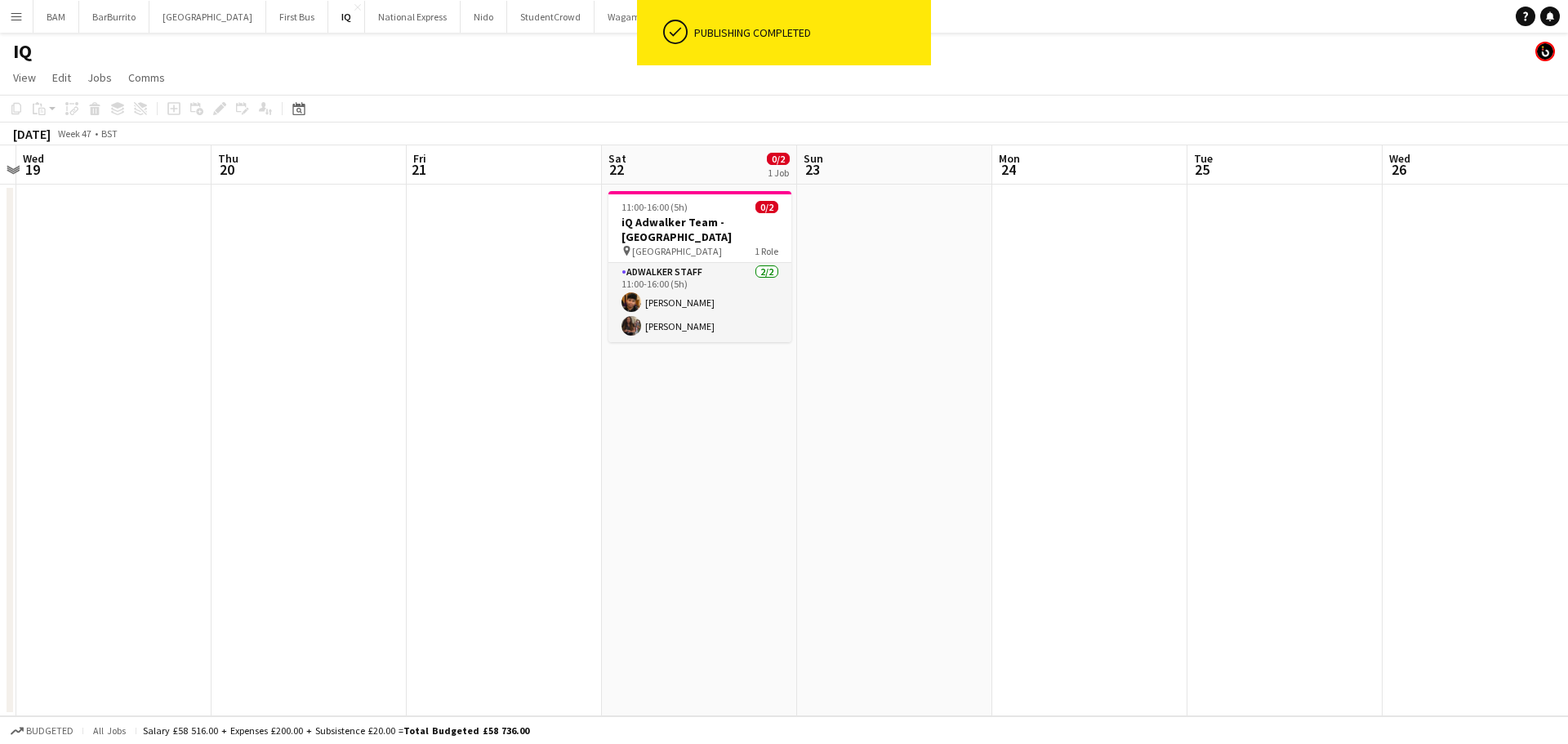
click at [715, 116] on app-toolbar "Copy Paste Paste Ctrl+V Paste with crew Ctrl+Shift+V Paste linked Job [GEOGRAPH…" at bounding box center [784, 109] width 1568 height 28
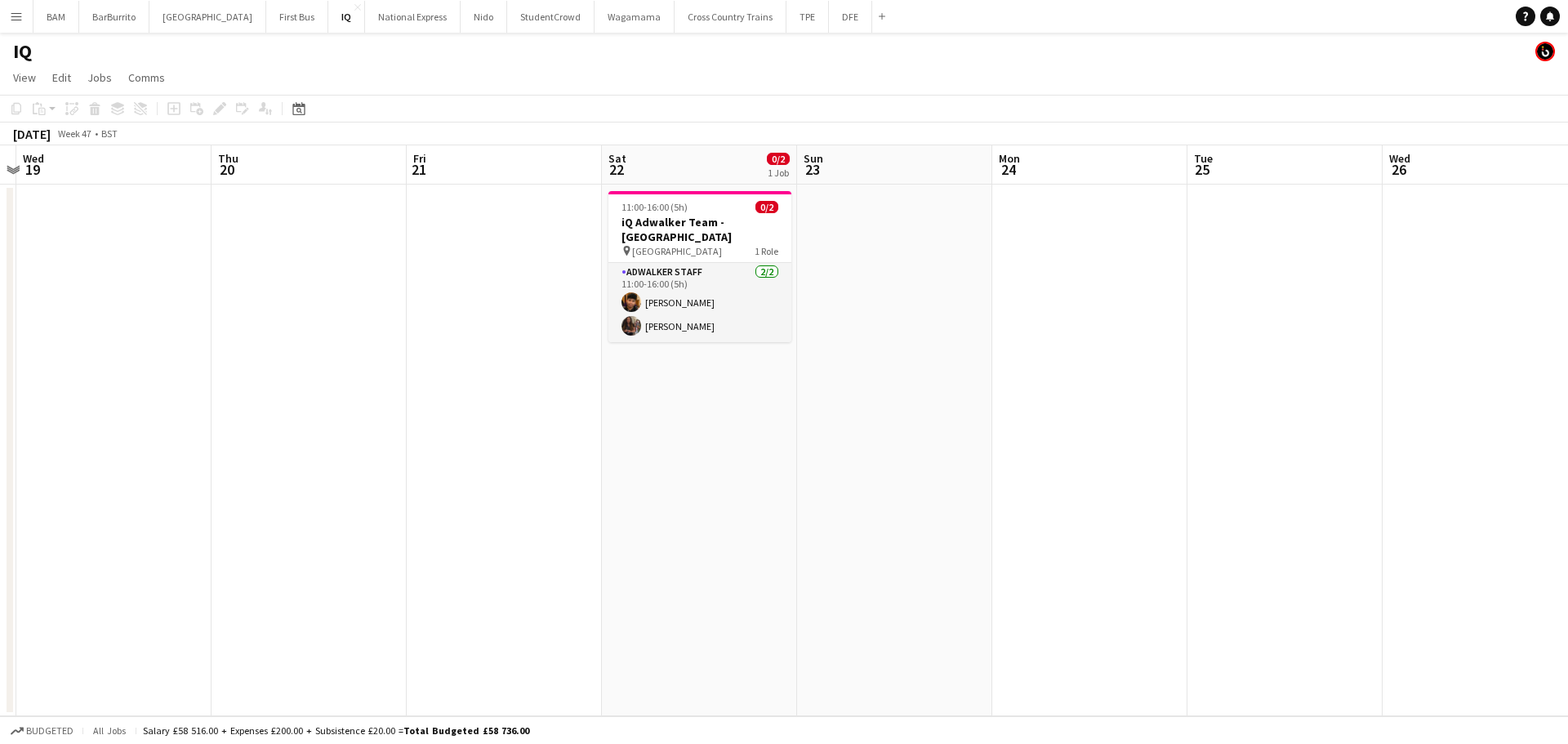
click at [776, 89] on app-page-menu "View Day view expanded Day view collapsed Month view Date picker Jump to today …" at bounding box center [784, 79] width 1568 height 31
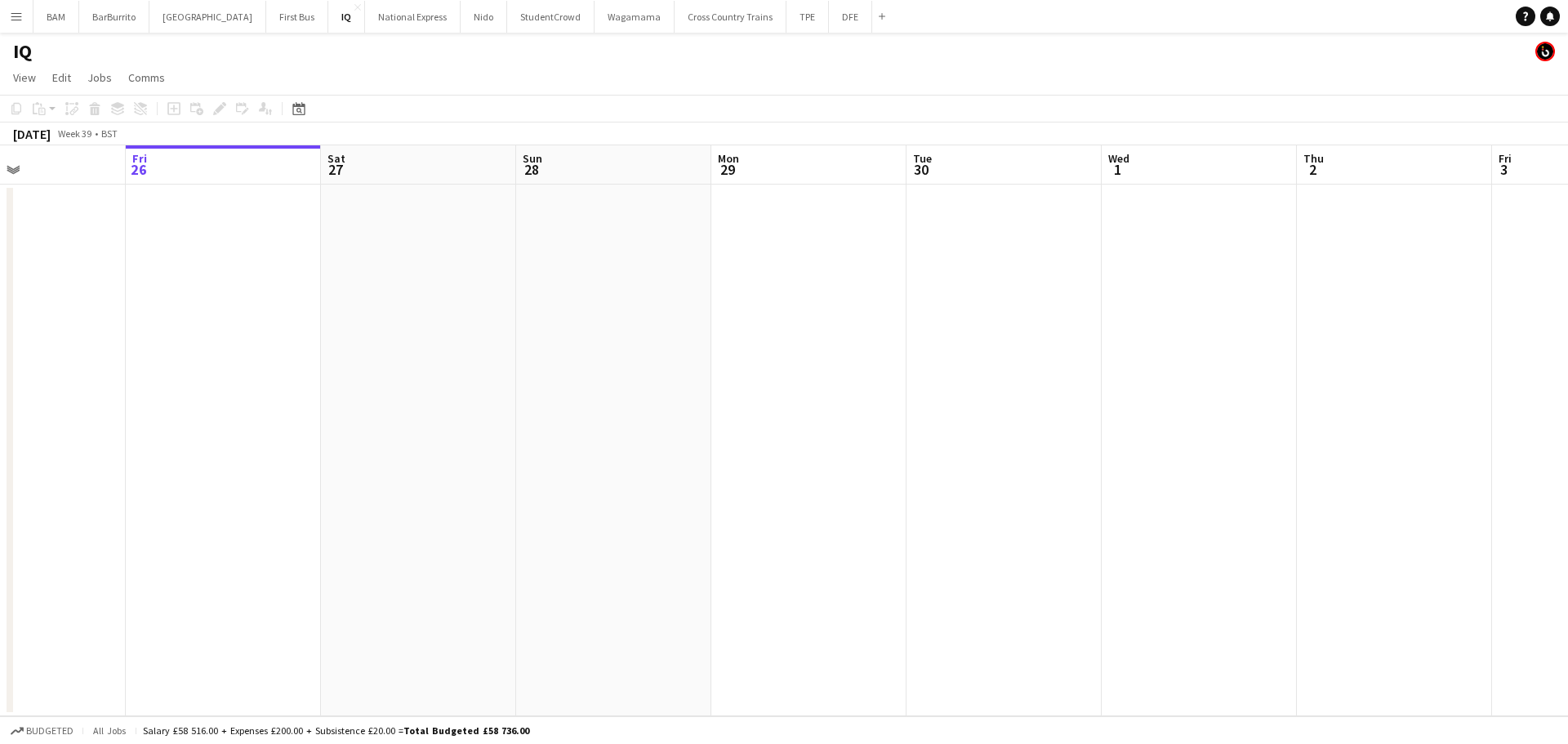
drag, startPoint x: 890, startPoint y: 252, endPoint x: 772, endPoint y: 280, distance: 121.3
click at [296, 245] on app-calendar-viewport "Tue 23 Wed 24 Thu 25 Fri 26 Sat 27 Sun 28 Mon 29 Tue 30 Wed 1 Thu 2 Fri 3 Sat 4…" at bounding box center [784, 430] width 1568 height 571
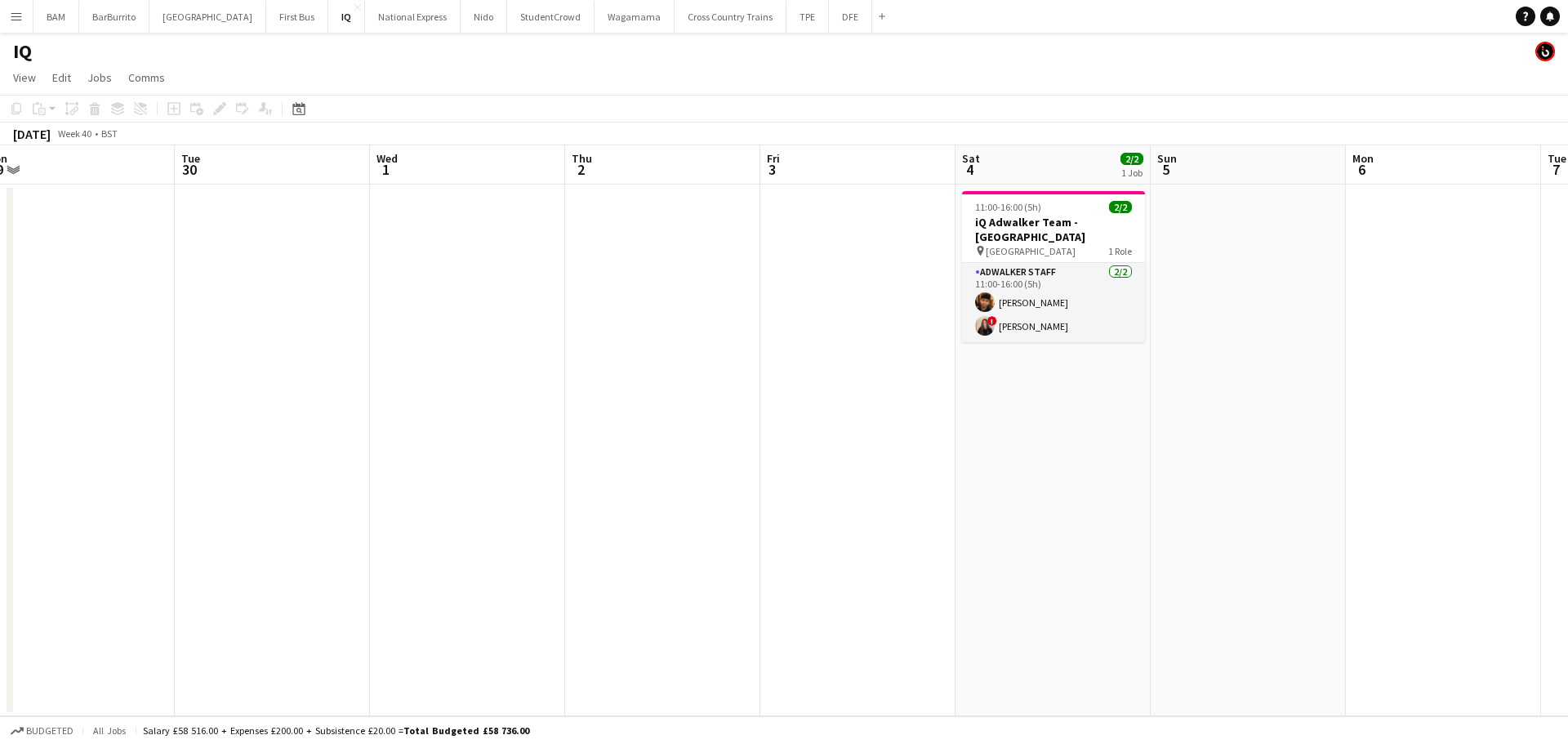
drag, startPoint x: 1237, startPoint y: 308, endPoint x: 1199, endPoint y: 342, distance: 51.0
click at [528, 312] on app-calendar-viewport "Fri 26 Sat 27 Sun 28 Mon 29 Tue 30 Wed 1 Thu 2 Fri 3 Sat 4 2/2 1 Job Sun 5 Mon …" at bounding box center [784, 430] width 1568 height 571
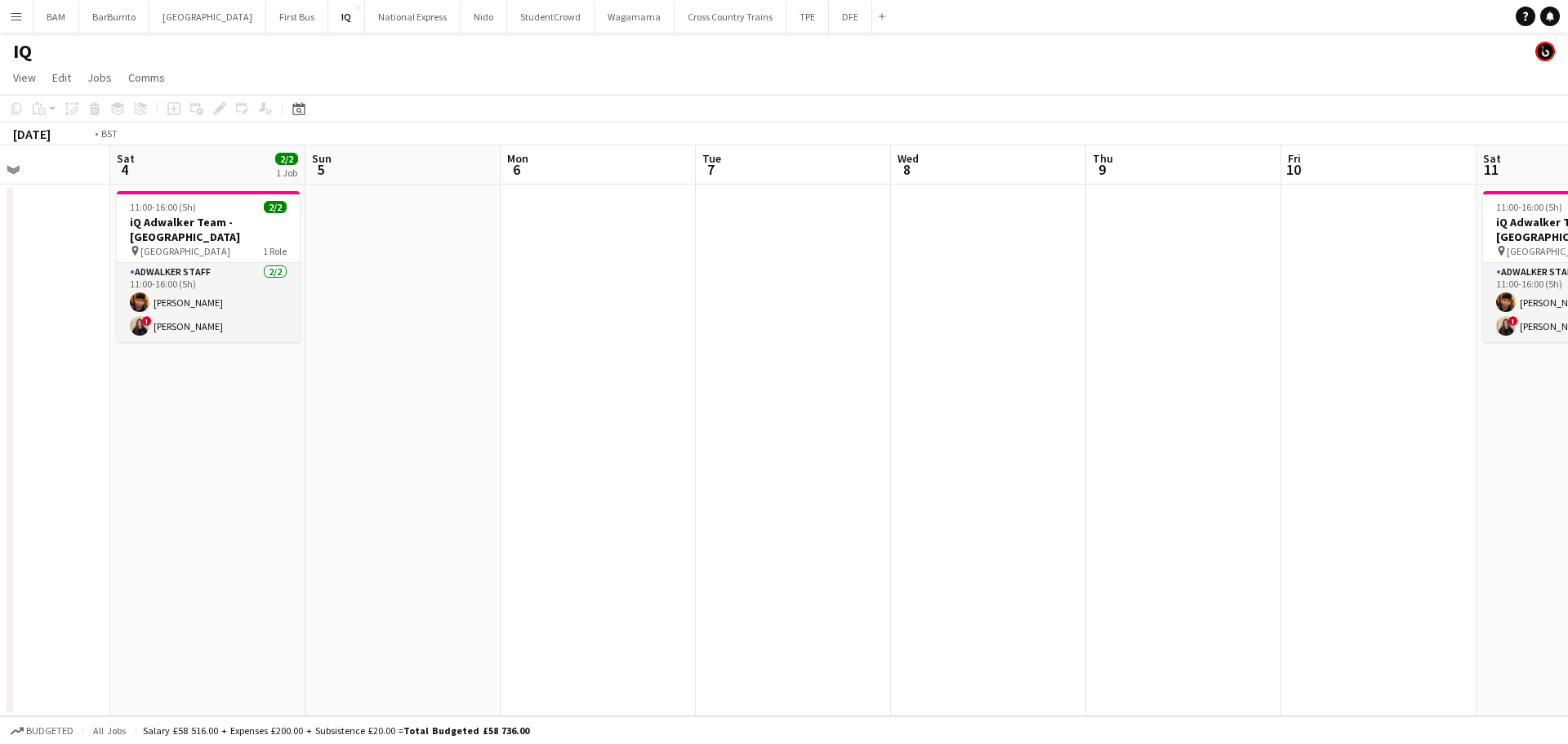
click at [375, 346] on app-calendar-viewport "Wed 1 Thu 2 Fri 3 Sat 4 2/2 1 Job Sun 5 Mon 6 Tue 7 Wed 8 Thu 9 Fri 10 Sat 11 2…" at bounding box center [784, 430] width 1568 height 571
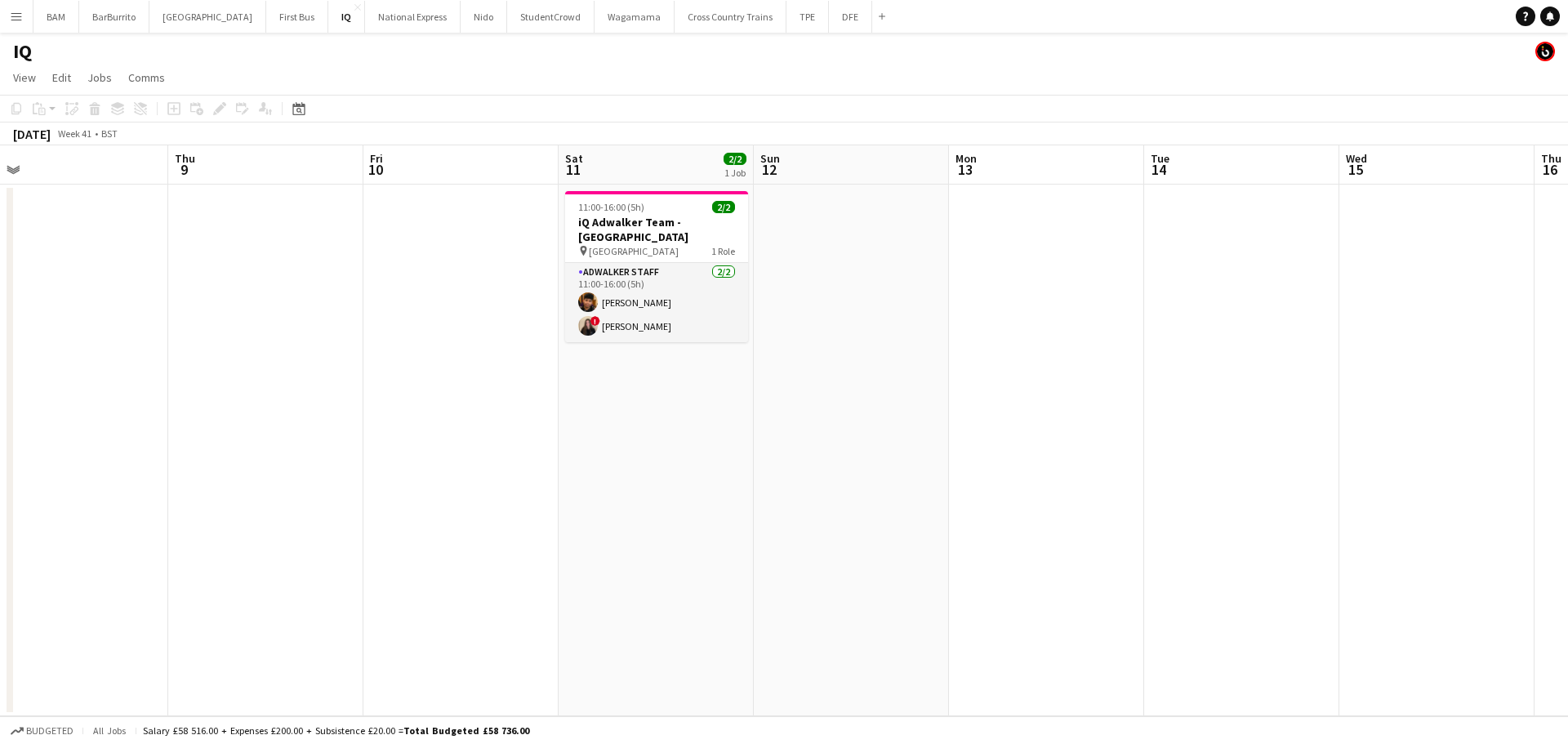
click at [482, 388] on app-calendar-viewport "Sun 5 Mon 6 Tue 7 Wed 8 Thu 9 Fri 10 Sat 11 2/2 1 Job Sun 12 Mon 13 Tue 14 Wed …" at bounding box center [784, 430] width 1568 height 571
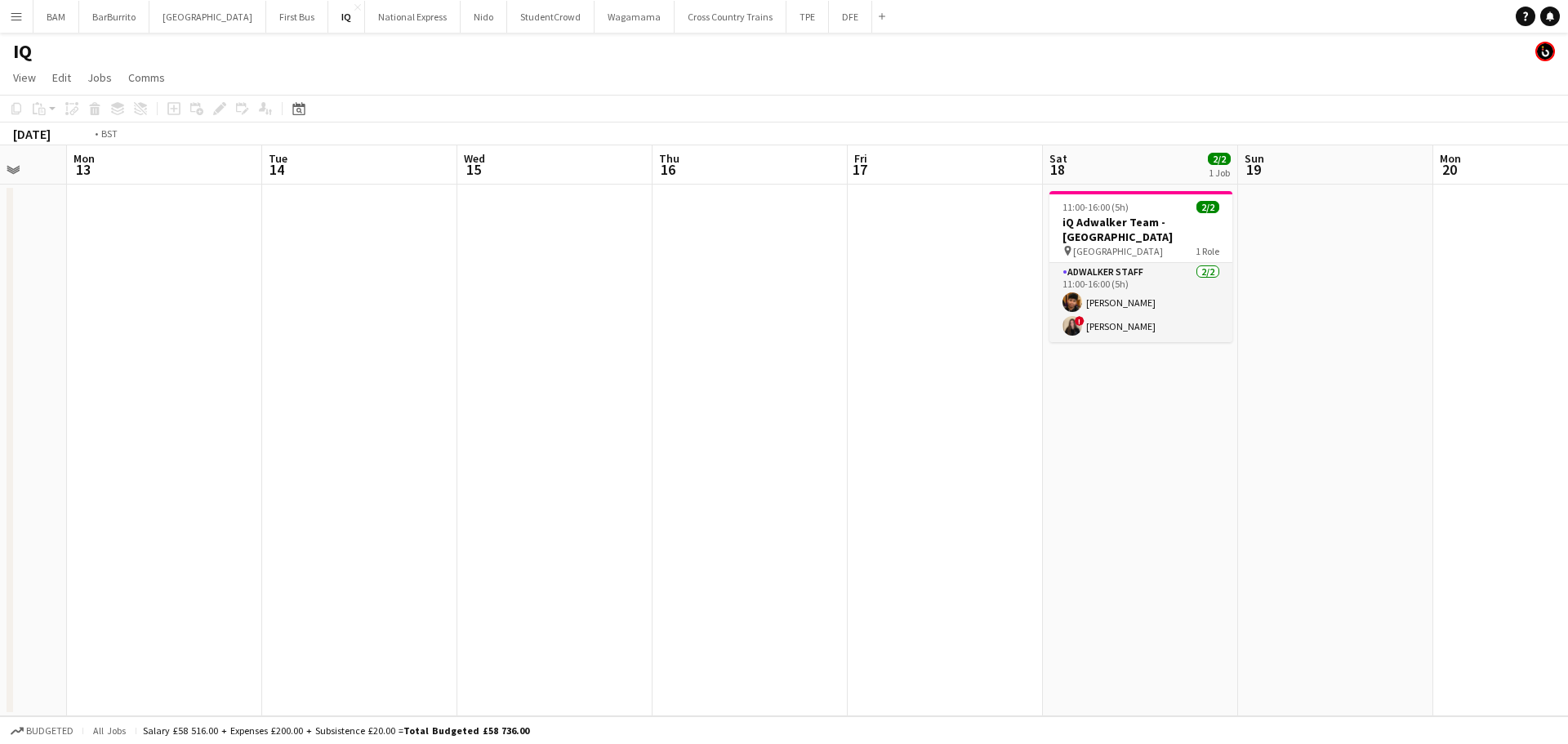
click at [521, 395] on app-calendar-viewport "Fri 10 Sat 11 2/2 1 Job Sun 12 Mon 13 Tue 14 Wed 15 Thu 16 Fri 17 Sat 18 2/2 1 …" at bounding box center [784, 430] width 1568 height 571
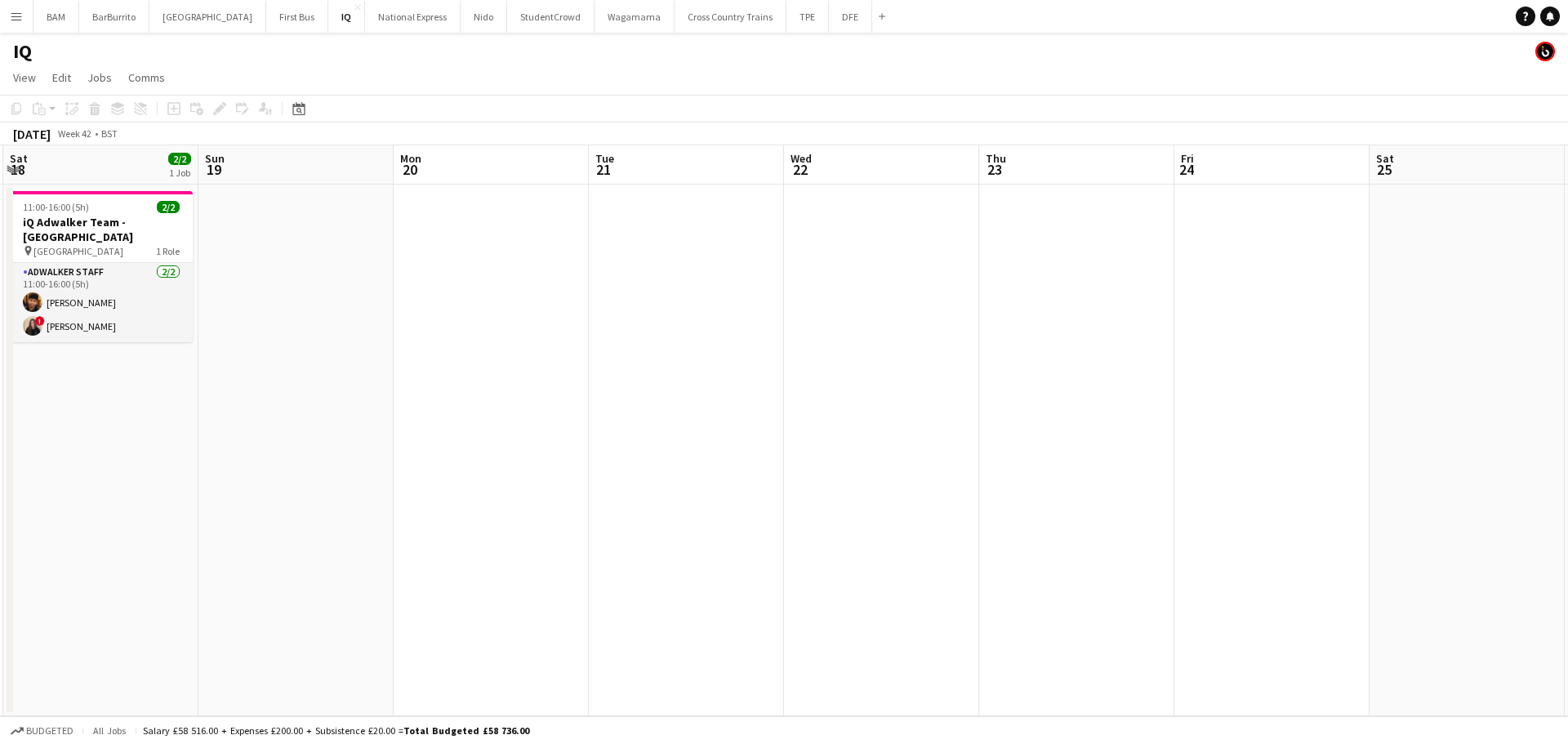
drag, startPoint x: 1355, startPoint y: 408, endPoint x: 749, endPoint y: 397, distance: 606.1
click at [787, 397] on app-calendar-viewport "Tue 14 Wed 15 Thu 16 Fri 17 Sat 18 2/2 1 Job Sun 19 Mon 20 Tue 21 Wed 22 Thu 23…" at bounding box center [784, 430] width 1568 height 571
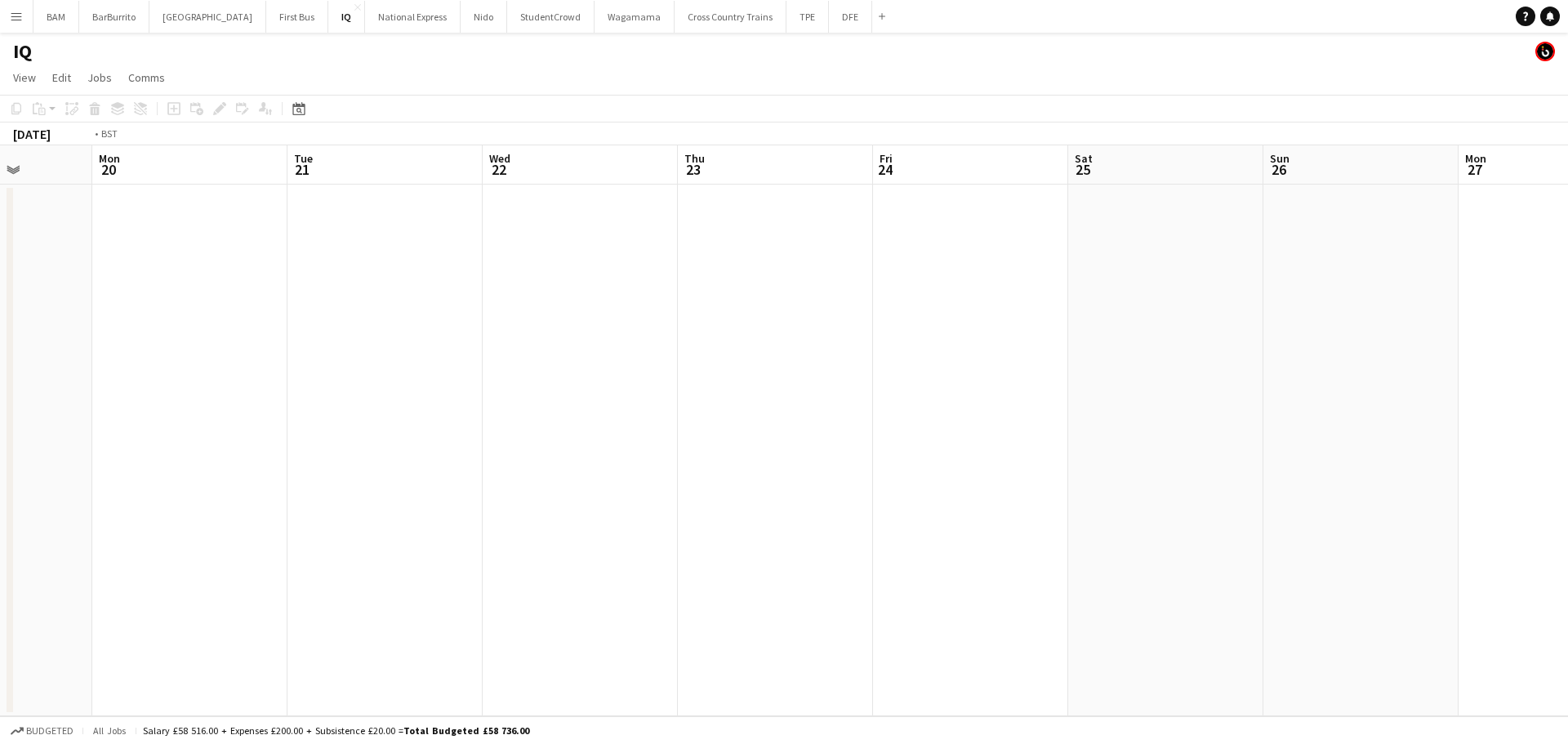
click at [494, 361] on app-calendar-viewport "Fri 17 Sat 18 2/2 1 Job Sun 19 Mon 20 Tue 21 Wed 22 Thu 23 Fri 24 Sat 25 Sun 26…" at bounding box center [784, 430] width 1568 height 571
drag, startPoint x: 1259, startPoint y: 388, endPoint x: 463, endPoint y: 352, distance: 796.8
click at [488, 368] on app-calendar-viewport "Sun 19 Mon 20 Tue 21 Wed 22 Thu 23 Fri 24 Sat 25 Sun 26 Mon 27 Tue 28 Wed 29 Th…" at bounding box center [784, 430] width 1568 height 571
drag, startPoint x: 990, startPoint y: 410, endPoint x: 601, endPoint y: 351, distance: 393.4
click at [410, 350] on app-calendar-viewport "Thu 23 Fri 24 Sat 25 Sun 26 Mon 27 Tue 28 Wed 29 Thu 30 Fri 31 Sat 1 Sun 2 Mon …" at bounding box center [784, 430] width 1568 height 571
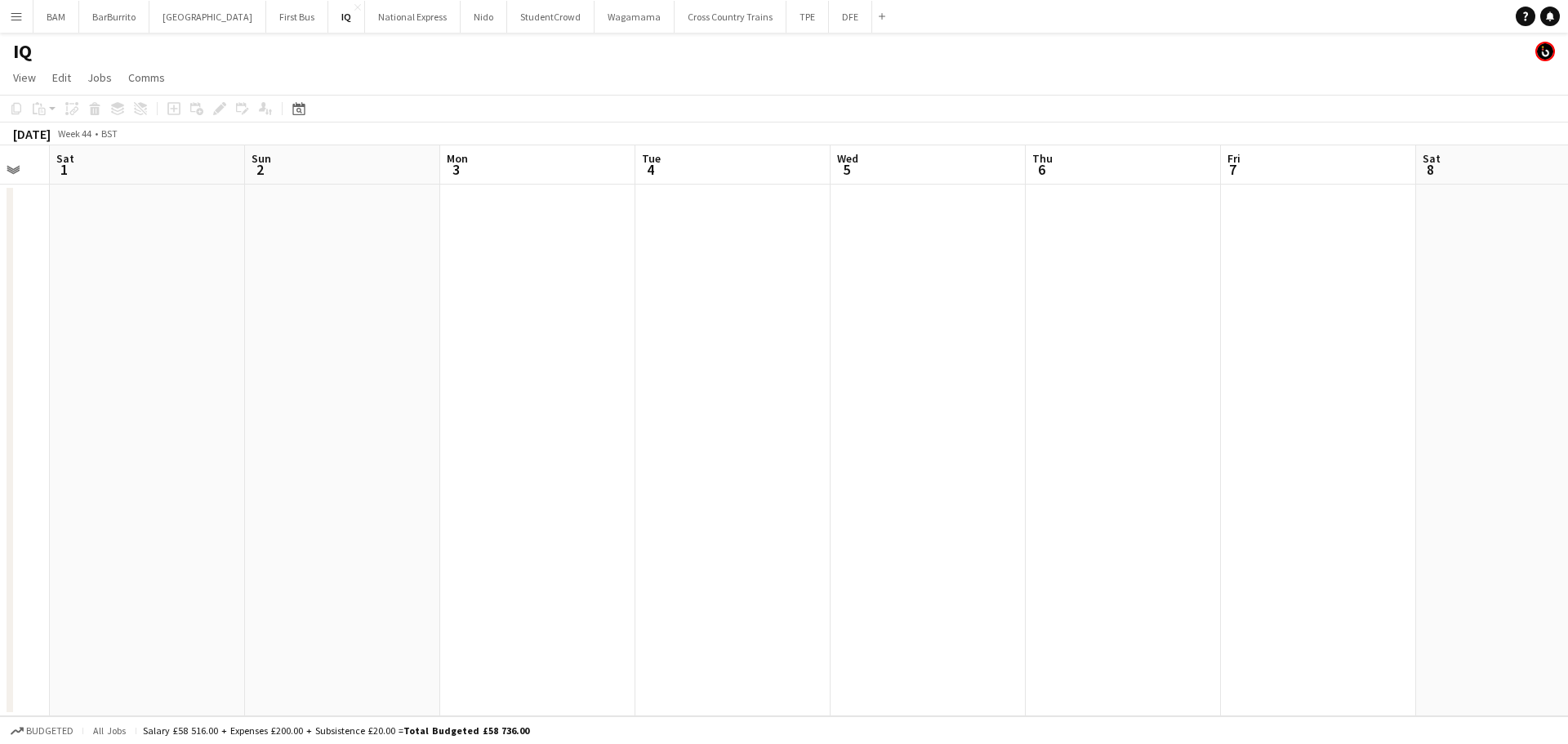
drag, startPoint x: 1370, startPoint y: 406, endPoint x: 571, endPoint y: 369, distance: 799.9
click at [562, 375] on app-calendar-viewport "Tue 28 Wed 29 Thu 30 Fri 31 Sat 1 Sun 2 Mon 3 Tue 4 Wed 5 Thu 6 Fri 7 Sat 8 Sun…" at bounding box center [784, 430] width 1568 height 571
drag, startPoint x: 907, startPoint y: 389, endPoint x: 726, endPoint y: 375, distance: 181.5
click at [724, 377] on app-calendar-viewport "Sat 1 Sun 2 Mon 3 Tue 4 Wed 5 Thu 6 Fri 7 Sat 8 Sun 9 Mon 10 Tue 11 Wed 12 Thu …" at bounding box center [784, 430] width 1568 height 571
click at [630, 369] on app-calendar-viewport "Tue 4 Wed 5 Thu 6 Fri 7 Sat 8 Sun 9 Mon 10 Tue 11 Wed 12 Thu 13 Fri 14 Sat 15 S…" at bounding box center [784, 430] width 1568 height 571
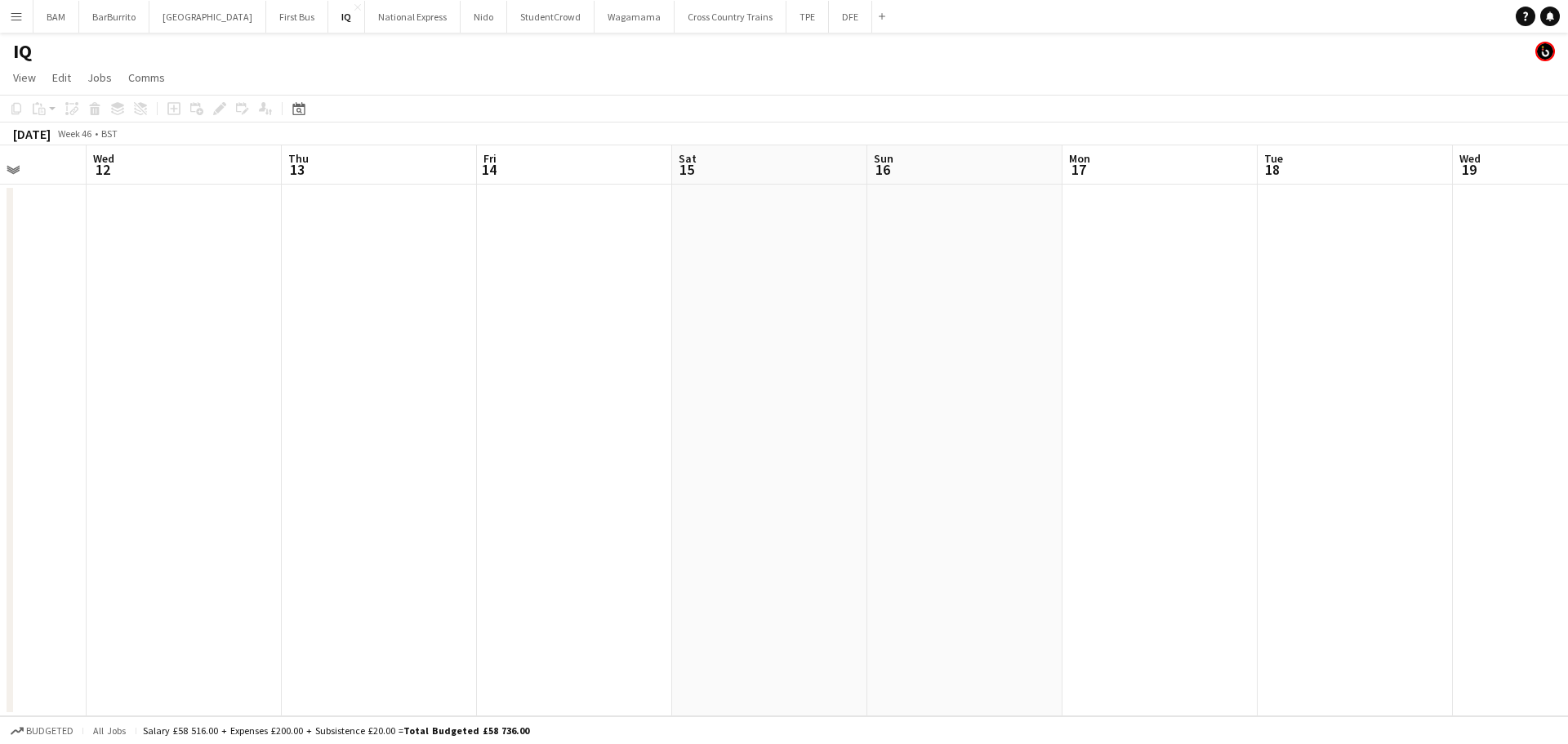
drag, startPoint x: 1359, startPoint y: 385, endPoint x: 645, endPoint y: 355, distance: 714.6
click at [714, 368] on app-calendar-viewport "Sat 8 Sun 9 Mon 10 Tue 11 Wed 12 Thu 13 Fri 14 Sat 15 Sun 16 Mon 17 Tue 18 Wed …" at bounding box center [784, 430] width 1568 height 571
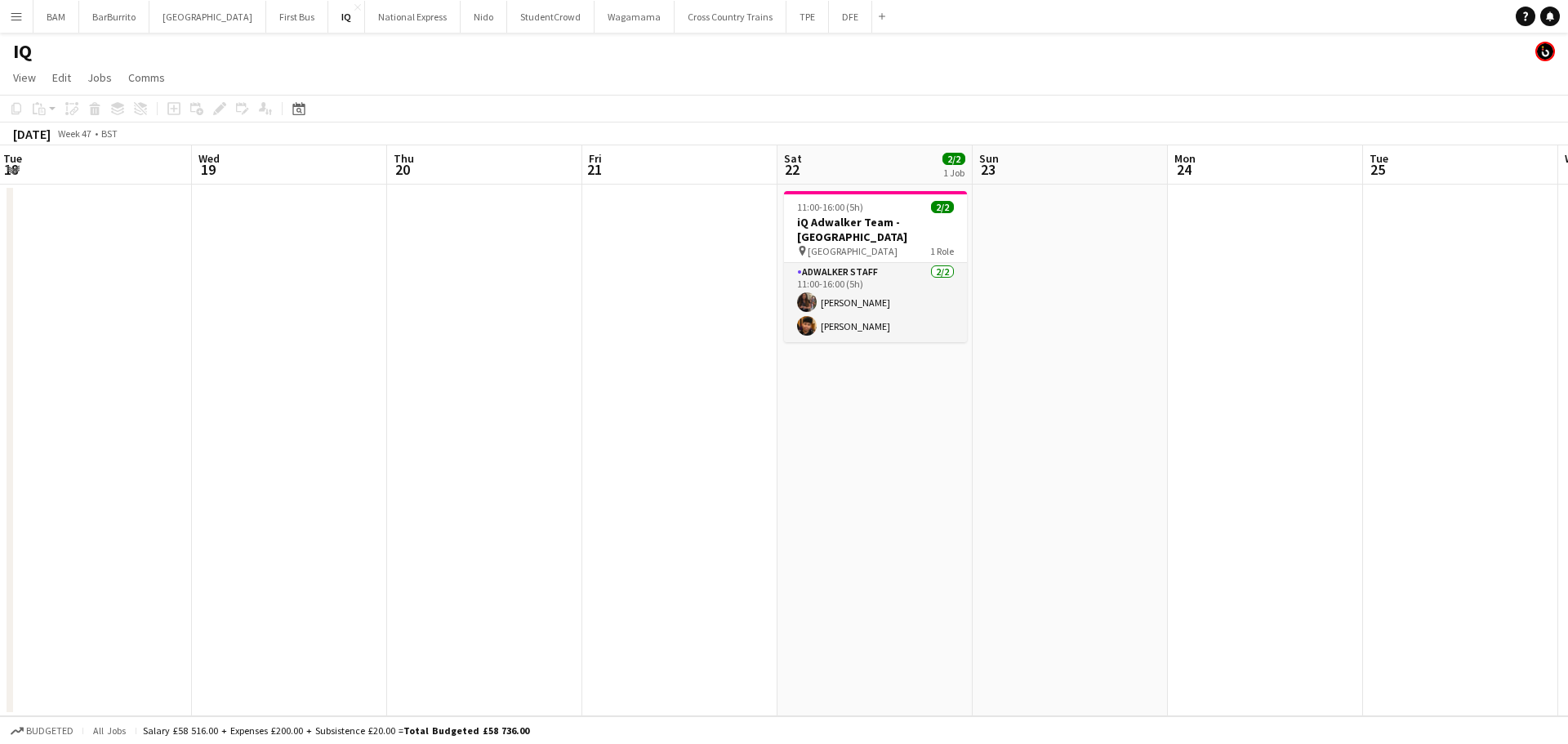
click at [844, 381] on app-calendar-viewport "Sat 15 Sun 16 Mon 17 Tue 18 Wed 19 Thu 20 Fri 21 Sat 22 2/2 1 Job Sun 23 Mon 24…" at bounding box center [784, 430] width 1568 height 571
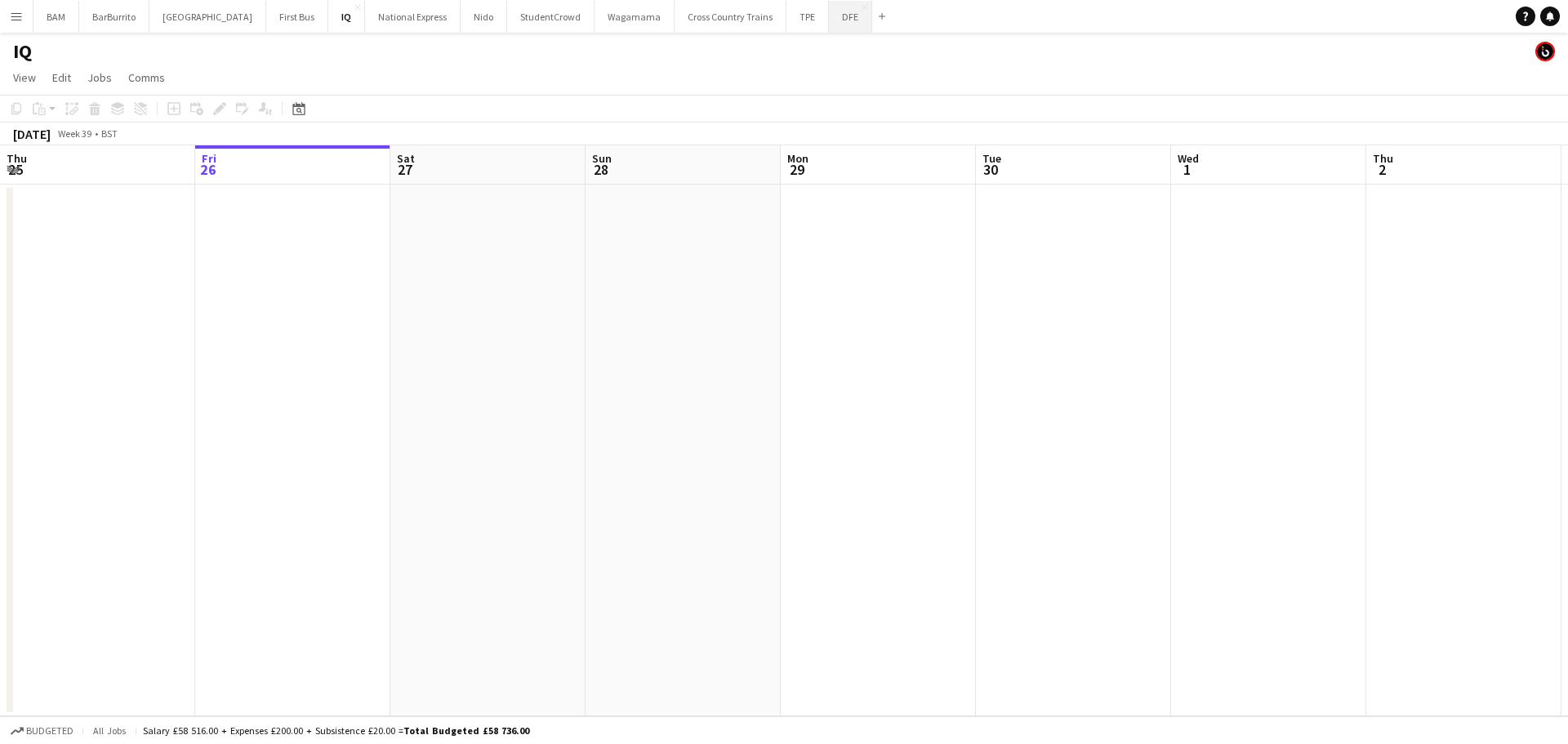
click at [828, 23] on button "DFE Close" at bounding box center [850, 17] width 43 height 32
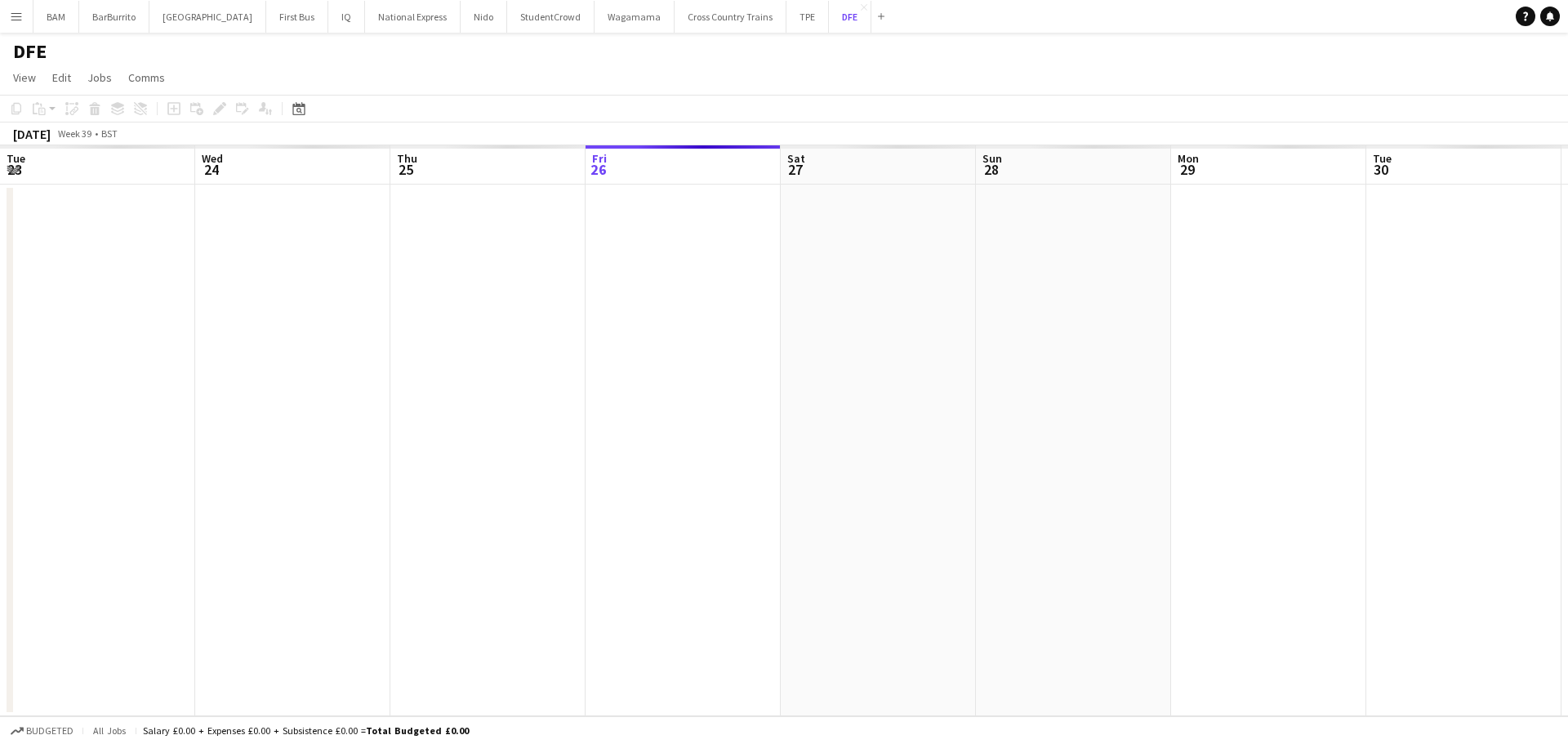
scroll to position [0, 390]
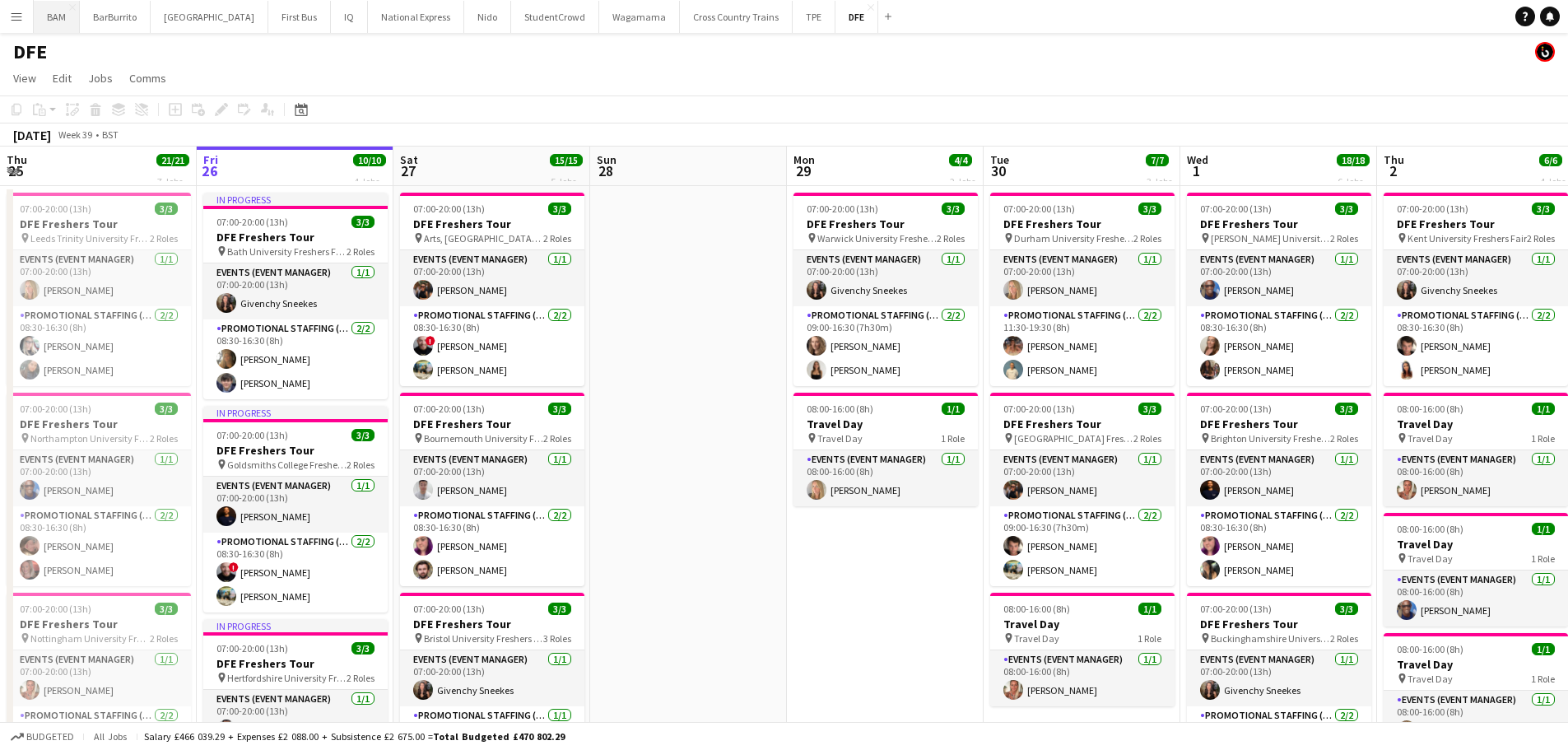
click at [60, 20] on button "BAM Close" at bounding box center [57, 17] width 46 height 32
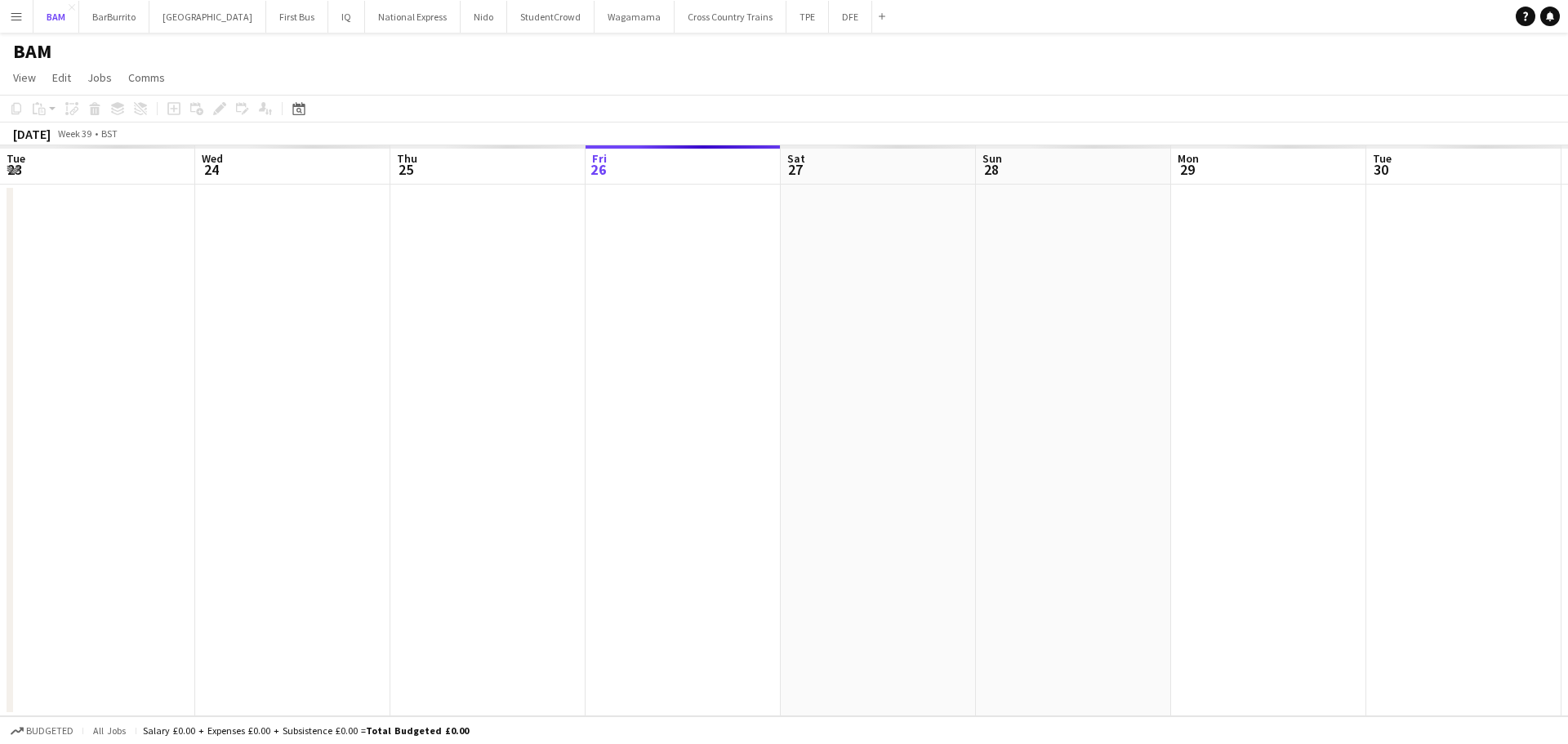
scroll to position [0, 390]
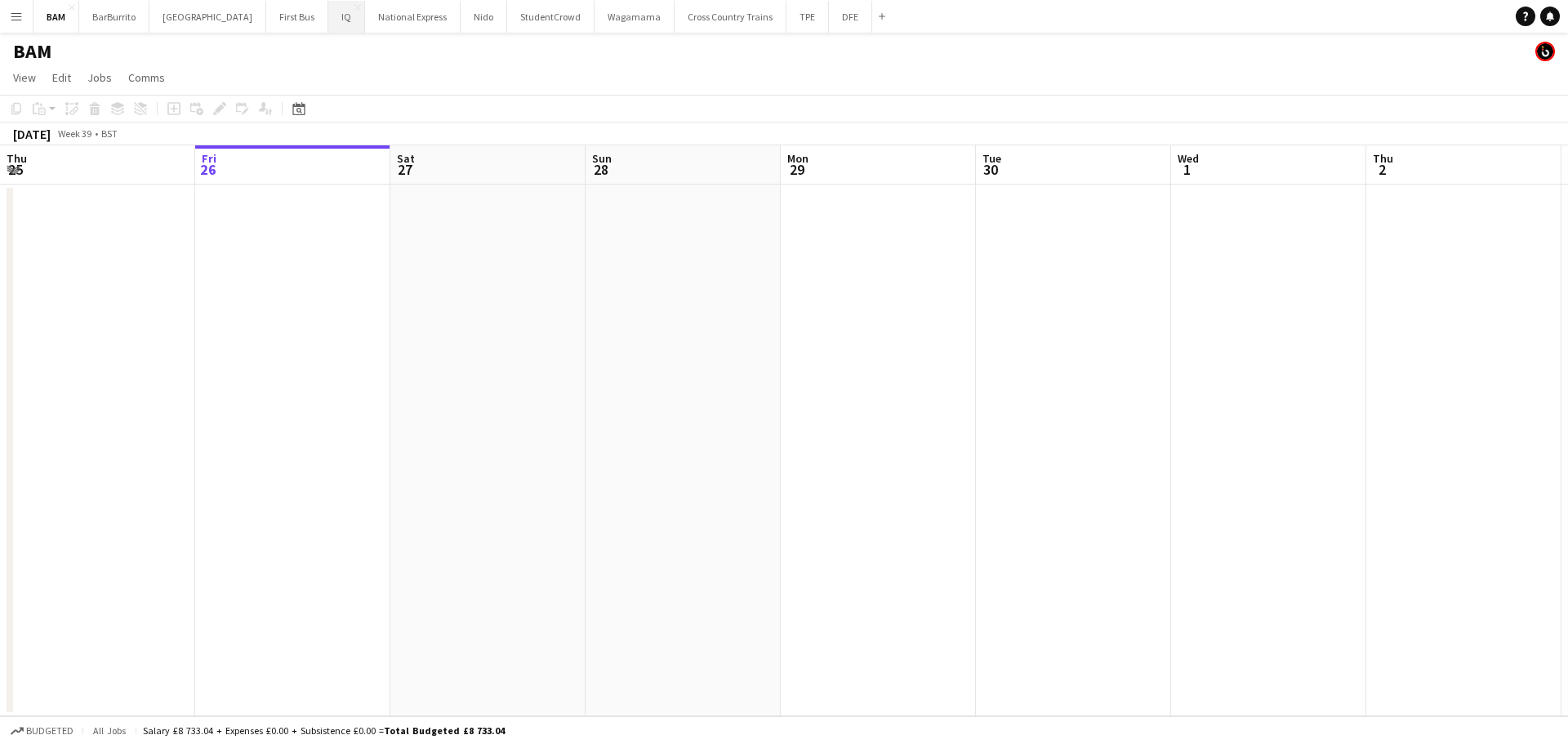
click at [329, 17] on button "IQ Close" at bounding box center [347, 17] width 37 height 32
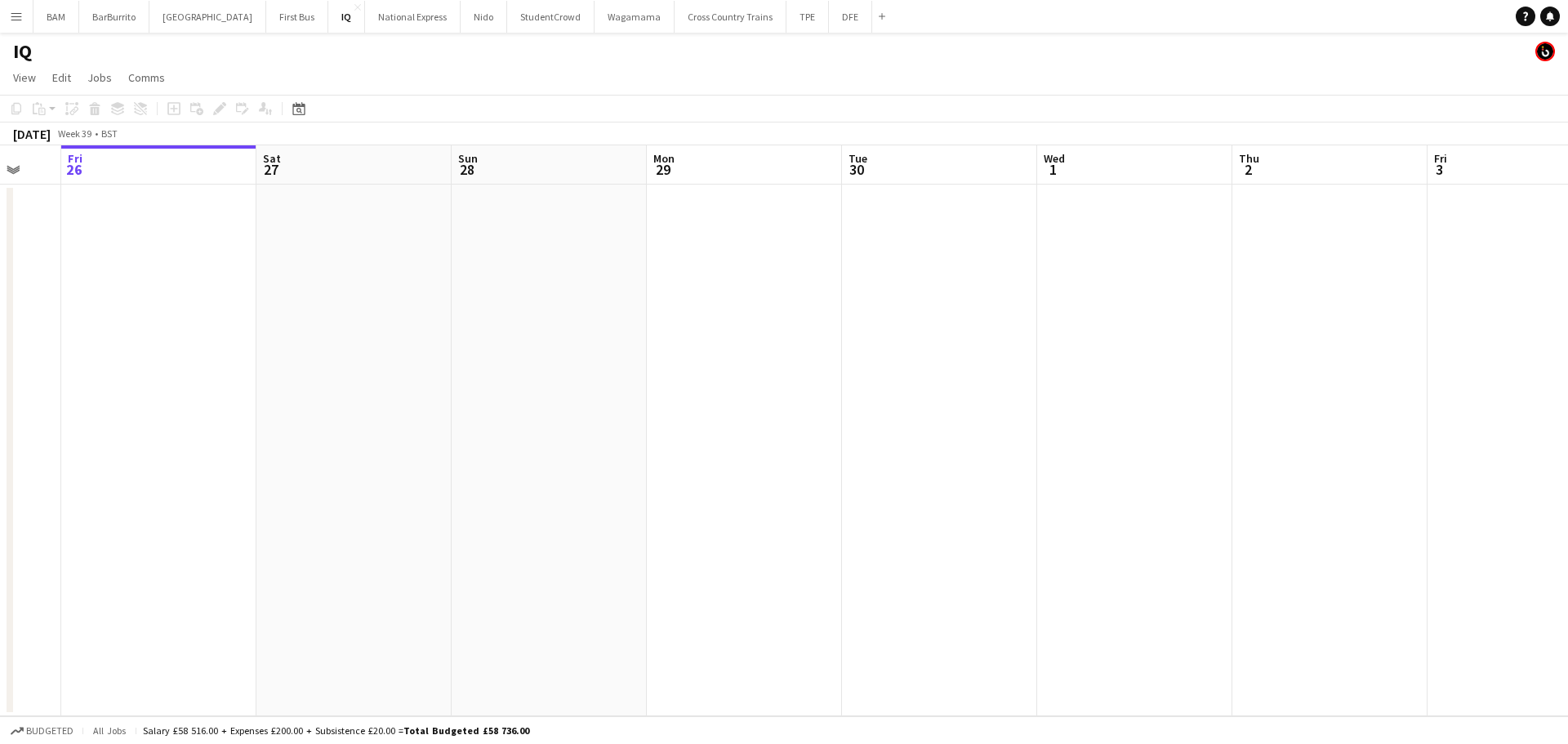
drag, startPoint x: 1183, startPoint y: 272, endPoint x: 548, endPoint y: 268, distance: 635.0
click at [556, 269] on app-calendar-viewport "Tue 23 Wed 24 Thu 25 Fri 26 Sat 27 Sun 28 Mon 29 Tue 30 Wed 1 Thu 2 Fri 3 Sat 4…" at bounding box center [784, 430] width 1568 height 571
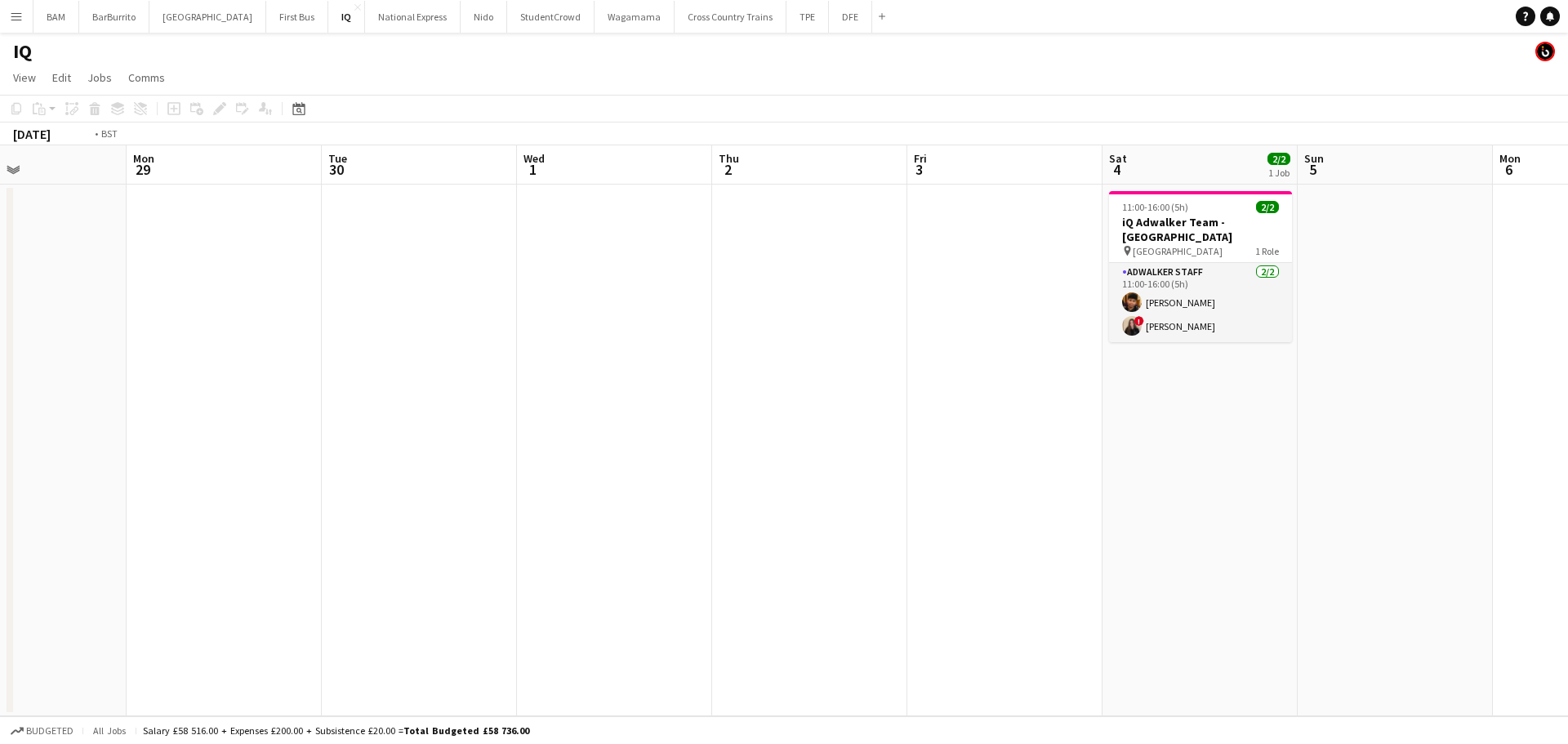
drag, startPoint x: 1082, startPoint y: 317, endPoint x: 797, endPoint y: 287, distance: 286.6
click at [641, 322] on app-calendar-viewport "Thu 25 Fri 26 Sat 27 Sun 28 Mon 29 Tue 30 Wed 1 Thu 2 Fri 3 Sat 4 2/2 1 Job Sun…" at bounding box center [784, 430] width 1568 height 571
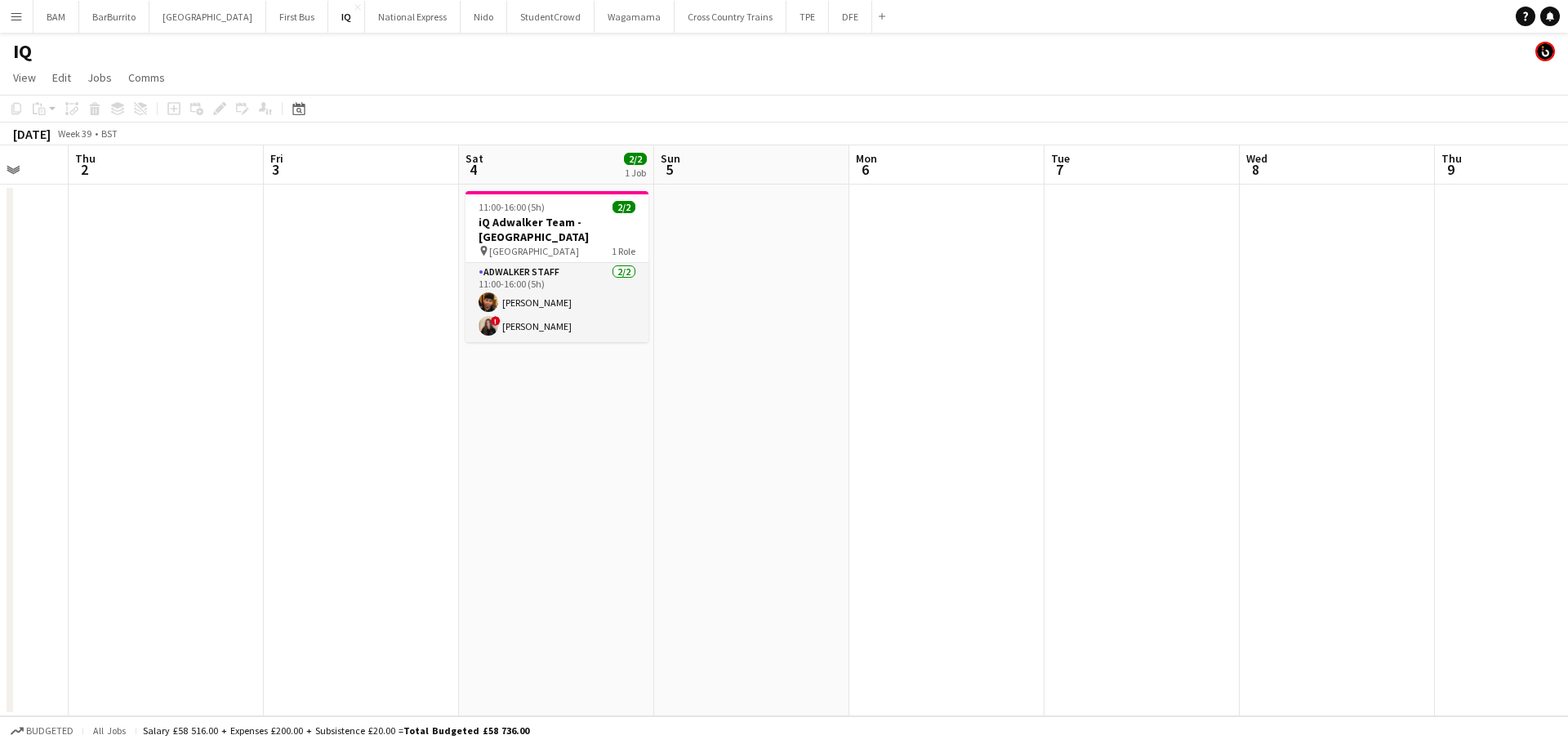
drag, startPoint x: 937, startPoint y: 309, endPoint x: 504, endPoint y: 262, distance: 435.5
click at [519, 276] on app-calendar-viewport "Mon 29 Tue 30 Wed 1 Thu 2 Fri 3 Sat 4 2/2 1 Job Sun 5 Mon 6 Tue 7 Wed 8 Thu 9 F…" at bounding box center [784, 430] width 1568 height 571
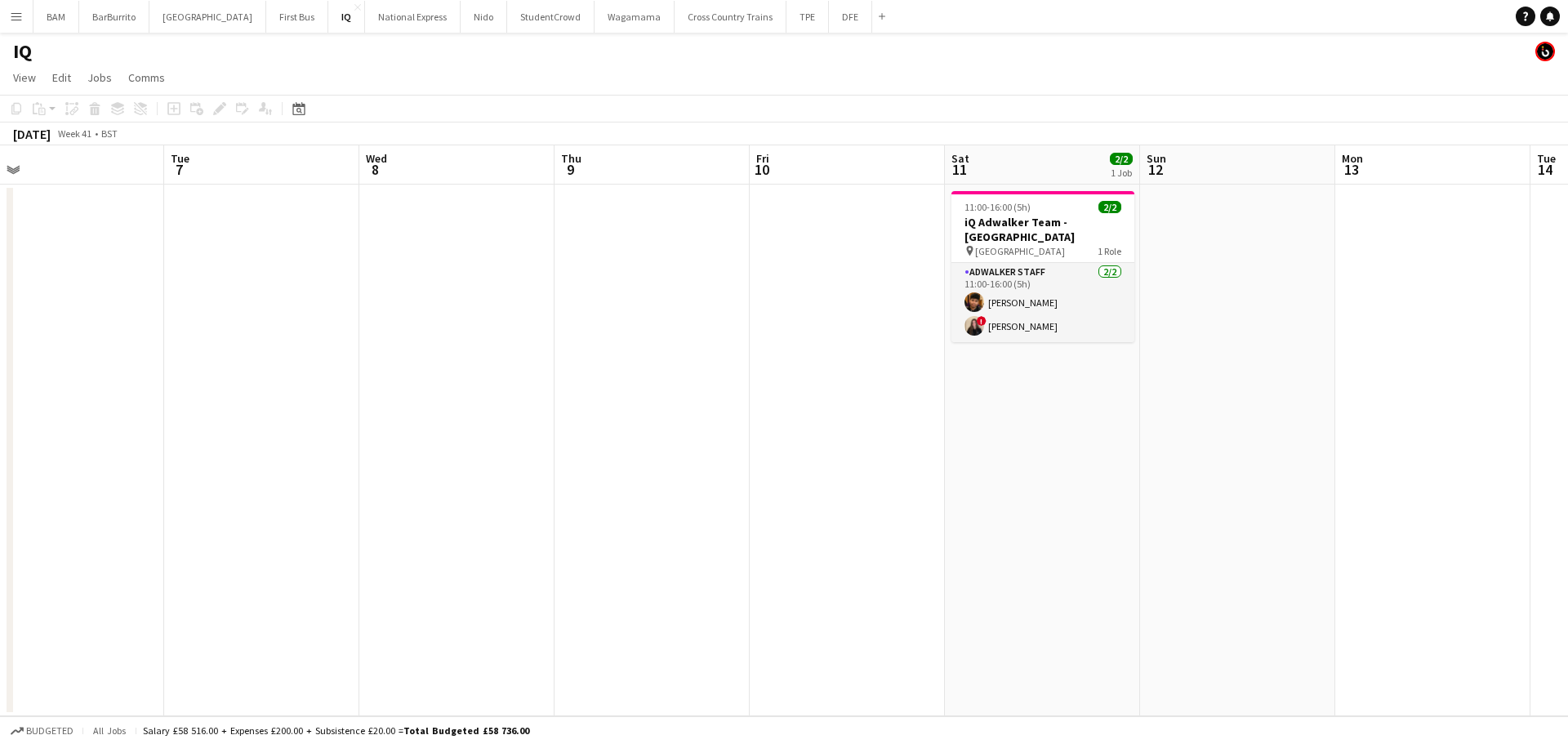
click at [556, 343] on app-calendar-viewport "Fri 3 Sat 4 2/2 1 Job Sun 5 Mon 6 Tue 7 Wed 8 Thu 9 Fri 10 Sat 11 2/2 1 Job Sun…" at bounding box center [784, 430] width 1568 height 571
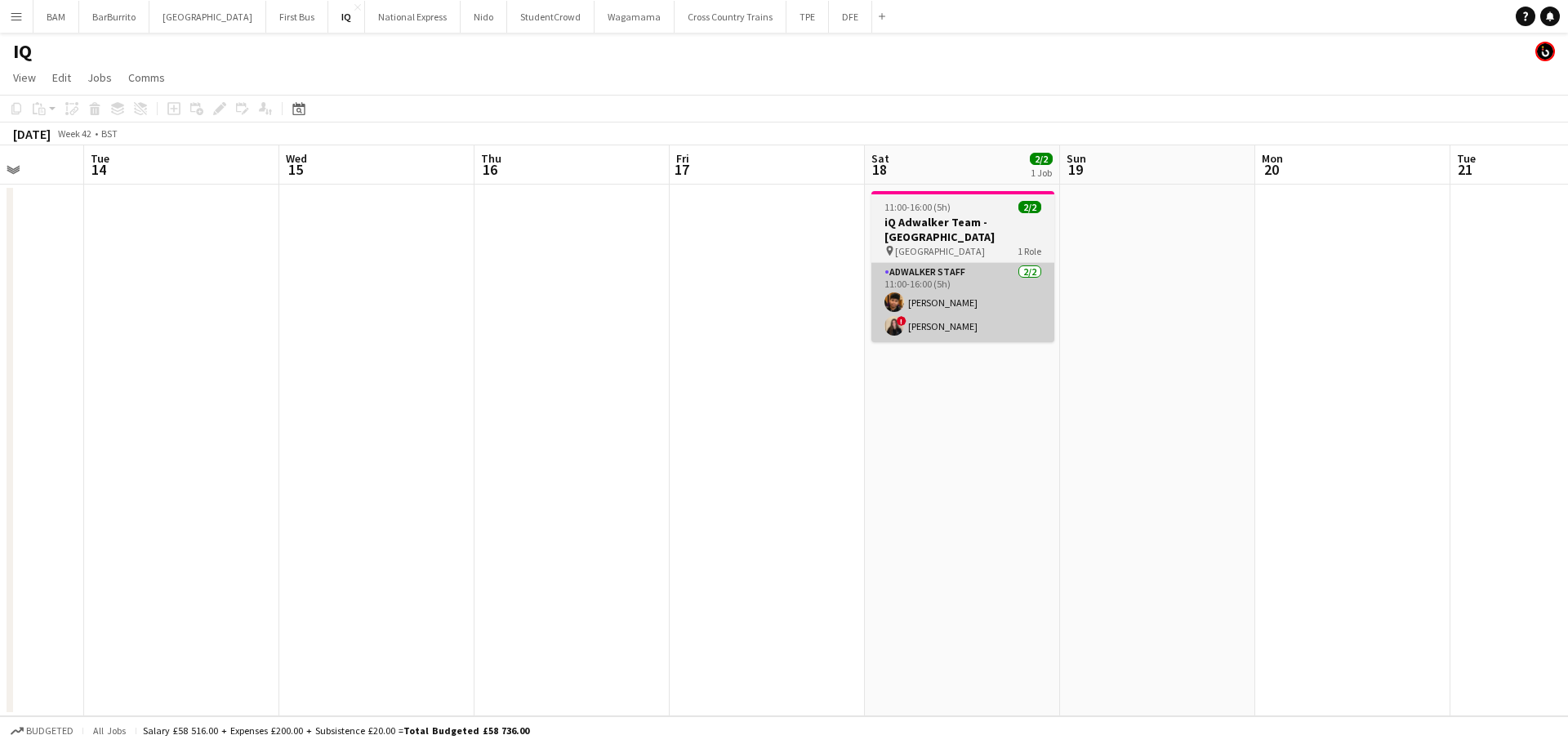
drag, startPoint x: 1309, startPoint y: 361, endPoint x: 643, endPoint y: 335, distance: 666.5
click at [567, 351] on app-calendar-viewport "Sat 11 2/2 1 Job Sun 12 Mon 13 Tue 14 Wed 15 Thu 16 Fri 17 Sat 18 2/2 1 Job Sun…" at bounding box center [784, 430] width 1568 height 571
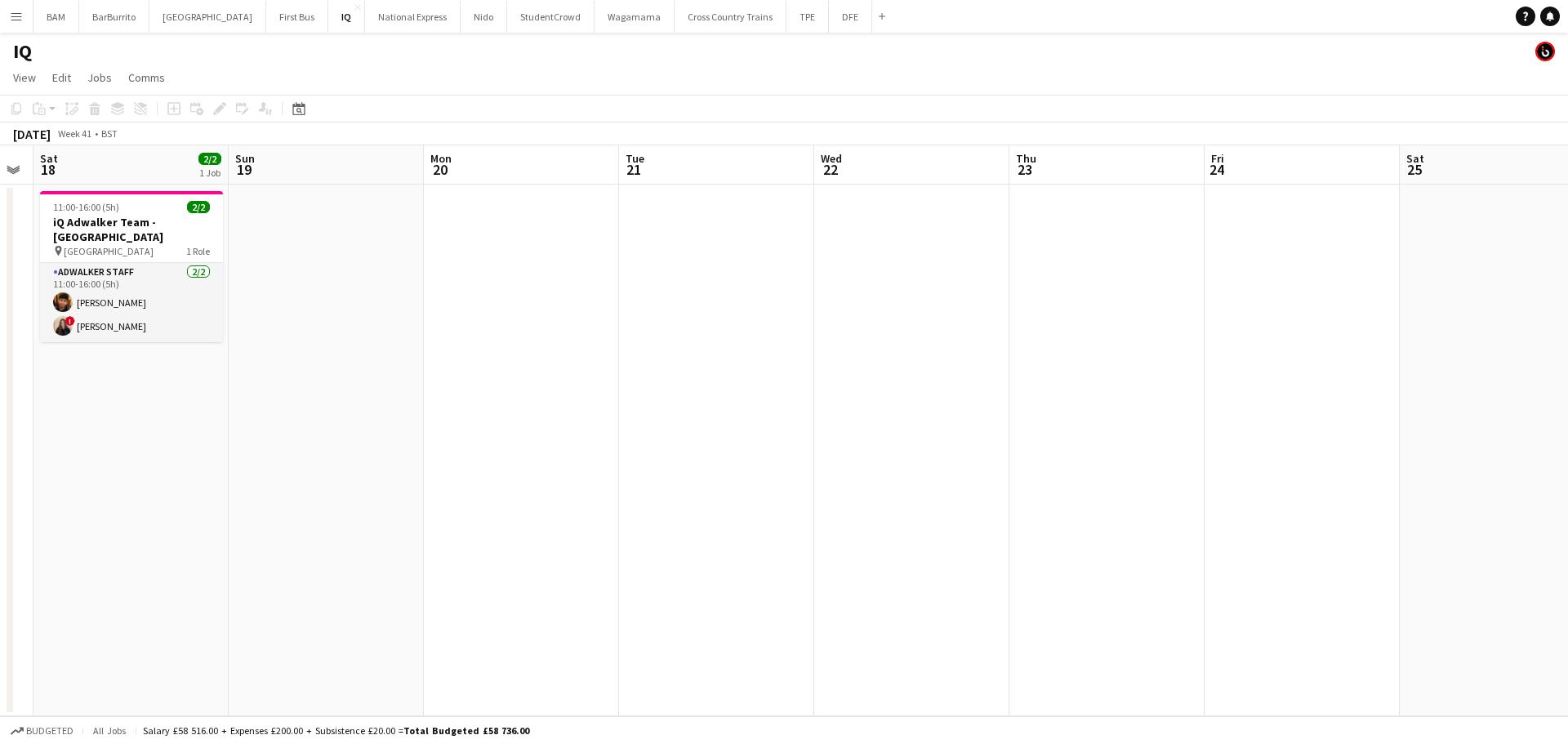
drag, startPoint x: 959, startPoint y: 392, endPoint x: 906, endPoint y: 366, distance: 59.0
click at [453, 370] on app-calendar-viewport "Wed 15 Thu 16 Fri 17 Sat 18 2/2 1 Job Sun 19 Mon 20 Tue 21 Wed 22 Thu 23 Fri 24…" at bounding box center [784, 430] width 1568 height 571
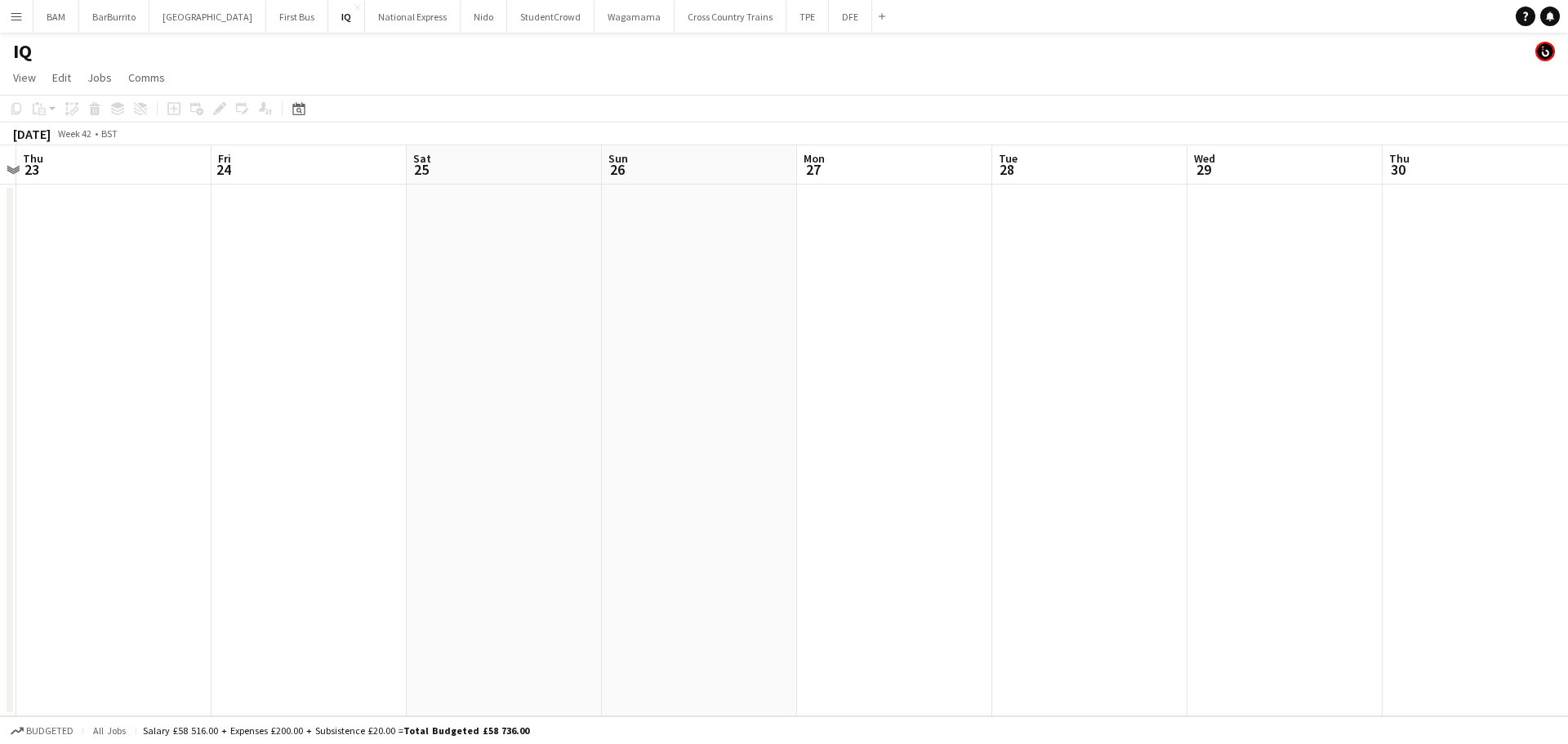
drag, startPoint x: 1103, startPoint y: 413, endPoint x: 587, endPoint y: 387, distance: 516.7
click at [587, 387] on app-calendar-viewport "Mon 20 Tue 21 Wed 22 Thu 23 Fri 24 Sat 25 Sun 26 Mon 27 Tue 28 Wed 29 Thu 30 Fr…" at bounding box center [784, 430] width 1568 height 571
drag, startPoint x: 711, startPoint y: 407, endPoint x: 672, endPoint y: 389, distance: 43.0
click at [646, 398] on app-calendar-viewport "Mon 20 Tue 21 Wed 22 Thu 23 Fri 24 Sat 25 Sun 26 Mon 27 Tue 28 Wed 29 Thu 30 Fr…" at bounding box center [784, 430] width 1568 height 571
drag, startPoint x: 1167, startPoint y: 416, endPoint x: 708, endPoint y: 401, distance: 459.2
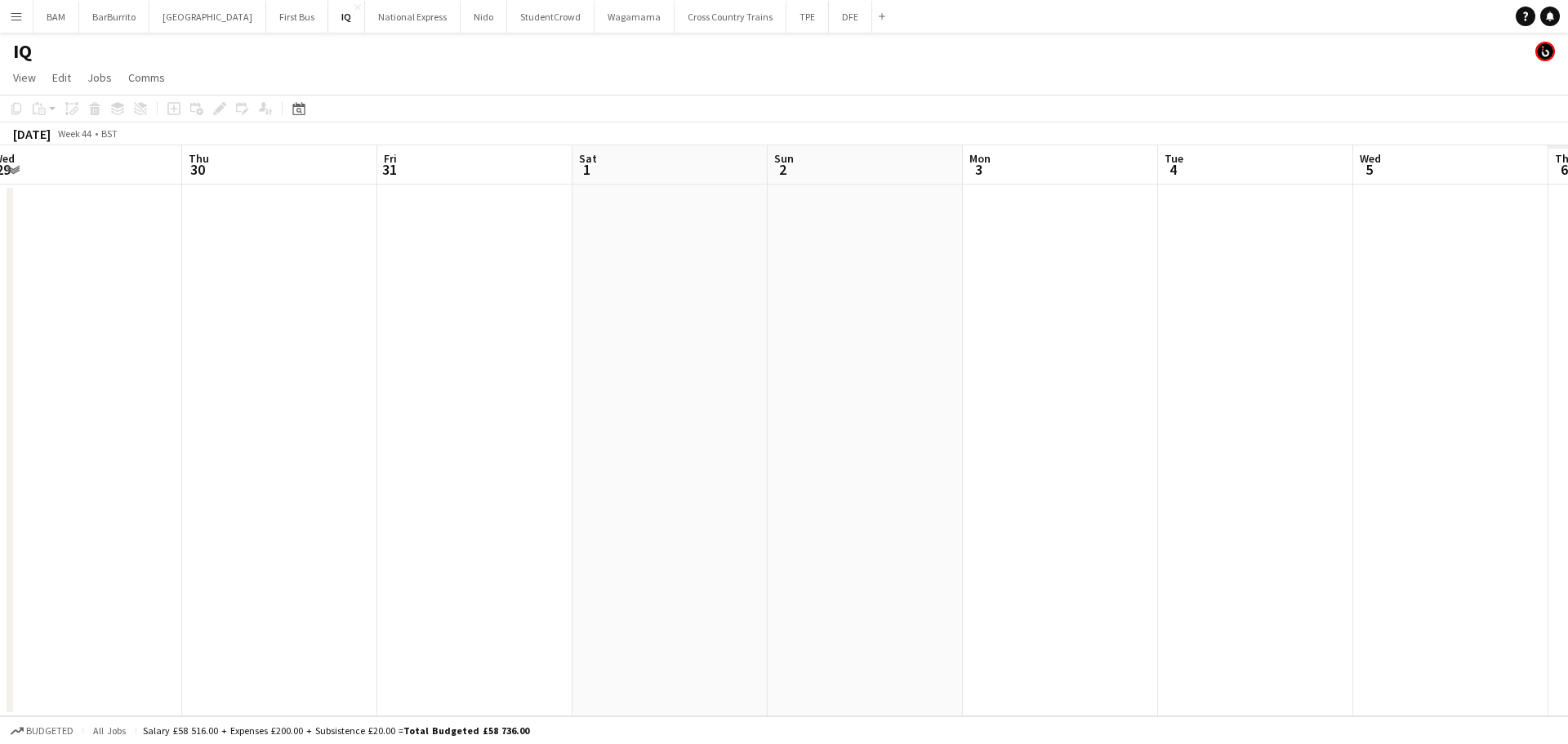
click at [708, 402] on app-calendar-viewport "Sun 26 Mon 27 Tue 28 Wed 29 Thu 30 Fri 31 Sat 1 Sun 2 Mon 3 Tue 4 Wed 5 Thu 6 F…" at bounding box center [784, 430] width 1568 height 571
drag, startPoint x: 1394, startPoint y: 370, endPoint x: 734, endPoint y: 357, distance: 660.1
click at [734, 357] on app-calendar-viewport "Tue 28 Wed 29 Thu 30 Fri 31 Sat 1 Sun 2 Mon 3 Tue 4 Wed 5 Thu 6 Fri 7 Sat 8 Sun…" at bounding box center [784, 430] width 1568 height 571
drag, startPoint x: 1139, startPoint y: 364, endPoint x: 767, endPoint y: 356, distance: 372.1
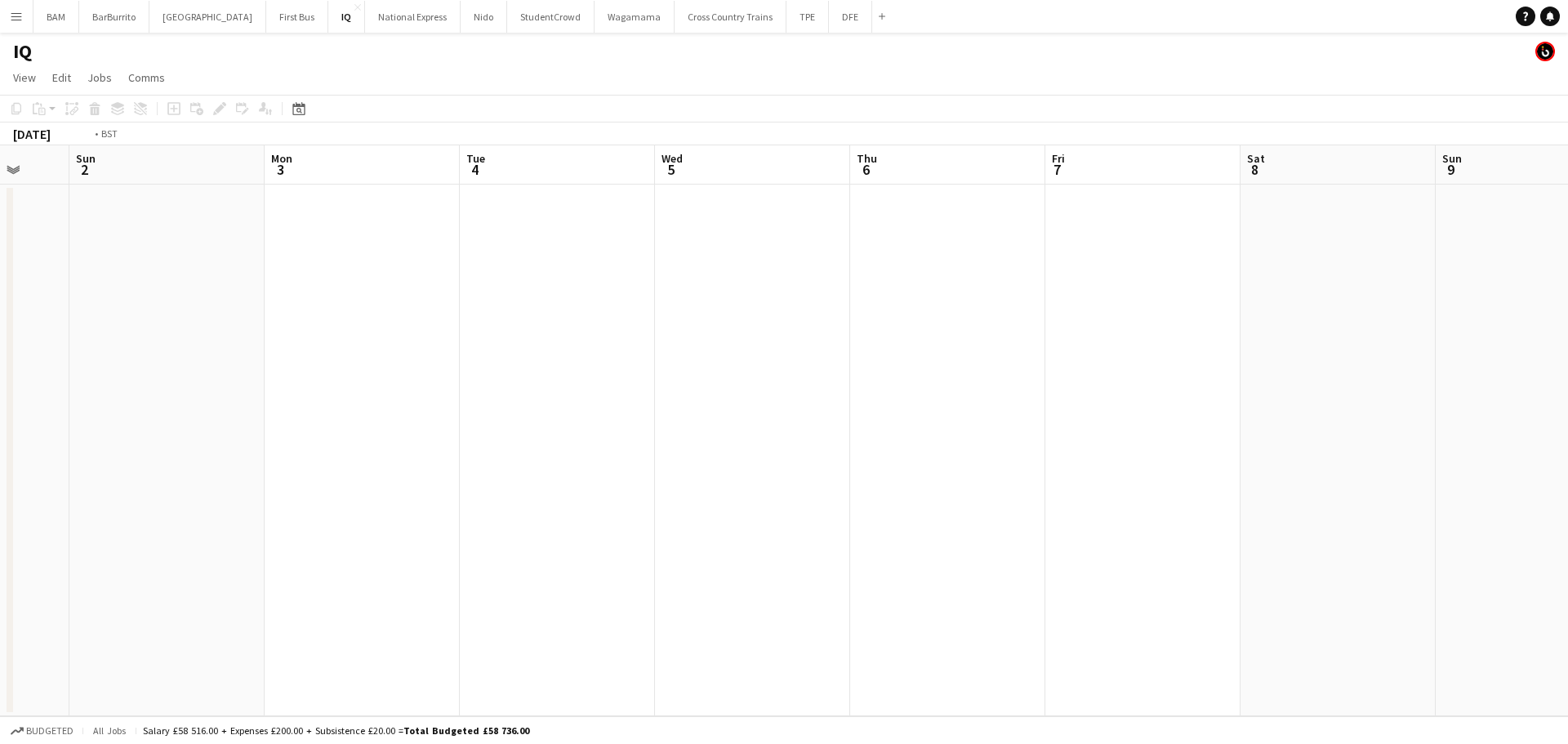
click at [767, 356] on app-calendar-viewport "Thu 30 Fri 31 Sat 1 Sun 2 Mon 3 Tue 4 Wed 5 Thu 6 Fri 7 Sat 8 Sun 9 Mon 10 Tue …" at bounding box center [784, 430] width 1568 height 571
drag, startPoint x: 1286, startPoint y: 377, endPoint x: 666, endPoint y: 329, distance: 621.9
click at [645, 339] on app-calendar-viewport "Mon 3 Tue 4 Wed 5 Thu 6 Fri 7 Sat 8 Sun 9 Mon 10 Tue 11 Wed 12 Thu 13 Fri 14 Sa…" at bounding box center [784, 430] width 1568 height 571
drag, startPoint x: 1356, startPoint y: 370, endPoint x: 767, endPoint y: 347, distance: 589.4
click at [773, 349] on app-calendar-viewport "Thu 6 Fri 7 Sat 8 Sun 9 Mon 10 Tue 11 Wed 12 Thu 13 Fri 14 Sat 15 Sun 16 Mon 17…" at bounding box center [784, 430] width 1568 height 571
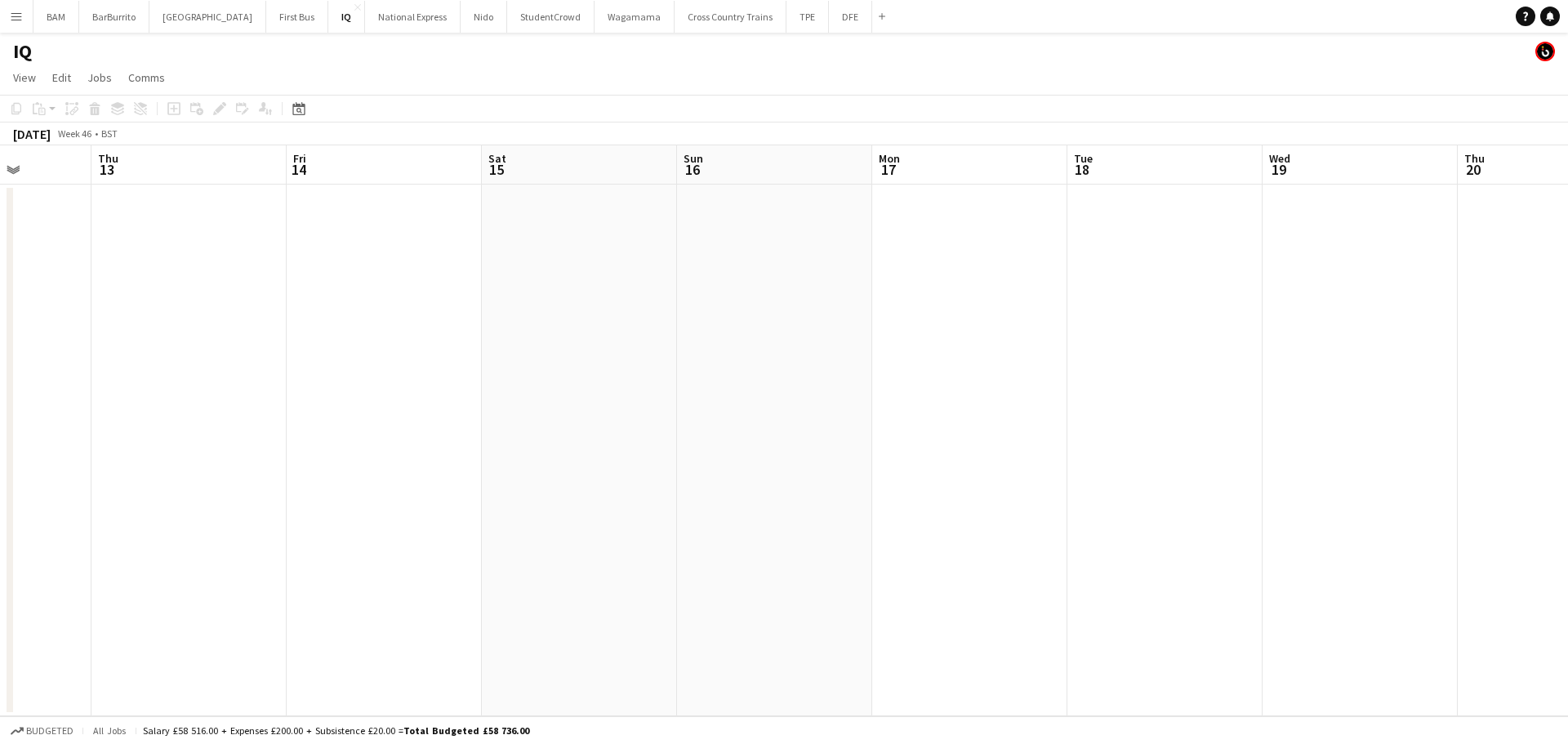
drag, startPoint x: 1042, startPoint y: 329, endPoint x: 1239, endPoint y: 345, distance: 197.6
click at [971, 322] on app-calendar-viewport "Mon 10 Tue 11 Wed 12 Thu 13 Fri 14 Sat 15 Sun 16 Mon 17 Tue 18 Wed 19 Thu 20 Fr…" at bounding box center [784, 430] width 1568 height 571
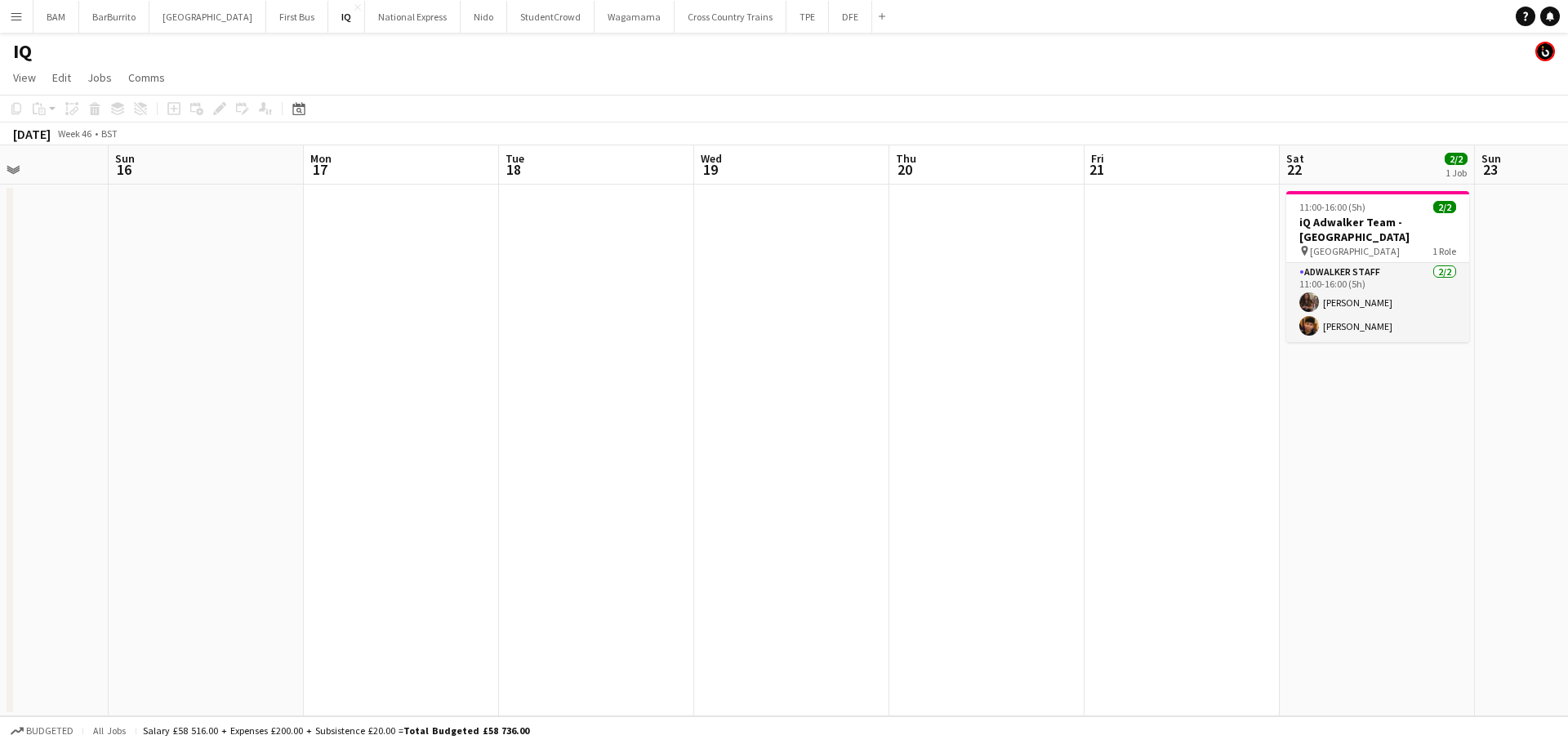
scroll to position [0, 525]
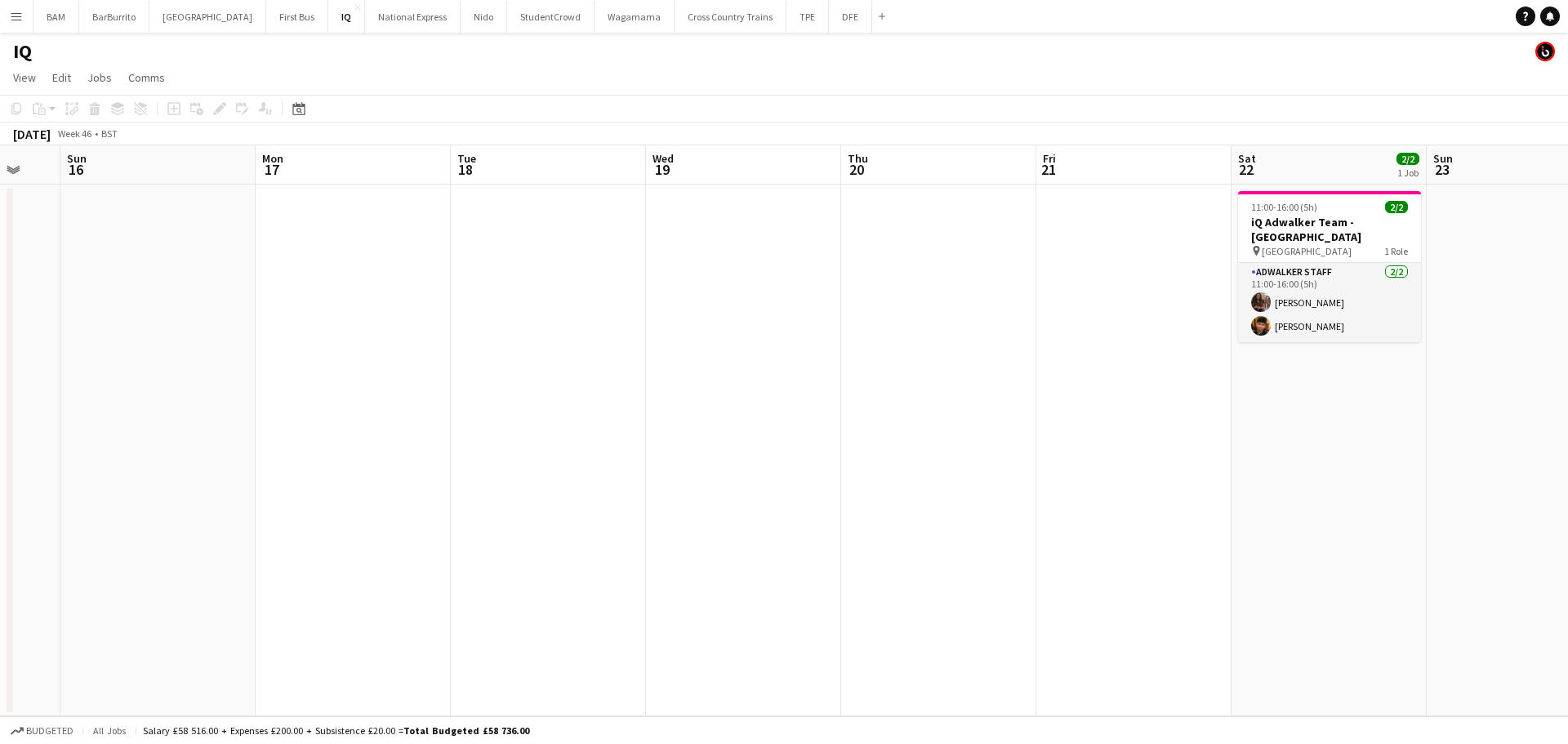
drag, startPoint x: 1290, startPoint y: 355, endPoint x: 1013, endPoint y: 352, distance: 277.0
click at [1013, 352] on app-calendar-viewport "Thu 13 Fri 14 Sat 15 Sun 16 Mon 17 Tue 18 Wed 19 Thu 20 Fri 21 Sat 22 2/2 1 Job…" at bounding box center [784, 430] width 1568 height 571
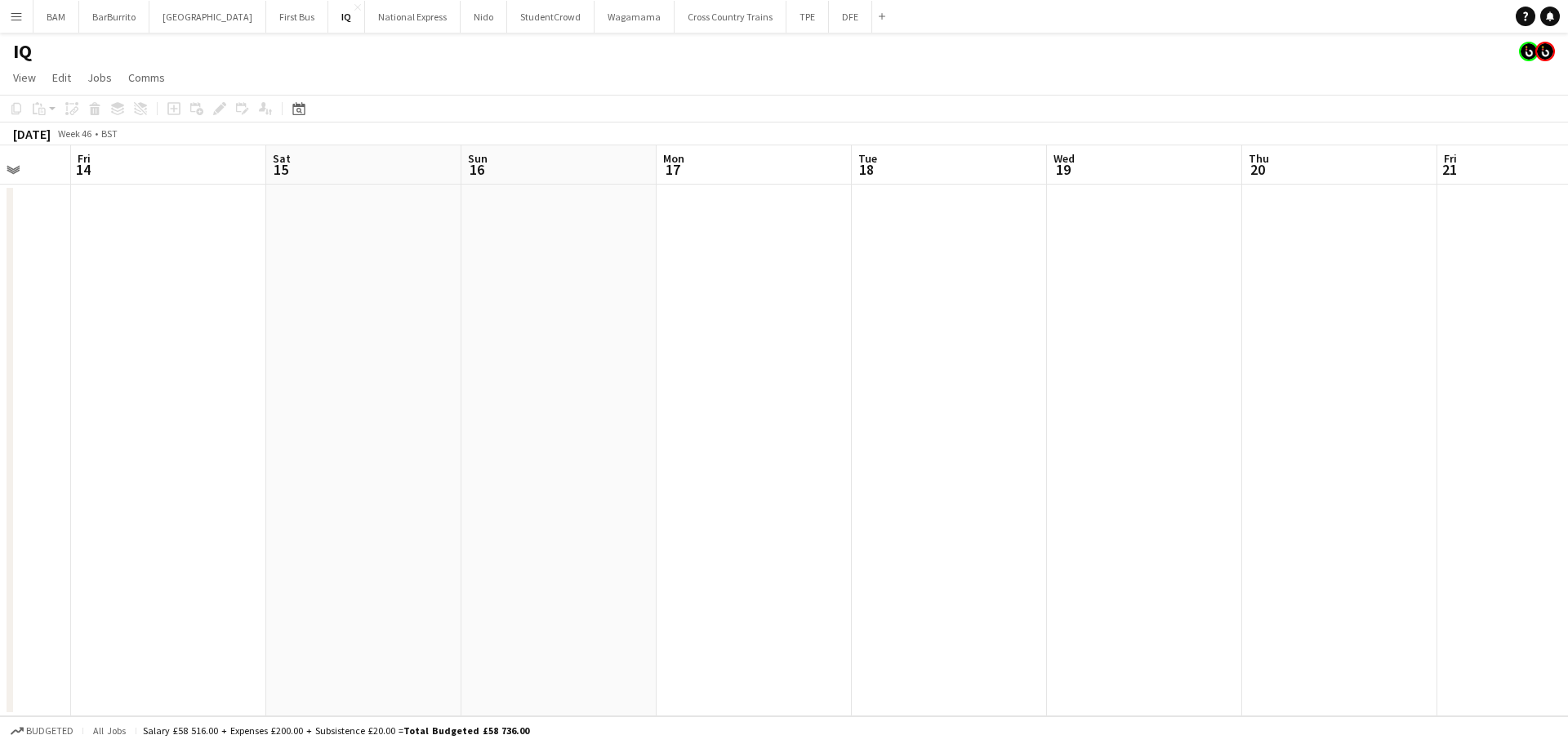
drag, startPoint x: 682, startPoint y: 356, endPoint x: 1308, endPoint y: 360, distance: 626.0
click at [1308, 360] on app-calendar-viewport "Wed 12 Thu 13 Fri 14 Sat 15 Sun 16 Mon 17 Tue 18 Wed 19 Thu 20 Fri 21 Sat 22 2/…" at bounding box center [784, 430] width 1568 height 571
click at [1247, 364] on app-calendar-viewport "Mon 10 Tue 11 Wed 12 Thu 13 Fri 14 Sat 15 Sun 16 Mon 17 Tue 18 Wed 19 Thu 20 Fr…" at bounding box center [784, 430] width 1568 height 571
drag, startPoint x: 646, startPoint y: 340, endPoint x: 1135, endPoint y: 363, distance: 489.5
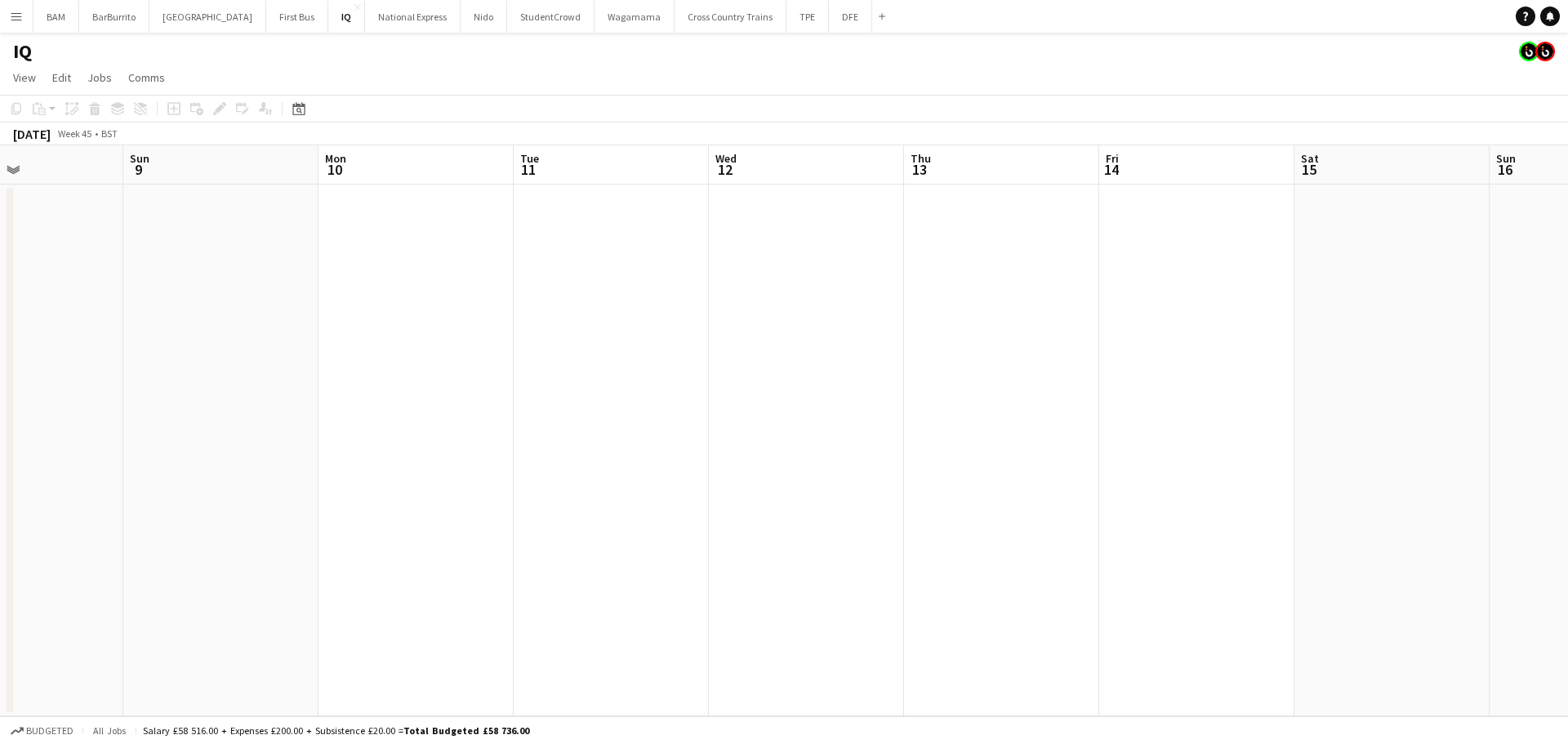
click at [1139, 362] on app-calendar-viewport "Thu 6 Fri 7 Sat 8 Sun 9 Mon 10 Tue 11 Wed 12 Thu 13 Fri 14 Sat 15 Sun 16 Mon 17…" at bounding box center [784, 430] width 1568 height 571
drag, startPoint x: 936, startPoint y: 272, endPoint x: 488, endPoint y: 282, distance: 448.1
click at [493, 282] on app-calendar-viewport "Mon 3 Tue 4 Wed 5 Thu 6 Fri 7 Sat 8 Sun 9 Mon 10 Tue 11 Wed 12 Thu 13 Fri 14 Sa…" at bounding box center [784, 430] width 1568 height 571
click at [435, 298] on app-calendar-viewport "Thu 6 Fri 7 Sat 8 Sun 9 Mon 10 Tue 11 Wed 12 Thu 13 Fri 14 Sat 15 Sun 16 Mon 17…" at bounding box center [784, 430] width 1568 height 571
drag, startPoint x: 1309, startPoint y: 330, endPoint x: 649, endPoint y: 298, distance: 660.8
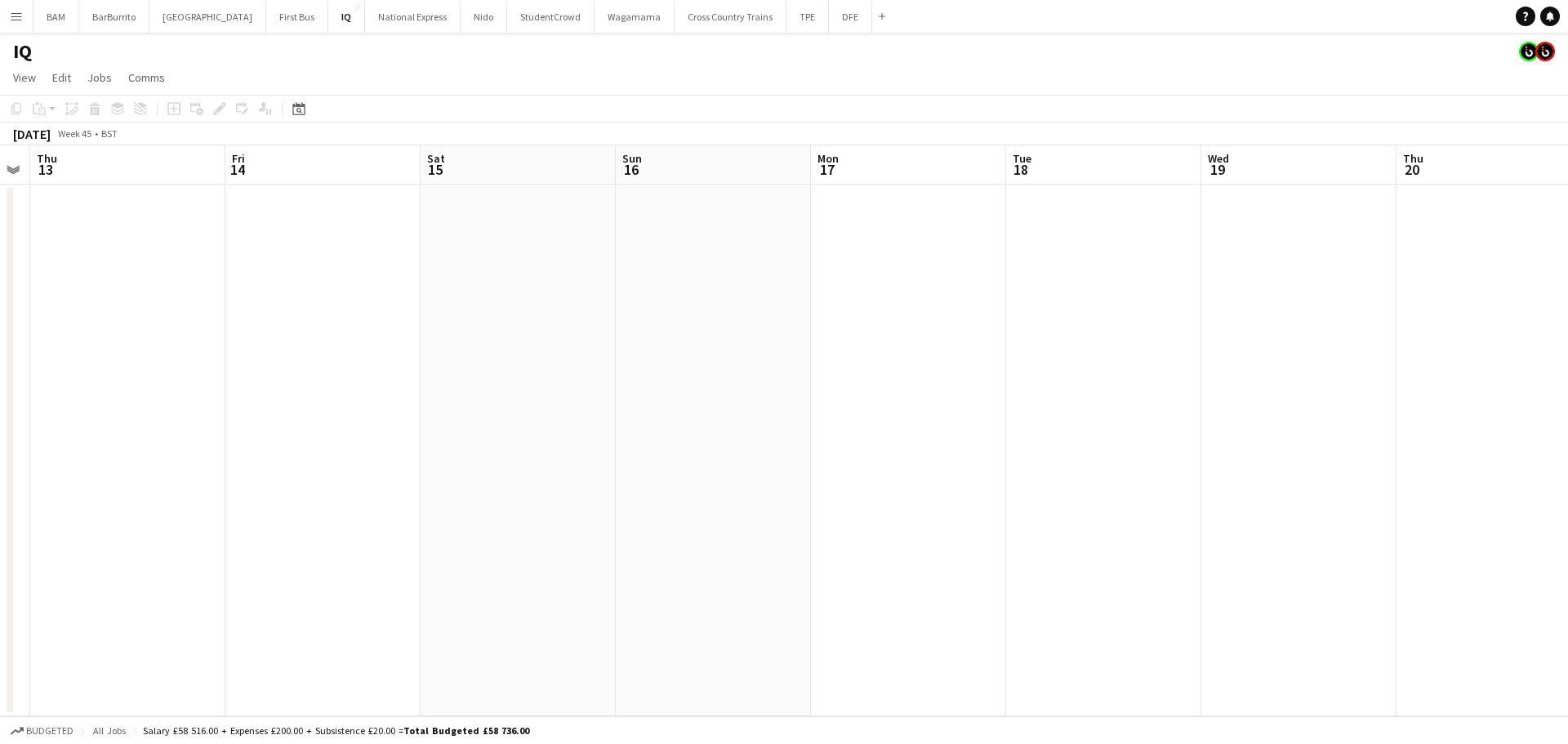
click at [463, 309] on app-calendar-viewport "Mon 10 Tue 11 Wed 12 Thu 13 Fri 14 Sat 15 Sun 16 Mon 17 Tue 18 Wed 19 Thu 20 Fr…" at bounding box center [784, 430] width 1568 height 571
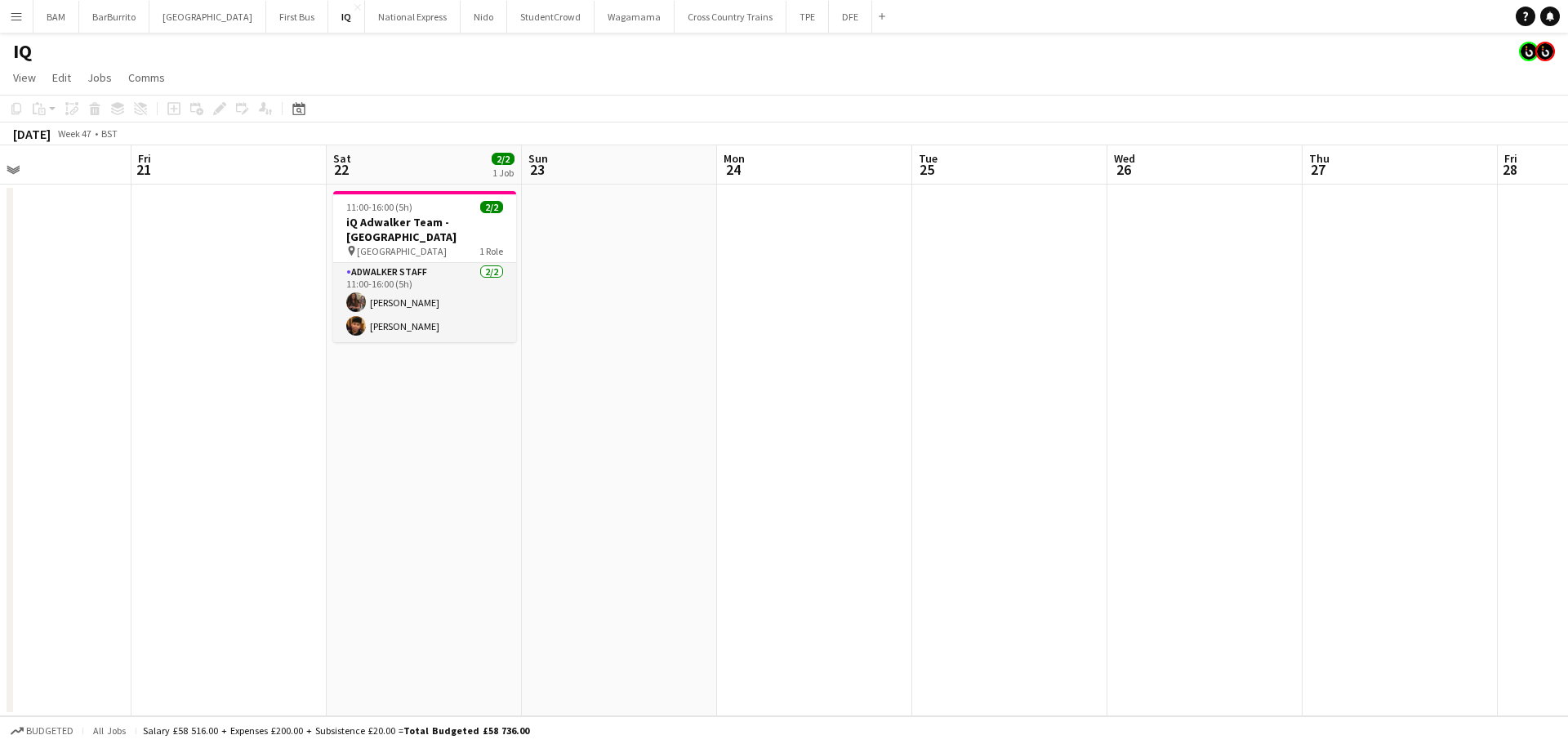
scroll to position [0, 650]
drag, startPoint x: 932, startPoint y: 325, endPoint x: 769, endPoint y: 324, distance: 163.0
click at [769, 324] on app-calendar-viewport "Mon 17 Tue 18 Wed 19 Thu 20 Fri 21 Sat 22 2/2 1 Job Sun 23 Mon 24 Tue 25 Wed 26…" at bounding box center [784, 430] width 1568 height 571
click at [432, 329] on app-card-role "Adwalker Staff [DATE] 11:00-16:00 (5h) [PERSON_NAME] [PERSON_NAME]" at bounding box center [423, 302] width 183 height 79
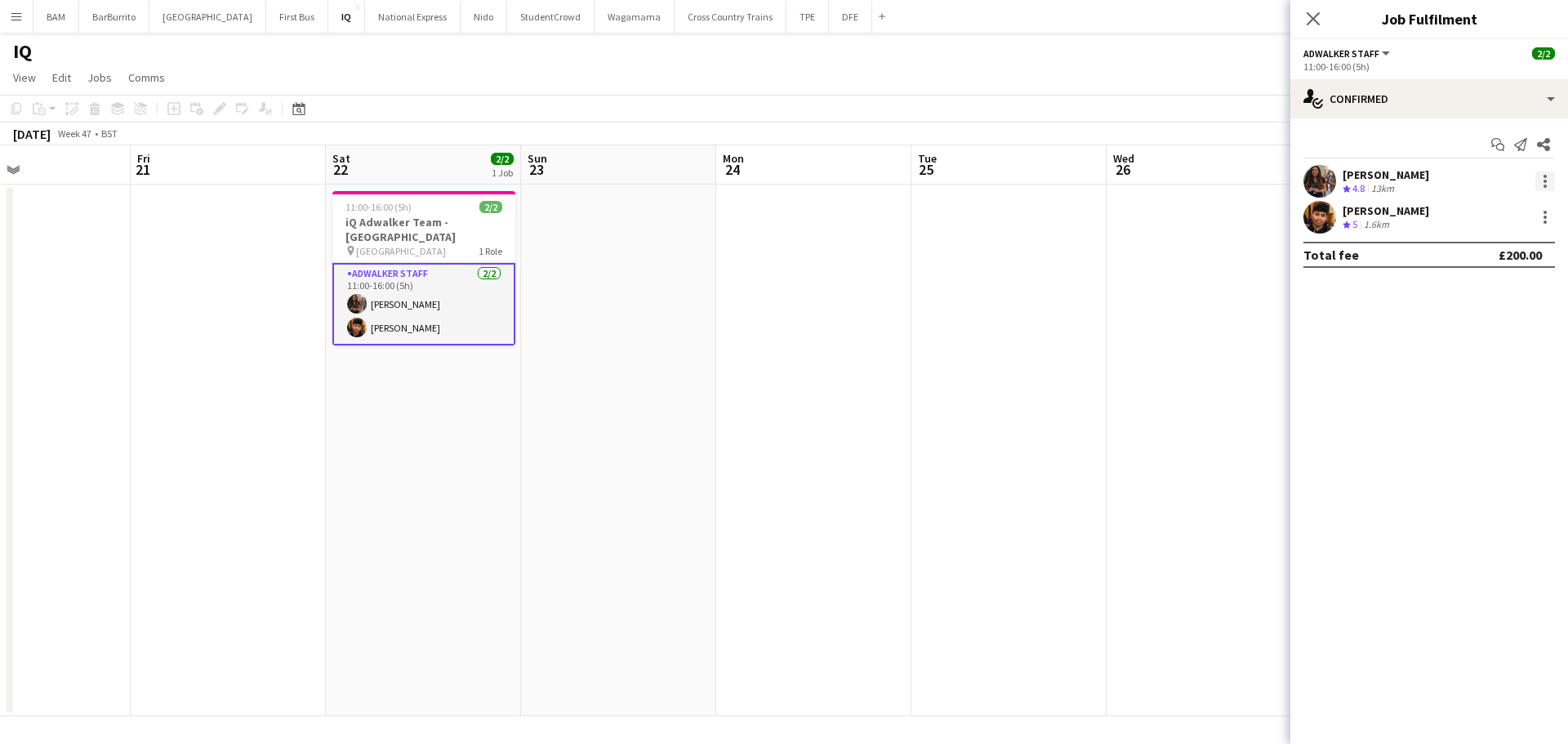
click at [1545, 181] on div at bounding box center [1545, 182] width 3 height 3
click at [1505, 368] on span "Remove" at bounding box center [1491, 368] width 101 height 15
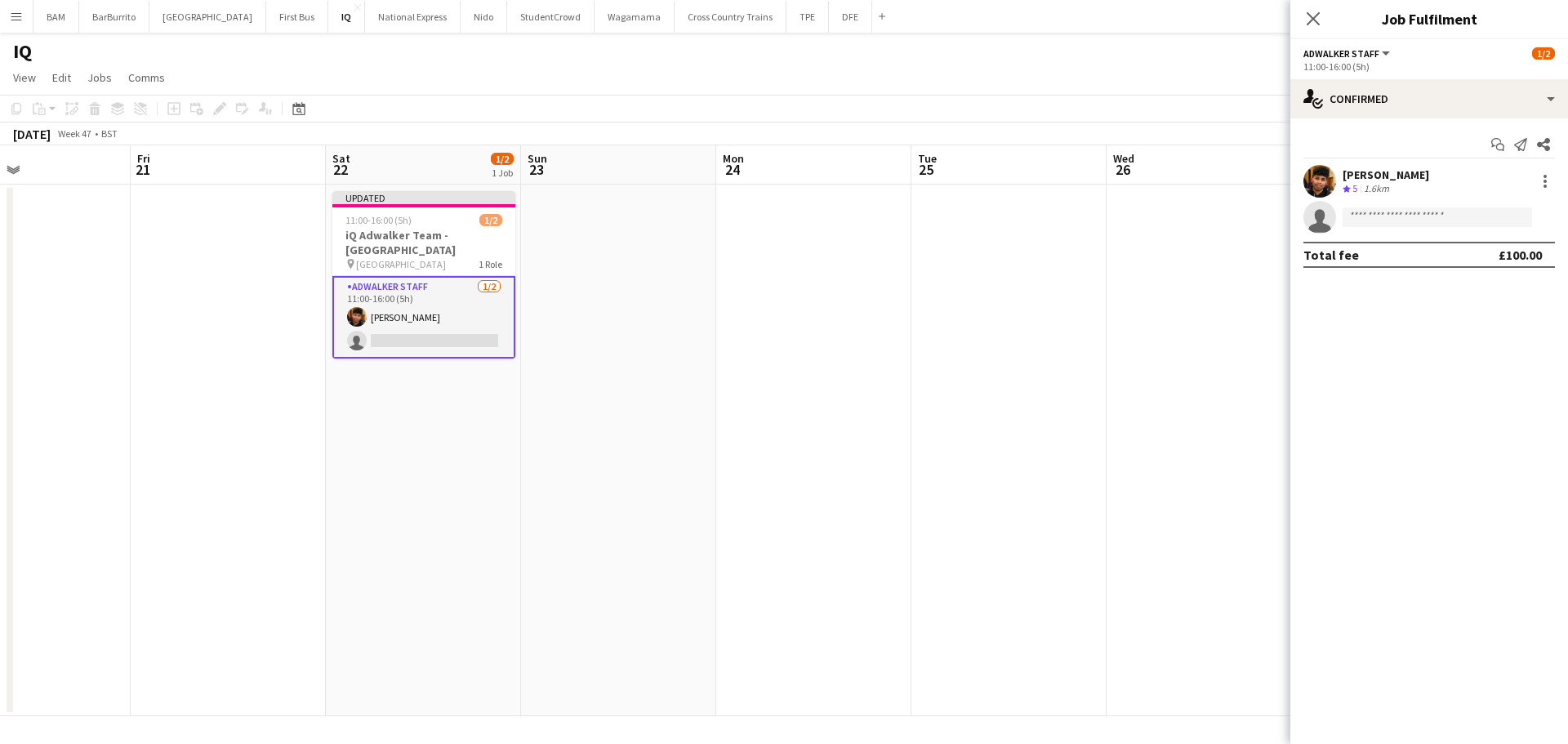
click at [942, 89] on app-page-menu "View Day view expanded Day view collapsed Month view Date picker Jump to [DATE]…" at bounding box center [784, 79] width 1568 height 31
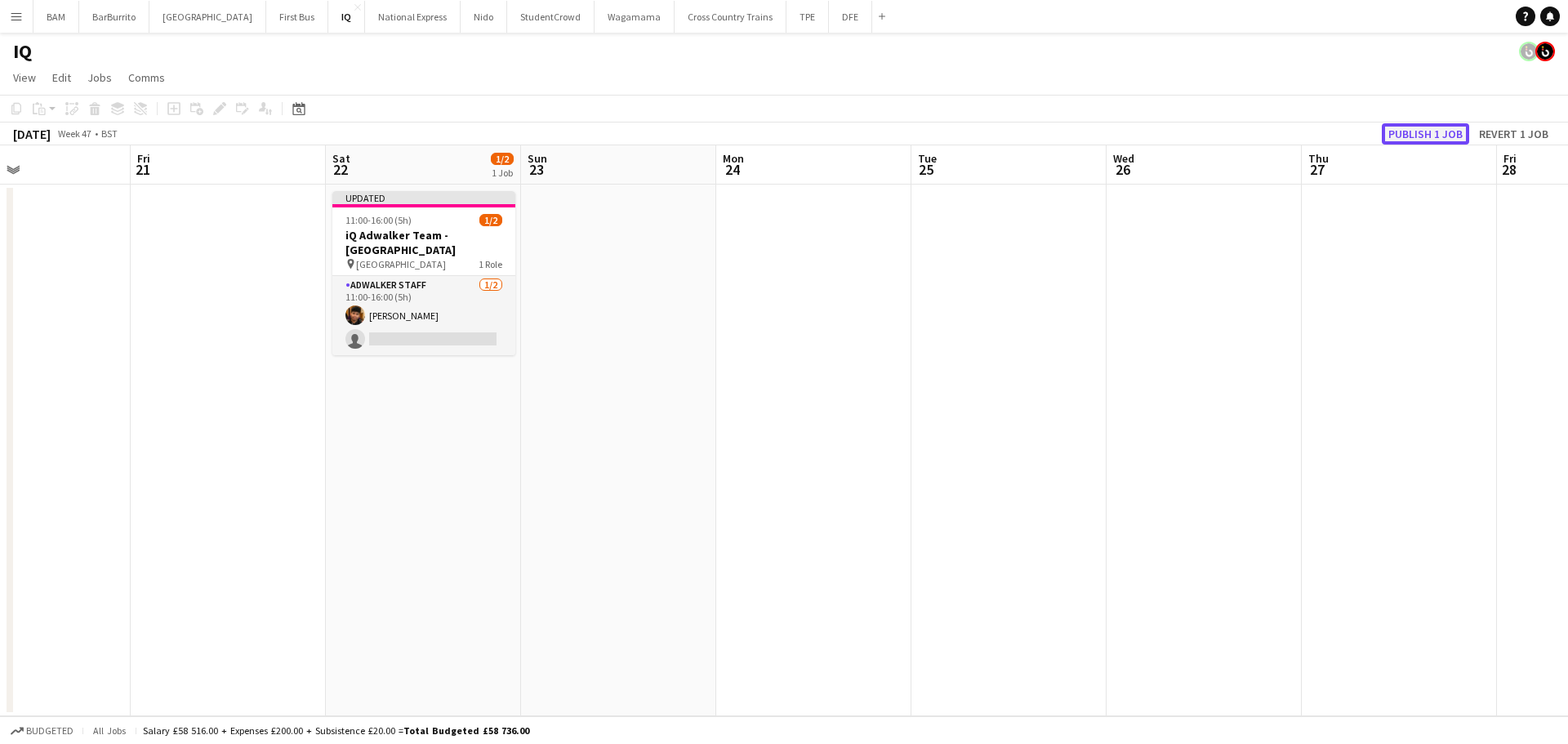
click at [1448, 133] on button "Publish 1 job" at bounding box center [1425, 134] width 88 height 21
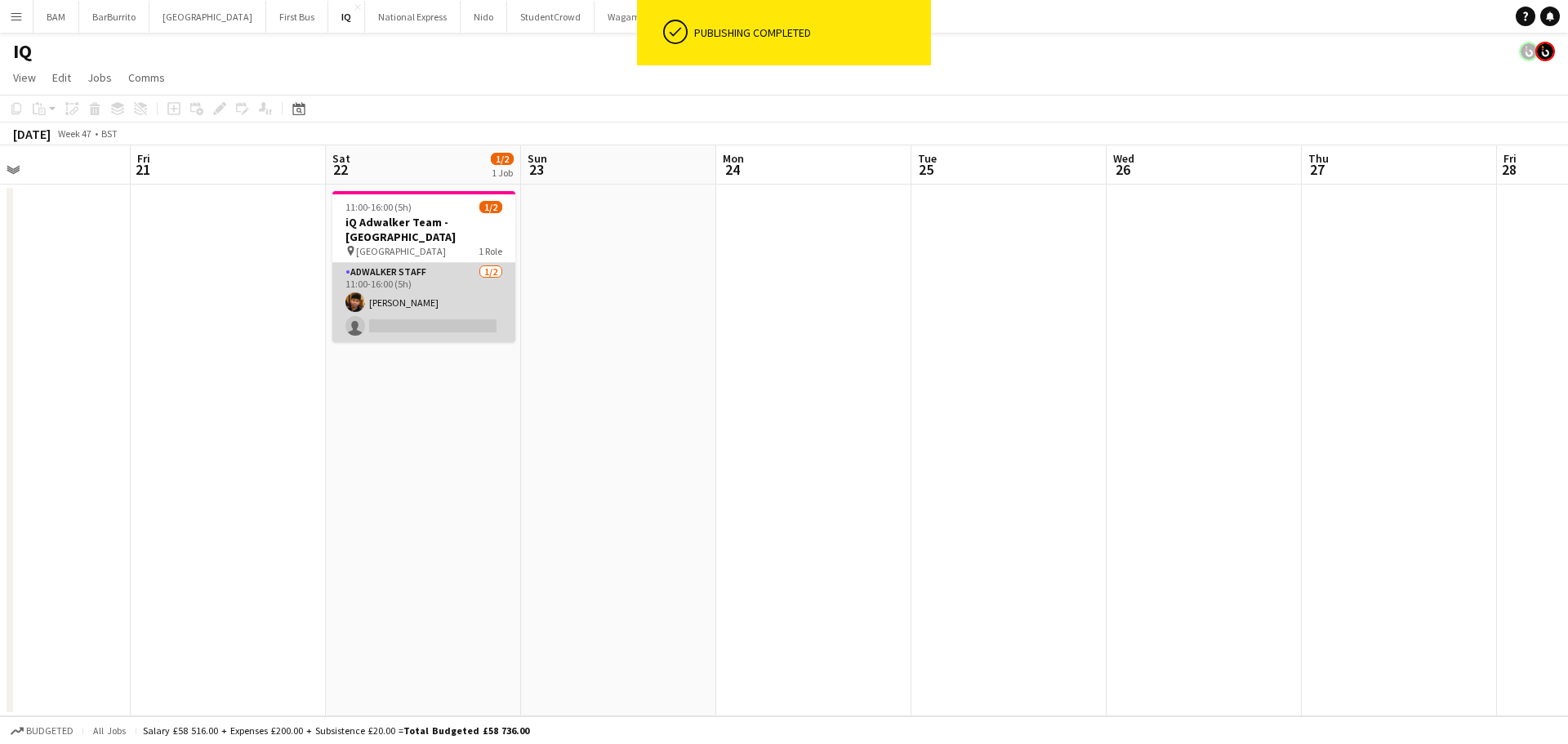
click at [412, 295] on app-card-role "Adwalker Staff [DATE] 11:00-16:00 (5h) [PERSON_NAME] single-neutral-actions" at bounding box center [423, 302] width 183 height 79
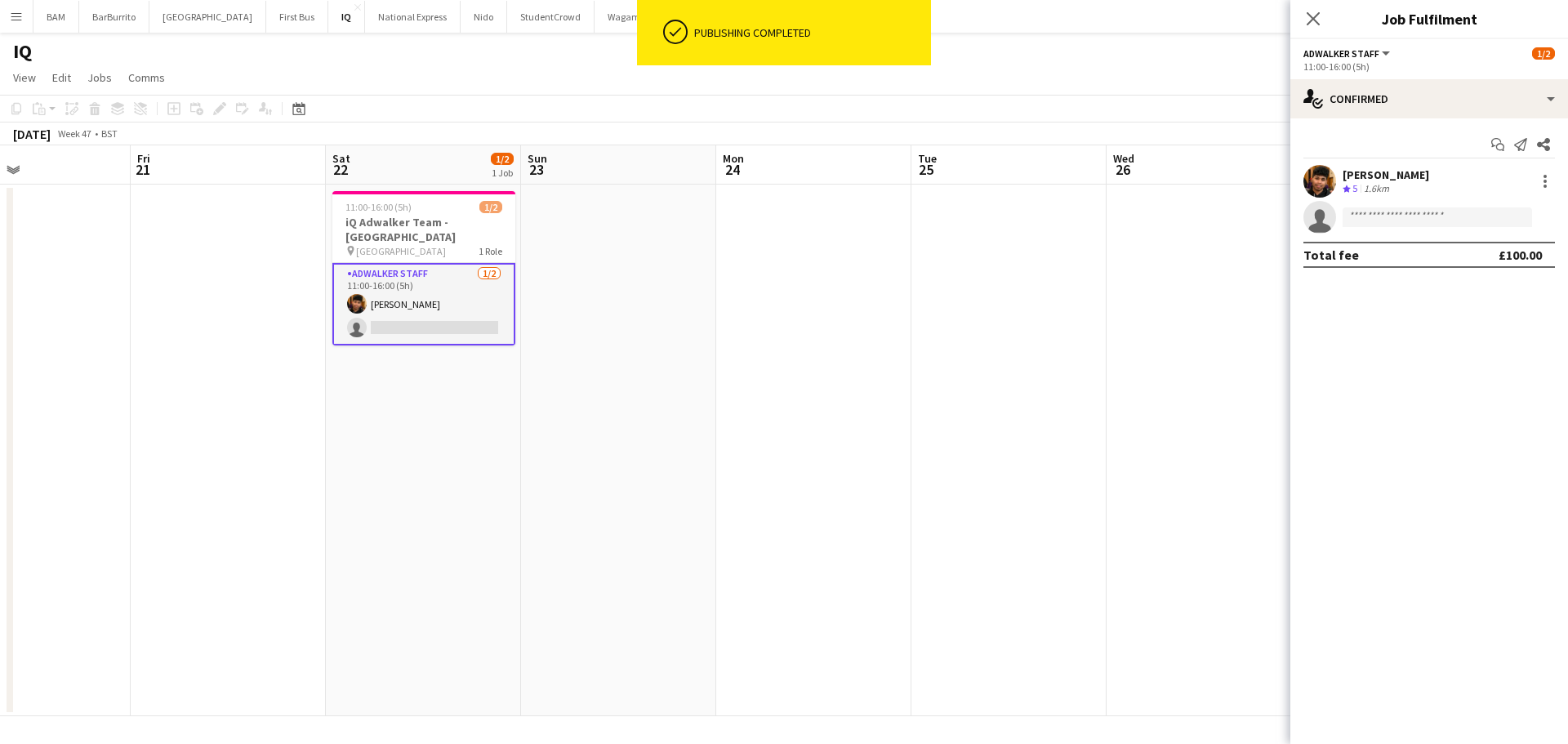
click at [1365, 177] on div "[PERSON_NAME]" at bounding box center [1385, 175] width 87 height 15
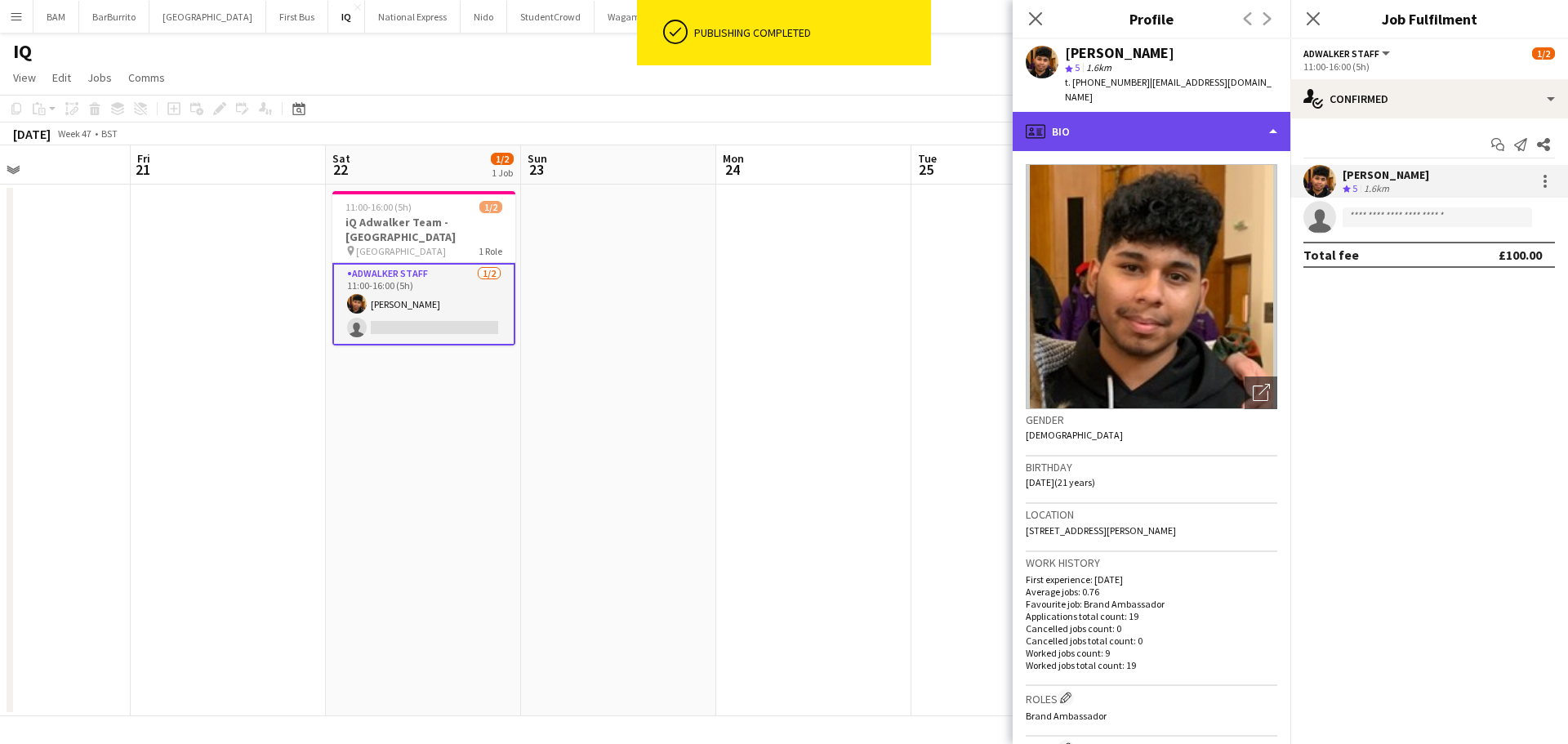
click at [1153, 128] on div "profile Bio" at bounding box center [1151, 131] width 277 height 39
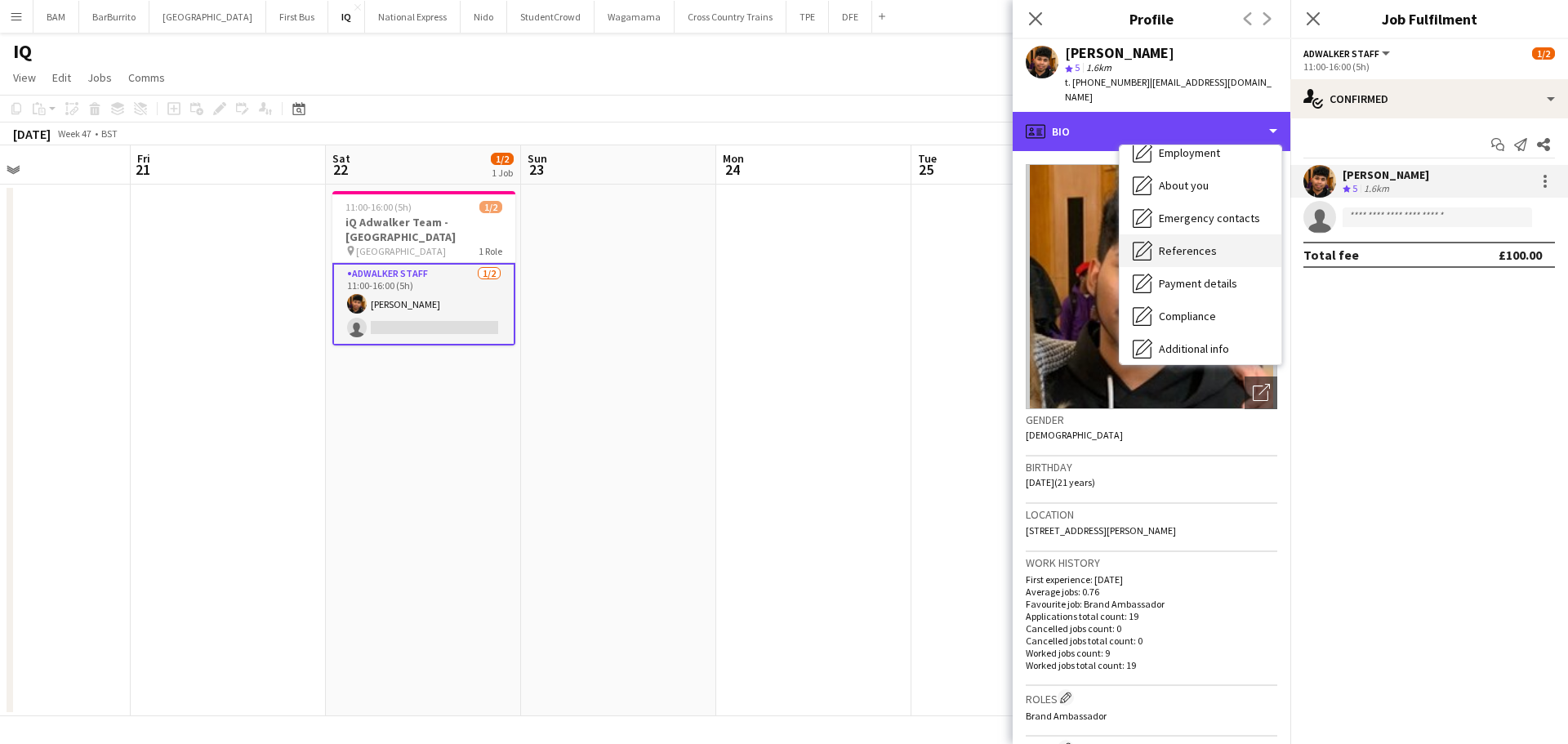
scroll to position [186, 0]
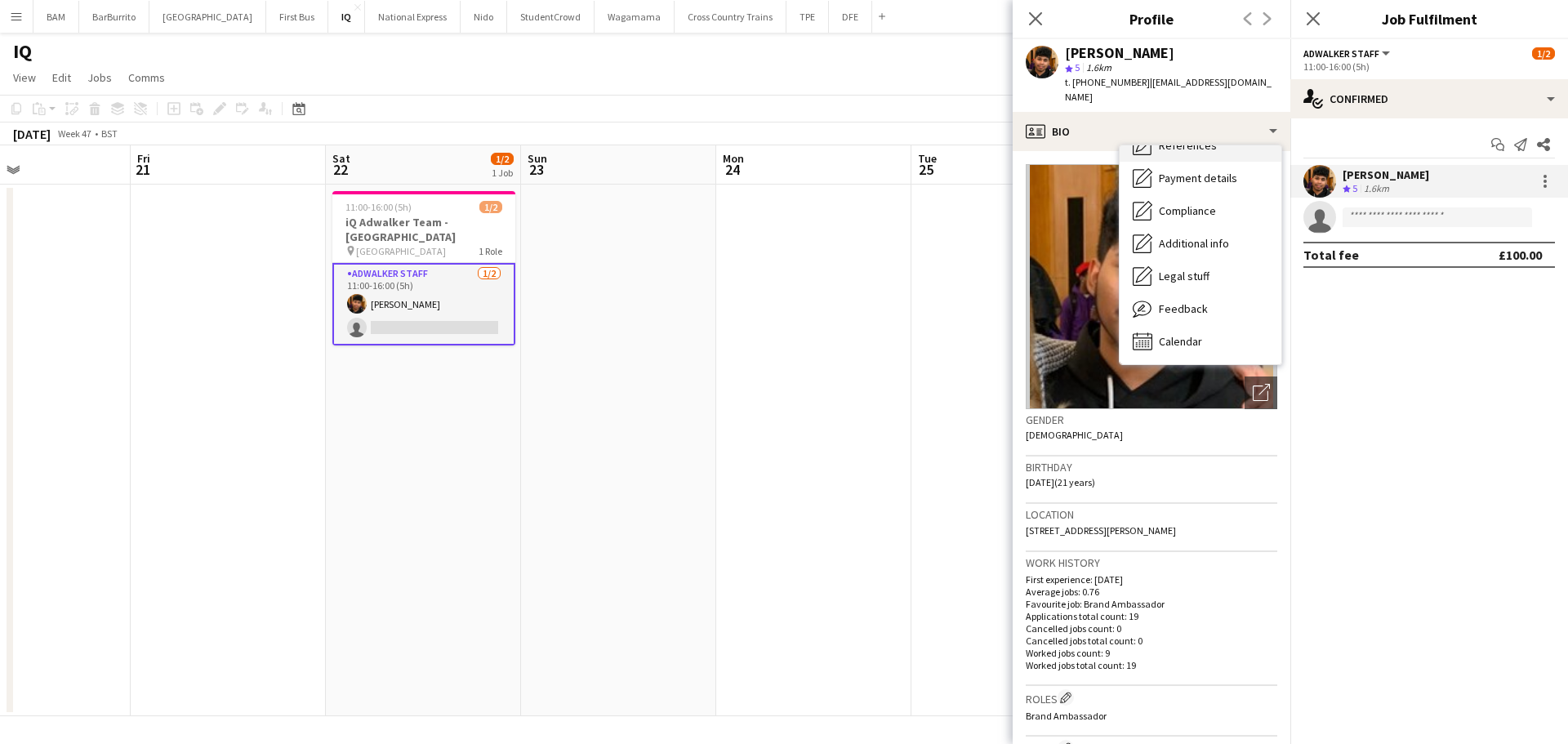
click at [1219, 325] on div "Calendar Calendar" at bounding box center [1200, 342] width 162 height 33
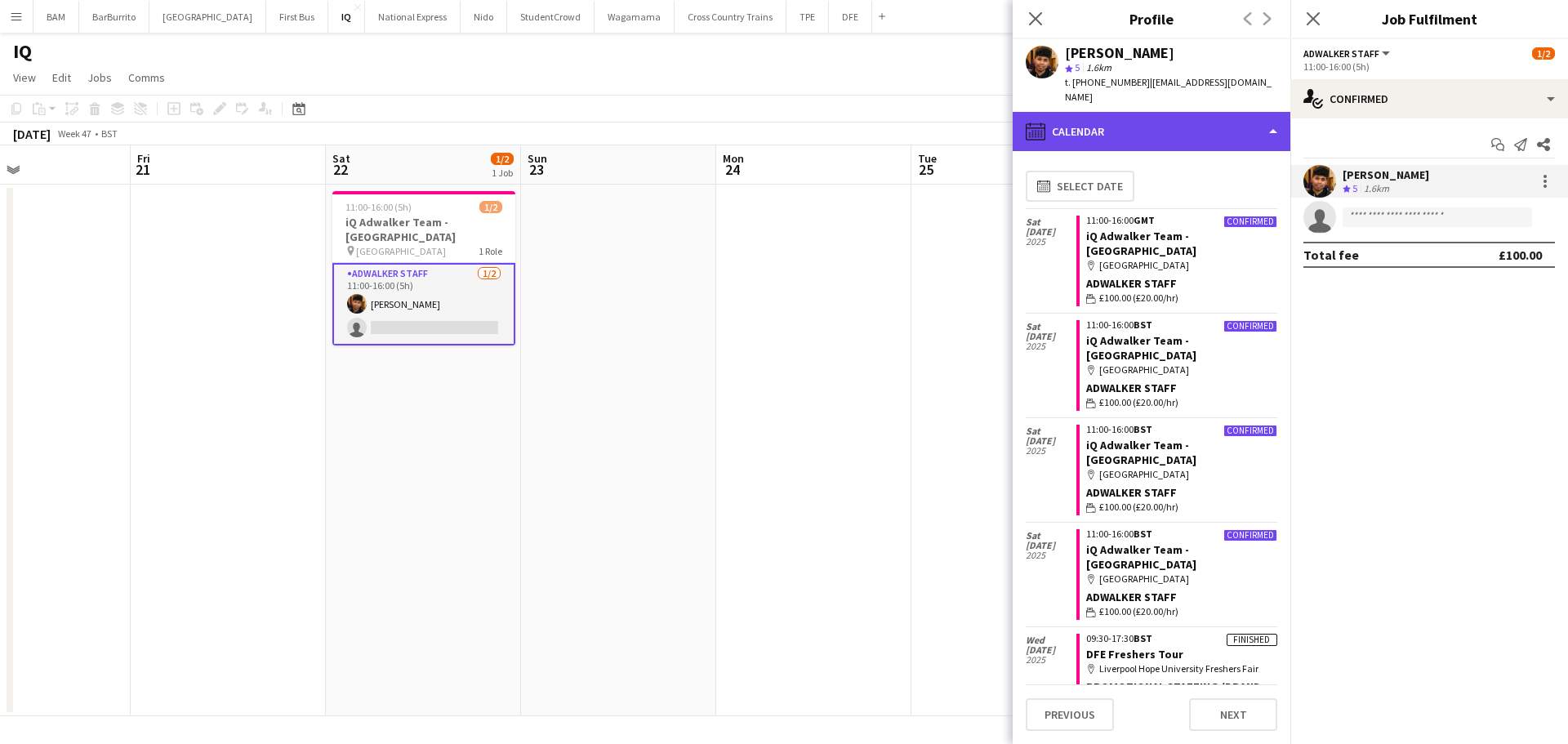
click at [1179, 112] on div "calendar-full Calendar" at bounding box center [1151, 131] width 277 height 39
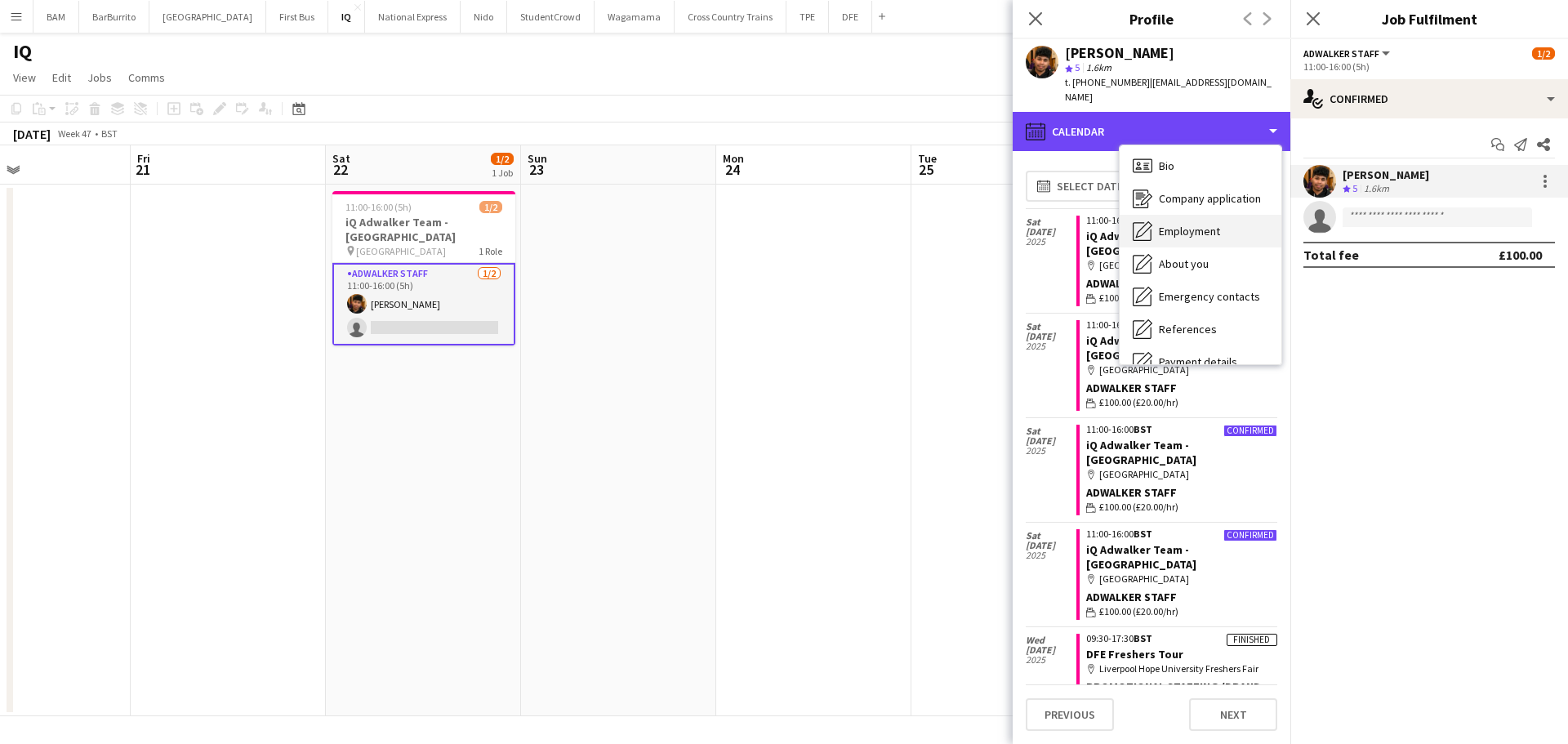
scroll to position [0, 0]
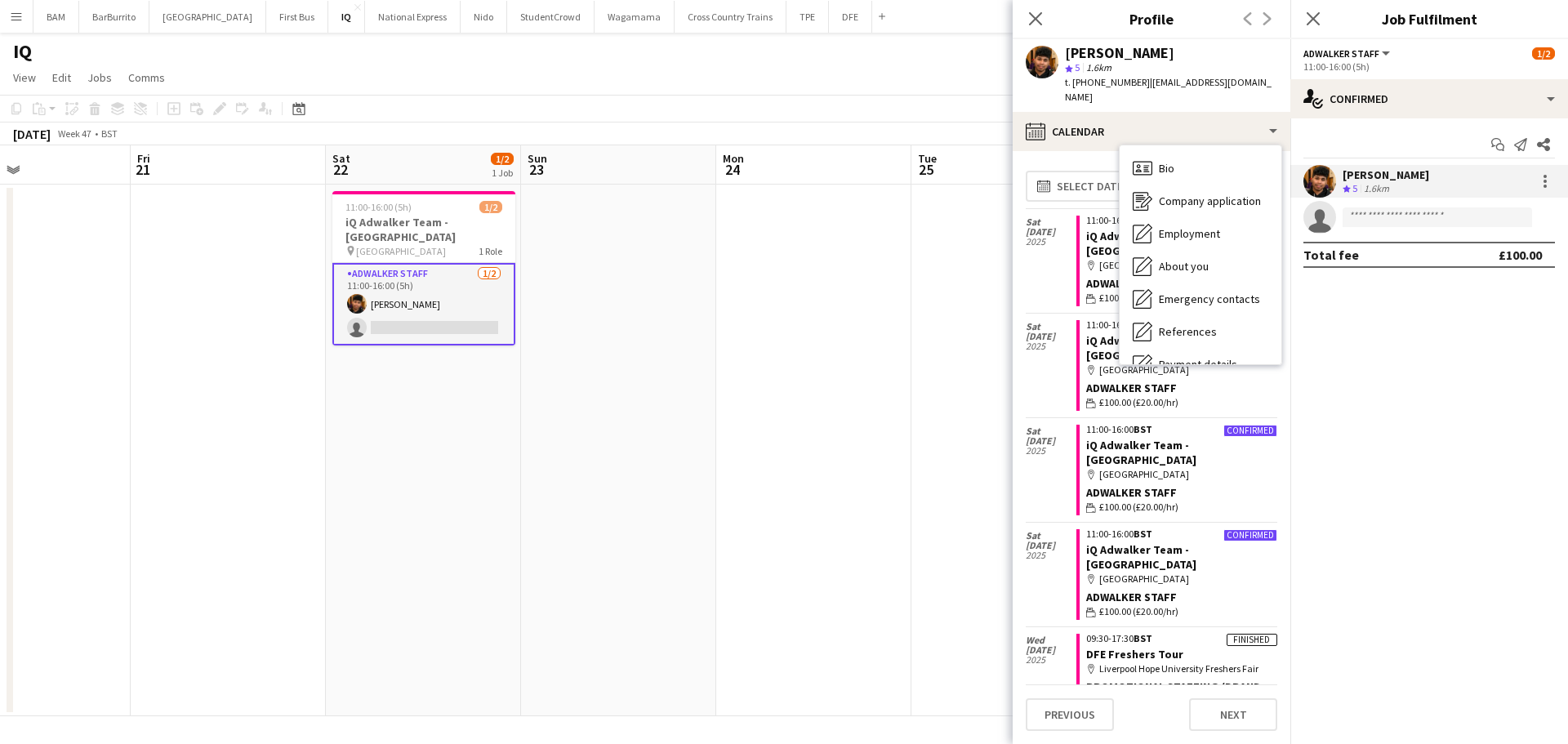
click at [889, 138] on div "[DATE] Week 47 • BST" at bounding box center [784, 134] width 1568 height 23
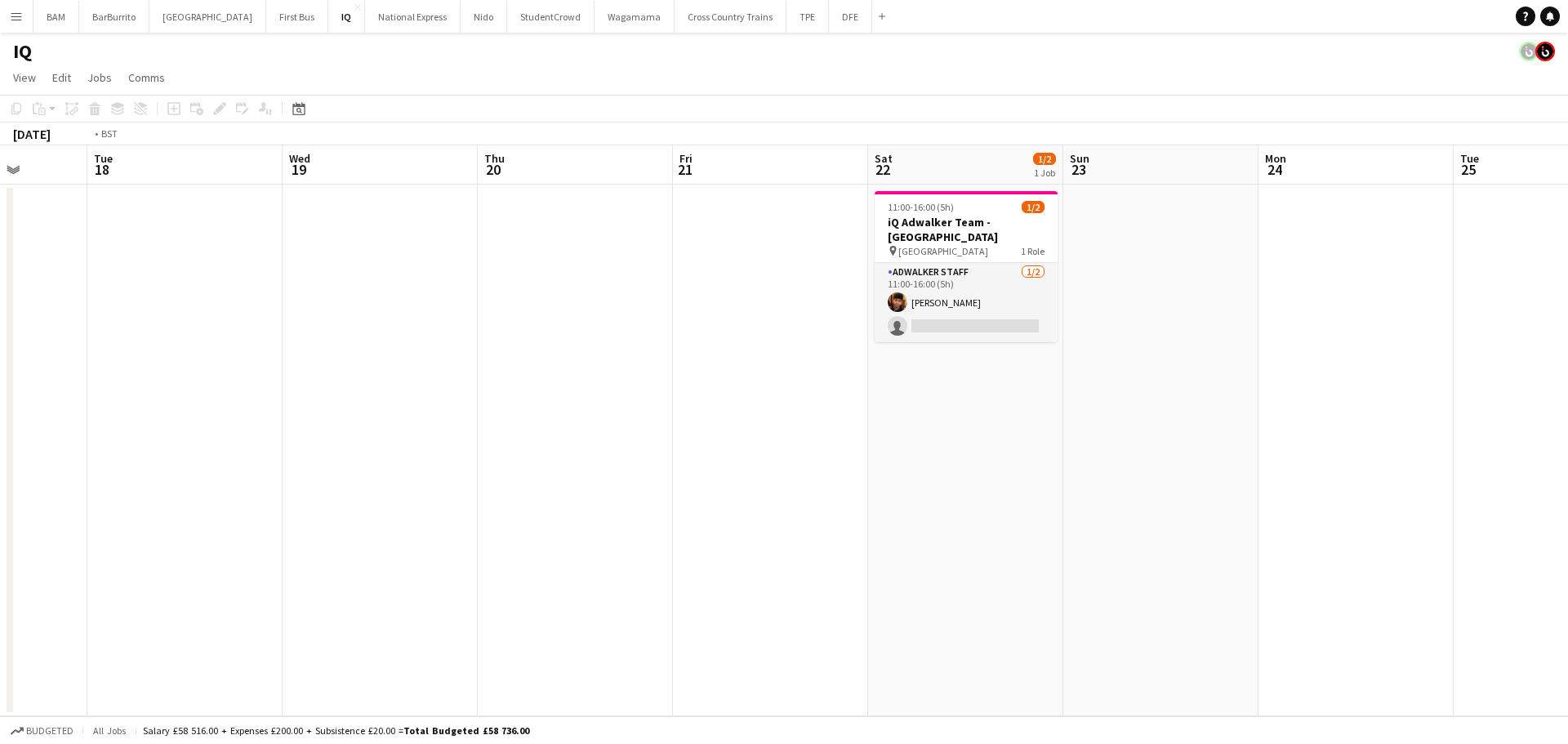
drag, startPoint x: 774, startPoint y: 278, endPoint x: 1012, endPoint y: 384, distance: 260.5
click at [1567, 306] on html "Menu Boards Boards Boards All jobs Status Workforce Workforce My Workforce Recr…" at bounding box center [784, 372] width 1568 height 744
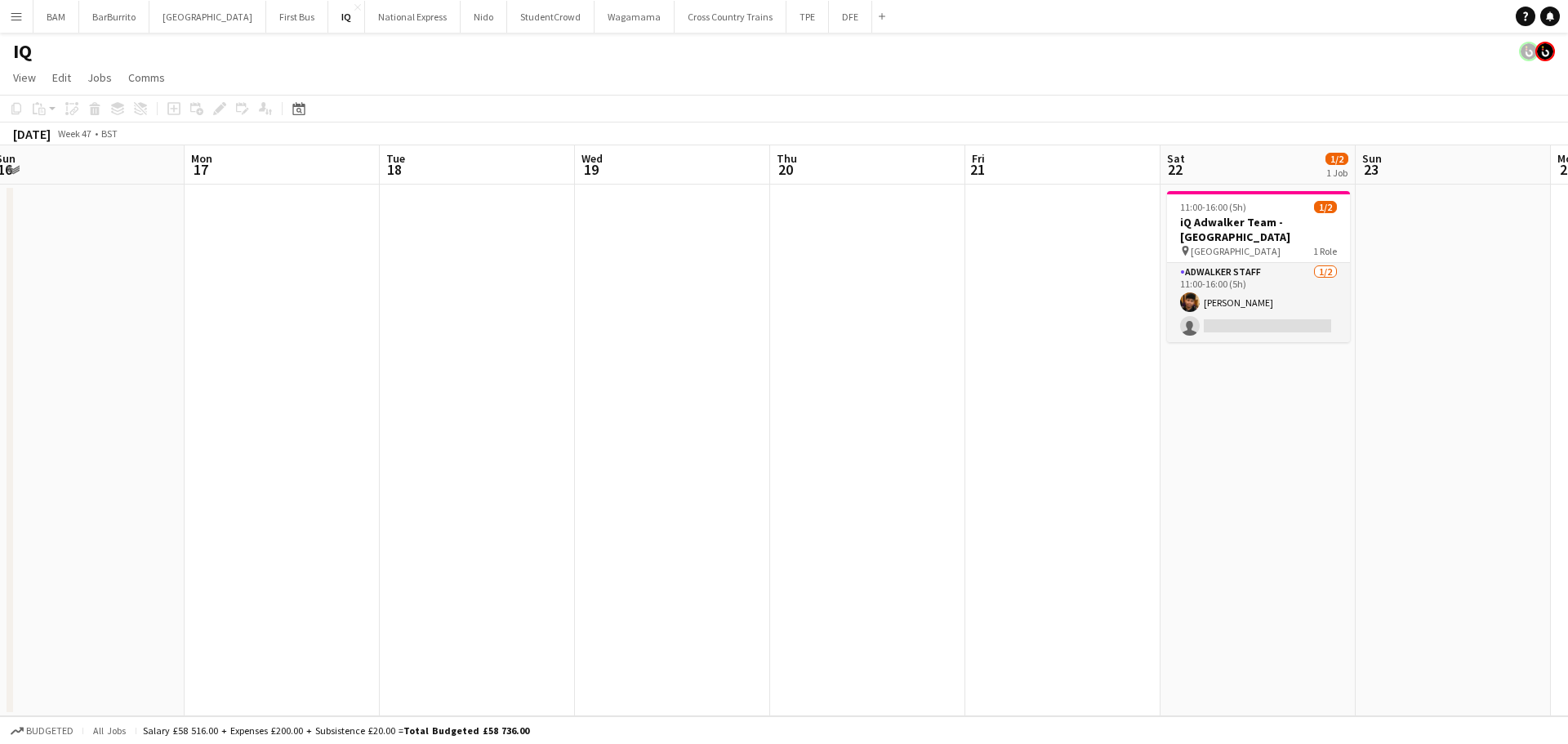
drag, startPoint x: 781, startPoint y: 338, endPoint x: 1377, endPoint y: 334, distance: 596.0
click at [1377, 334] on app-calendar-viewport "Fri 14 Sat 15 Sun 16 Mon 17 Tue 18 Wed 19 Thu 20 Fri 21 Sat 22 1/2 1 Job Sun 23…" at bounding box center [784, 430] width 1568 height 571
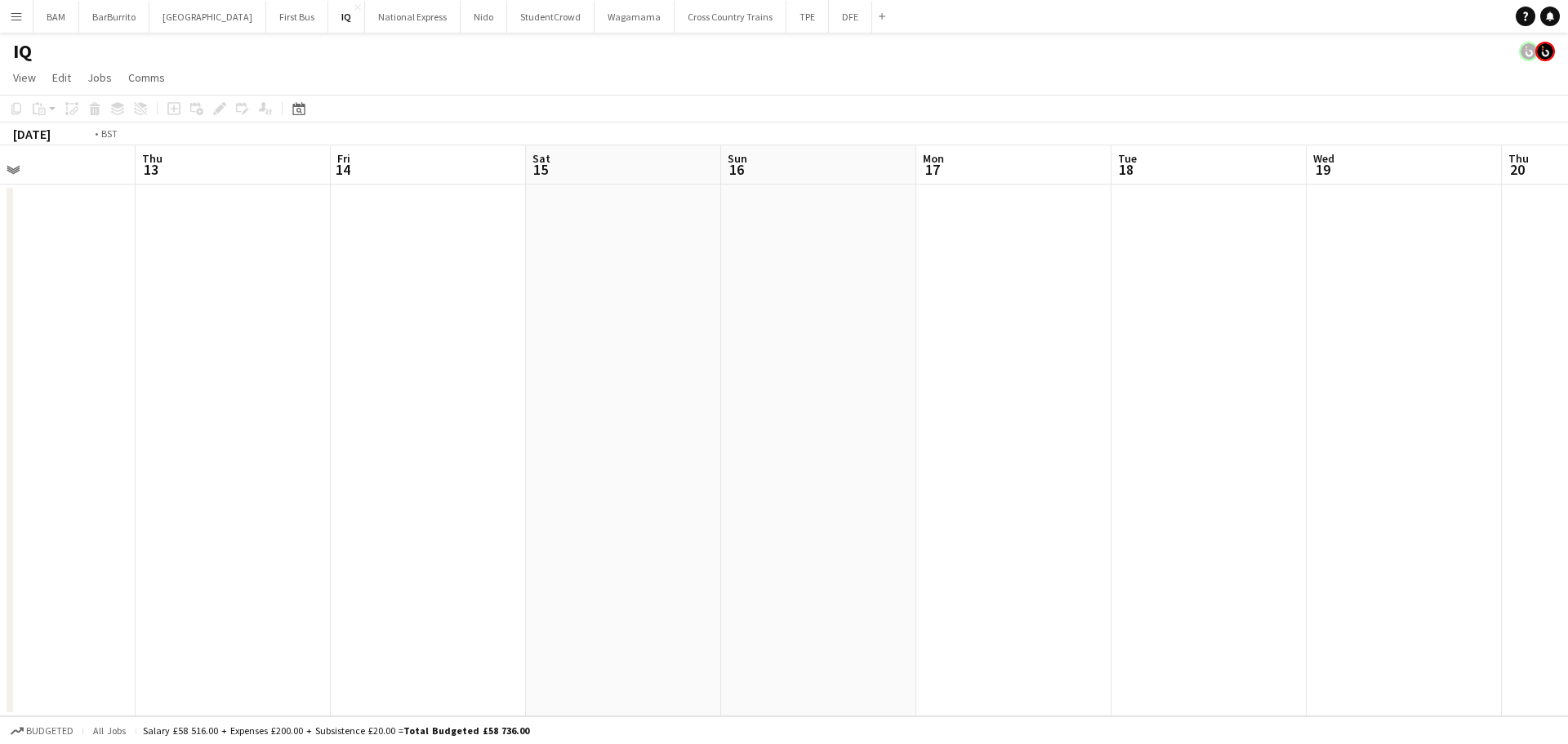
drag, startPoint x: 481, startPoint y: 322, endPoint x: 998, endPoint y: 314, distance: 517.1
click at [1085, 307] on app-calendar-viewport "Mon 10 Tue 11 Wed 12 Thu 13 Fri 14 Sat 15 Sun 16 Mon 17 Tue 18 Wed 19 Thu 20 Fr…" at bounding box center [784, 430] width 1568 height 571
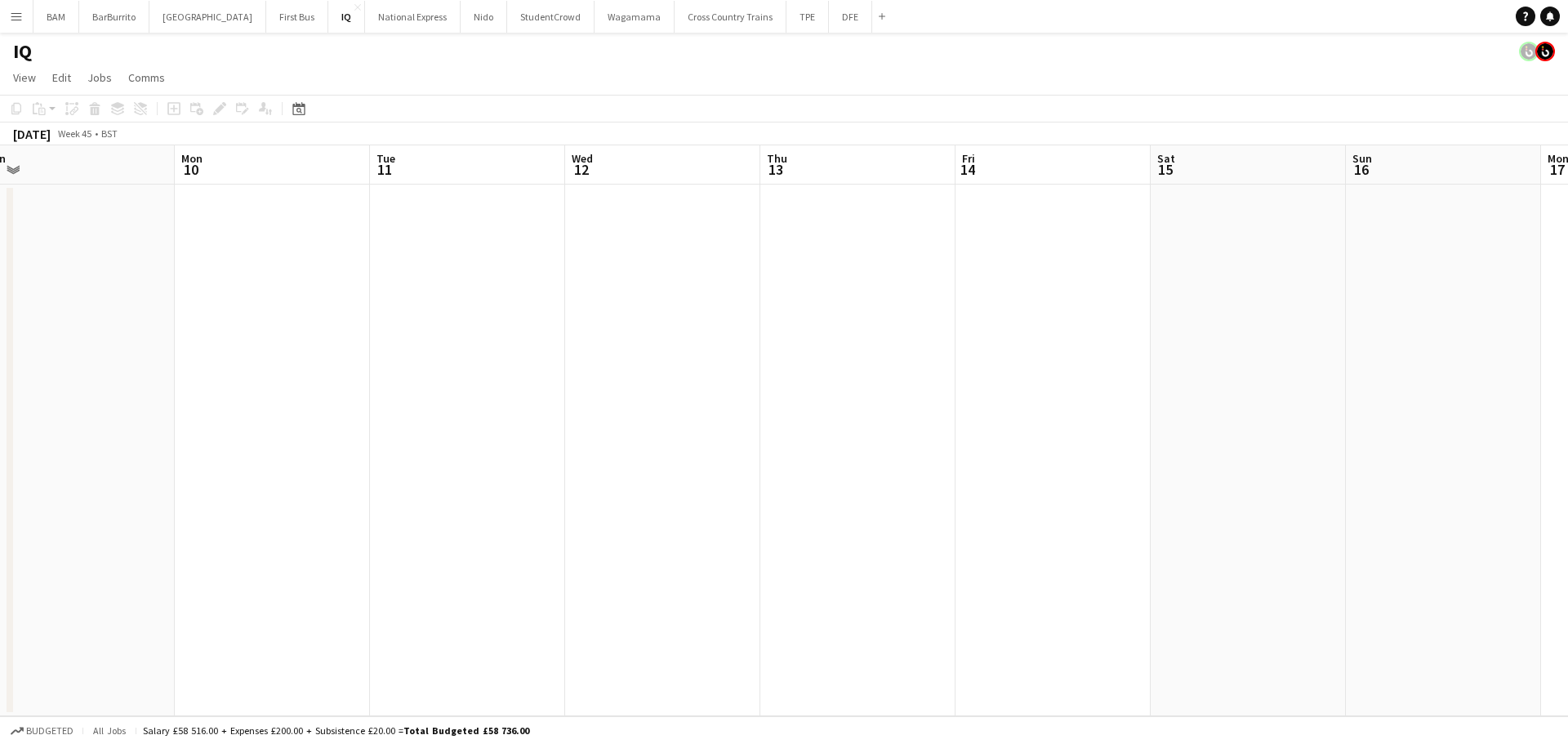
drag, startPoint x: 268, startPoint y: 309, endPoint x: 1262, endPoint y: 370, distance: 995.9
click at [1262, 370] on app-calendar-viewport "Fri 7 Sat 8 Sun 9 Mon 10 Tue 11 Wed 12 Thu 13 Fri 14 Sat 15 Sun 16 Mon 17 Tue 1…" at bounding box center [784, 430] width 1568 height 571
drag, startPoint x: 389, startPoint y: 334, endPoint x: 1182, endPoint y: 336, distance: 793.0
click at [1207, 338] on app-calendar-viewport "Sun 2 Mon 3 Tue 4 Wed 5 Thu 6 Fri 7 Sat 8 Sun 9 Mon 10 Tue 11 Wed 12 Thu 13 Fri…" at bounding box center [784, 430] width 1568 height 571
drag, startPoint x: 522, startPoint y: 324, endPoint x: 1109, endPoint y: 364, distance: 588.4
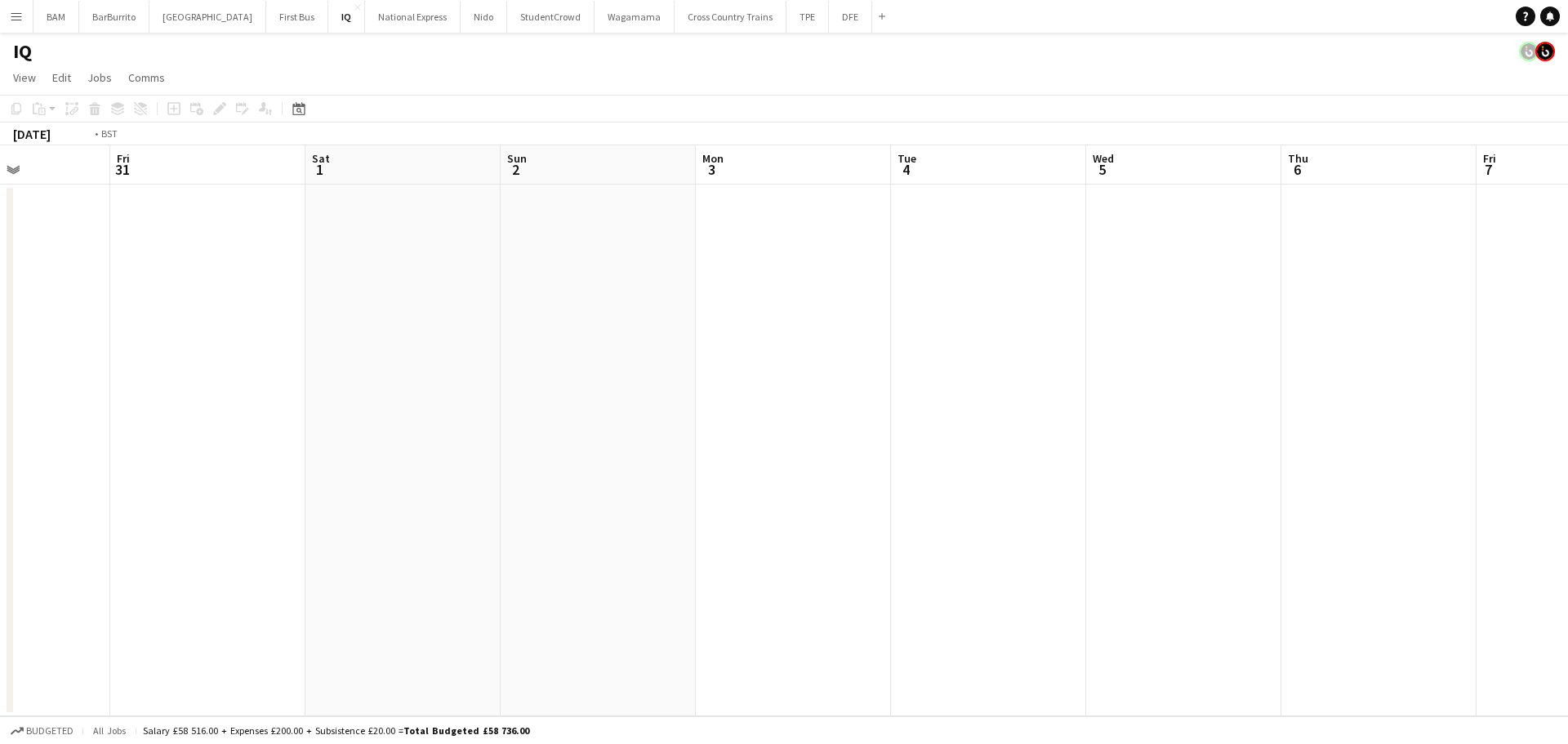
click at [1215, 359] on app-calendar-viewport "Tue 28 Wed 29 Thu 30 Fri 31 Sat 1 Sun 2 Mon 3 Tue 4 Wed 5 Thu 6 Fri 7 Sat 8 Sun…" at bounding box center [784, 430] width 1568 height 571
drag, startPoint x: 615, startPoint y: 353, endPoint x: 1394, endPoint y: 366, distance: 779.1
click at [1394, 366] on app-calendar-viewport "Mon 20 Tue 21 Wed 22 Thu 23 Fri 24 Sat 25 Sun 26 Mon 27 Tue 28 Wed 29 Thu 30 Fr…" at bounding box center [784, 430] width 1568 height 571
drag, startPoint x: 1092, startPoint y: 337, endPoint x: 51, endPoint y: 303, distance: 1041.6
click at [51, 303] on app-calendar-viewport "Mon 20 Tue 21 Wed 22 Thu 23 Fri 24 Sat 25 Sun 26 Mon 27 Tue 28 Wed 29 Thu 30 Fr…" at bounding box center [784, 430] width 1568 height 571
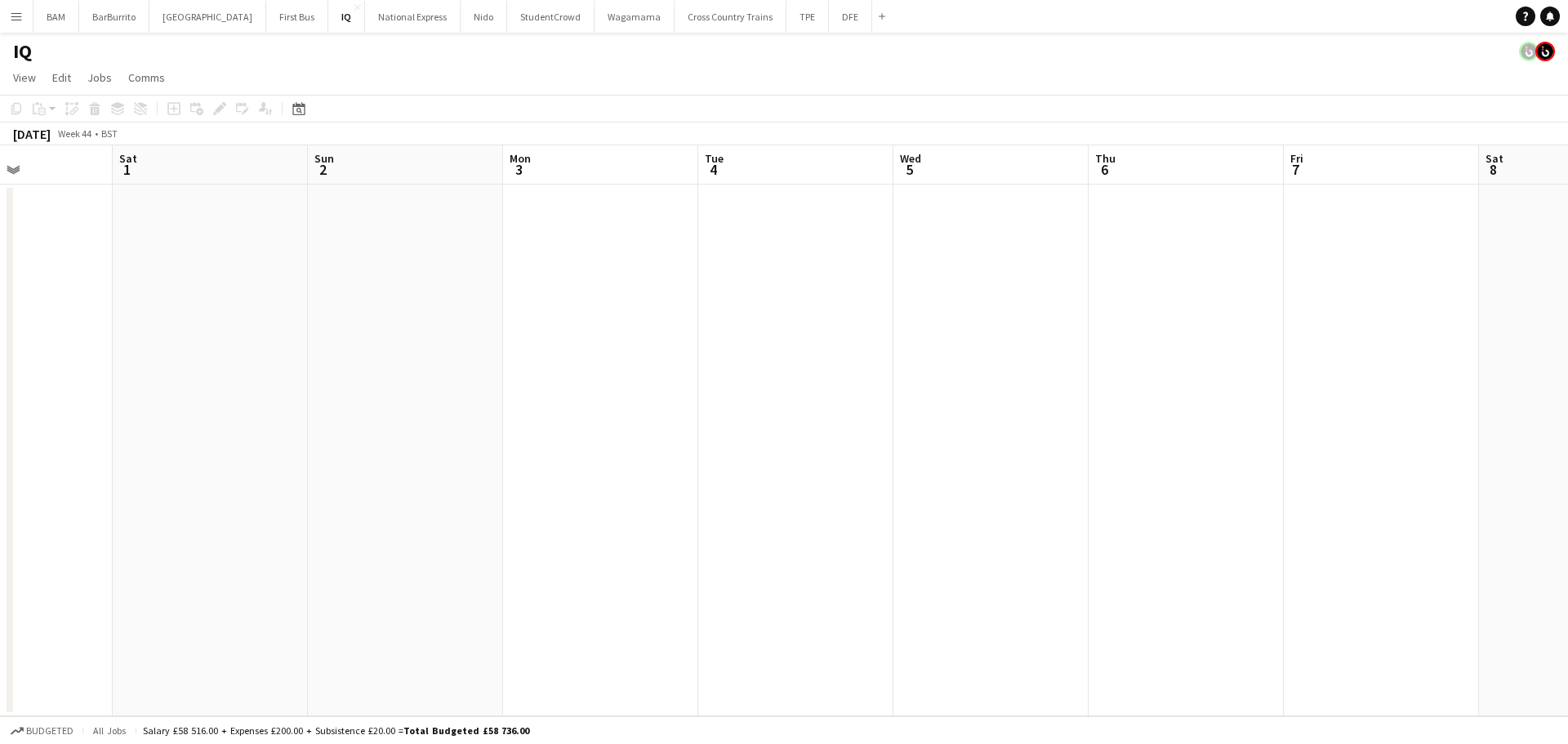
drag, startPoint x: 434, startPoint y: 335, endPoint x: 420, endPoint y: 300, distance: 37.7
click at [0, 290] on app-calendar-viewport "Wed 29 Thu 30 Fri 31 Sat 1 Sun 2 Mon 3 Tue 4 Wed 5 Thu 6 Fri 7 Sat 8 Sun 9 Mon …" at bounding box center [784, 430] width 1568 height 571
drag, startPoint x: 900, startPoint y: 349, endPoint x: 89, endPoint y: 259, distance: 816.0
click at [89, 259] on app-calendar-viewport "Sun 2 Mon 3 Tue 4 Wed 5 Thu 6 Fri 7 Sat 8 Sun 9 Mon 10 Tue 11 Wed 12 Thu 13 Fri…" at bounding box center [784, 430] width 1568 height 571
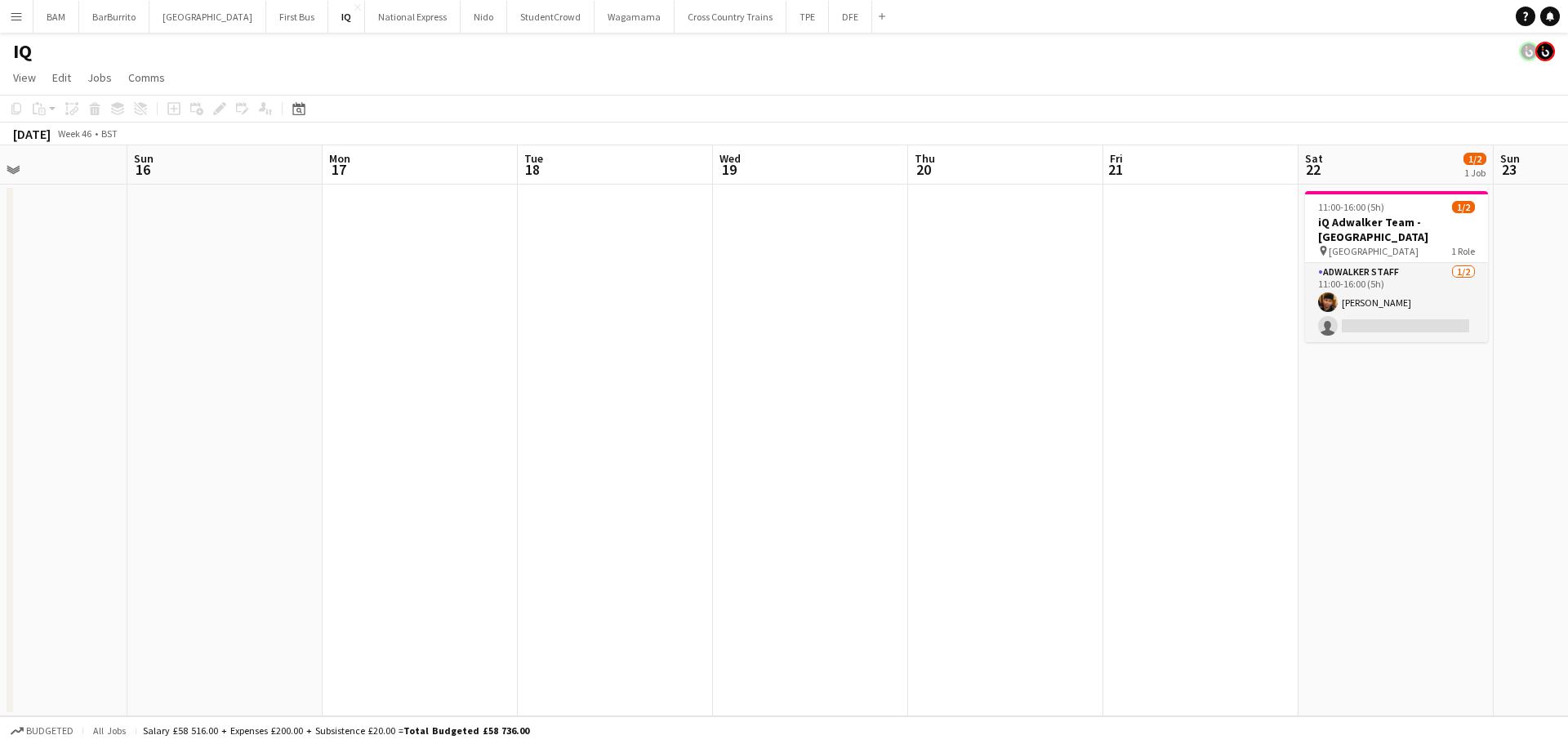
drag, startPoint x: 1170, startPoint y: 342, endPoint x: 338, endPoint y: 262, distance: 835.8
click at [338, 262] on app-calendar-viewport "Wed 12 Thu 13 Fri 14 Sat 15 Sun 16 Mon 17 Tue 18 Wed 19 Thu 20 Fri 21 Sat 22 1/…" at bounding box center [784, 430] width 1568 height 571
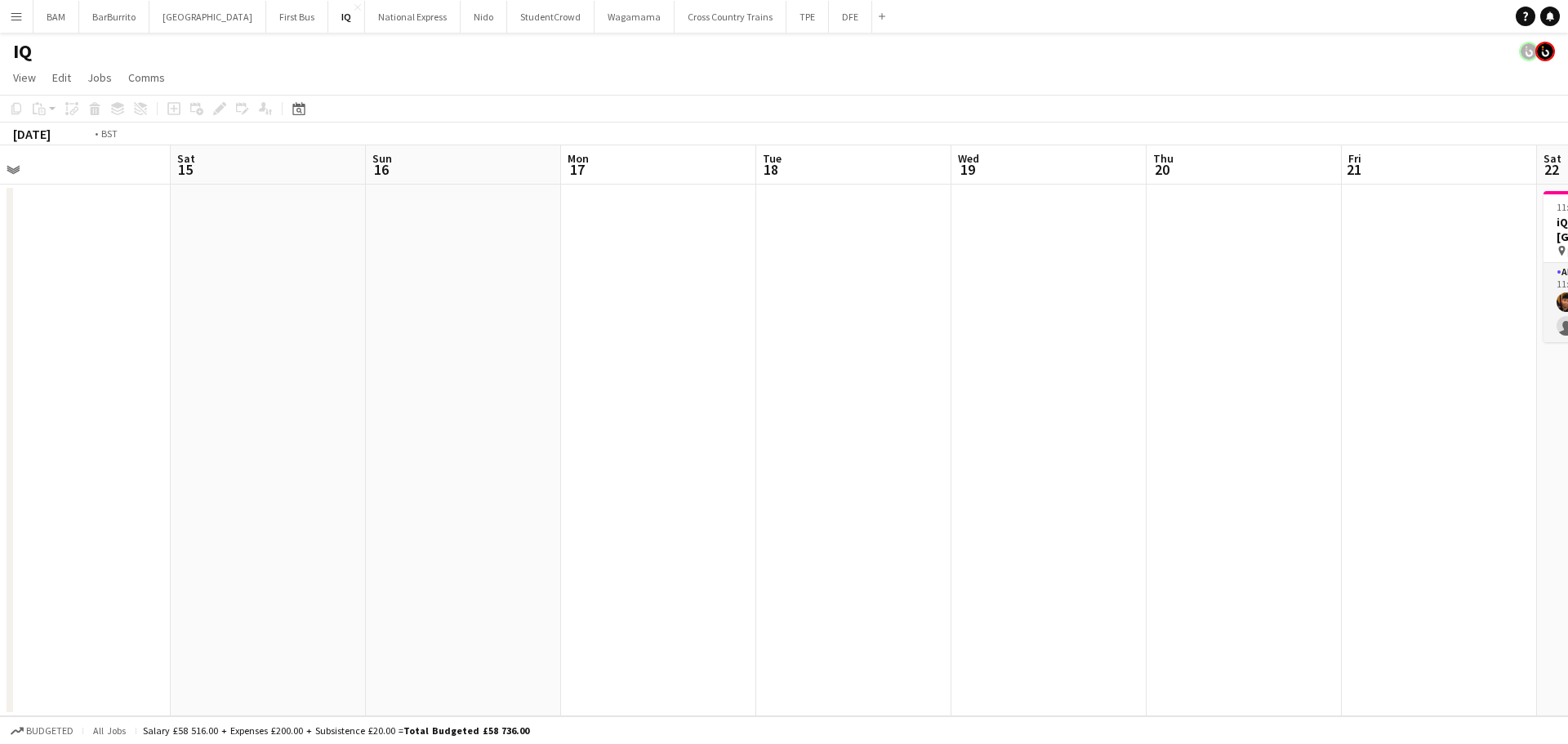
scroll to position [0, 529]
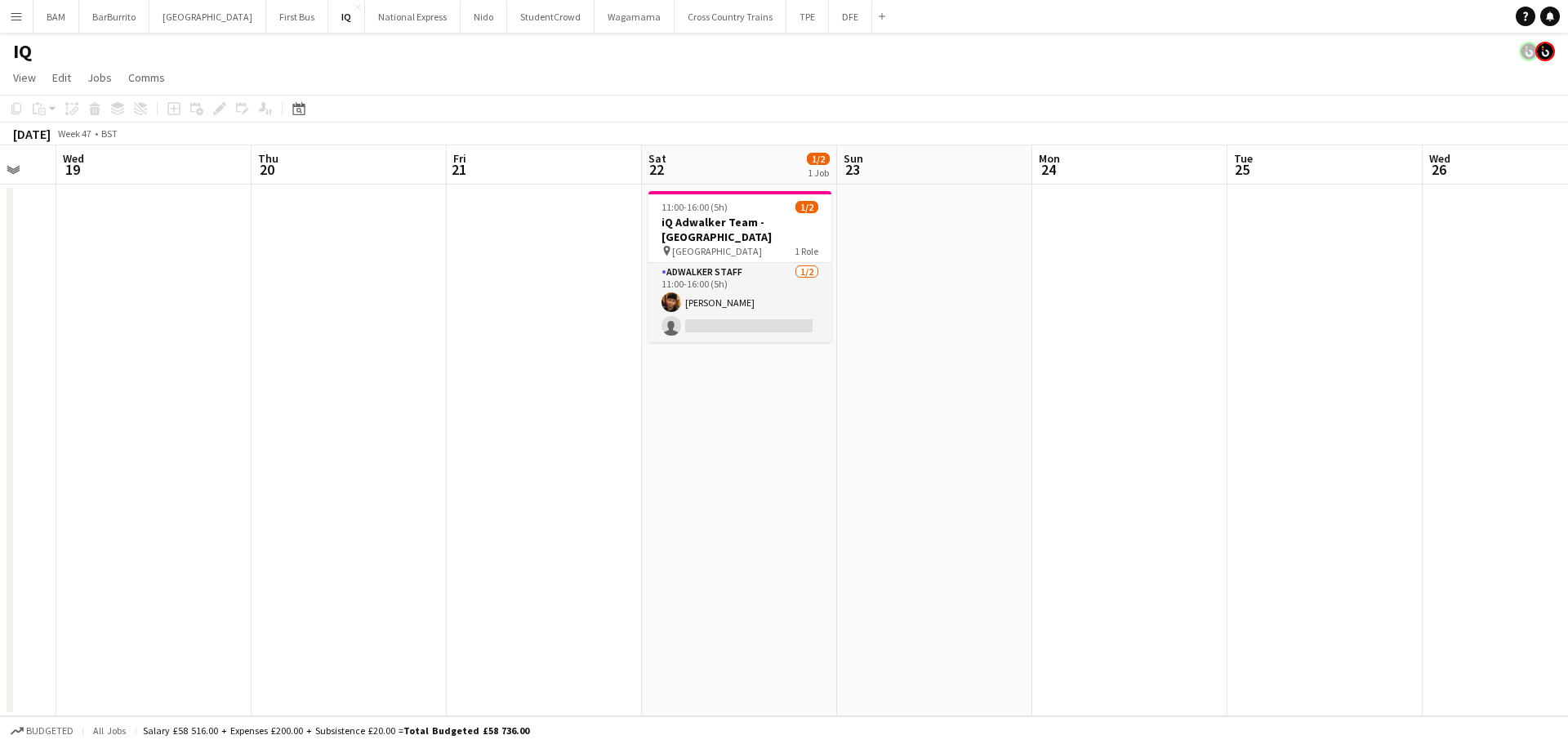
drag
click at [421, 276] on app-calendar-viewport "Sun 16 Mon 17 Tue 18 Wed 19 Thu 20 Fri 21 Sat 22 1/2 1 Job Sun 23 Mon 24 Tue 25…" at bounding box center [784, 430] width 1568 height 571
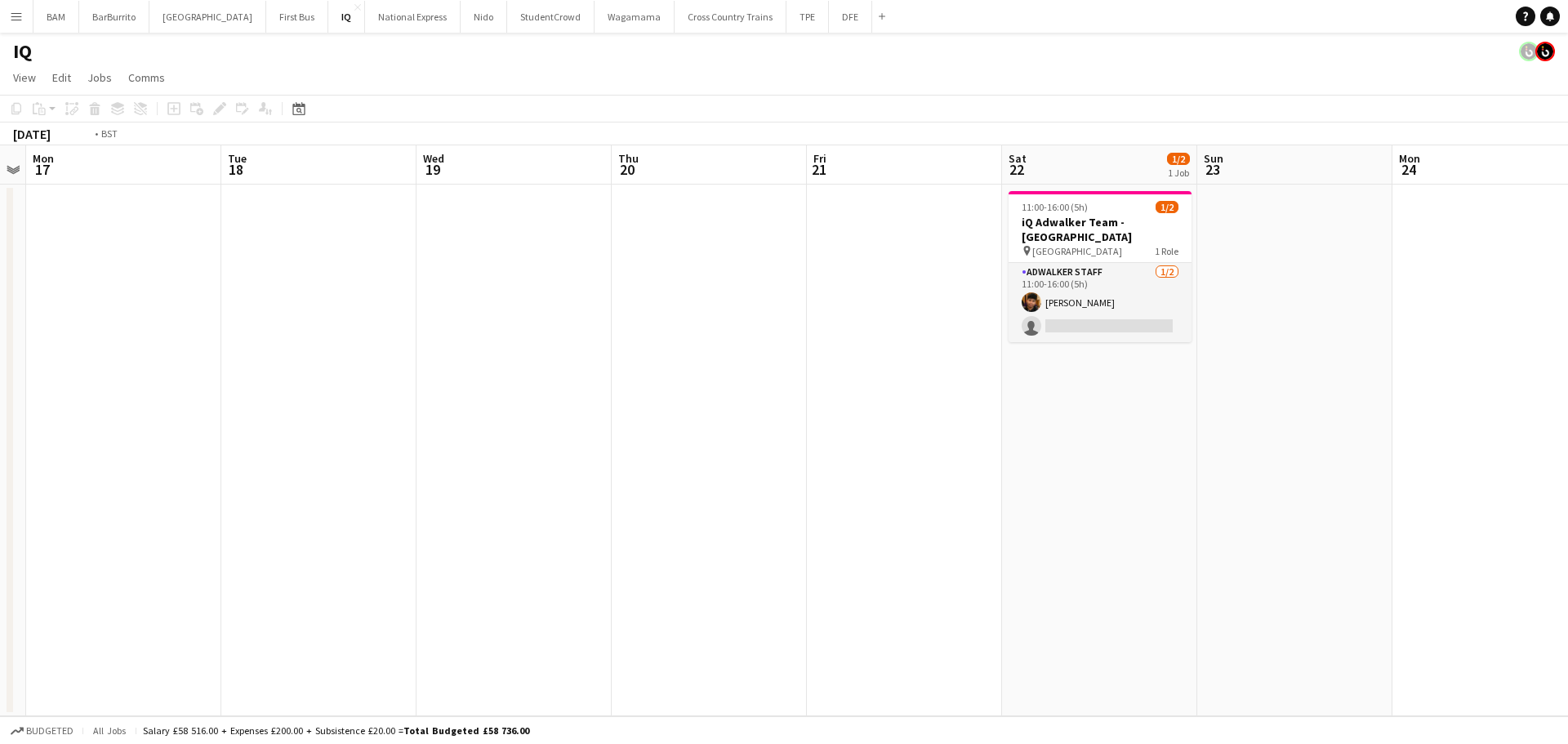
drag, startPoint x: 694, startPoint y: 346, endPoint x: 370, endPoint y: 379, distance: 325.7
click at [1000, 349] on app-calendar-viewport "Sat 15 Sun 16 Mon 17 Tue 18 Wed 19 Thu 20 Fri 21 Sat 22 1/2 1 Job Sun 23 Mon 24…" at bounding box center [784, 430] width 1568 height 571
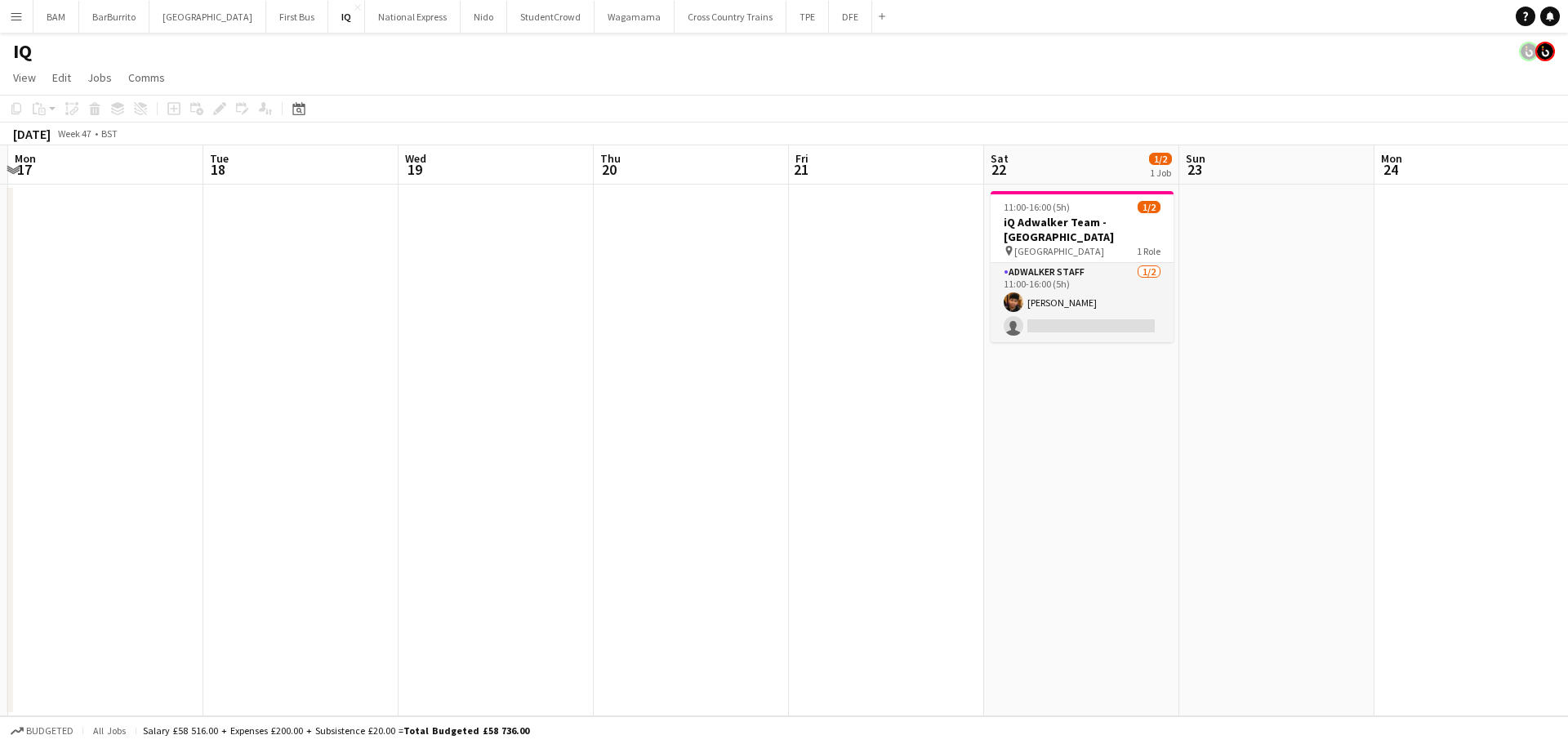
drag, startPoint x: 357, startPoint y: 376, endPoint x: 1170, endPoint y: 377, distance: 813.0
click at [1170, 377] on app-calendar-viewport "Fri 14 Sat 15 Sun 16 Mon 17 Tue 18 Wed 19 Thu 20 Fri 21 Sat 22 1/2 1 Job Sun 23…" at bounding box center [784, 430] width 1568 height 571
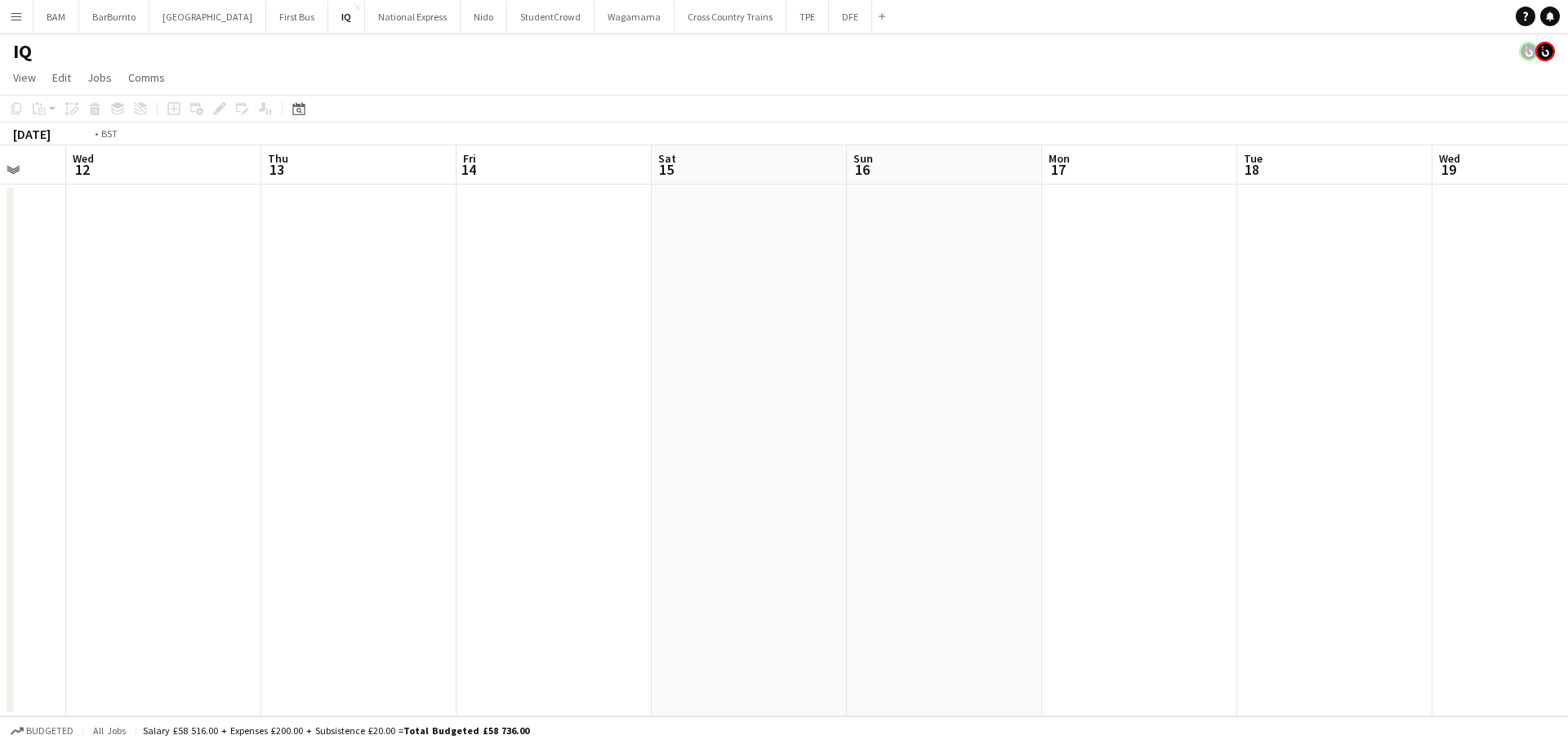
drag, startPoint x: 430, startPoint y: 386, endPoint x: 990, endPoint y: 379, distance: 560.0
click at [1229, 376] on app-calendar-viewport "Sun 9 Mon 10 Tue 11 Wed 12 Thu 13 Fri 14 Sat 15 Sun 16 Mon 17 Tue 18 Wed 19 Thu…" at bounding box center [784, 430] width 1568 height 571
drag, startPoint x: 937, startPoint y: 355, endPoint x: 715, endPoint y: 355, distance: 222.0
click at [1182, 352] on app-calendar-viewport "Wed 5 Thu 6 Fri 7 Sat 8 Sun 9 Mon 10 Tue 11 Wed 12 Thu 13 Fri 14 Sat 15 Sun 16 …" at bounding box center [784, 430] width 1568 height 571
click at [899, 341] on app-calendar-viewport "Sat 1 Sun 2 Mon 3 Tue 4 Wed 5 Thu 6 Fri 7 Sat 8 Sun 9 Mon 10 Tue 11 Wed 12 Thu …" at bounding box center [784, 430] width 1568 height 571
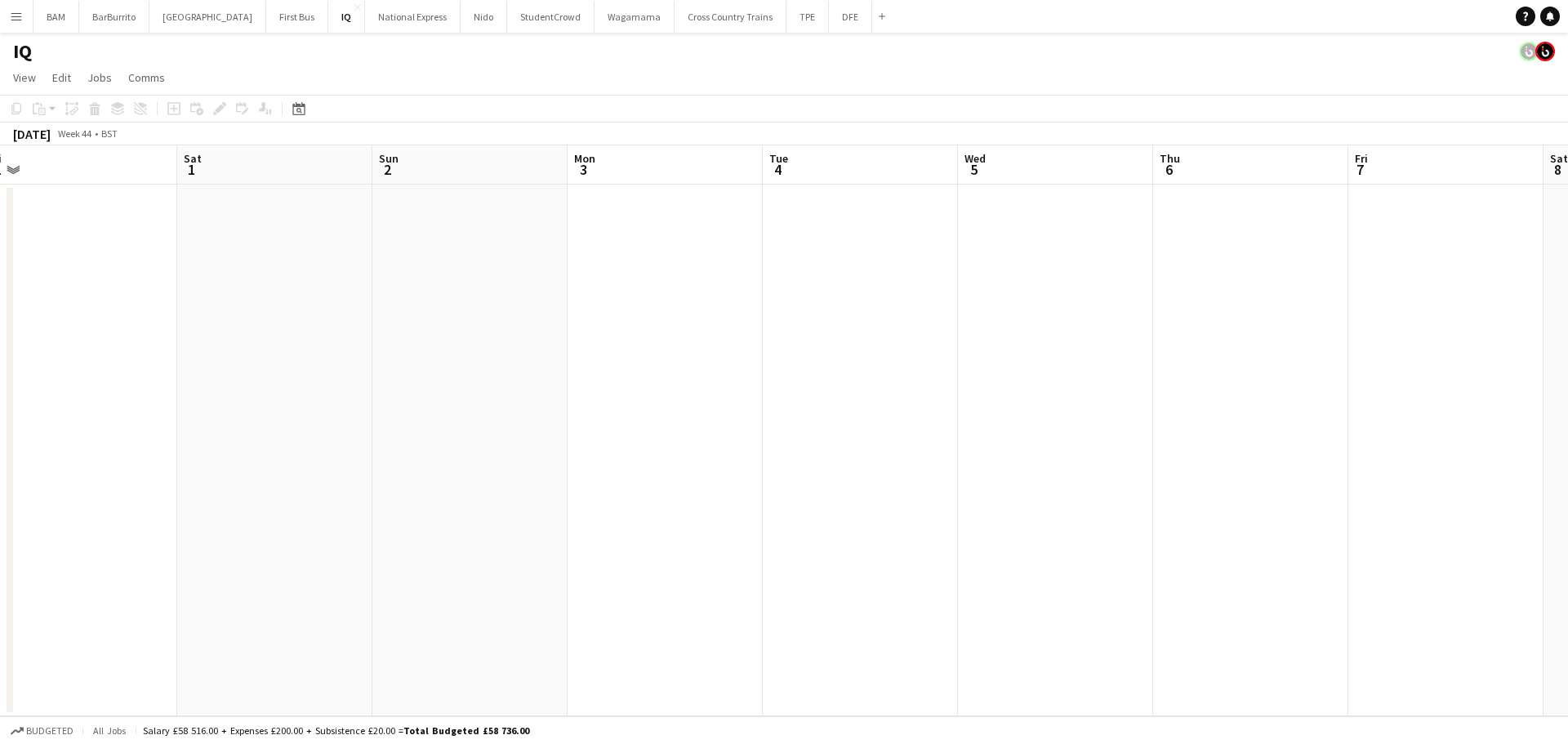
drag, startPoint x: 250, startPoint y: 342, endPoint x: 1270, endPoint y: 339, distance: 1020.0
click at [1264, 338] on app-calendar-viewport "Wed 29 Thu 30 Fri 31 Sat 1 Sun 2 Mon 3 Tue 4 Wed 5 Thu 6 Fri 7 Sat 8 Sun 9 Mon …" at bounding box center [784, 430] width 1568 height 571
drag, startPoint x: 262, startPoint y: 330, endPoint x: 1367, endPoint y: 339, distance: 1105.0
click at [1367, 339] on app-calendar-viewport "Sat 18 2/2 1 Job Sun 19 Mon 20 Tue 21 Wed 22 Thu 23 Fri 24 Sat 25 Sun 26 Mon 27…" at bounding box center [784, 430] width 1568 height 571
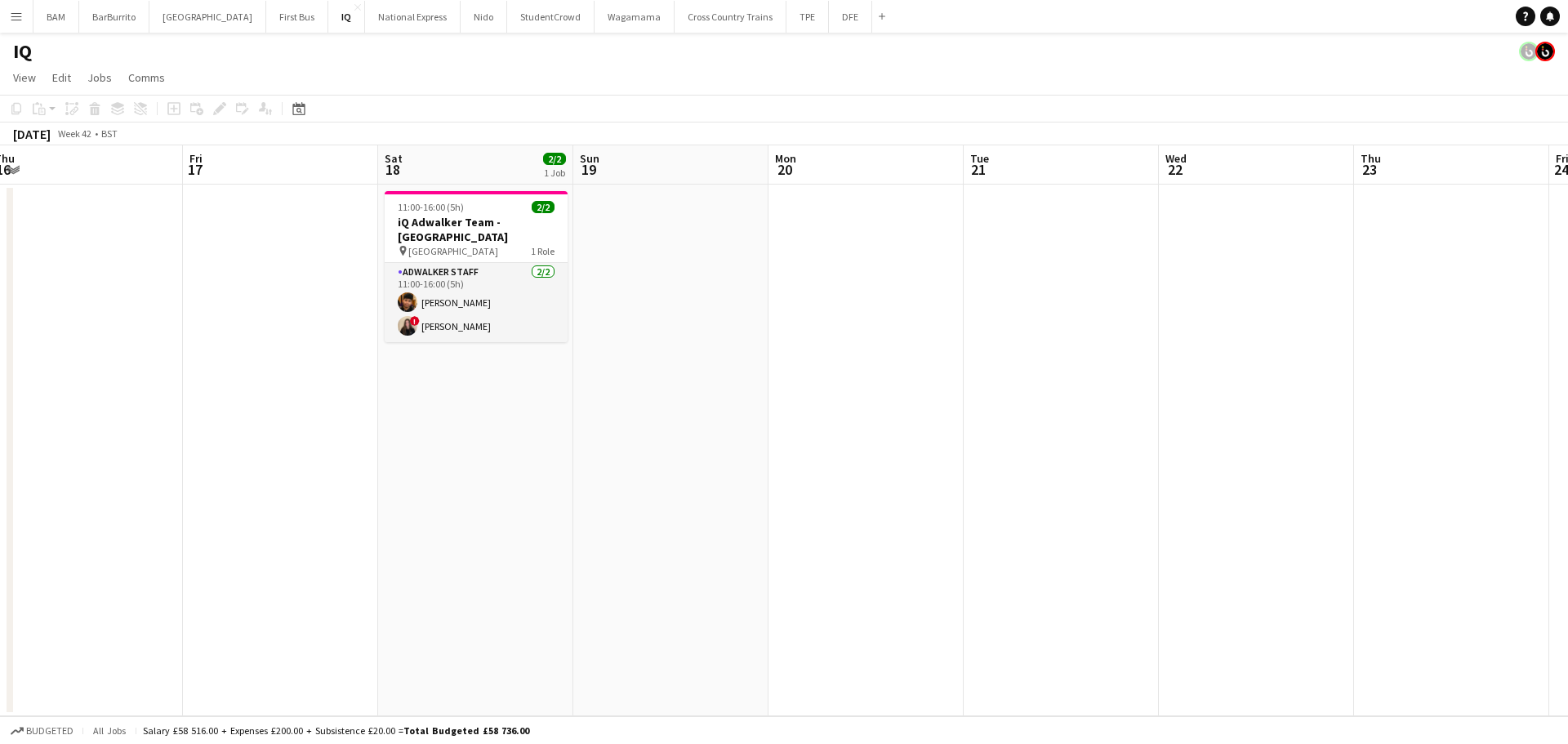
drag, startPoint x: 583, startPoint y: 342, endPoint x: 1137, endPoint y: 370, distance: 554.7
click at [1334, 357] on app-calendar-viewport "Tue 14 Wed 15 Thu 16 Fri 17 Sat 18 2/2 1 Job Sun 19 Mon 20 Tue 21 Wed 22 Thu 23…" at bounding box center [784, 430] width 1568 height 571
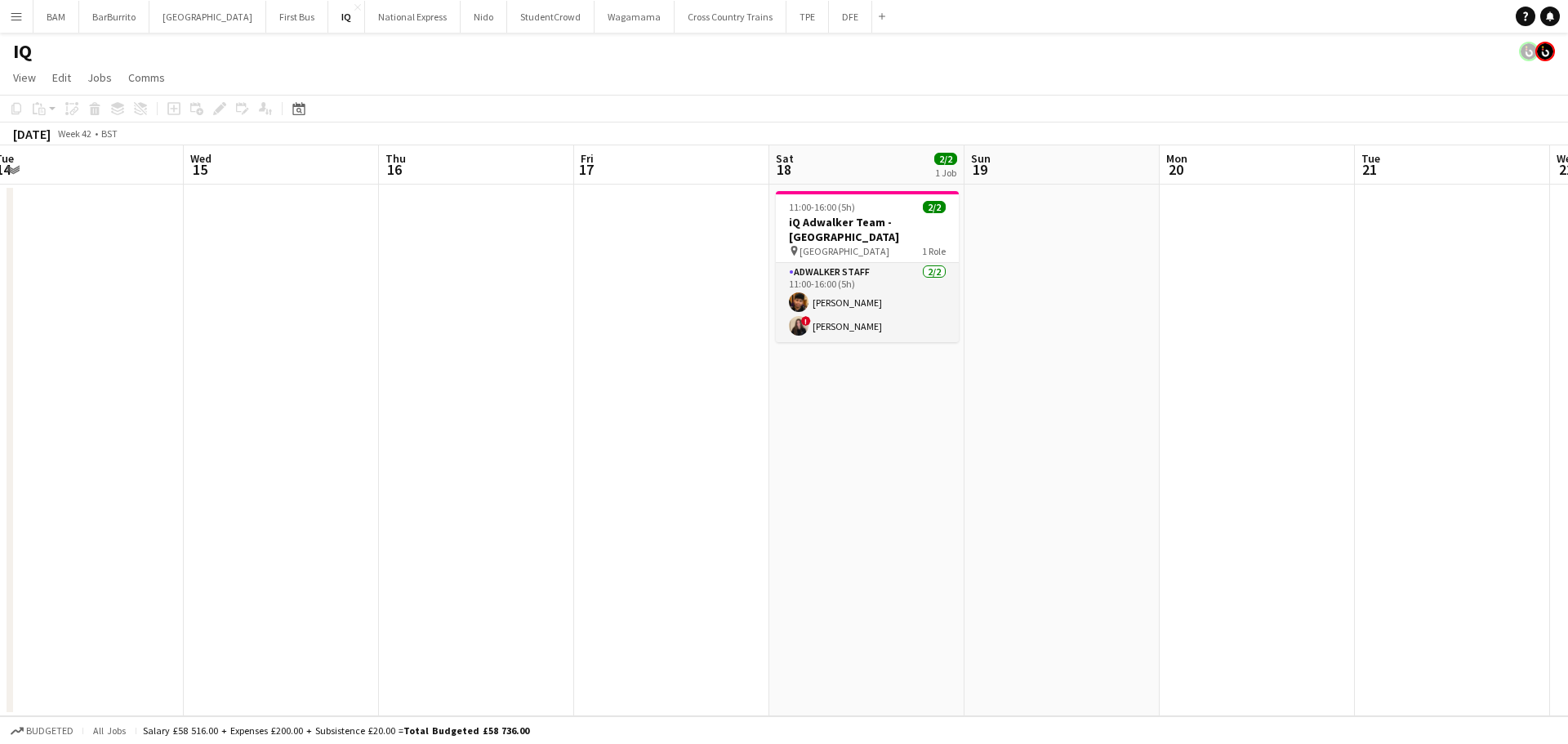
drag, startPoint x: 511, startPoint y: 340, endPoint x: 938, endPoint y: 334, distance: 427.0
click at [938, 334] on app-calendar-viewport "Sun 12 Mon 13 Tue 14 Wed 15 Thu 16 Fri 17 Sat 18 2/2 1 Job Sun 19 Mon 20 Tue 21…" at bounding box center [784, 430] width 1568 height 571
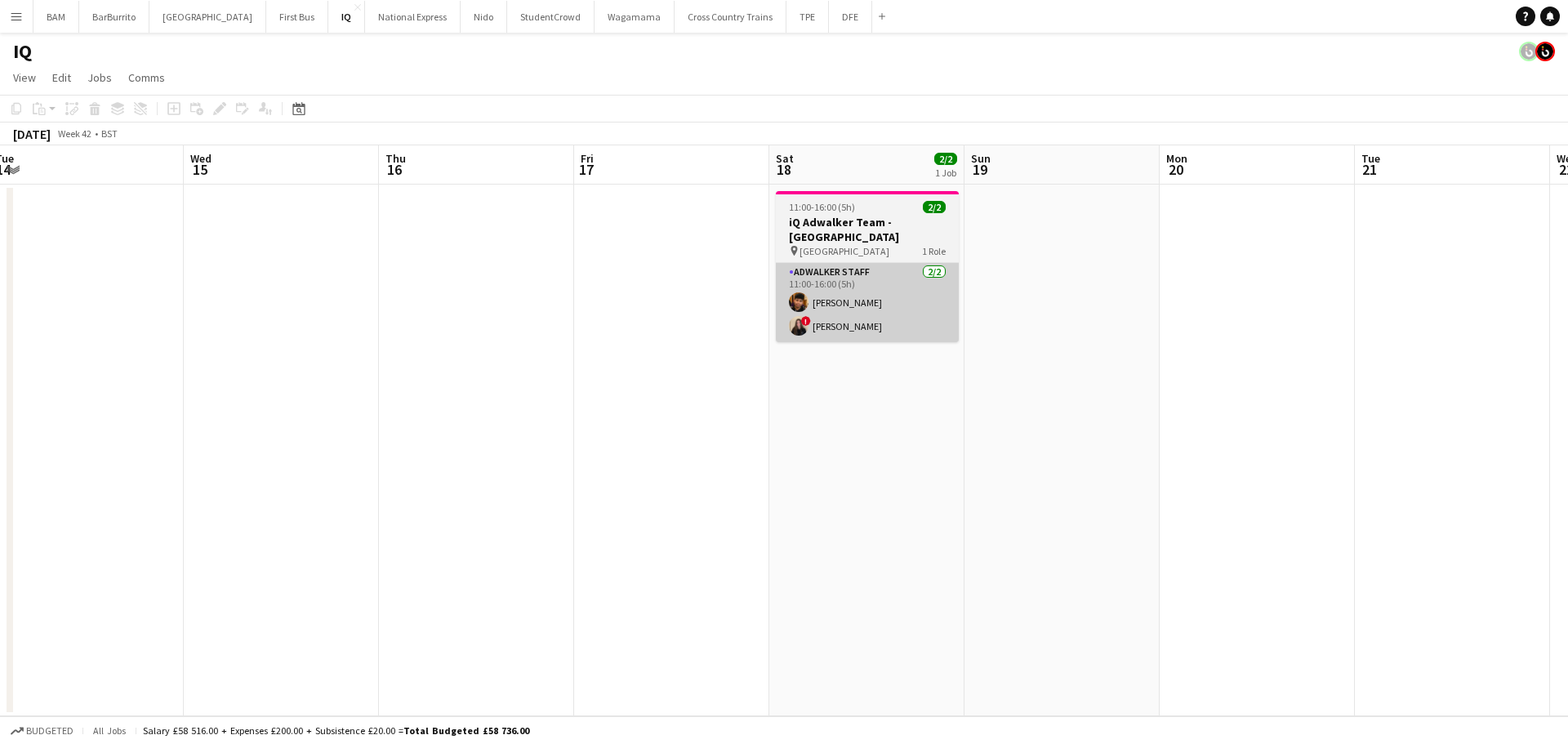
scroll to position [0, 357]
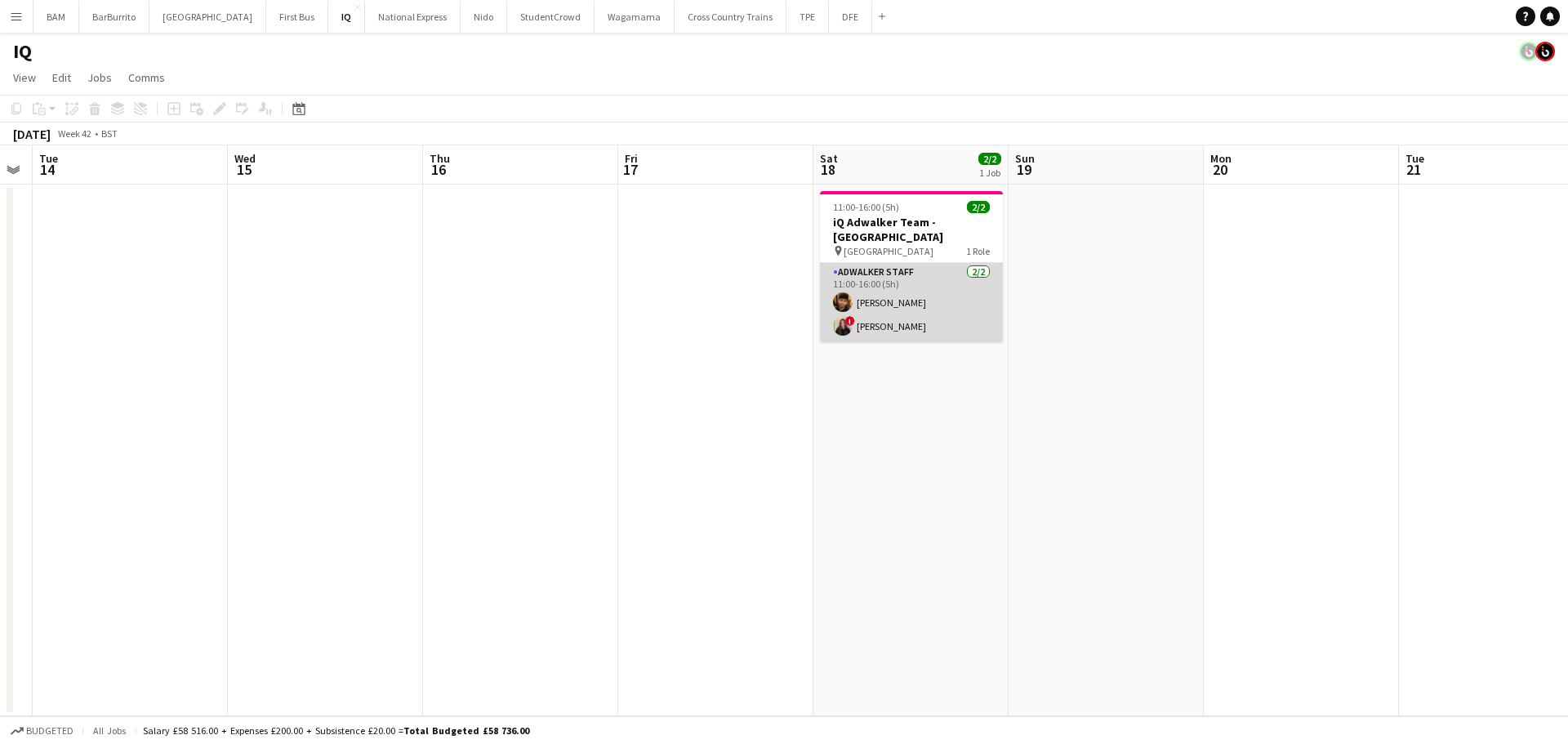
click at [894, 318] on app-card-role "Adwalker Staff [DATE] 11:00-16:00 (5h) [PERSON_NAME] ! [PERSON_NAME]" at bounding box center [911, 302] width 183 height 79
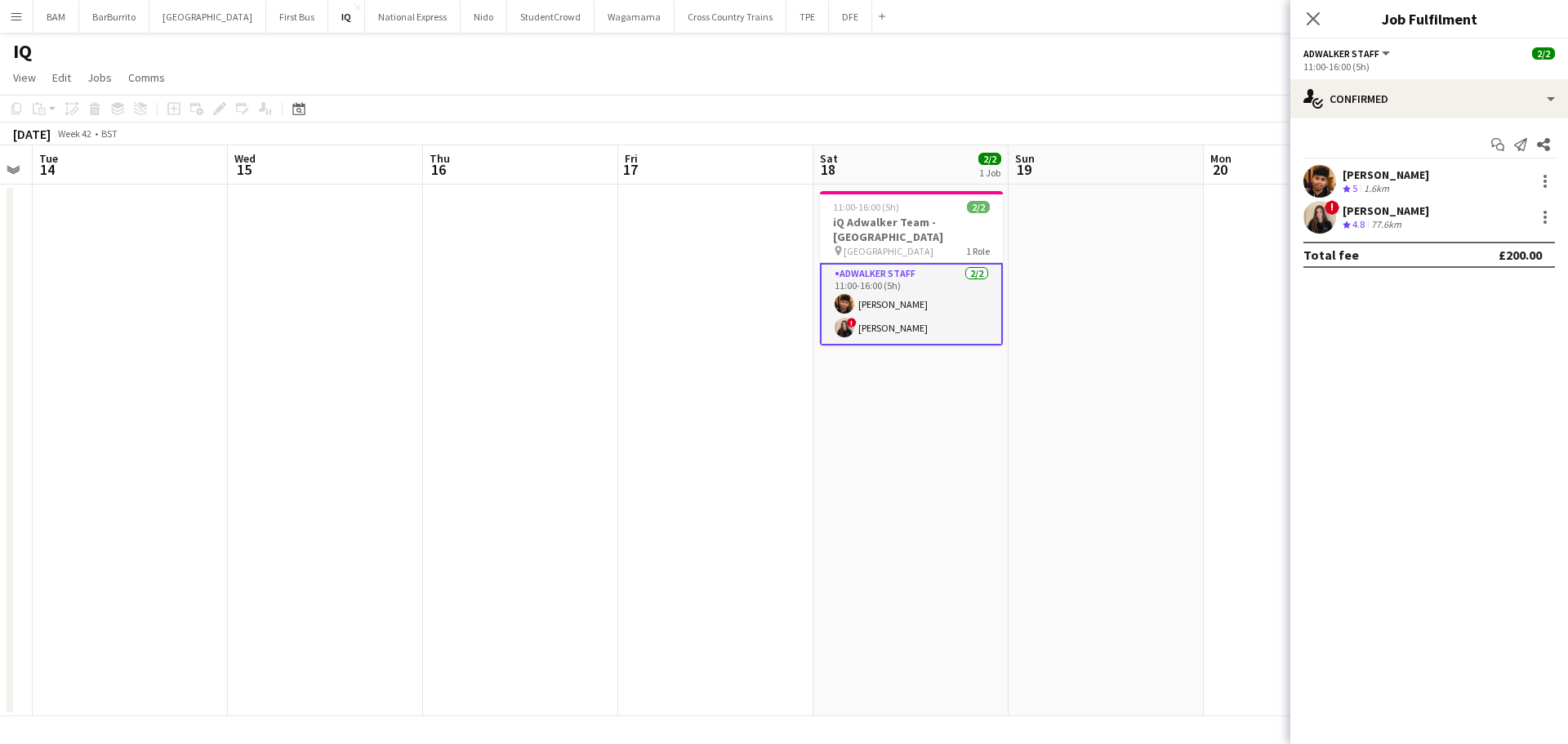
click at [1395, 222] on div "77.6km" at bounding box center [1385, 225] width 37 height 14
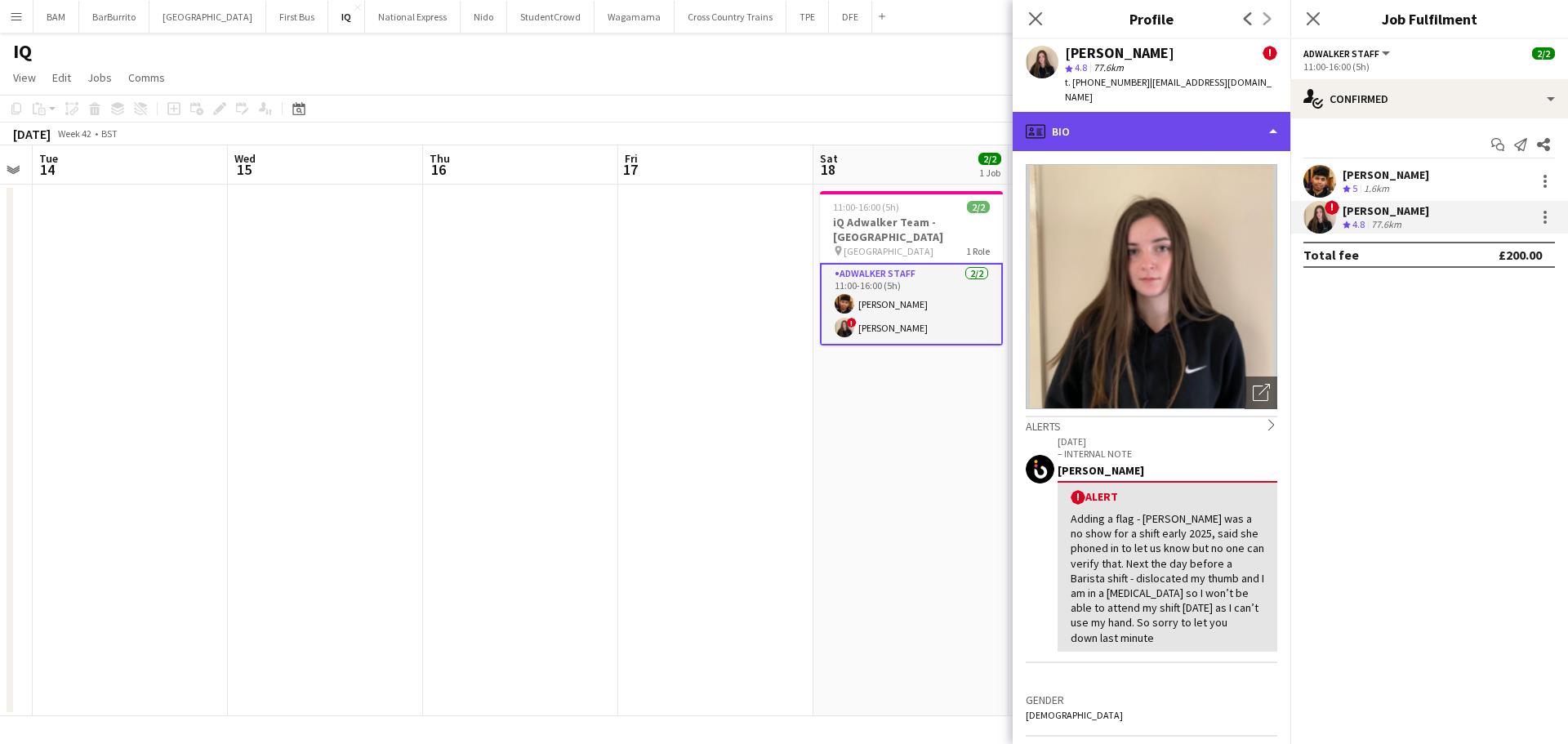
click at [1204, 112] on div "profile Bio" at bounding box center [1151, 131] width 277 height 39
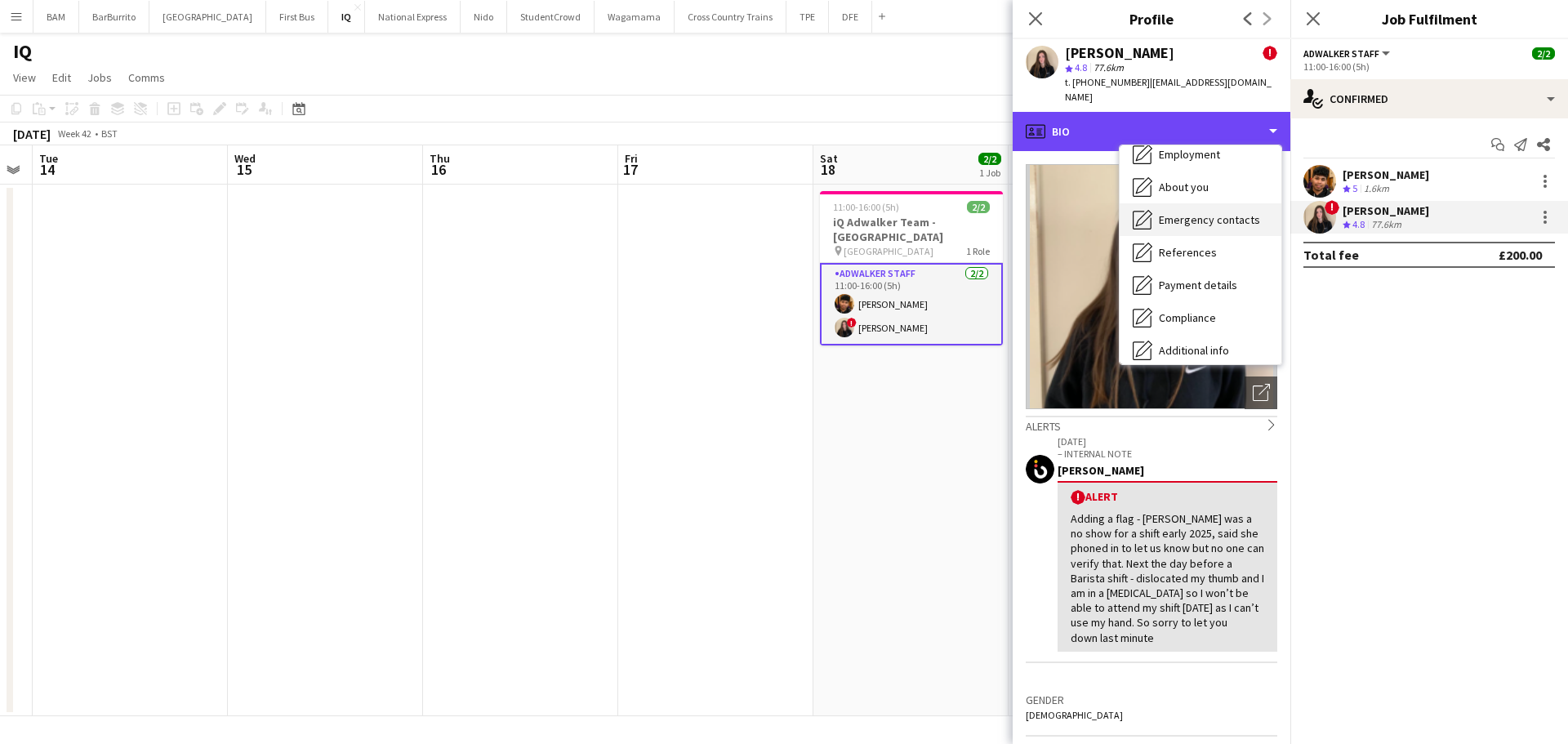
scroll to position [186, 0]
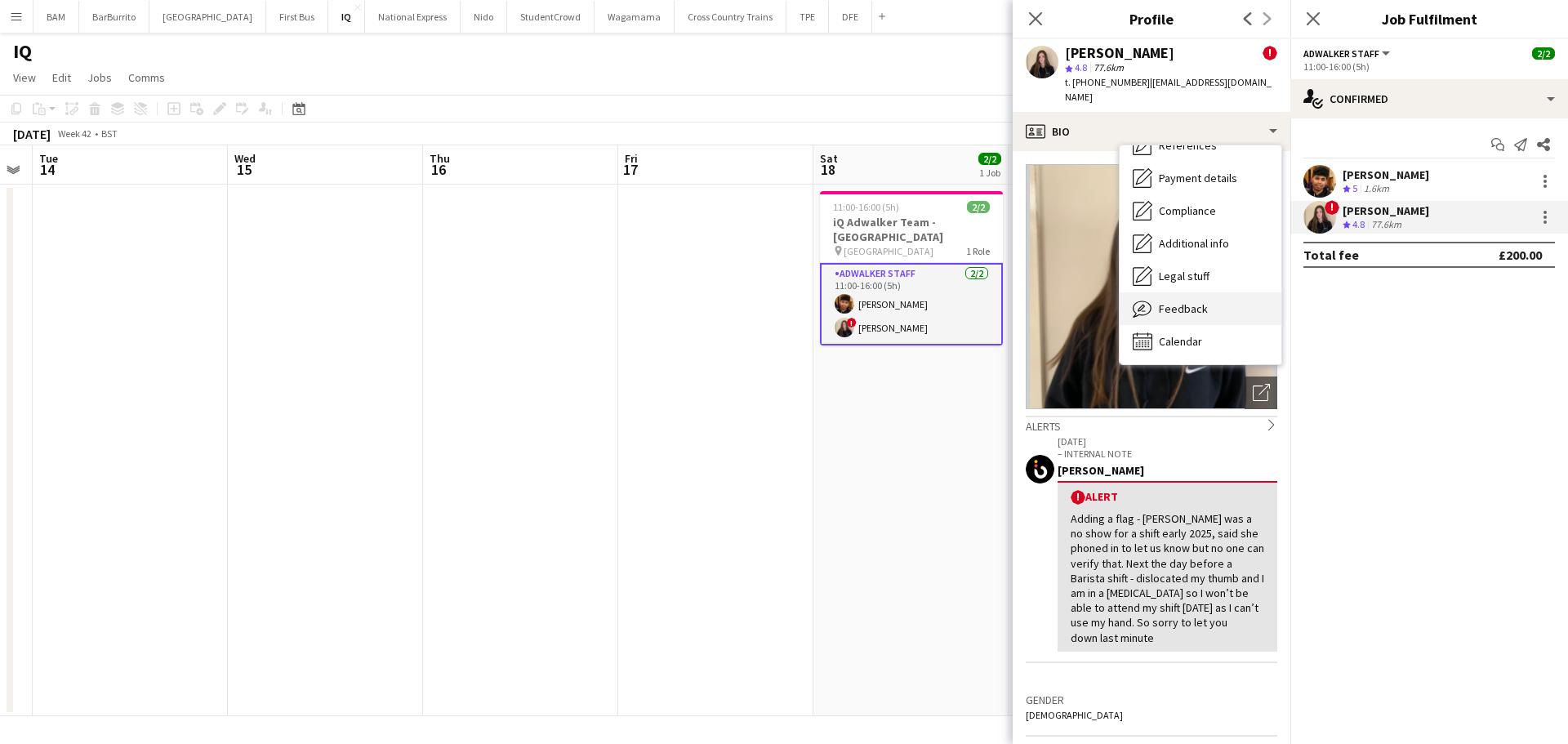
click at [1212, 295] on div "Feedback Feedback" at bounding box center [1200, 309] width 162 height 33
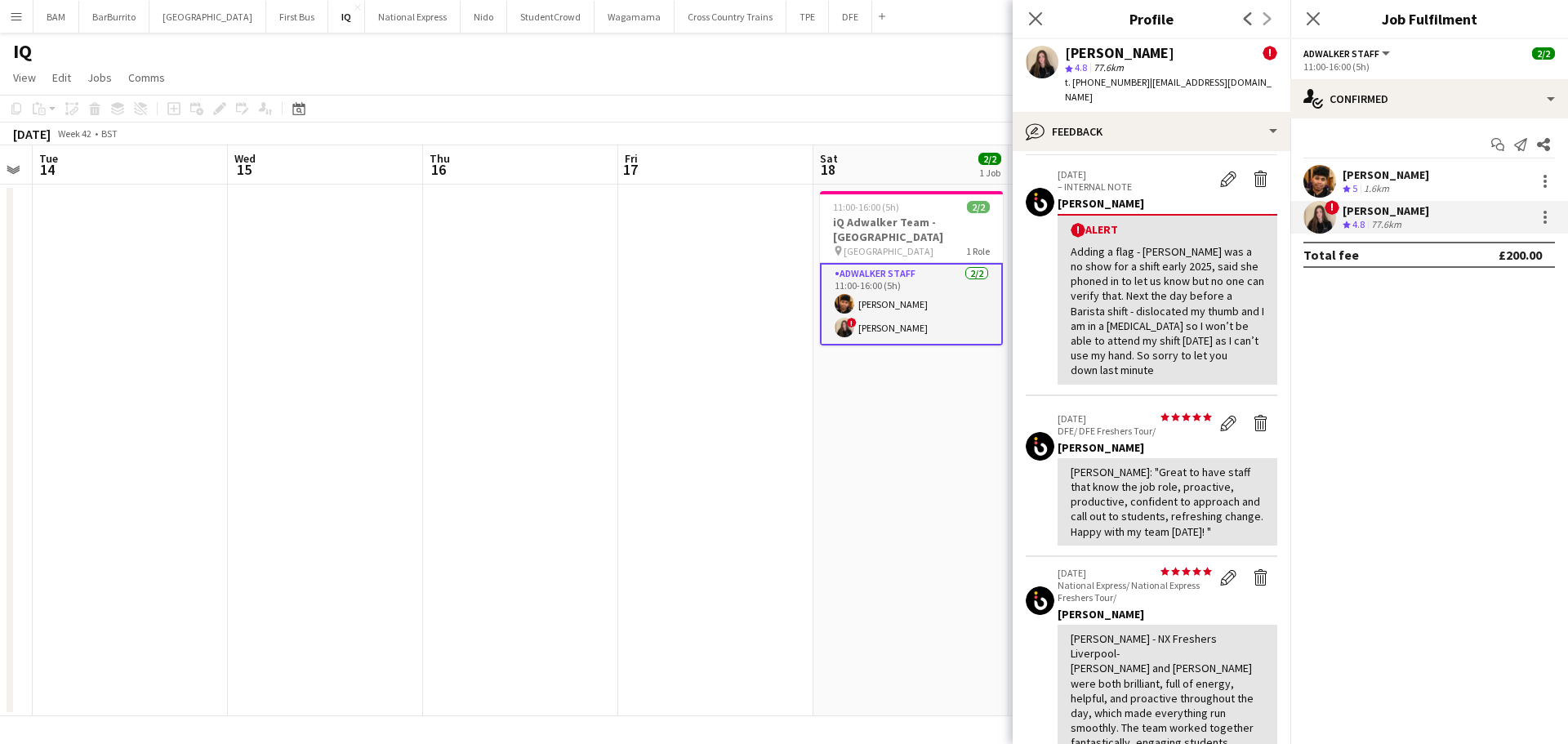
scroll to position [56, 0]
click at [1038, 23] on icon "Close pop-in" at bounding box center [1035, 18] width 16 height 16
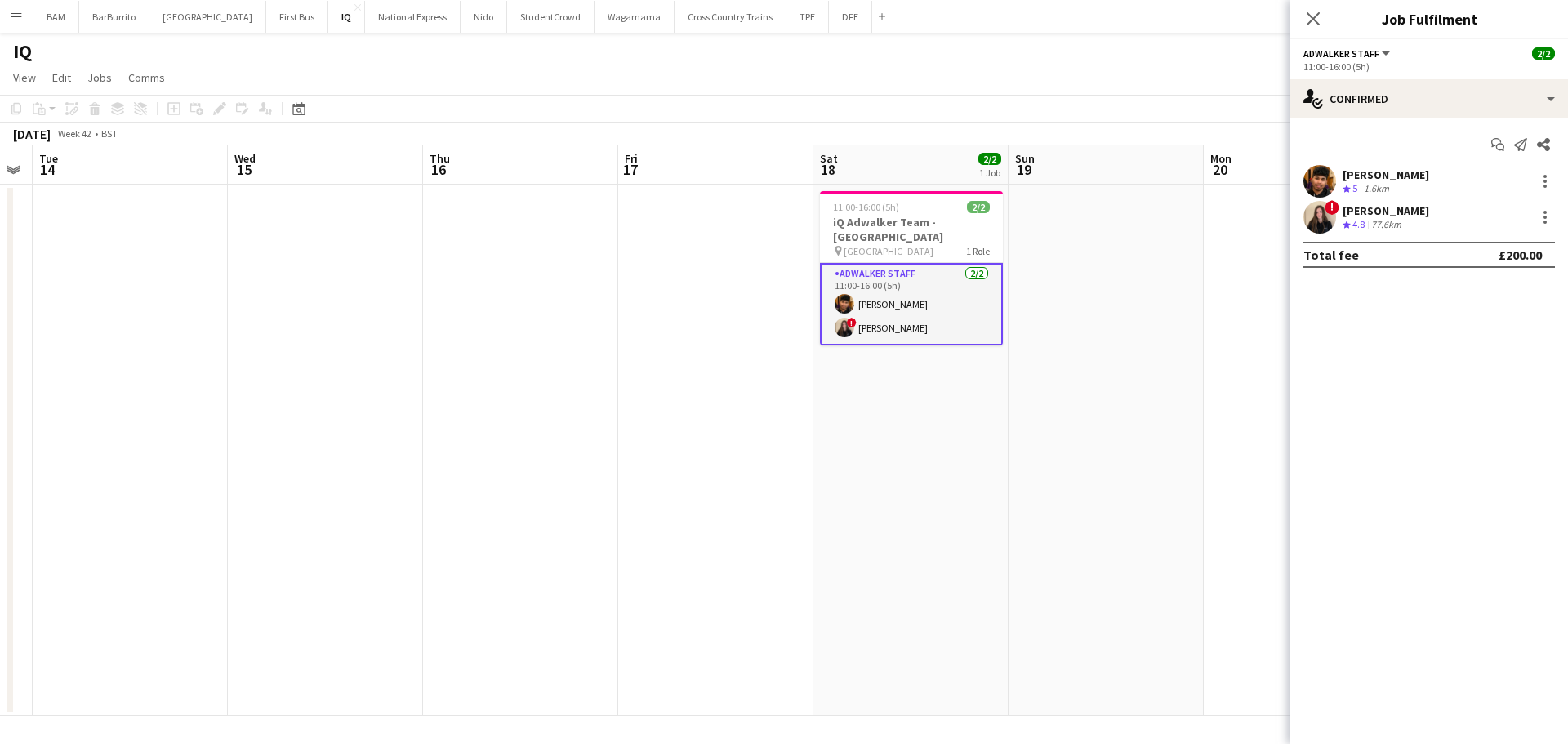
click at [936, 83] on app-page-menu "View Day view expanded Day view collapsed Month view Date picker Jump to [DATE]…" at bounding box center [784, 79] width 1568 height 31
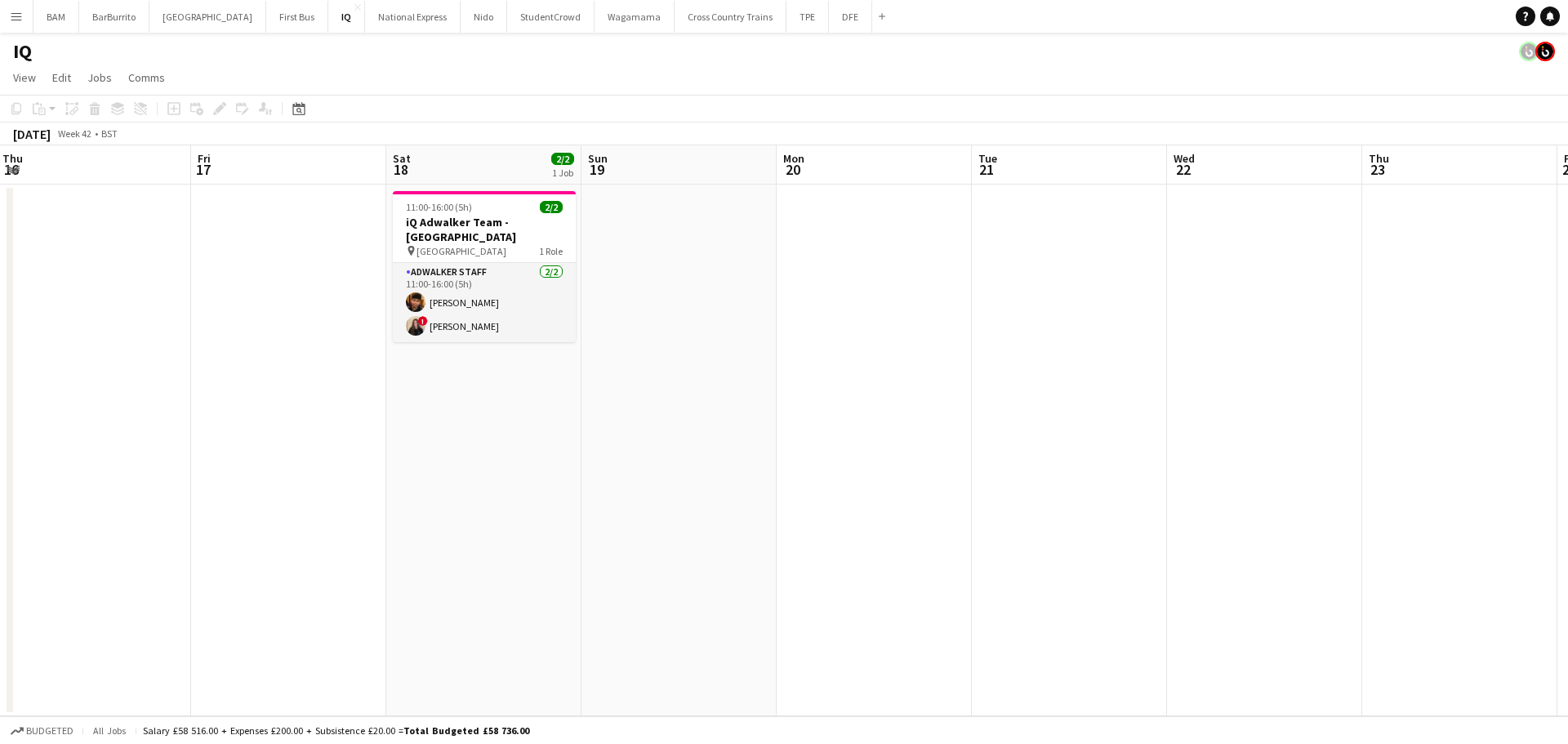
drag, startPoint x: 1283, startPoint y: 248, endPoint x: 904, endPoint y: 248, distance: 379.0
click at [874, 248] on app-calendar-viewport "Mon 13 Tue 14 Wed 15 Thu 16 Fri 17 Sat 18 2/2 1 Job Sun 19 Mon 20 Tue 21 Wed 22…" at bounding box center [784, 430] width 1568 height 571
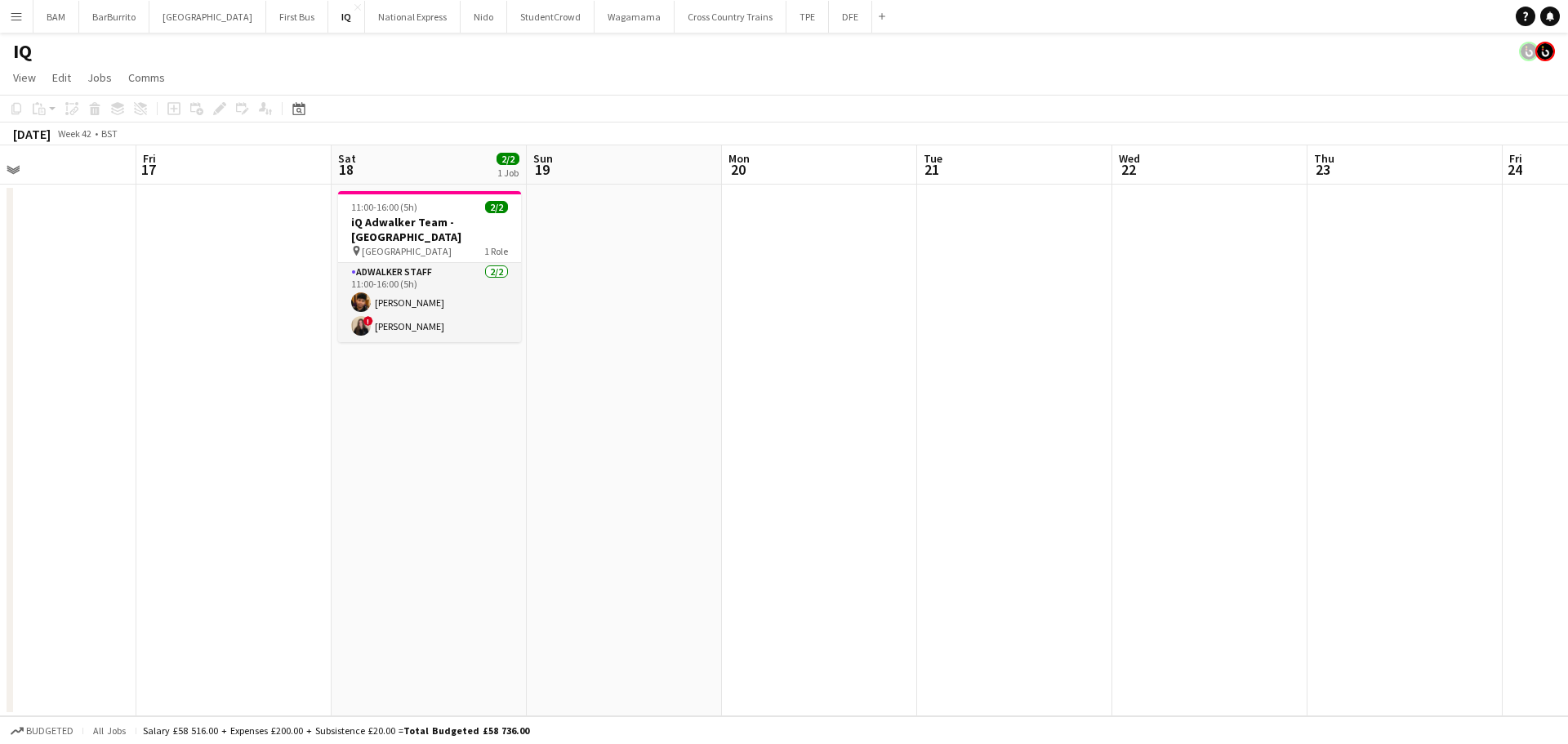
drag, startPoint x: 1279, startPoint y: 322, endPoint x: 795, endPoint y: 298, distance: 484.6
click at [790, 299] on app-calendar-viewport "Mon 13 Tue 14 Wed 15 Thu 16 Fri 17 Sat 18 2/2 1 Job Sun 19 Mon 20 Tue 21 Wed 22…" at bounding box center [784, 430] width 1568 height 571
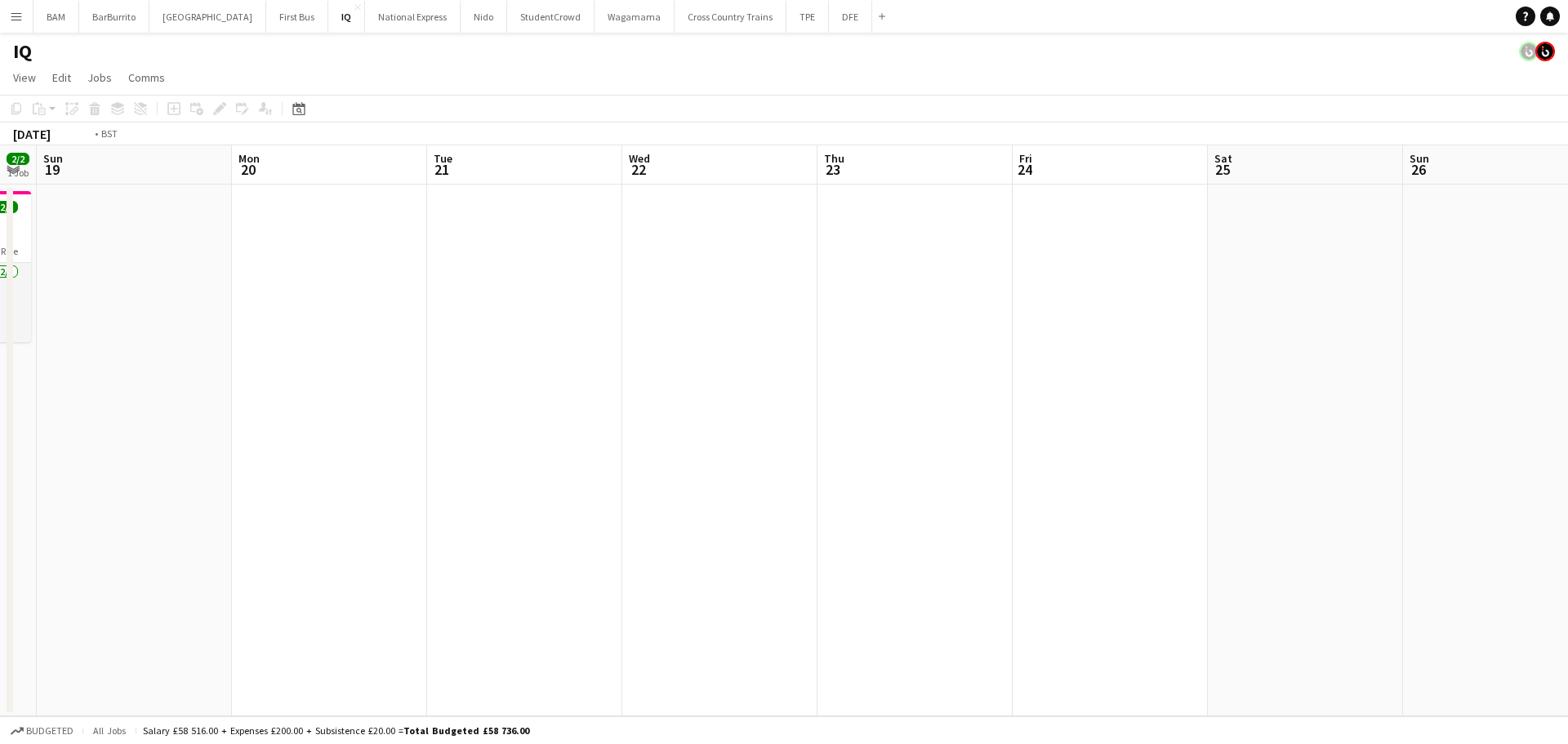
drag, startPoint x: 1358, startPoint y: 375, endPoint x: 731, endPoint y: 342, distance: 627.9
click at [731, 342] on app-calendar-viewport "Thu 16 Fri 17 Sat 18 2/2 1 Job Sun 19 Mon 20 Tue 21 Wed 22 Thu 23 Fri 24 Sat 25…" at bounding box center [784, 430] width 1568 height 571
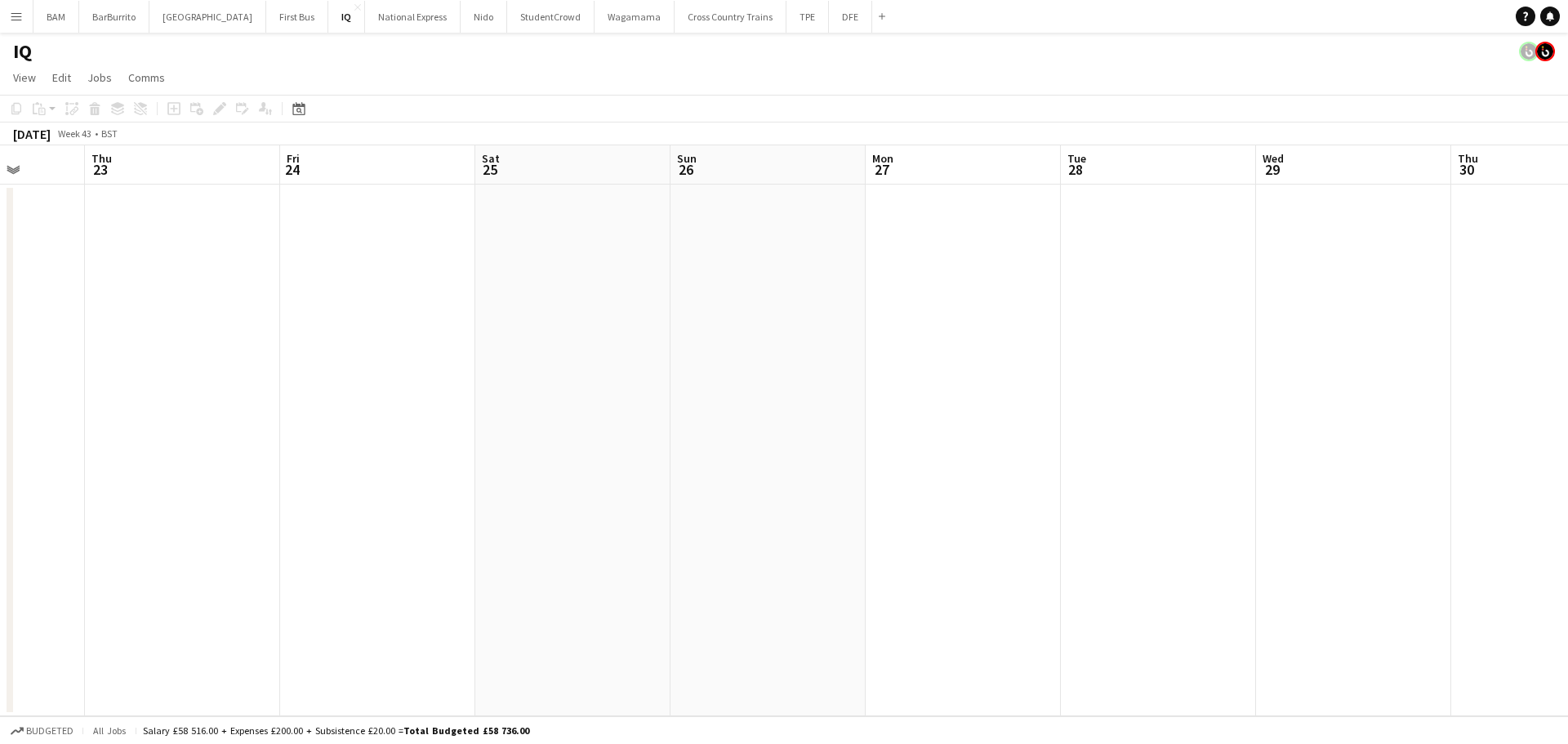
scroll to position [0, 551]
drag, startPoint x: 1133, startPoint y: 338, endPoint x: 976, endPoint y: 326, distance: 157.5
click at [976, 326] on app-calendar-viewport "Mon 20 Tue 21 Wed 22 Thu 23 Fri 24 Sat 25 Sun 26 Mon 27 Tue 28 Wed 29 Thu 30 Fr…" at bounding box center [784, 430] width 1568 height 571
drag, startPoint x: 1266, startPoint y: 346, endPoint x: 1247, endPoint y: 344, distance: 19.1
click at [1247, 344] on app-calendar-viewport "Mon 20 Tue 21 Wed 22 Thu 23 Fri 24 Sat 25 Sun 26 Mon 27 Tue 28 Wed 29 Thu 30 Fr…" at bounding box center [784, 430] width 1568 height 571
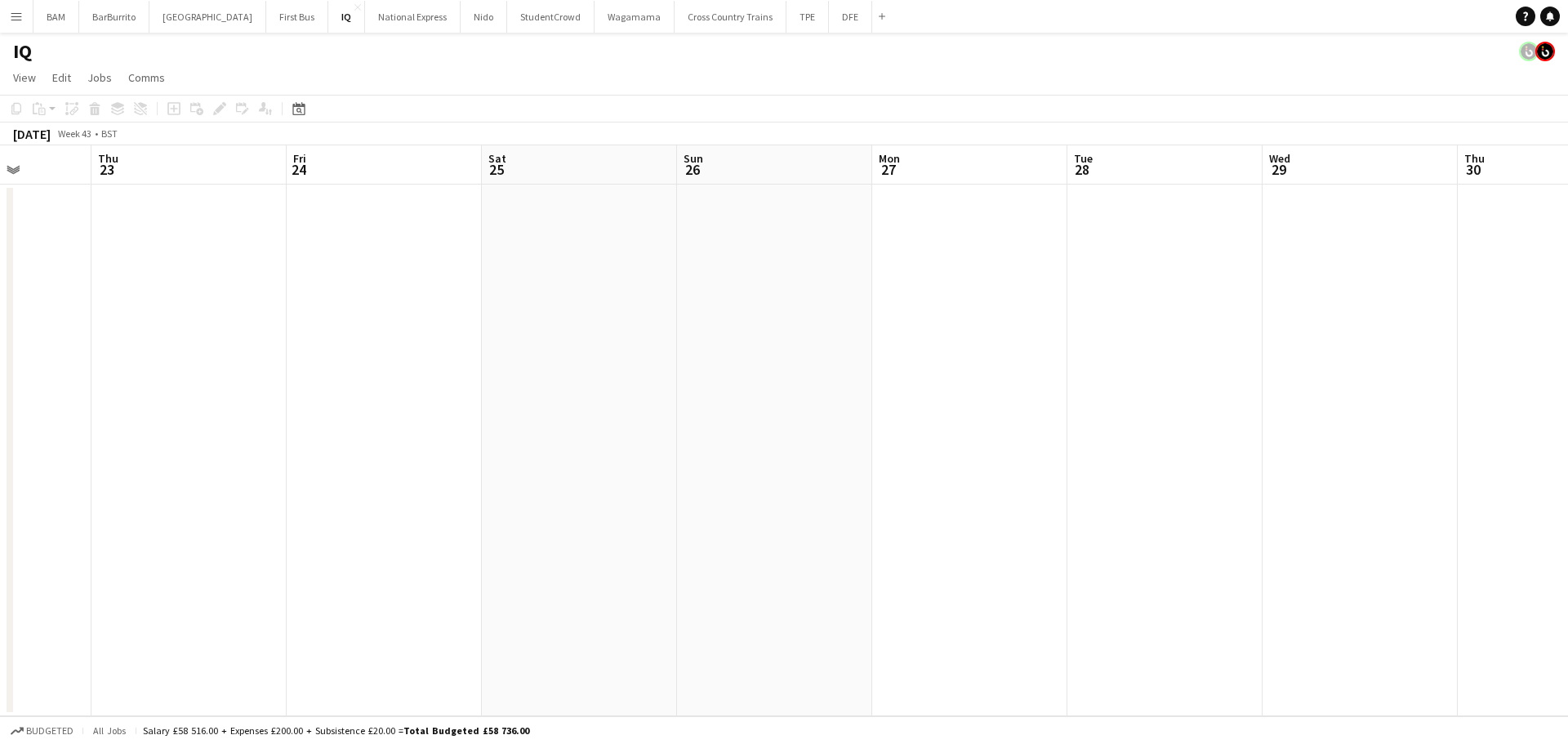
drag, startPoint x: 1434, startPoint y: 269, endPoint x: 1538, endPoint y: 276, distance: 104.2
click at [1567, 270] on html "Menu Boards Boards Boards All jobs Status Workforce Workforce My Workforce Recr…" at bounding box center [784, 372] width 1568 height 744
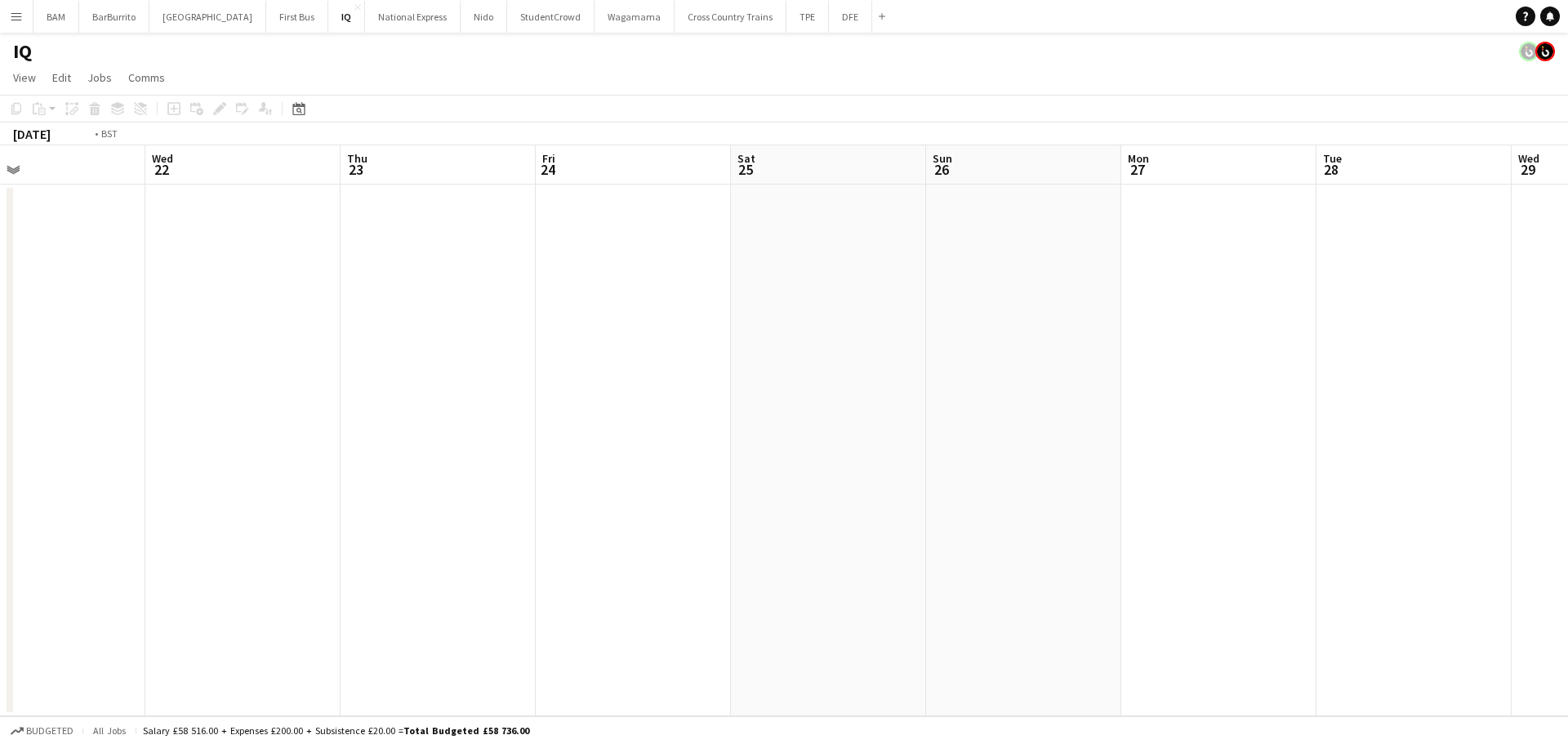
drag, startPoint x: 1000, startPoint y: 302, endPoint x: 1502, endPoint y: 332, distance: 502.9
click at [1535, 315] on app-calendar-viewport "Sun 19 Mon 20 Tue 21 Wed 22 Thu 23 Fri 24 Sat 25 Sun 26 Mon 27 Tue 28 Wed 29 Th…" at bounding box center [784, 430] width 1568 height 571
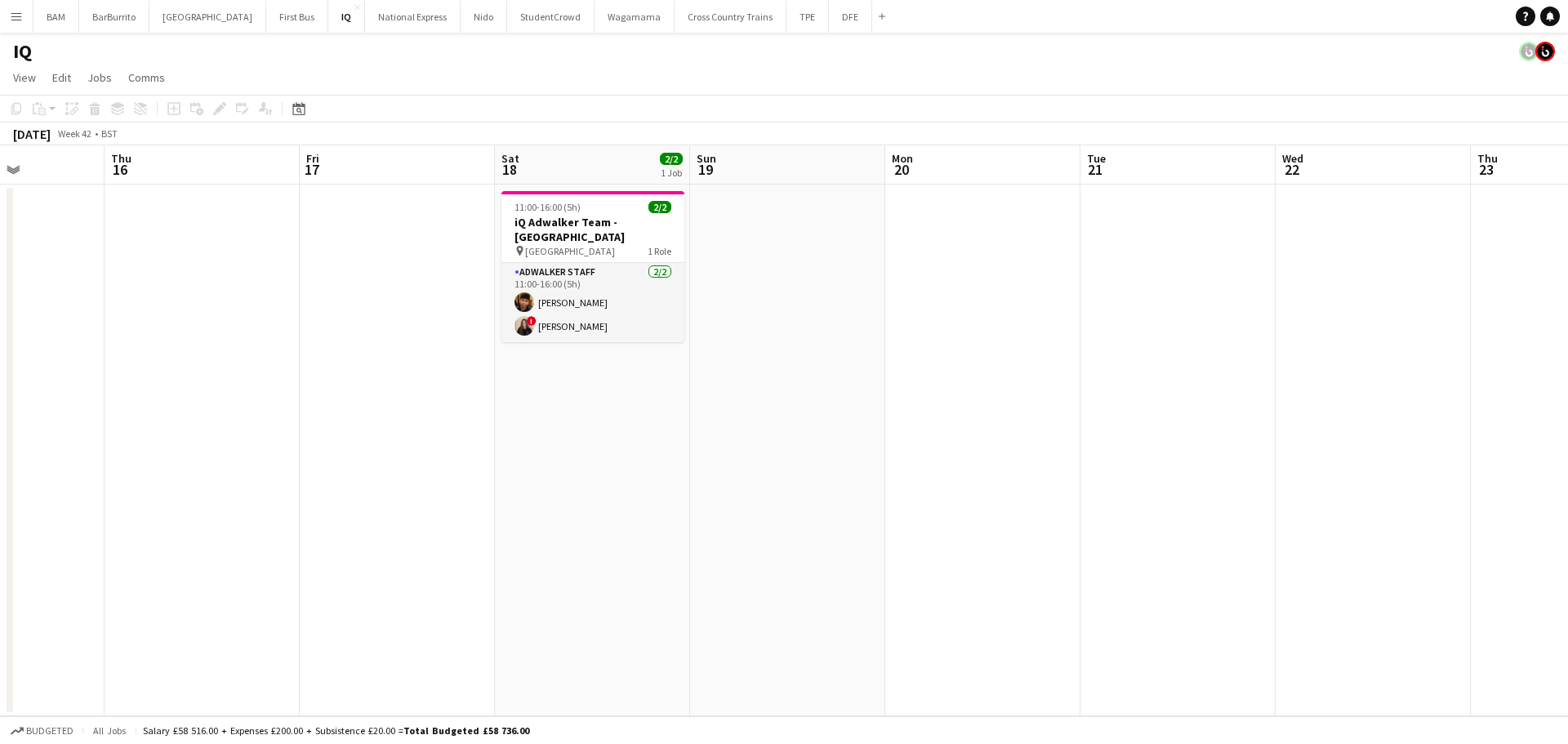
drag, startPoint x: 657, startPoint y: 320, endPoint x: 1119, endPoint y: 335, distance: 462.2
click at [1119, 335] on app-calendar-viewport "Mon 13 Tue 14 Wed 15 Thu 16 Fri 17 Sat 18 2/2 1 Job Sun 19 Mon 20 Tue 21 Wed 22…" at bounding box center [784, 430] width 1568 height 571
click at [761, 128] on div "[DATE] Week 42 • BST" at bounding box center [784, 134] width 1568 height 23
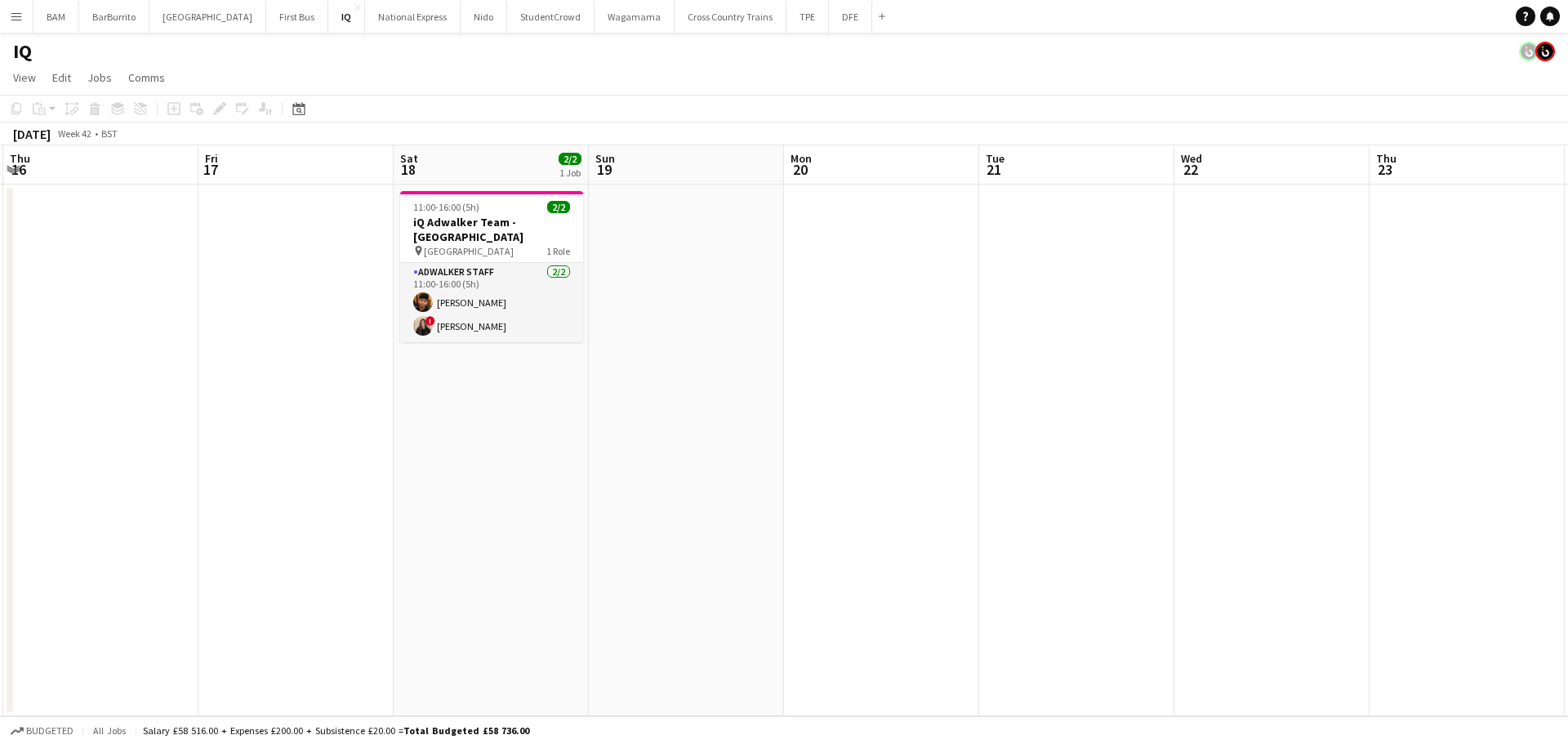
drag, startPoint x: 1013, startPoint y: 229, endPoint x: 927, endPoint y: 229, distance: 86.0
click at [927, 229] on app-calendar-viewport "Mon 13 Tue 14 Wed 15 Thu 16 Fri 17 Sat 18 2/2 1 Job Sun 19 Mon 20 Tue 21 Wed 22…" at bounding box center [784, 430] width 1568 height 571
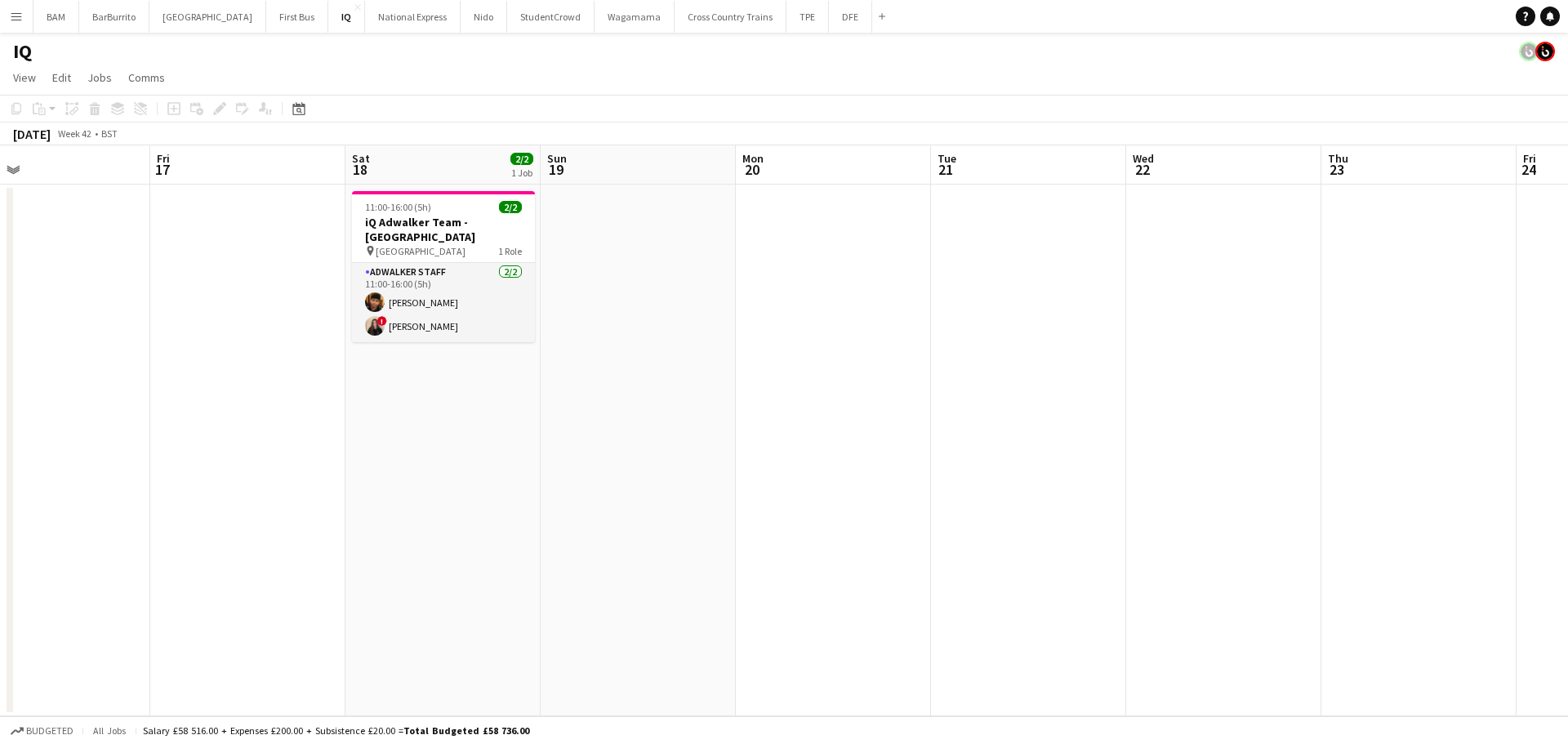
scroll to position [0, 631]
drag, startPoint x: 1177, startPoint y: 244, endPoint x: 1127, endPoint y: 246, distance: 50.0
click at [1127, 246] on app-calendar-viewport "Mon 13 Tue 14 Wed 15 Thu 16 Fri 17 Sat 18 2/2 1 Job Sun 19 Mon 20 Tue 21 Wed 22…" at bounding box center [784, 430] width 1568 height 571
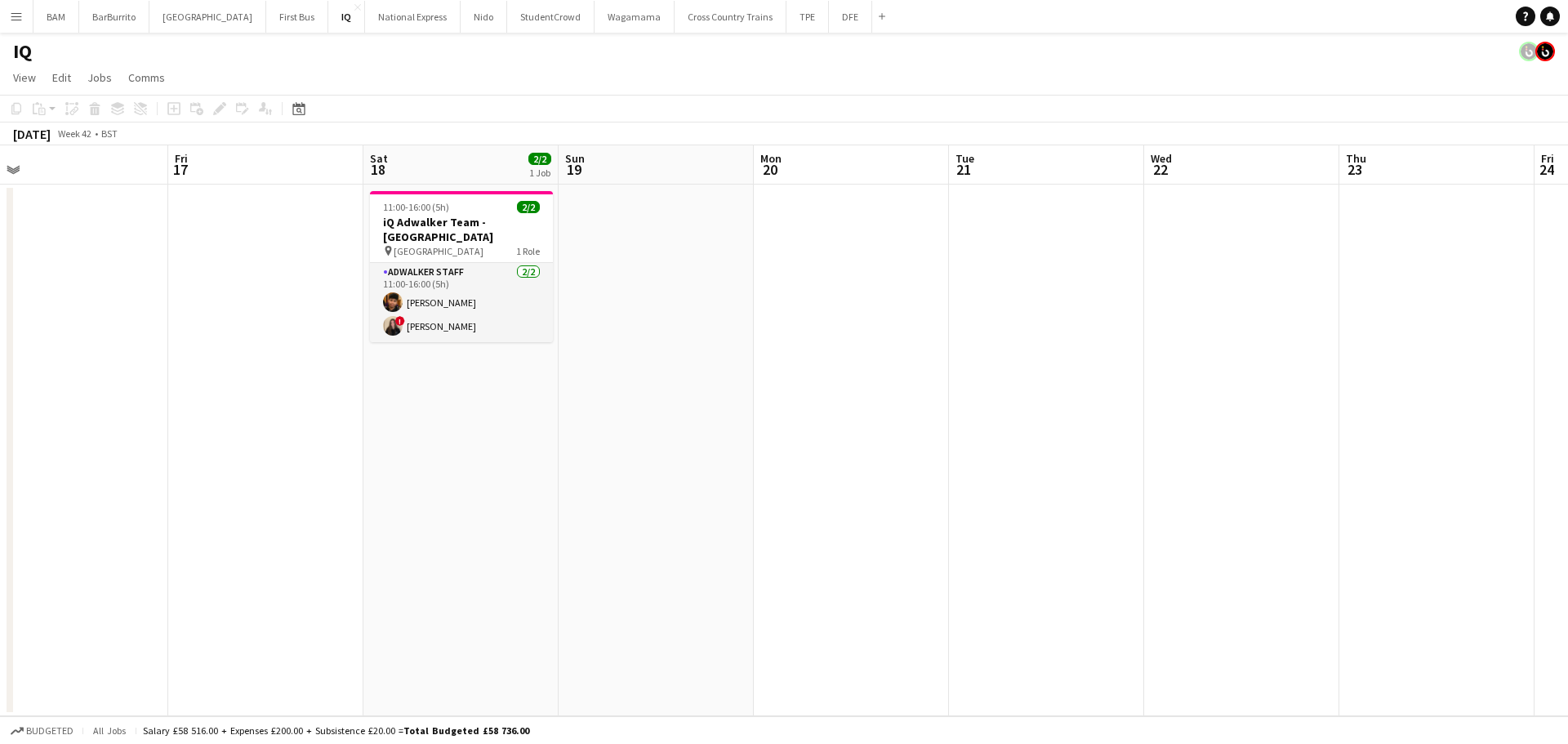
drag, startPoint x: 1288, startPoint y: 204, endPoint x: 916, endPoint y: 214, distance: 372.1
click at [916, 214] on app-calendar-viewport "Mon 13 Tue 14 Wed 15 Thu 16 Fri 17 Sat 18 2/2 1 Job Sun 19 Mon 20 Tue 21 Wed 22…" at bounding box center [784, 430] width 1568 height 571
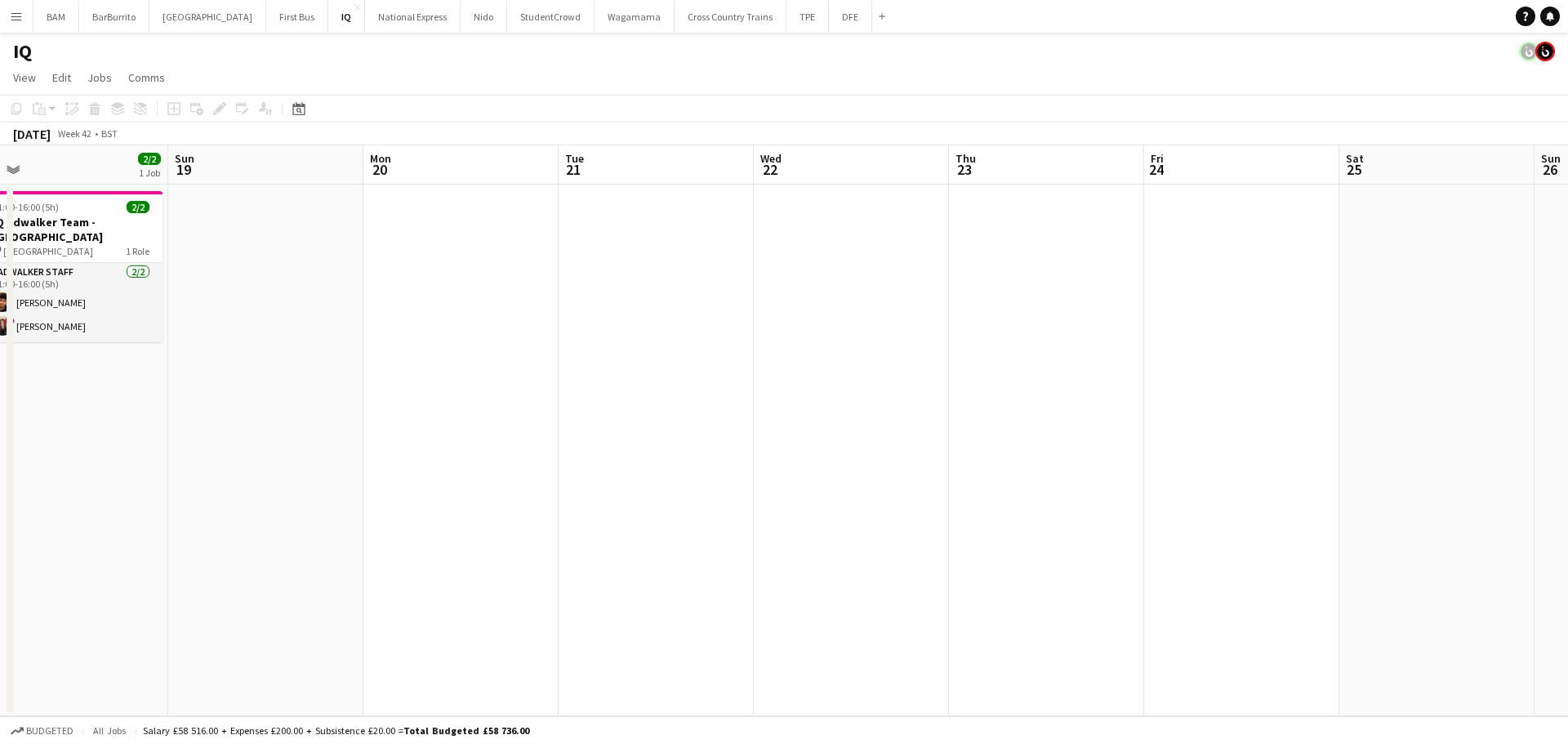
scroll to position [0, 613]
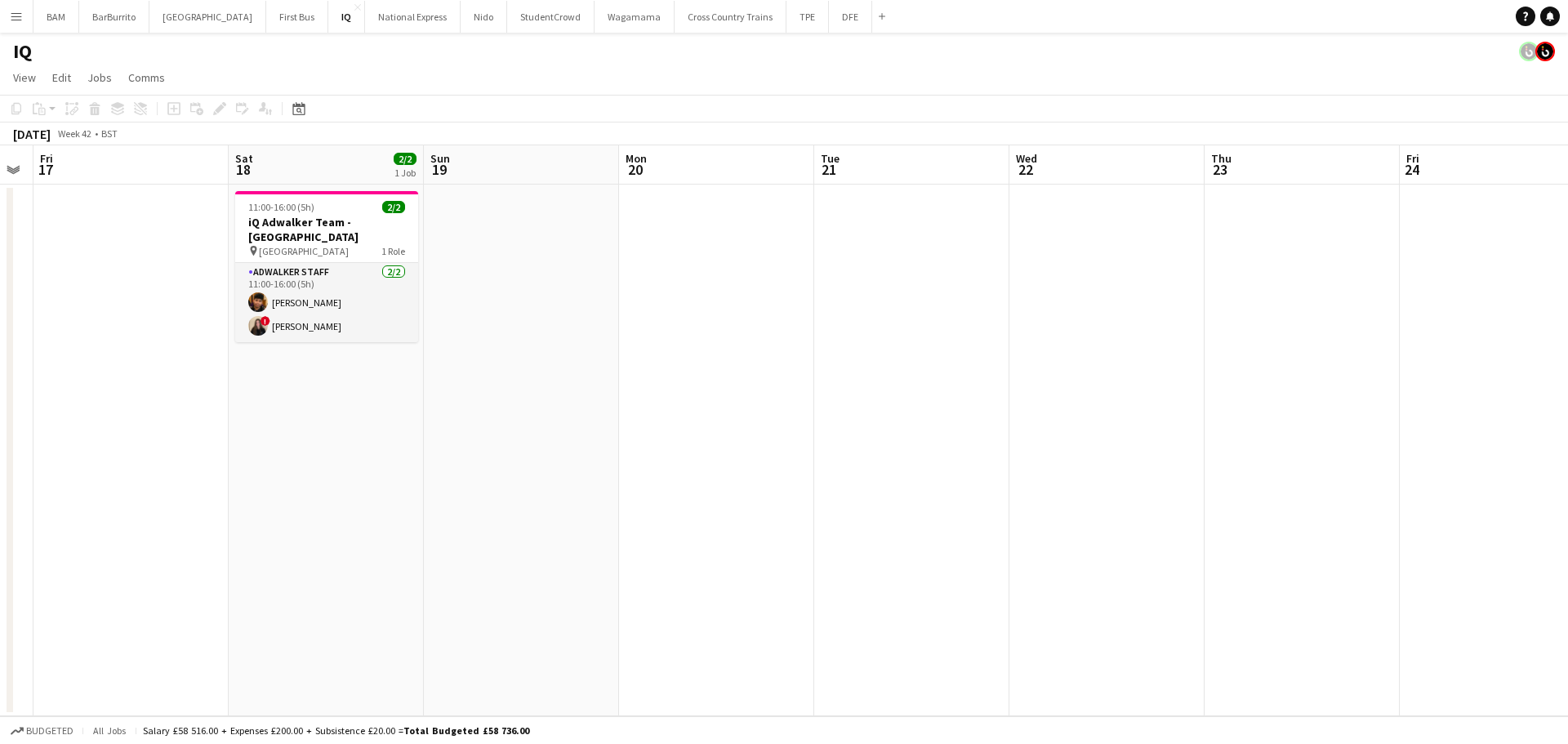
drag, startPoint x: 717, startPoint y: 332, endPoint x: 905, endPoint y: 358, distance: 189.8
click at [905, 358] on app-calendar-viewport "Wed 15 Thu 16 Fri 17 Sat 18 2/2 1 Job Sun 19 Mon 20 Tue 21 Wed 22 Thu 23 Fri 24…" at bounding box center [784, 430] width 1568 height 571
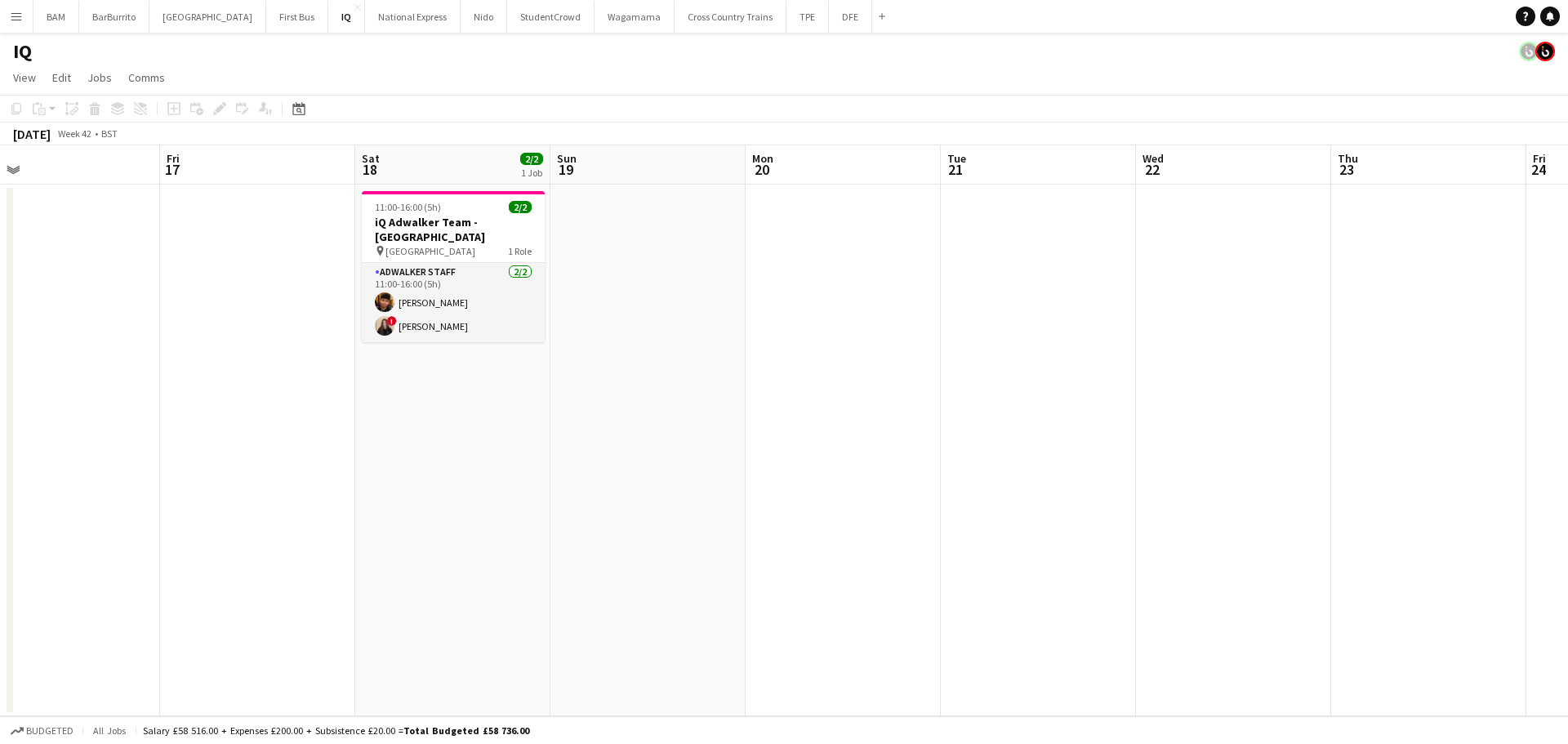
scroll to position [0, 424]
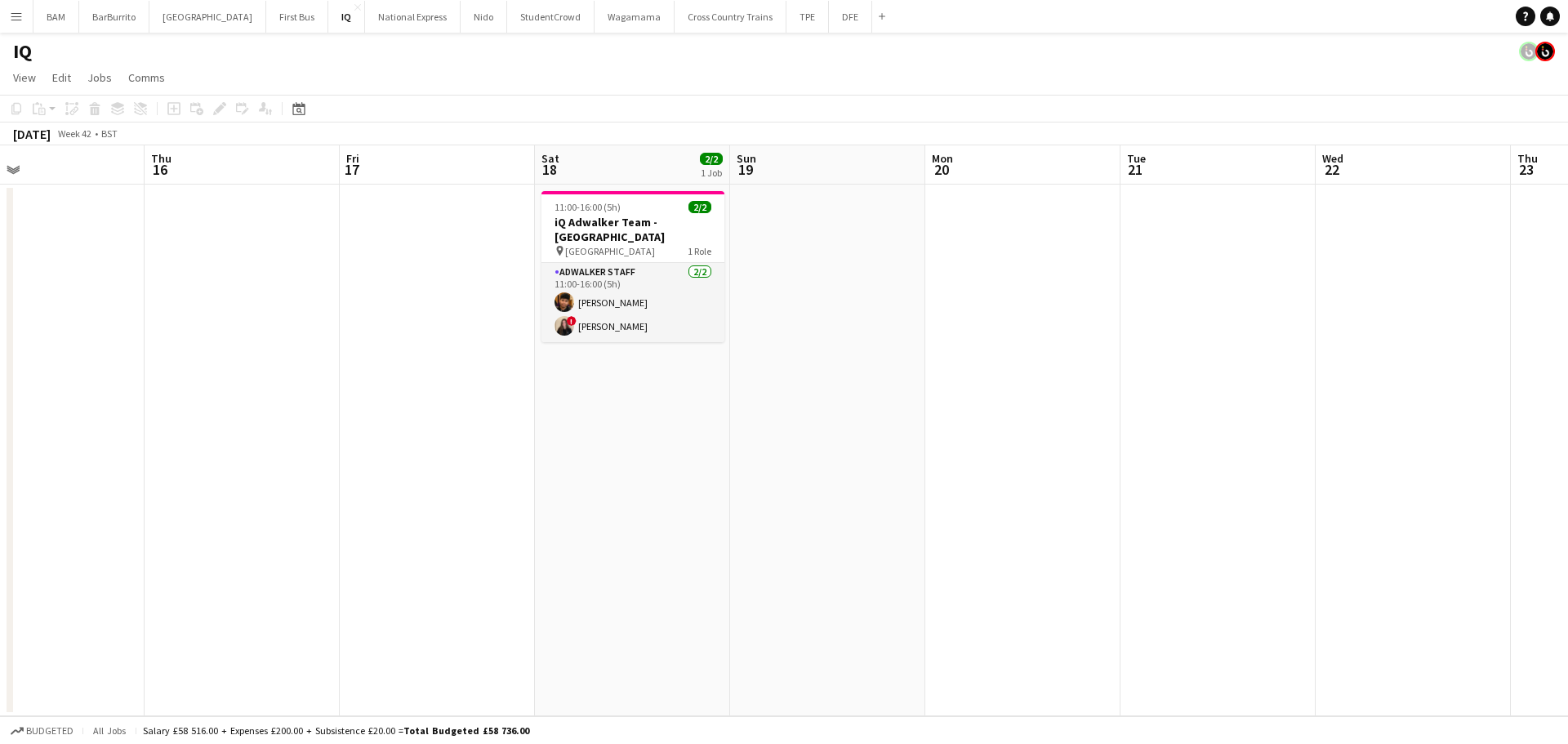
drag, startPoint x: 408, startPoint y: 376, endPoint x: 701, endPoint y: 391, distance: 293.4
click at [708, 393] on app-calendar-viewport "Mon 13 Tue 14 Wed 15 Thu 16 Fri 17 Sat 18 2/2 1 Job Sun 19 Mon 20 Tue 21 Wed 22…" at bounding box center [784, 430] width 1568 height 571
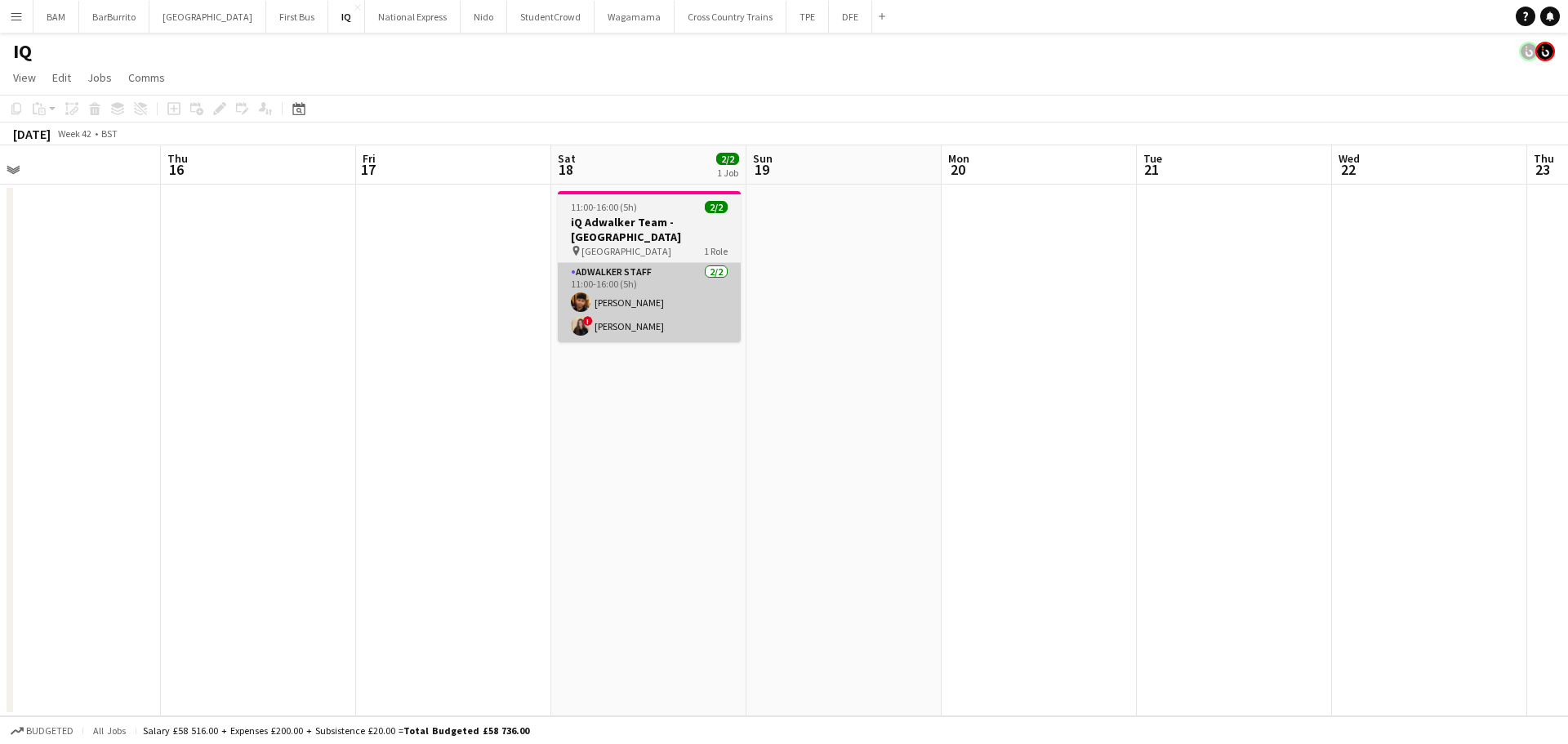
click at [621, 333] on app-card-role "Adwalker Staff [DATE] 11:00-16:00 (5h) [PERSON_NAME] ! [PERSON_NAME]" at bounding box center [649, 302] width 183 height 79
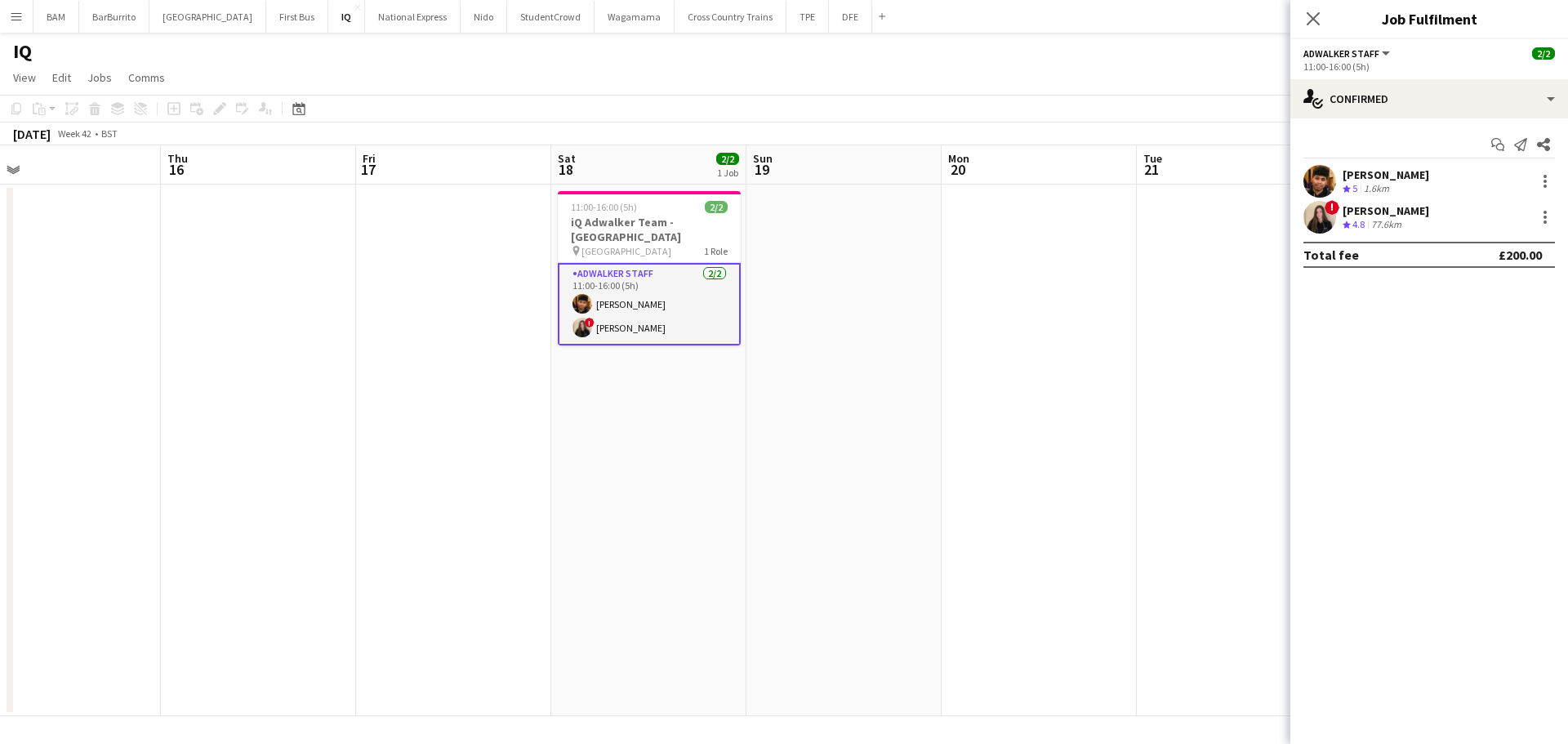
click at [1442, 214] on div "! [PERSON_NAME] Crew rating 4.8 77.6km" at bounding box center [1428, 217] width 277 height 33
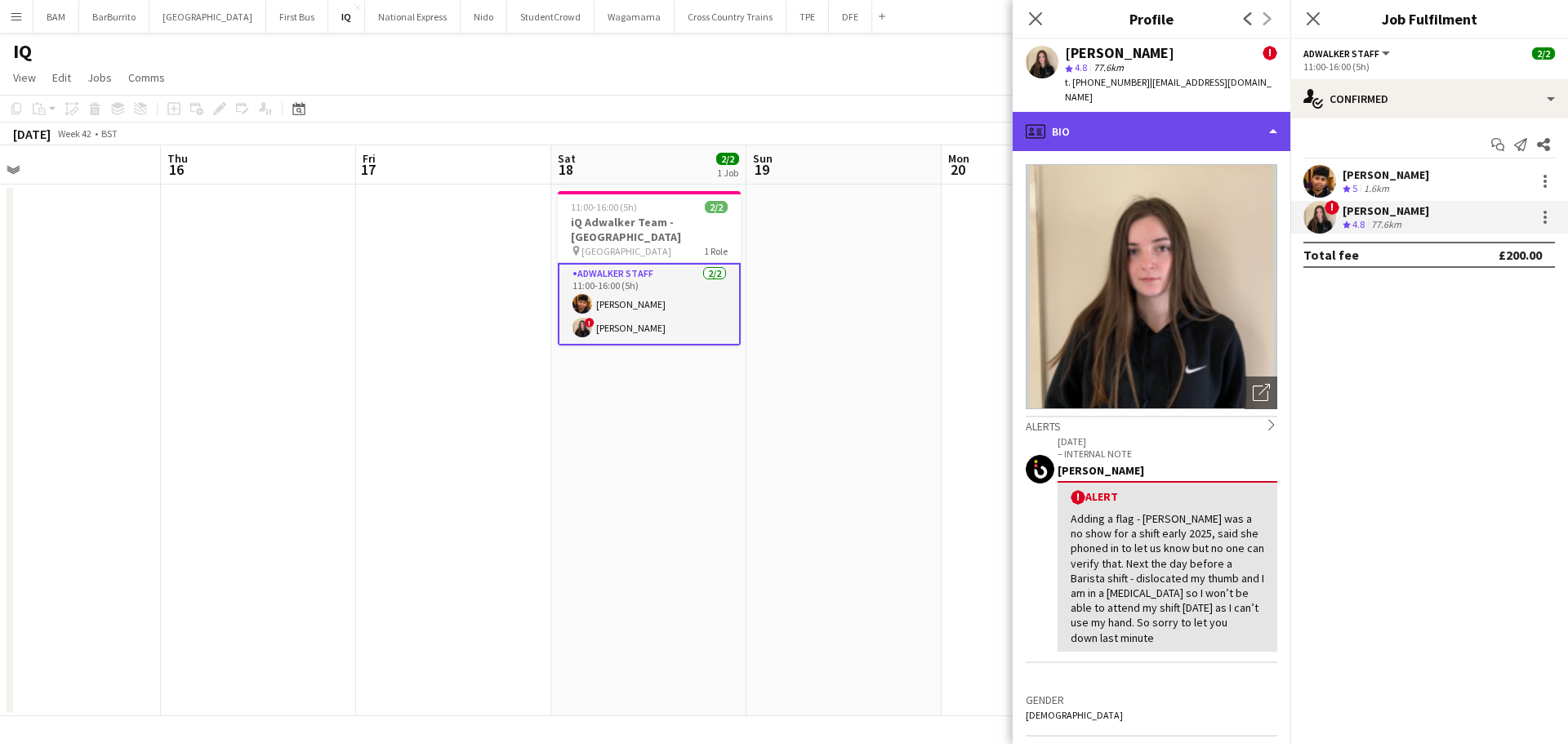
click at [1081, 112] on div "profile Bio" at bounding box center [1151, 131] width 277 height 39
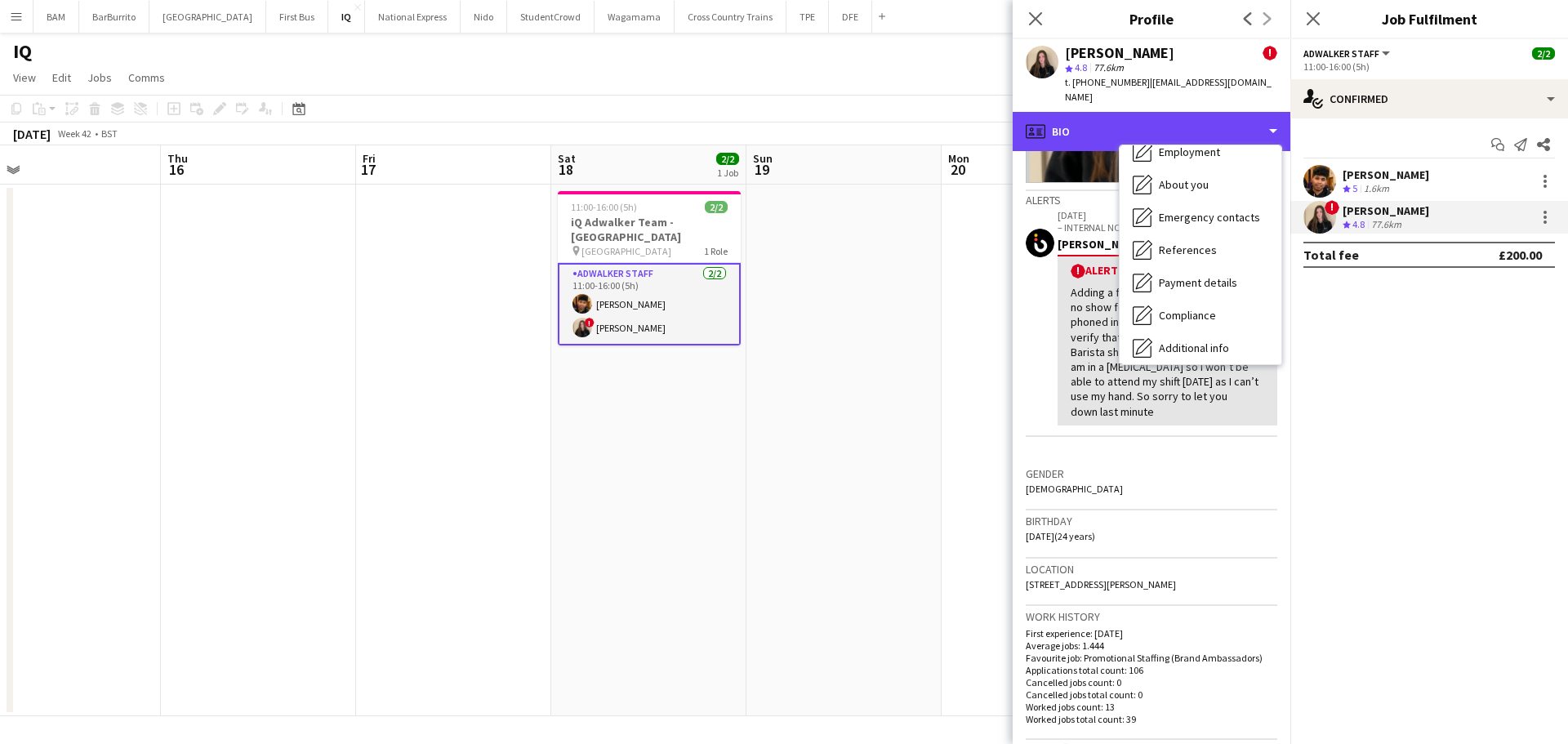
scroll to position [245, 0]
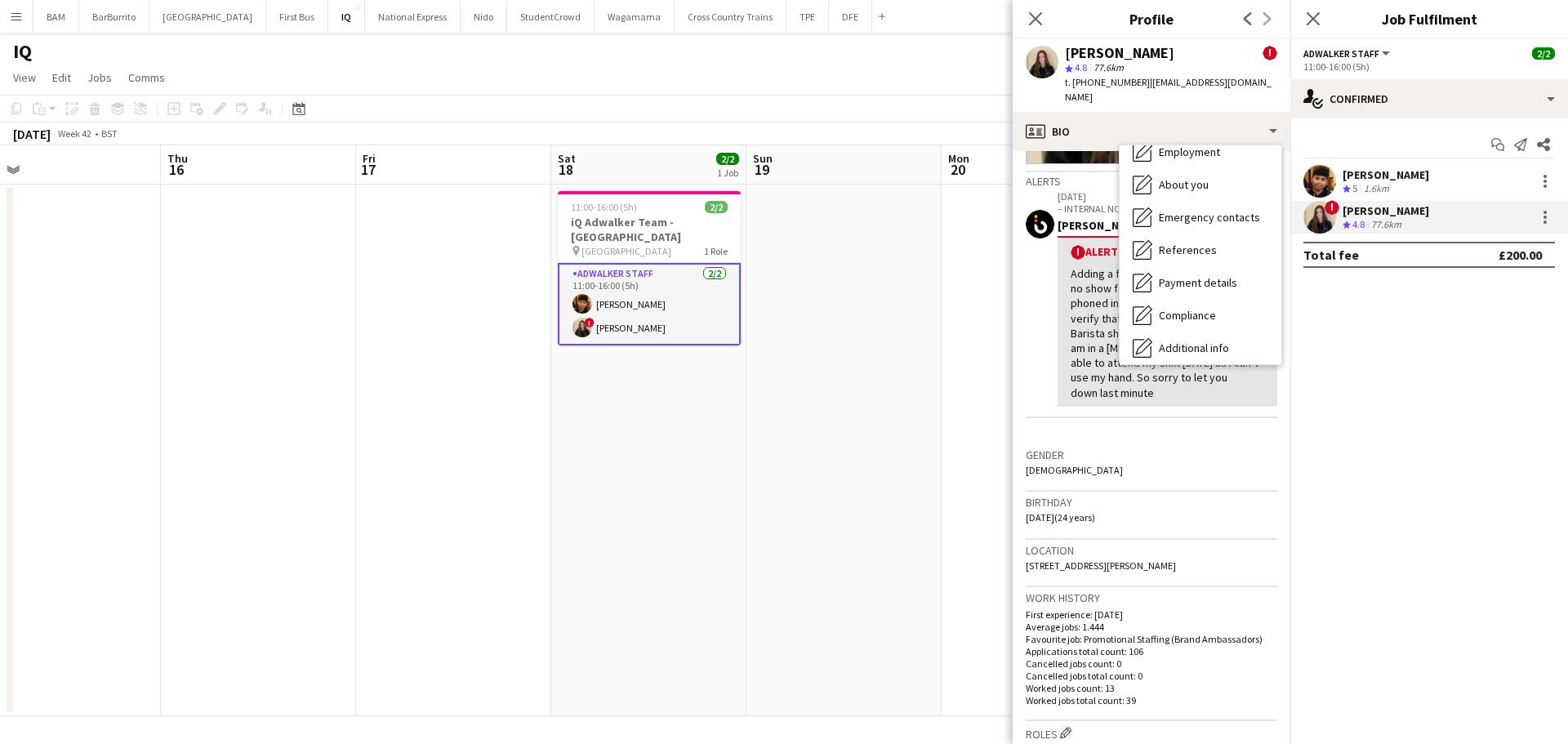
click at [1073, 543] on h3 "Location" at bounding box center [1151, 550] width 251 height 15
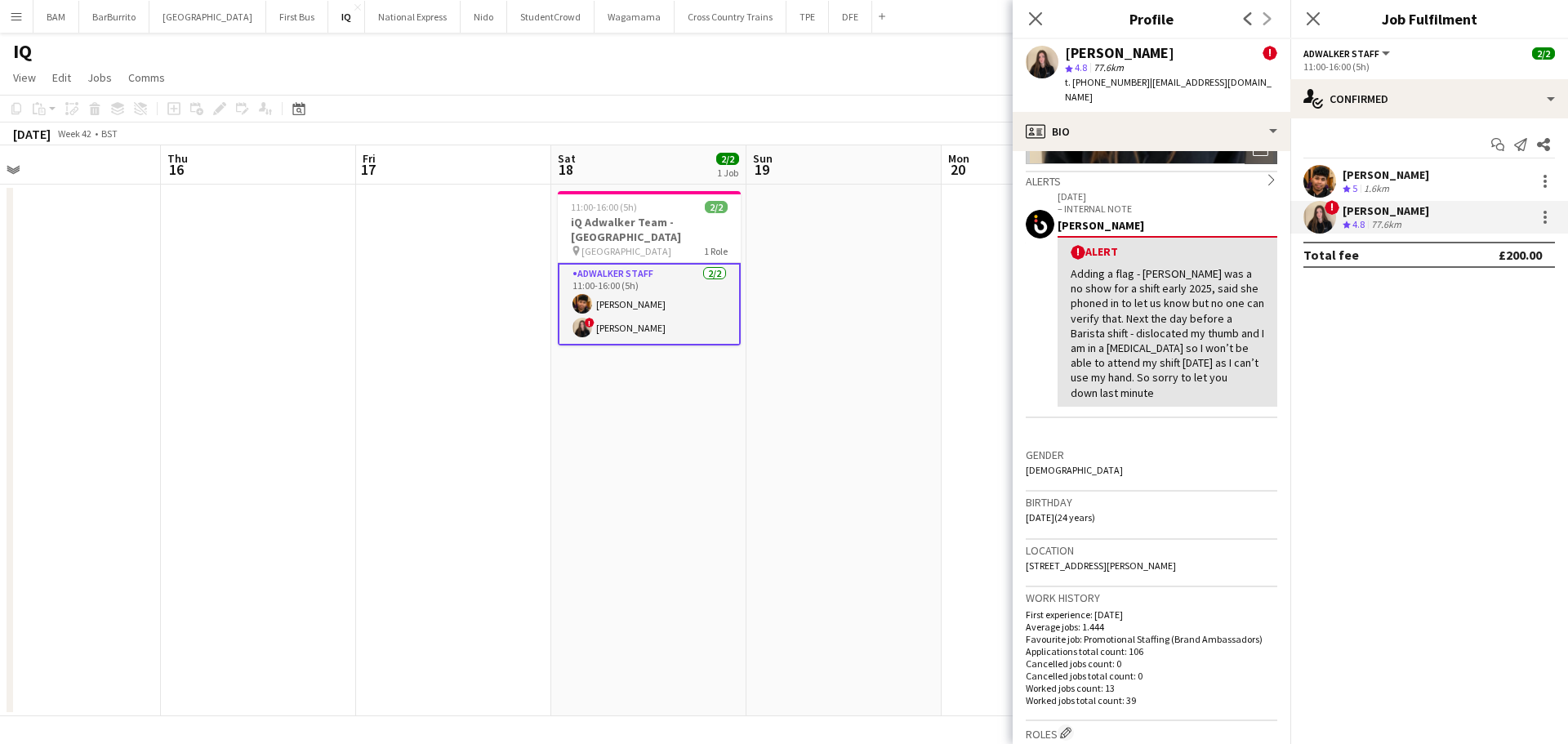
click at [908, 427] on app-date-cell at bounding box center [844, 450] width 196 height 532
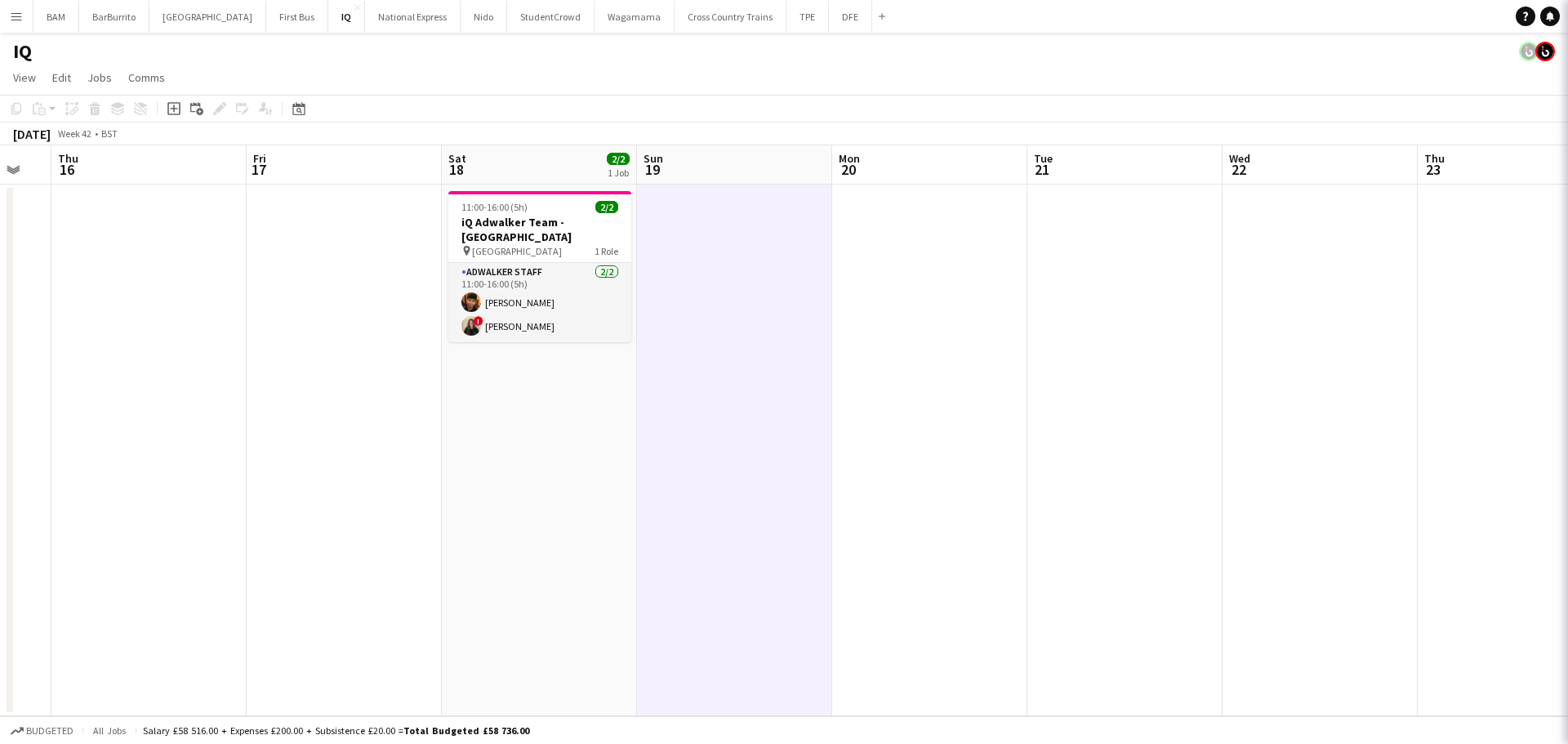
drag, startPoint x: 859, startPoint y: 339, endPoint x: 515, endPoint y: 293, distance: 347.1
click at [517, 295] on app-calendar-viewport "Mon 13 Tue 14 Wed 15 Thu 16 Fri 17 Sat 18 2/2 1 Job Sun 19 Mon 20 Tue 21 Wed 22…" at bounding box center [784, 430] width 1568 height 571
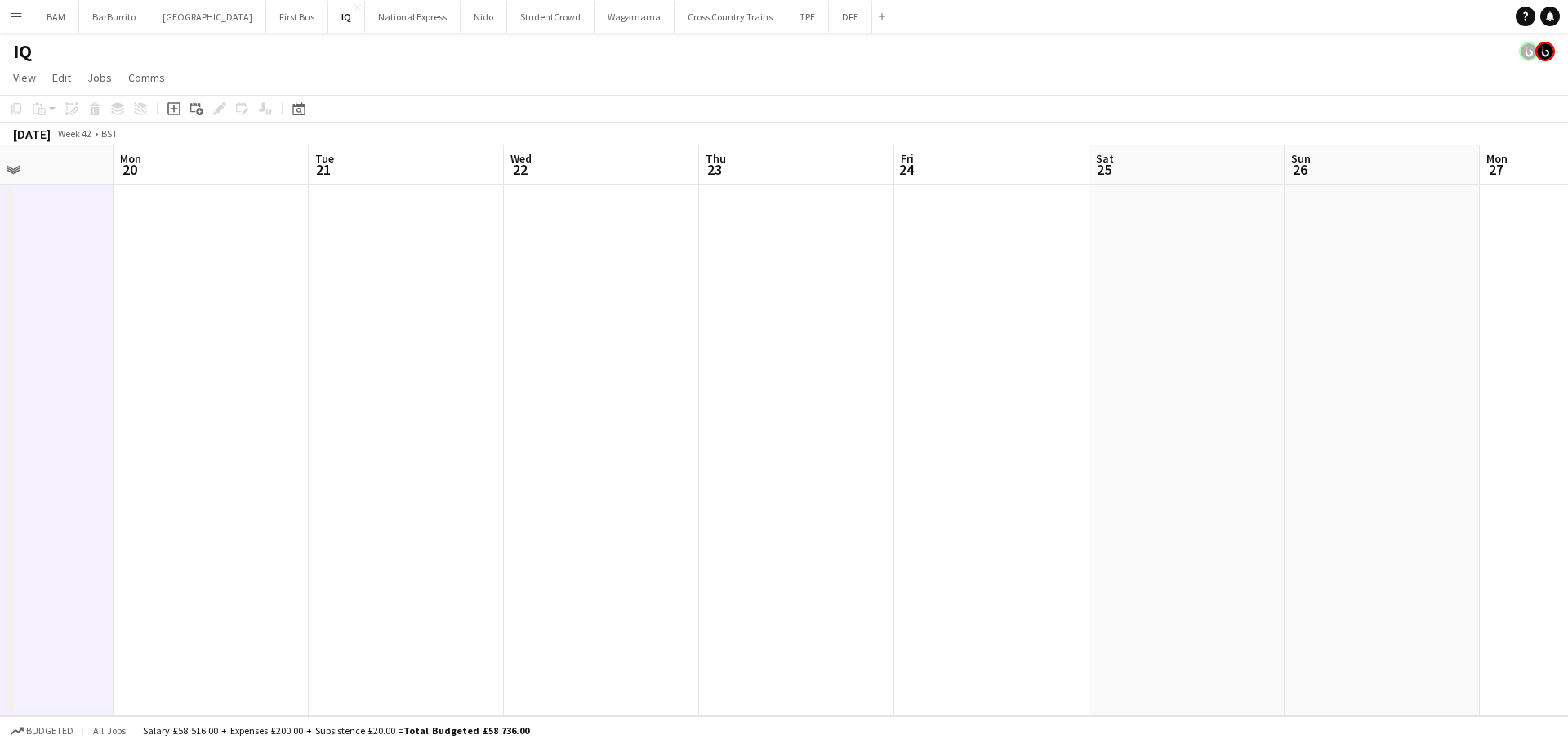
drag, startPoint x: 829, startPoint y: 341, endPoint x: 1062, endPoint y: 290, distance: 238.5
click at [605, 319] on app-calendar-viewport "Fri 17 Sat 18 2/2 1 Job Sun 19 Mon 20 Tue 21 Wed 22 Thu 23 Fri 24 Sat 25 Sun 26…" at bounding box center [784, 430] width 1568 height 571
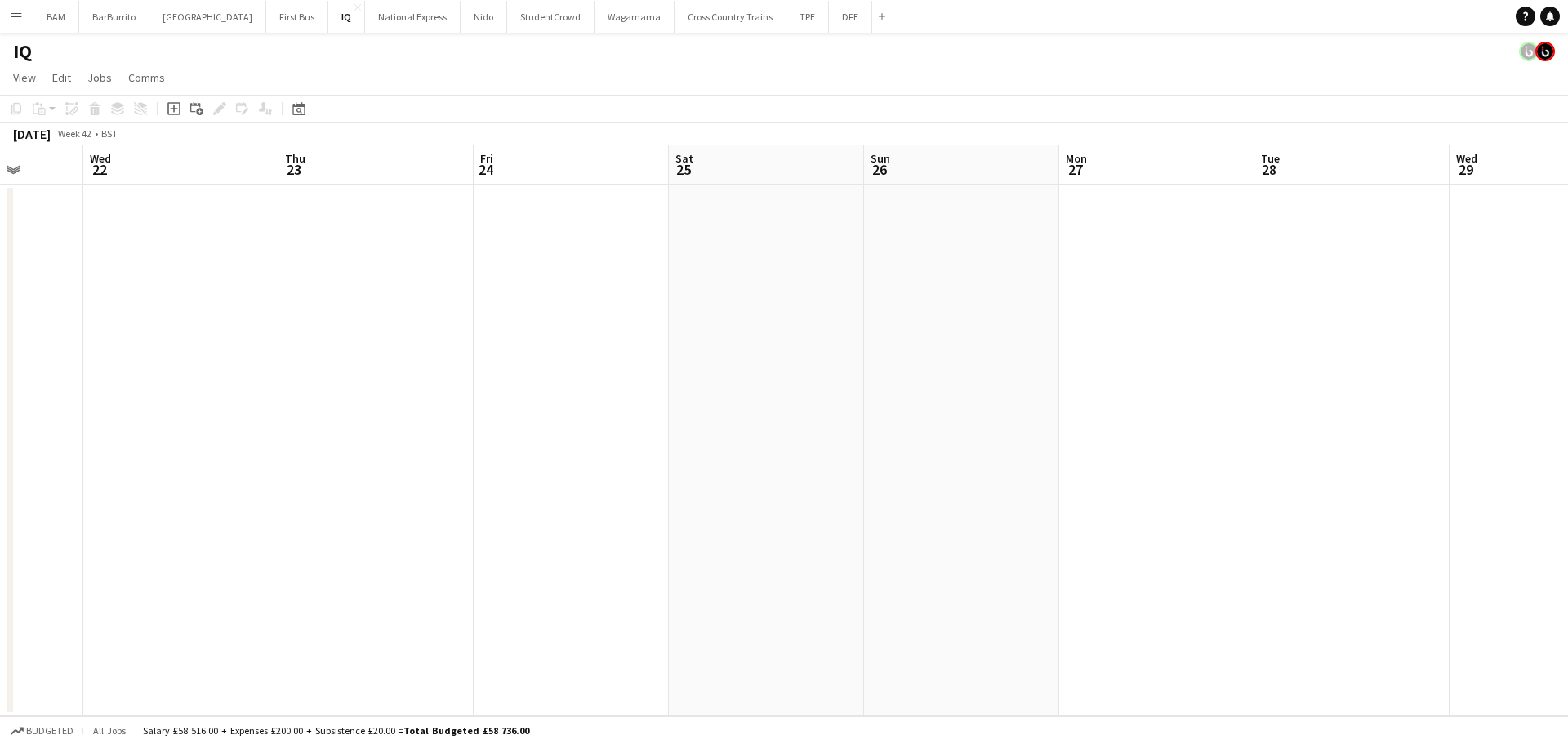
drag, startPoint x: 1305, startPoint y: 330, endPoint x: 1159, endPoint y: 329, distance: 146.0
click at [559, 301] on app-calendar-viewport "Sun 19 Mon 20 Tue 21 Wed 22 Thu 23 Fri 24 Sat 25 Sun 26 Mon 27 Tue 28 Wed 29 Th…" at bounding box center [784, 430] width 1568 height 571
click at [527, 319] on app-calendar-viewport "Wed 22 Thu 23 Fri 24 Sat 25 Sun 26 Mon 27 Tue 28 Wed 29 Thu 30 Fri 31 Sat 1 Sun…" at bounding box center [784, 430] width 1568 height 571
click at [478, 303] on app-calendar-viewport "Sun 26 Mon 27 Tue 28 Wed 29 Thu 30 Fri 31 Sat 1 Sun 2 Mon 3 Tue 4 Wed 5 Thu 6 F…" at bounding box center [784, 430] width 1568 height 571
drag, startPoint x: 1092, startPoint y: 328, endPoint x: 559, endPoint y: 312, distance: 533.2
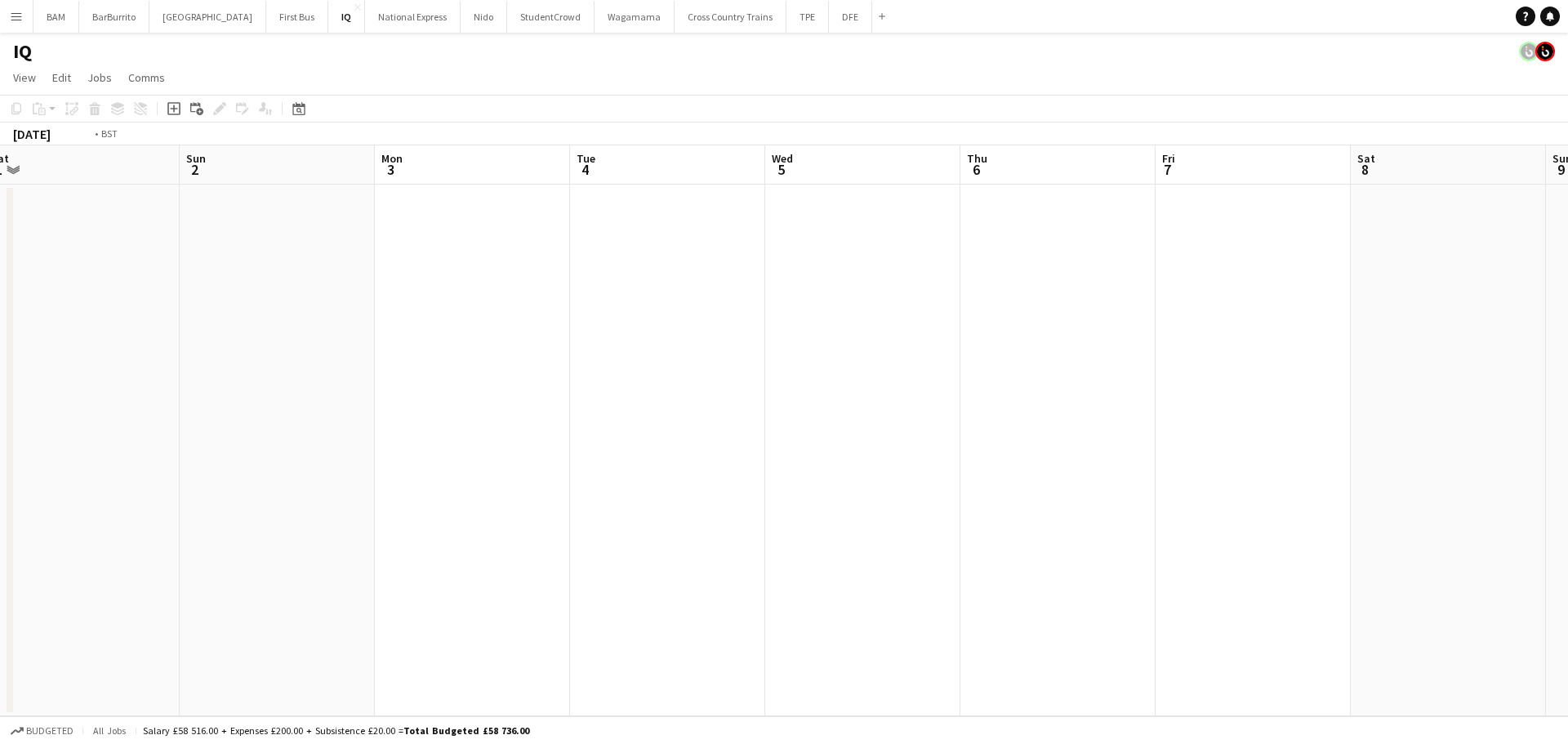
click at [495, 322] on app-calendar-viewport "Wed 29 Thu 30 Fri 31 Sat 1 Sun 2 Mon 3 Tue 4 Wed 5 Thu 6 Fri 7 Sat 8 Sun 9 Mon …" at bounding box center [784, 430] width 1568 height 571
drag, startPoint x: 679, startPoint y: 376, endPoint x: 496, endPoint y: 364, distance: 183.4
click at [529, 369] on app-calendar-viewport "Sun 2 Mon 3 Tue 4 Wed 5 Thu 6 Fri 7 Sat 8 Sun 9 Mon 10 Tue 11 Wed 12 Thu 13 Fri…" at bounding box center [784, 430] width 1568 height 571
click at [619, 389] on app-calendar-viewport "Thu 6 Fri 7 Sat 8 Sun 9 Mon 10 Tue 11 Wed 12 Thu 13 Fri 14 Sat 15 Sun 16 Mon 17…" at bounding box center [784, 430] width 1568 height 571
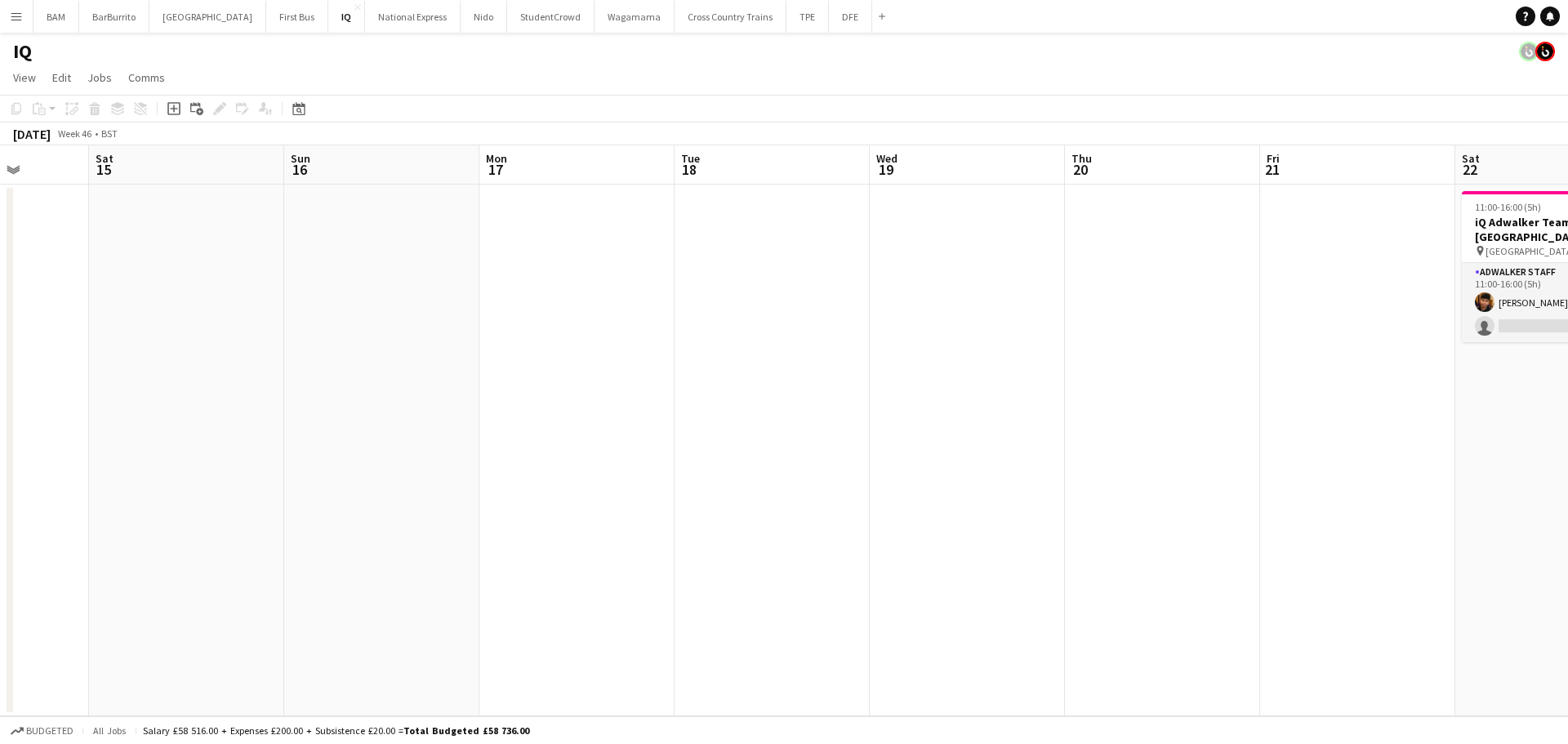
drag, startPoint x: 1499, startPoint y: 397, endPoint x: 870, endPoint y: 366, distance: 629.8
click at [768, 379] on app-calendar-viewport "Wed 12 Thu 13 Fri 14 Sat 15 Sun 16 Mon 17 Tue 18 Wed 19 Thu 20 Fri 21 Sat 22 1/…" at bounding box center [784, 430] width 1568 height 571
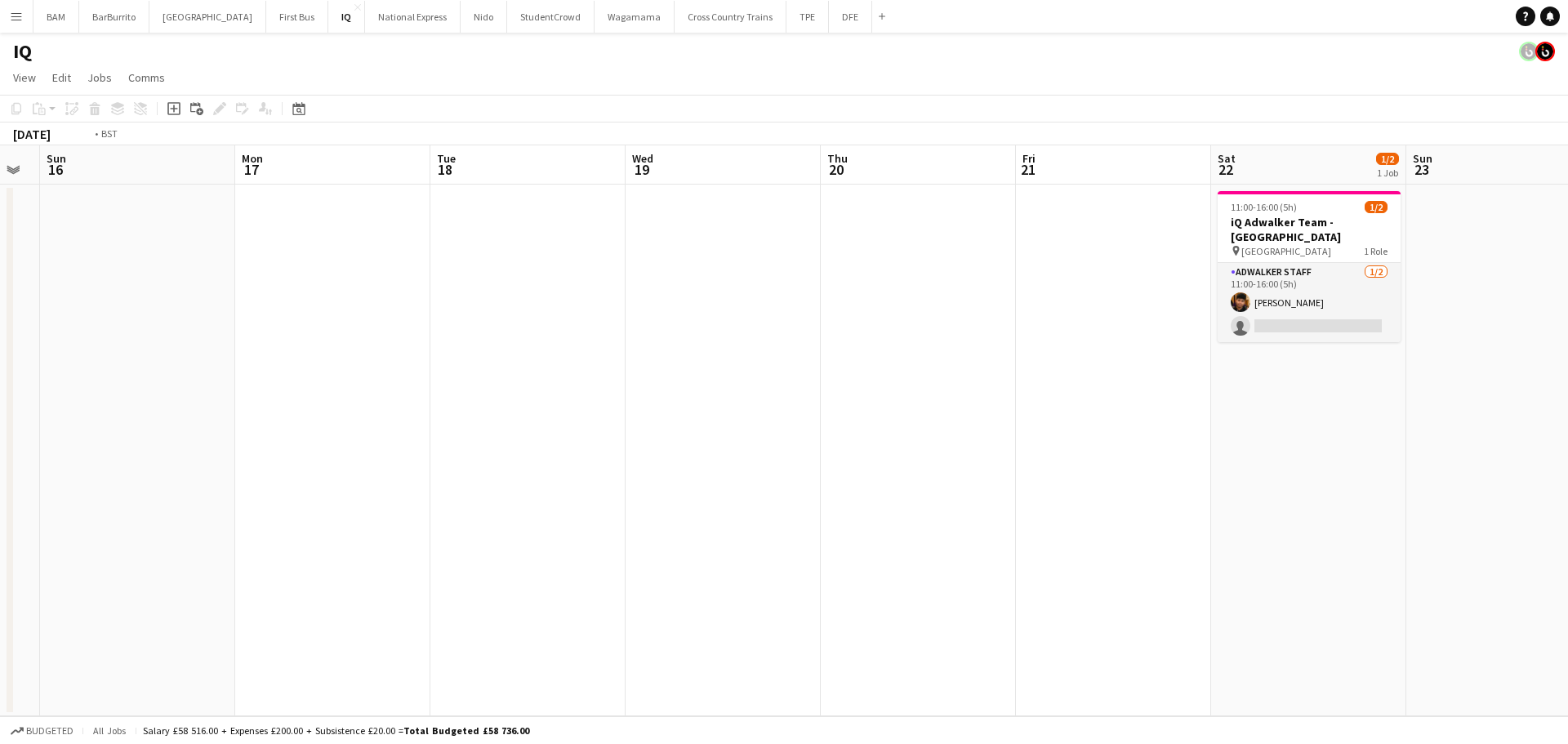
scroll to position [0, 556]
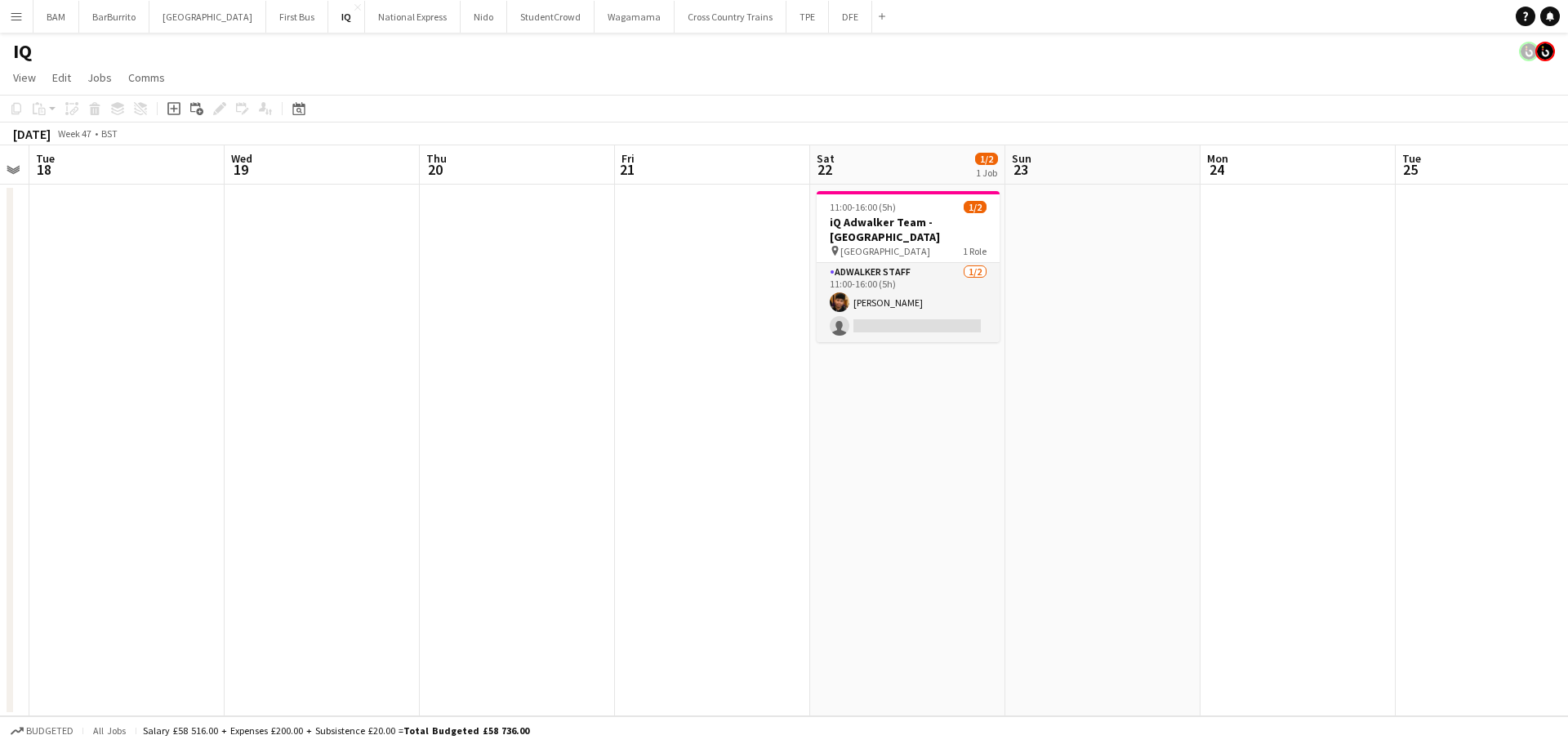
drag, startPoint x: 1133, startPoint y: 382, endPoint x: 882, endPoint y: 374, distance: 251.1
click at [882, 374] on app-calendar-viewport "Sat 15 Sun 16 Mon 17 Tue 18 Wed 19 Thu 20 Fri 21 Sat 22 1/2 1 Job Sun 23 Mon 24…" at bounding box center [784, 430] width 1568 height 571
click at [908, 79] on app-page-menu "View Day view expanded Day view collapsed Month view Date picker Jump to [DATE]…" at bounding box center [784, 79] width 1568 height 31
click at [932, 309] on app-card-role "Adwalker Staff [DATE] 11:00-16:00 (5h) [PERSON_NAME] single-neutral-actions" at bounding box center [907, 302] width 183 height 79
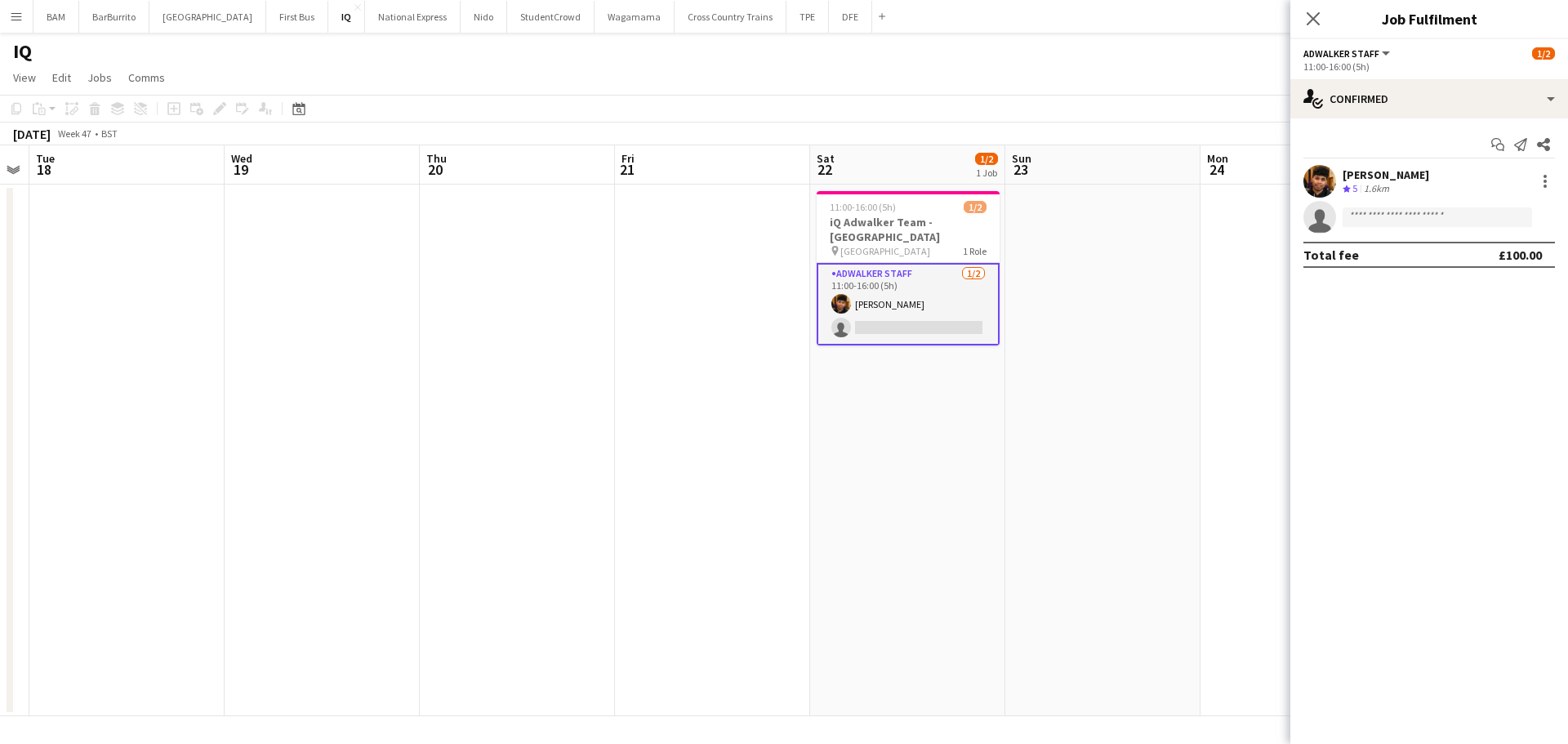
scroll to position [0, 555]
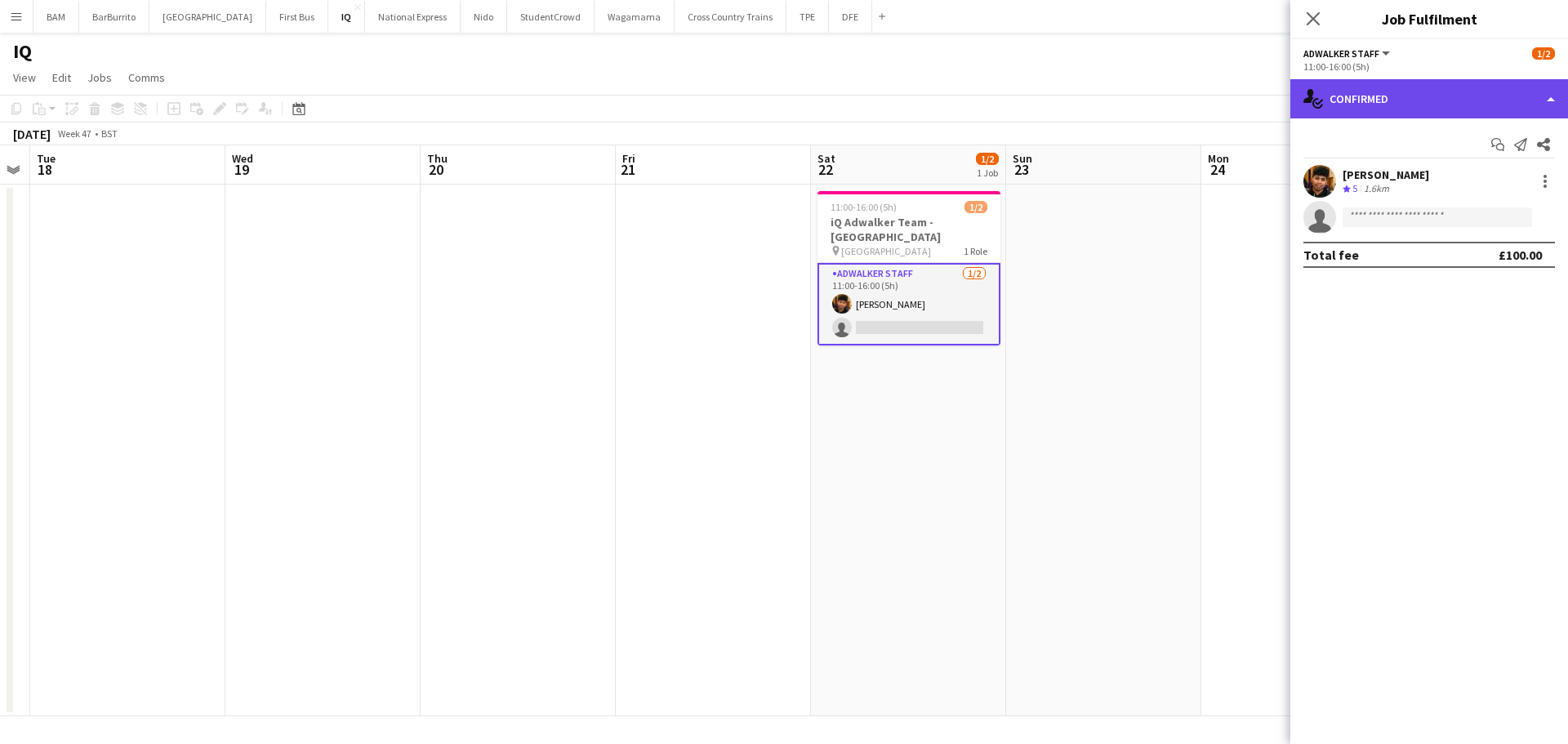
click at [1465, 110] on div "single-neutral-actions-check-2 Confirmed" at bounding box center [1428, 98] width 277 height 39
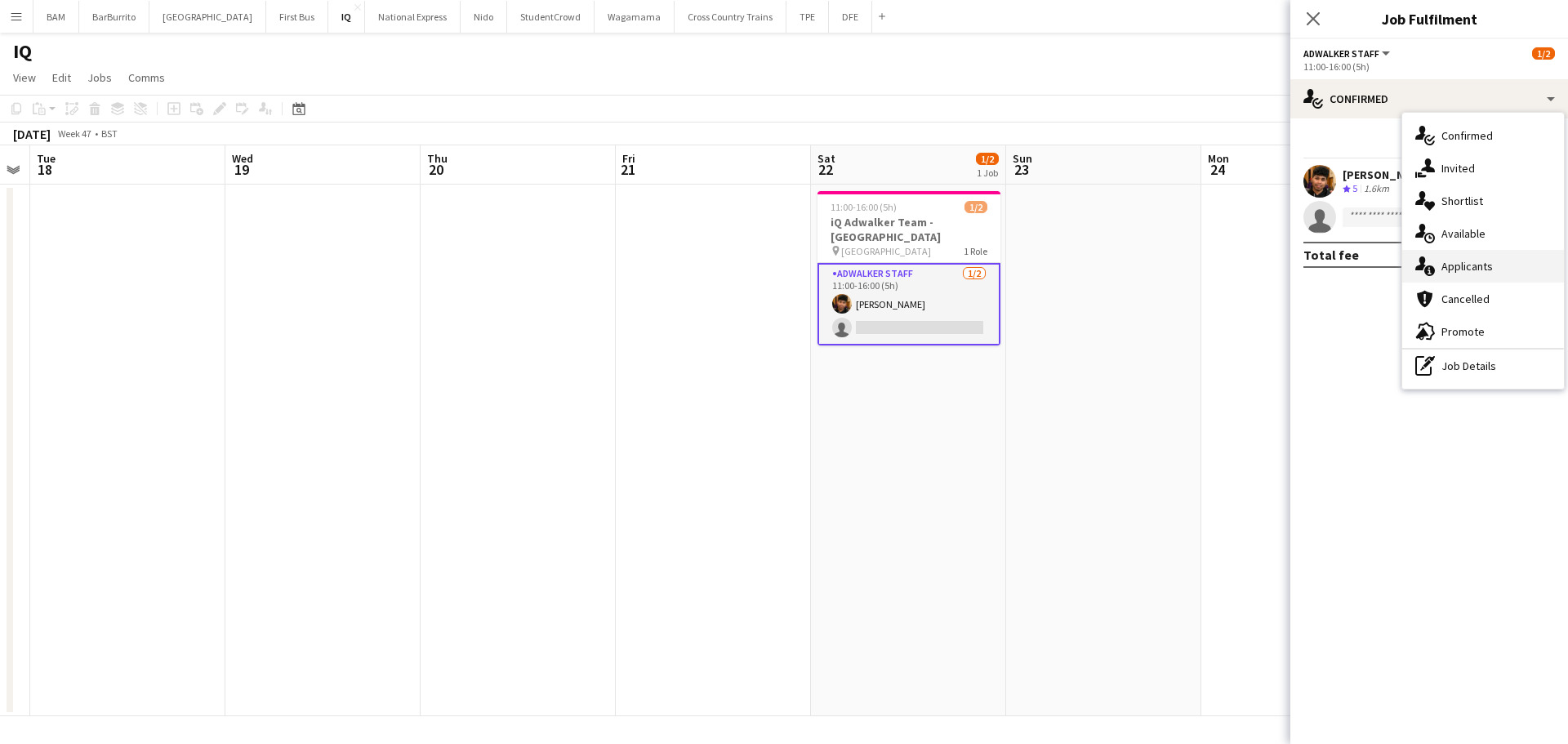
click at [1494, 259] on div "single-neutral-actions-information Applicants" at bounding box center [1483, 266] width 162 height 33
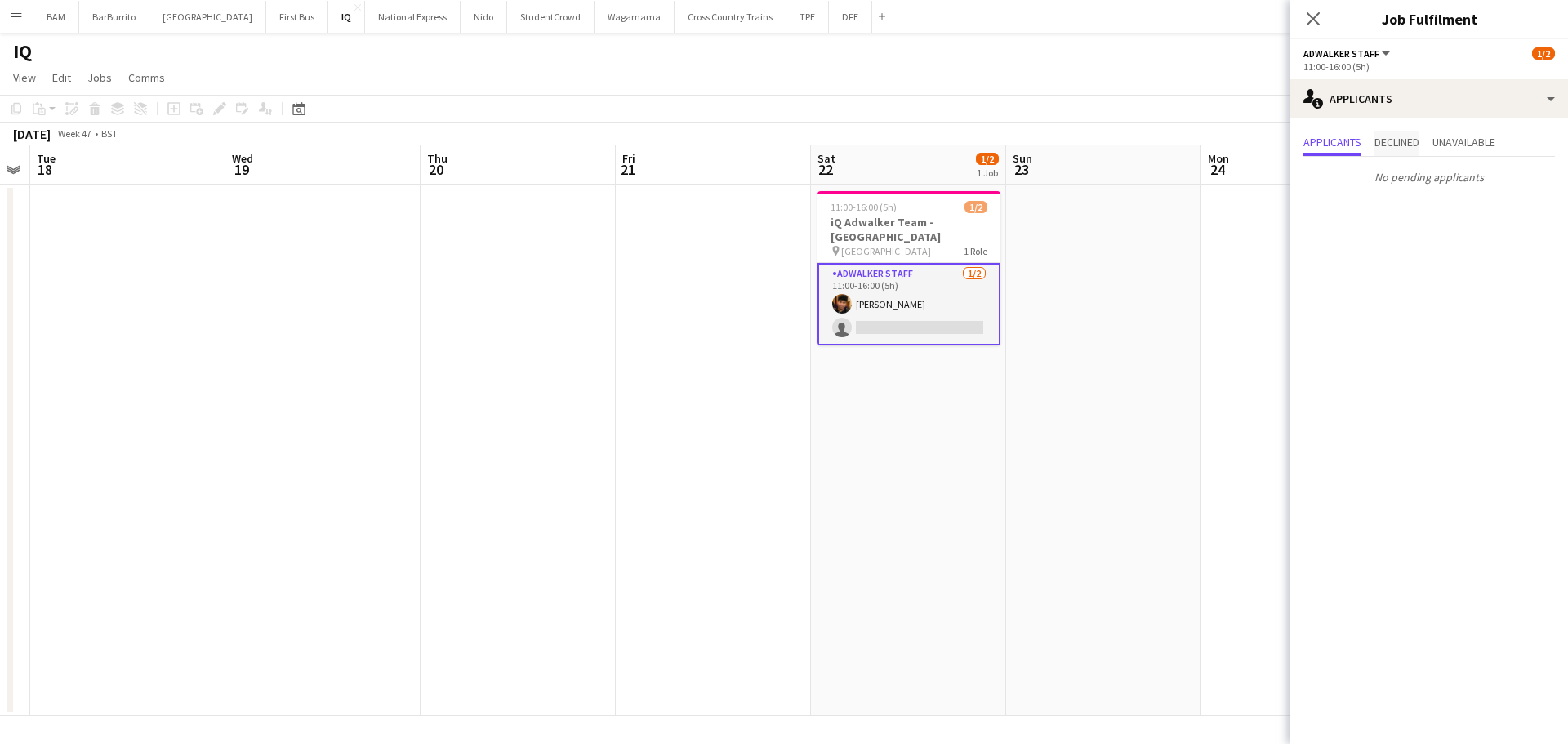
click at [1400, 131] on span "Declined" at bounding box center [1397, 143] width 45 height 24
click at [1465, 145] on span "Unavailable" at bounding box center [1464, 142] width 63 height 11
click at [1304, 21] on app-icon "Close pop-in" at bounding box center [1312, 18] width 23 height 23
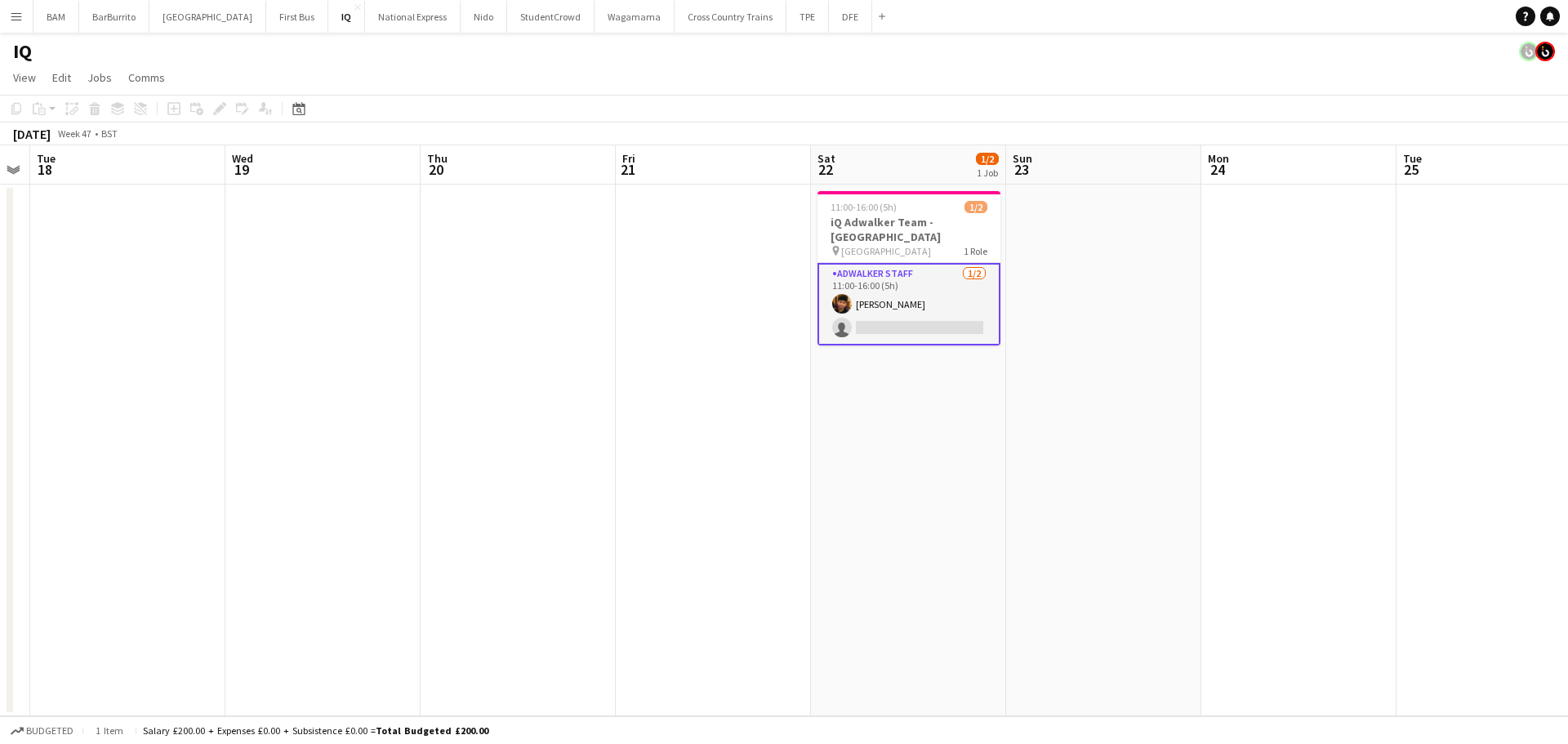
click at [1246, 82] on app-page-menu "View Day view expanded Day view collapsed Month view Date picker Jump to [DATE]…" at bounding box center [784, 79] width 1568 height 31
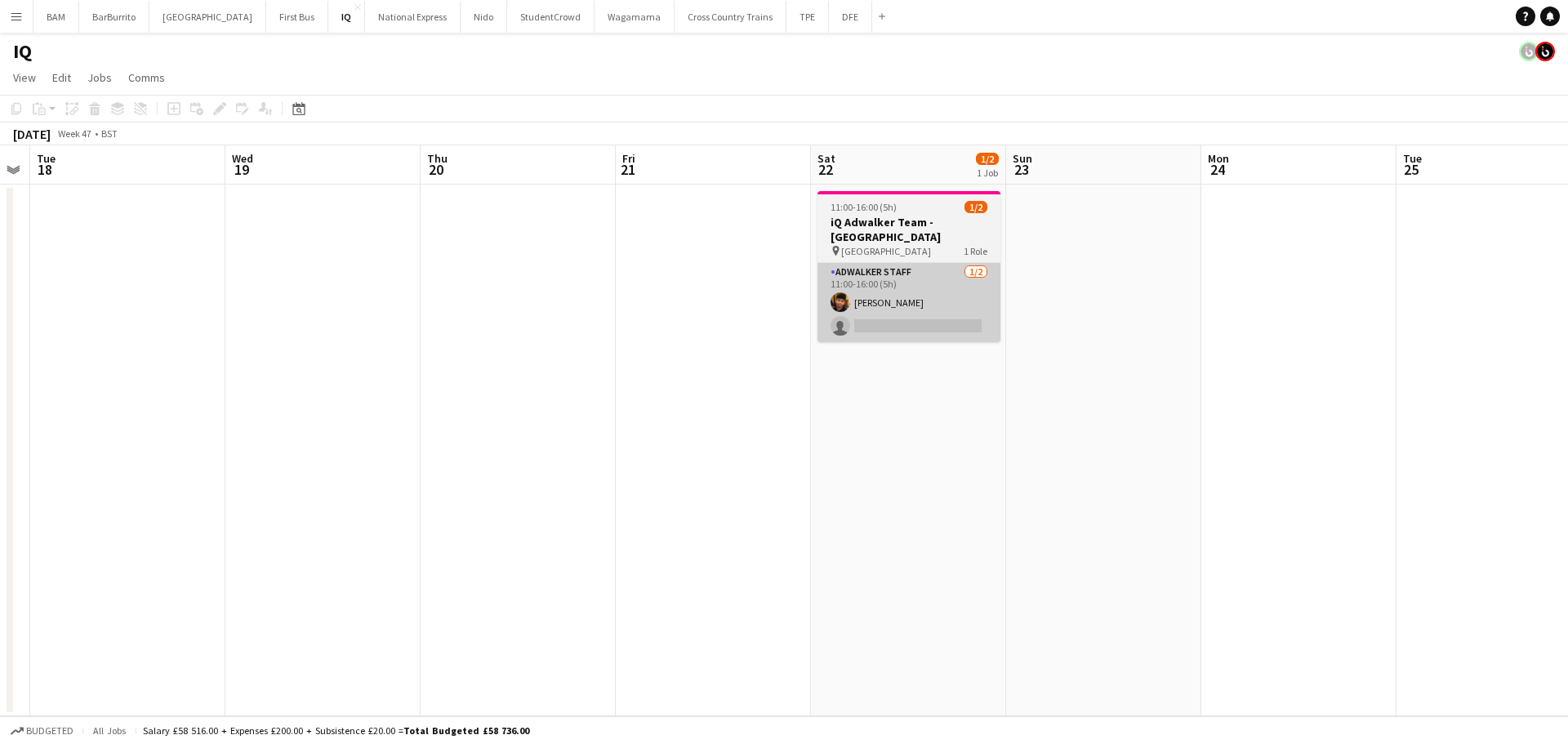
click at [940, 316] on app-card-role "Adwalker Staff [DATE] 11:00-16:00 (5h) [PERSON_NAME] single-neutral-actions" at bounding box center [908, 302] width 183 height 79
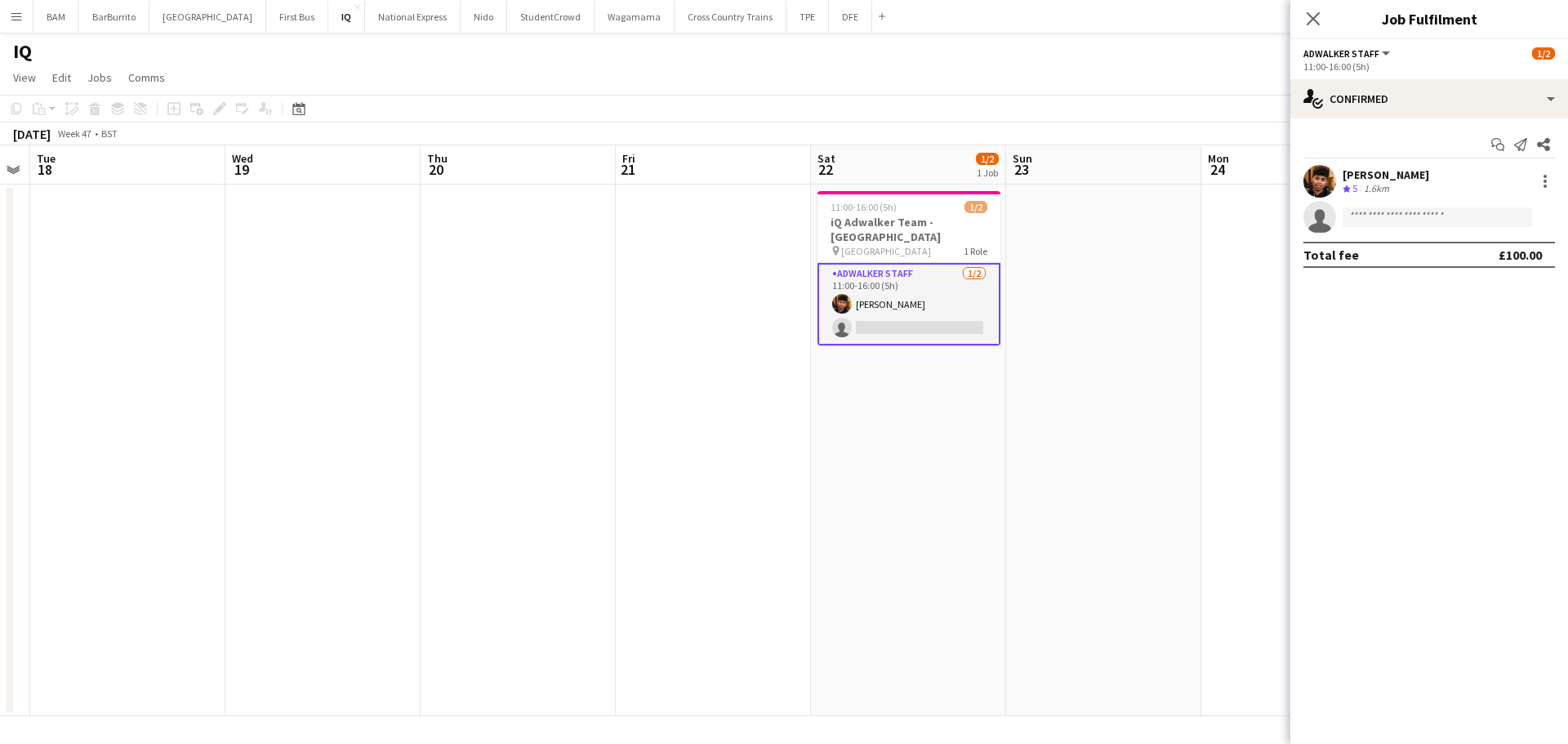
click at [1157, 80] on app-page-menu "View Day view expanded Day view collapsed Month view Date picker Jump to [DATE]…" at bounding box center [784, 79] width 1568 height 31
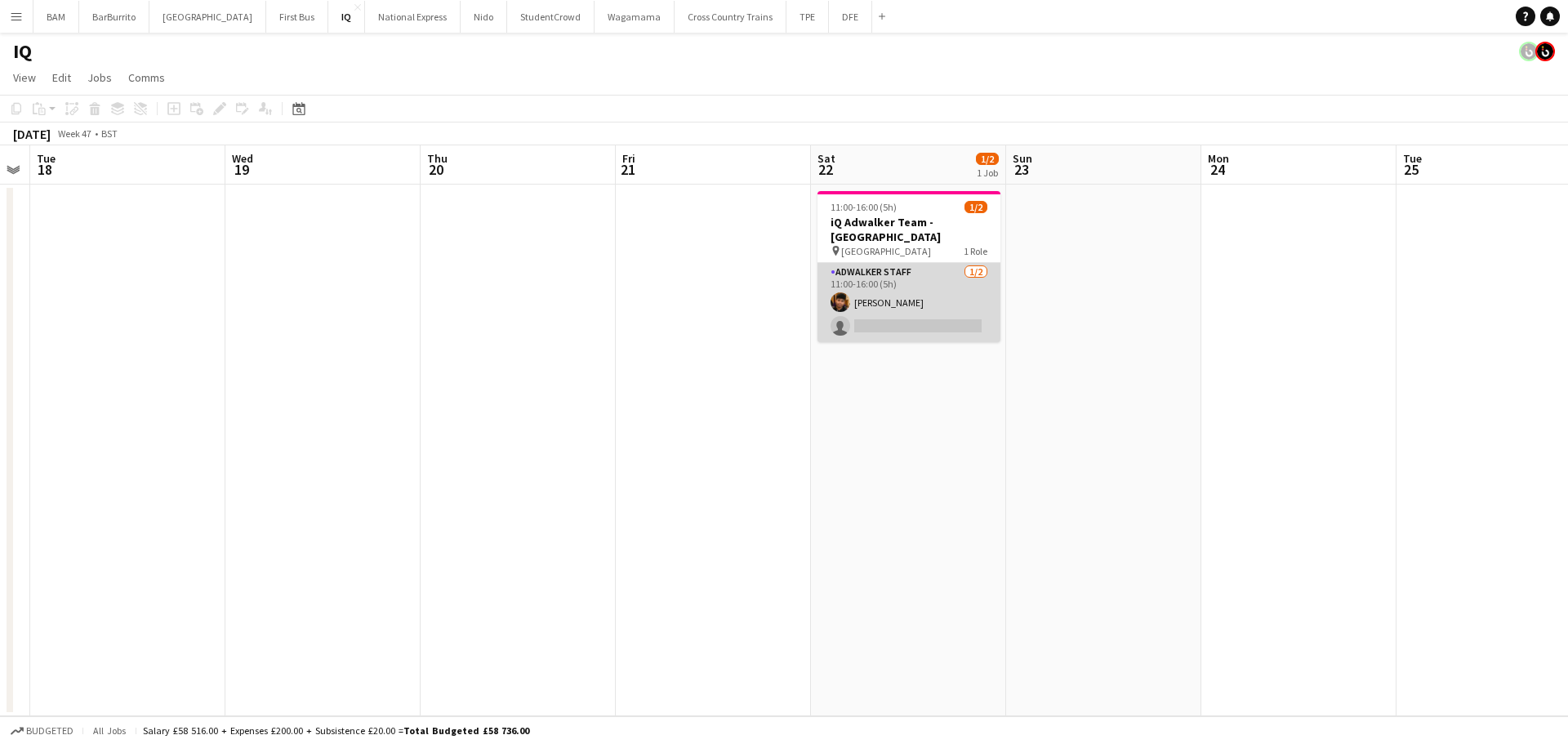
click at [947, 310] on app-card-role "Adwalker Staff [DATE] 11:00-16:00 (5h) [PERSON_NAME] single-neutral-actions" at bounding box center [908, 302] width 183 height 79
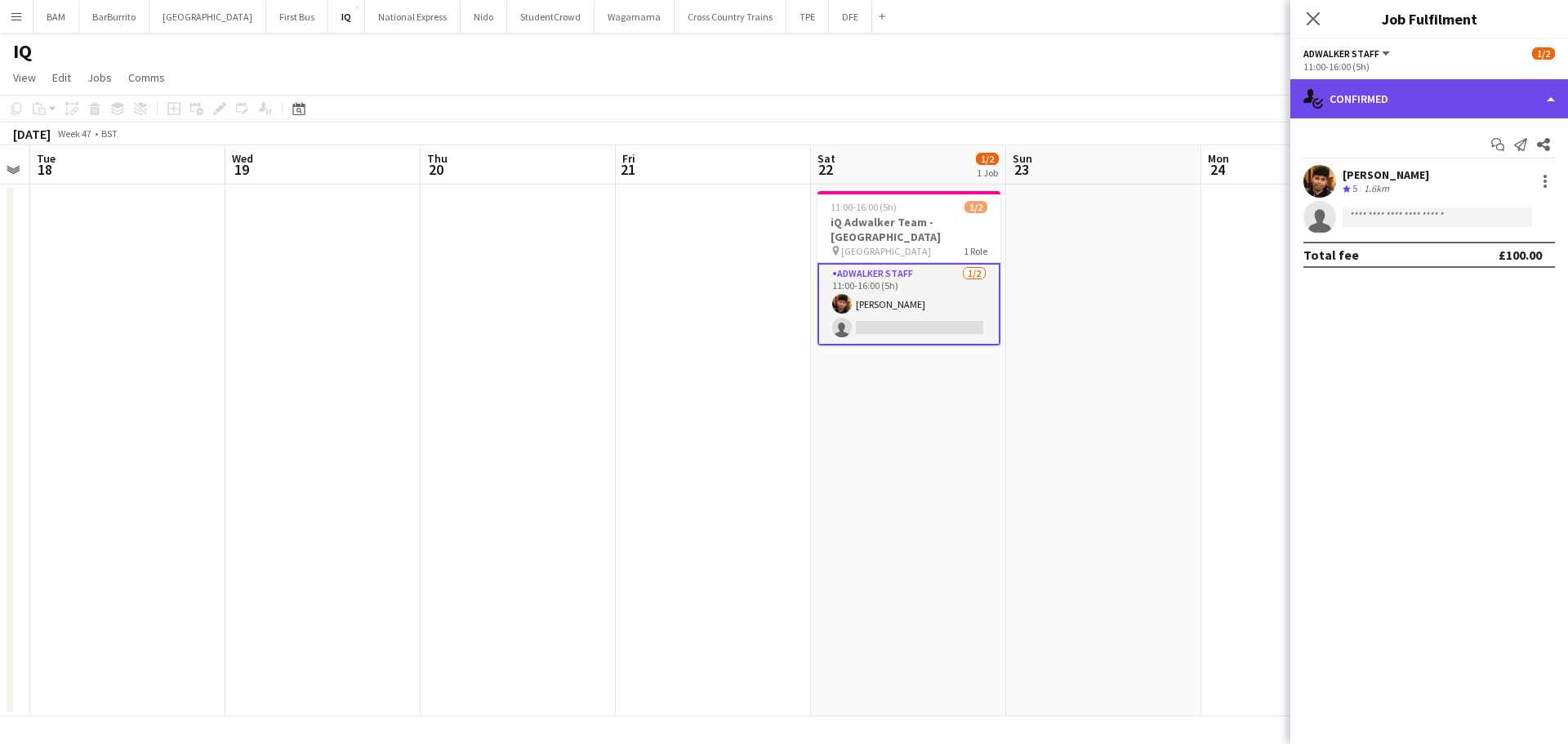
click at [1461, 94] on div "single-neutral-actions-check-2 Confirmed" at bounding box center [1428, 98] width 277 height 39
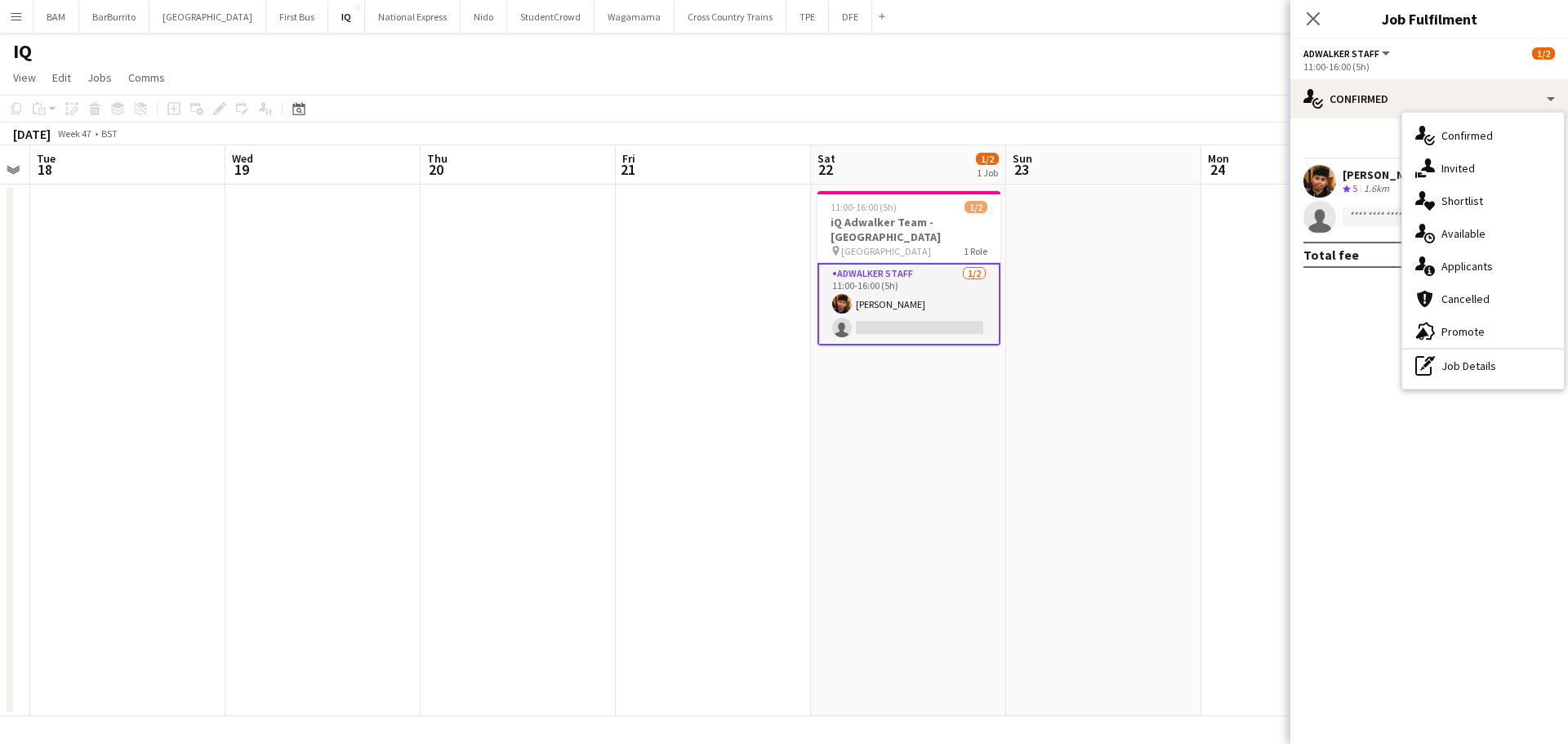
drag, startPoint x: 1332, startPoint y: 219, endPoint x: 1313, endPoint y: 219, distance: 19.0
click at [1331, 219] on icon "single-neutral-actions" at bounding box center [1319, 221] width 33 height 37
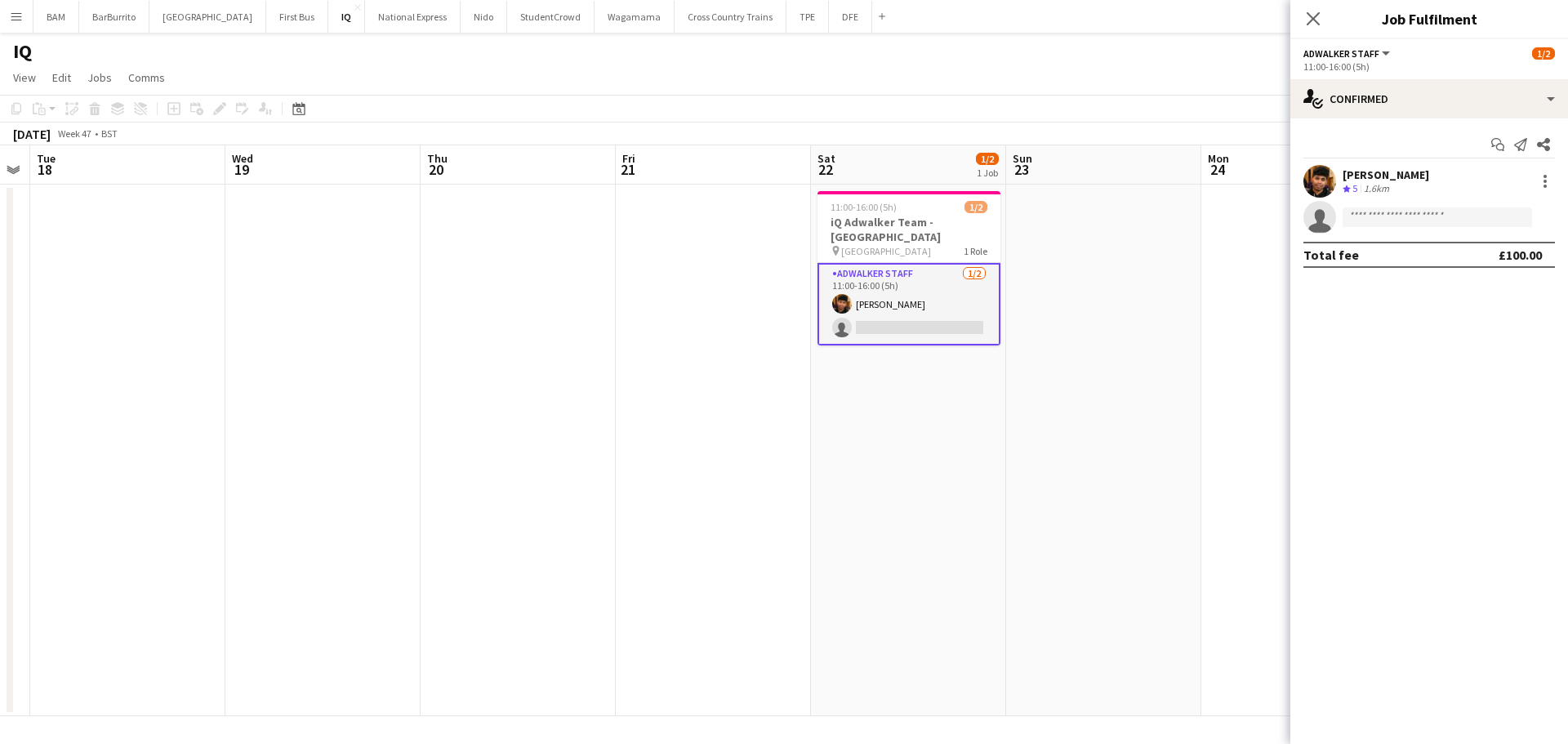
click at [1308, 219] on icon "single-neutral-actions" at bounding box center [1319, 221] width 33 height 37
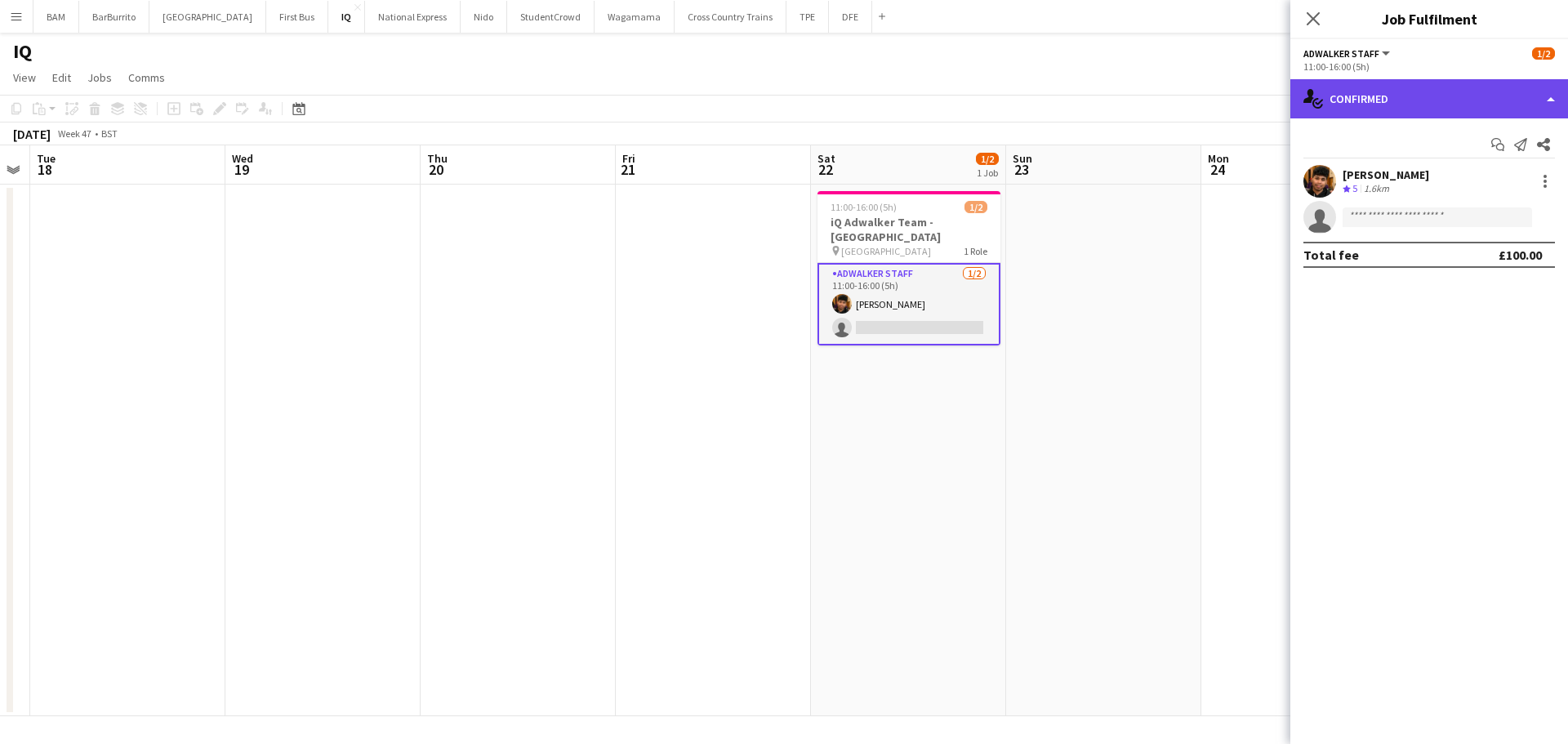
click at [1462, 90] on div "single-neutral-actions-check-2 Confirmed" at bounding box center [1428, 98] width 277 height 39
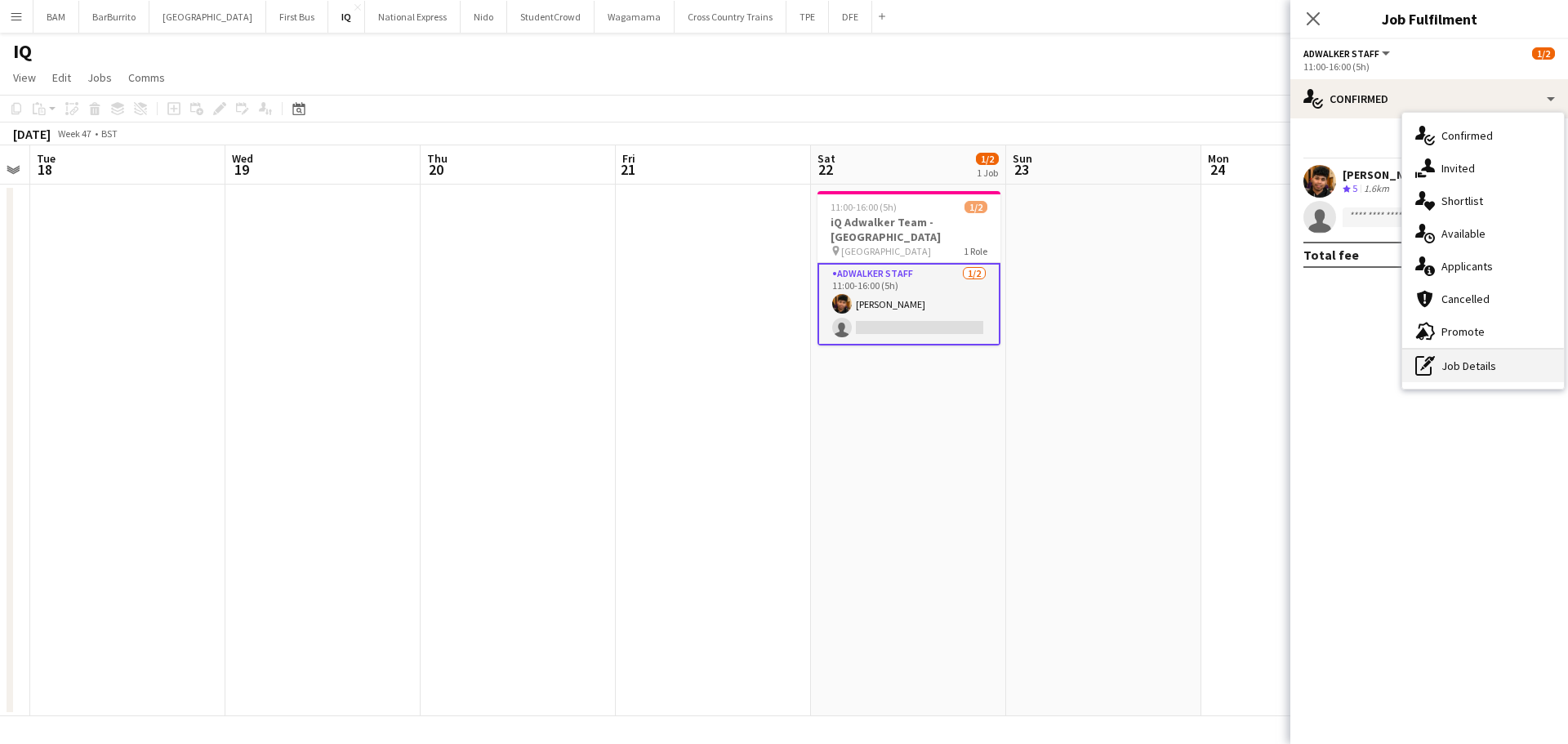
click at [1500, 357] on div "pen-write Job Details" at bounding box center [1483, 366] width 162 height 33
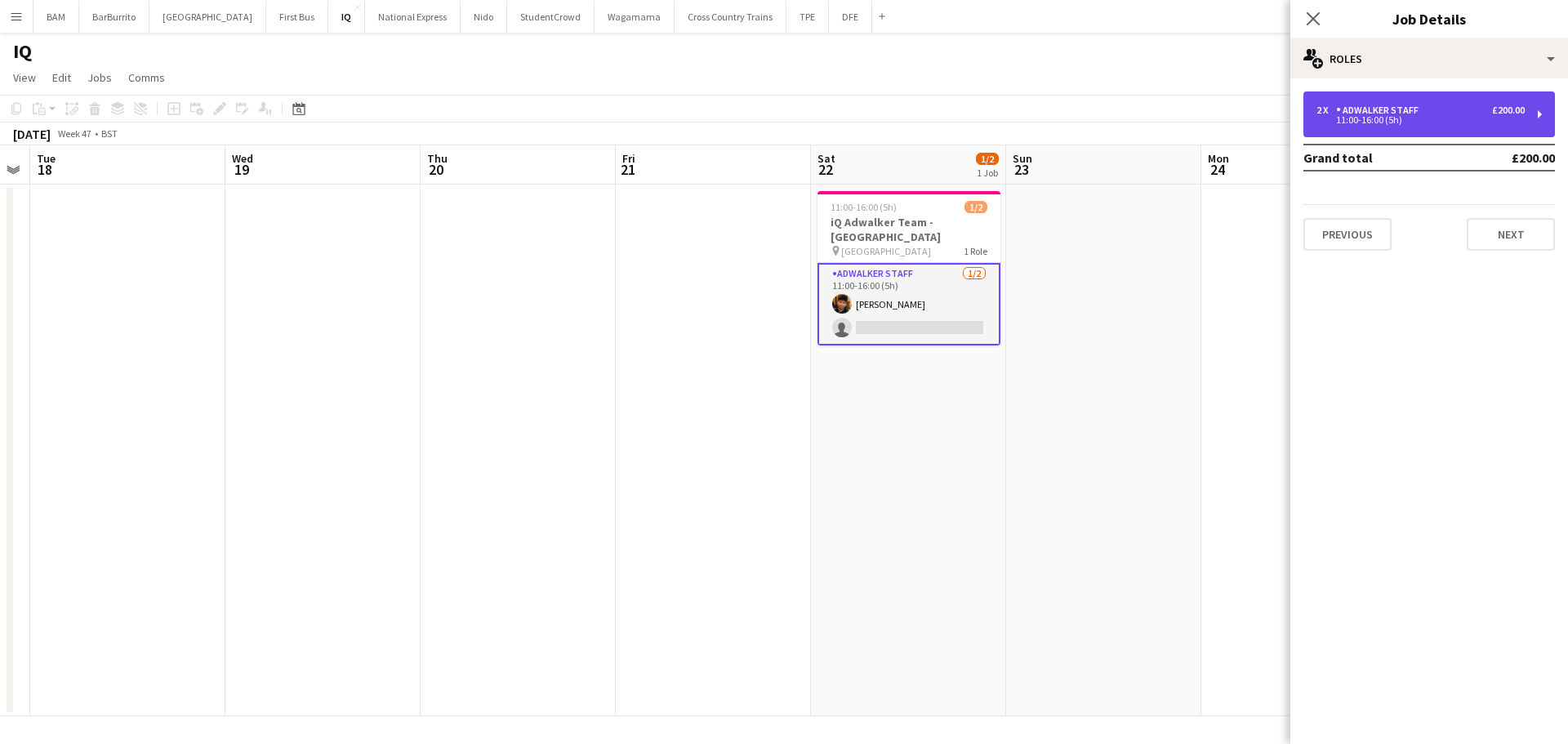
click at [1469, 123] on div "11:00-16:00 (5h)" at bounding box center [1420, 119] width 209 height 8
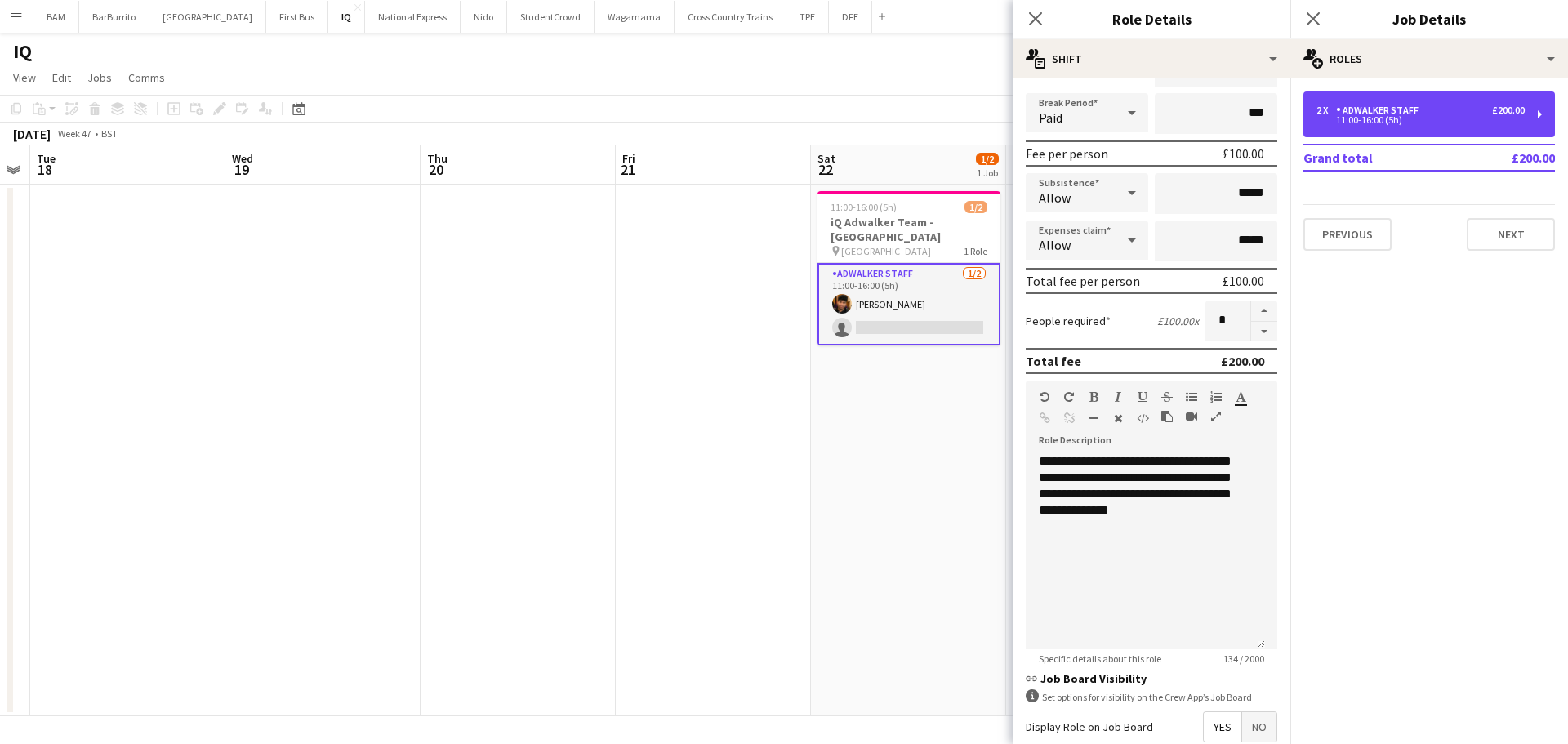
scroll to position [362, 0]
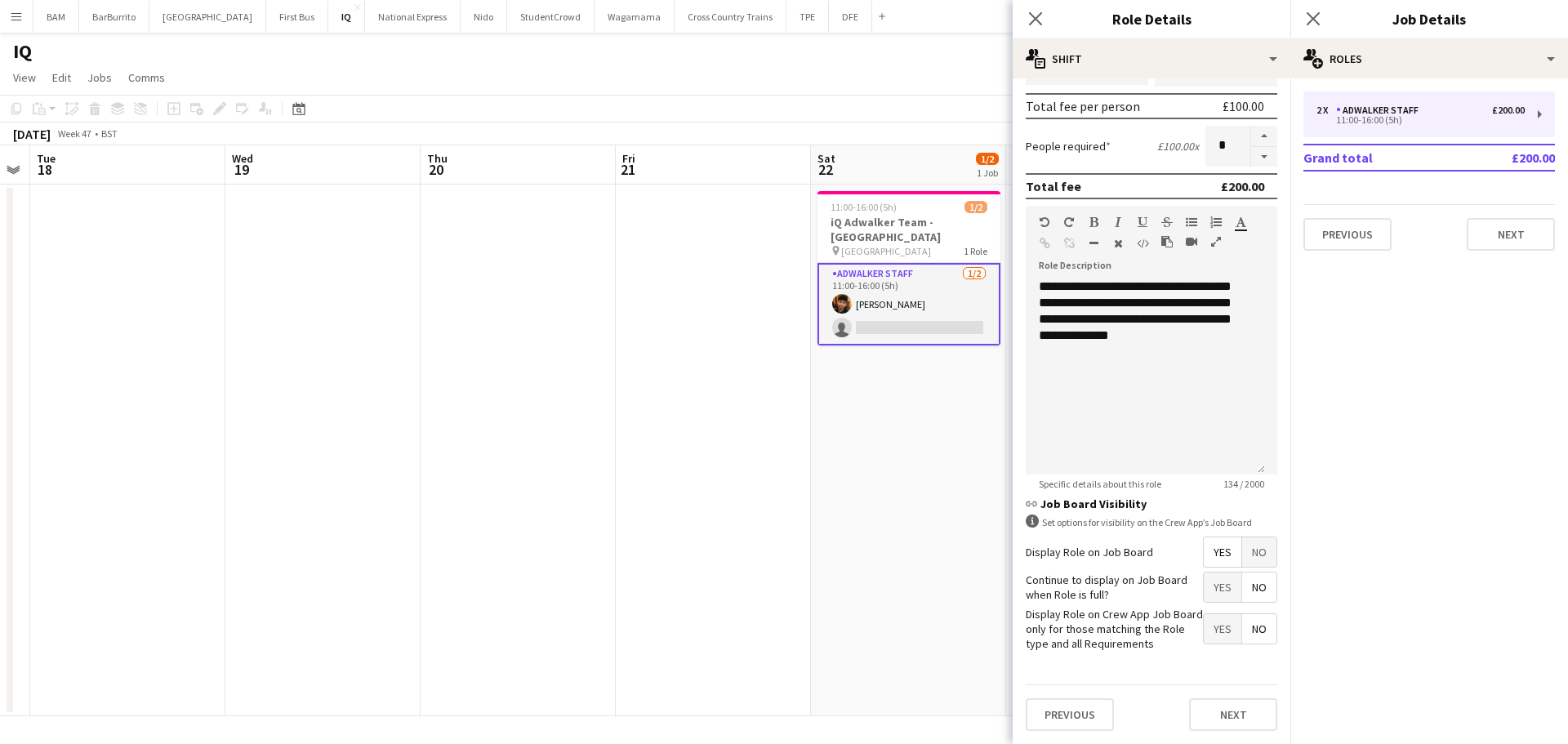
click at [890, 165] on app-board-header-date "Sat 22 1/2 1 Job" at bounding box center [908, 164] width 196 height 39
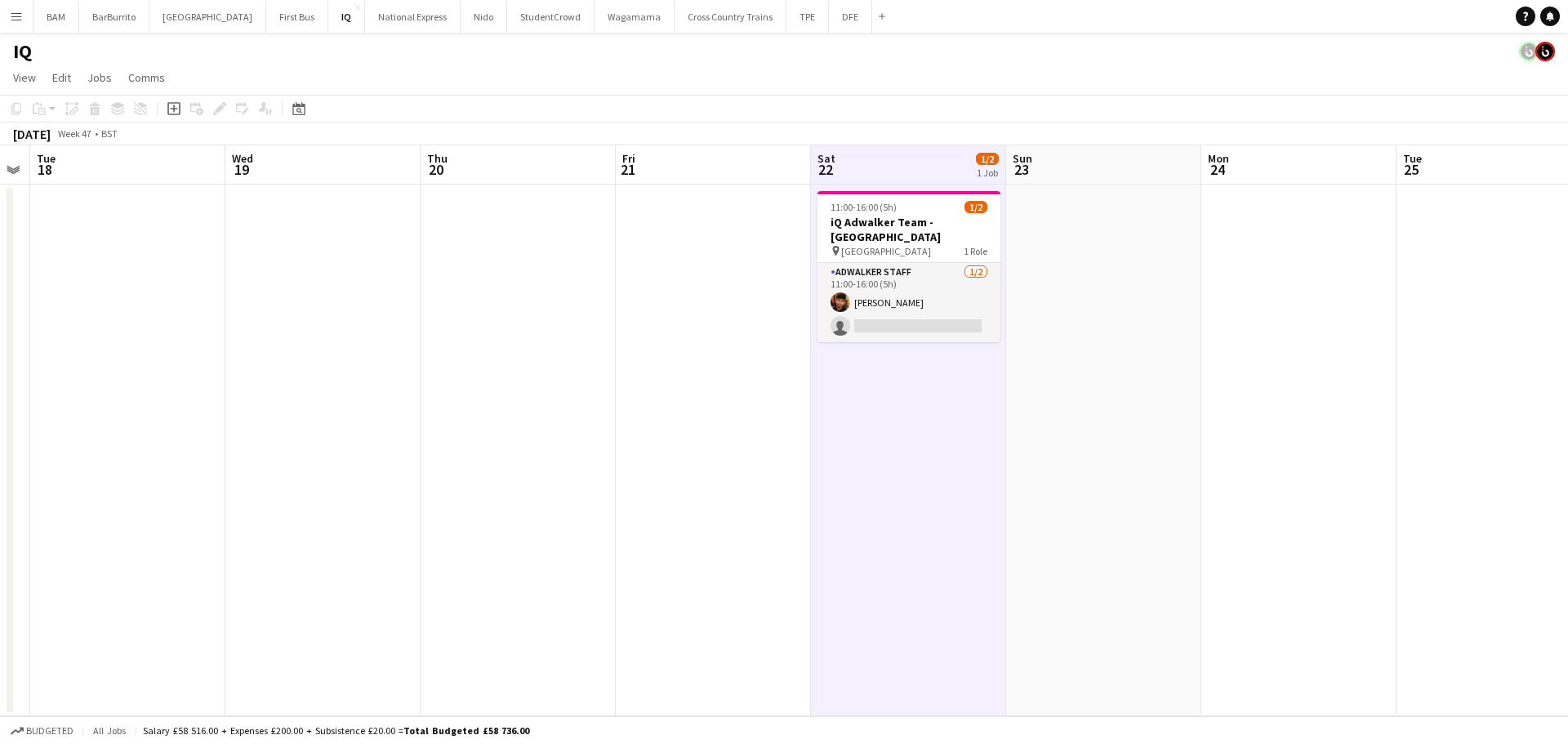
click at [1155, 112] on app-toolbar "Copy Paste Paste Ctrl+V Paste with crew Ctrl+Shift+V Paste linked Job [GEOGRAPH…" at bounding box center [784, 109] width 1568 height 28
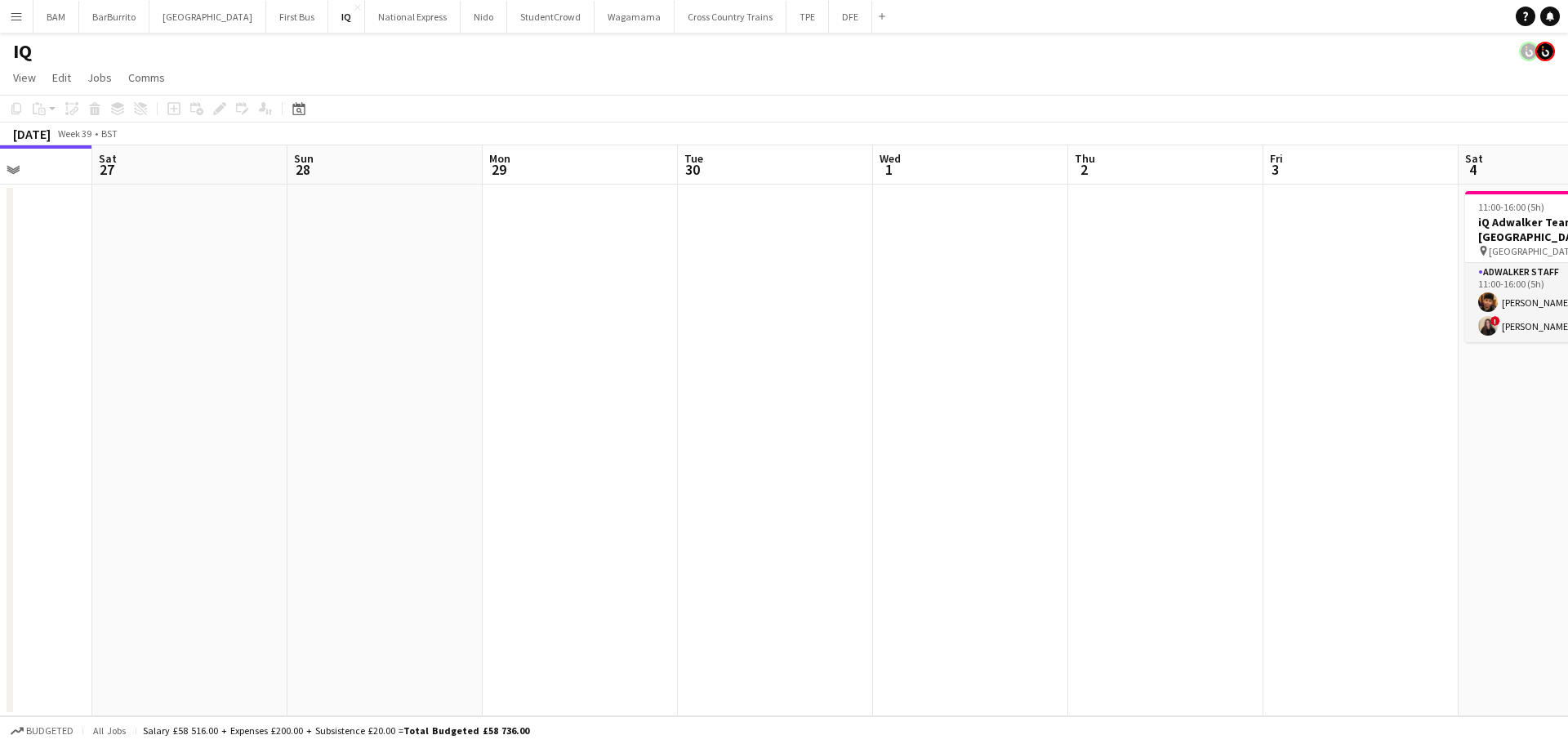
drag, startPoint x: 653, startPoint y: 256, endPoint x: 190, endPoint y: 269, distance: 463.2
click at [63, 262] on app-calendar-viewport "Tue 23 Wed 24 Thu 25 Fri 26 Sat 27 Sun 28 Mon 29 Tue 30 Wed 1 Thu 2 Fri 3 Sat 4…" at bounding box center [784, 430] width 1568 height 571
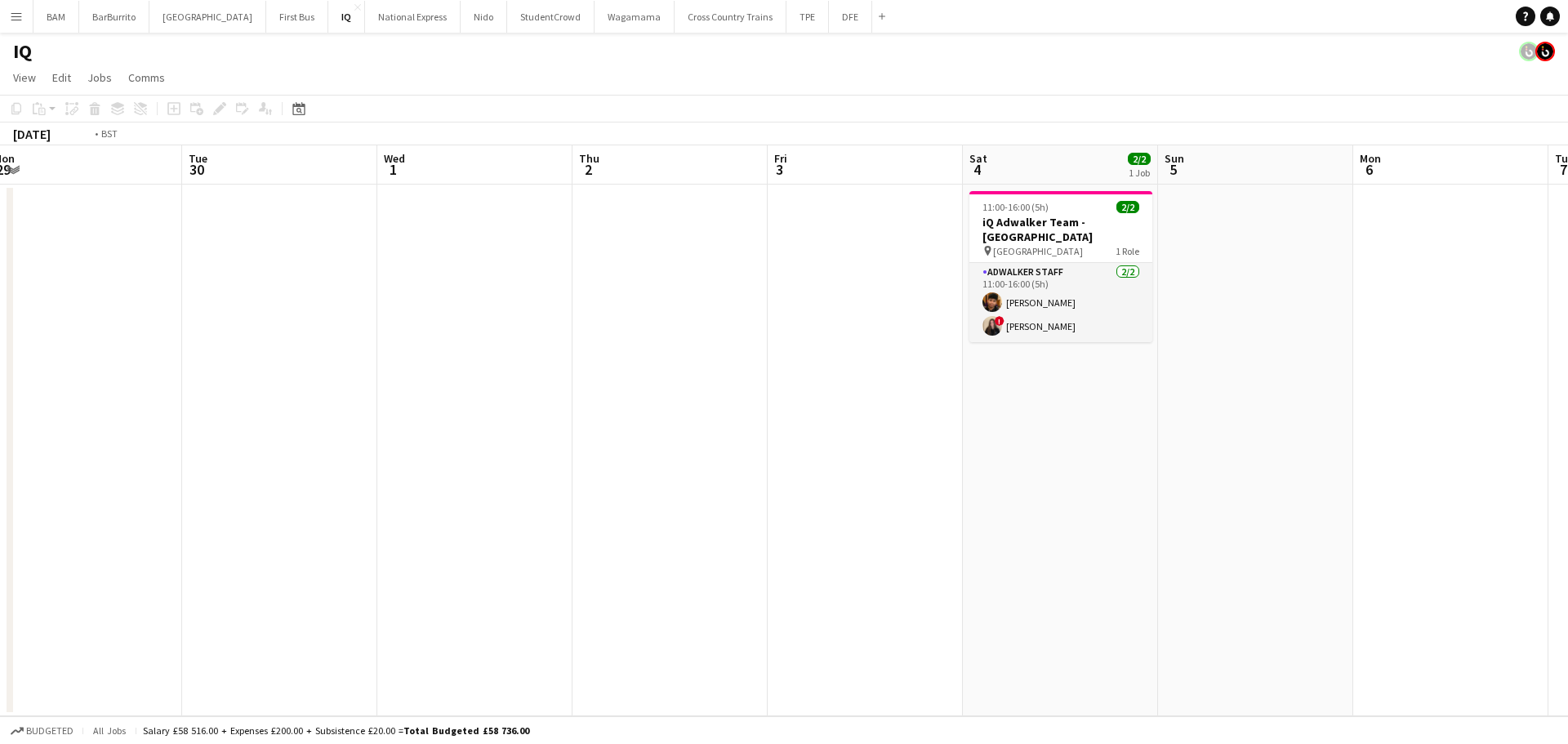
drag, startPoint x: 922, startPoint y: 351, endPoint x: 654, endPoint y: 315, distance: 270.4
click at [252, 351] on app-calendar-viewport "Thu 25 Fri 26 Sat 27 Sun 28 Mon 29 Tue 30 Wed 1 Thu 2 Fri 3 Sat 4 2/2 1 Job Sun…" at bounding box center [784, 430] width 1568 height 571
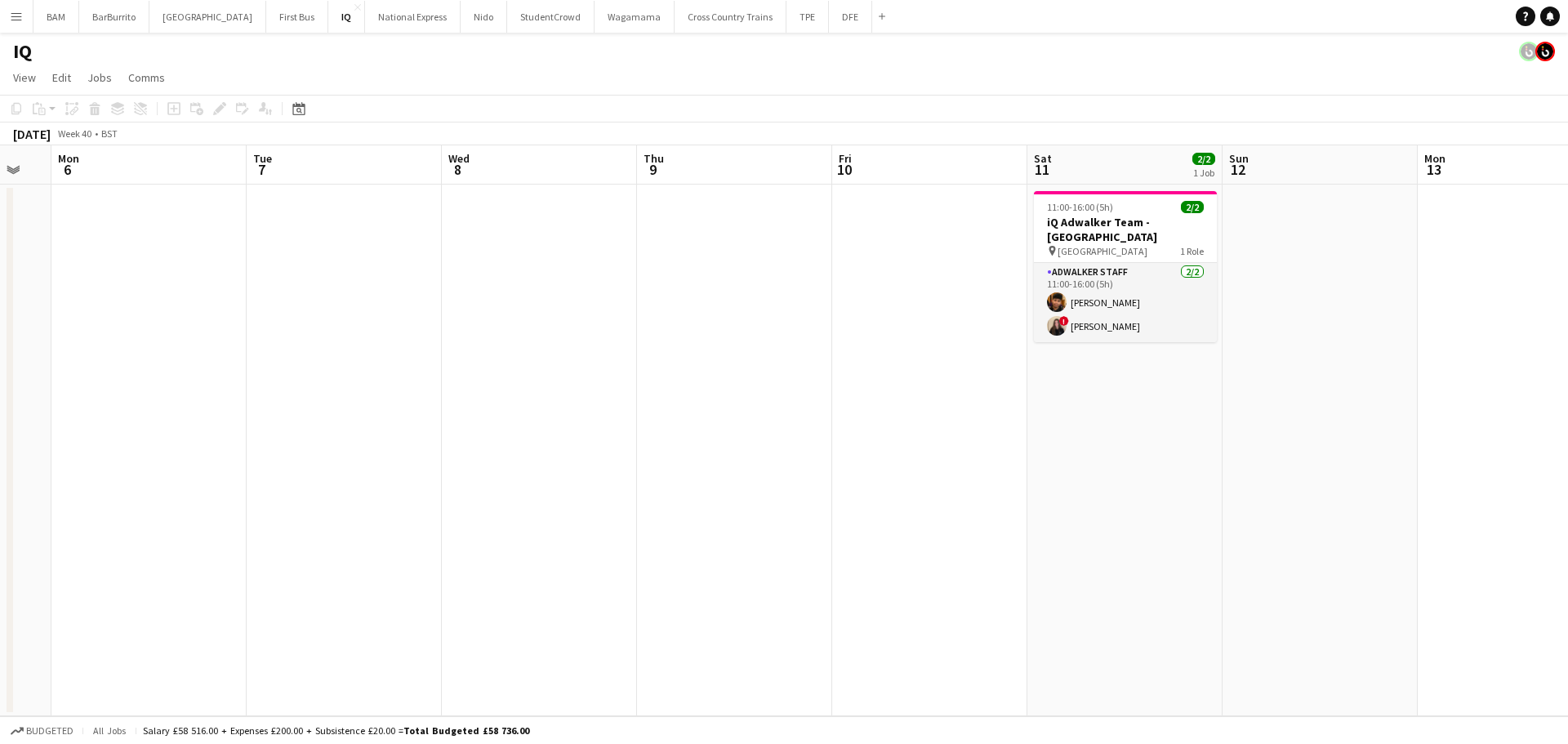
drag, startPoint x: 815, startPoint y: 329, endPoint x: 531, endPoint y: 335, distance: 284.1
click at [531, 335] on app-calendar-viewport "Thu 2 Fri 3 Sat 4 2/2 1 Job Sun 5 Mon 6 Tue 7 Wed 8 Thu 9 Fri 10 Sat 11 2/2 1 J…" at bounding box center [784, 430] width 1568 height 571
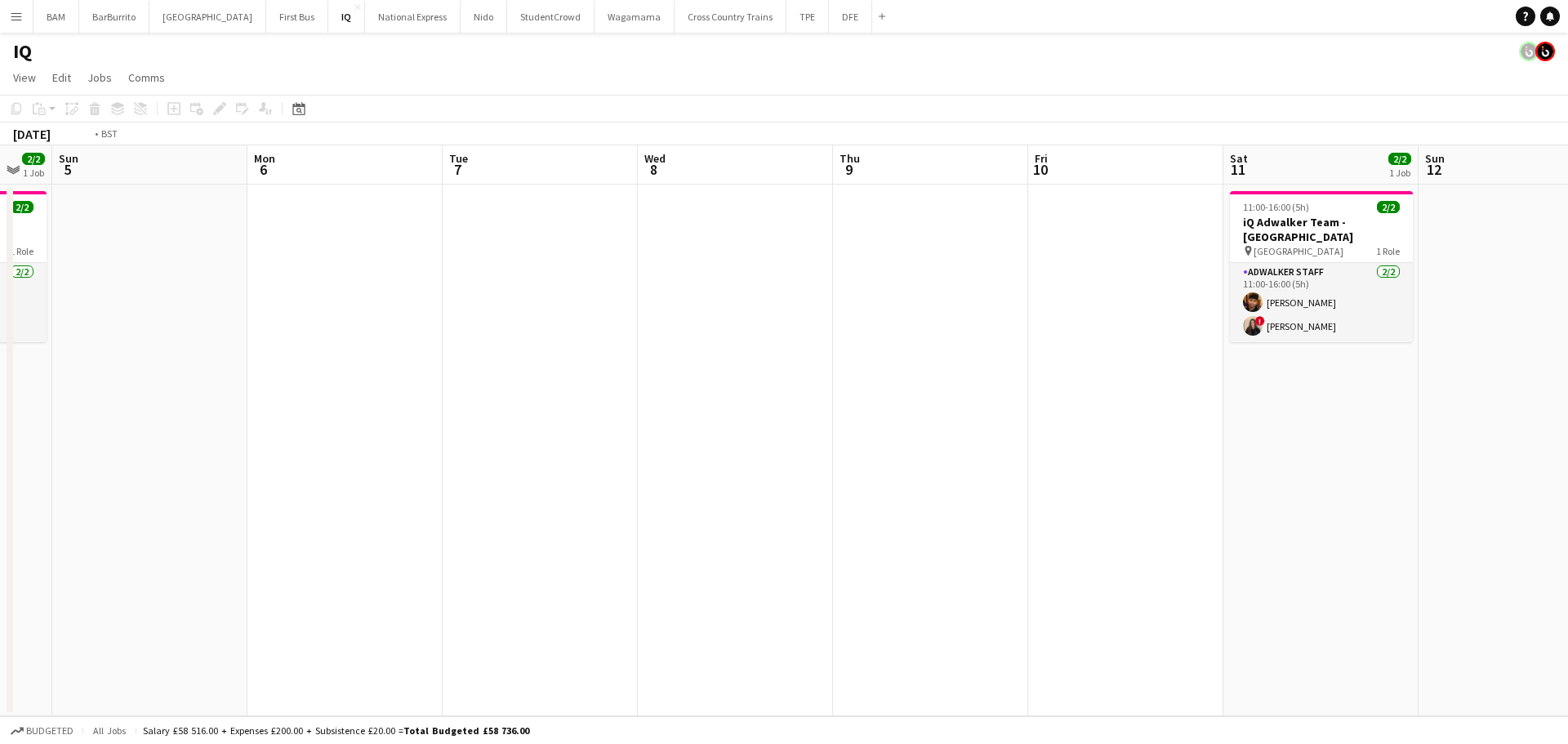
drag, startPoint x: 675, startPoint y: 363, endPoint x: 630, endPoint y: 369, distance: 45.4
click at [623, 369] on app-calendar-viewport "Thu 2 Fri 3 Sat 4 2/2 1 Job Sun 5 Mon 6 Tue 7 Wed 8 Thu 9 Fri 10 Sat 11 2/2 1 J…" at bounding box center [784, 430] width 1568 height 571
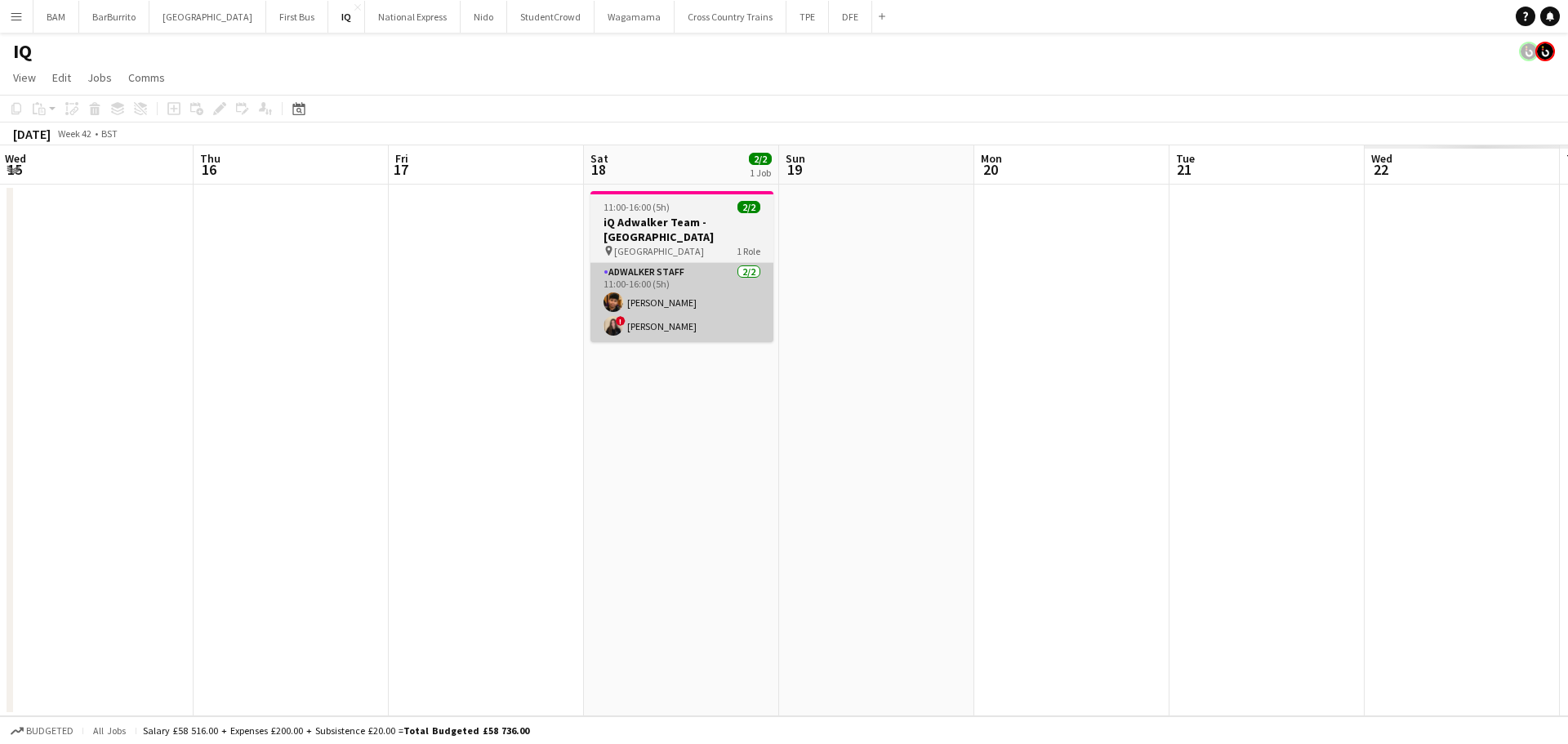
drag, startPoint x: 1001, startPoint y: 373, endPoint x: 562, endPoint y: 322, distance: 442.0
click at [143, 349] on app-calendar-viewport "Sat 11 2/2 1 Job Sun 12 Mon 13 Tue 14 Wed 15 Thu 16 Fri 17 Sat 18 2/2 1 Job Sun…" at bounding box center [784, 430] width 1568 height 571
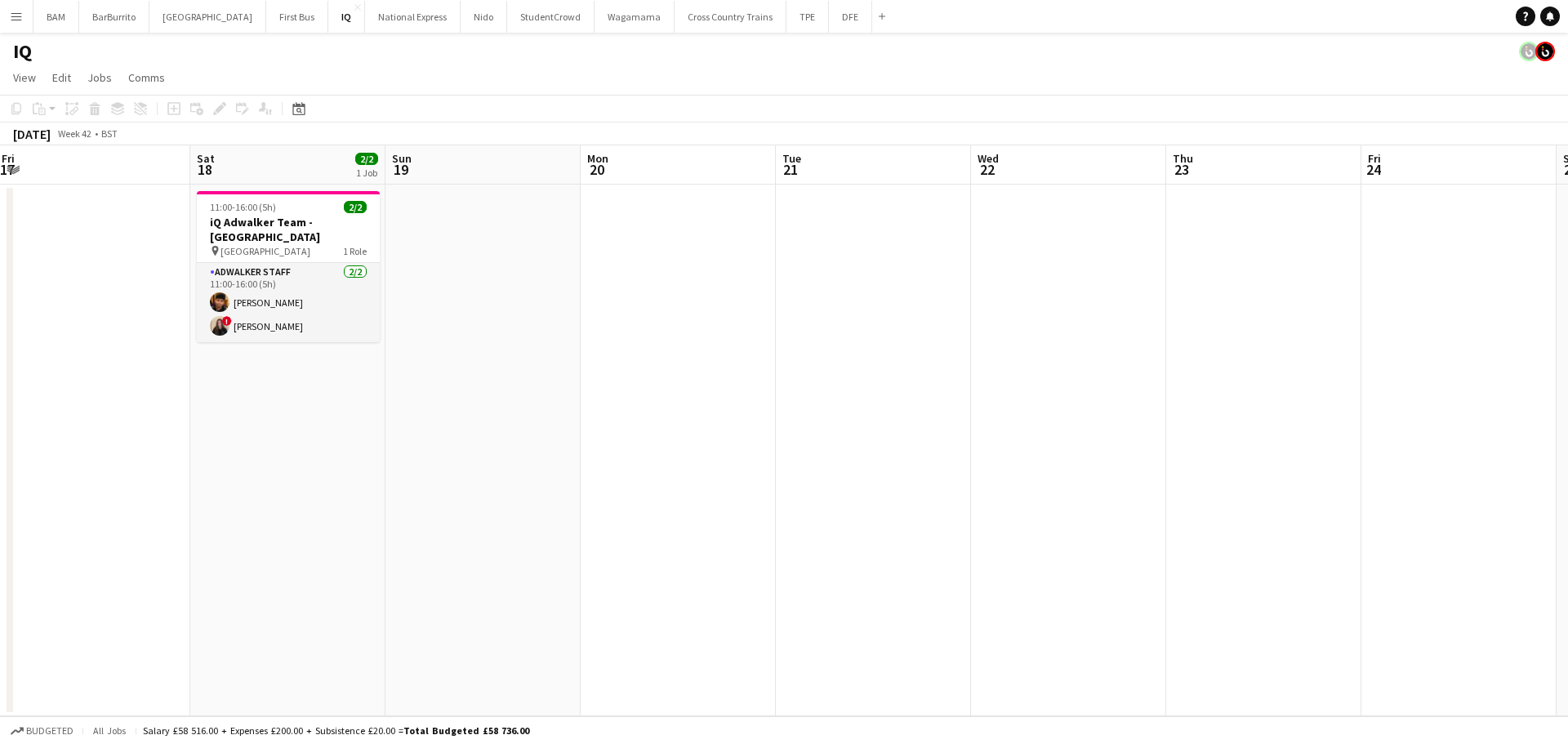
drag, startPoint x: 1290, startPoint y: 358, endPoint x: 1175, endPoint y: 373, distance: 116.0
click at [1175, 373] on app-calendar-viewport "Wed 15 Thu 16 Fri 17 Sat 18 2/2 1 Job Sun 19 Mon 20 Tue 21 Wed 22 Thu 23 Fri 24…" at bounding box center [784, 430] width 1568 height 571
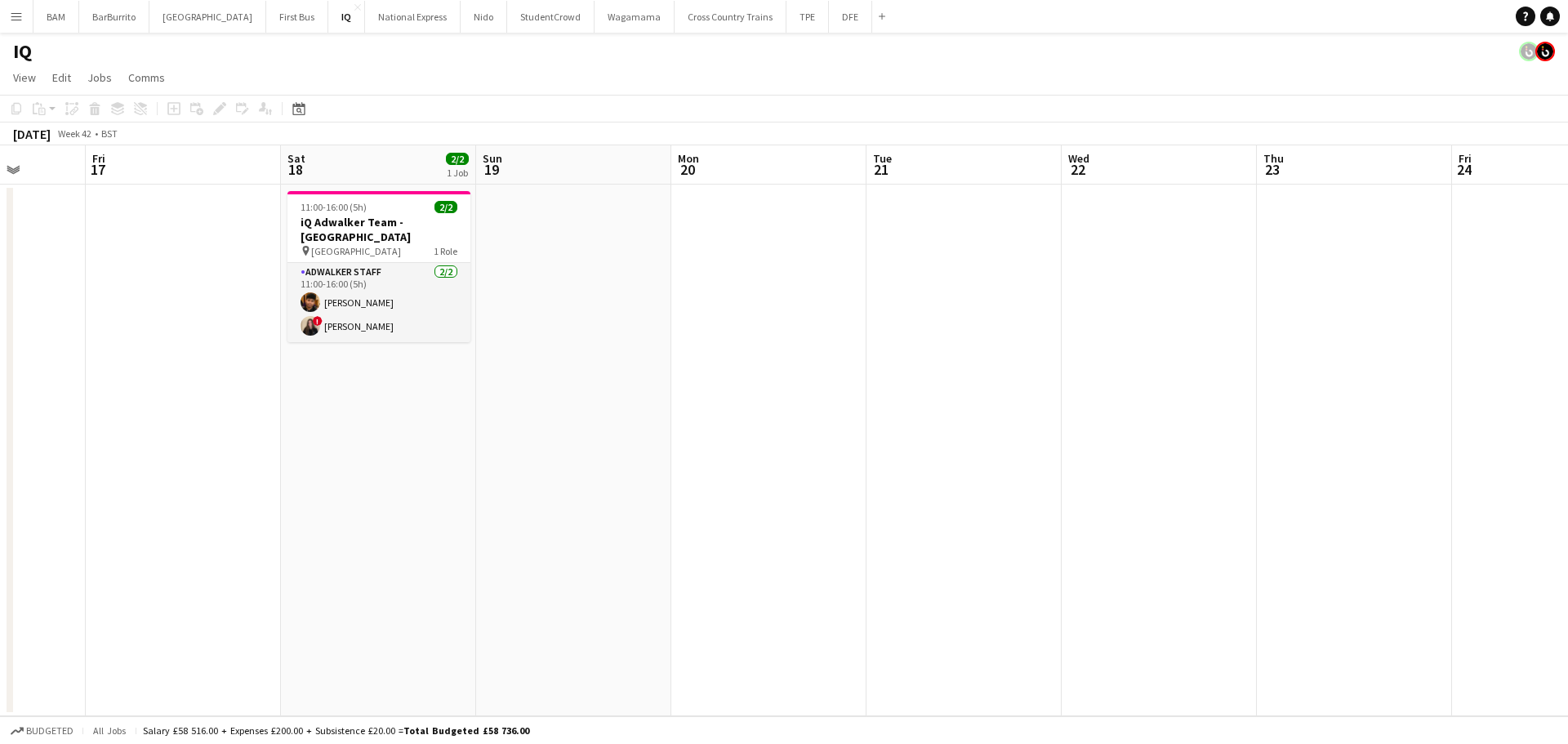
drag, startPoint x: 849, startPoint y: 261, endPoint x: 226, endPoint y: 244, distance: 623.2
click at [226, 244] on app-calendar-viewport "Tue 14 Wed 15 Thu 16 Fri 17 Sat 18 2/2 1 Job Sun 19 Mon 20 Tue 21 Wed 22 Thu 23…" at bounding box center [784, 430] width 1568 height 571
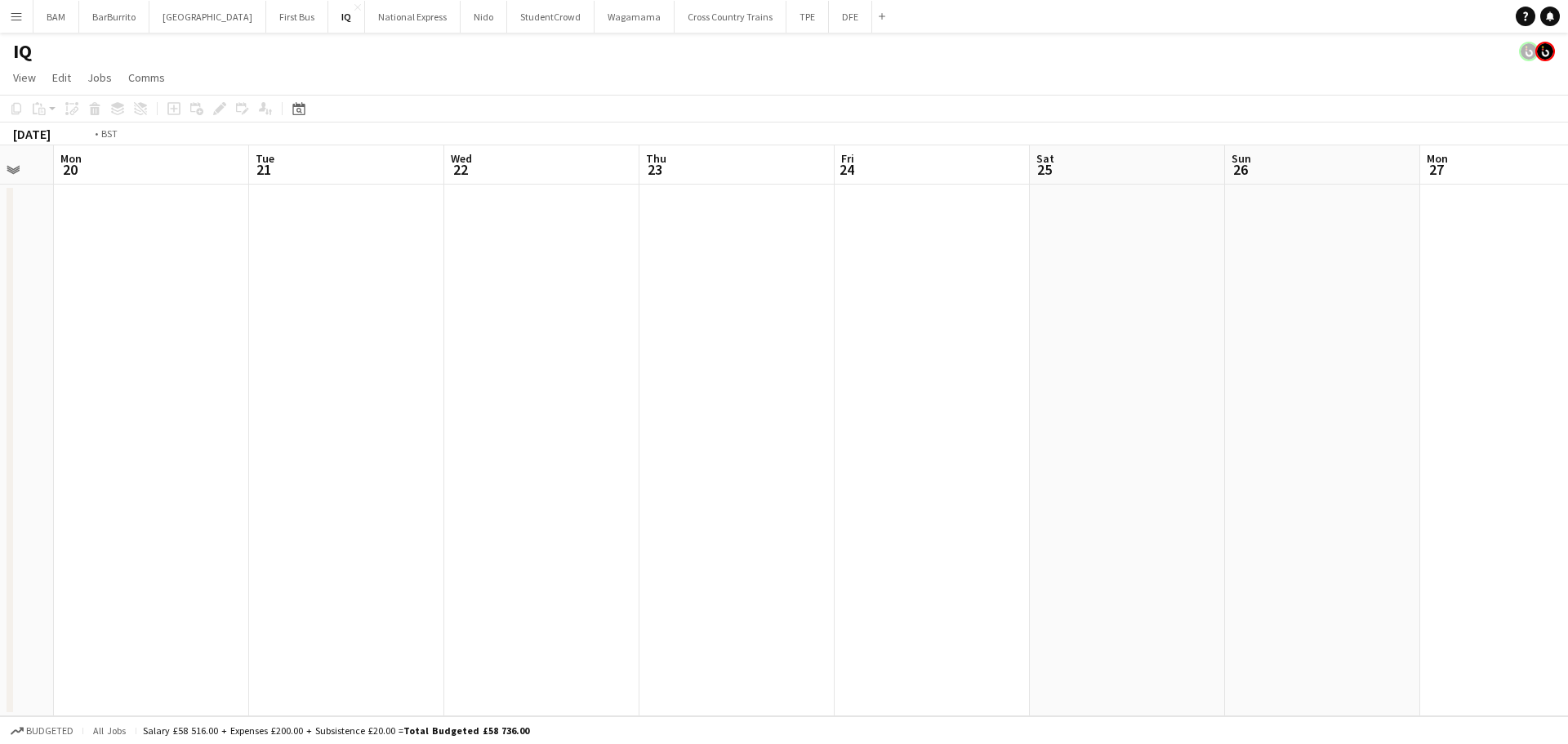
click at [384, 306] on app-calendar-viewport "Thu 16 Fri 17 Sat 18 2/2 1 Job Sun 19 Mon 20 Tue 21 Wed 22 Thu 23 Fri 24 Sat 25…" at bounding box center [784, 430] width 1568 height 571
click at [480, 323] on app-calendar-viewport "Tue 21 Wed 22 Thu 23 Fri 24 Sat 25 Sun 26 Mon 27 Tue 28 Wed 29 Thu 30 Fri 31 Sa…" at bounding box center [784, 430] width 1568 height 571
drag, startPoint x: 1088, startPoint y: 350, endPoint x: 506, endPoint y: 319, distance: 582.8
click at [502, 321] on app-calendar-viewport "Fri 24 Sat 25 Sun 26 Mon 27 Tue 28 Wed 29 Thu 30 Fri 31 Sat 1 Sun 2 Mon 3 Tue 4…" at bounding box center [784, 430] width 1568 height 571
drag, startPoint x: 973, startPoint y: 334, endPoint x: 595, endPoint y: 293, distance: 380.2
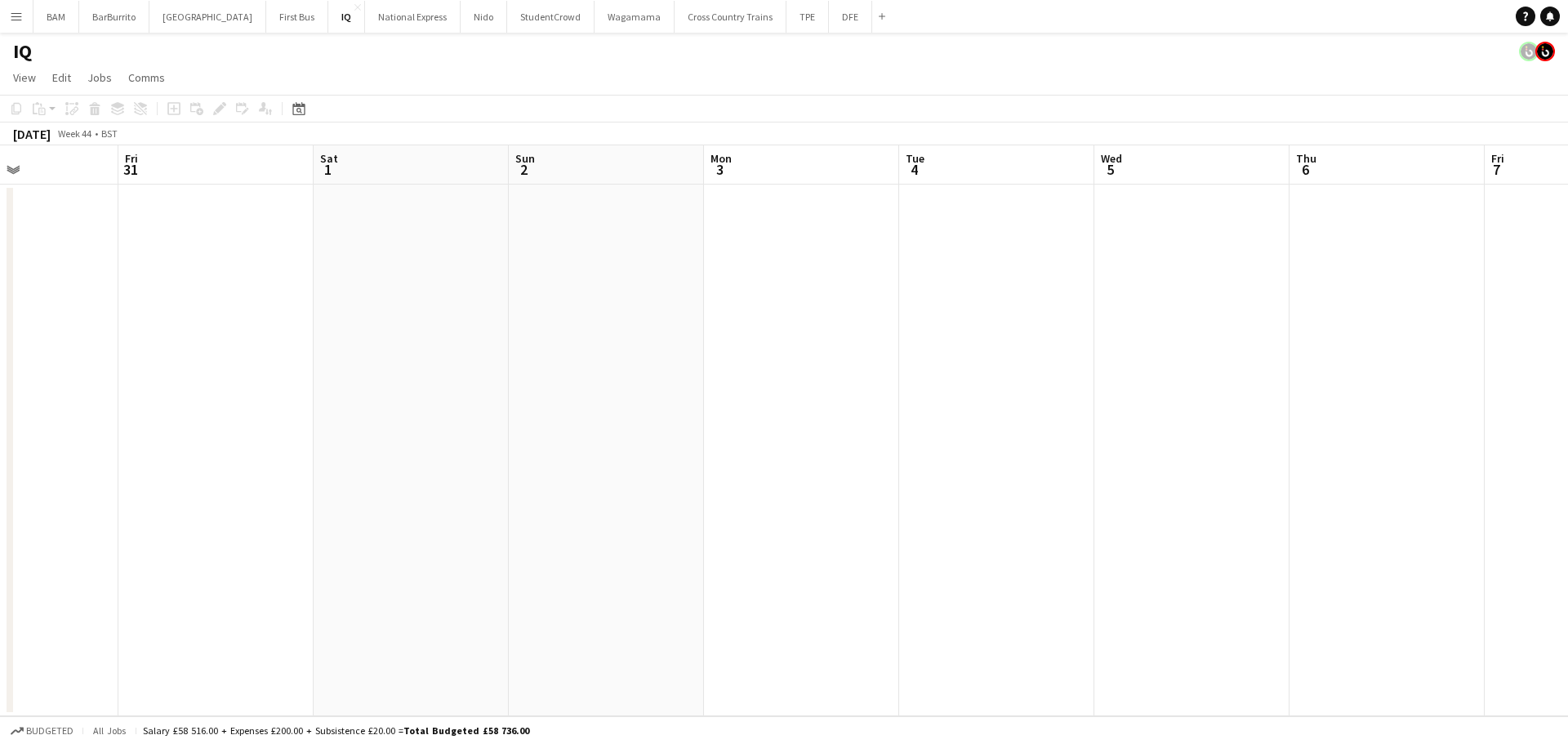
click at [595, 296] on app-calendar-viewport "Tue 28 Wed 29 Thu 30 Fri 31 Sat 1 Sun 2 Mon 3 Tue 4 Wed 5 Thu 6 Fri 7 Sat 8 Sun…" at bounding box center [784, 430] width 1568 height 571
drag, startPoint x: 828, startPoint y: 321, endPoint x: 713, endPoint y: 316, distance: 115.1
click at [713, 316] on app-calendar-viewport "Sun 2 Mon 3 Tue 4 Wed 5 Thu 6 Fri 7 Sat 8 Sun 9 Mon 10 Tue 11 Wed 12 Thu 13 Fri…" at bounding box center [784, 430] width 1568 height 571
click at [570, 313] on app-calendar-viewport "Sun 2 Mon 3 Tue 4 Wed 5 Thu 6 Fri 7 Sat 8 Sun 9 Mon 10 Tue 11 Wed 12 Thu 13 Fri…" at bounding box center [784, 430] width 1568 height 571
drag, startPoint x: 1267, startPoint y: 335, endPoint x: 520, endPoint y: 311, distance: 747.4
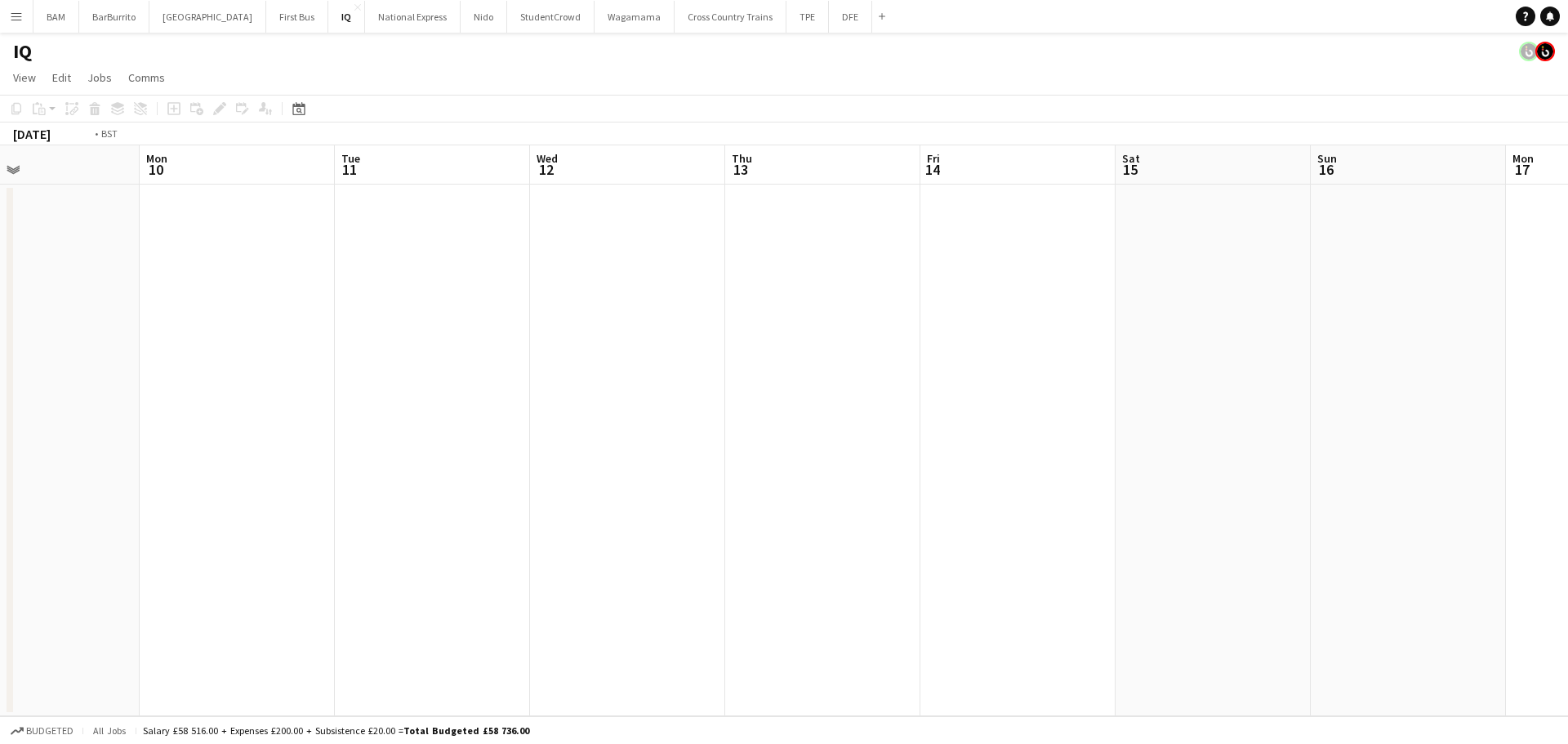
click at [548, 314] on app-calendar-viewport "Wed 5 Thu 6 Fri 7 Sat 8 Sun 9 Mon 10 Tue 11 Wed 12 Thu 13 Fri 14 Sat 15 Sun 16 …" at bounding box center [784, 430] width 1568 height 571
click at [601, 303] on app-calendar-viewport "Sun 9 Mon 10 Tue 11 Wed 12 Thu 13 Fri 14 Sat 15 Sun 16 Mon 17 Tue 18 Wed 19 Thu…" at bounding box center [784, 430] width 1568 height 571
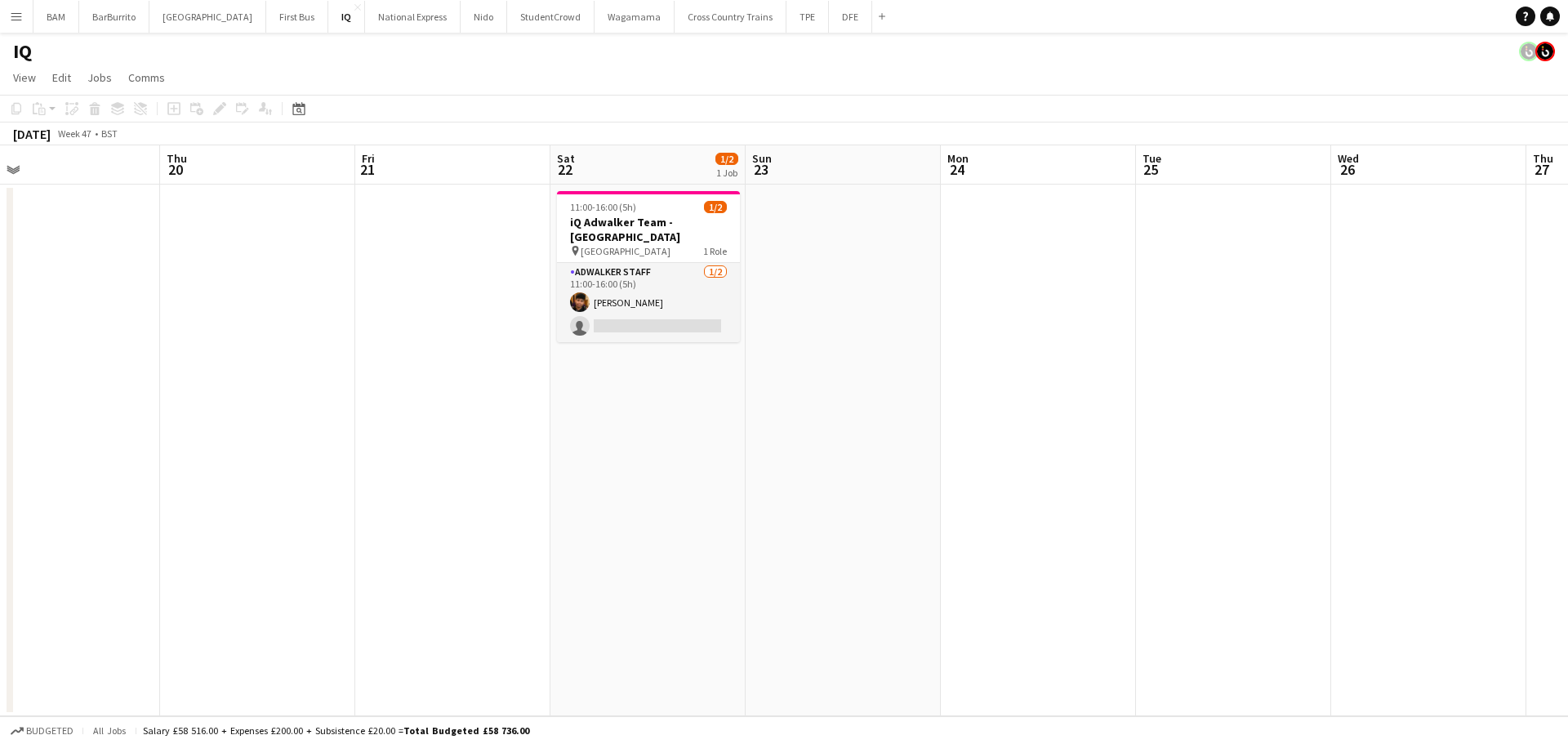
scroll to position [0, 630]
drag, startPoint x: 1169, startPoint y: 346, endPoint x: 721, endPoint y: 327, distance: 448.4
click at [721, 327] on app-calendar-viewport "Sun 16 Mon 17 Tue 18 Wed 19 Thu 20 Fri 21 Sat 22 1/2 1 Job Sun 23 Mon 24 Tue 25…" at bounding box center [784, 430] width 1568 height 571
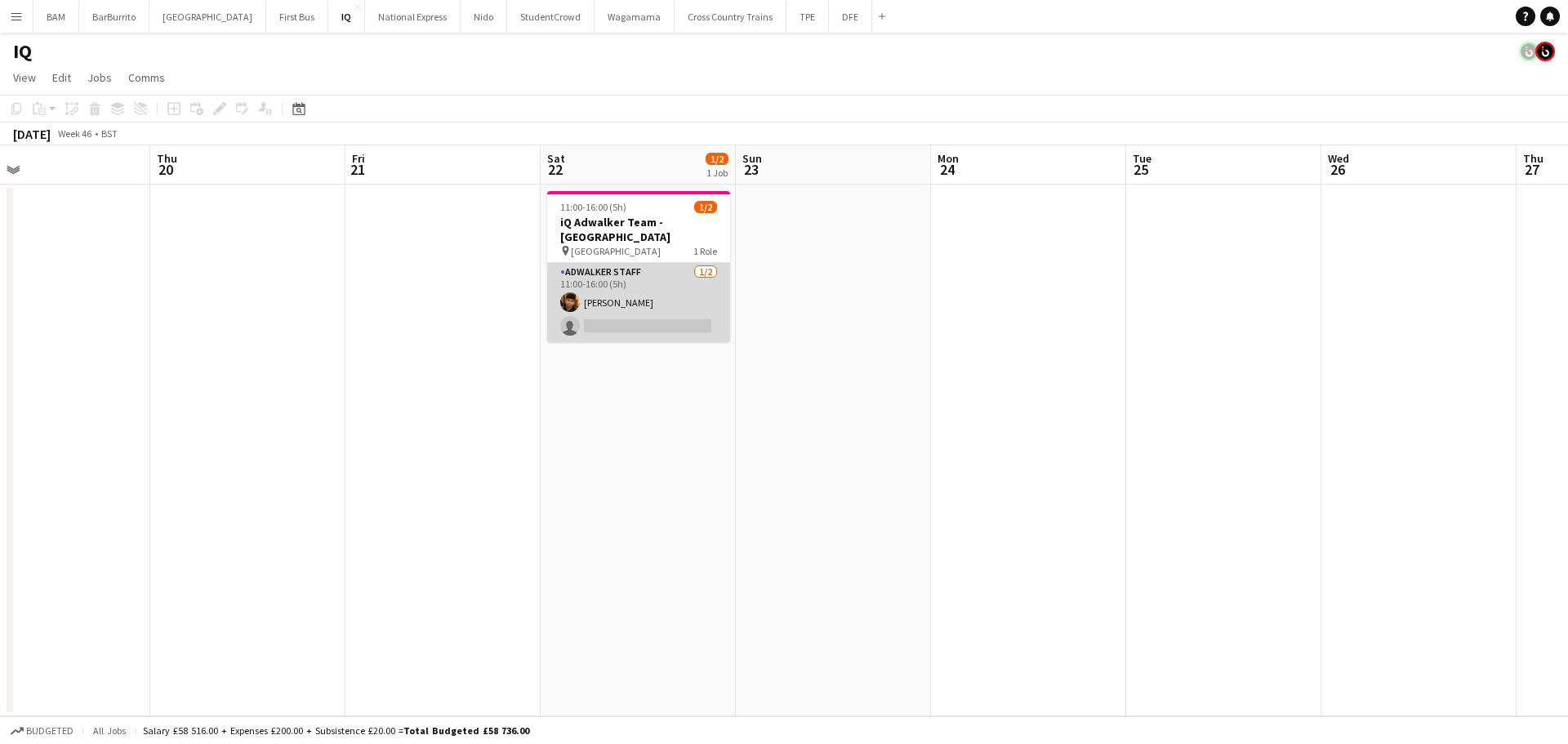
click at [694, 312] on app-card-role "Adwalker Staff [DATE] 11:00-16:00 (5h) [PERSON_NAME] single-neutral-actions" at bounding box center [638, 302] width 183 height 79
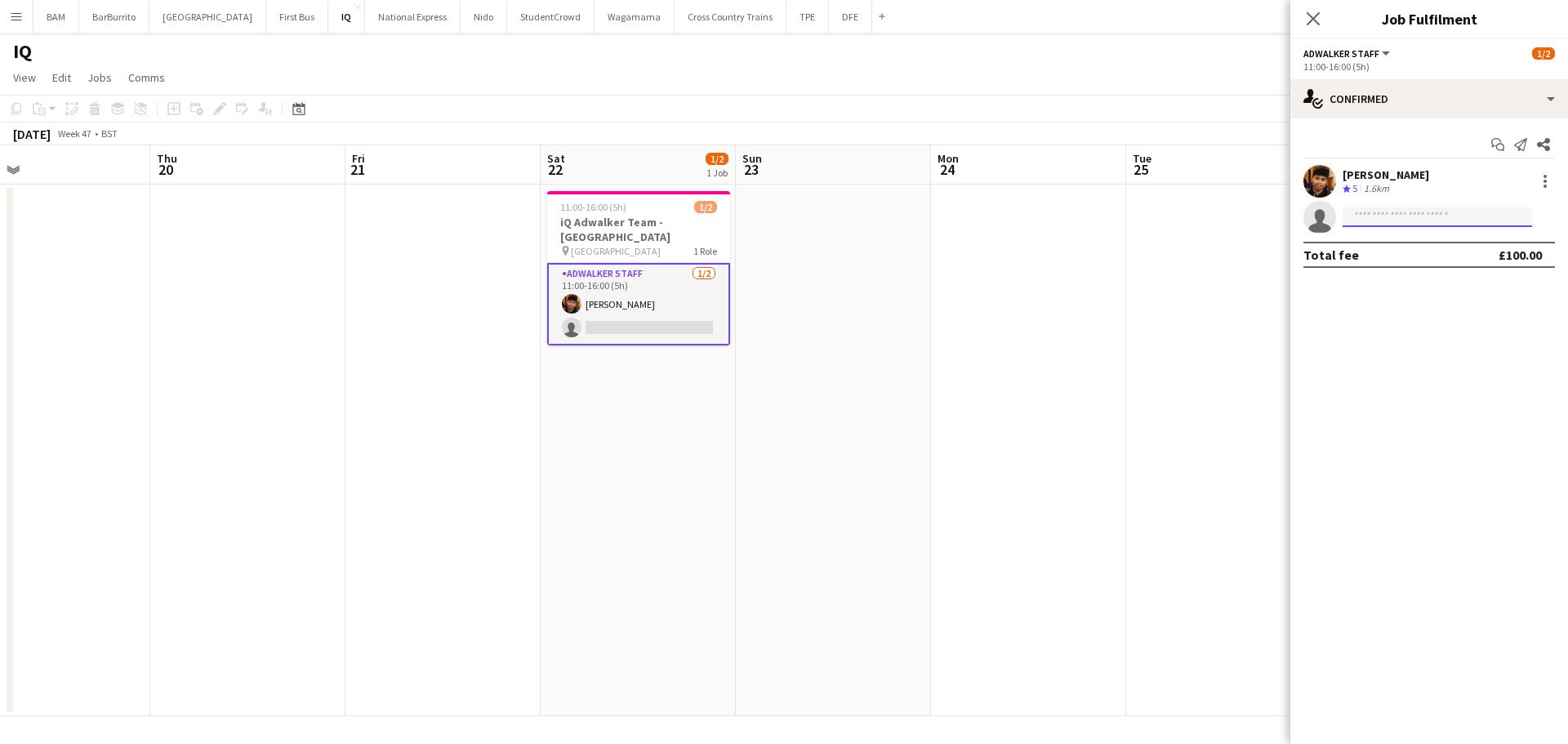
click at [1417, 223] on input at bounding box center [1437, 217] width 189 height 20
type input "****"
click at [1443, 255] on span "[EMAIL_ADDRESS][DOMAIN_NAME]" at bounding box center [1437, 254] width 163 height 13
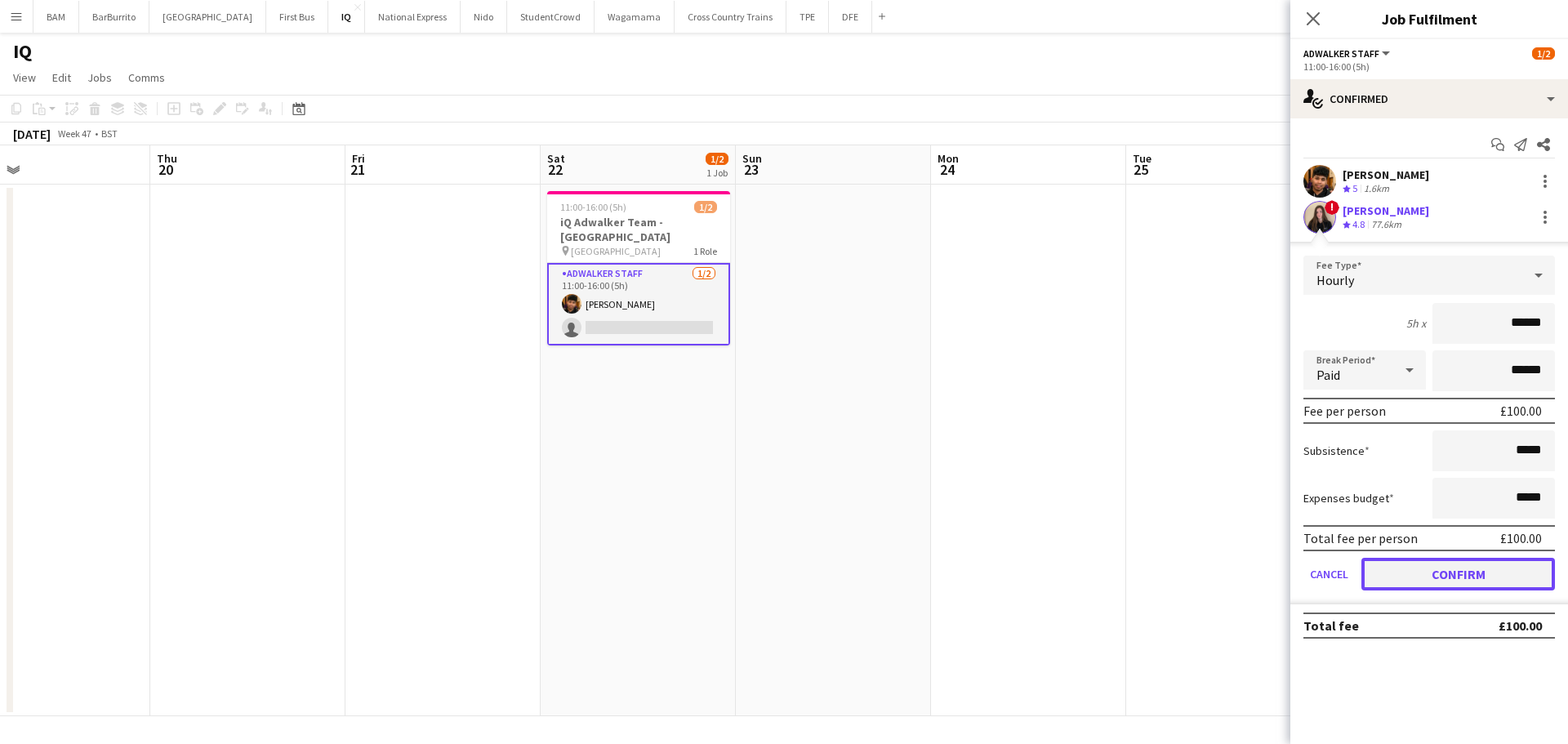
click at [1502, 578] on button "Confirm" at bounding box center [1458, 575] width 194 height 33
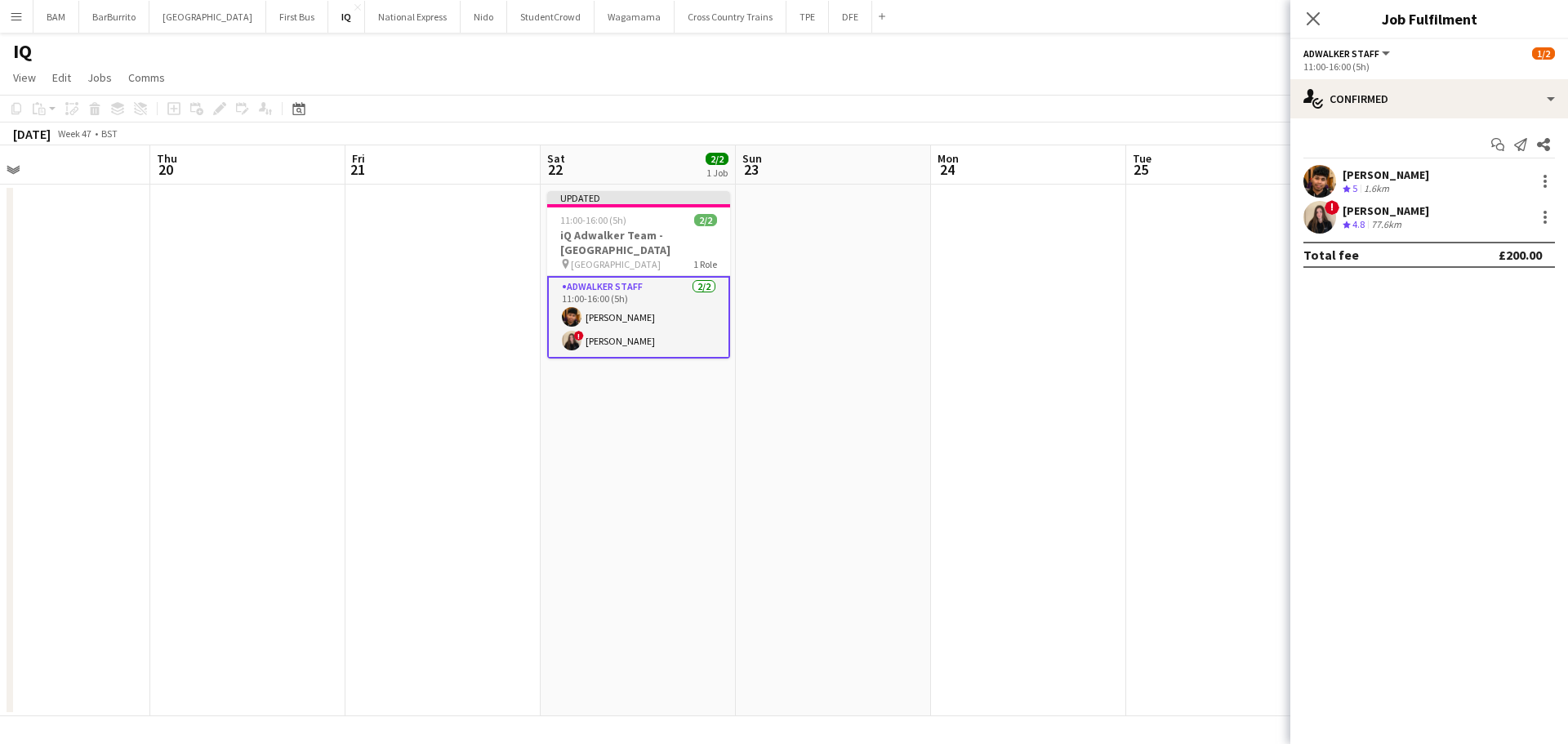
click at [1200, 119] on app-toolbar "Copy Paste Paste Ctrl+V Paste with crew Ctrl+Shift+V Paste linked Job [GEOGRAPH…" at bounding box center [784, 109] width 1568 height 28
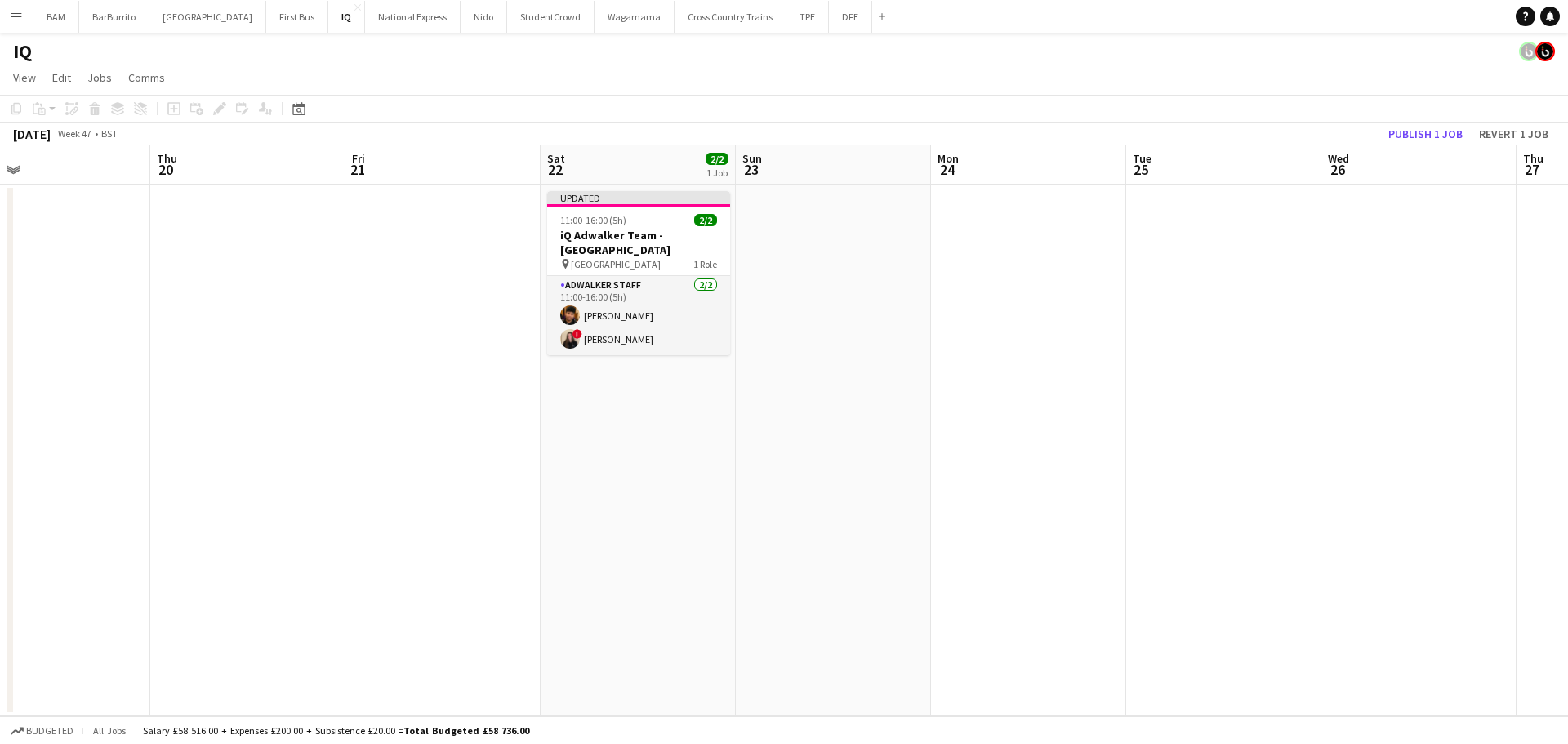
click at [1430, 121] on app-toolbar "Copy Paste Paste Ctrl+V Paste with crew Ctrl+Shift+V Paste linked Job [GEOGRAPH…" at bounding box center [784, 109] width 1568 height 28
click at [1435, 134] on button "Publish 1 job" at bounding box center [1425, 134] width 88 height 21
